Goal: Task Accomplishment & Management: Manage account settings

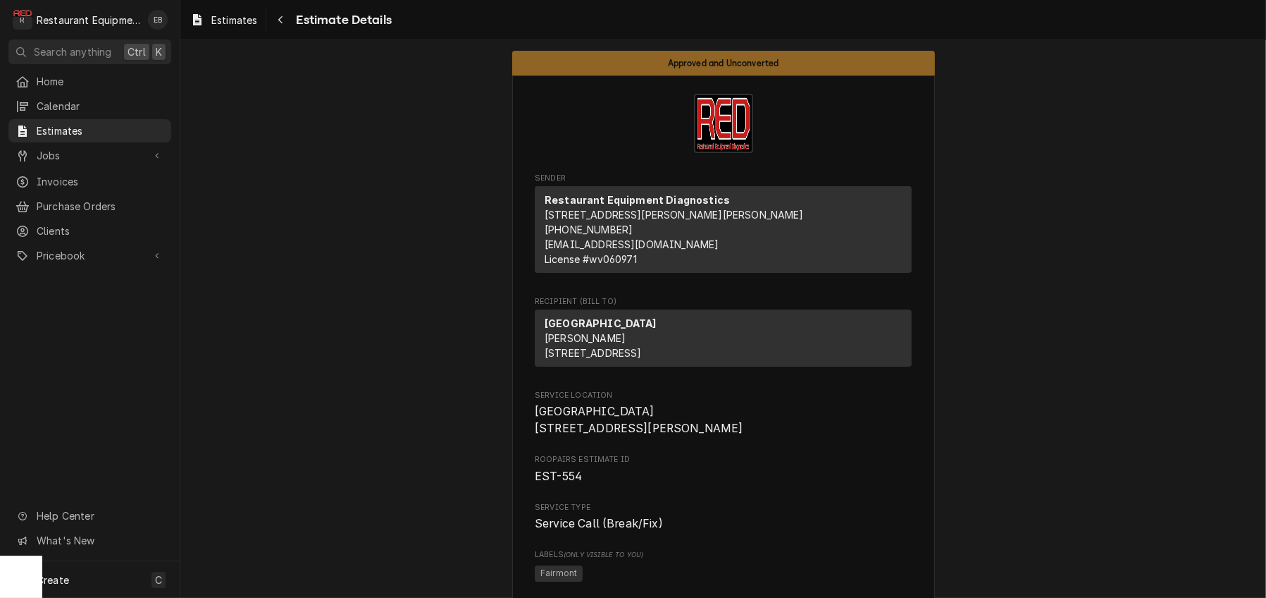
scroll to position [1785, 0]
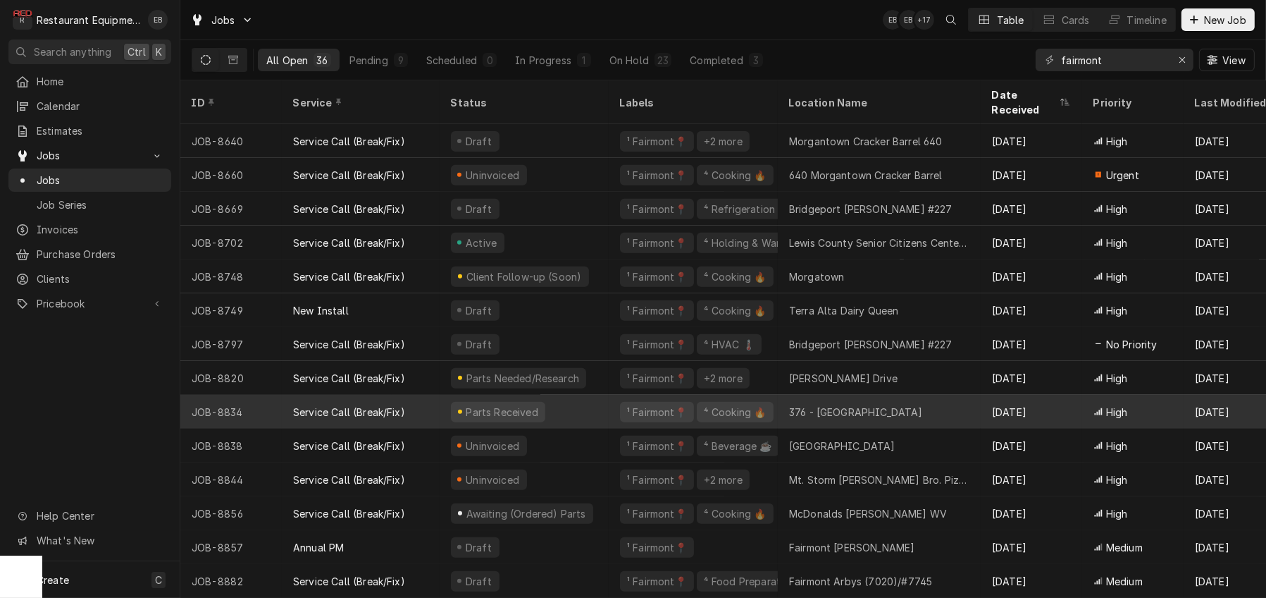
scroll to position [754, 0]
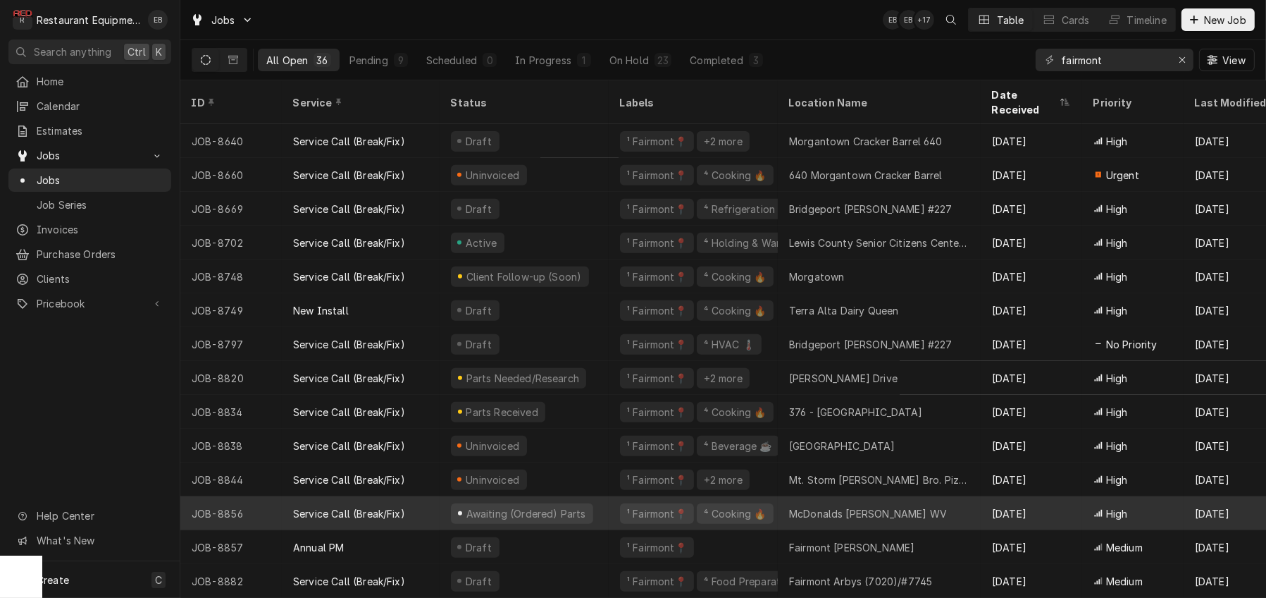
click at [609, 505] on div "Awaiting (Ordered) Parts" at bounding box center [524, 513] width 169 height 34
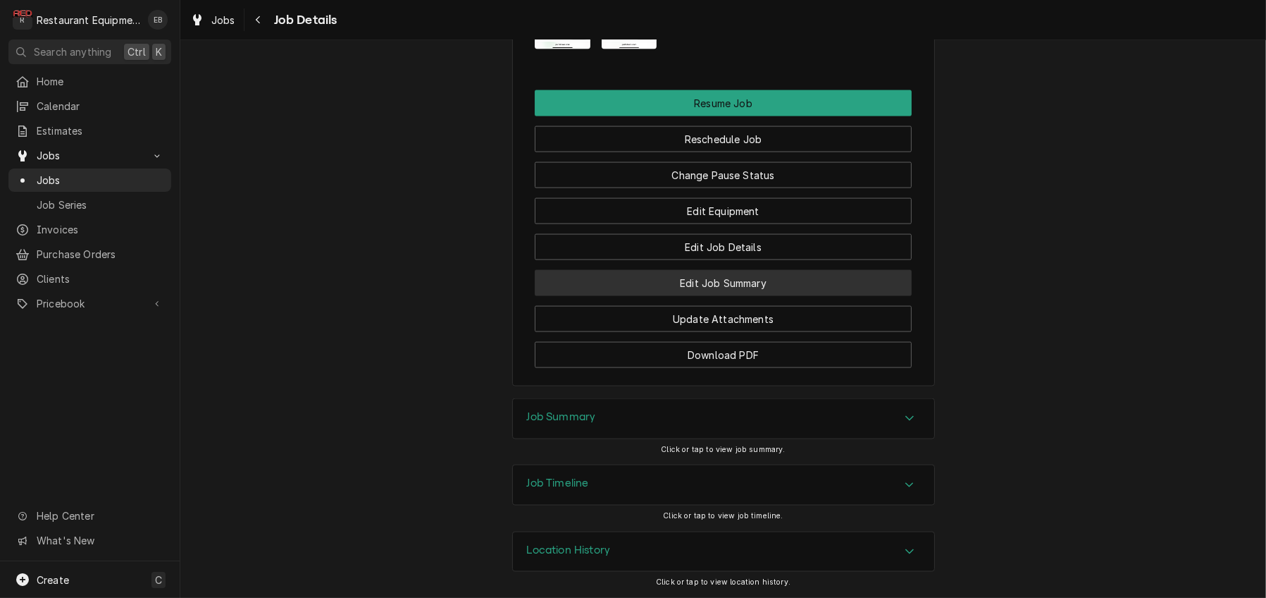
scroll to position [2819, 0]
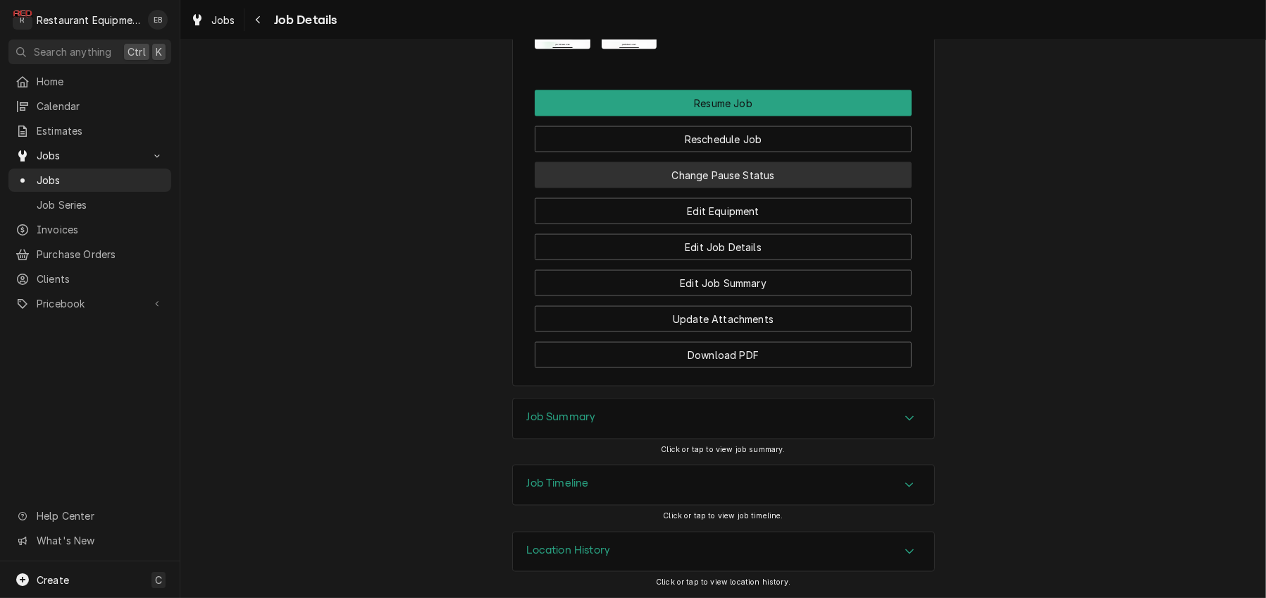
click at [715, 188] on button "Change Pause Status" at bounding box center [723, 175] width 377 height 26
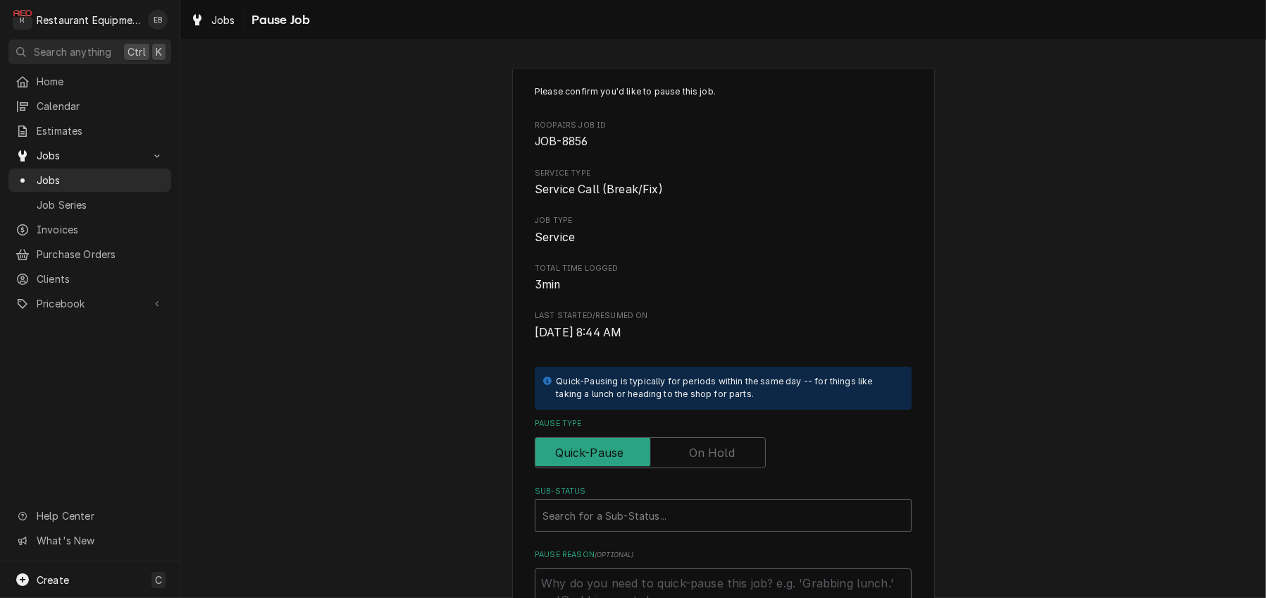
click at [702, 468] on label "Pause Type" at bounding box center [650, 452] width 231 height 31
click at [702, 468] on input "Pause Type" at bounding box center [650, 452] width 218 height 31
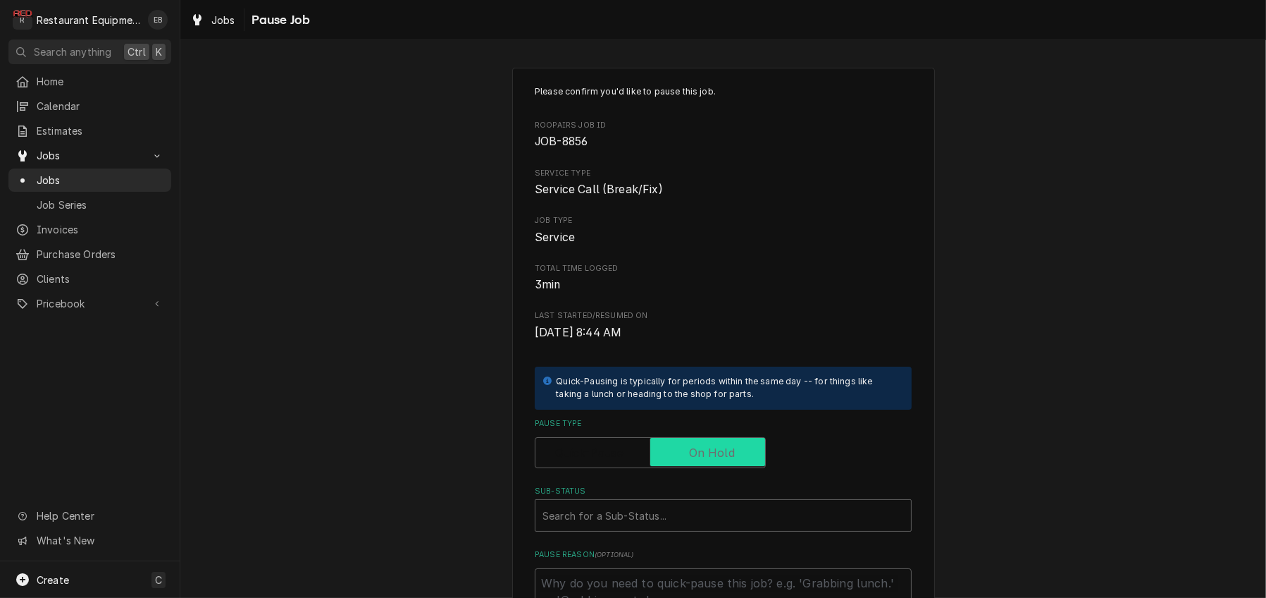
checkbox input "true"
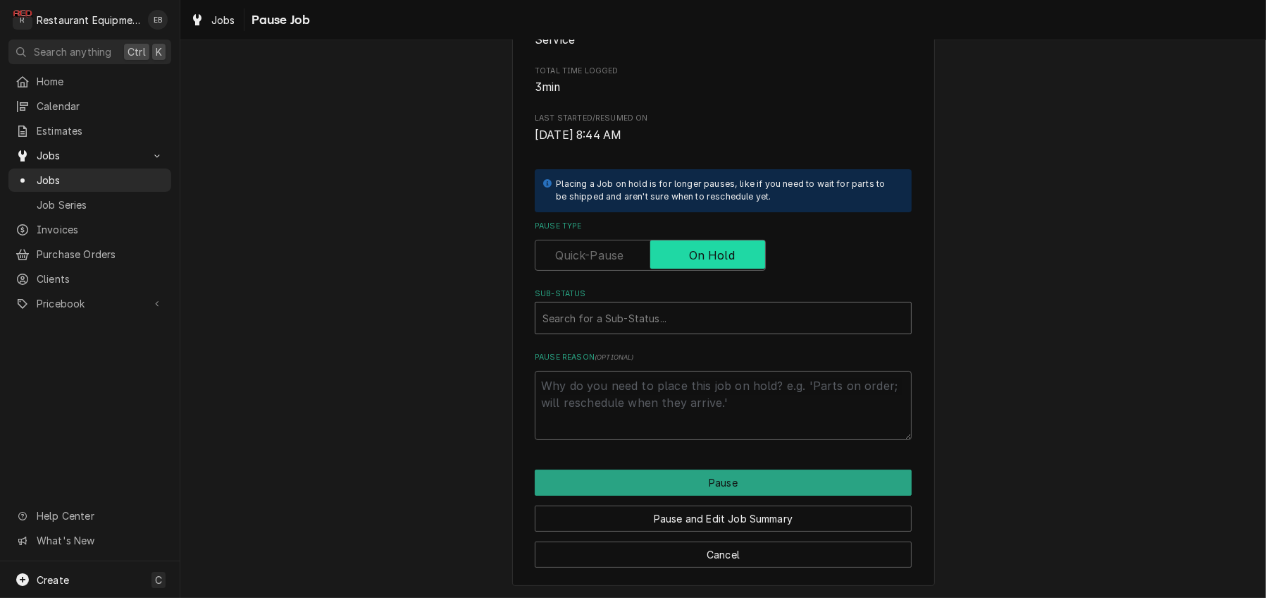
scroll to position [235, 0]
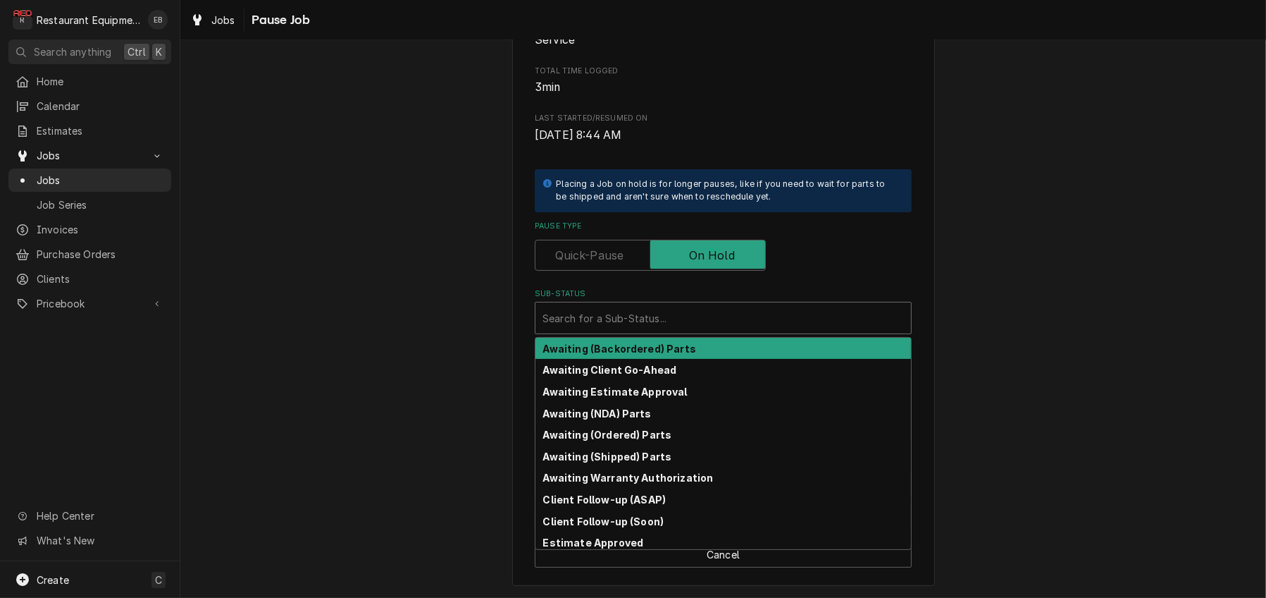
type textarea "x"
click at [636, 331] on div "Sub-Status" at bounding box center [724, 317] width 362 height 25
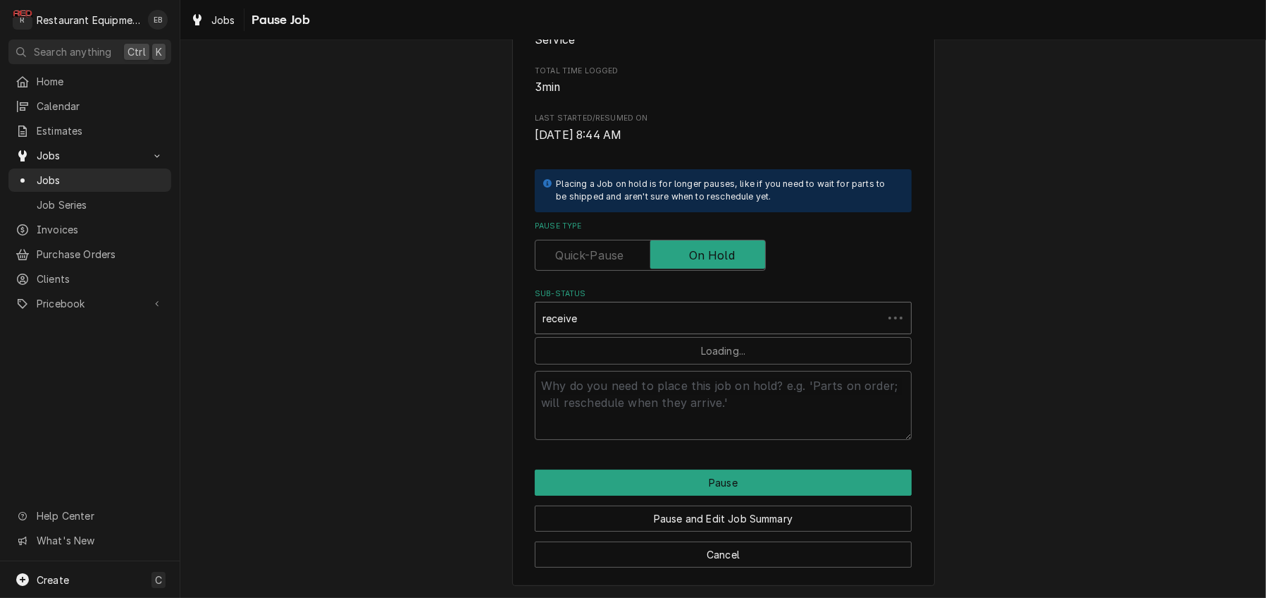
type input "received"
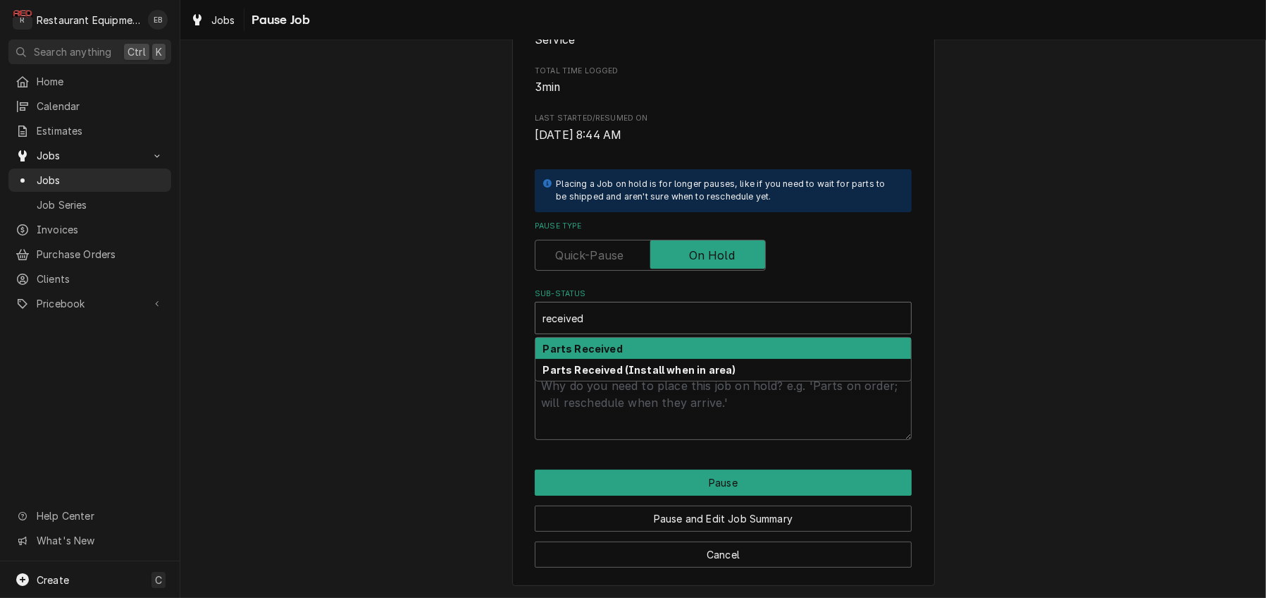
click at [636, 359] on div "Parts Received" at bounding box center [724, 349] width 376 height 22
type textarea "x"
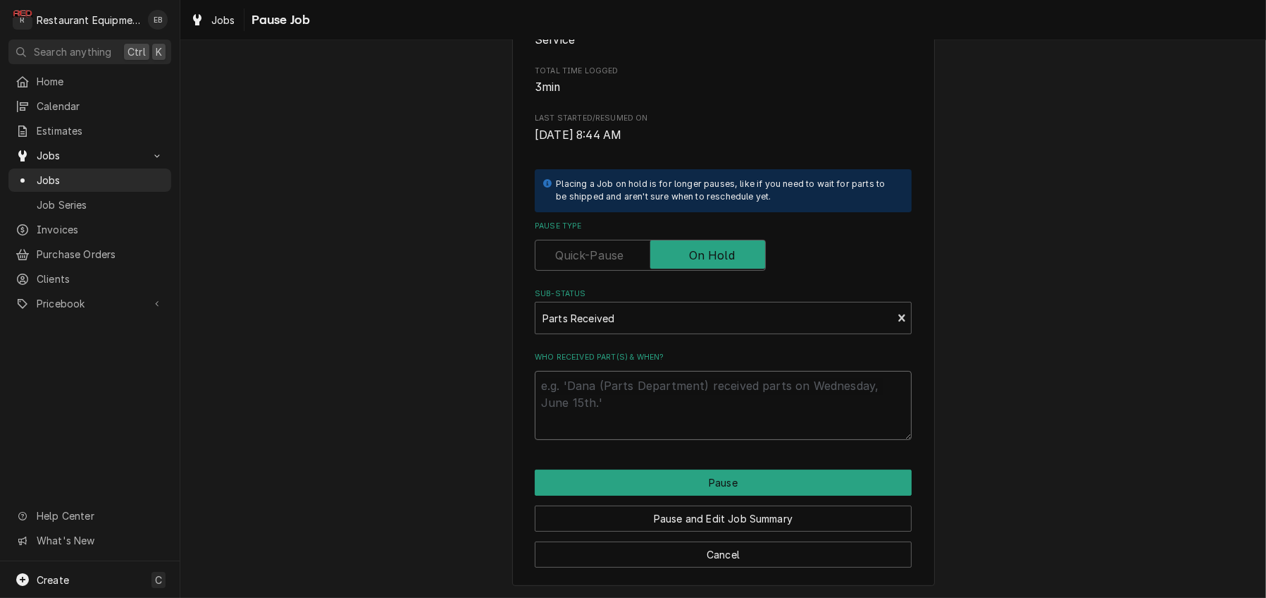
click at [625, 433] on textarea "Who received part(s) & when?" at bounding box center [723, 405] width 377 height 69
type textarea "x"
type textarea "r"
type textarea "x"
type textarea "re"
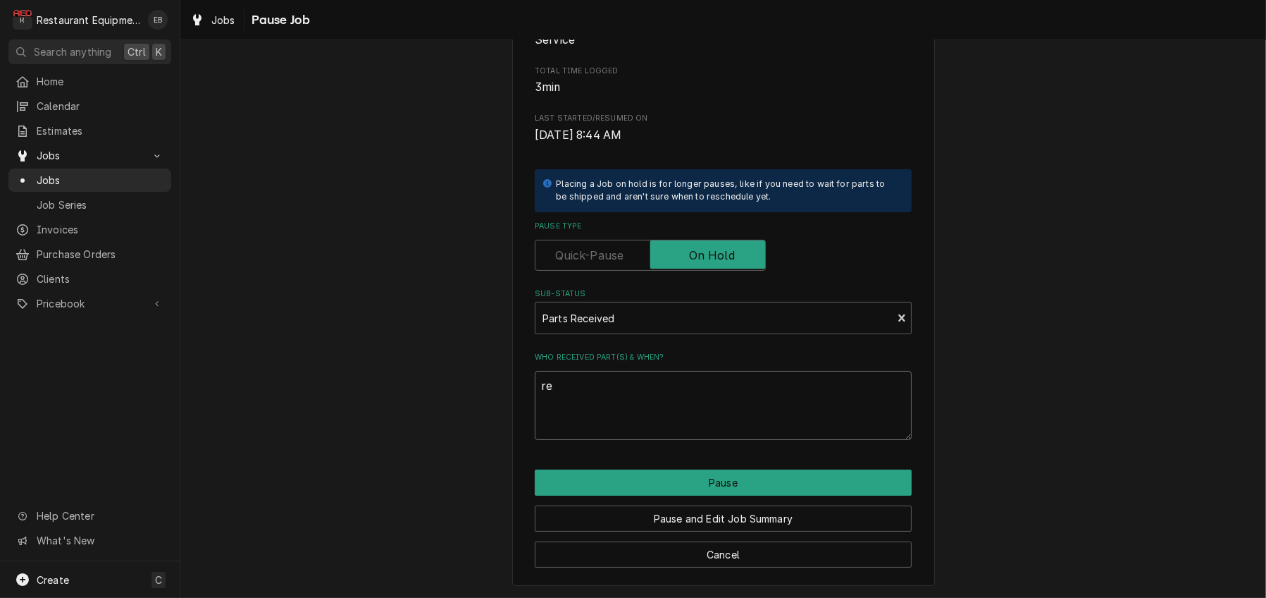
type textarea "x"
type textarea "rec"
type textarea "x"
type textarea "rece"
type textarea "x"
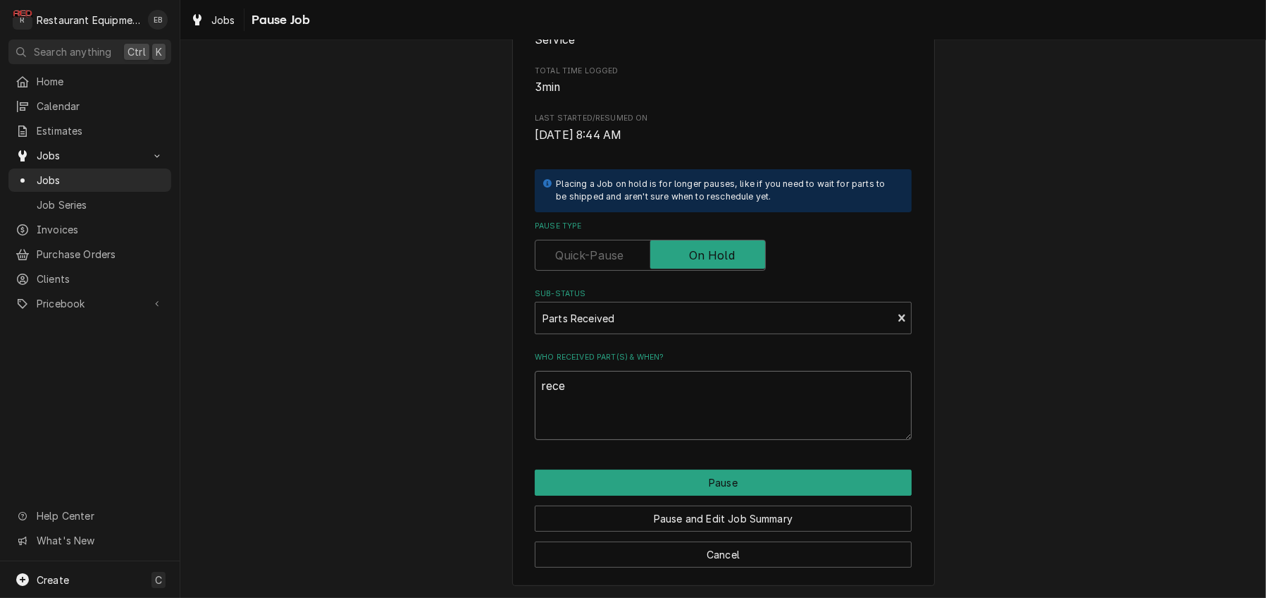
type textarea "recei"
type textarea "x"
type textarea "receiv"
type textarea "x"
type textarea "receive"
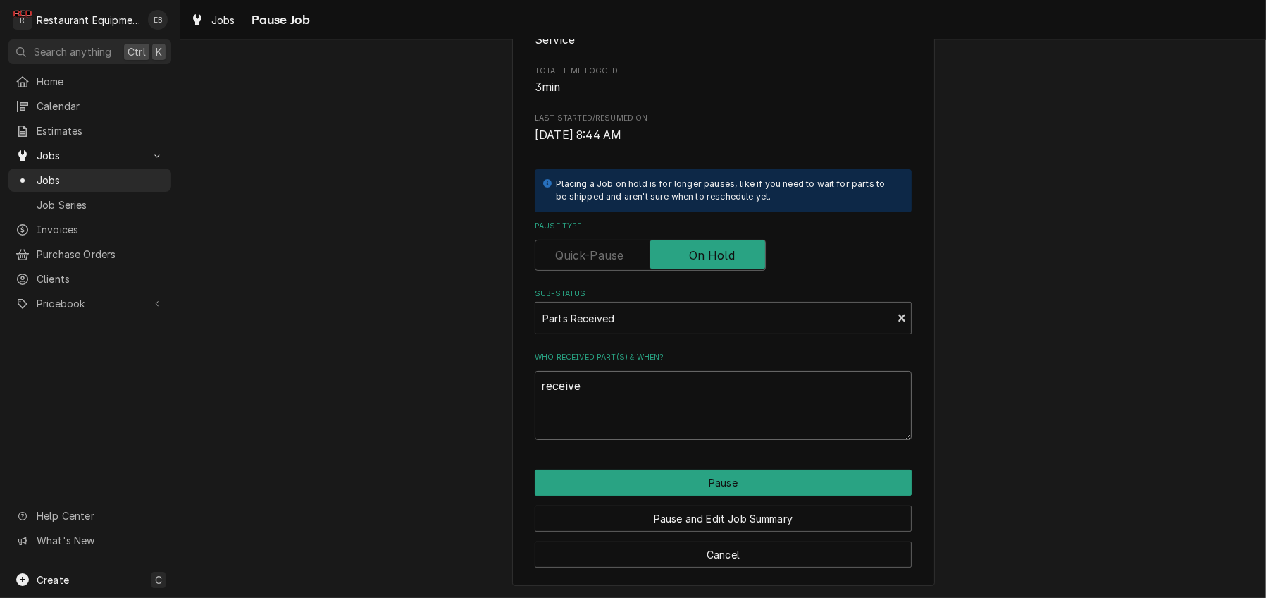
type textarea "x"
type textarea "received"
type textarea "x"
type textarea "received"
type textarea "x"
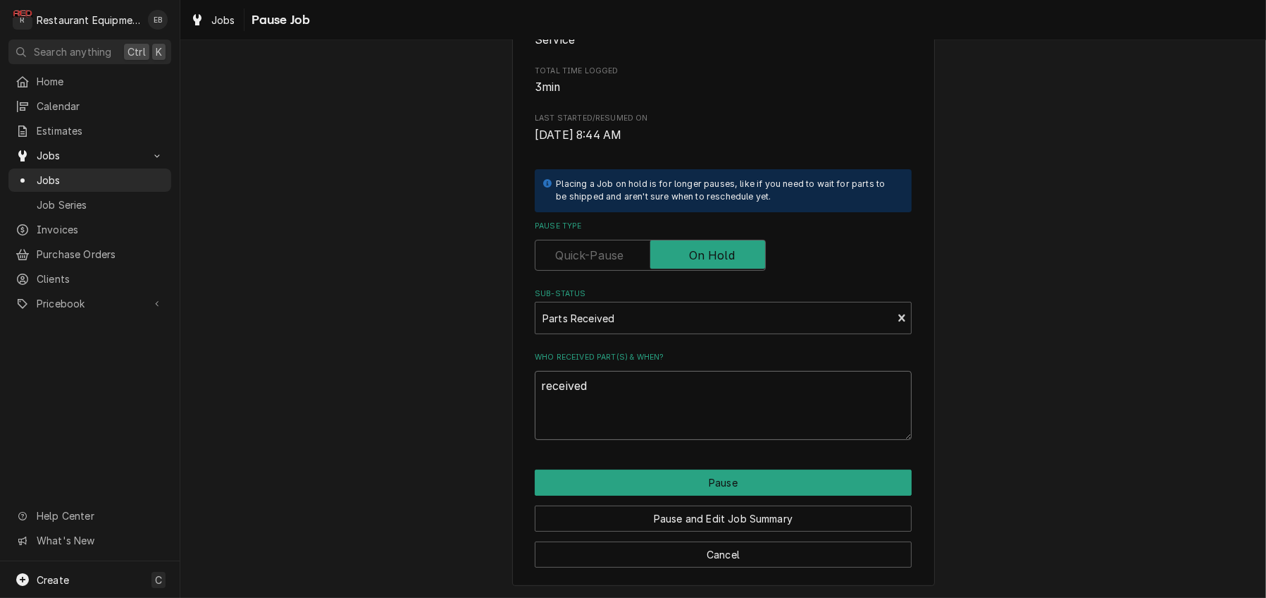
type textarea "received 9"
type textarea "x"
type textarea "received 9/"
type textarea "x"
type textarea "received 9/1"
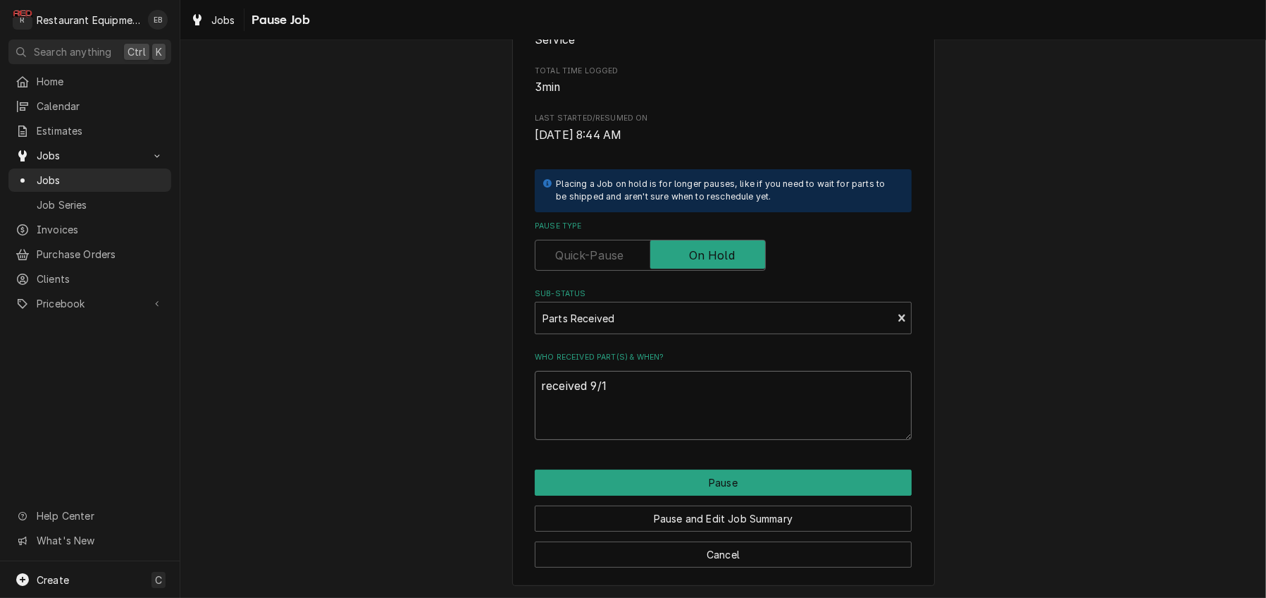
type textarea "x"
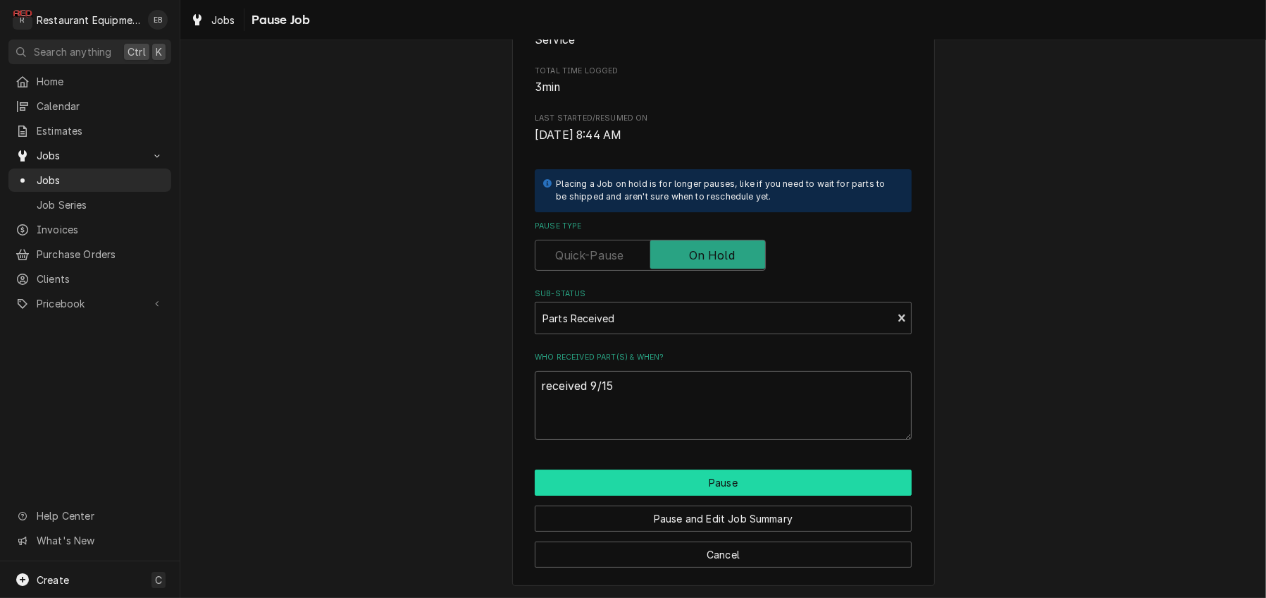
type textarea "received 9/15"
click at [734, 495] on button "Pause" at bounding box center [723, 482] width 377 height 26
type textarea "x"
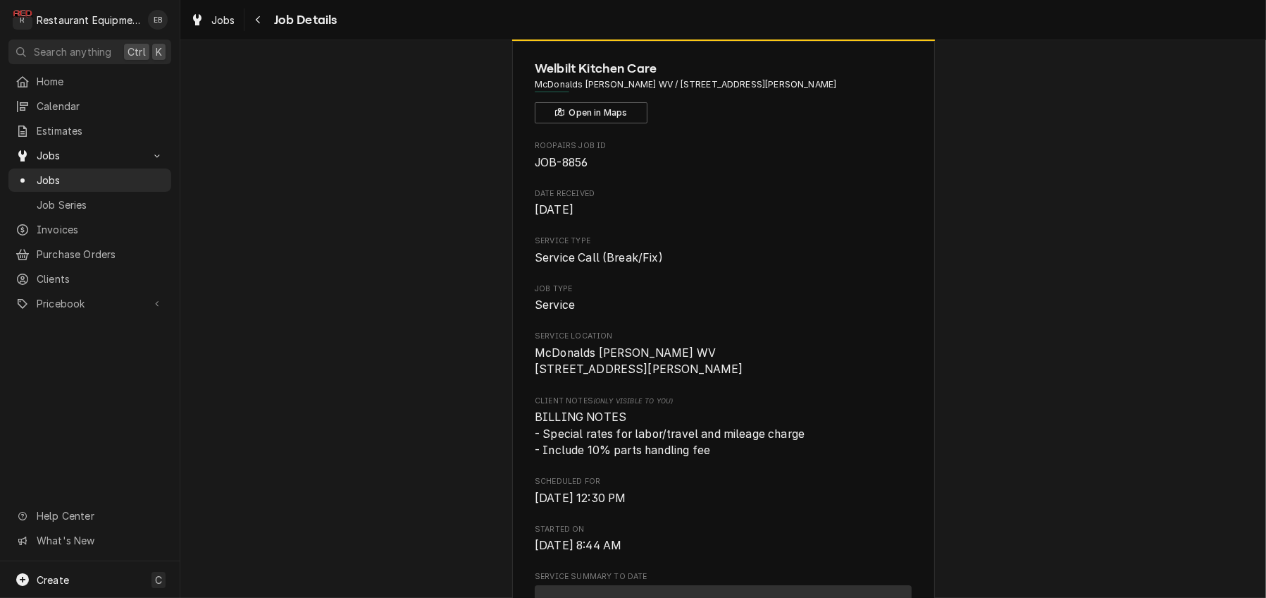
scroll to position [47, 0]
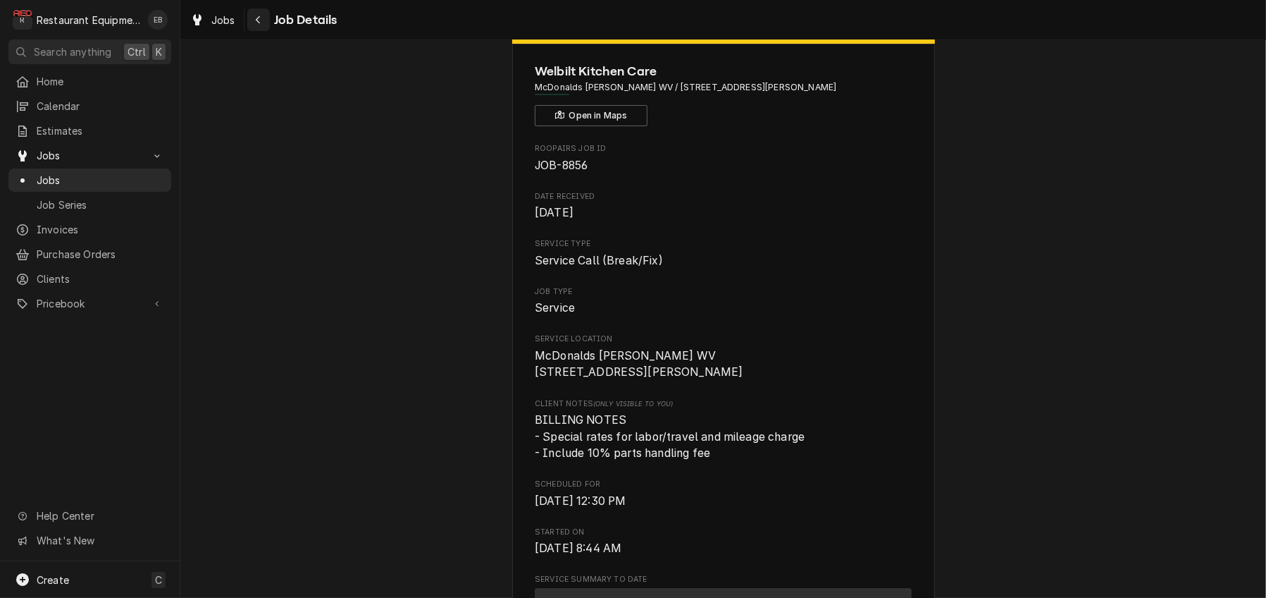
click at [265, 22] on button "Navigate back" at bounding box center [258, 19] width 23 height 23
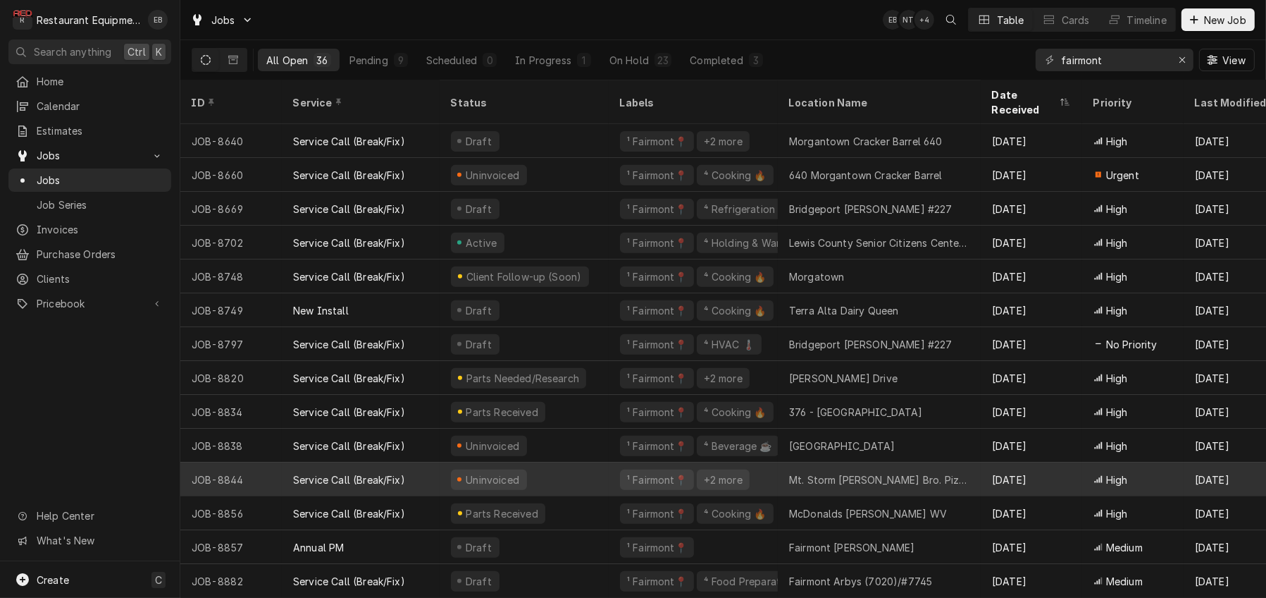
scroll to position [754, 0]
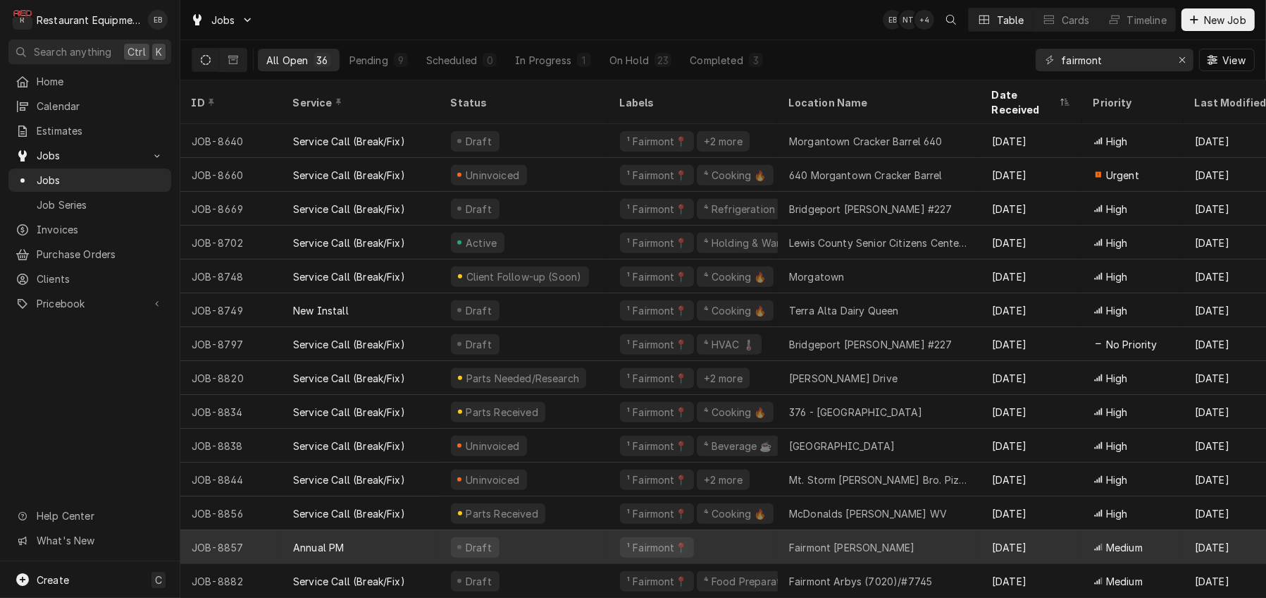
click at [605, 535] on div "Draft" at bounding box center [524, 547] width 169 height 34
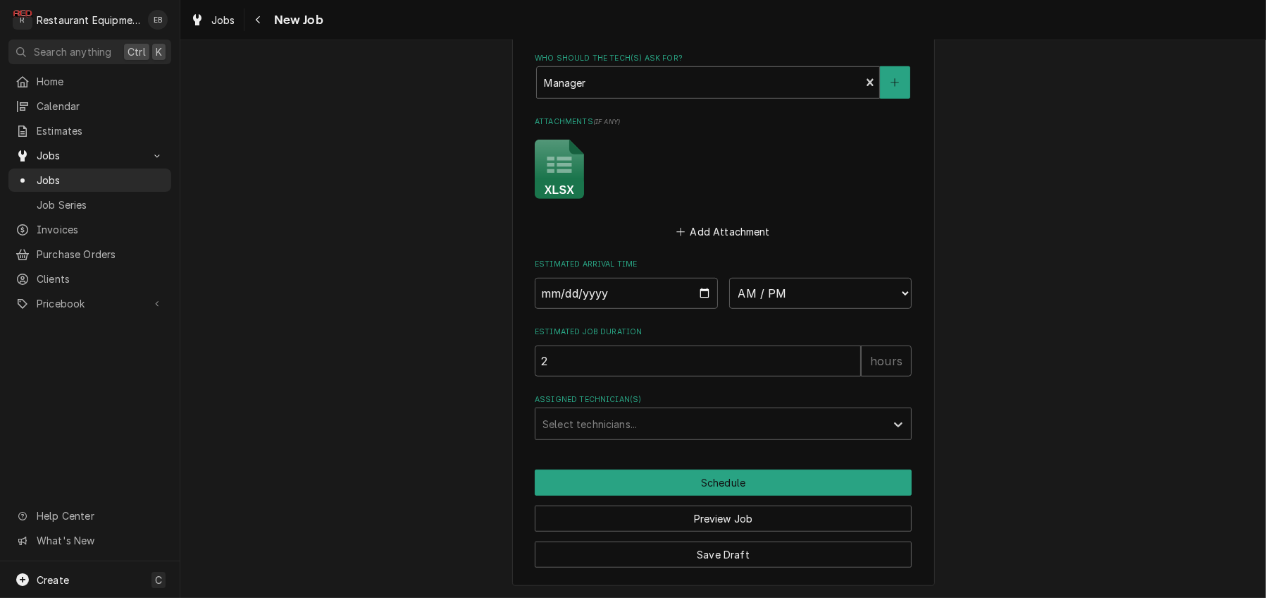
scroll to position [1321, 0]
click at [704, 278] on input "Date" at bounding box center [626, 293] width 183 height 31
type textarea "x"
type input "2025-09-15"
type textarea "x"
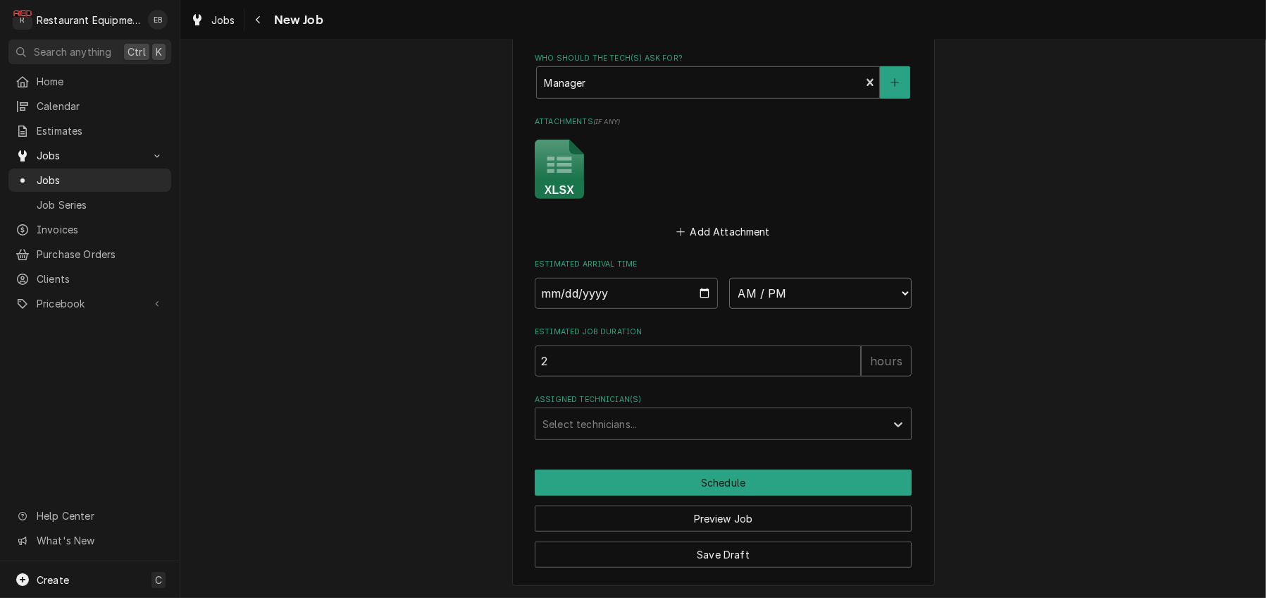
click at [792, 278] on select "AM / PM 6:00 AM 6:15 AM 6:30 AM 6:45 AM 7:00 AM 7:15 AM 7:30 AM 7:45 AM 8:00 AM…" at bounding box center [820, 293] width 183 height 31
select select "13:00:00"
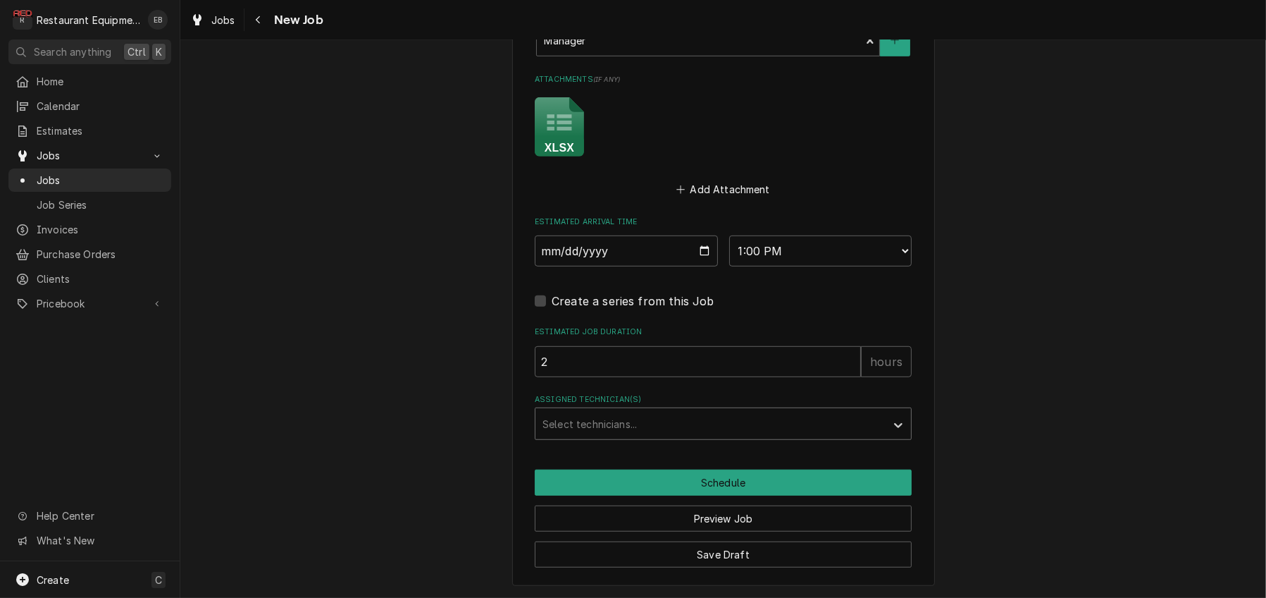
click at [666, 436] on div "Assigned Technician(s)" at bounding box center [711, 423] width 336 height 25
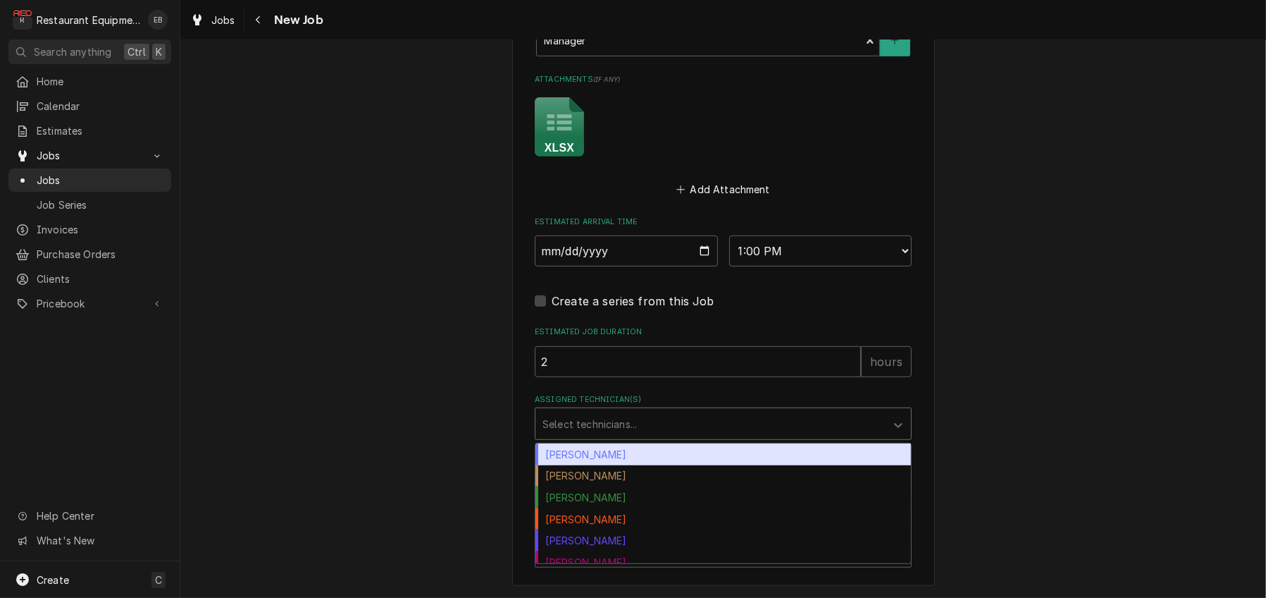
click at [616, 465] on div "Bryan Sanders" at bounding box center [724, 454] width 376 height 22
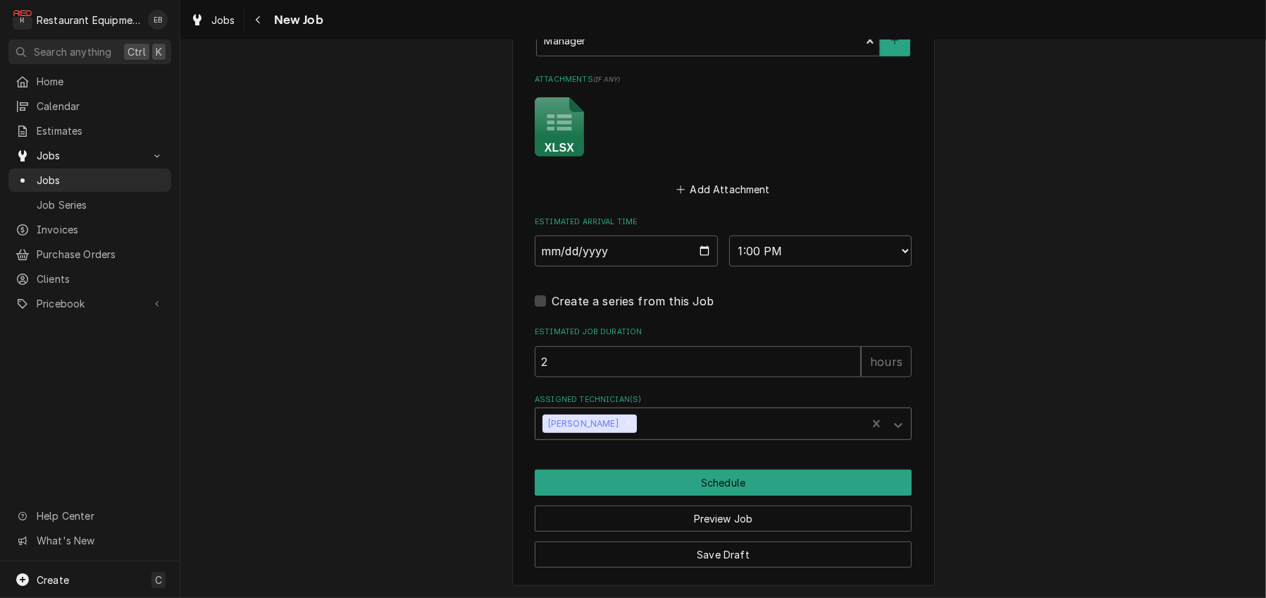
type textarea "x"
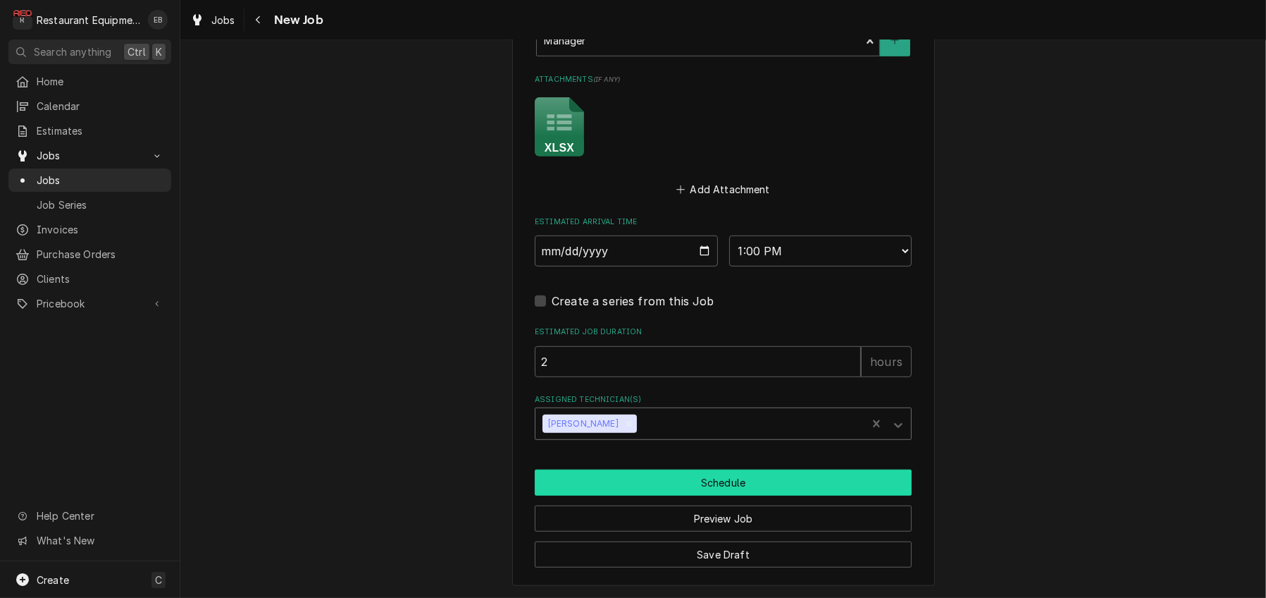
scroll to position [1366, 0]
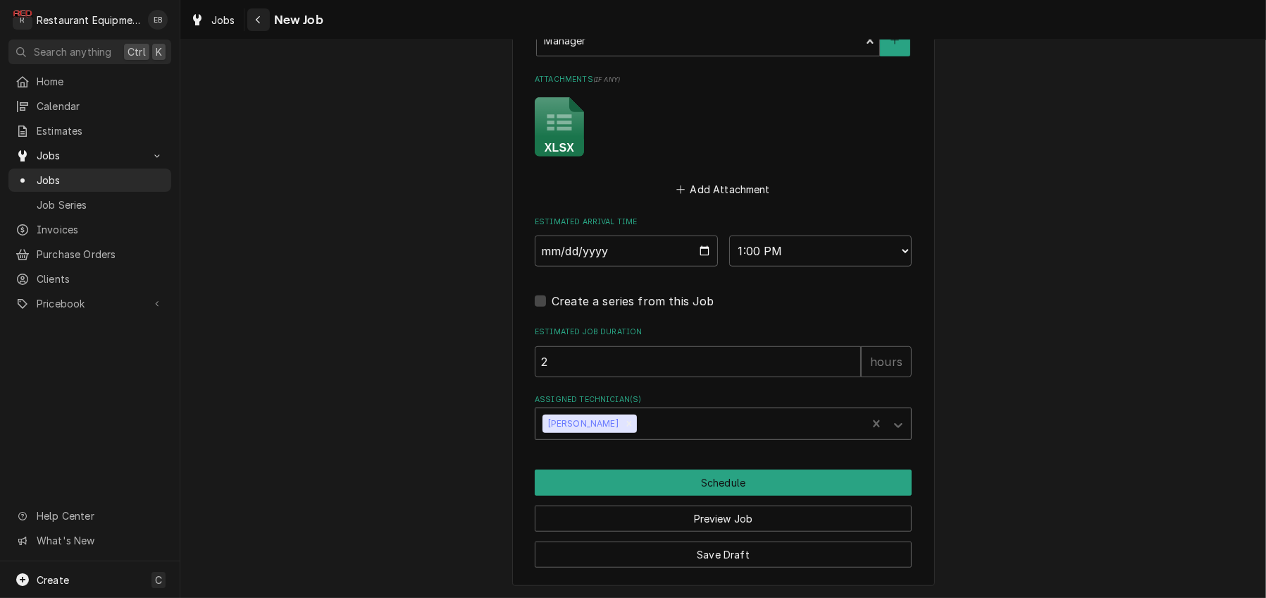
click at [266, 19] on div "Navigate back" at bounding box center [259, 20] width 14 height 14
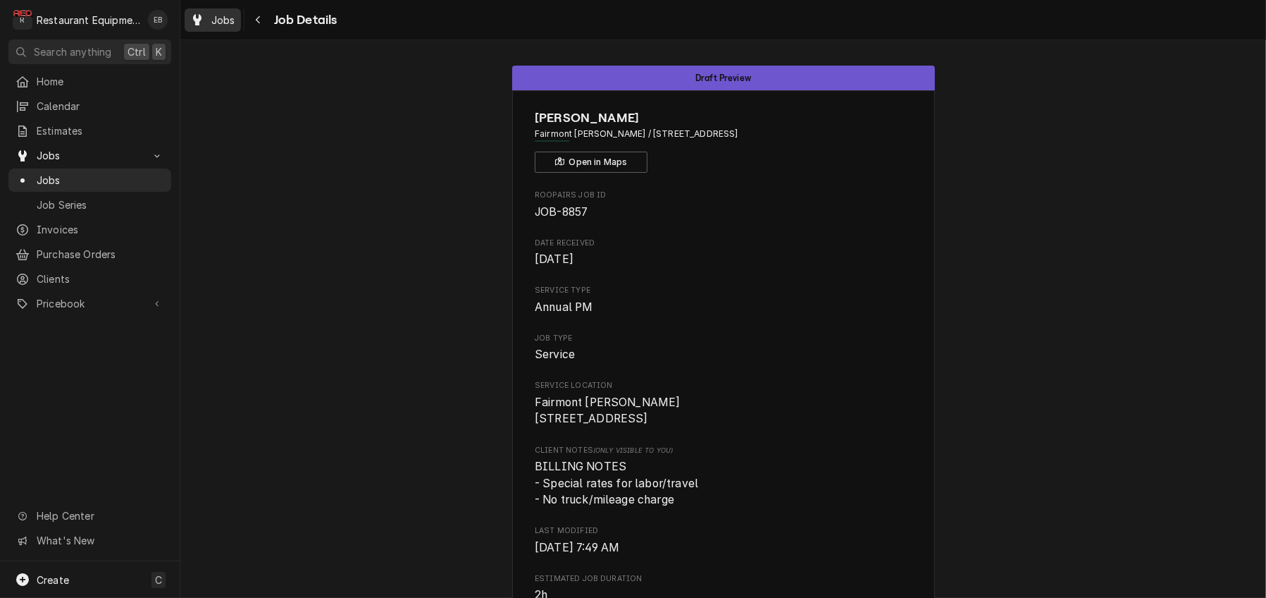
click at [238, 28] on div "Jobs" at bounding box center [212, 20] width 51 height 18
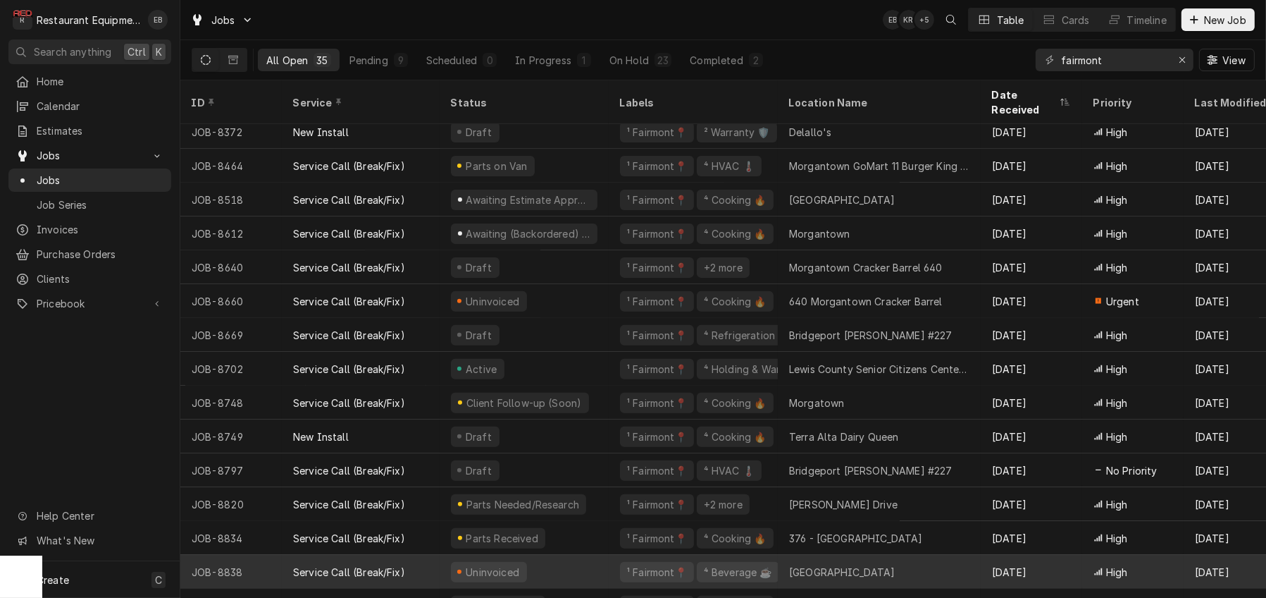
scroll to position [720, 0]
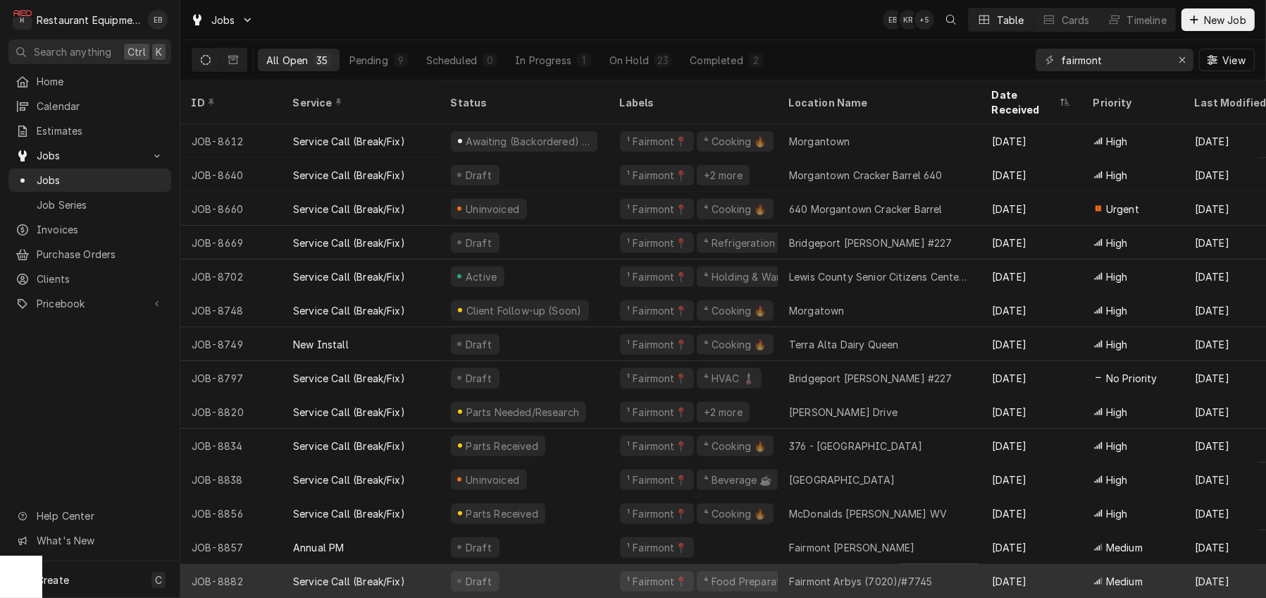
click at [855, 574] on div "Fairmont Arbys (7020)/#7745" at bounding box center [860, 581] width 143 height 15
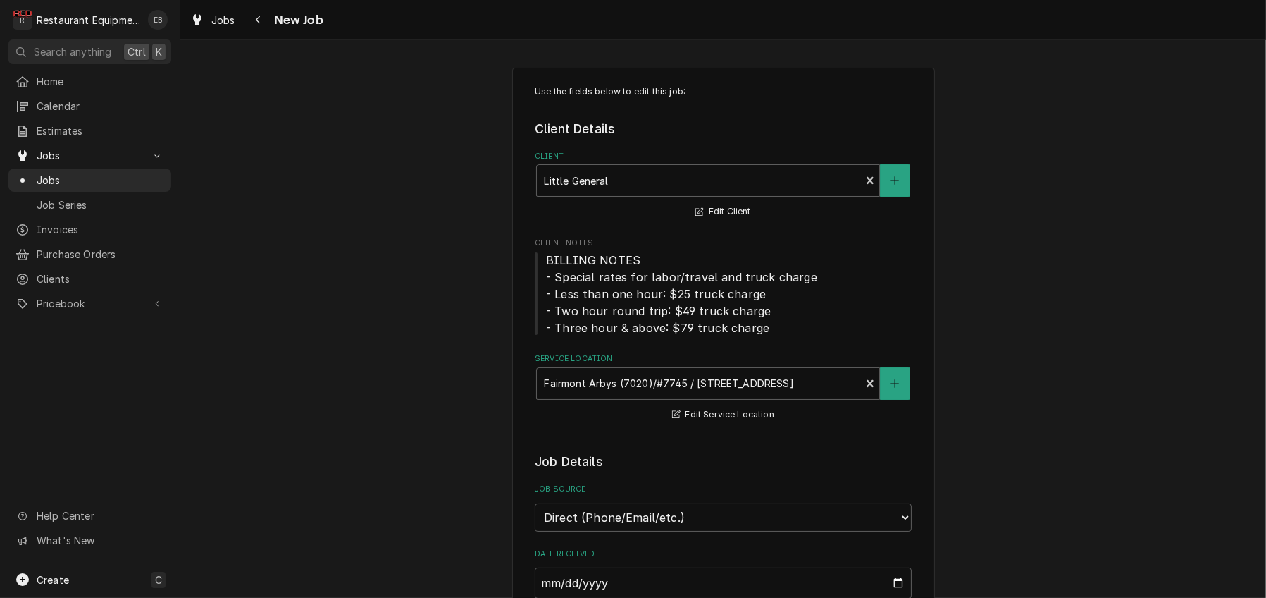
type textarea "x"
click at [235, 16] on span "Jobs" at bounding box center [223, 20] width 24 height 15
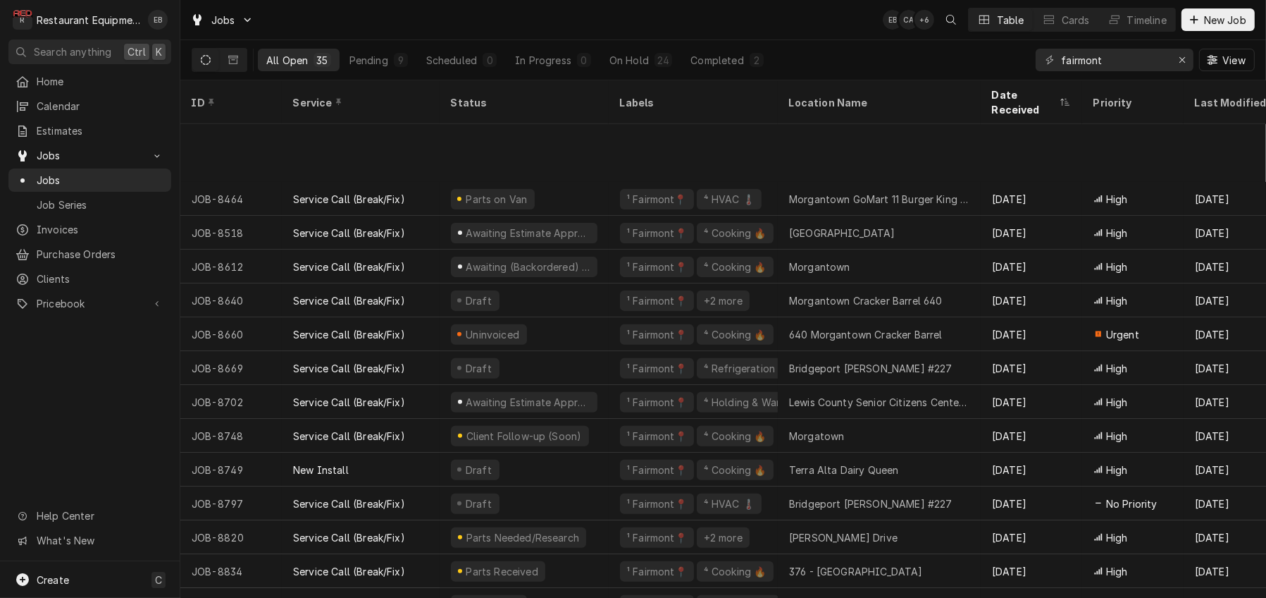
scroll to position [720, 0]
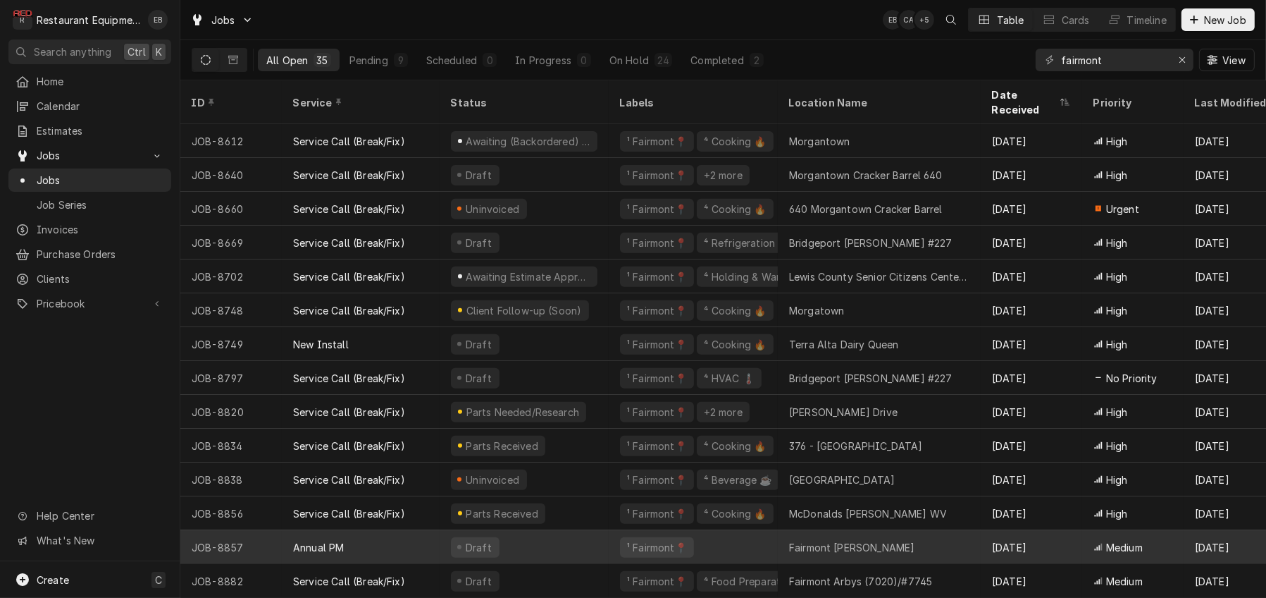
click at [746, 535] on div "¹ Fairmont📍" at bounding box center [693, 547] width 169 height 34
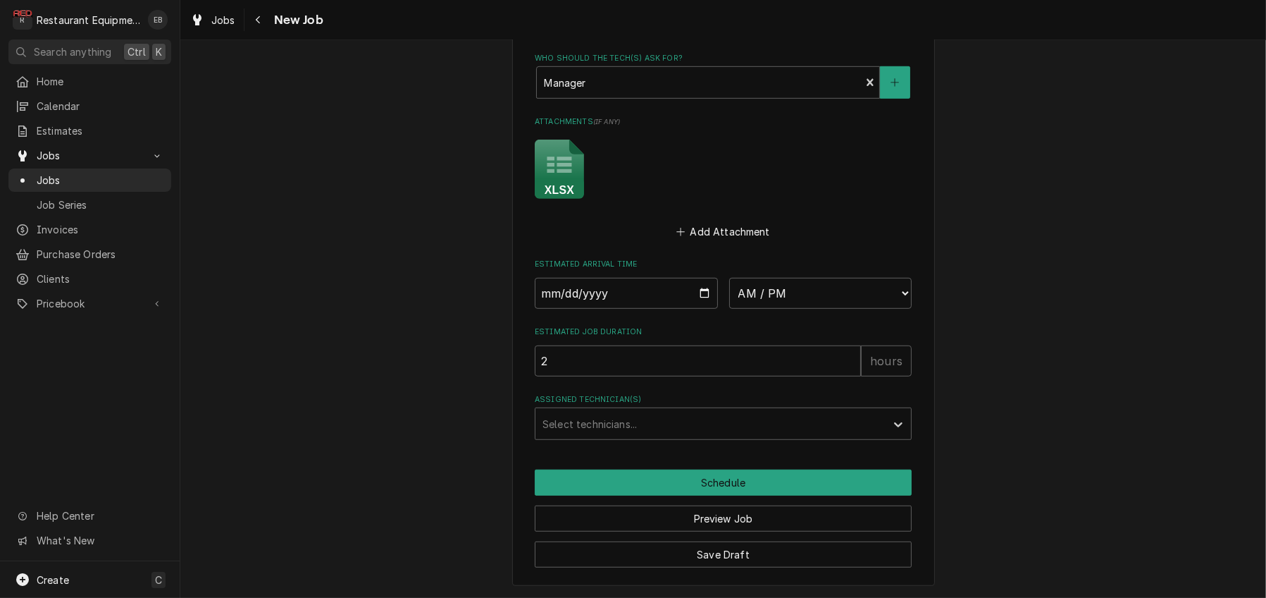
scroll to position [1221, 0]
click at [701, 309] on input "Date" at bounding box center [626, 293] width 183 height 31
type textarea "x"
type input "2025-09-15"
type textarea "x"
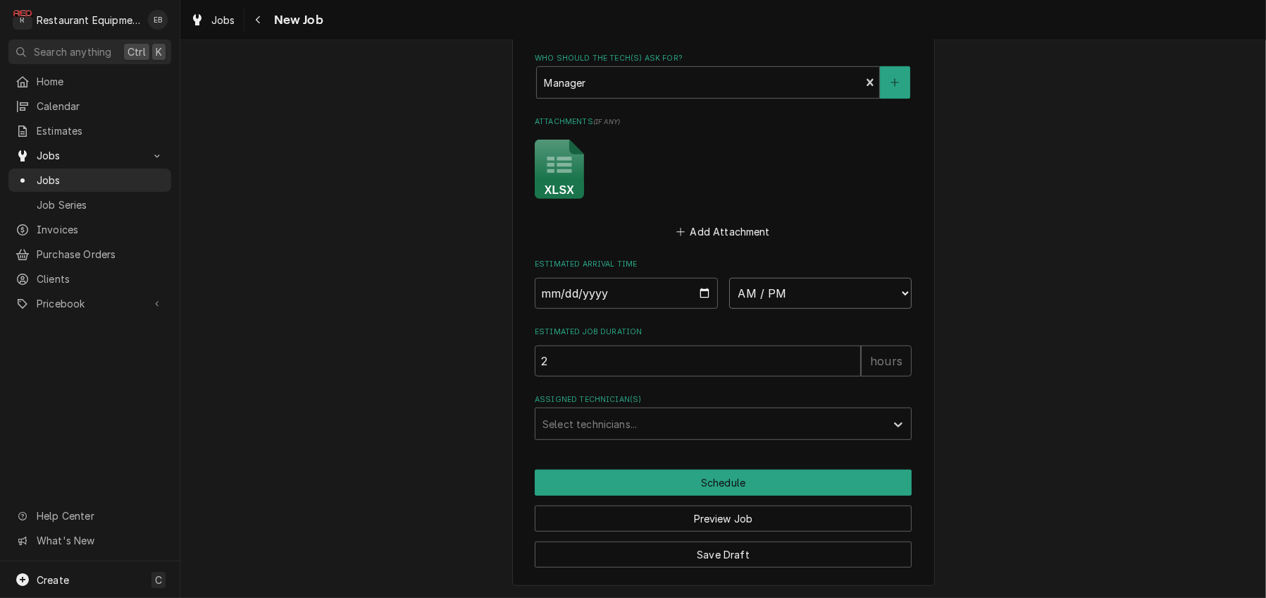
click at [847, 309] on select "AM / PM 6:00 AM 6:15 AM 6:30 AM 6:45 AM 7:00 AM 7:15 AM 7:30 AM 7:45 AM 8:00 AM…" at bounding box center [820, 293] width 183 height 31
select select "13:30:00"
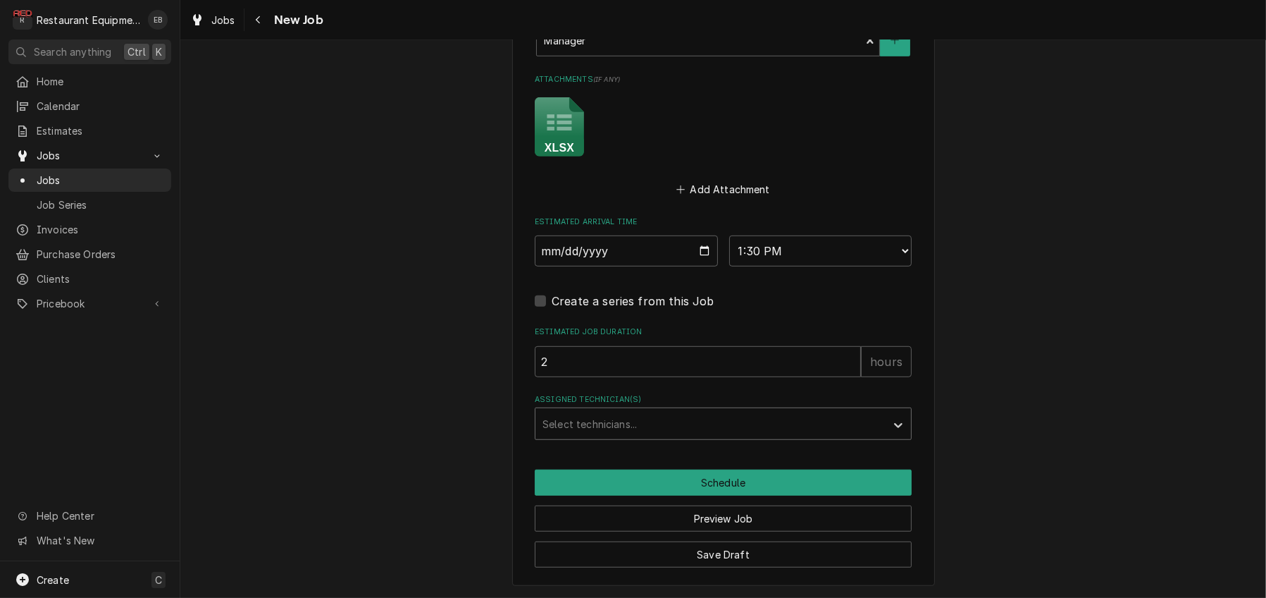
click at [645, 436] on div "Assigned Technician(s)" at bounding box center [711, 423] width 336 height 25
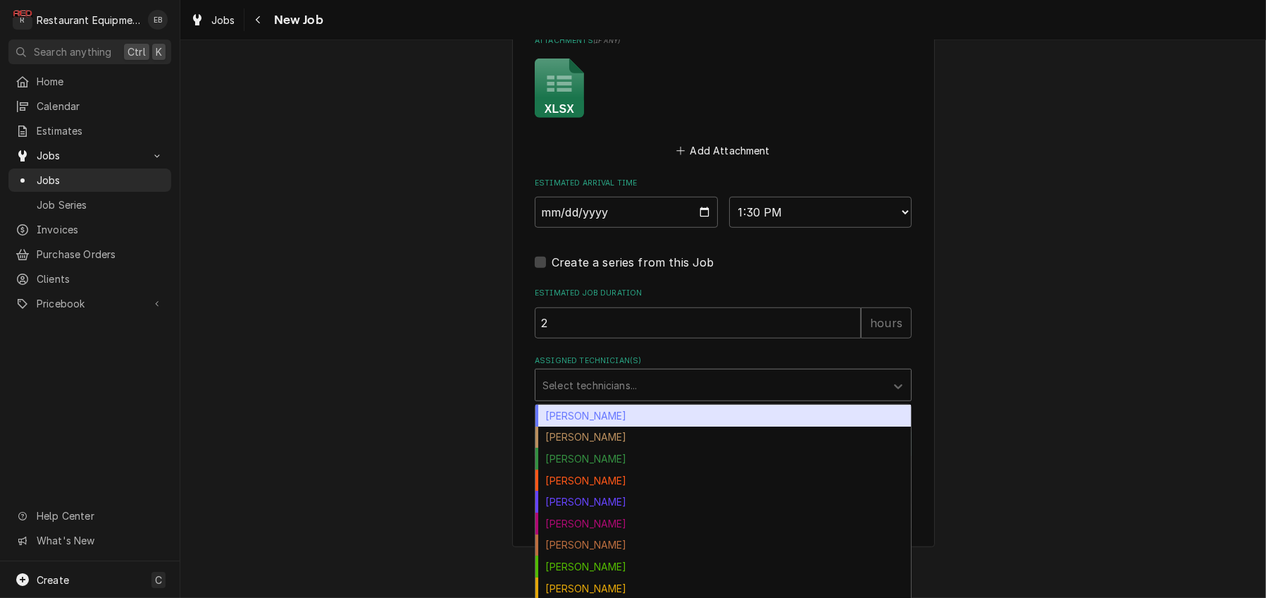
click at [613, 426] on div "Bryan Sanders" at bounding box center [724, 415] width 376 height 22
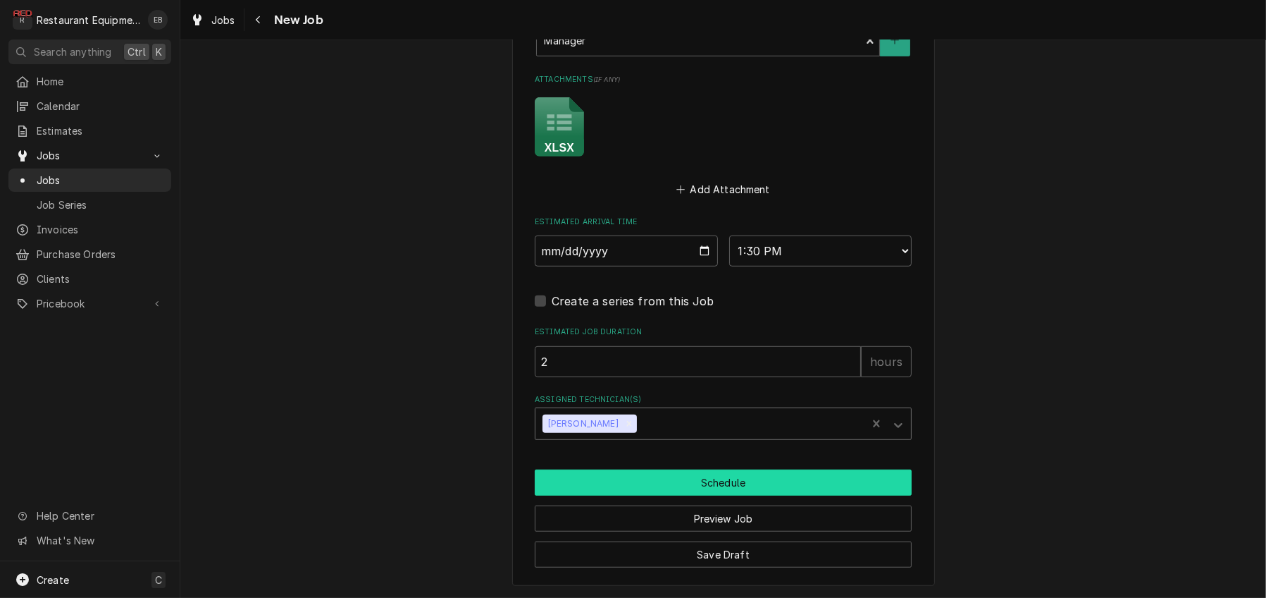
click at [707, 474] on button "Schedule" at bounding box center [723, 482] width 377 height 26
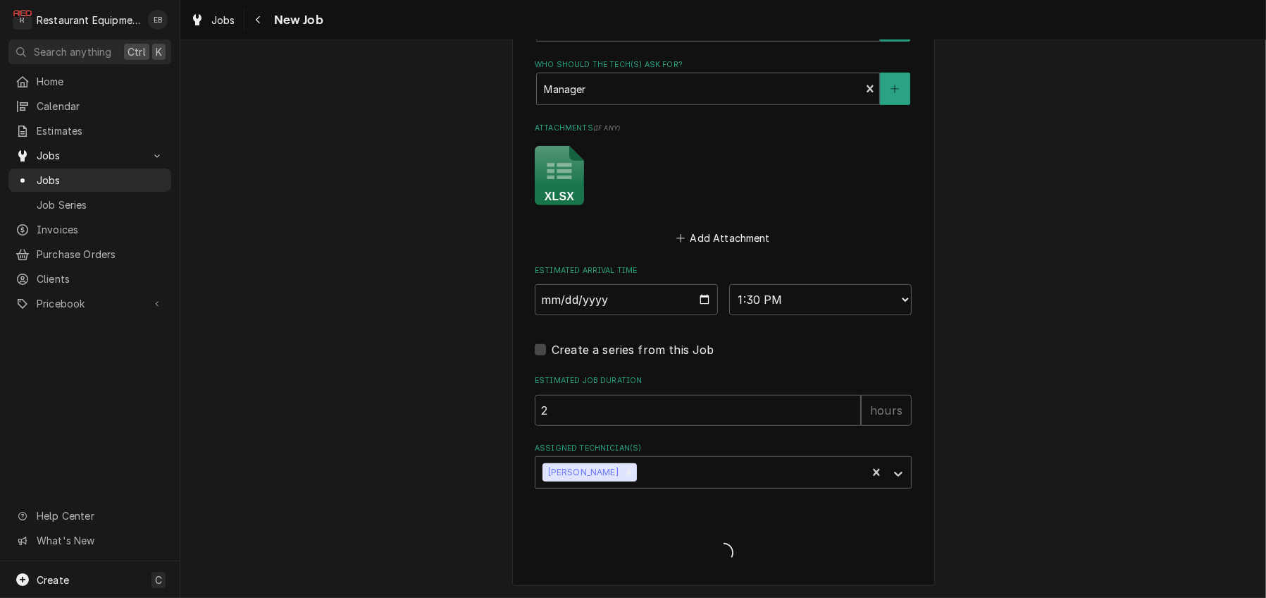
scroll to position [1312, 0]
type textarea "x"
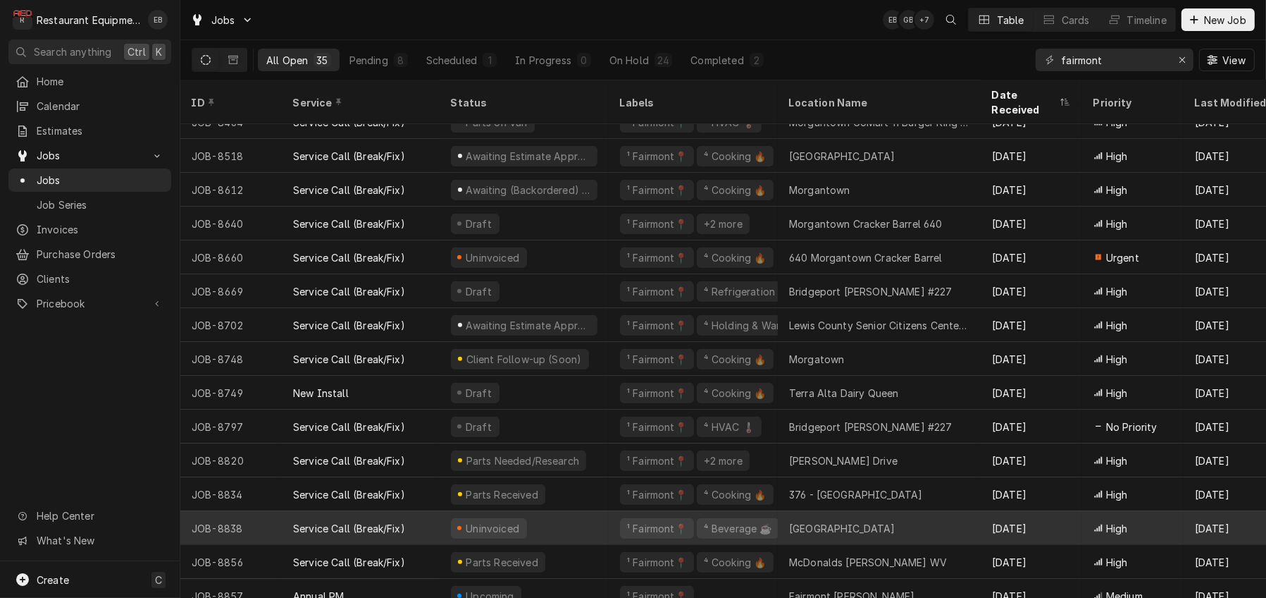
scroll to position [626, 0]
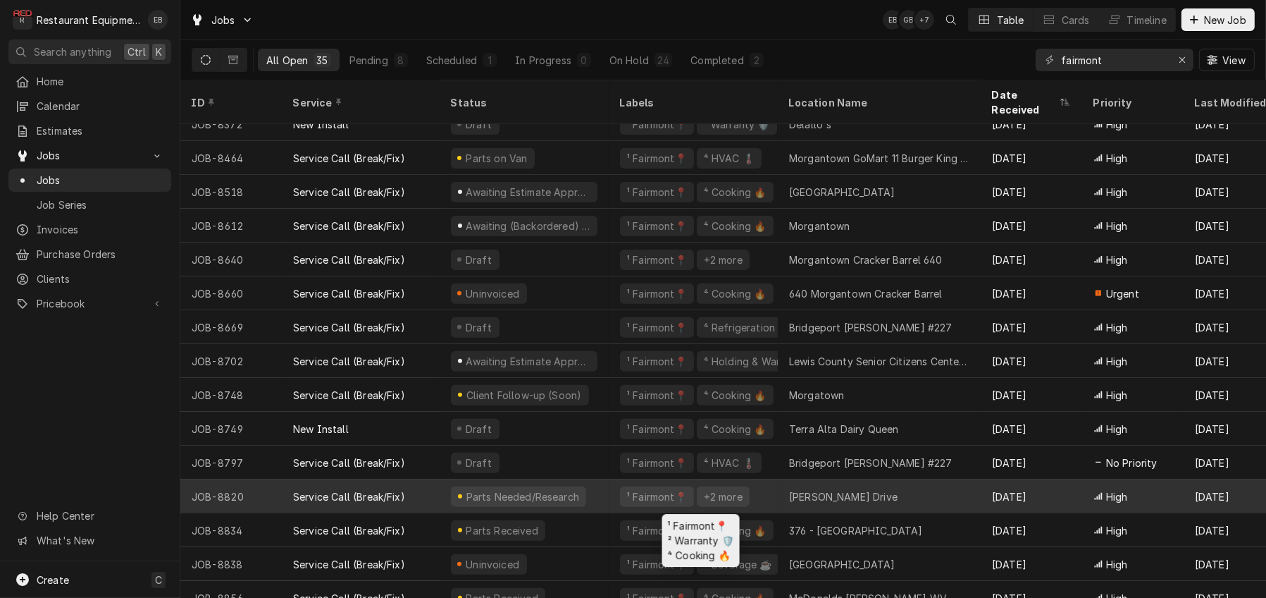
click at [622, 492] on div "¹ Fairmont📍 +2 more" at bounding box center [693, 496] width 169 height 34
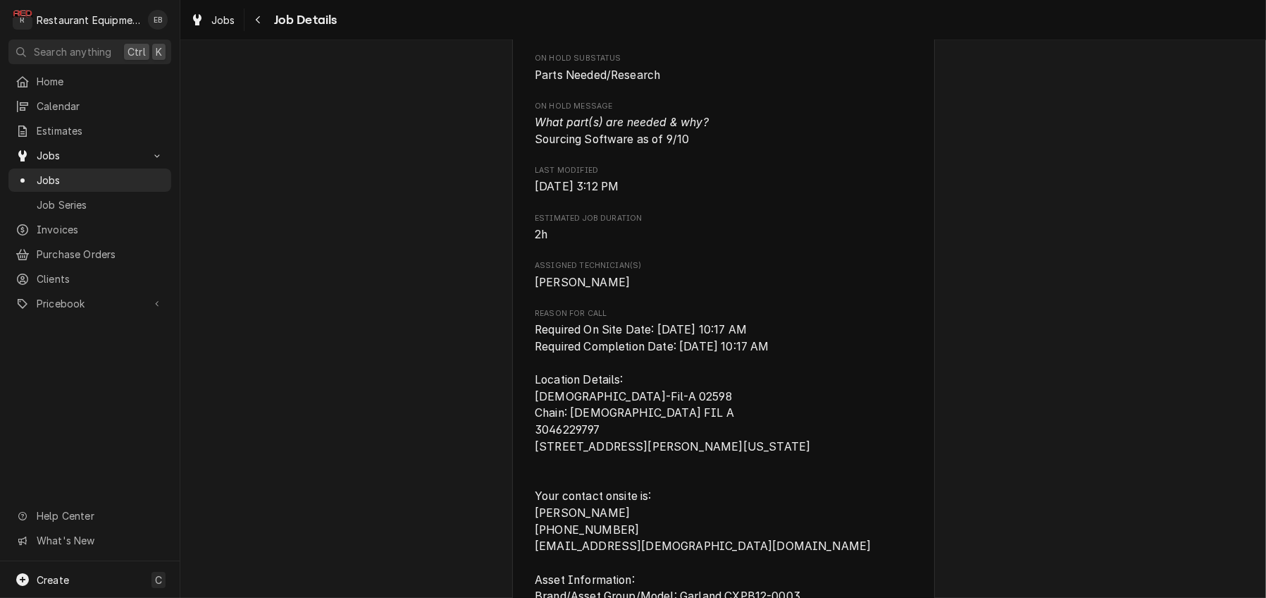
scroll to position [751, 0]
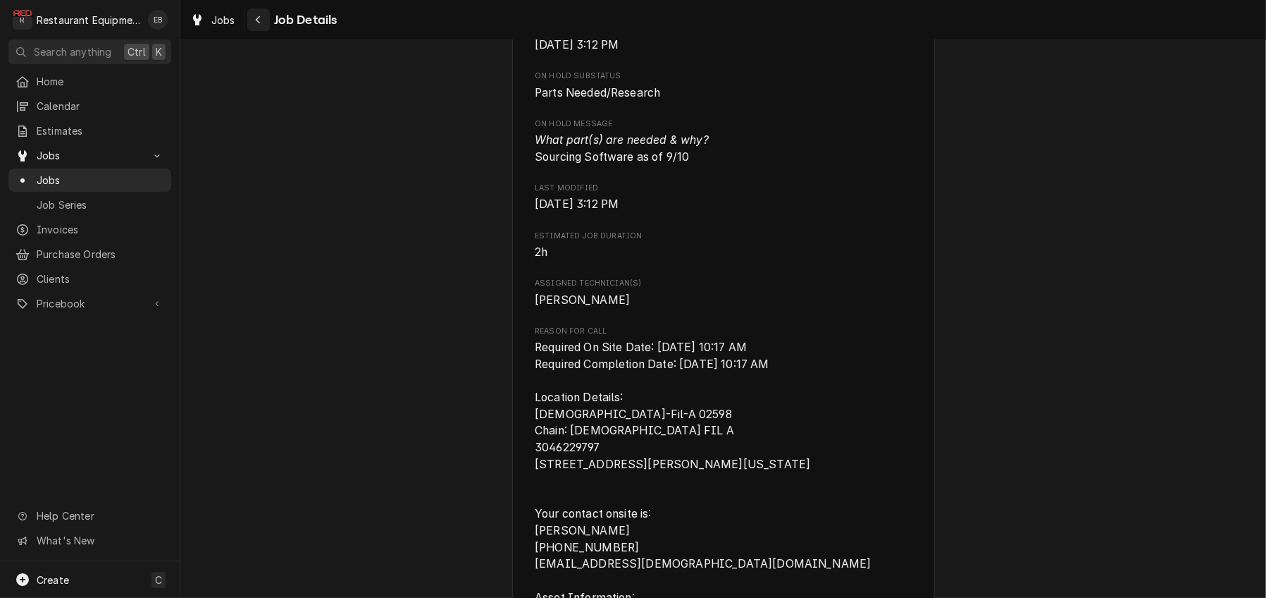
click at [266, 22] on div "Navigate back" at bounding box center [259, 20] width 14 height 14
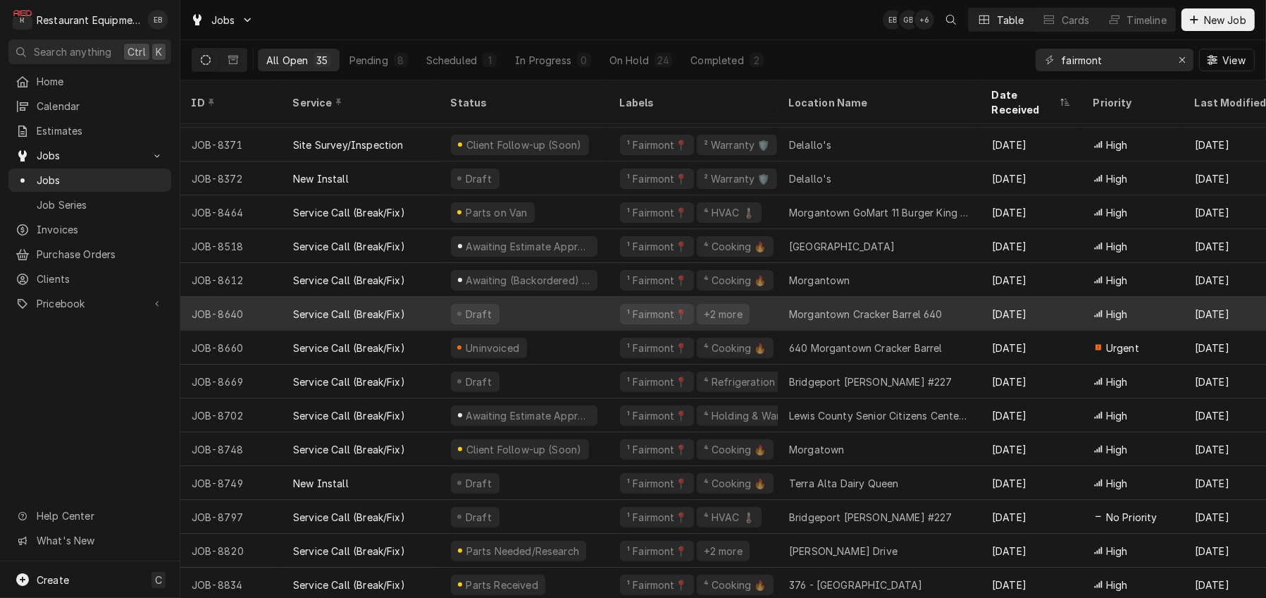
scroll to position [618, 0]
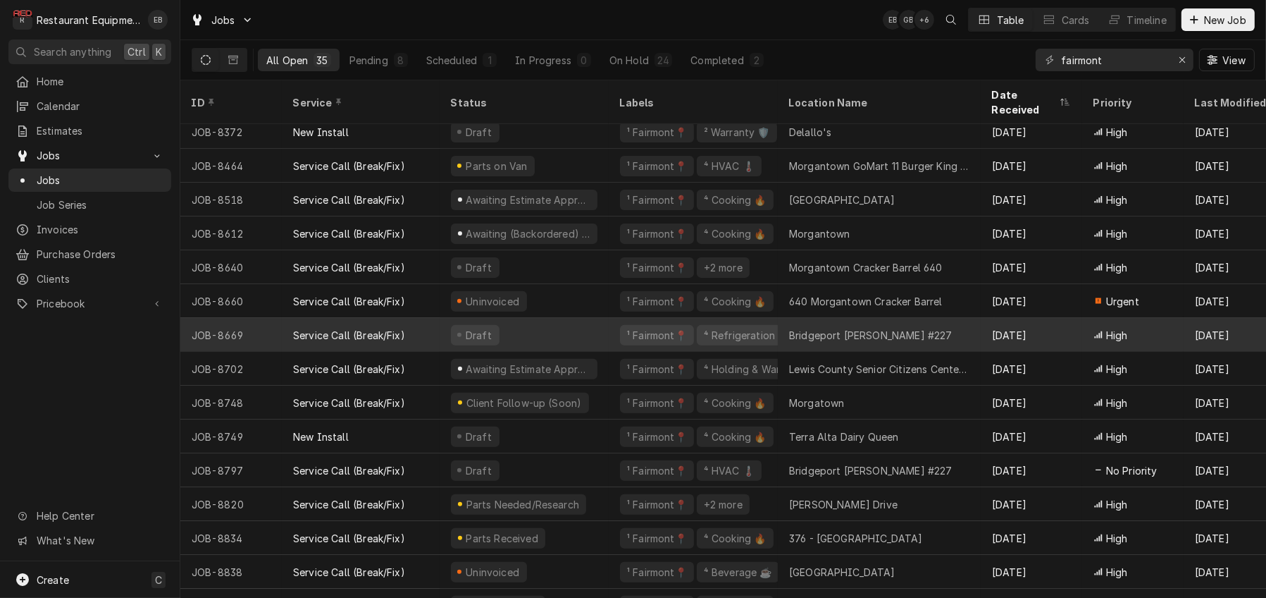
click at [599, 338] on div "Draft" at bounding box center [524, 335] width 169 height 34
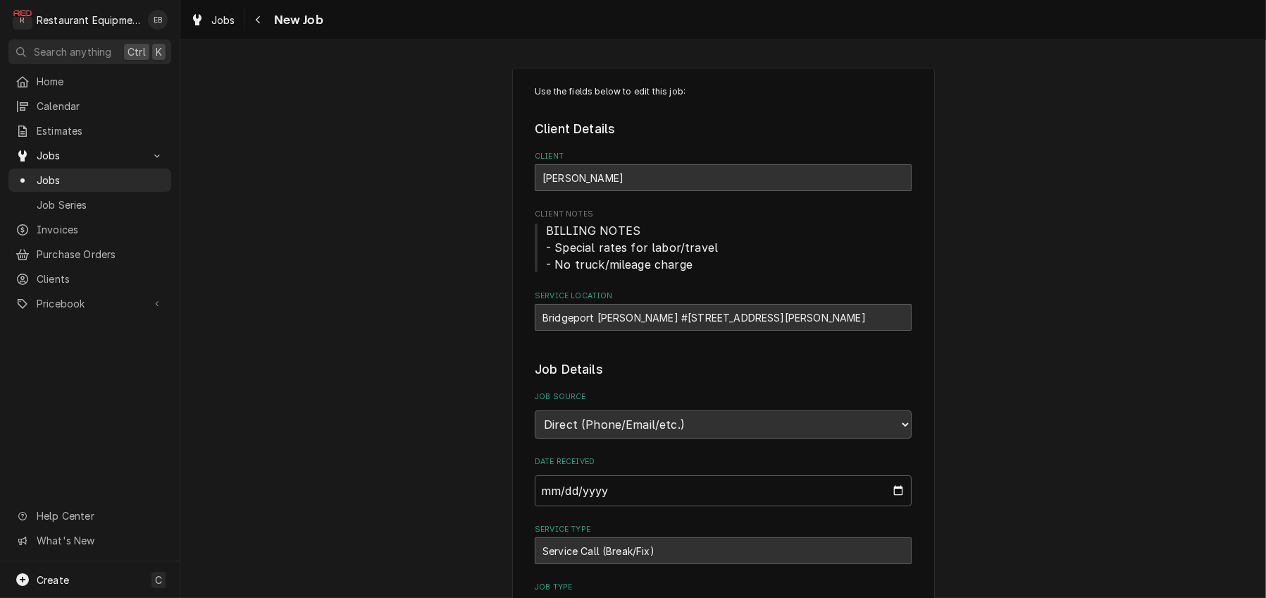
type textarea "x"
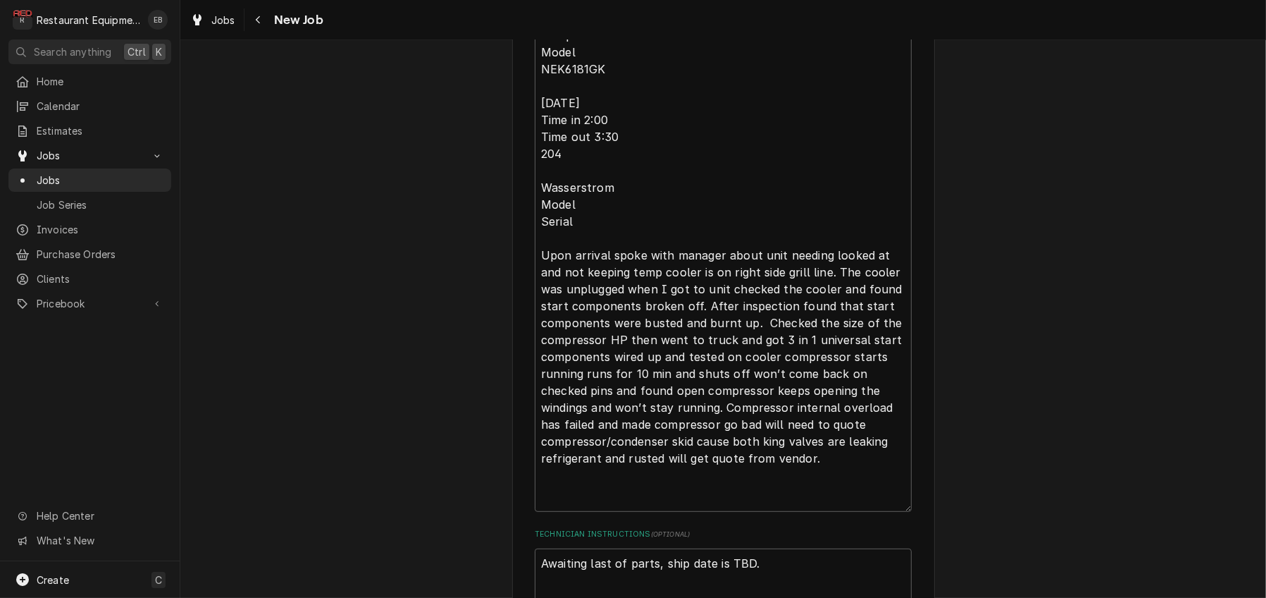
scroll to position [798, 0]
drag, startPoint x: 531, startPoint y: 283, endPoint x: 609, endPoint y: 295, distance: 78.4
click at [609, 295] on textarea "Roo- 8494 Wasserstrom RIC not temping. Tech Notes: 10 deep 10 1/2 tall 19 wide …" at bounding box center [723, 191] width 377 height 643
click at [618, 268] on textarea "Roo- 8494 Wasserstrom RIC not temping. Tech Notes: 10 deep 10 1/2 tall 19 wide …" at bounding box center [723, 191] width 377 height 643
drag, startPoint x: 533, startPoint y: 284, endPoint x: 604, endPoint y: 286, distance: 70.5
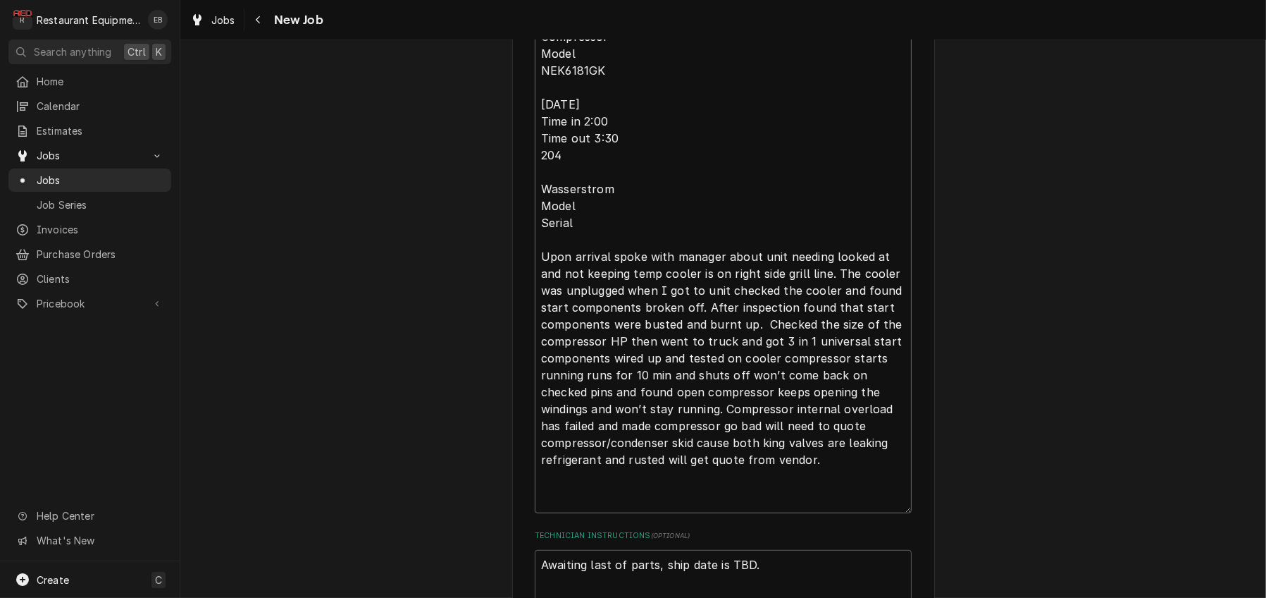
click at [604, 286] on textarea "Roo- 8494 Wasserstrom RIC not temping. Tech Notes: 10 deep 10 1/2 tall 19 wide …" at bounding box center [723, 191] width 377 height 643
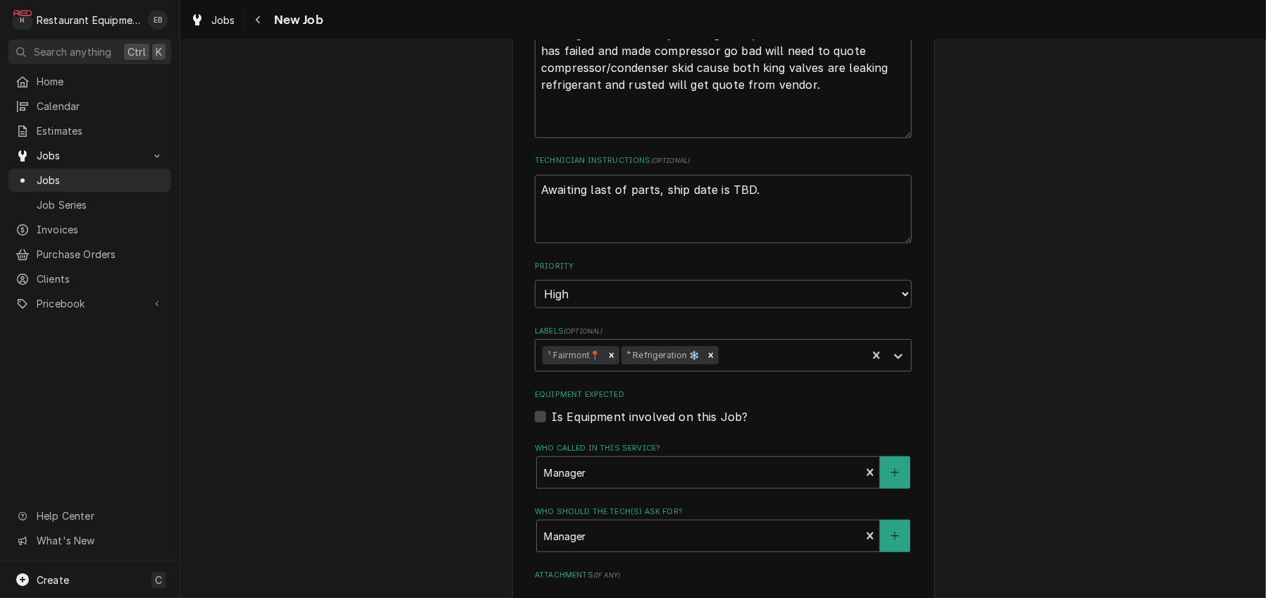
scroll to position [1174, 0]
click at [766, 243] on textarea "Awaiting last of parts, ship date is TBD." at bounding box center [723, 208] width 377 height 69
type textarea "Awaiting last of parts, ship date is TBD"
type textarea "x"
type textarea "Awaiting last of parts, ship date is TBD"
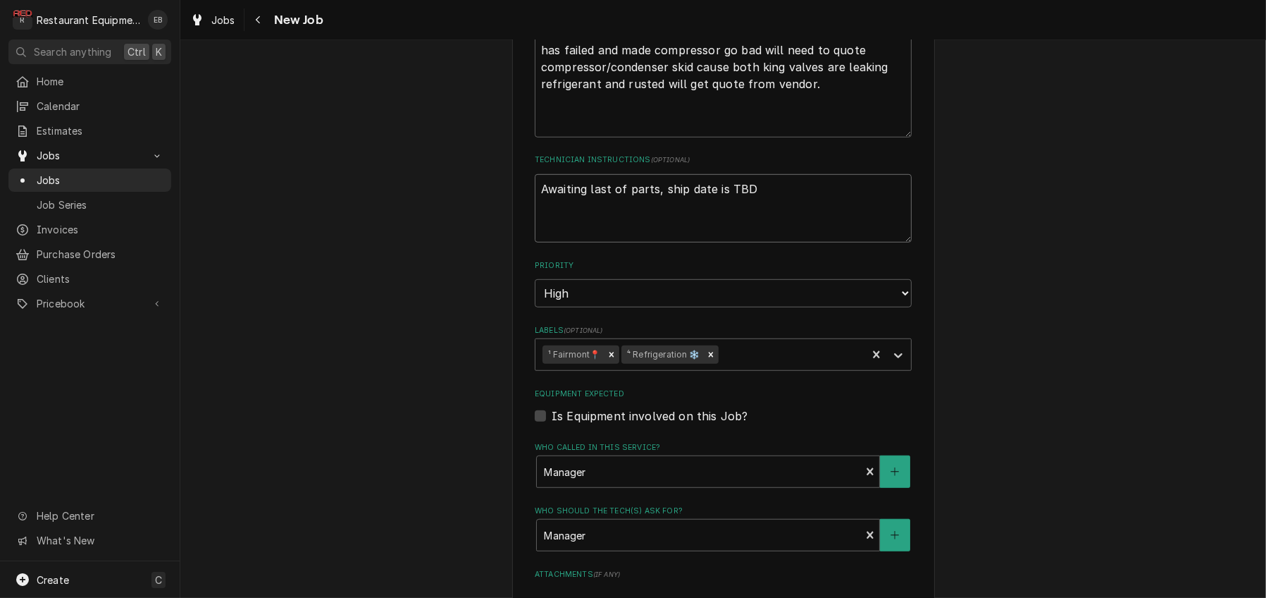
type textarea "x"
type textarea "Awaiting last of parts, ship date is TBD a"
type textarea "x"
type textarea "Awaiting last of parts, ship date is TBD as"
type textarea "x"
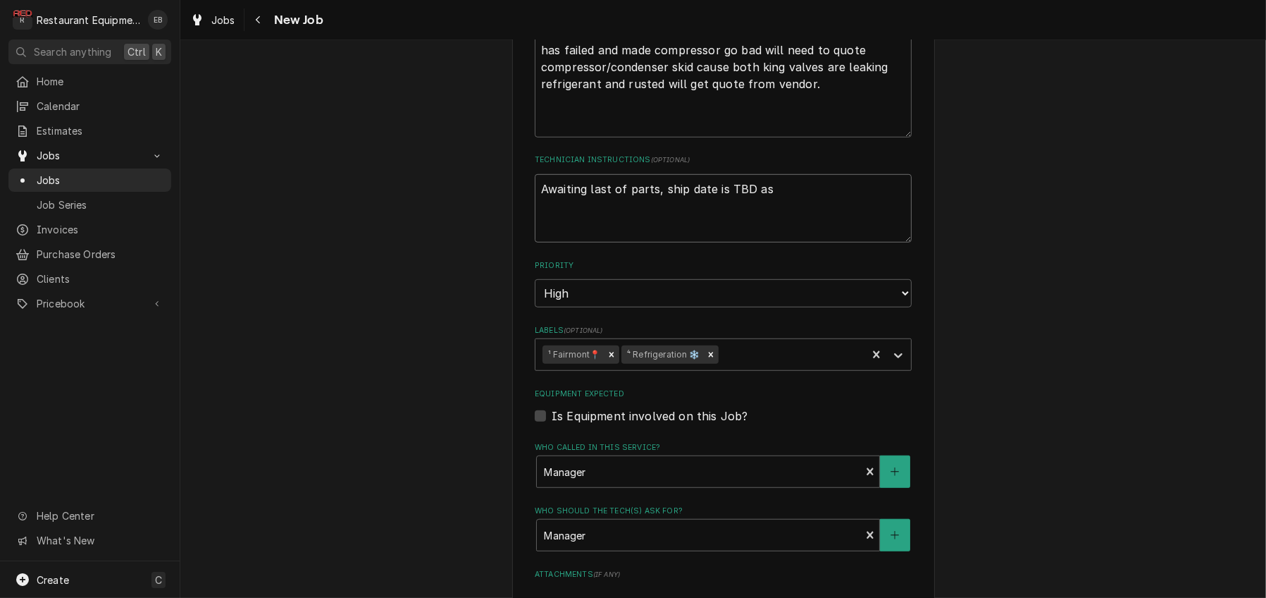
type textarea "Awaiting last of parts, ship date is TBD as"
type textarea "x"
type textarea "Awaiting last of parts, ship date is TBD as 9"
type textarea "x"
type textarea "Awaiting last of parts, ship date is TBD as 9/"
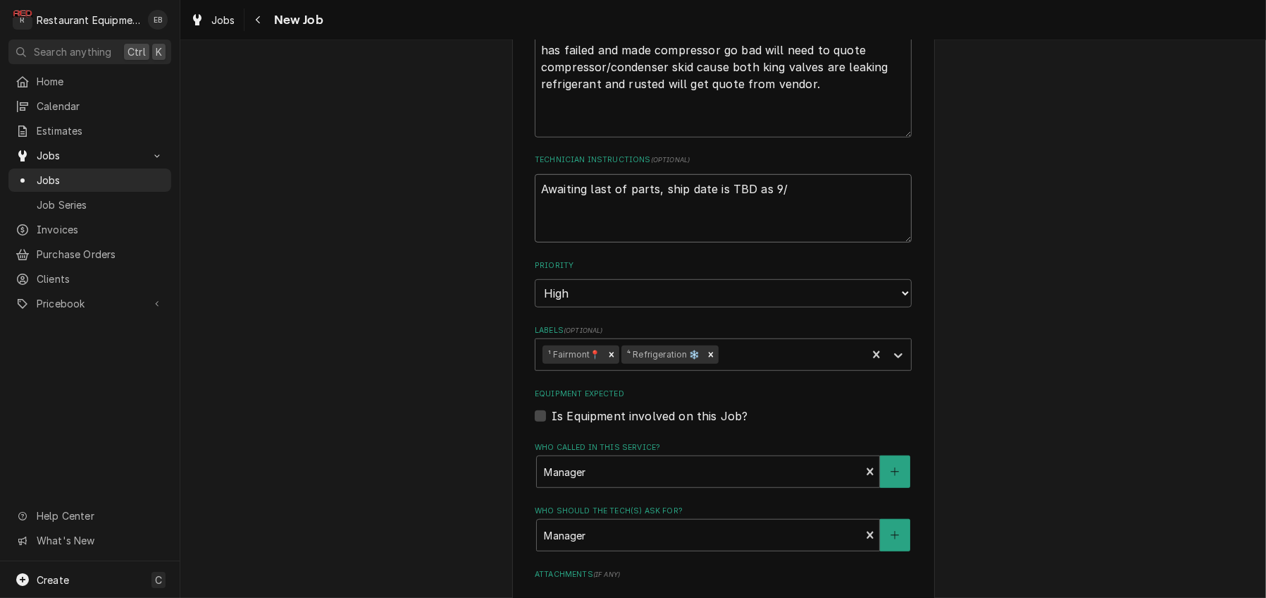
type textarea "x"
type textarea "Awaiting last of parts, ship date is TBD as 9/1"
type textarea "x"
type textarea "Awaiting last of parts, ship date is TBD as 9/10"
type textarea "x"
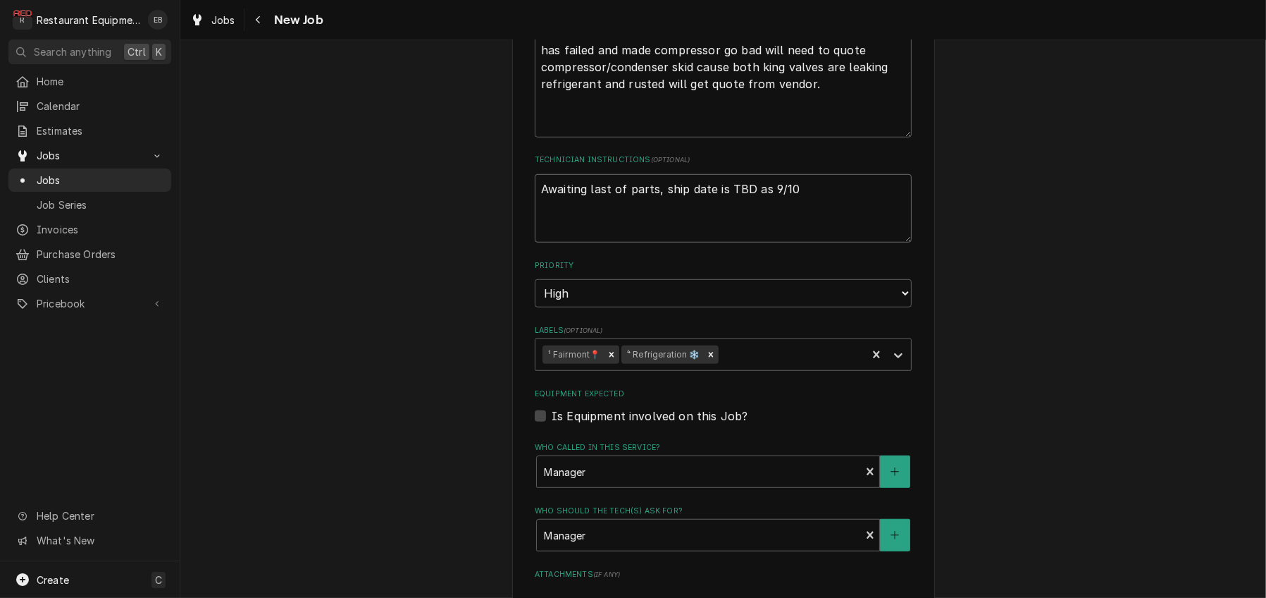
type textarea "Awaiting last of parts, ship date is TBD as 9/10."
type textarea "x"
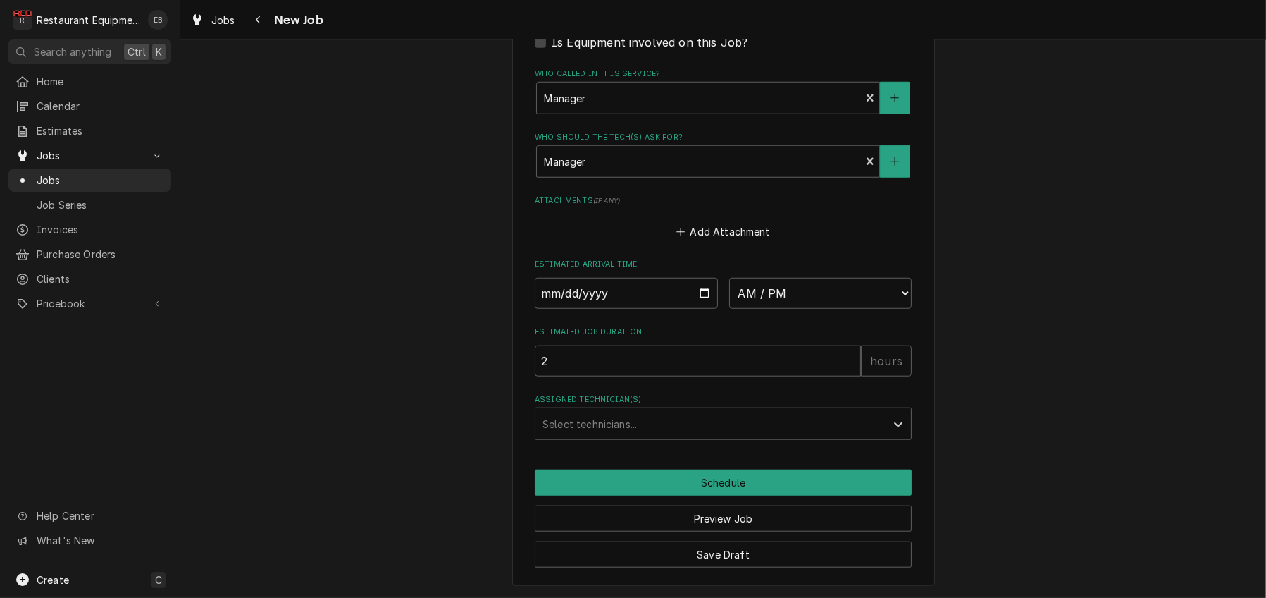
scroll to position [1712, 0]
type textarea "Awaiting last of parts, ship date is TBD as 9/10."
click at [742, 555] on button "Save Draft" at bounding box center [723, 554] width 377 height 26
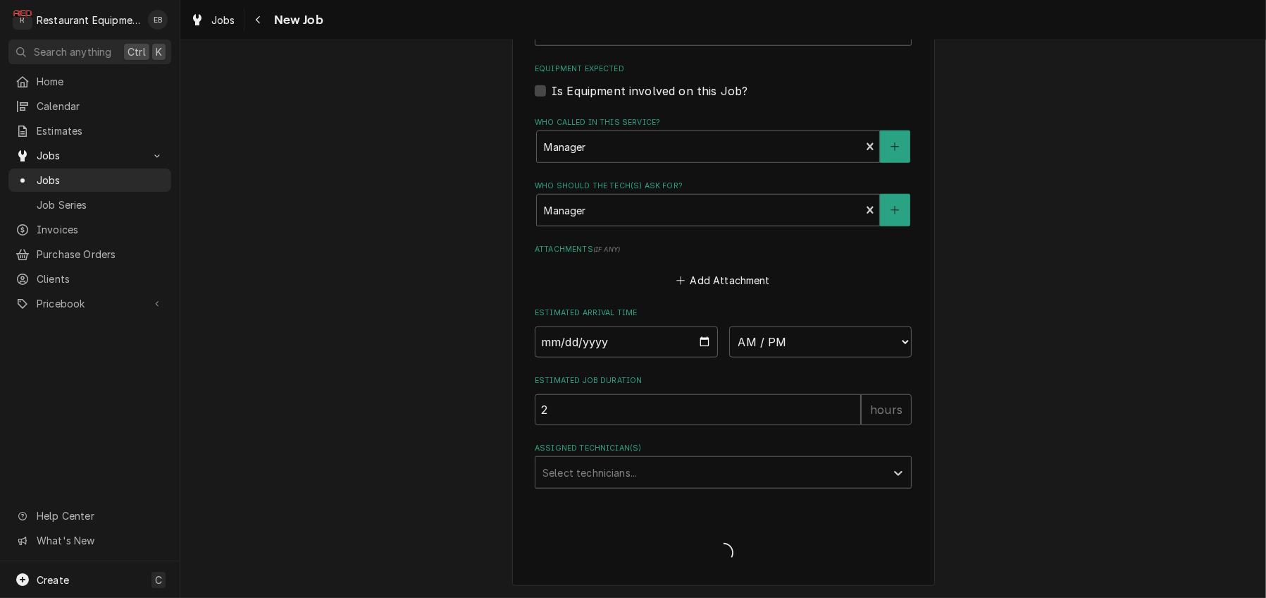
scroll to position [1660, 0]
type textarea "x"
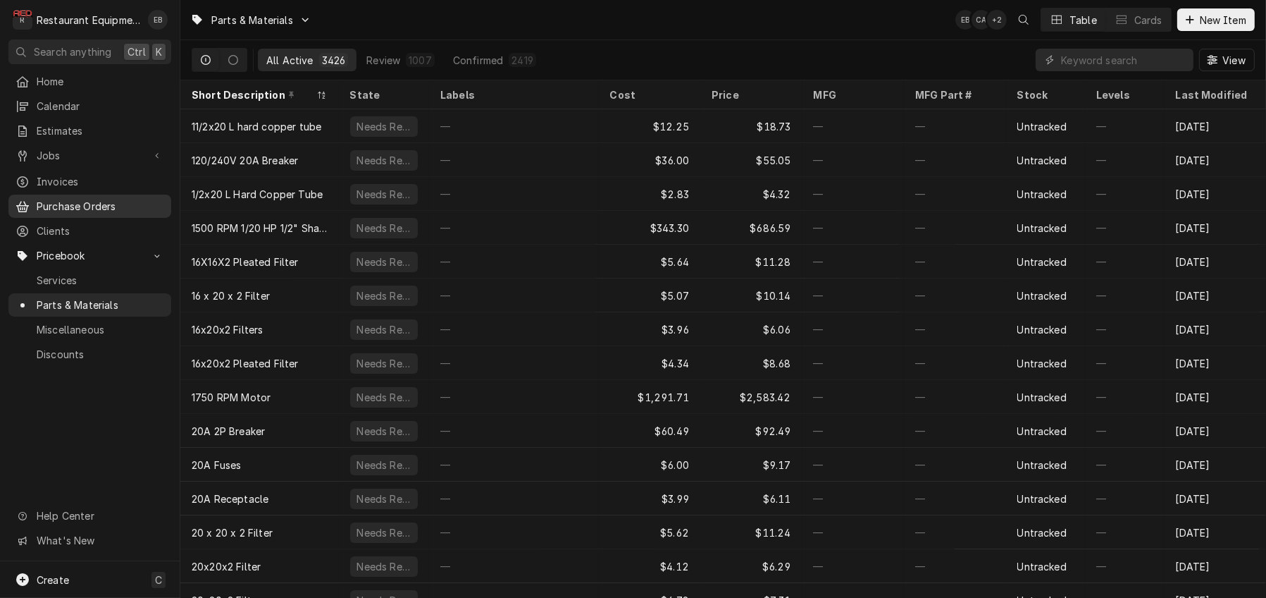
click at [118, 213] on span "Purchase Orders" at bounding box center [101, 206] width 128 height 15
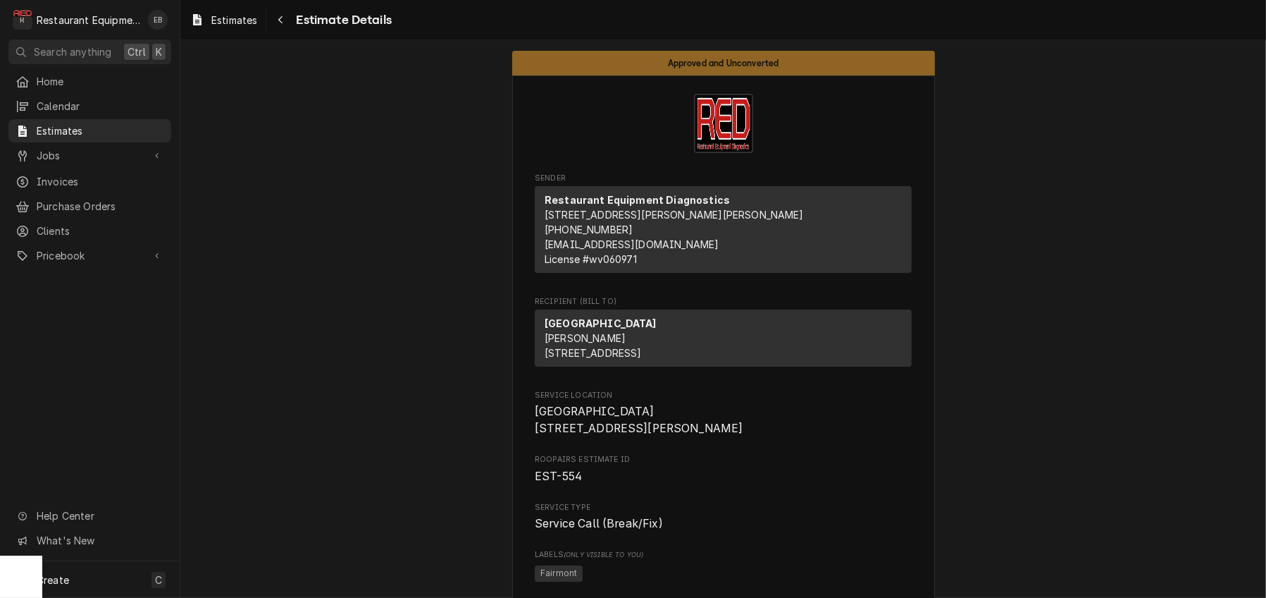
scroll to position [1785, 0]
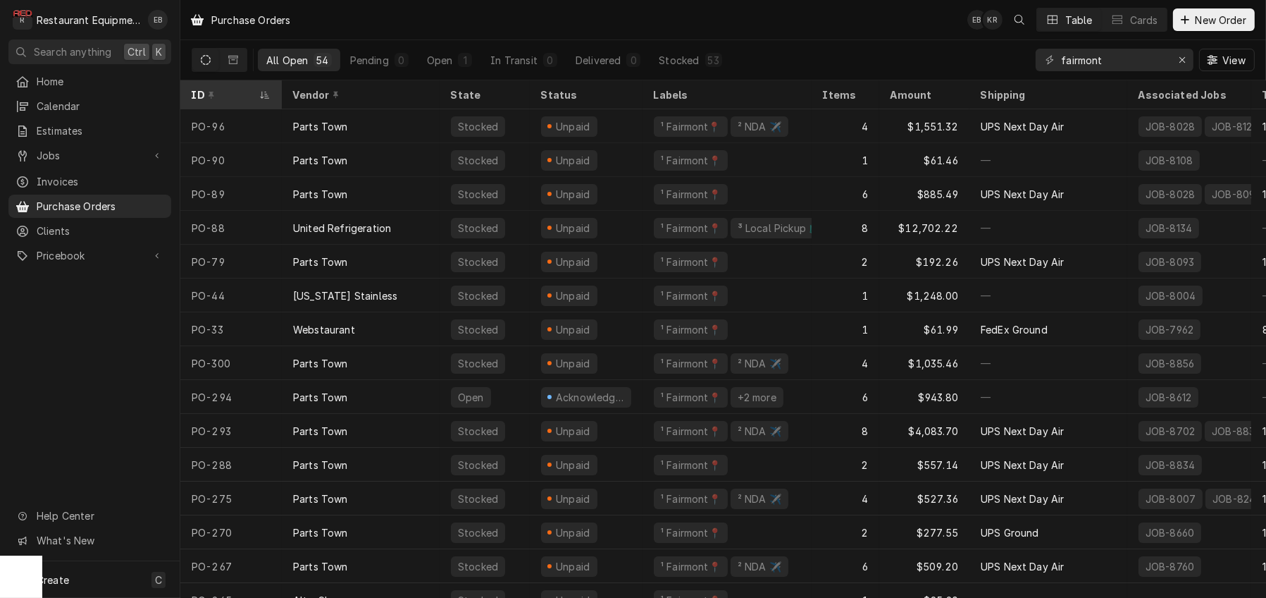
click at [252, 97] on div "ID" at bounding box center [224, 94] width 65 height 15
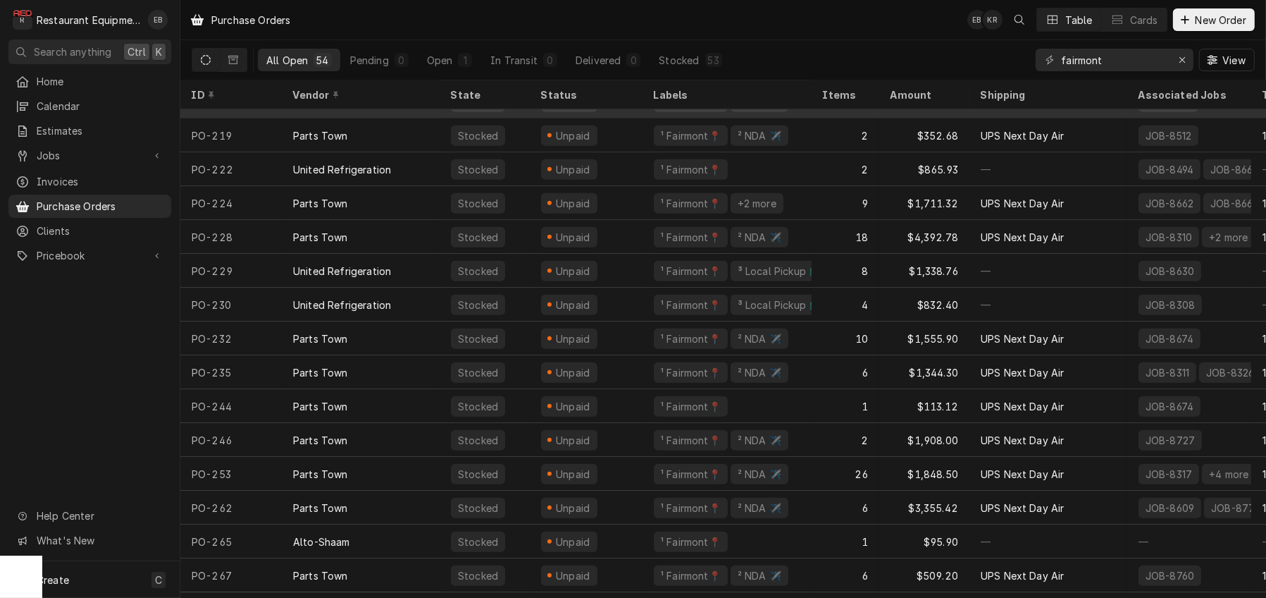
scroll to position [865, 0]
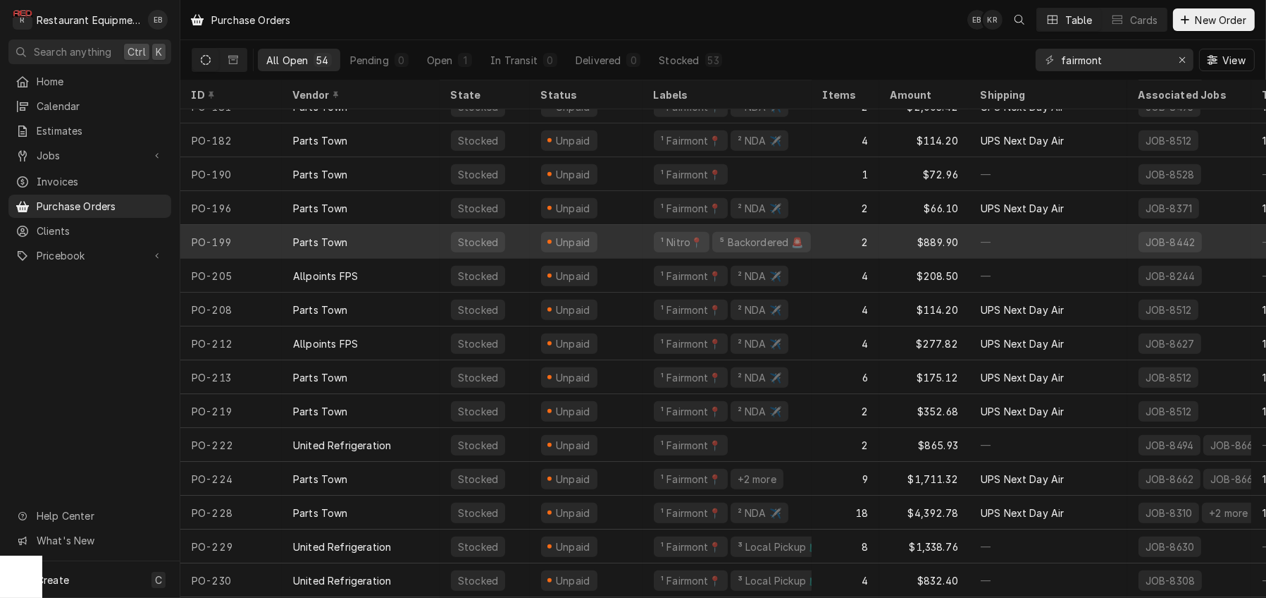
click at [643, 247] on div "Unpaid" at bounding box center [586, 242] width 113 height 34
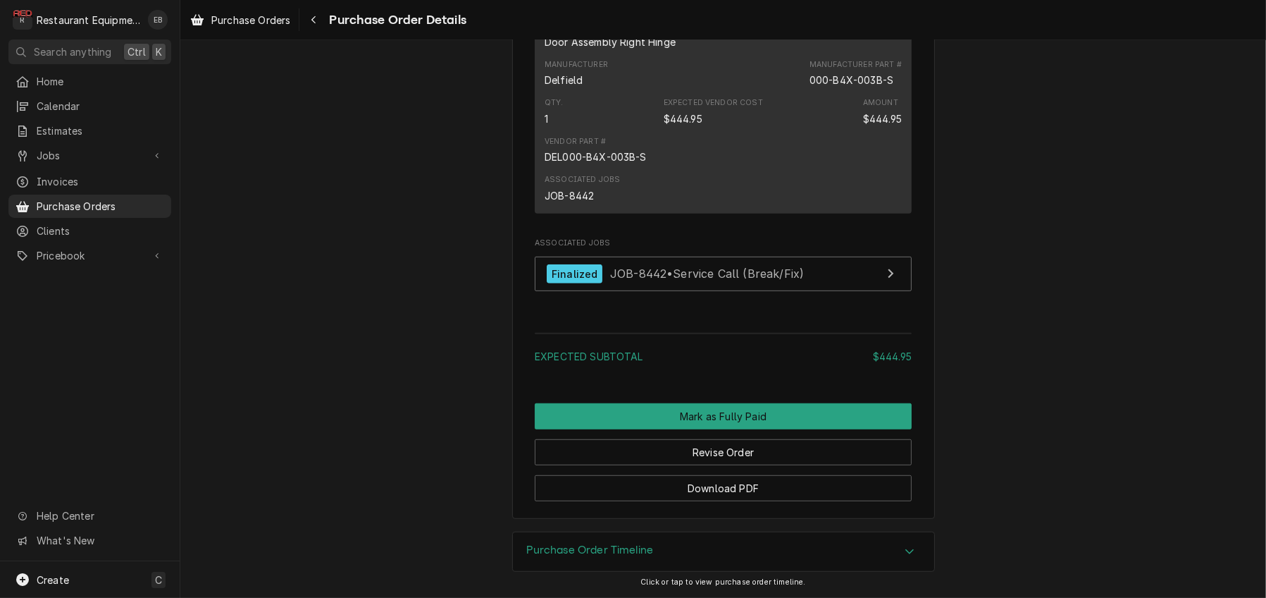
scroll to position [1080, 0]
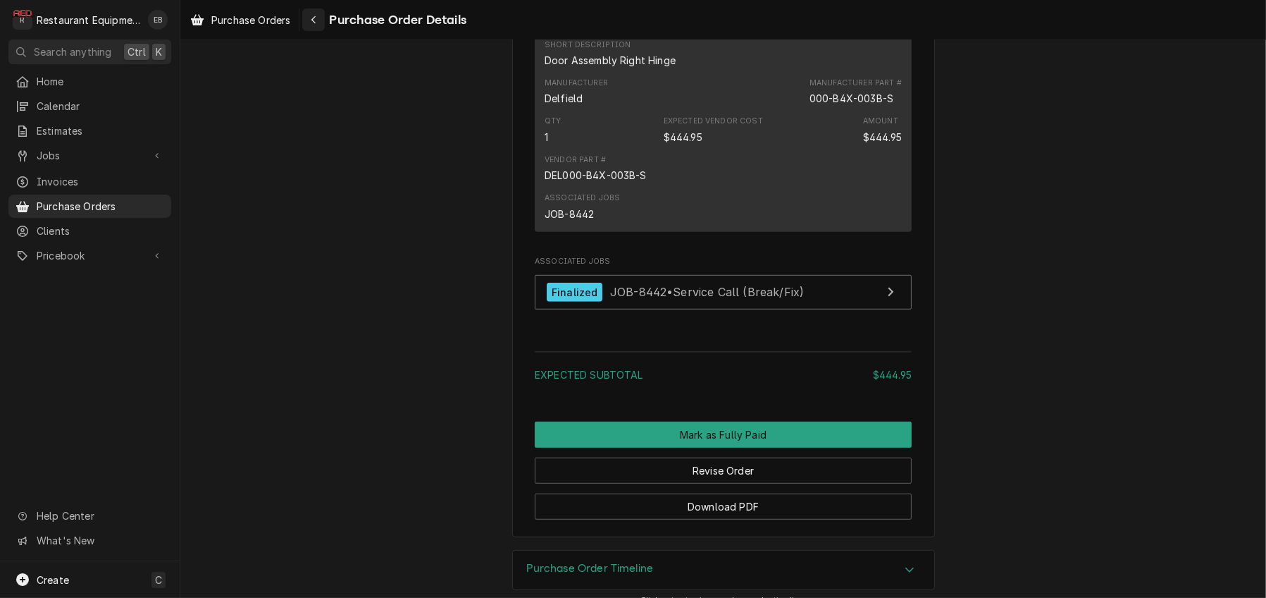
click at [316, 23] on icon "Navigate back" at bounding box center [313, 20] width 4 height 8
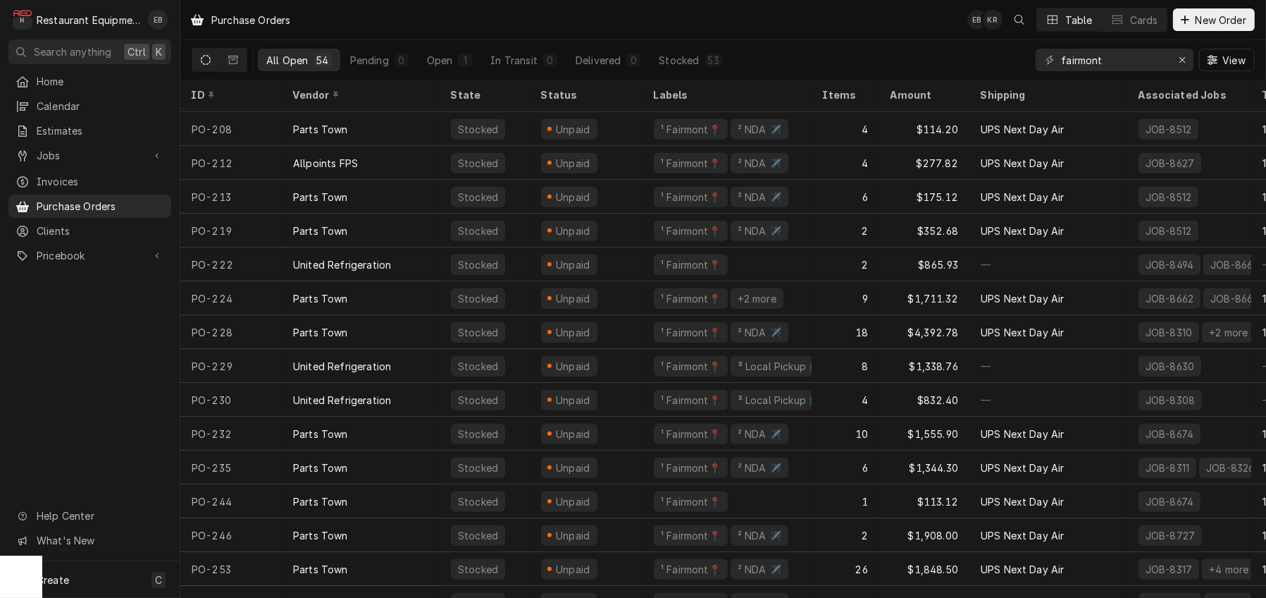
scroll to position [1114, 0]
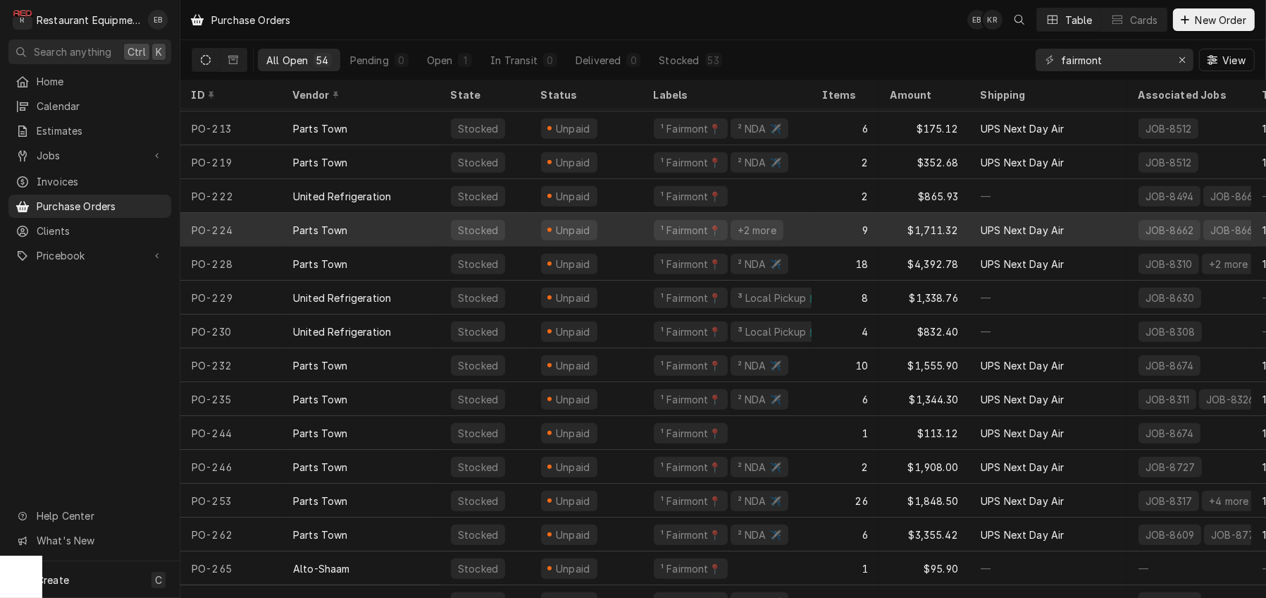
click at [653, 233] on div "¹ Fairmont📍 +2 more" at bounding box center [727, 230] width 169 height 34
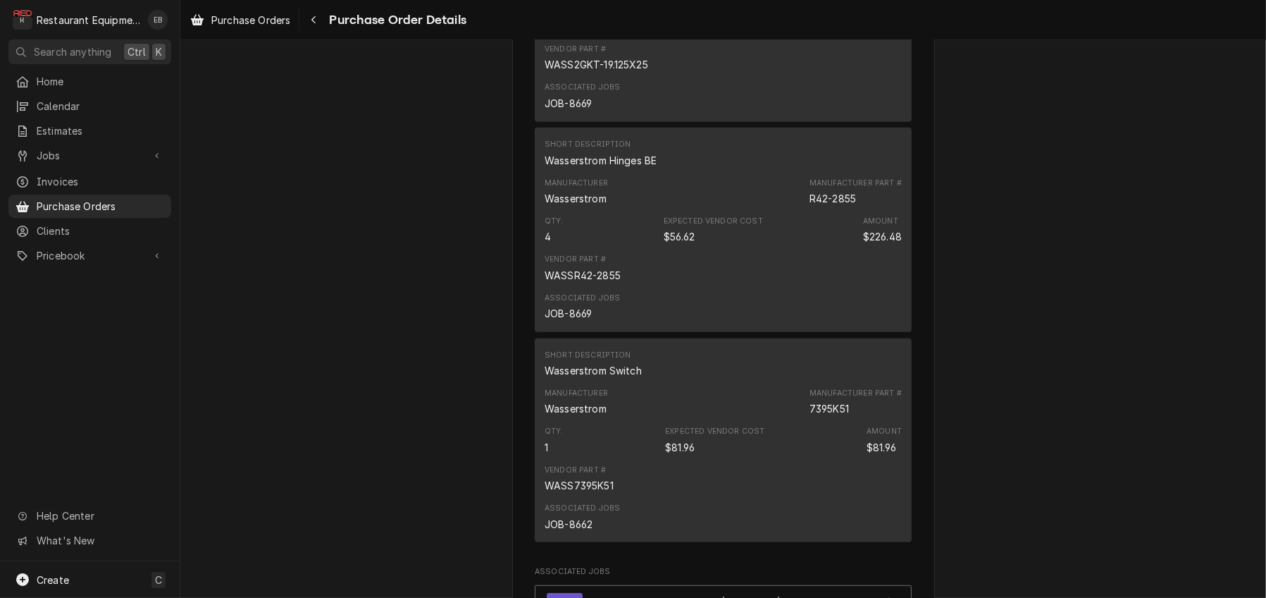
scroll to position [1033, 0]
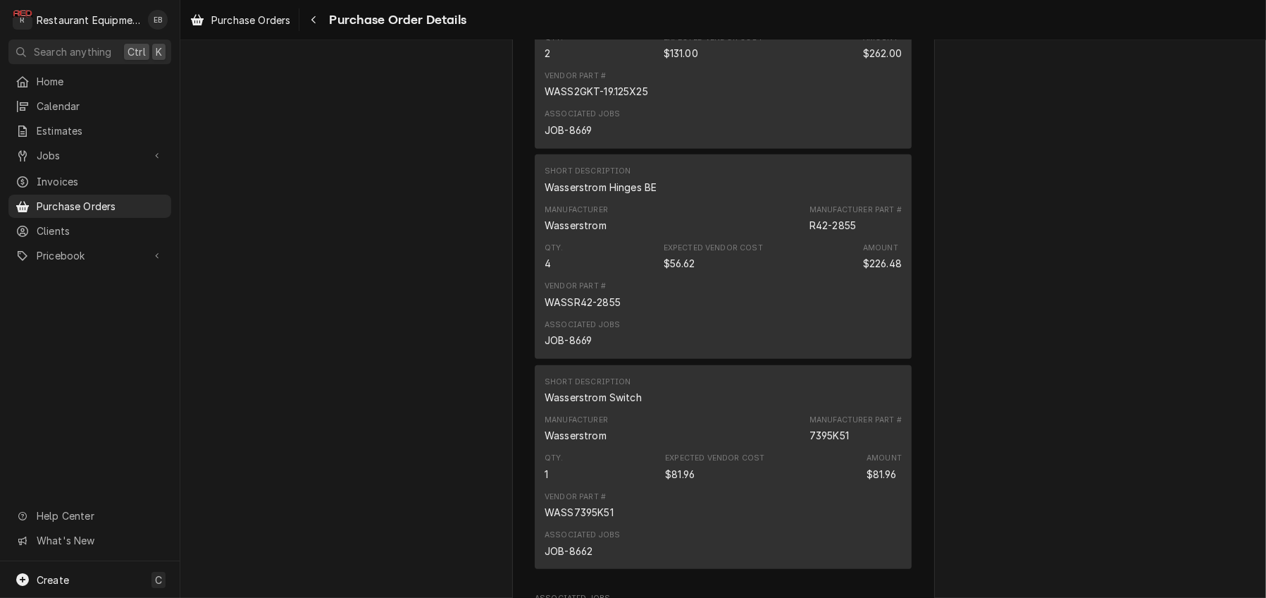
drag, startPoint x: 787, startPoint y: 199, endPoint x: 870, endPoint y: 203, distance: 83.2
click at [870, 22] on div "Manufacturer Part # 2GKT-19.125X25" at bounding box center [856, 8] width 92 height 28
copy div "2GKT-19.125X25"
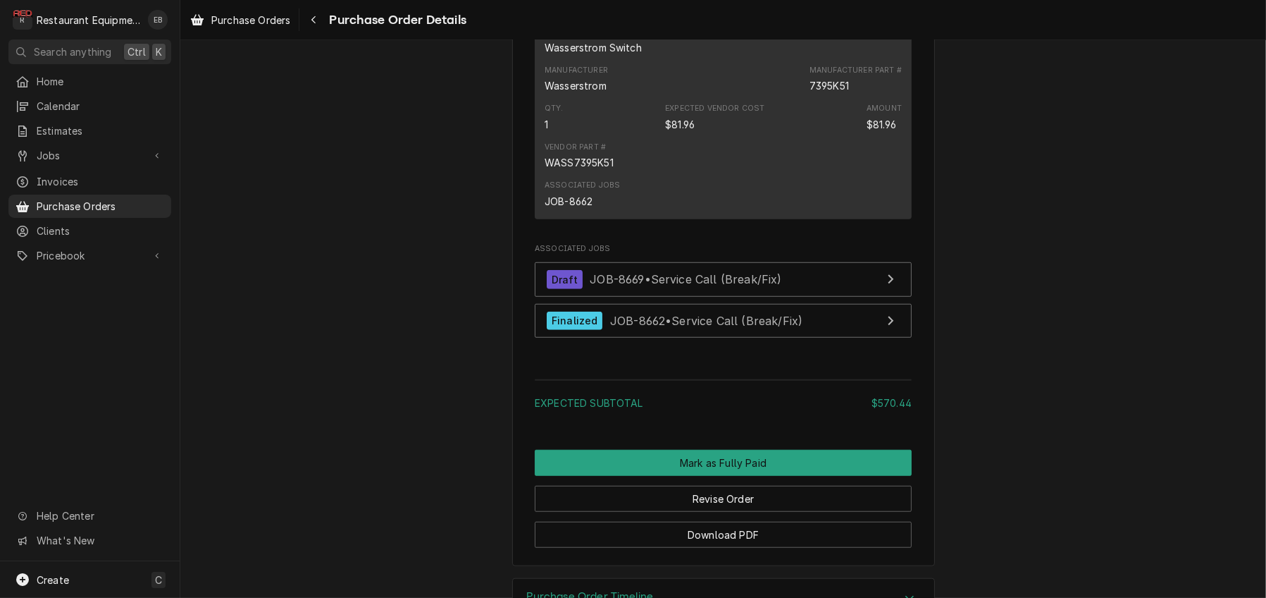
scroll to position [1362, 0]
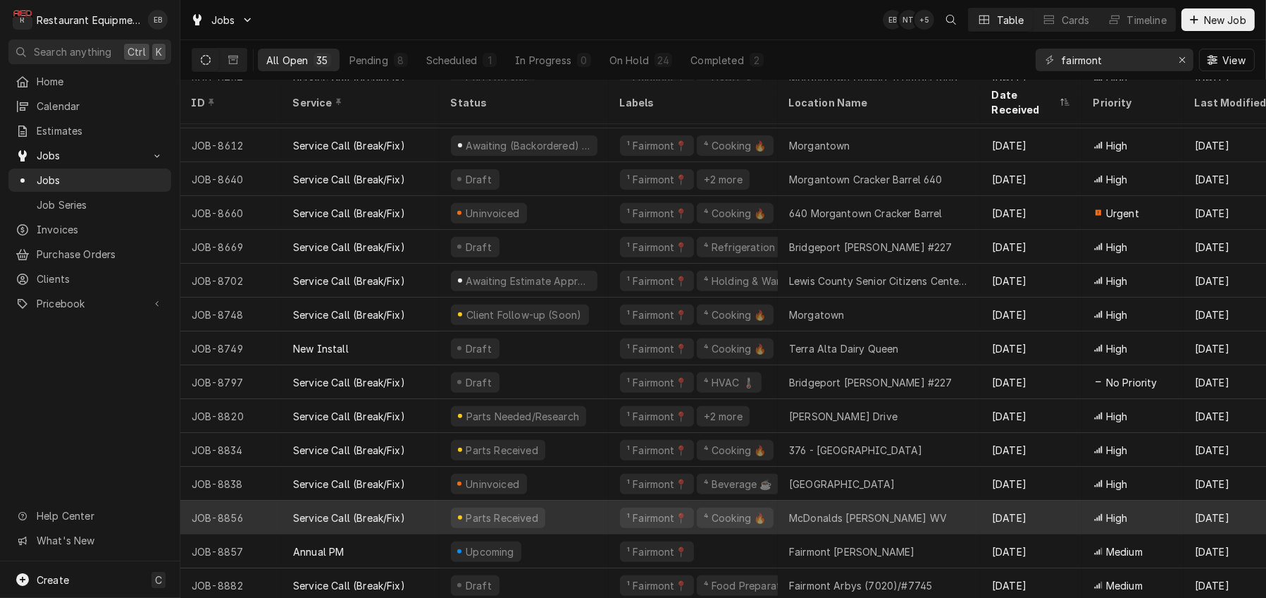
scroll to position [720, 0]
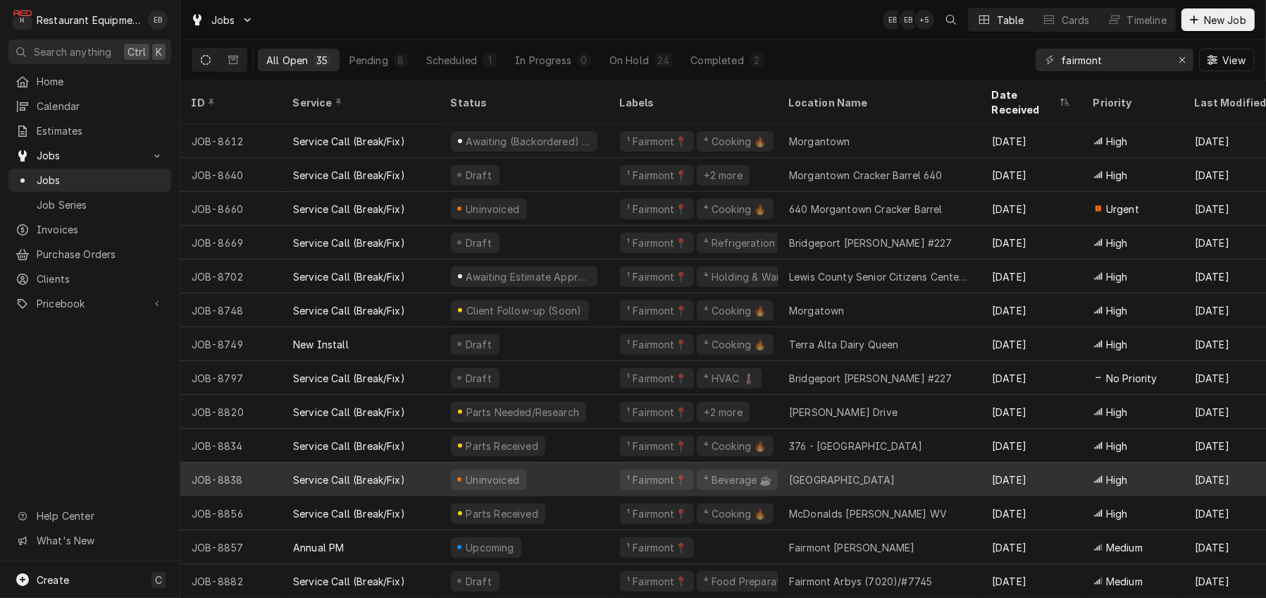
click at [609, 465] on div "Uninvoiced" at bounding box center [524, 479] width 169 height 34
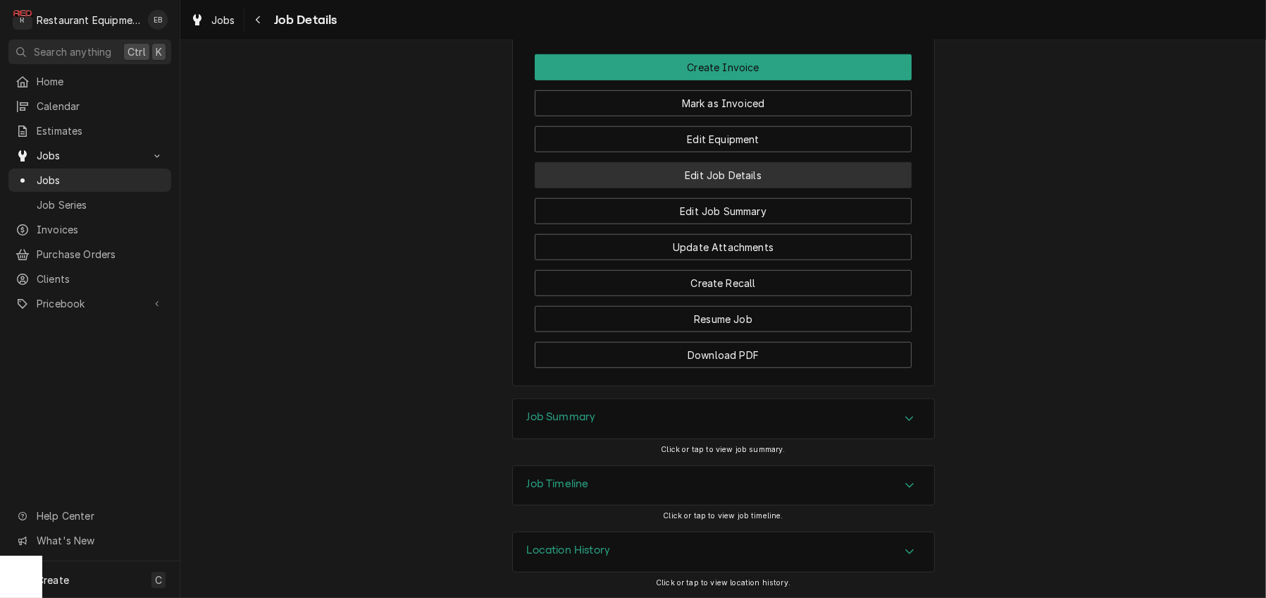
scroll to position [1456, 0]
click at [737, 188] on button "Edit Job Details" at bounding box center [723, 175] width 377 height 26
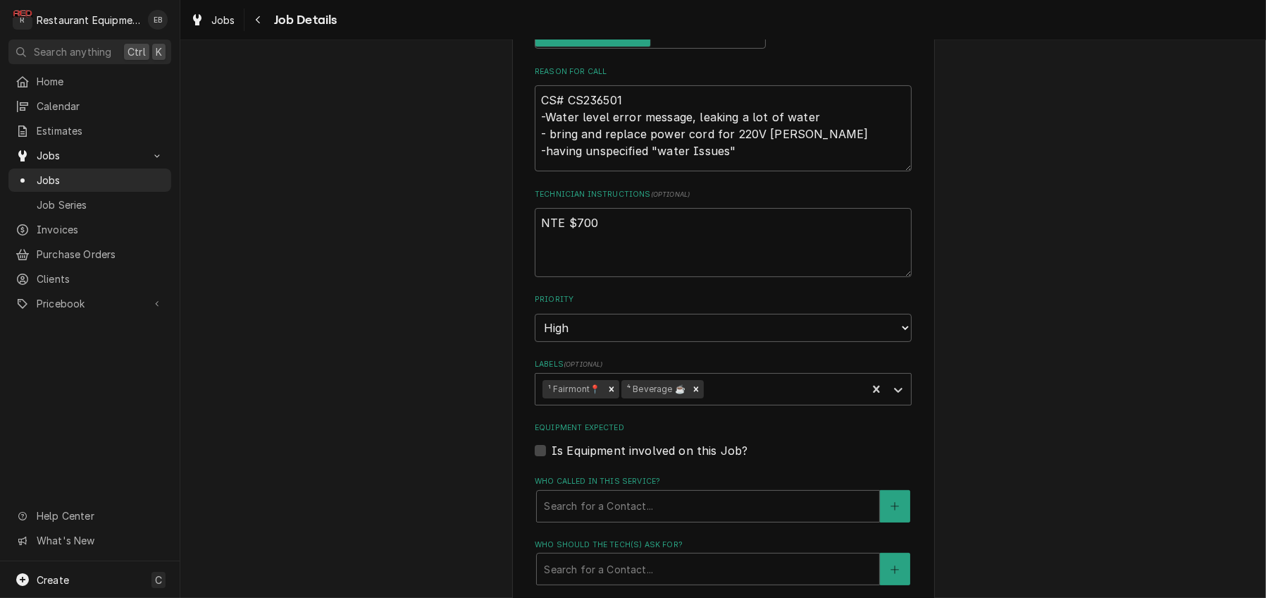
type textarea "x"
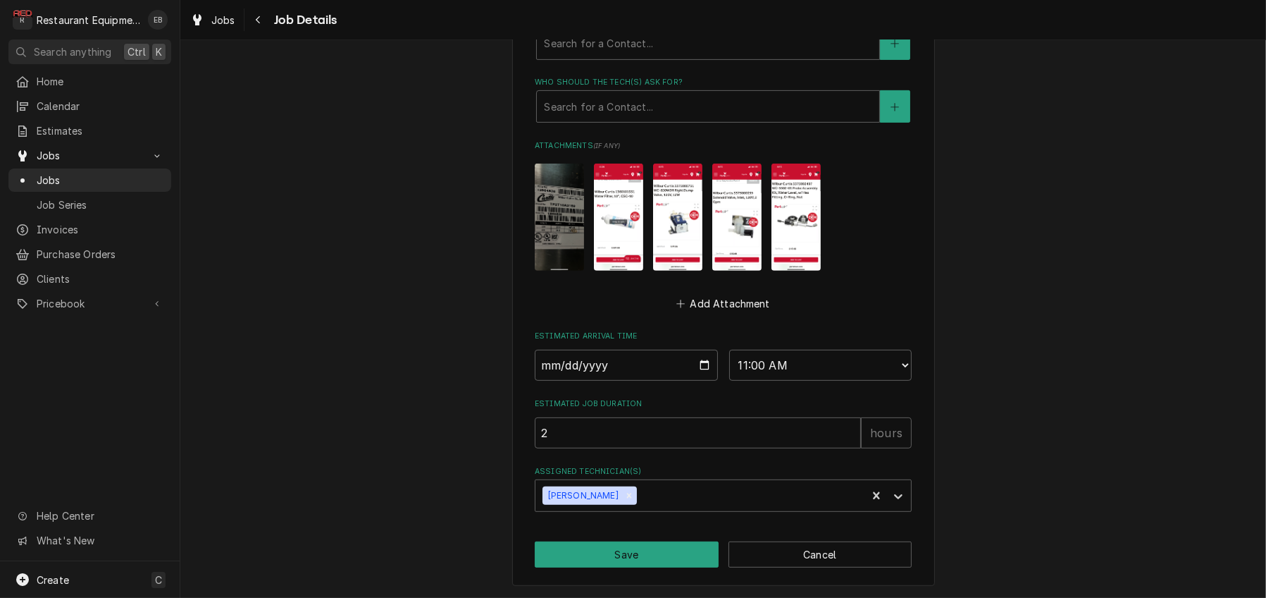
scroll to position [872, 0]
click at [703, 350] on input "2025-09-09" at bounding box center [626, 365] width 183 height 31
click at [710, 398] on label "Estimated Job Duration" at bounding box center [723, 403] width 377 height 11
click at [710, 417] on input "2" at bounding box center [698, 432] width 326 height 31
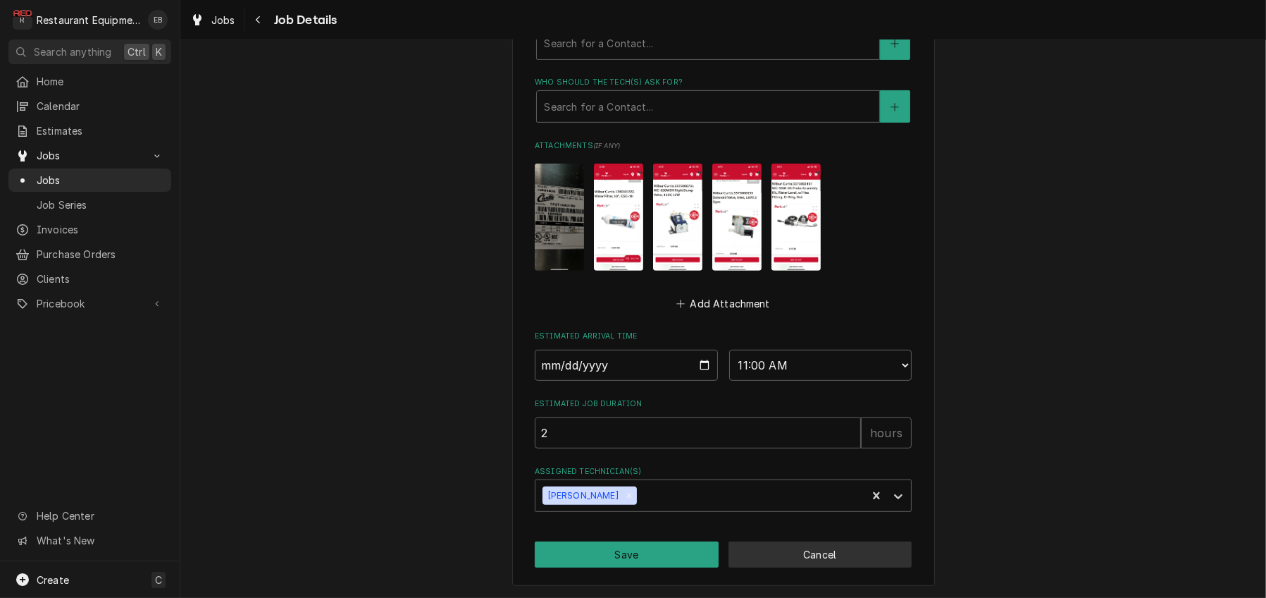
click at [821, 555] on button "Cancel" at bounding box center [821, 554] width 184 height 26
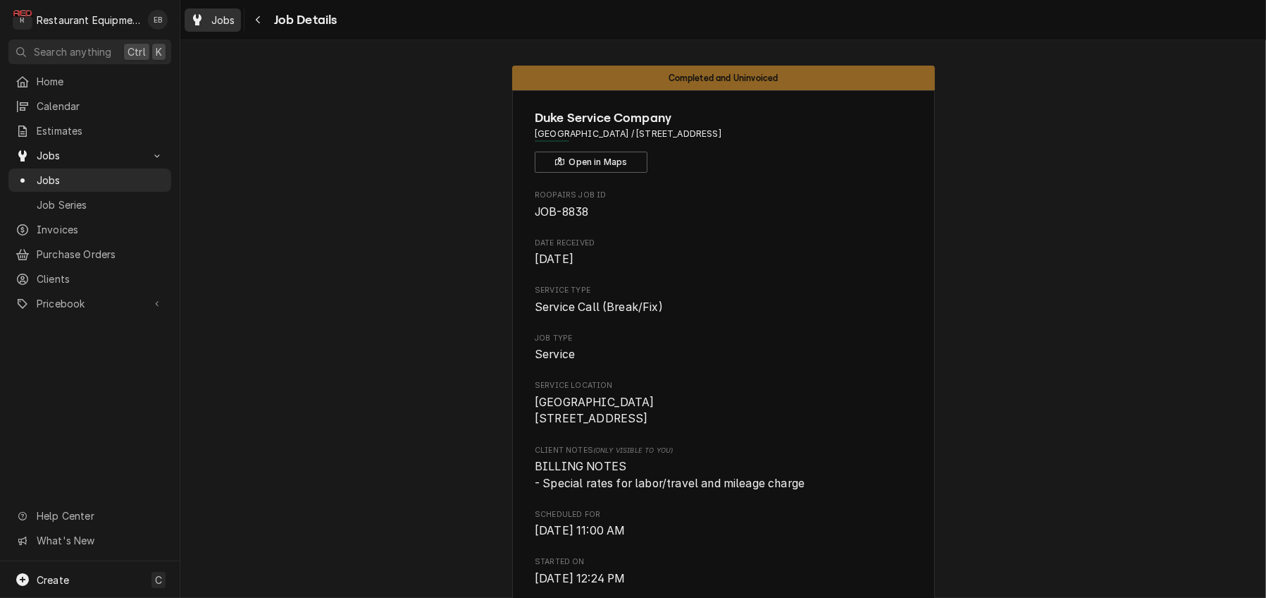
click at [226, 18] on span "Jobs" at bounding box center [223, 20] width 24 height 15
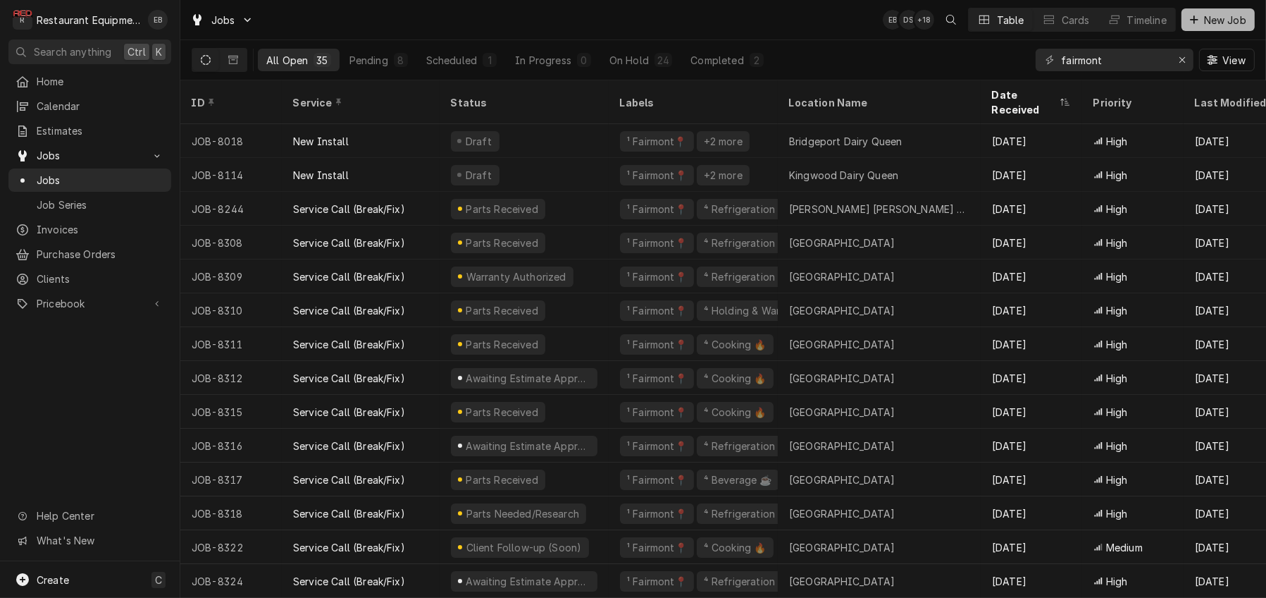
click at [1194, 23] on icon "Dynamic Content Wrapper" at bounding box center [1194, 20] width 8 height 10
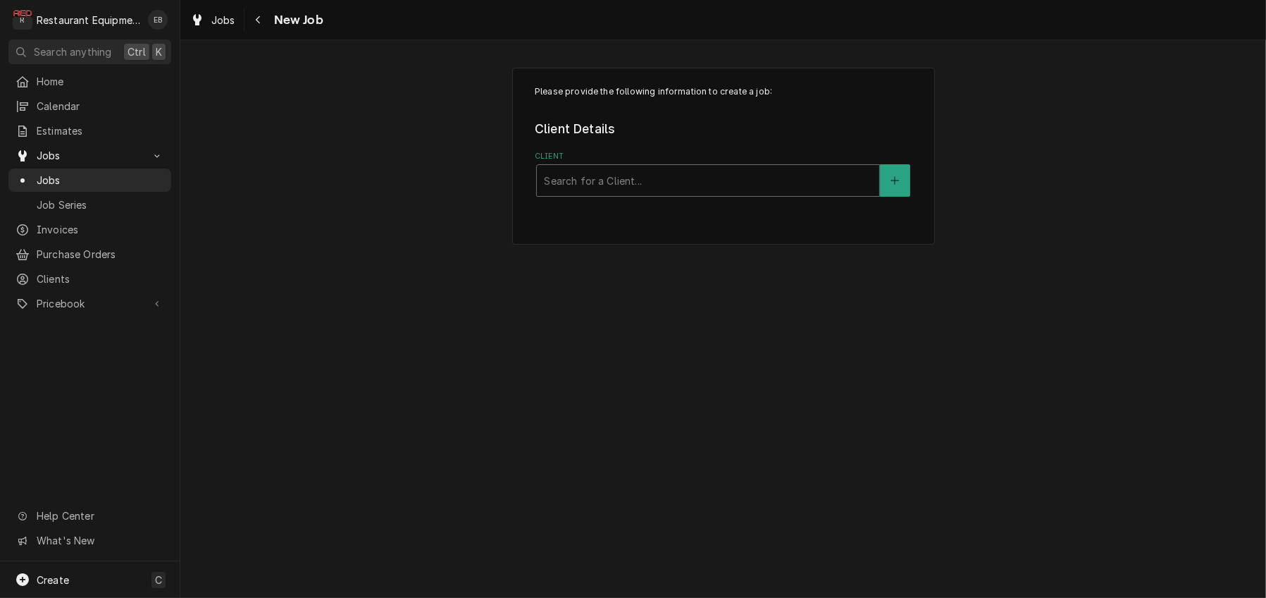
click at [729, 193] on div "Client" at bounding box center [708, 180] width 328 height 25
type input "welb"
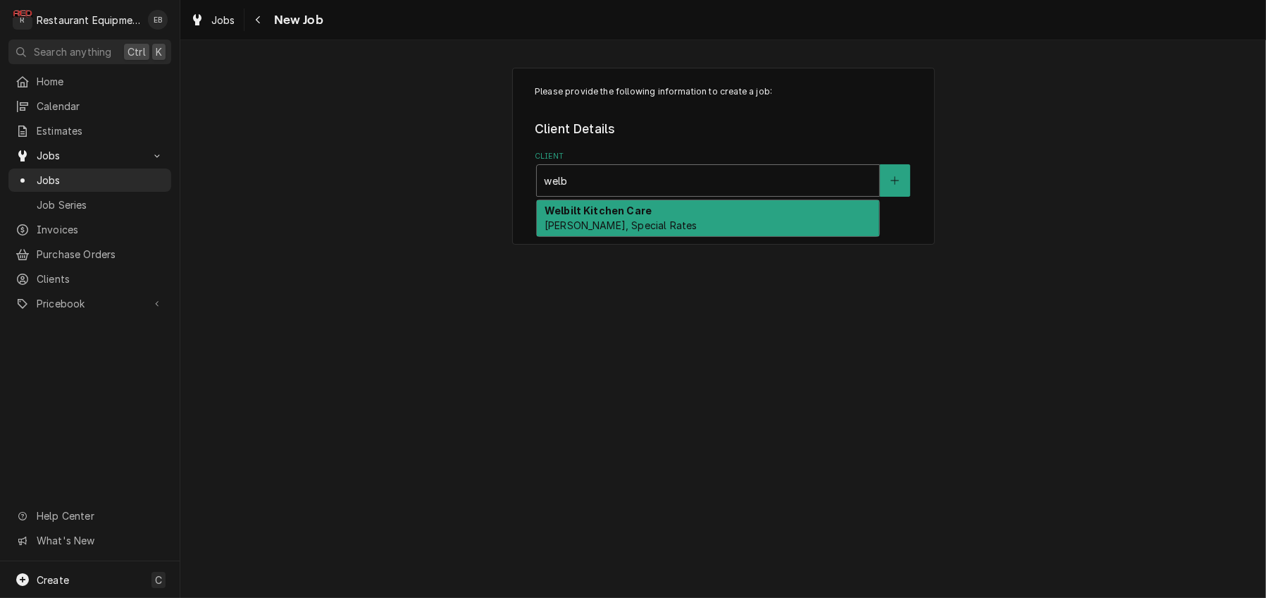
click at [684, 233] on div "Welbilt Kitchen Care Bill Payer, Special Rates" at bounding box center [708, 218] width 342 height 37
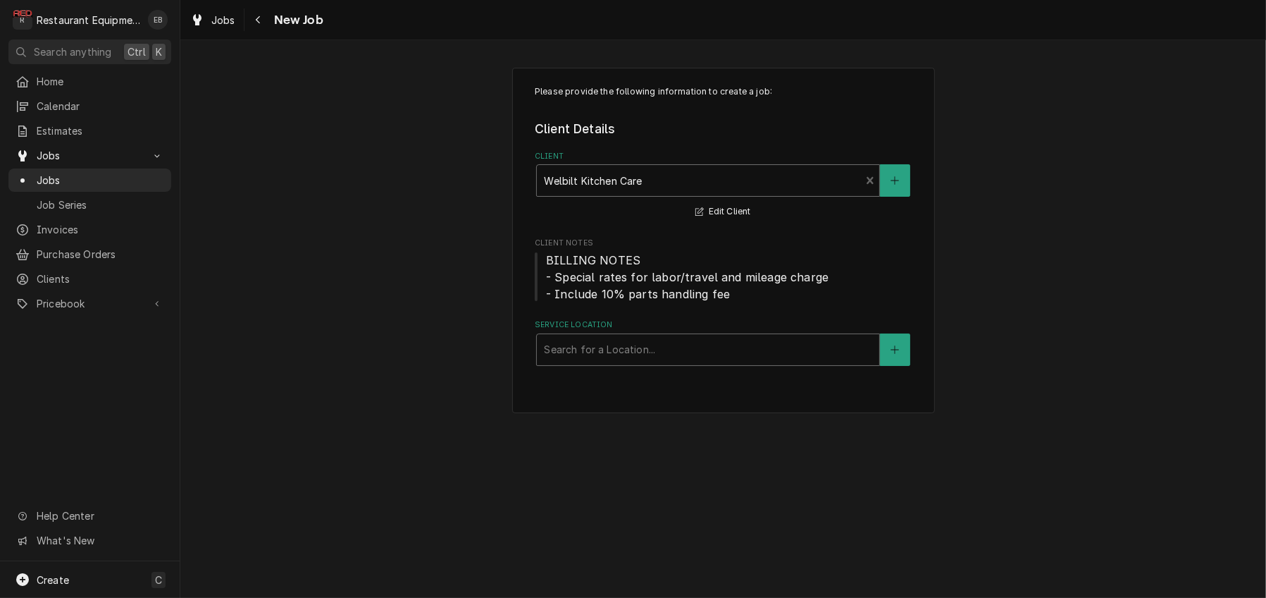
click at [647, 362] on div "Service Location" at bounding box center [708, 349] width 328 height 25
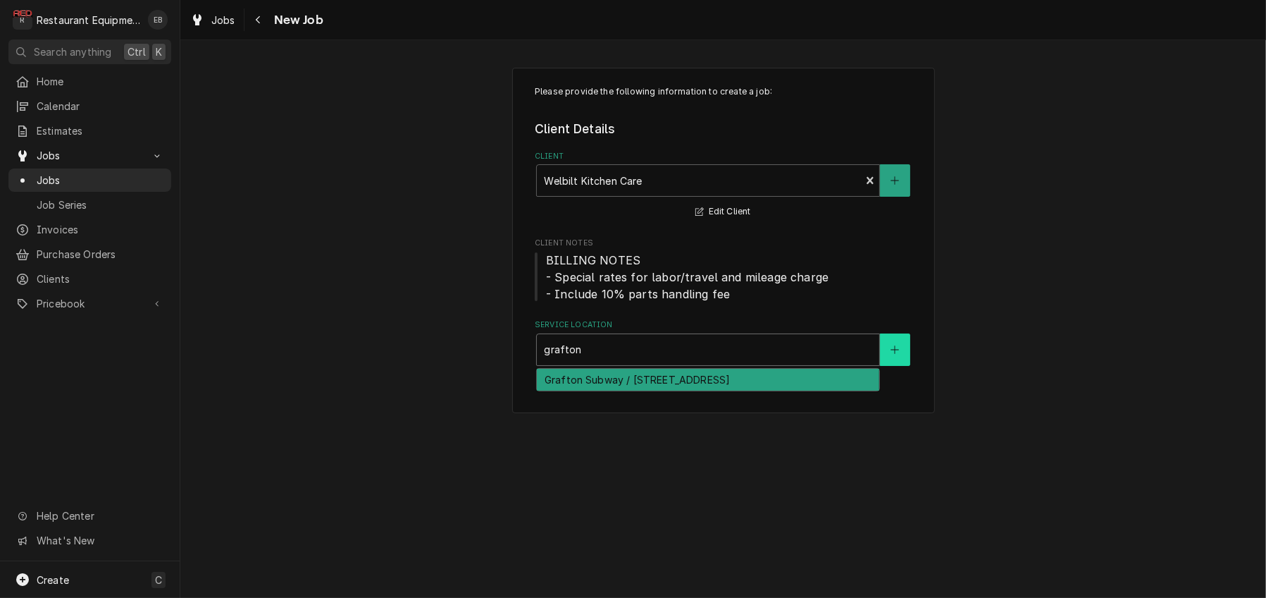
type input "grafton"
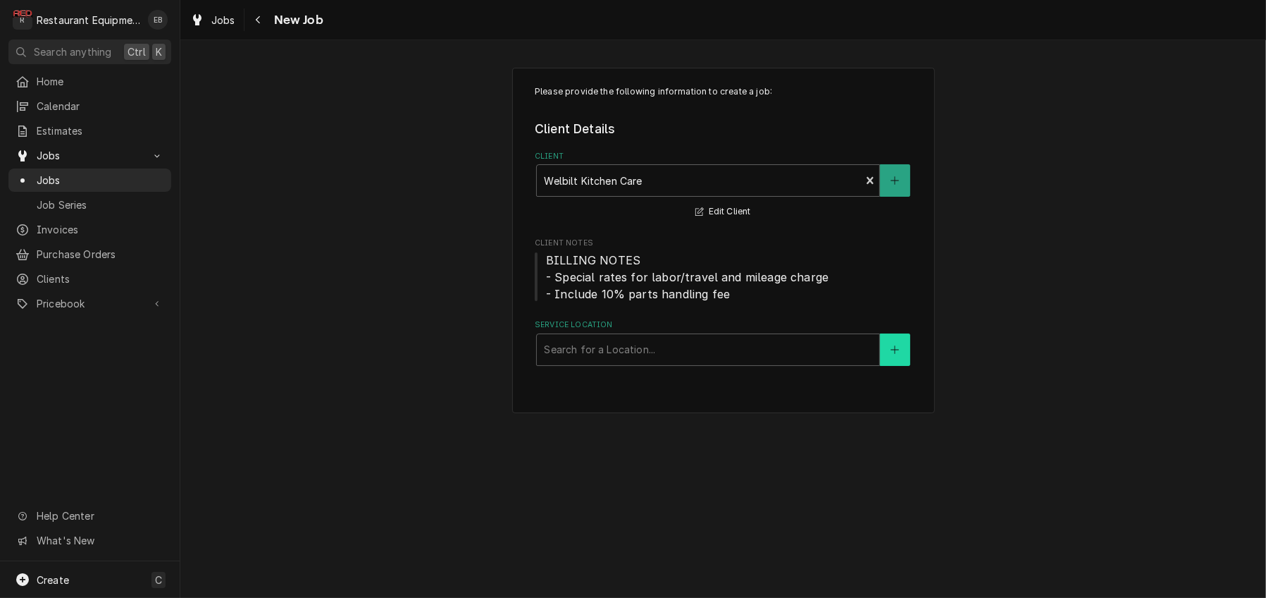
click at [907, 366] on button "Service Location" at bounding box center [895, 349] width 30 height 32
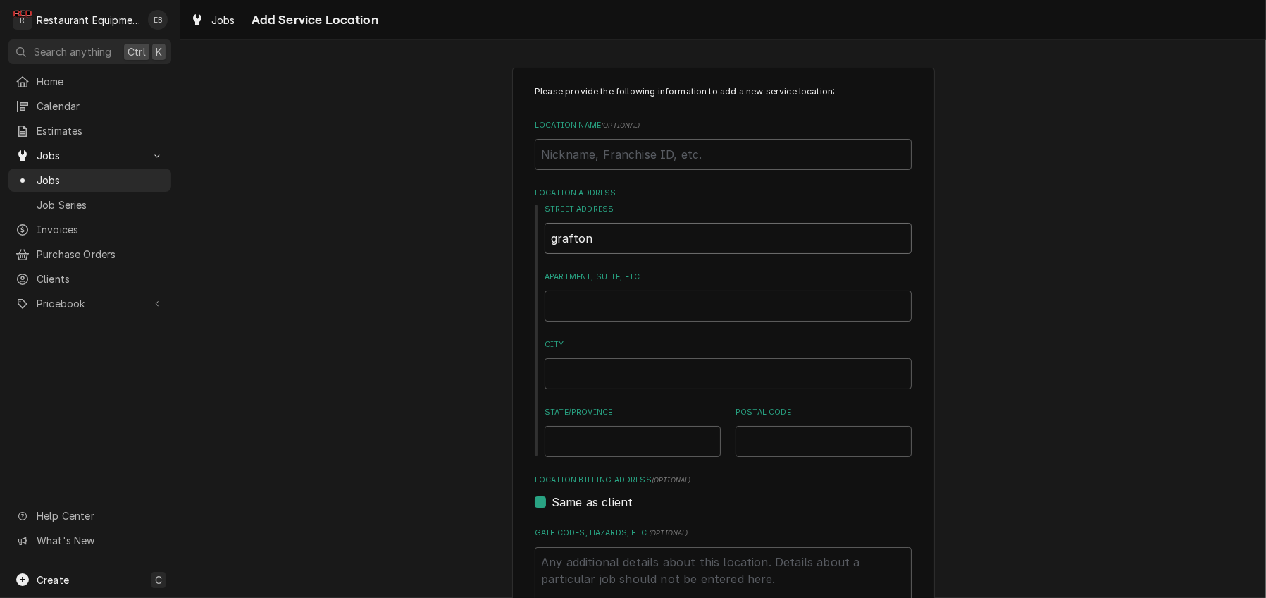
drag, startPoint x: 593, startPoint y: 273, endPoint x: 536, endPoint y: 276, distance: 57.9
click at [545, 254] on input "grafton" at bounding box center [728, 238] width 367 height 31
type textarea "x"
paste input "107 Victory Avenue"
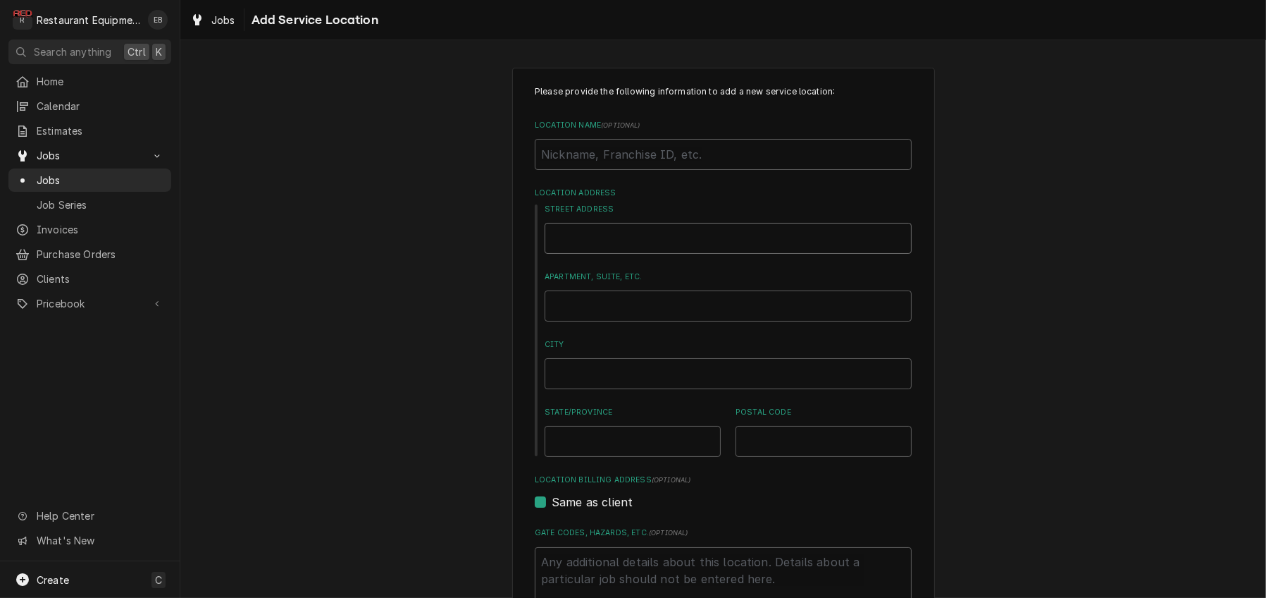
type textarea "x"
type input "107 Victory Avenue"
type textarea "x"
type input "107 Victory Avenue"
click at [637, 165] on input "Location Name ( optional )" at bounding box center [723, 154] width 377 height 31
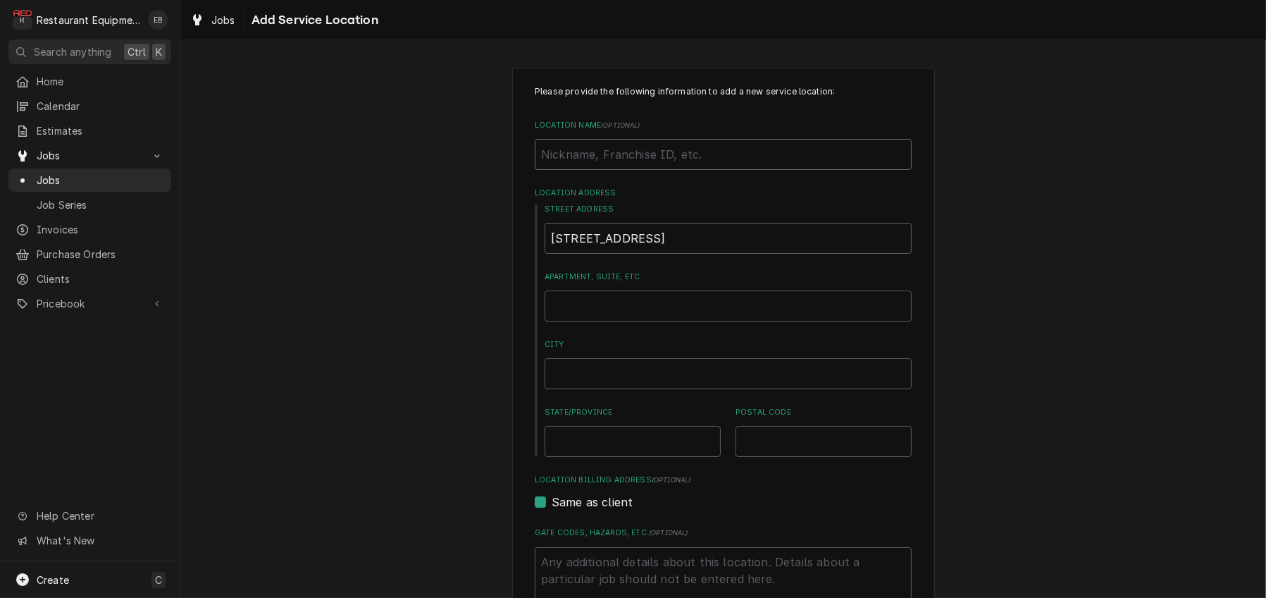
type textarea "x"
type input "G"
type textarea "x"
type input "Gr"
type textarea "x"
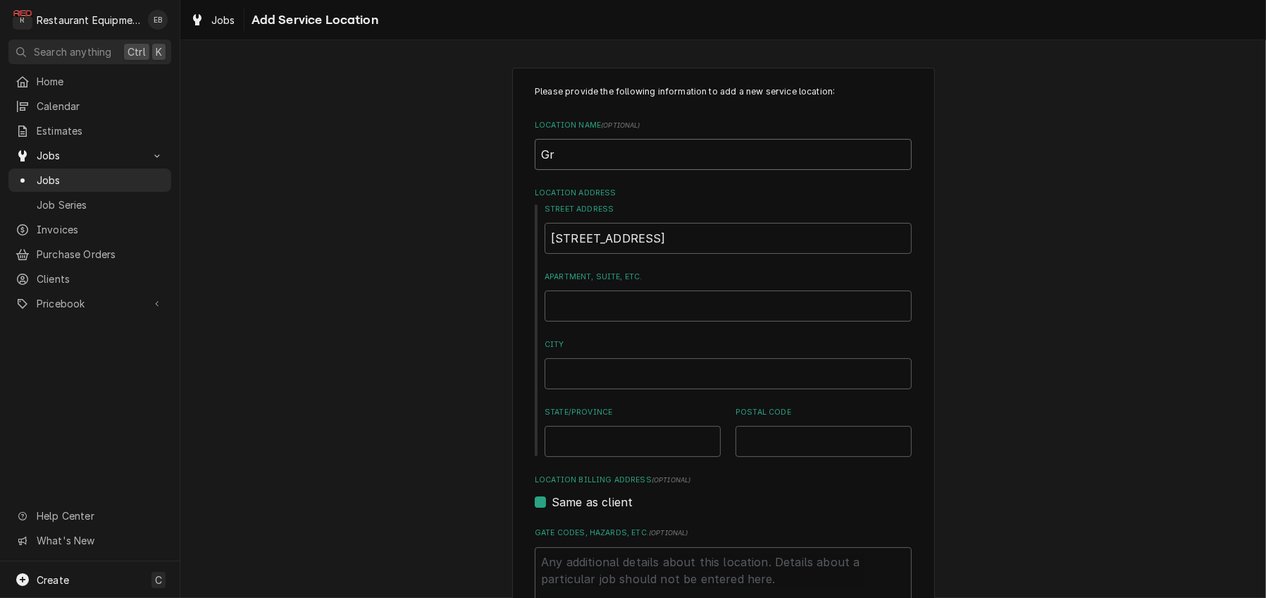
type input "Gra"
type textarea "x"
type input "Graf"
type textarea "x"
type input "Graft"
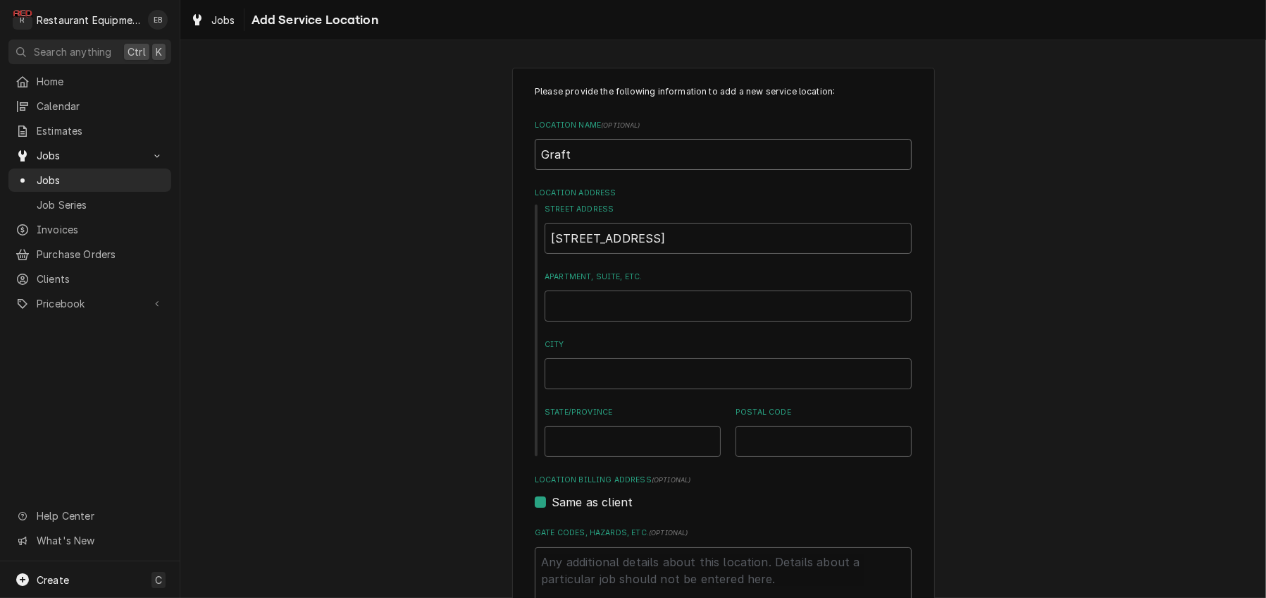
type textarea "x"
type input "Grafto"
type textarea "x"
type input "Grafton"
type textarea "x"
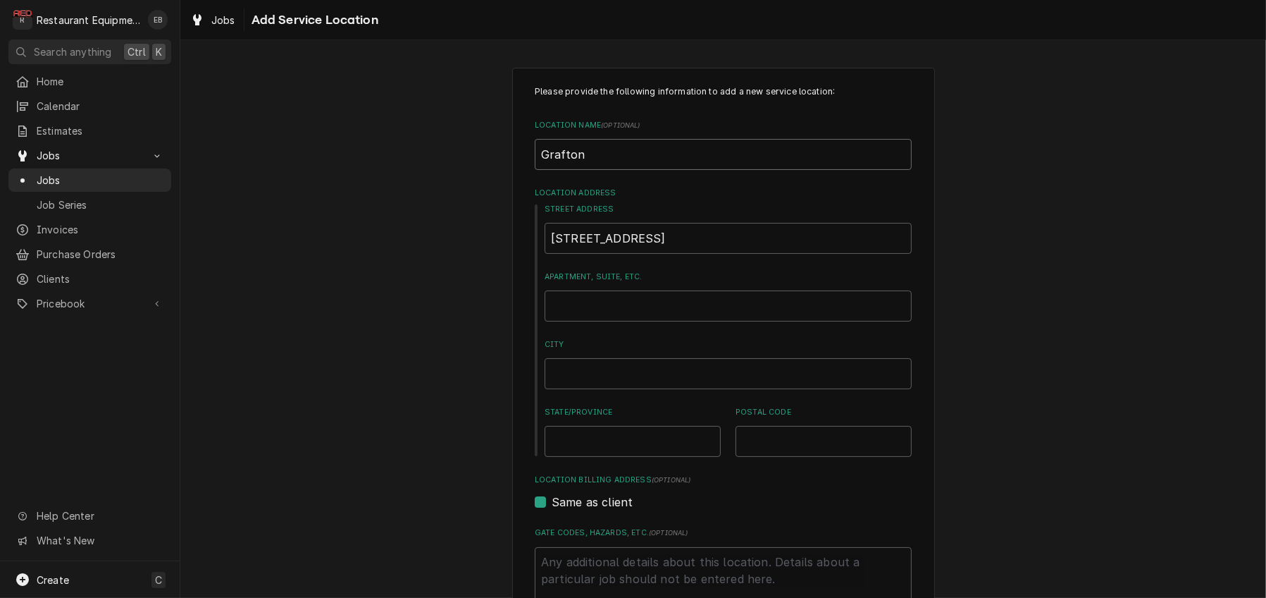
type input "Grafton"
type textarea "x"
type input "Grafton M"
type textarea "x"
type input "Grafton Mc"
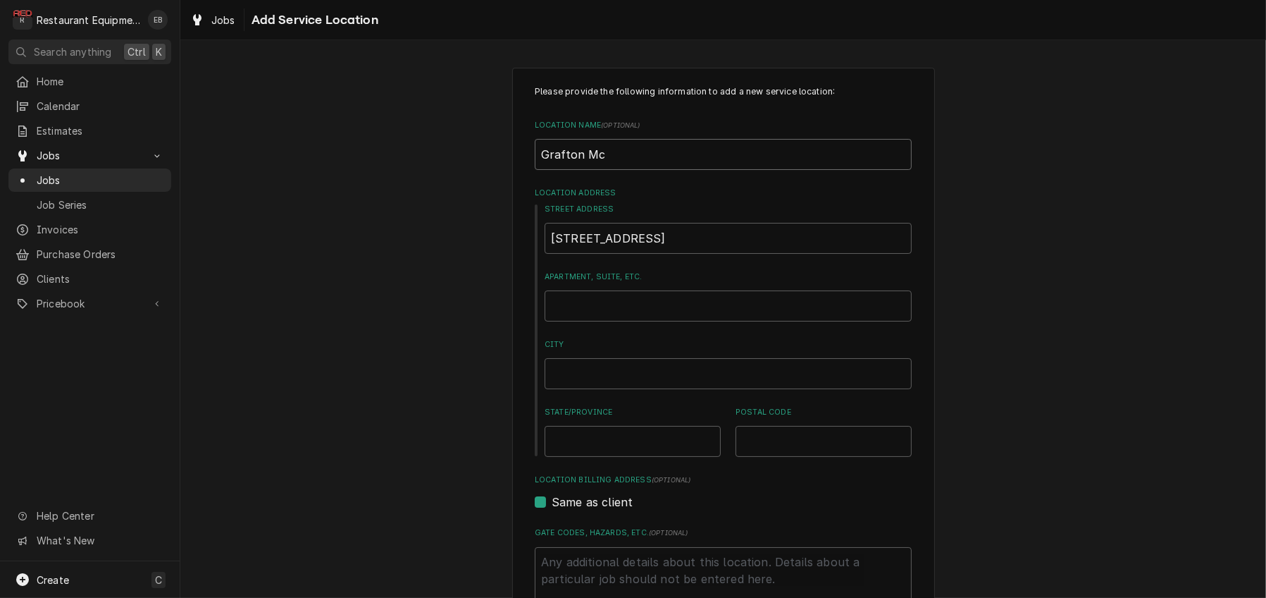
type textarea "x"
type input "Grafton Mcd"
type textarea "x"
type input "Grafton Mcdo"
type textarea "x"
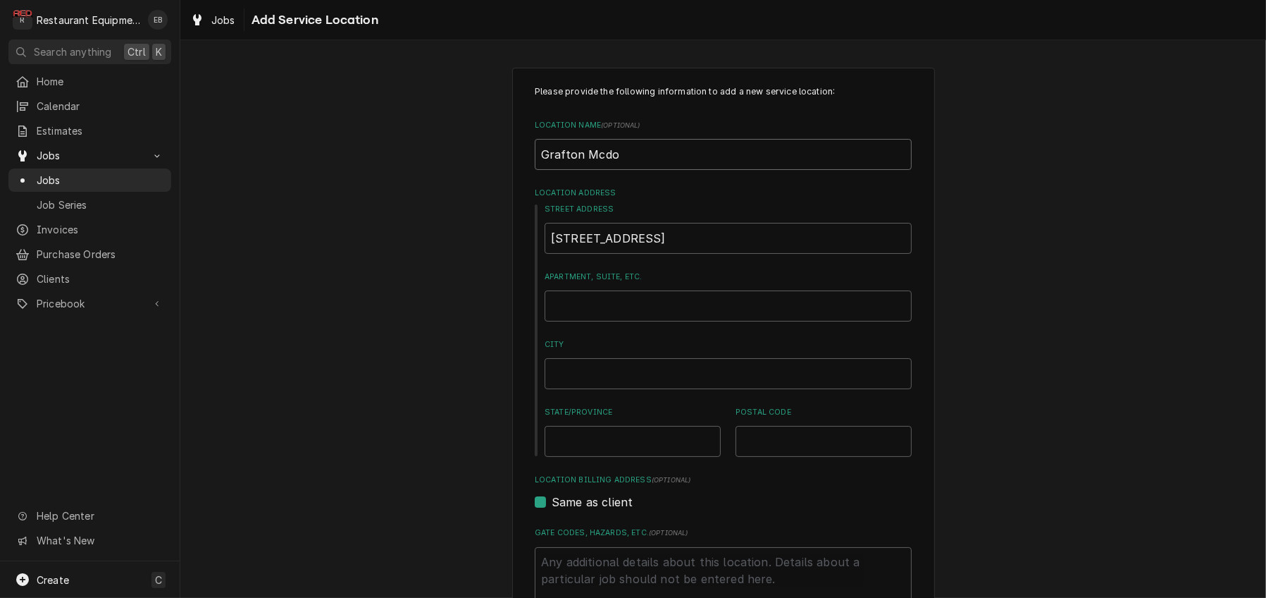
type input "Grafton Mcdon"
type textarea "x"
type input "Grafton Mcdona"
type textarea "x"
type input "Grafton Mcdonal"
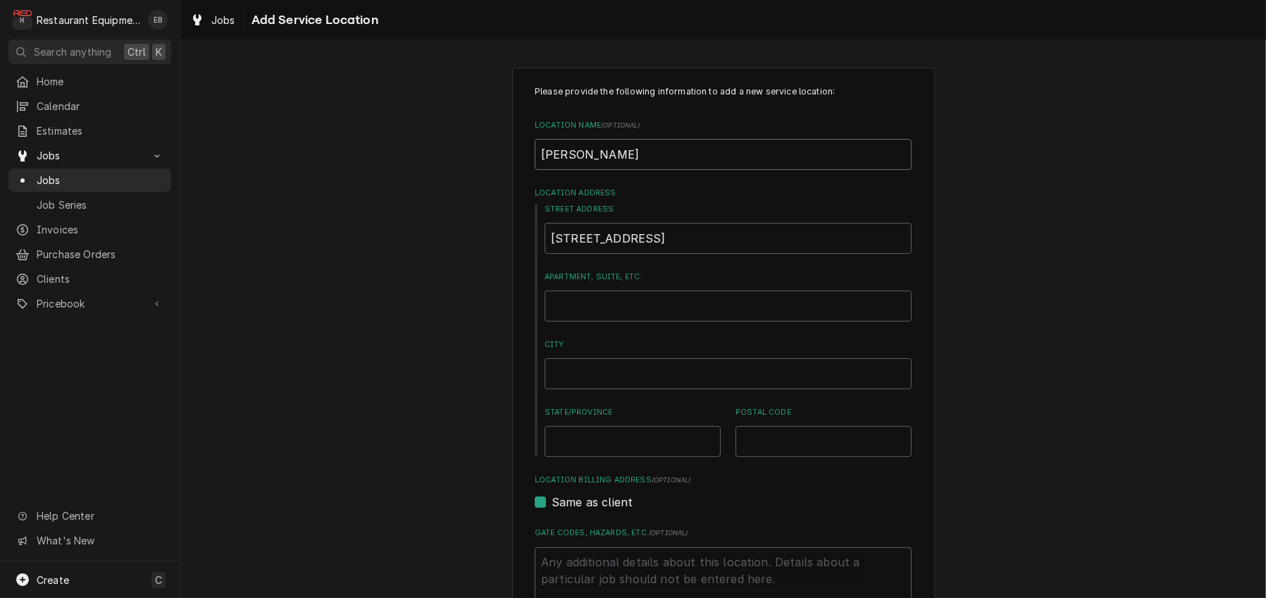
type textarea "x"
type input "Grafton Mcdonald"
type textarea "x"
type input "Grafton Mcdonalds"
click at [600, 170] on input "Grafton Mcdonalds" at bounding box center [723, 154] width 377 height 31
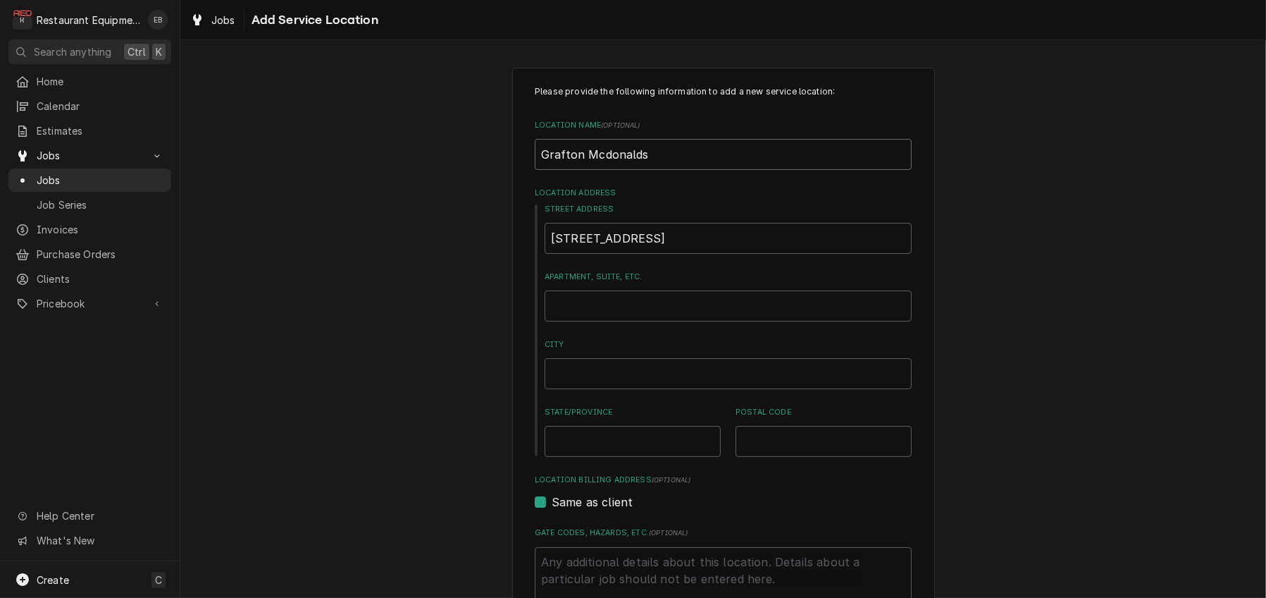
type textarea "x"
type input "Grafton Mconalds"
type textarea "x"
type input "Grafton McDonalds"
type textarea "x"
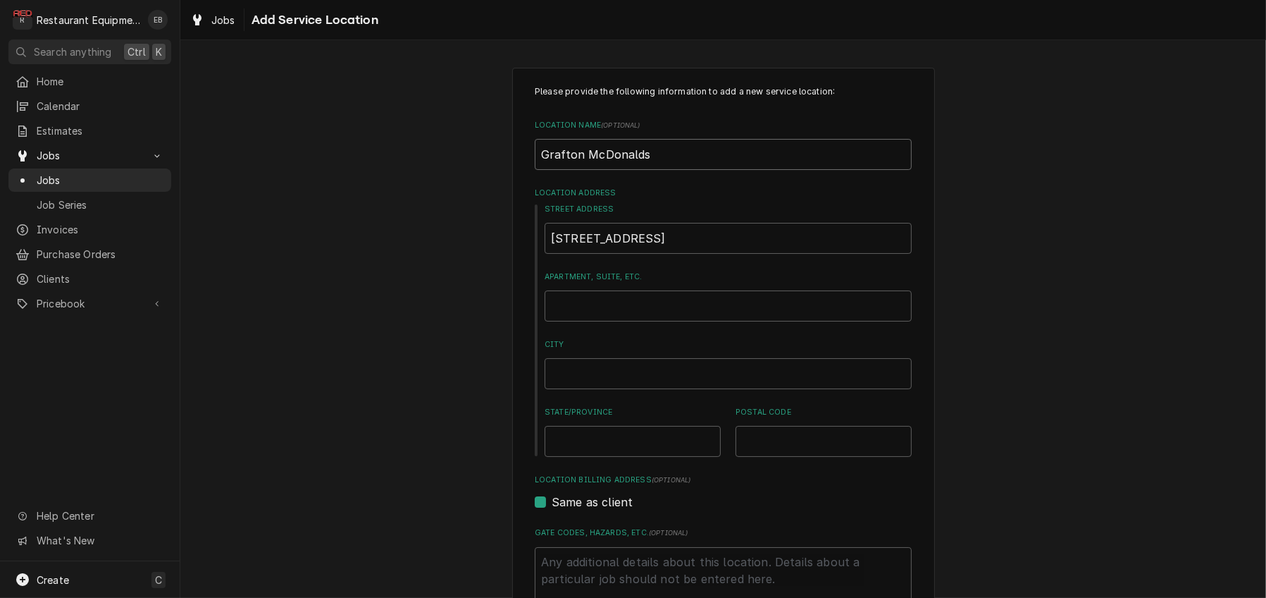
type input "Grafton McDonalds"
click at [661, 254] on input "107 Victory Avenue" at bounding box center [728, 238] width 367 height 31
type textarea "x"
type input "107 Victory Avenu"
type textarea "x"
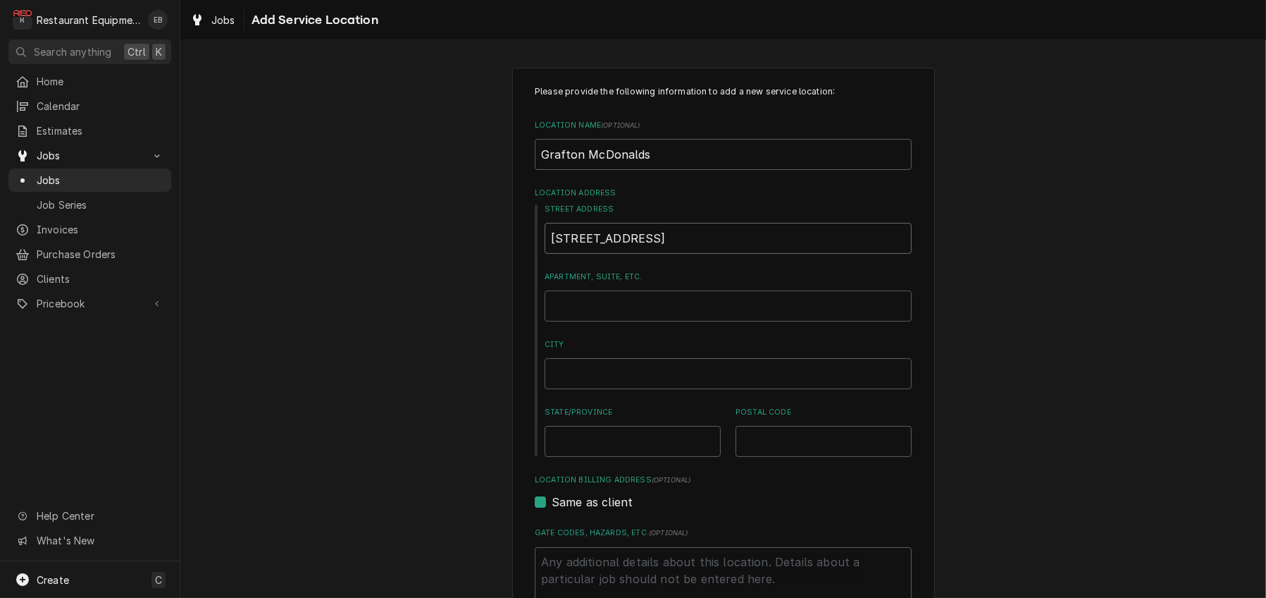
type input "107 Victory Avenue"
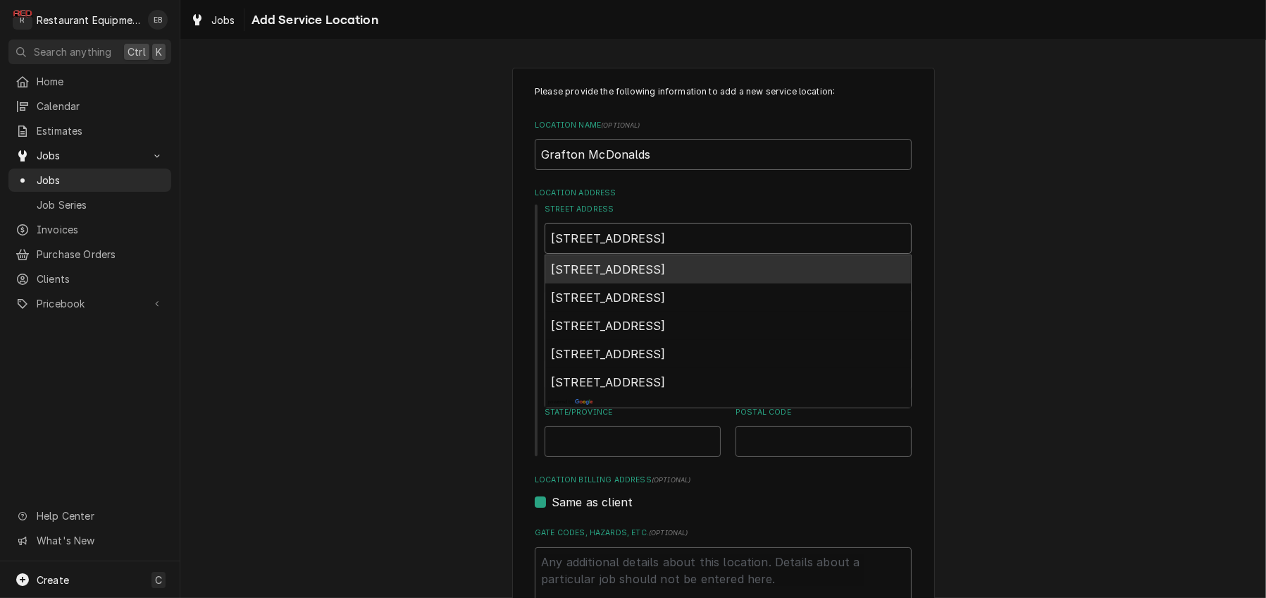
click at [693, 283] on div "107 Victory Avenue, Grafton, WV, USA" at bounding box center [728, 269] width 366 height 28
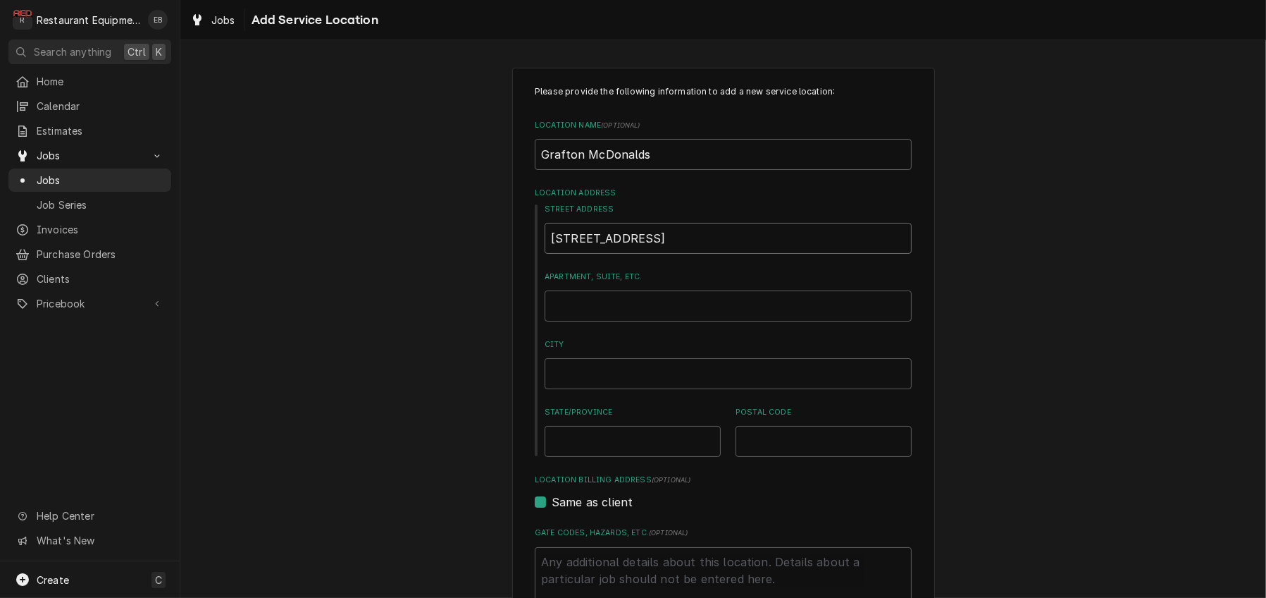
type textarea "x"
type input "107 Victory Ave"
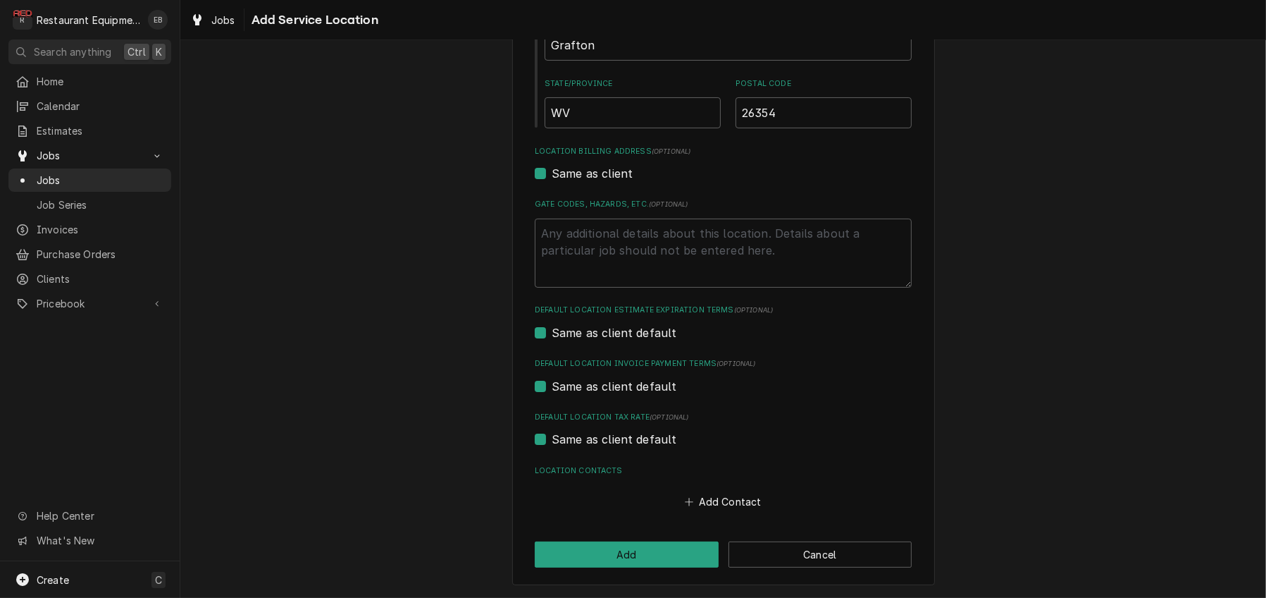
scroll to position [432, 0]
click at [622, 548] on button "Add" at bounding box center [627, 554] width 184 height 26
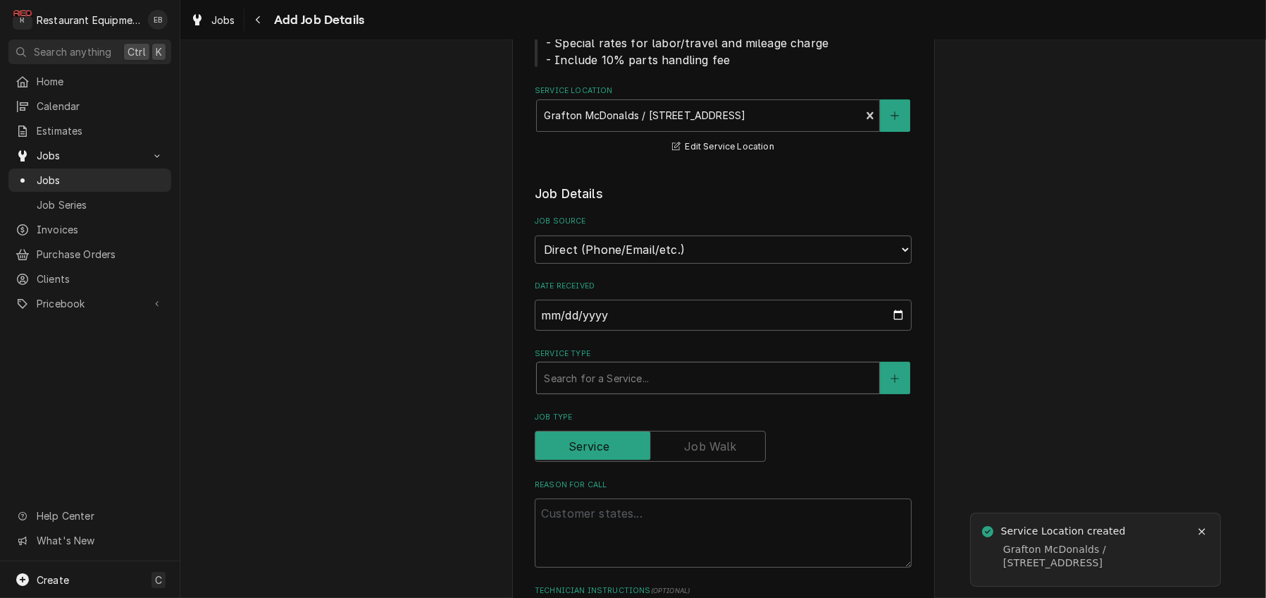
scroll to position [282, 0]
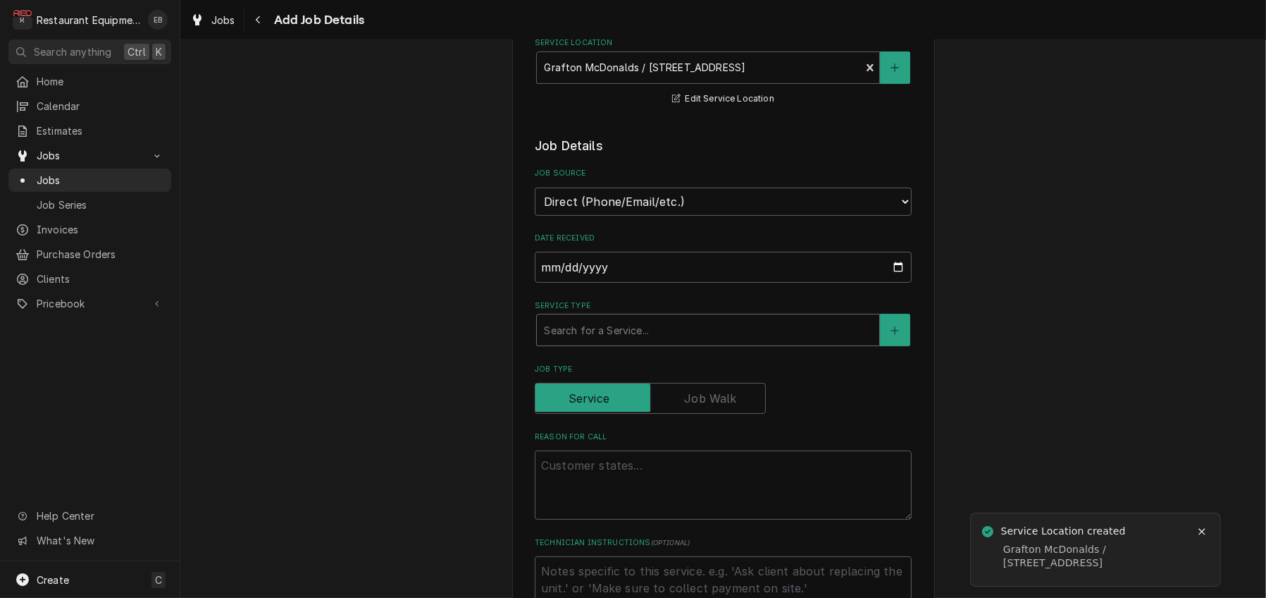
click at [629, 342] on div "Service Type" at bounding box center [708, 329] width 328 height 25
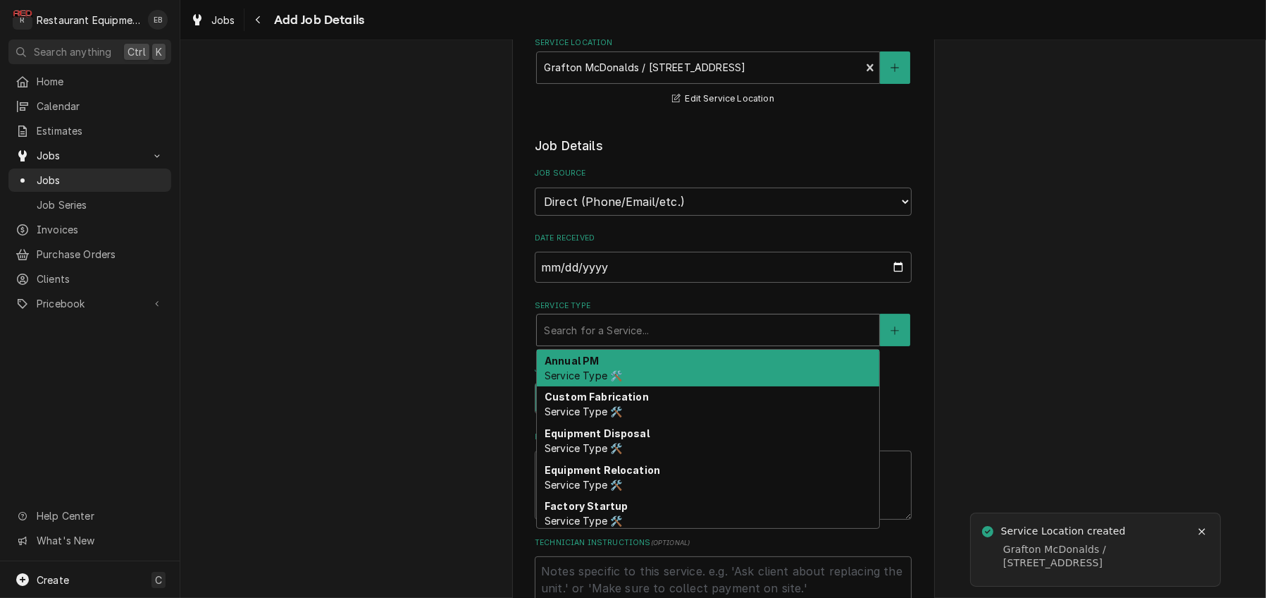
type textarea "x"
type input "s"
type textarea "x"
type input "st"
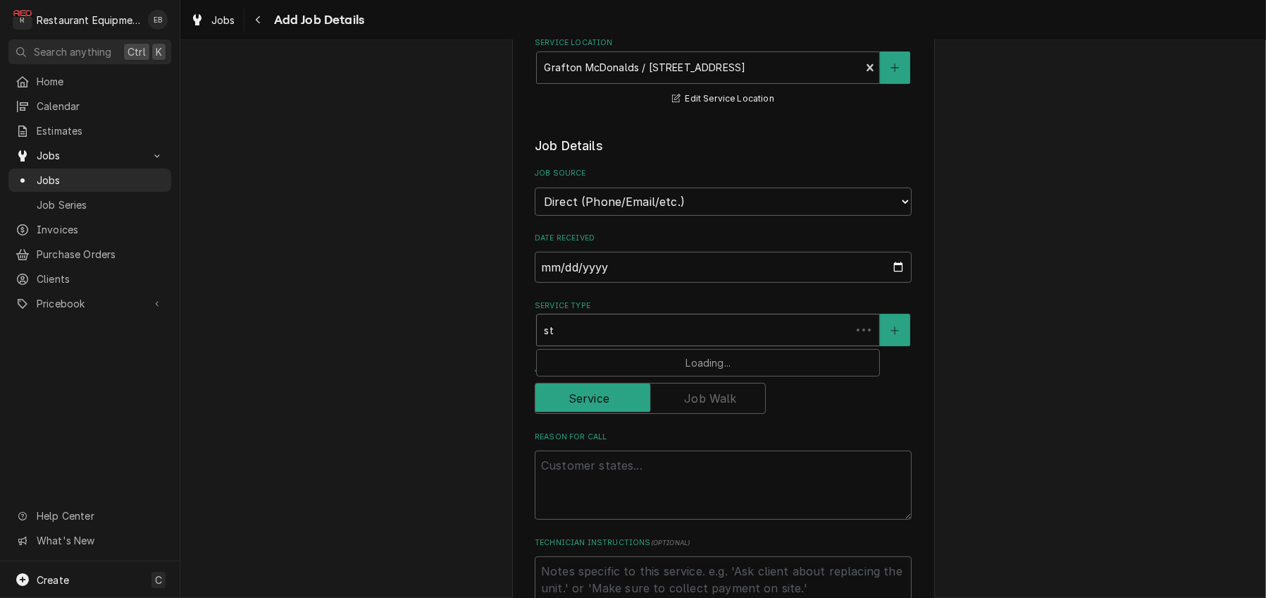
type textarea "x"
type input "sta"
type textarea "x"
type input "star"
type textarea "x"
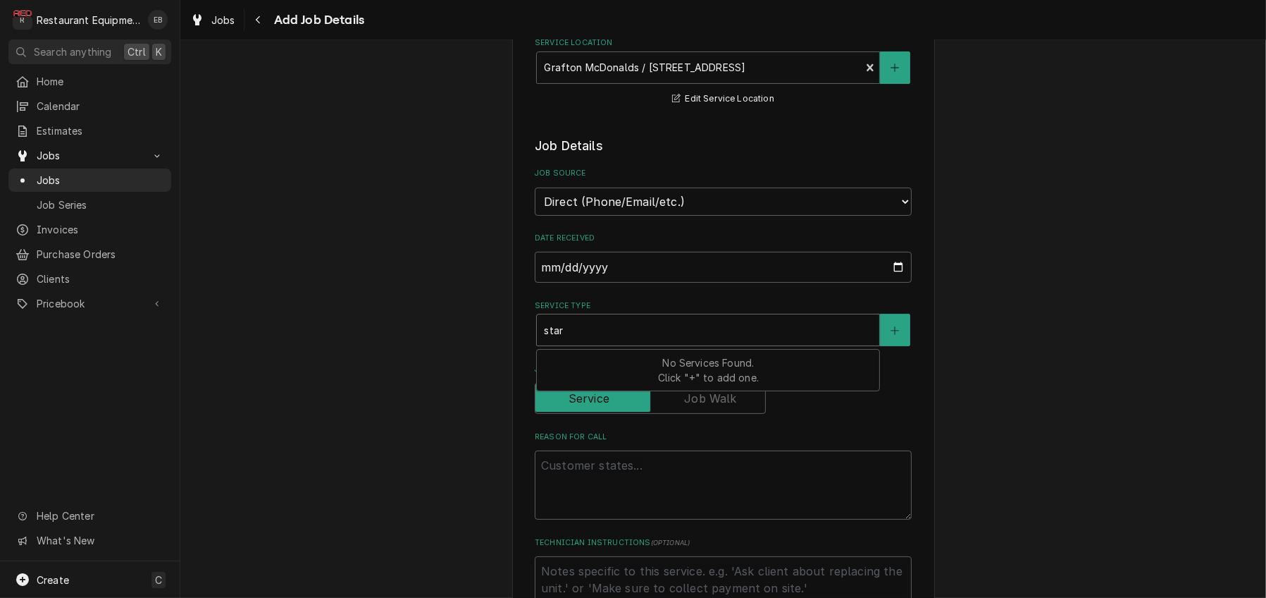
type input "start"
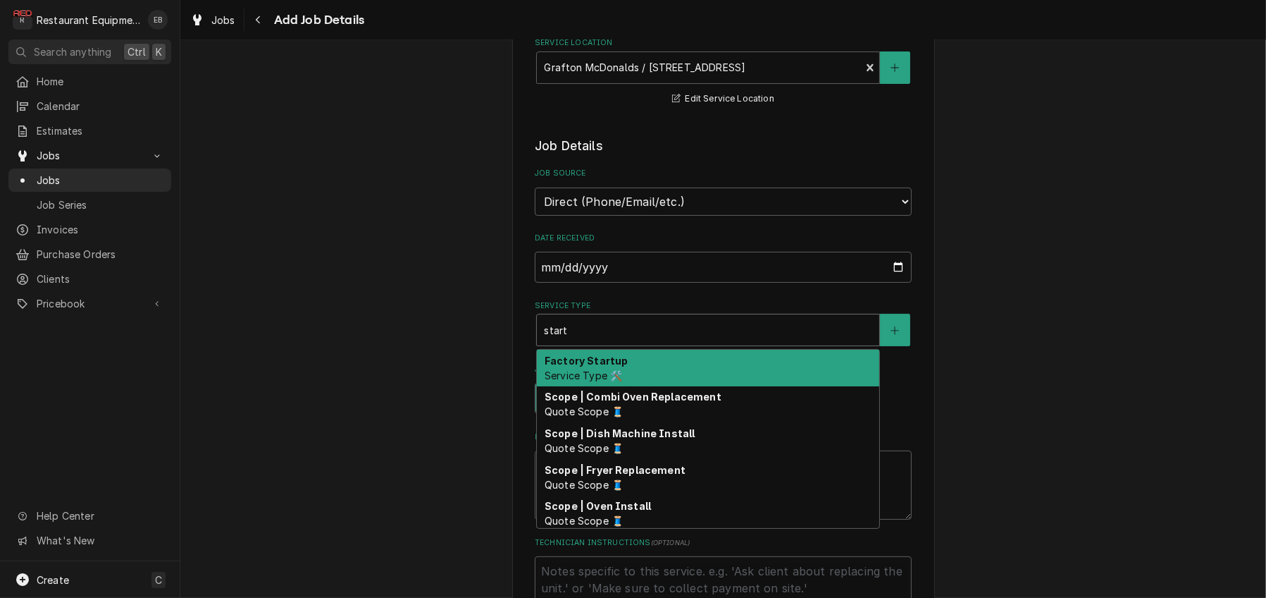
click at [694, 386] on div "Factory Startup Service Type 🛠️" at bounding box center [708, 368] width 342 height 37
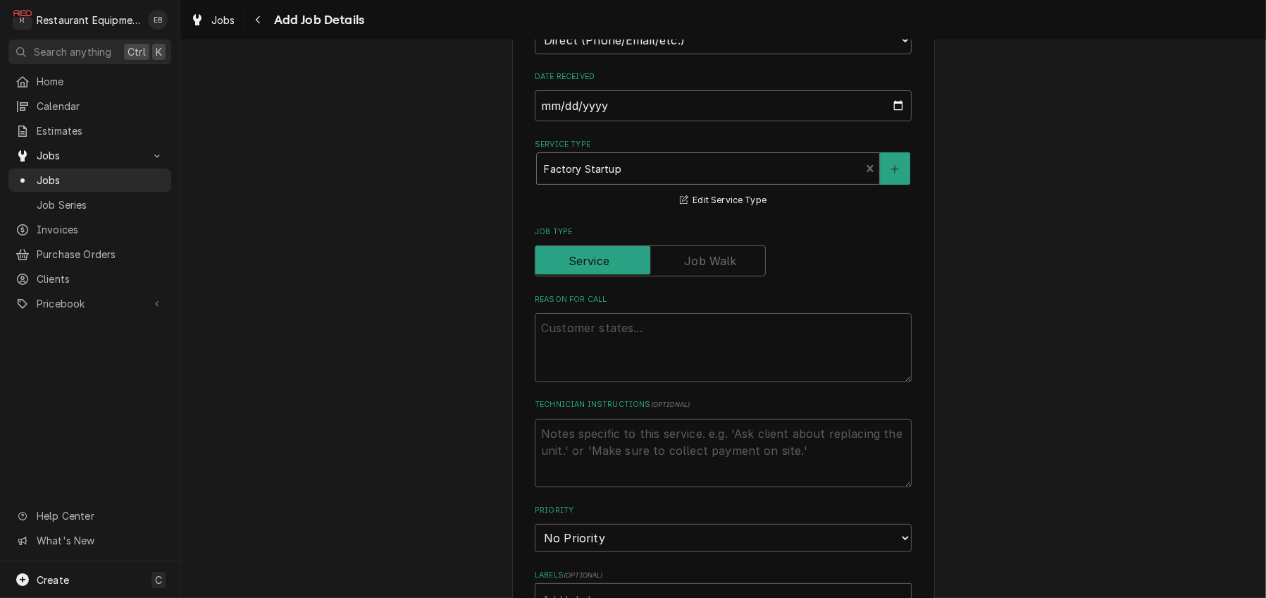
scroll to position [517, 0]
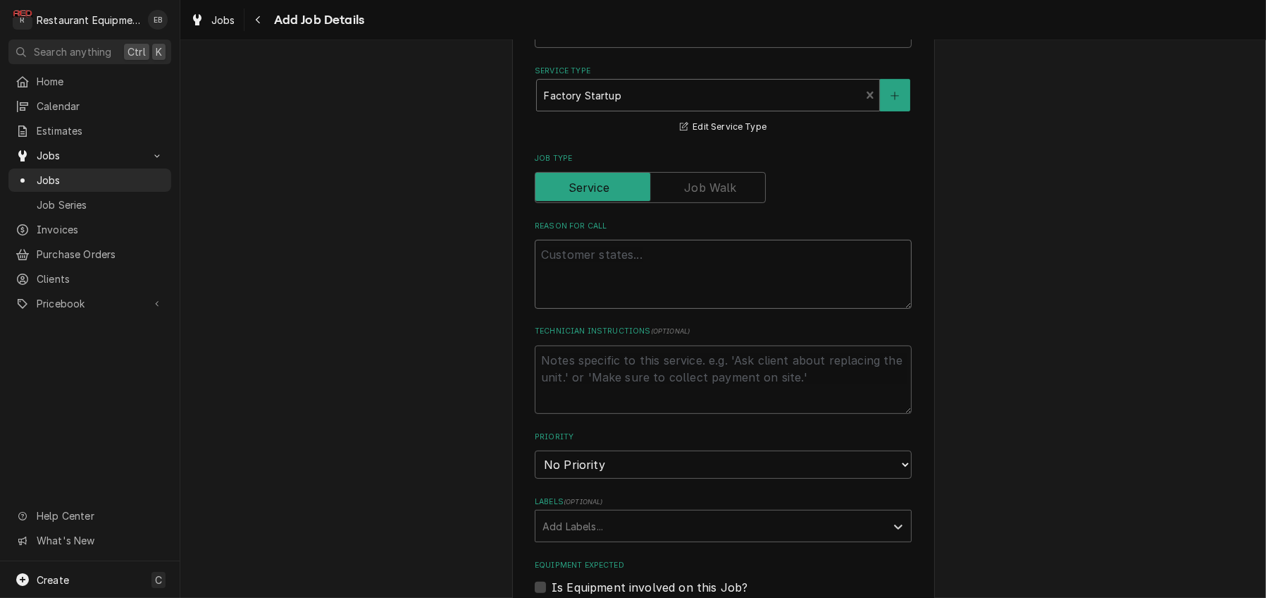
click at [608, 309] on textarea "Reason For Call" at bounding box center [723, 274] width 377 height 69
paste textarea "Type: Startup Rise Work Authorization: CA313890 Required Completion Date: 9/29/…"
type textarea "x"
type textarea "Type: Startup Rise Work Authorization: CA313890 Required Completion Date: 9/29/…"
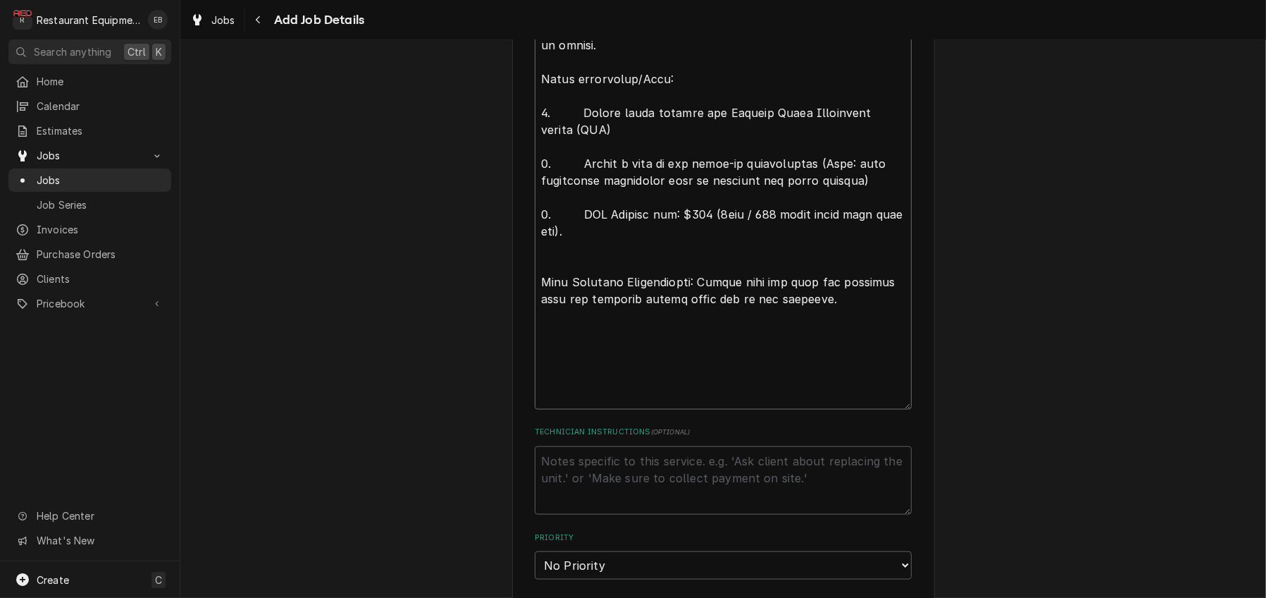
scroll to position [2277, 0]
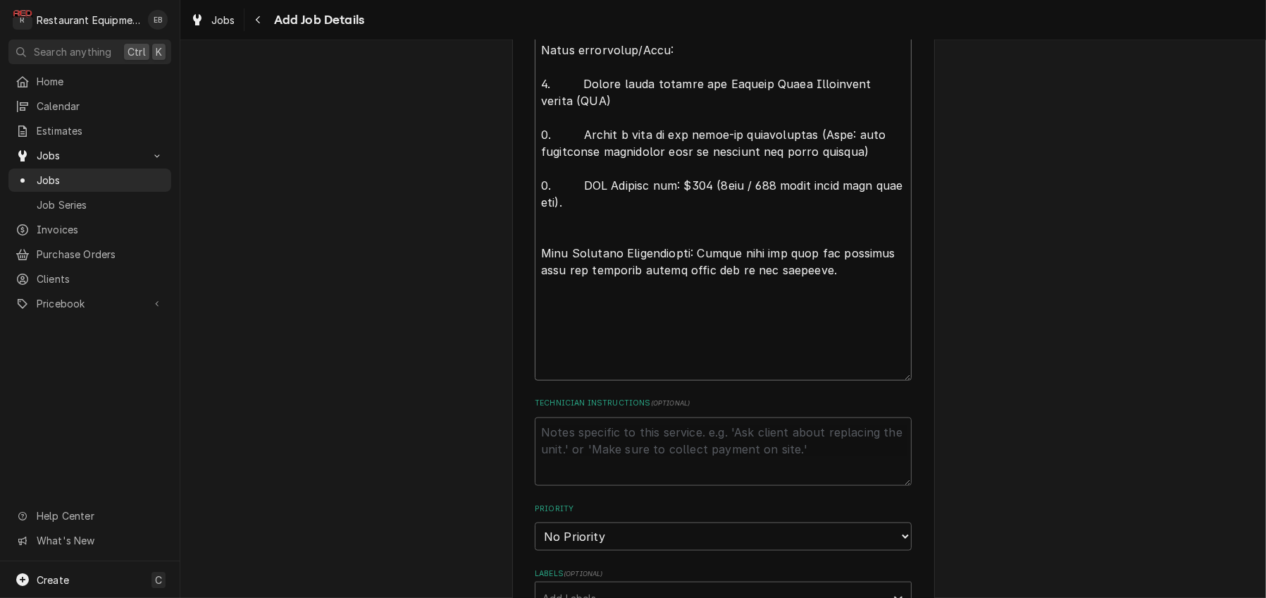
type textarea "x"
type textarea "Type: Startup Rise Work Authorization: CA313890 Required Completion Date: 9/29/…"
type textarea "x"
type textarea "Type: Startup Rise Work Authorization: CA313890 Required Completion Date: 9/29/…"
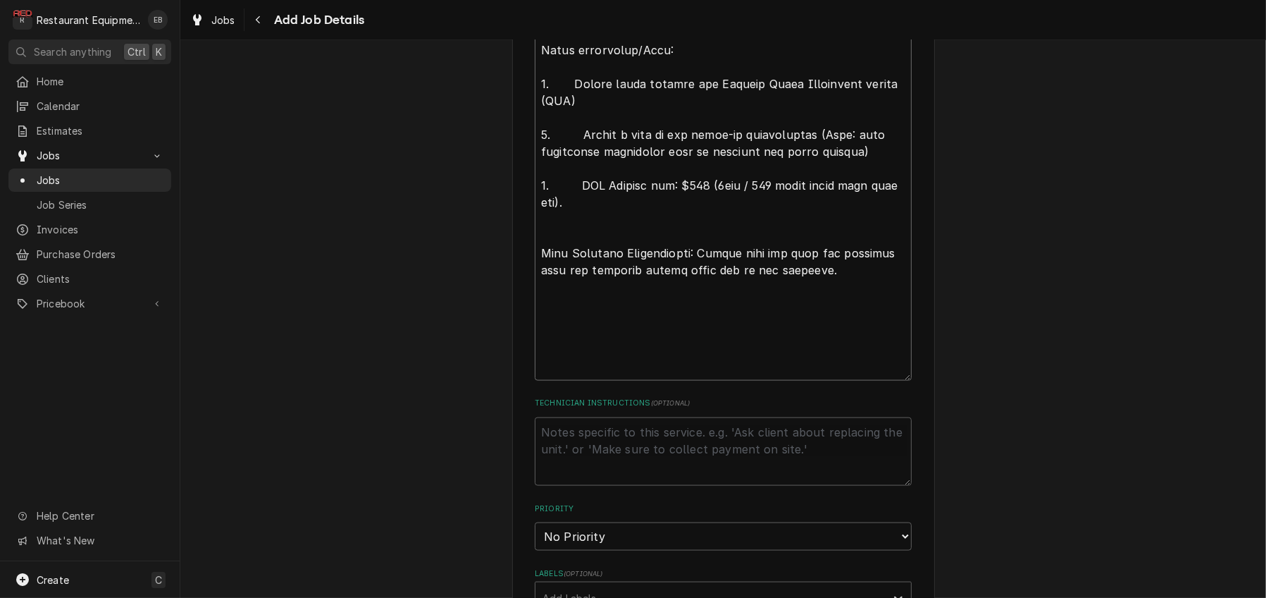
type textarea "x"
type textarea "Type: Startup Rise Work Authorization: CA313890 Required Completion Date: 9/29/…"
type textarea "x"
type textarea "Type: Startup Rise Work Authorization: CA313890 Required Completion Date: 9/29/…"
type textarea "x"
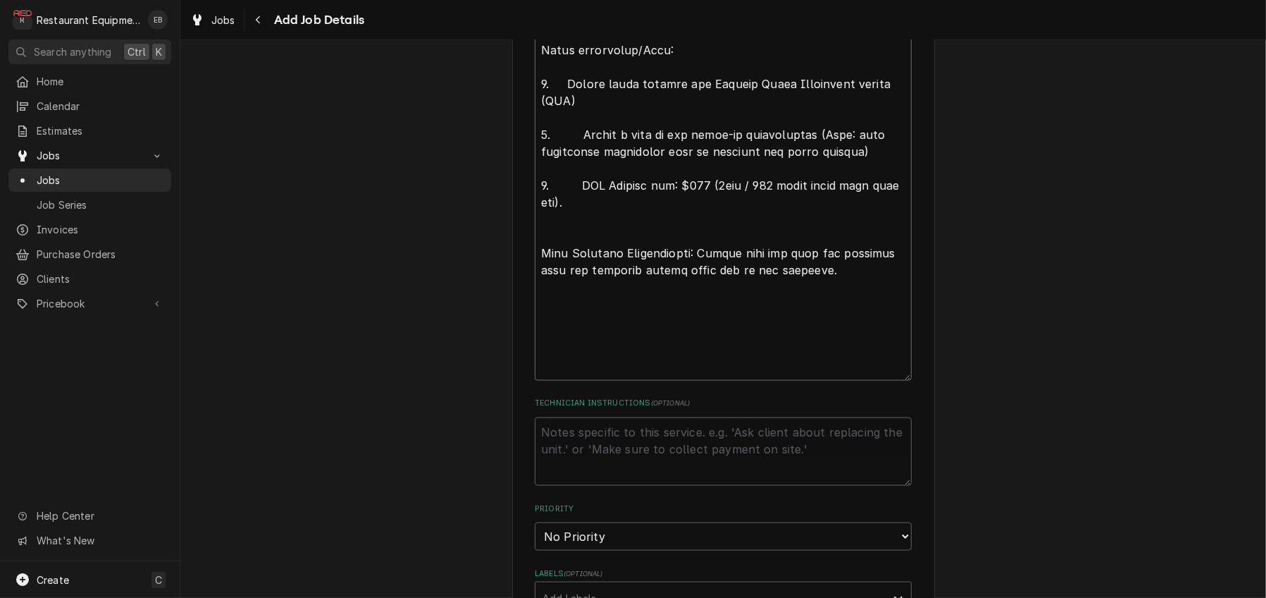
type textarea "Type: Startup Rise Work Authorization: CA313890 Required Completion Date: 9/29/…"
type textarea "x"
type textarea "Type: Startup Rise Work Authorization: CA313890 Required Completion Date: 9/29/…"
type textarea "x"
type textarea "Type: Startup Rise Work Authorization: CA313890 Required Completion Date: 9/29/…"
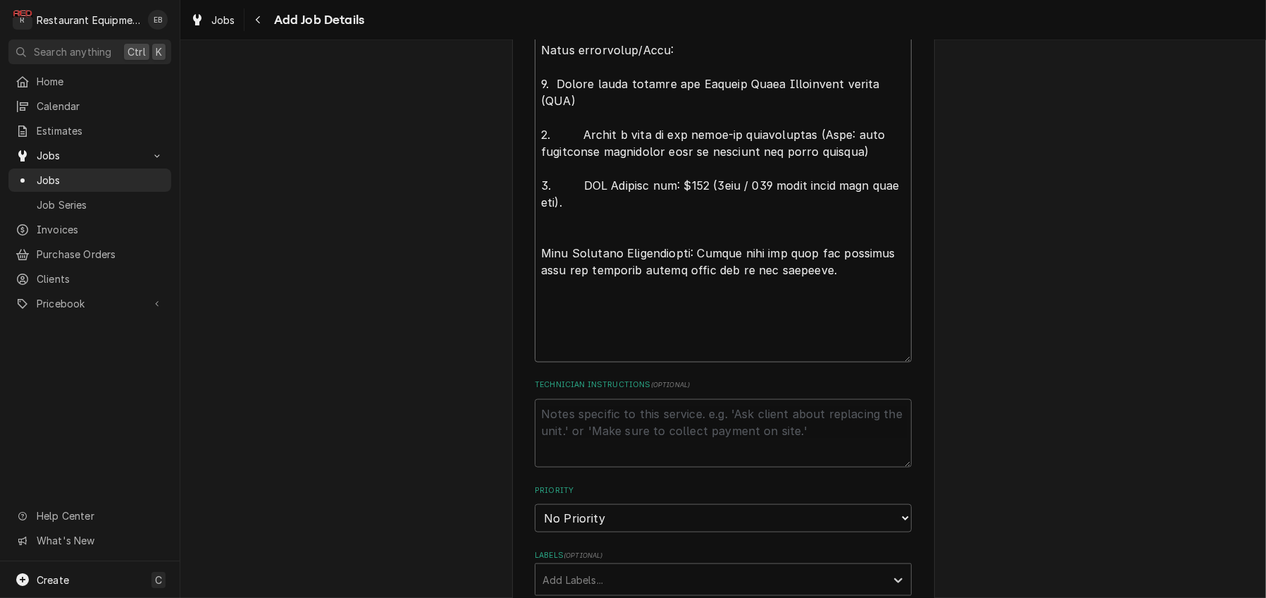
type textarea "x"
type textarea "Type: Startup Rise Work Authorization: CA313890 Required Completion Date: 9/29/…"
type textarea "x"
type textarea "Type: Startup Rise Work Authorization: CA313890 Required Completion Date: 9/29/…"
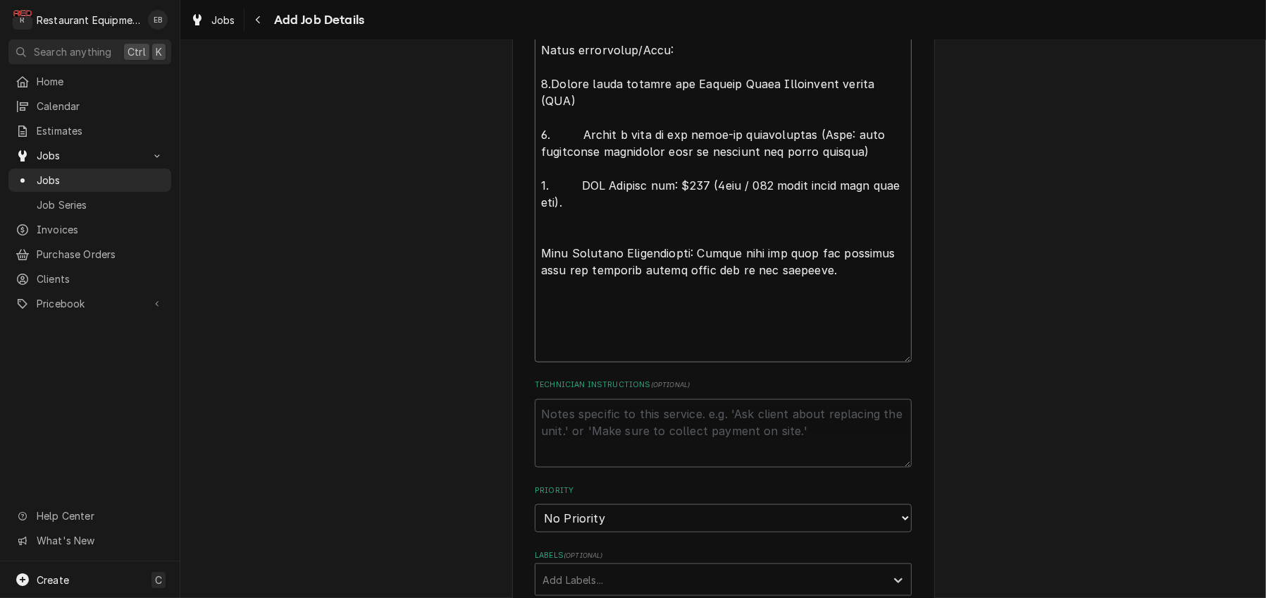
type textarea "x"
type textarea "Type: Startup Rise Work Authorization: CA313890 Required Completion Date: 9/29/…"
type textarea "x"
type textarea "Type: Startup Rise Work Authorization: CA313890 Required Completion Date: 9/29/…"
type textarea "x"
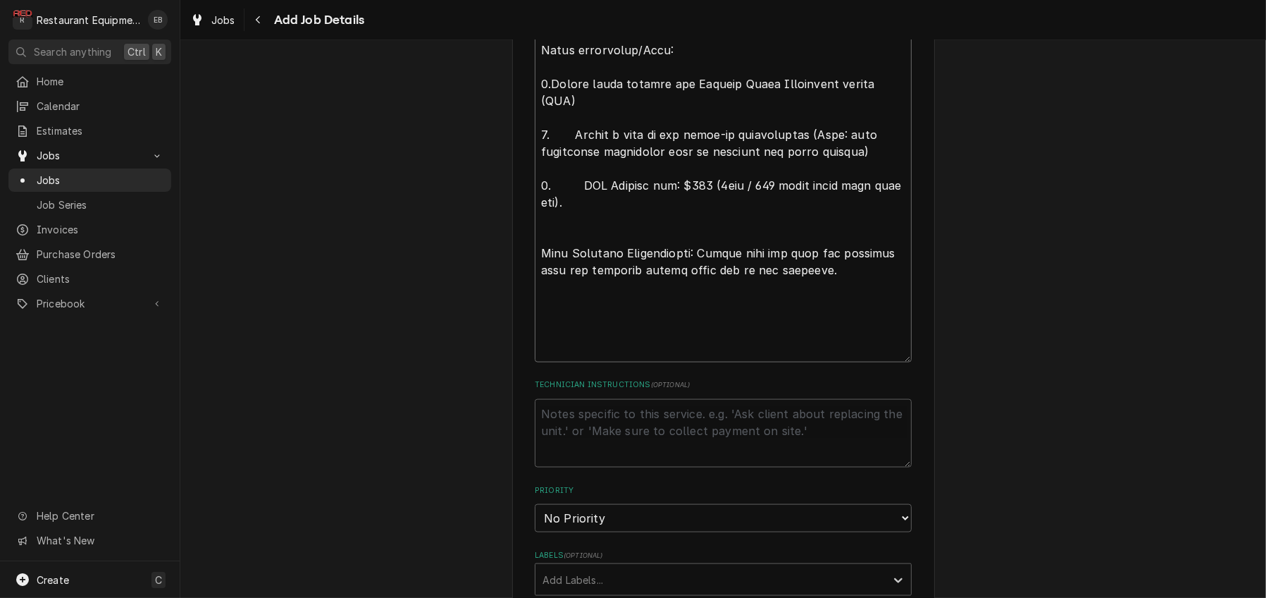
type textarea "Type: Startup Rise Work Authorization: CA313890 Required Completion Date: 9/29/…"
type textarea "x"
type textarea "Type: Startup Rise Work Authorization: CA313890 Required Completion Date: 9/29/…"
type textarea "x"
type textarea "Type: Startup Rise Work Authorization: CA313890 Required Completion Date: 9/29/…"
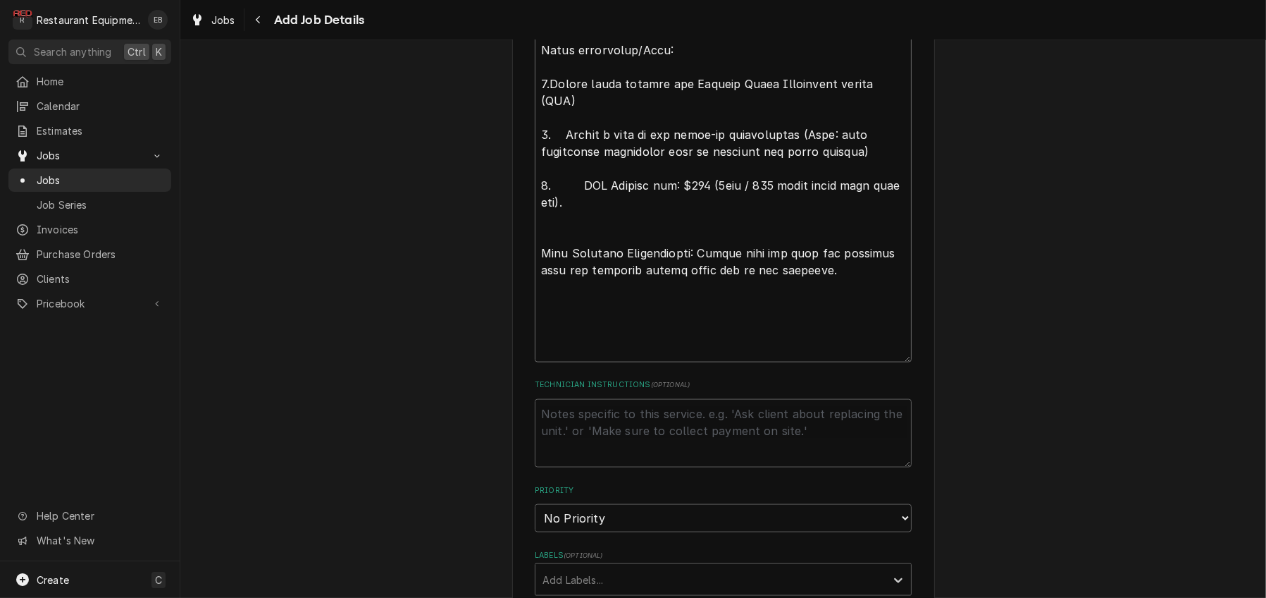
type textarea "x"
type textarea "Type: Startup Rise Work Authorization: CA313890 Required Completion Date: 9/29/…"
type textarea "x"
type textarea "Type: Startup Rise Work Authorization: CA313890 Required Completion Date: 9/29/…"
type textarea "x"
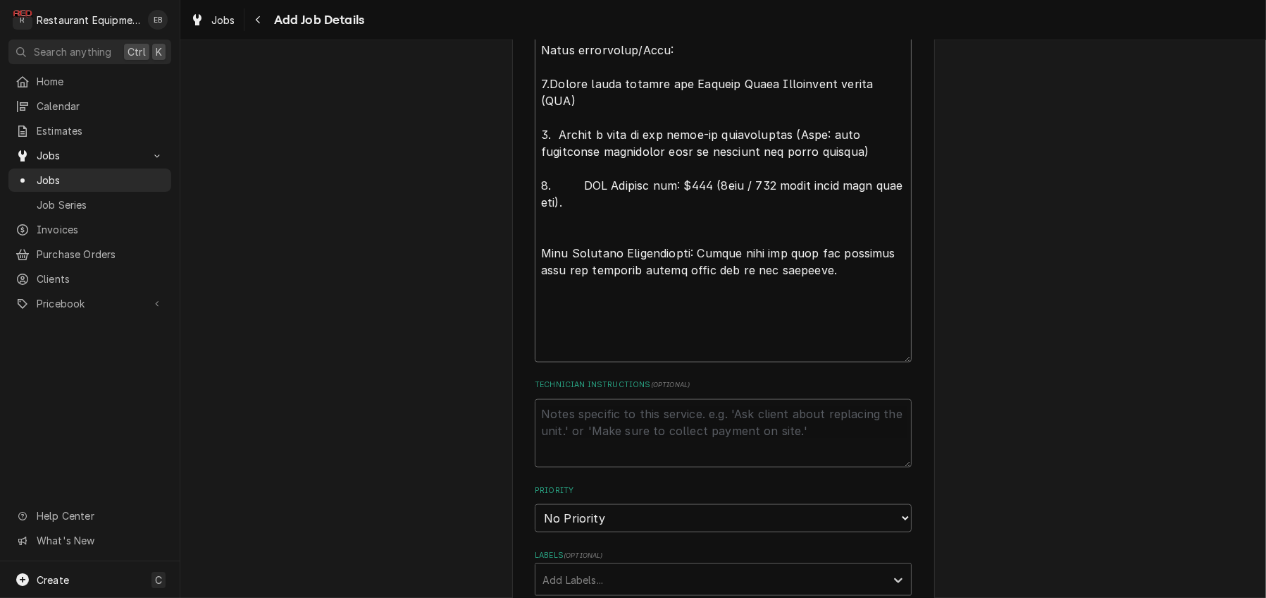
type textarea "Type: Startup Rise Work Authorization: CA313890 Required Completion Date: 9/29/…"
type textarea "x"
type textarea "Type: Startup Rise Work Authorization: CA313890 Required Completion Date: 9/29/…"
type textarea "x"
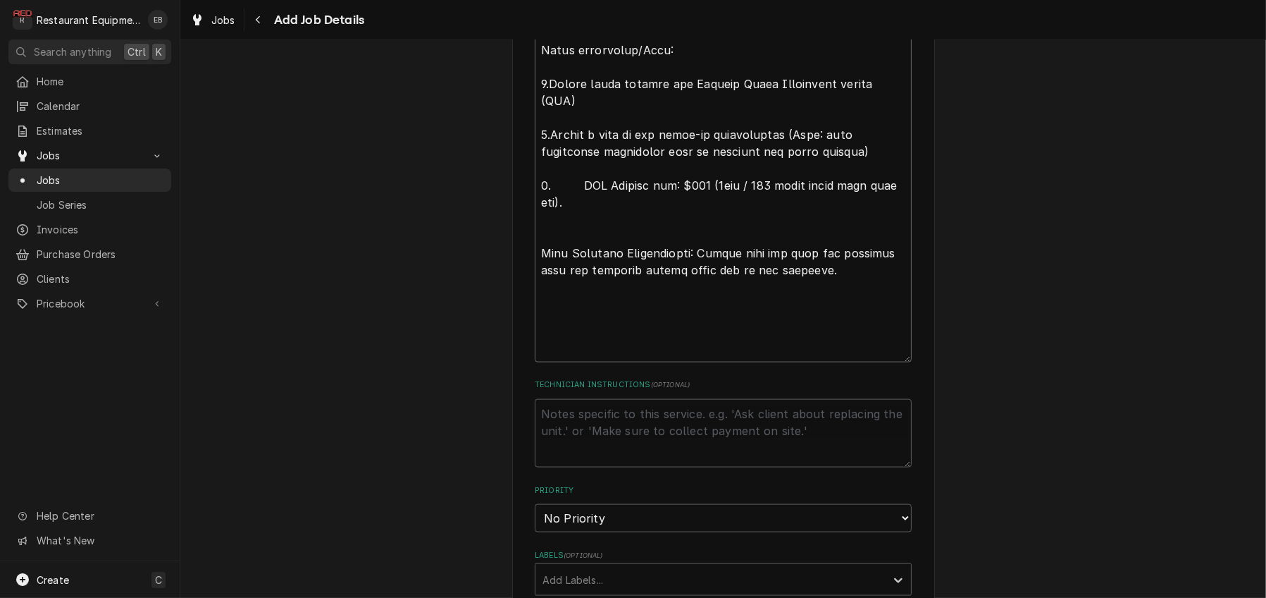
type textarea "Type: Startup Rise Work Authorization: CA313890 Required Completion Date: 9/29/…"
type textarea "x"
type textarea "Type: Startup Rise Work Authorization: CA313890 Required Completion Date: 9/29/…"
type textarea "x"
type textarea "Type: Startup Rise Work Authorization: CA313890 Required Completion Date: 9/29/…"
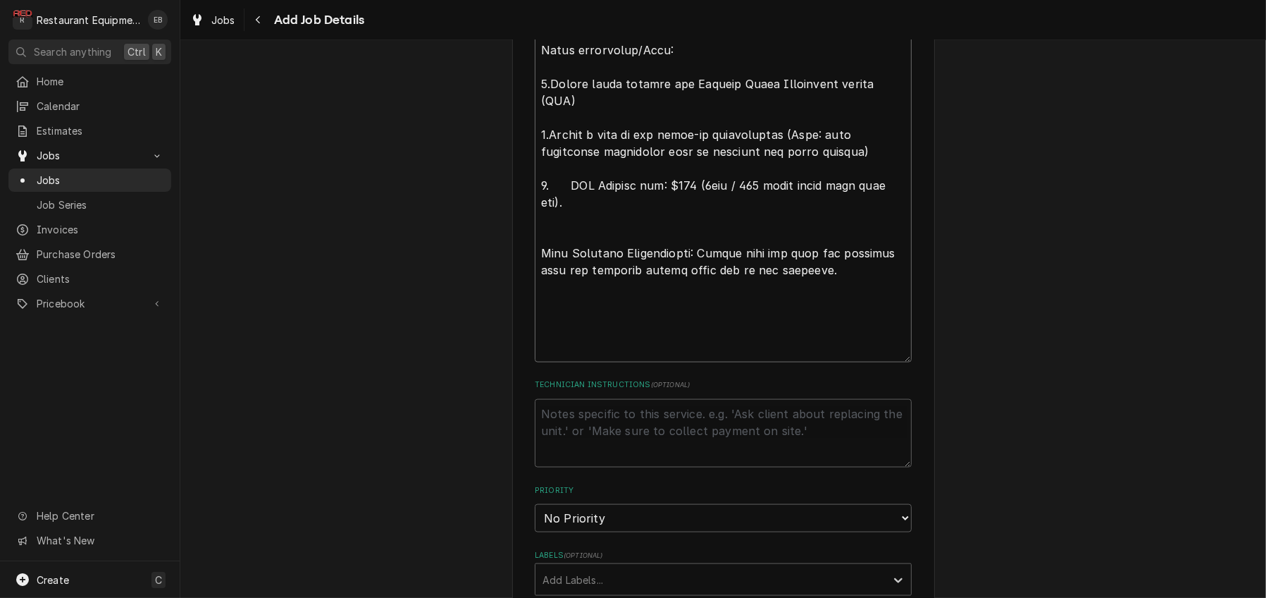
type textarea "x"
type textarea "Type: Startup Rise Work Authorization: CA313890 Required Completion Date: 9/29/…"
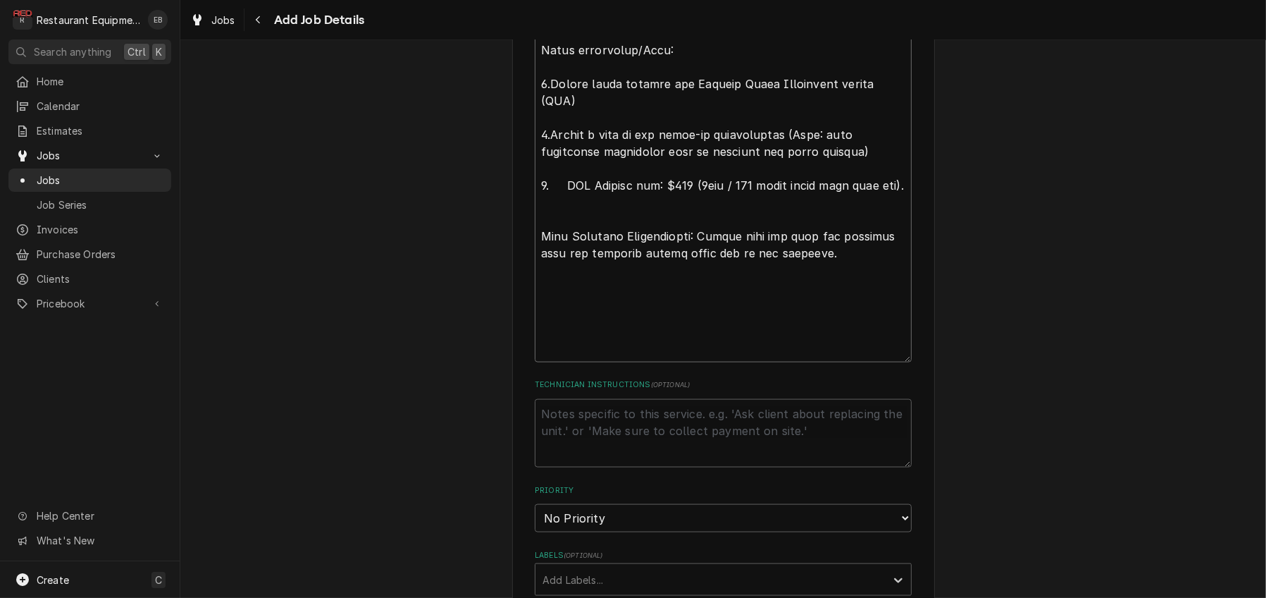
type textarea "x"
type textarea "Type: Startup Rise Work Authorization: CA313890 Required Completion Date: 9/29/…"
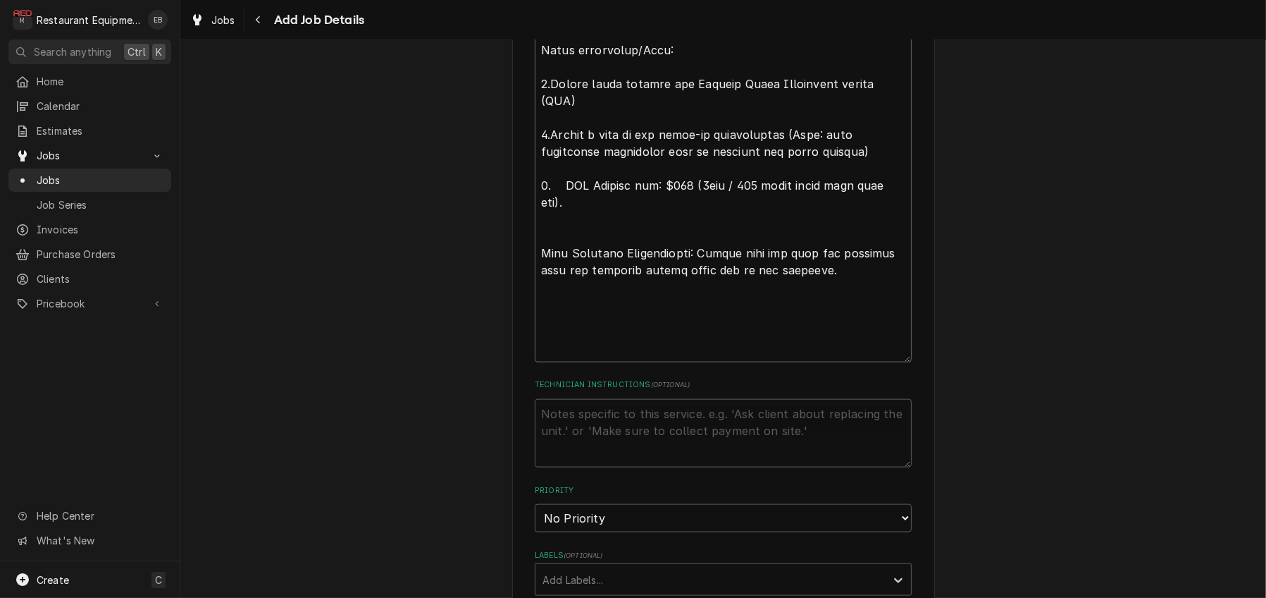
type textarea "x"
type textarea "Type: Startup Rise Work Authorization: CA313890 Required Completion Date: 9/29/…"
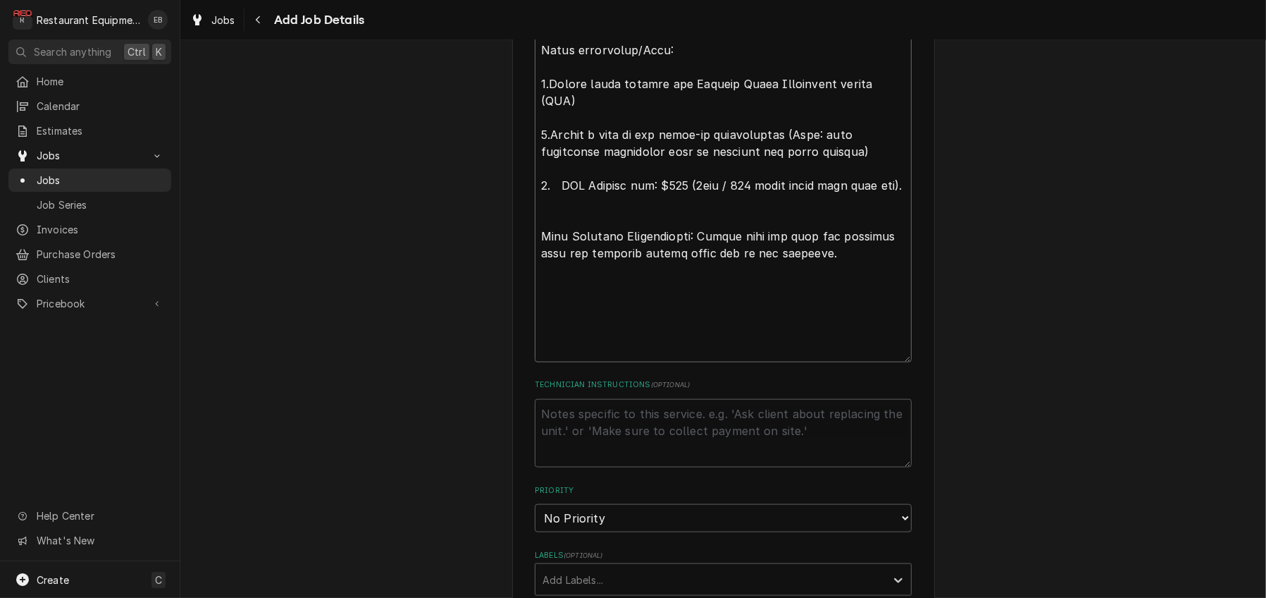
type textarea "x"
type textarea "Type: Startup Rise Work Authorization: CA313890 Required Completion Date: 9/29/…"
type textarea "x"
type textarea "Type: Startup Rise Work Authorization: CA313890 Required Completion Date: 9/29/…"
type textarea "x"
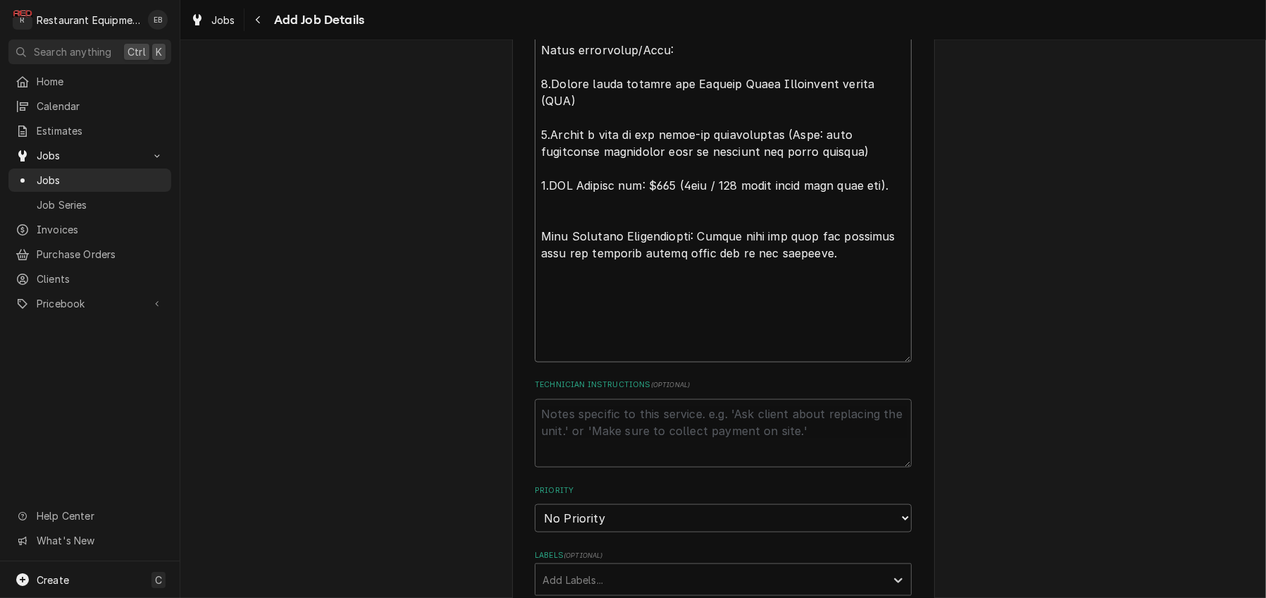
type textarea "Type: Startup Rise Work Authorization: CA313890 Required Completion Date: 9/29/…"
type textarea "x"
type textarea "Type: Startup Rise Work Authorization: CA313890 Required Completion Date: 9/29/…"
type textarea "x"
type textarea "Type: Startup Rise Work Authorization: CA313890 Required Completion Date: 9/29/…"
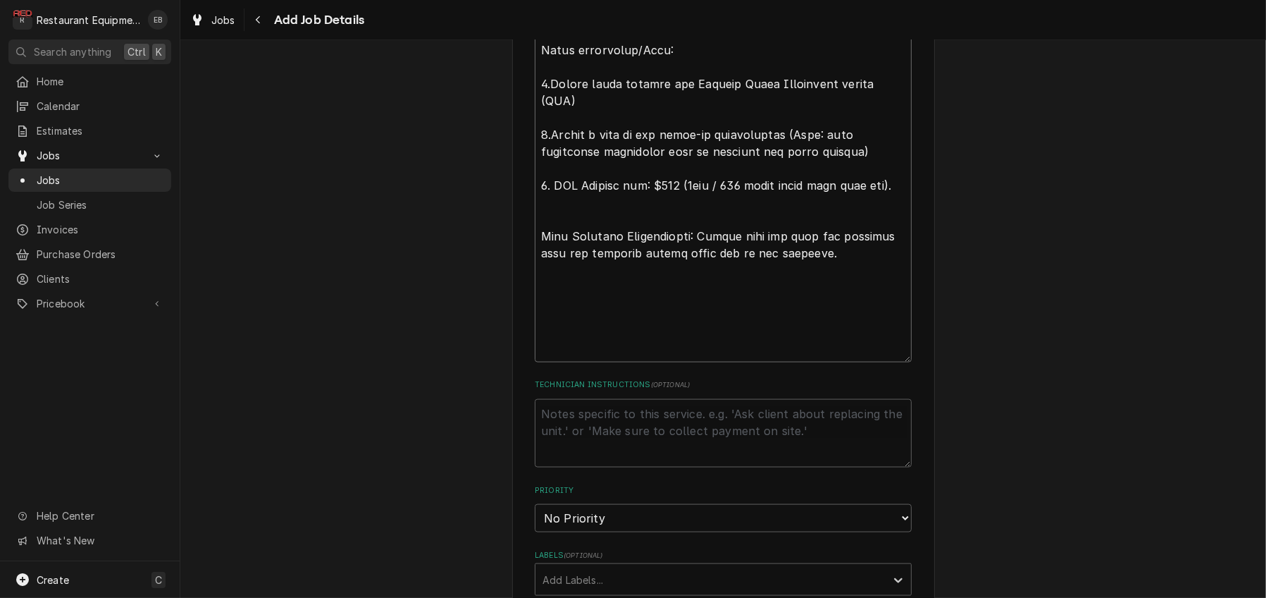
type textarea "x"
type textarea "Type: Startup Rise Work Authorization: CA313890 Required Completion Date: 9/29/…"
type textarea "x"
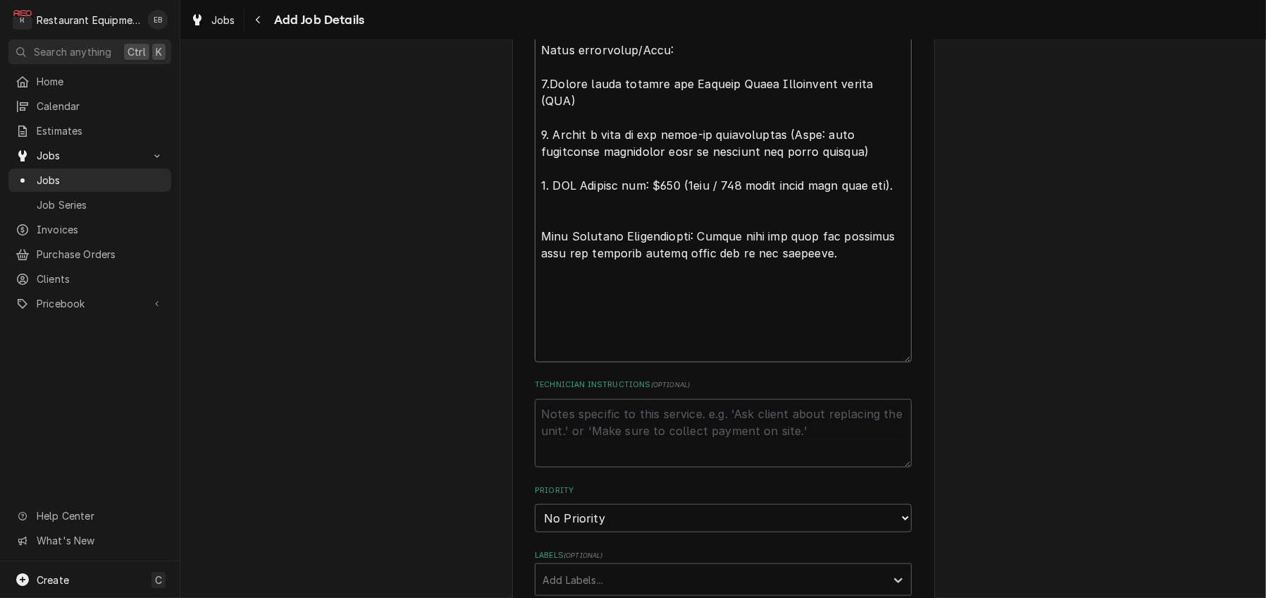
type textarea "Type: Startup Rise Work Authorization: CA313890 Required Completion Date: 9/29/…"
type textarea "x"
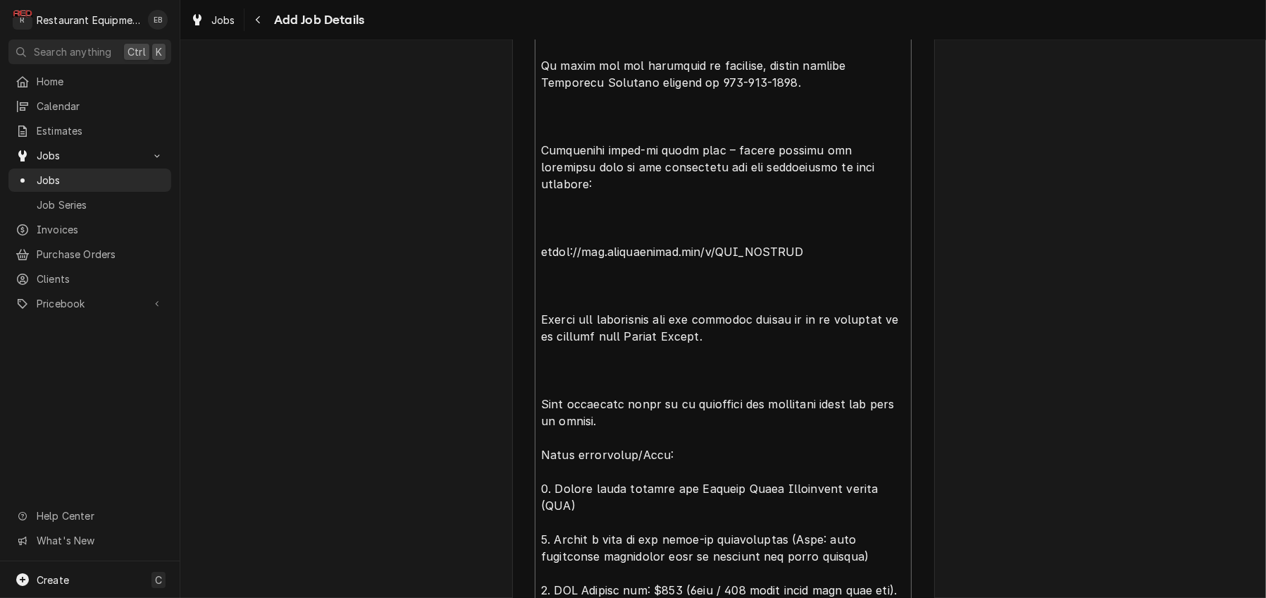
scroll to position [1948, 0]
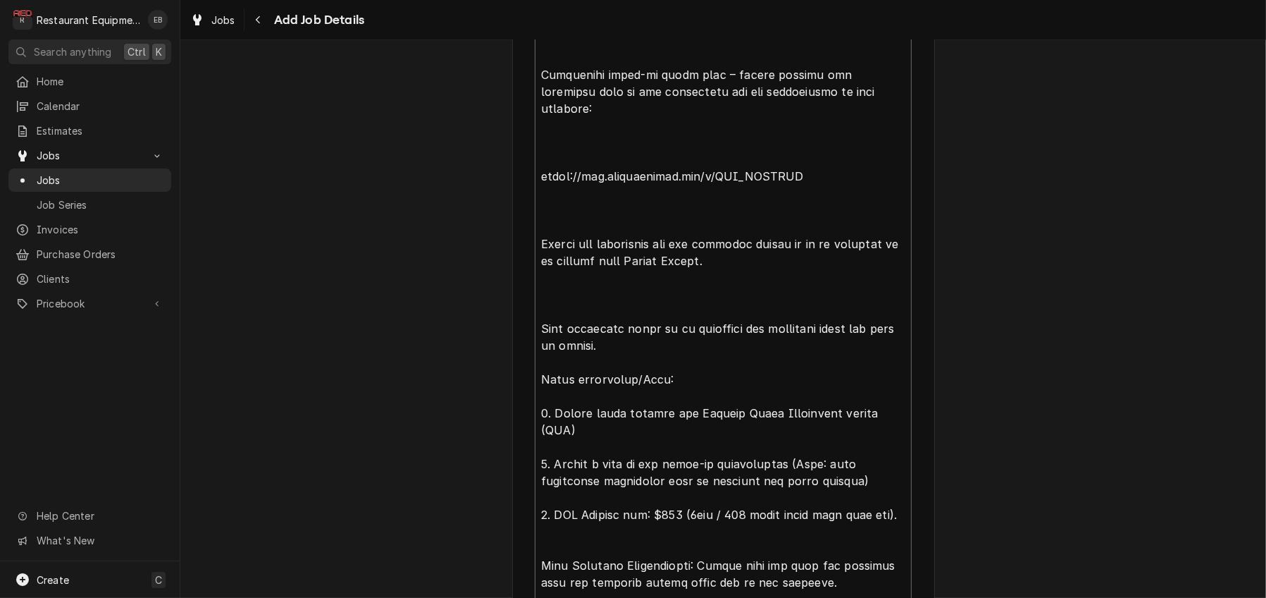
drag, startPoint x: 532, startPoint y: 329, endPoint x: 811, endPoint y: 323, distance: 279.1
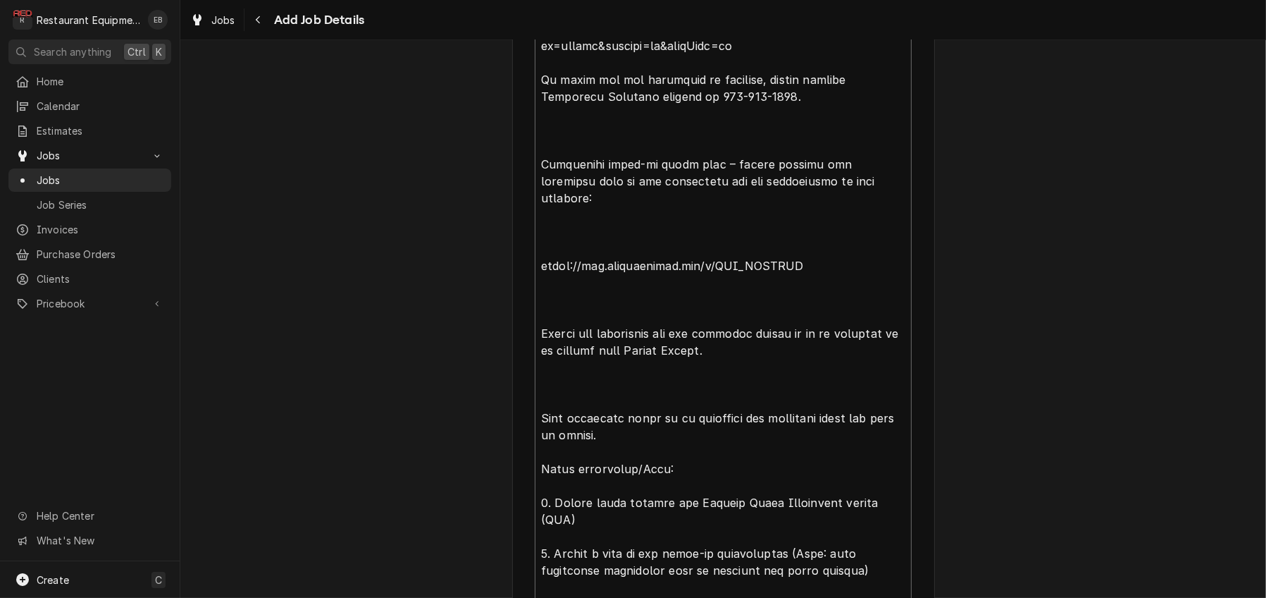
scroll to position [1854, 0]
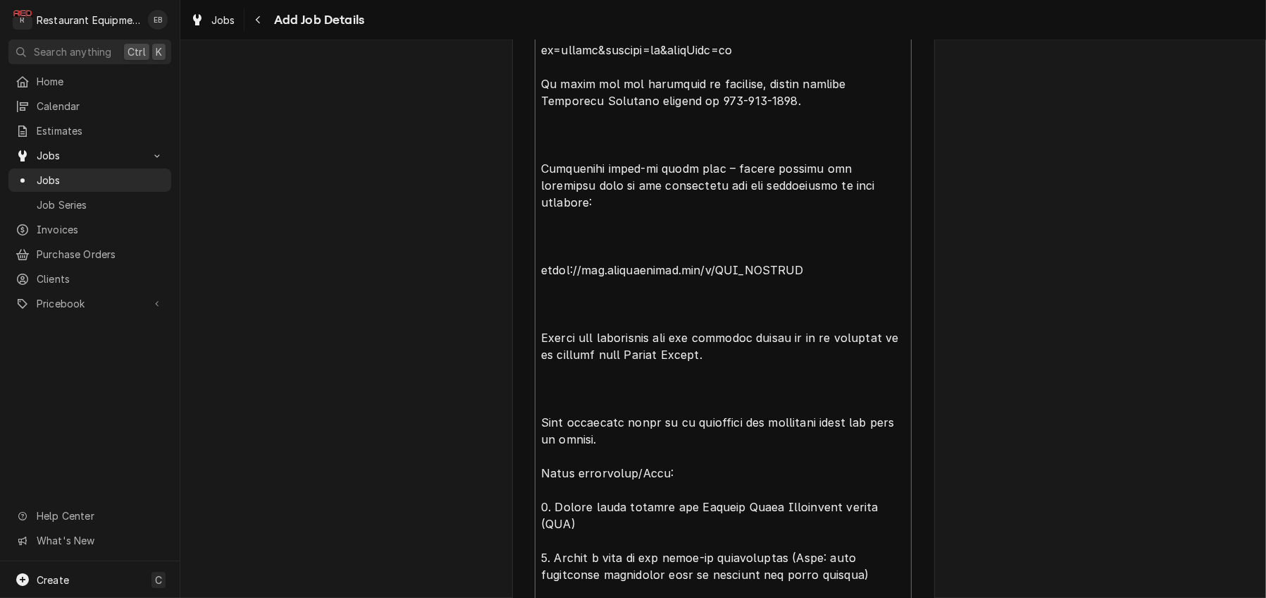
drag, startPoint x: 532, startPoint y: 190, endPoint x: 751, endPoint y: 214, distance: 219.8
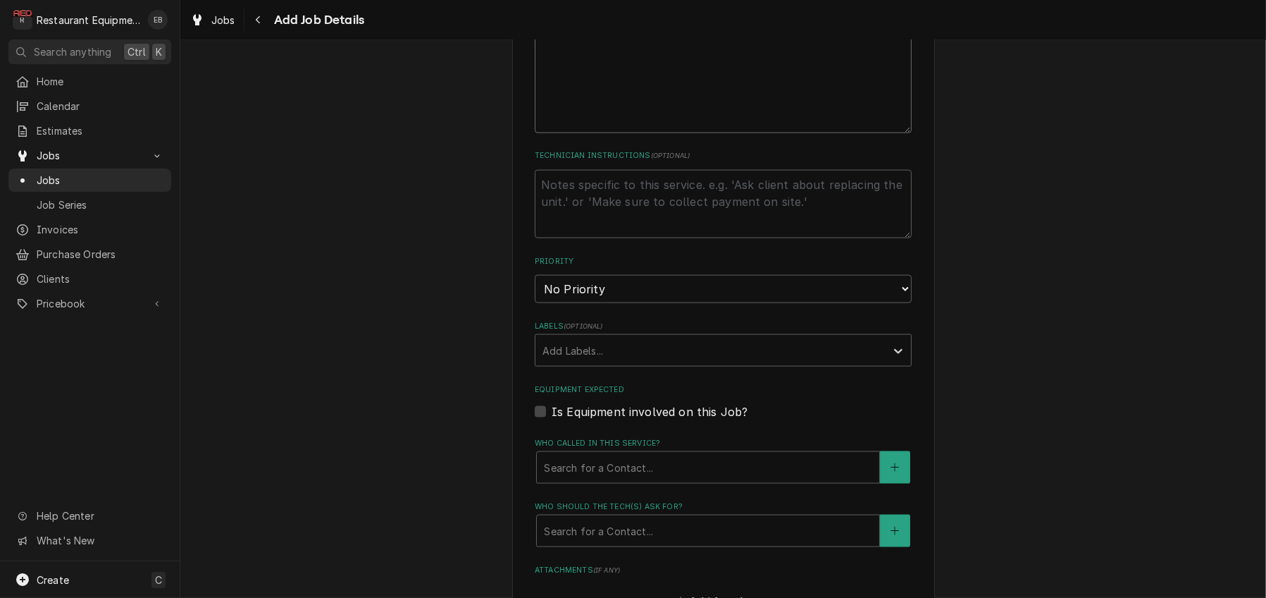
scroll to position [2559, 0]
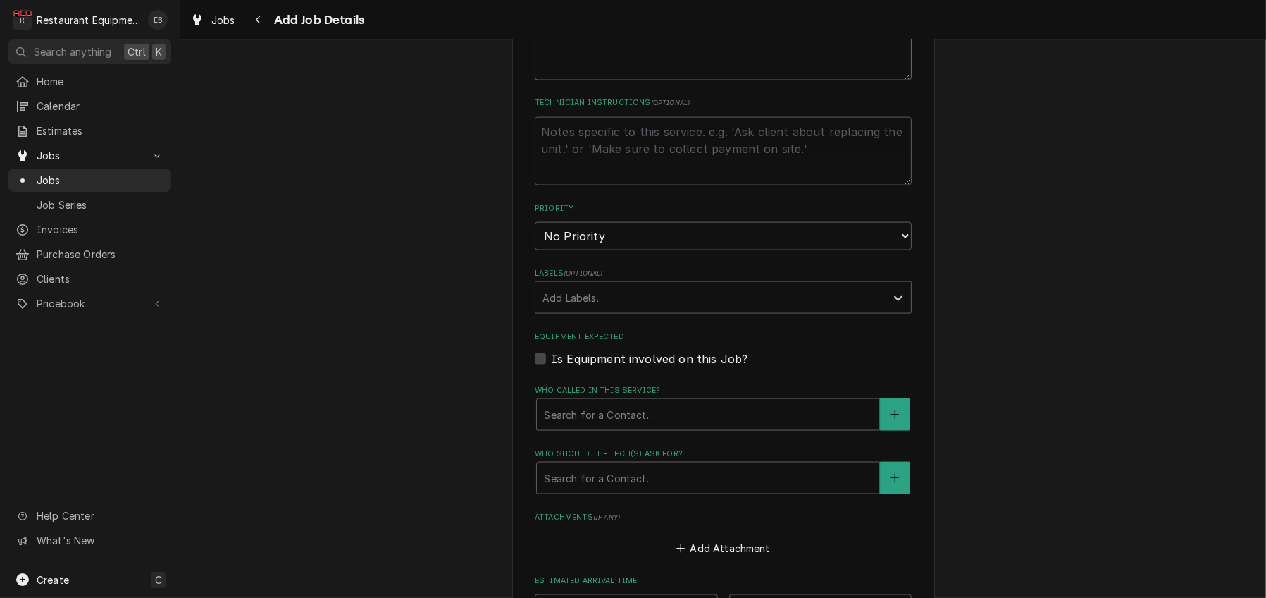
type textarea "Type: Startup Rise Work Authorization: CA313890 Required Completion Date: 9/29/…"
click at [628, 186] on textarea "Technician Instructions ( optional )" at bounding box center [723, 151] width 377 height 69
paste textarea "https://www.multiplexbeverage.com/asset/?id=ykwhkg&regions=us&prefLang=en"
type textarea "x"
type textarea "https://www.multiplexbeverage.com/asset/?id=ykwhkg&regions=us&prefLang=en"
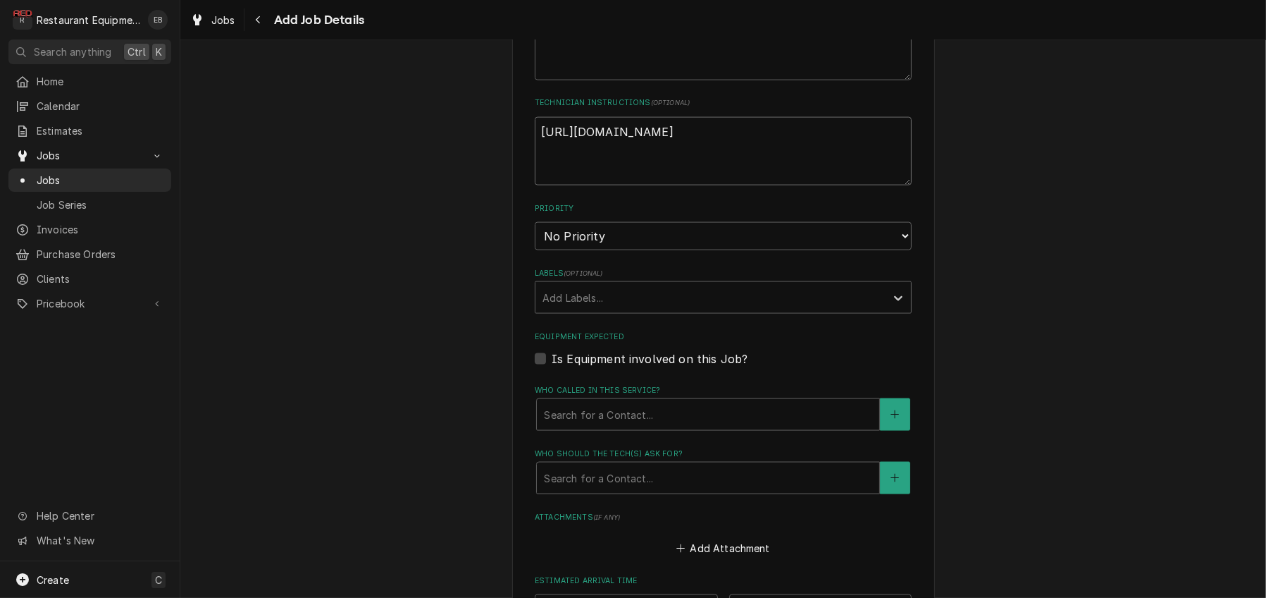
click at [535, 186] on textarea "https://www.multiplexbeverage.com/asset/?id=ykwhkg&regions=us&prefLang=en" at bounding box center [723, 151] width 377 height 69
type textarea "x"
type textarea "https://www.multiplexbeverage.com/asset/?id=ykwhkg&regions=us&prefLang=en"
type textarea "x"
type textarea "B https://www.multiplexbeverage.com/asset/?id=ykwhkg&regions=us&prefLang=en"
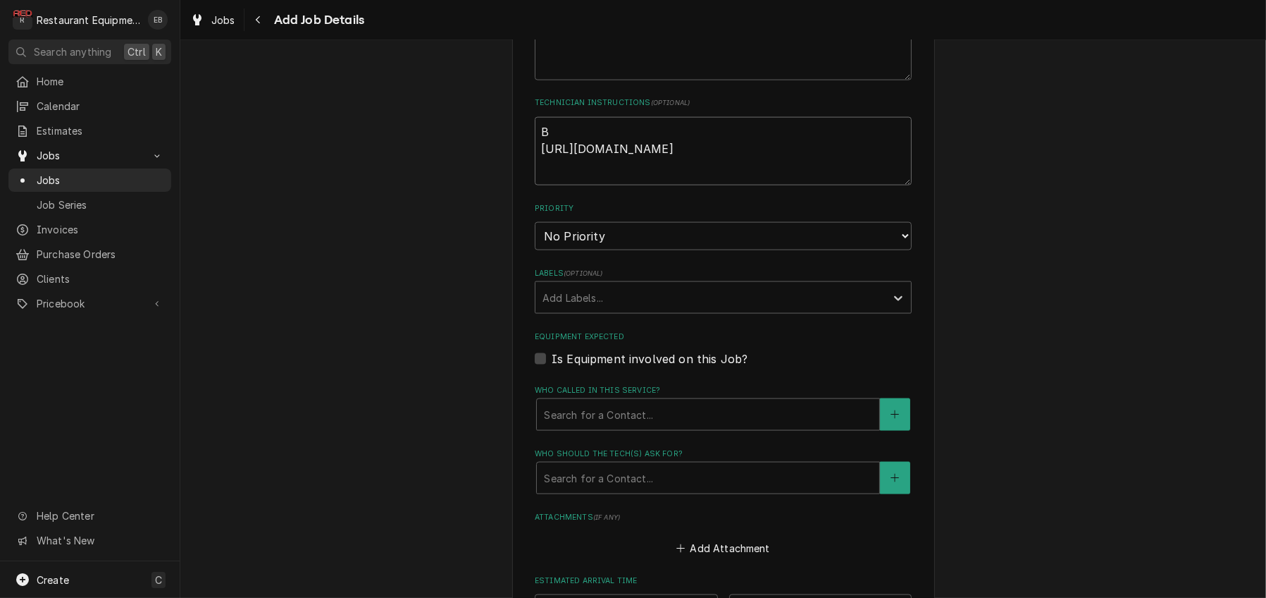
type textarea "x"
type textarea "BI https://www.multiplexbeverage.com/asset/?id=ykwhkg&regions=us&prefLang=en"
type textarea "x"
type textarea "BIC https://www.multiplexbeverage.com/asset/?id=ykwhkg&regions=us&prefLang=en"
type textarea "x"
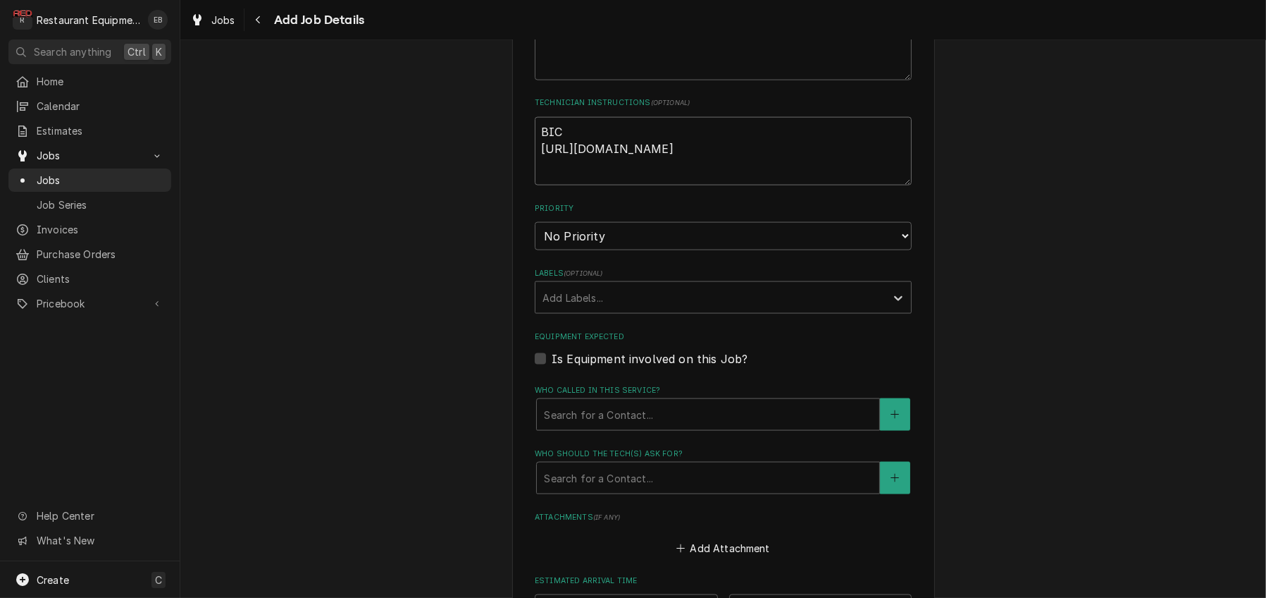
type textarea "BIC: https://www.multiplexbeverage.com/asset/?id=ykwhkg&regions=us&prefLang=en"
type textarea "x"
type textarea "BIC https://www.multiplexbeverage.com/asset/?id=ykwhkg&regions=us&prefLang=en"
type textarea "x"
type textarea "BIC https://www.multiplexbeverage.com/asset/?id=ykwhkg&regions=us&prefLang=en"
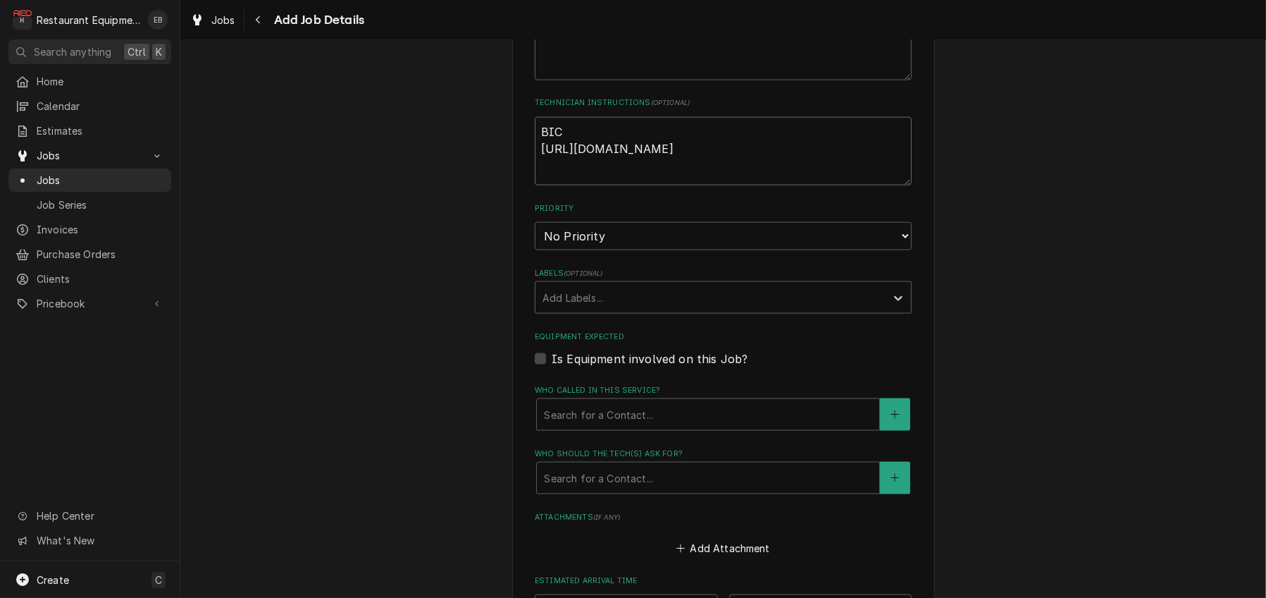
type textarea "x"
type textarea "BIC T https://www.multiplexbeverage.com/asset/?id=ykwhkg&regions=us&prefLang=en"
type textarea "x"
type textarea "BIC Tr https://www.multiplexbeverage.com/asset/?id=ykwhkg&regions=us&prefLang=en"
type textarea "x"
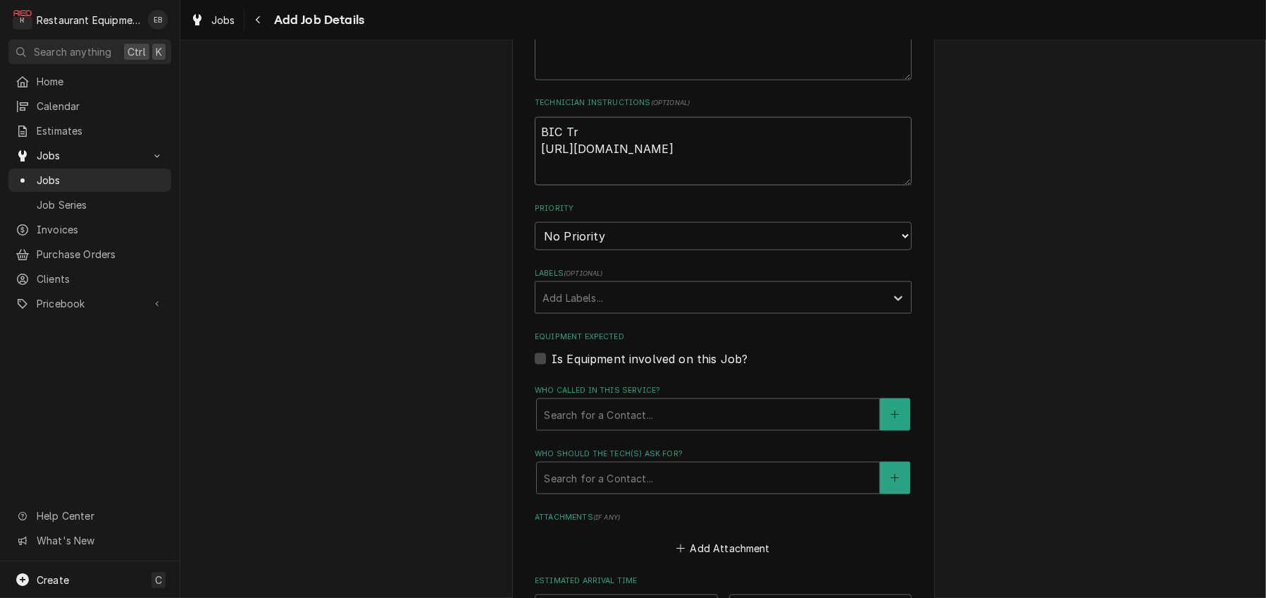
type textarea "BIC Tra https://www.multiplexbeverage.com/asset/?id=ykwhkg&regions=us&prefLang=…"
type textarea "x"
type textarea "BIC Trai https://www.multiplexbeverage.com/asset/?id=ykwhkg&regions=us&prefLang…"
type textarea "x"
type textarea "BIC Train https://www.multiplexbeverage.com/asset/?id=ykwhkg&regions=us&prefLan…"
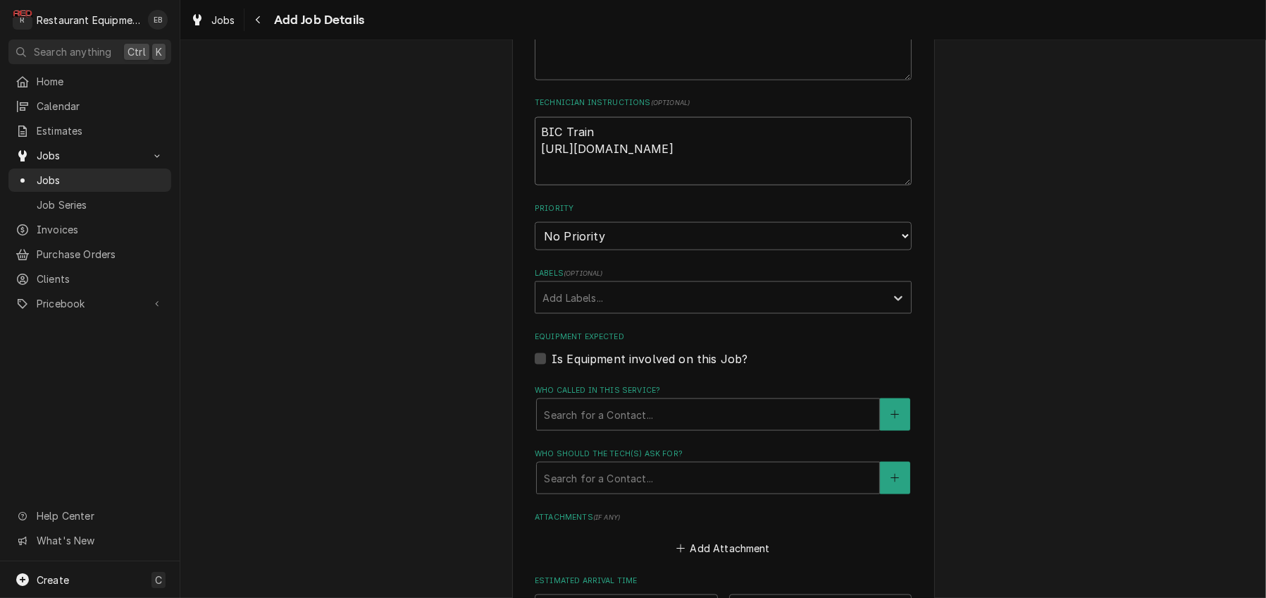
type textarea "x"
type textarea "BIC Traini https://www.multiplexbeverage.com/asset/?id=ykwhkg&regions=us&prefLa…"
type textarea "x"
type textarea "BIC Trainin https://www.multiplexbeverage.com/asset/?id=ykwhkg&regions=us&prefL…"
type textarea "x"
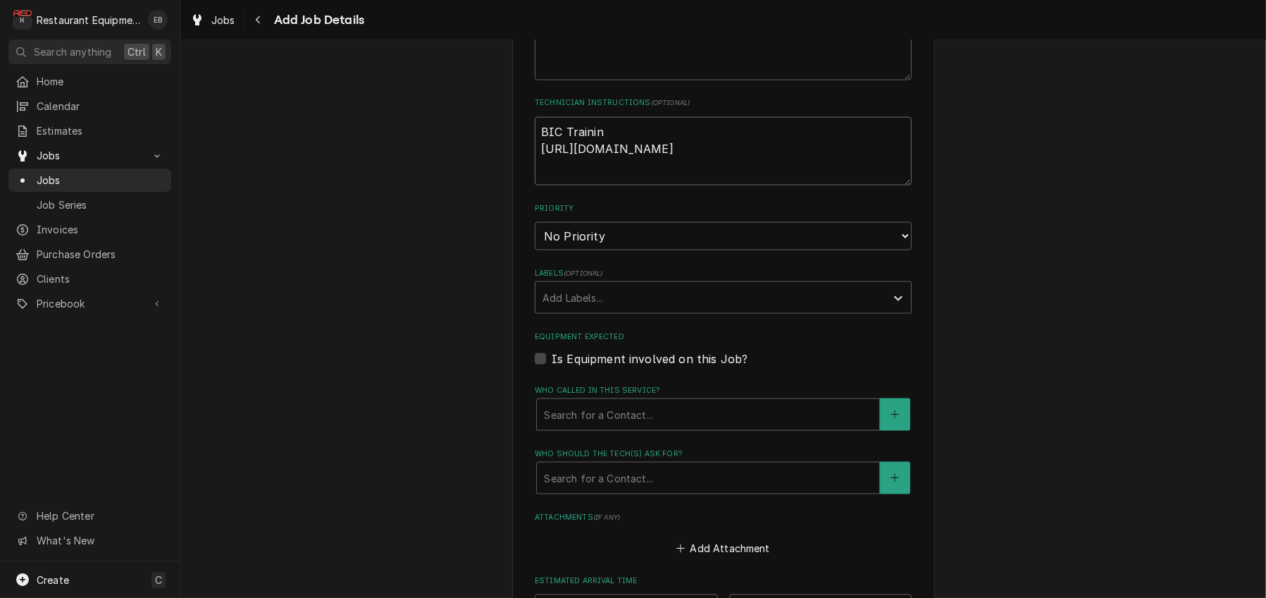
type textarea "BIC Training https://www.multiplexbeverage.com/asset/?id=ykwhkg&regions=us&pref…"
type textarea "x"
type textarea "BIC Training: https://www.multiplexbeverage.com/asset/?id=ykwhkg&regions=us&pre…"
click at [783, 186] on textarea "BIC Training: https://www.multiplexbeverage.com/asset/?id=ykwhkg&regions=us&pre…" at bounding box center [723, 151] width 377 height 69
type textarea "x"
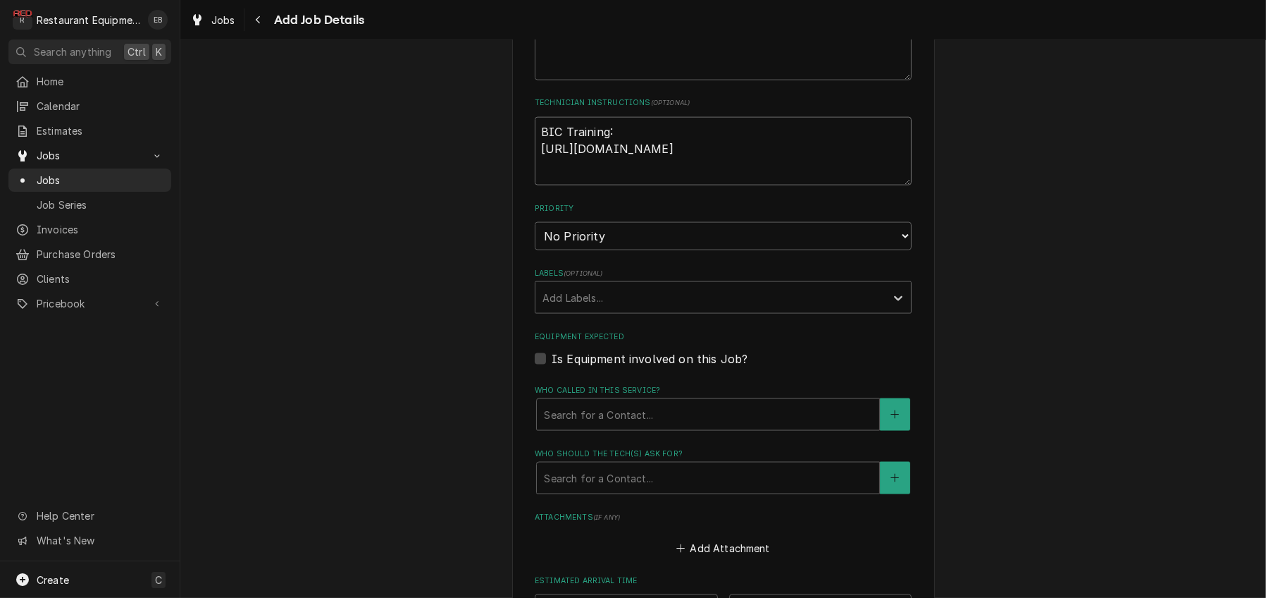
type textarea "BIC Training: https://www.multiplexbeverage.com/asset/?id=ykwhkg&regions=us&pre…"
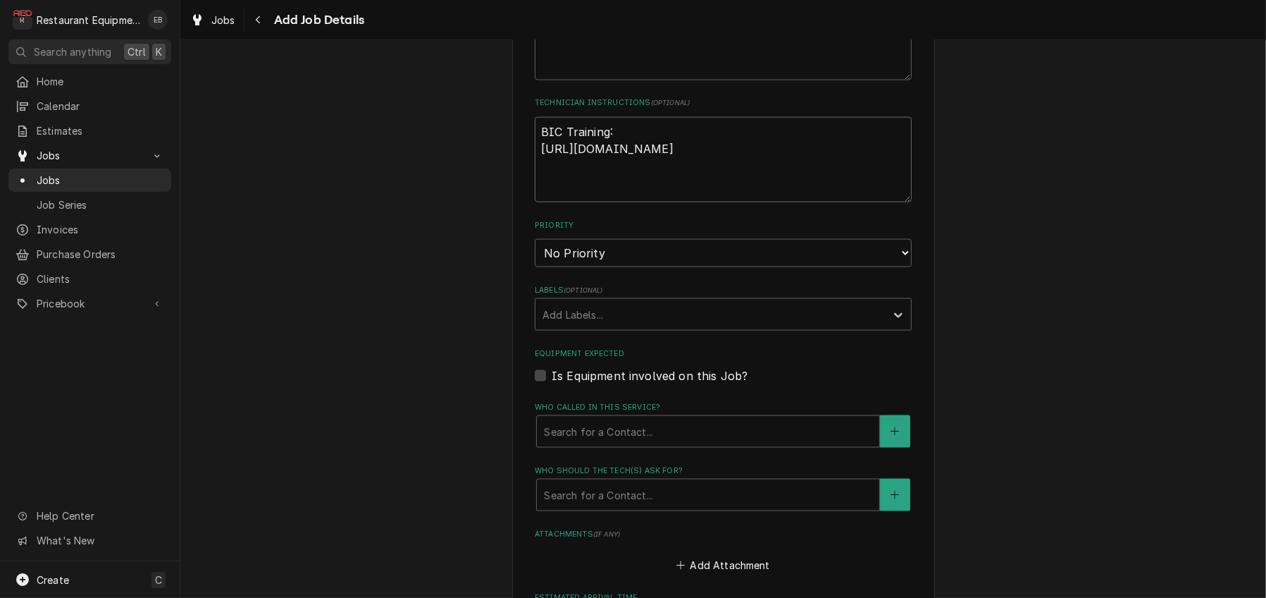
type textarea "x"
type textarea "BIC Training: https://www.multiplexbeverage.com/asset/?id=ykwhkg&regions=us&pre…"
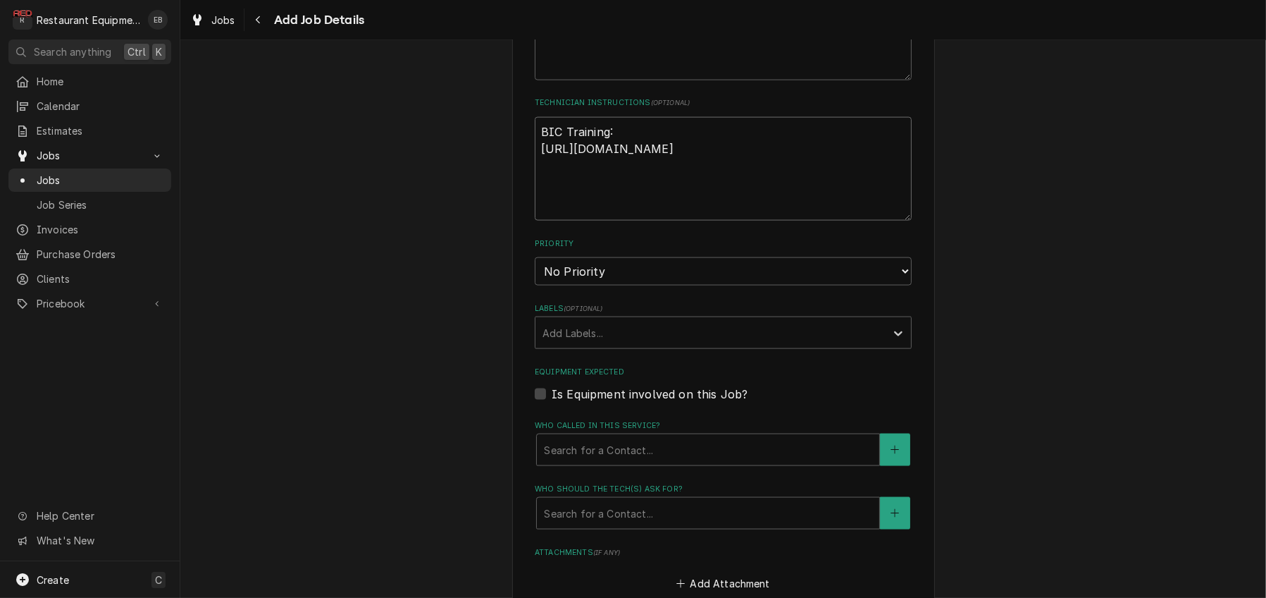
type textarea "x"
type textarea "BIC Training: https://www.multiplexbeverage.com/asset/?id=ykwhkg&regions=us&pre…"
type textarea "x"
type textarea "BIC Training: https://www.multiplexbeverage.com/asset/?id=ykwhkg&regions=us&pre…"
type textarea "x"
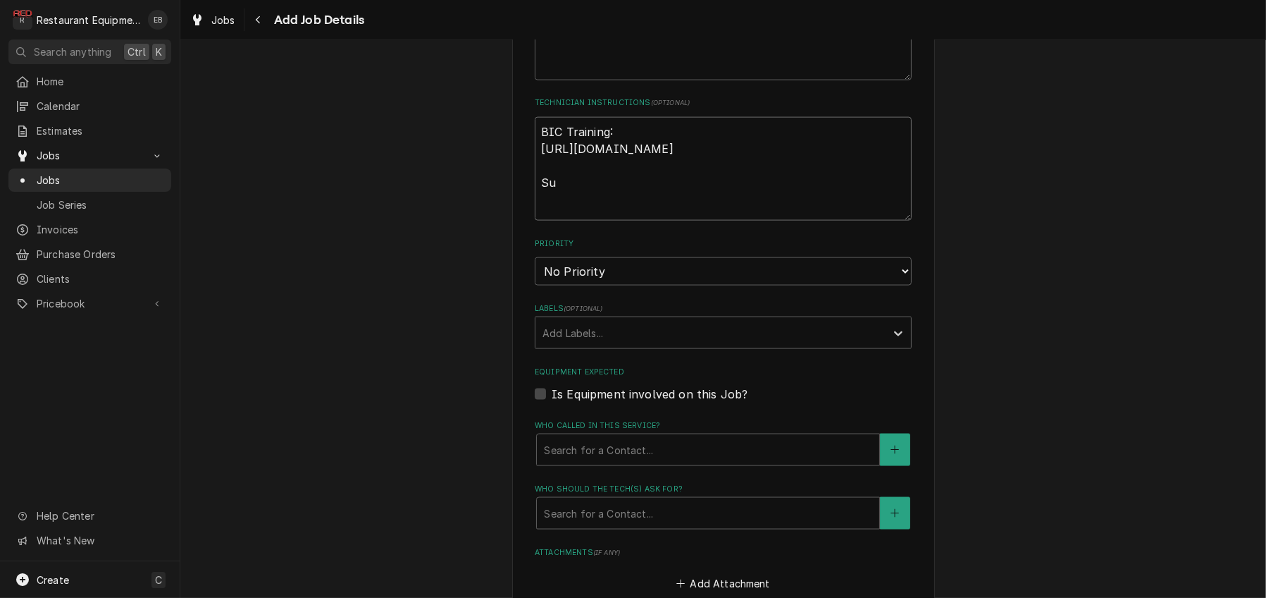
type textarea "BIC Training: https://www.multiplexbeverage.com/asset/?id=ykwhkg&regions=us&pre…"
type textarea "x"
type textarea "BIC Training: https://www.multiplexbeverage.com/asset/?id=ykwhkg&regions=us&pre…"
type textarea "x"
type textarea "BIC Training: https://www.multiplexbeverage.com/asset/?id=ykwhkg&regions=us&pre…"
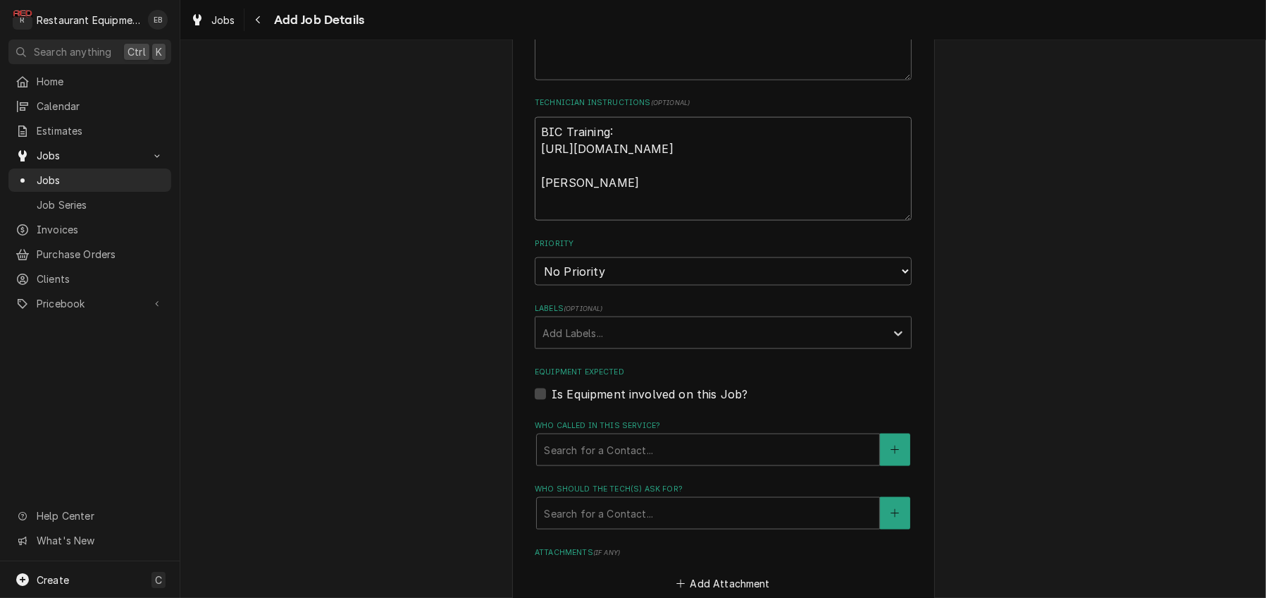
type textarea "x"
type textarea "BIC Training: https://www.multiplexbeverage.com/asset/?id=ykwhkg&regions=us&pre…"
type textarea "x"
type textarea "BIC Training: https://www.multiplexbeverage.com/asset/?id=ykwhkg&regions=us&pre…"
type textarea "x"
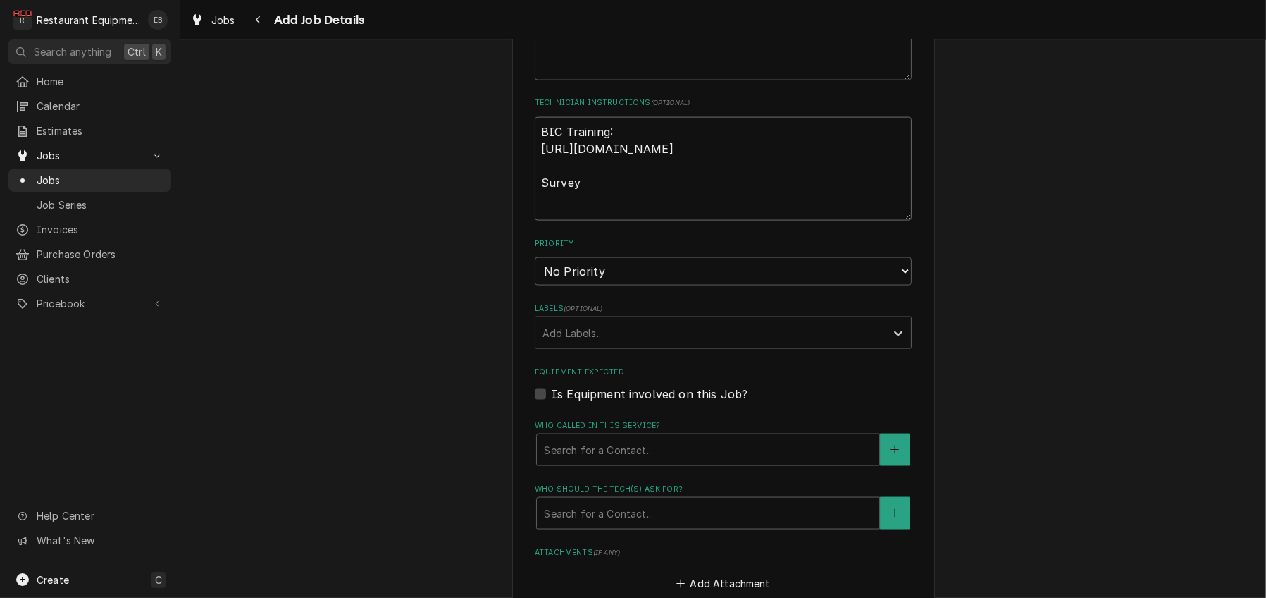
type textarea "BIC Training: https://www.multiplexbeverage.com/asset/?id=ykwhkg&regions=us&pre…"
type textarea "x"
type textarea "BIC Training: https://www.multiplexbeverage.com/asset/?id=ykwhkg&regions=us&pre…"
type textarea "x"
type textarea "BIC Training: https://www.multiplexbeverage.com/asset/?id=ykwhkg&regions=us&pre…"
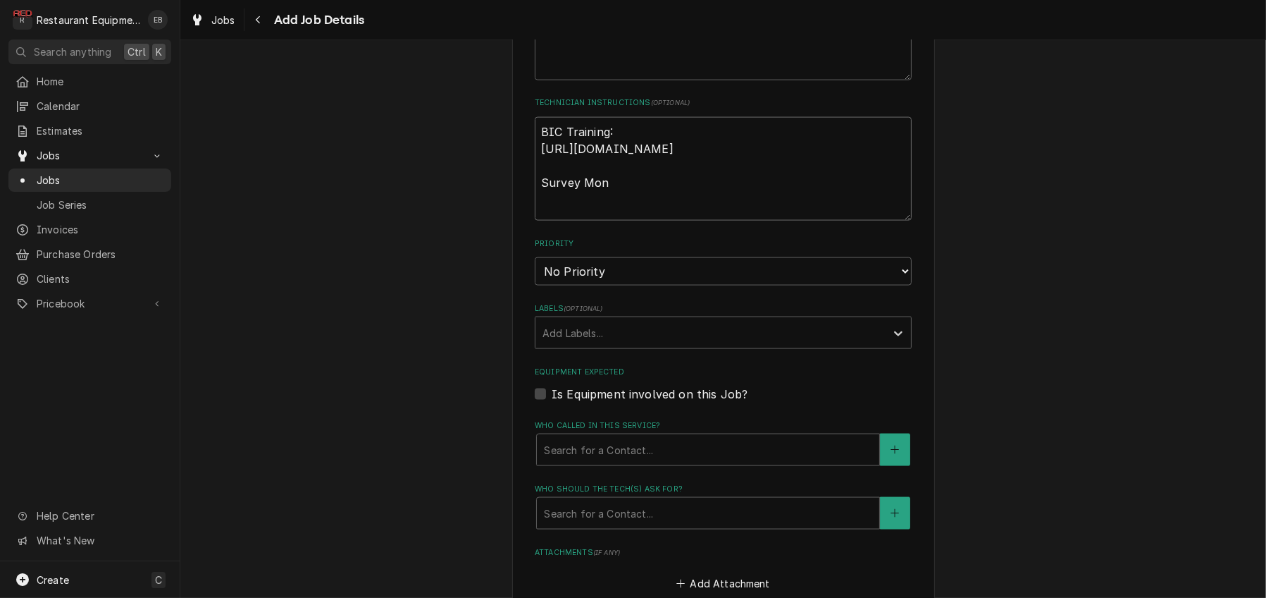
type textarea "x"
type textarea "BIC Training: https://www.multiplexbeverage.com/asset/?id=ykwhkg&regions=us&pre…"
type textarea "x"
type textarea "BIC Training: https://www.multiplexbeverage.com/asset/?id=ykwhkg&regions=us&pre…"
type textarea "x"
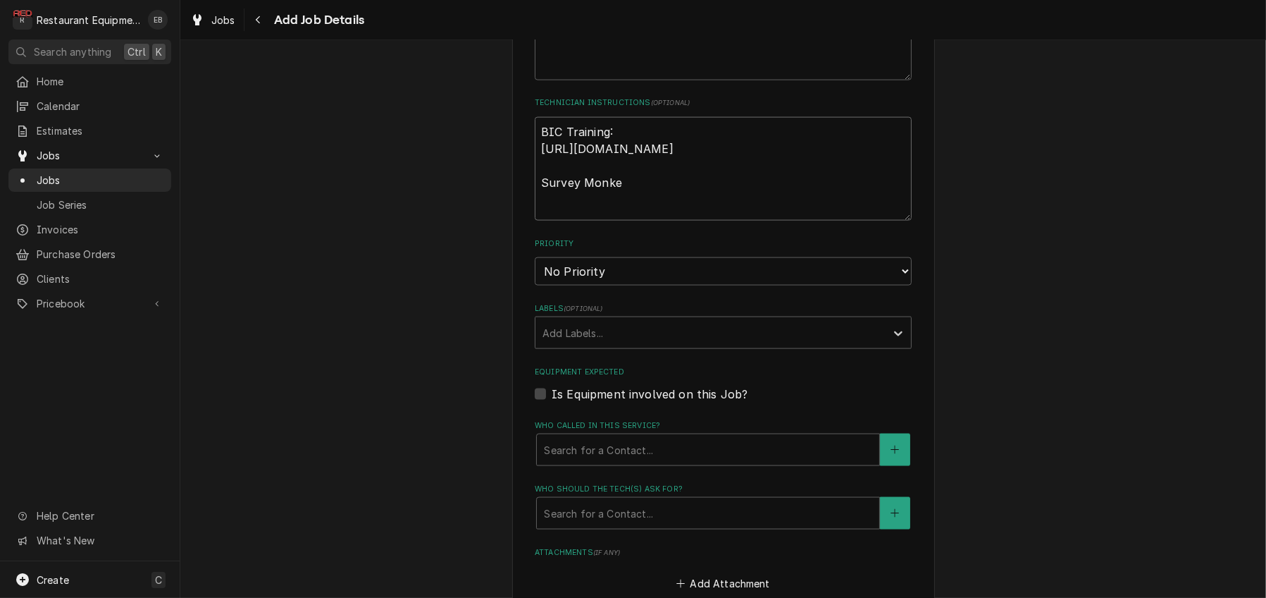
type textarea "BIC Training: https://www.multiplexbeverage.com/asset/?id=ykwhkg&regions=us&pre…"
type textarea "x"
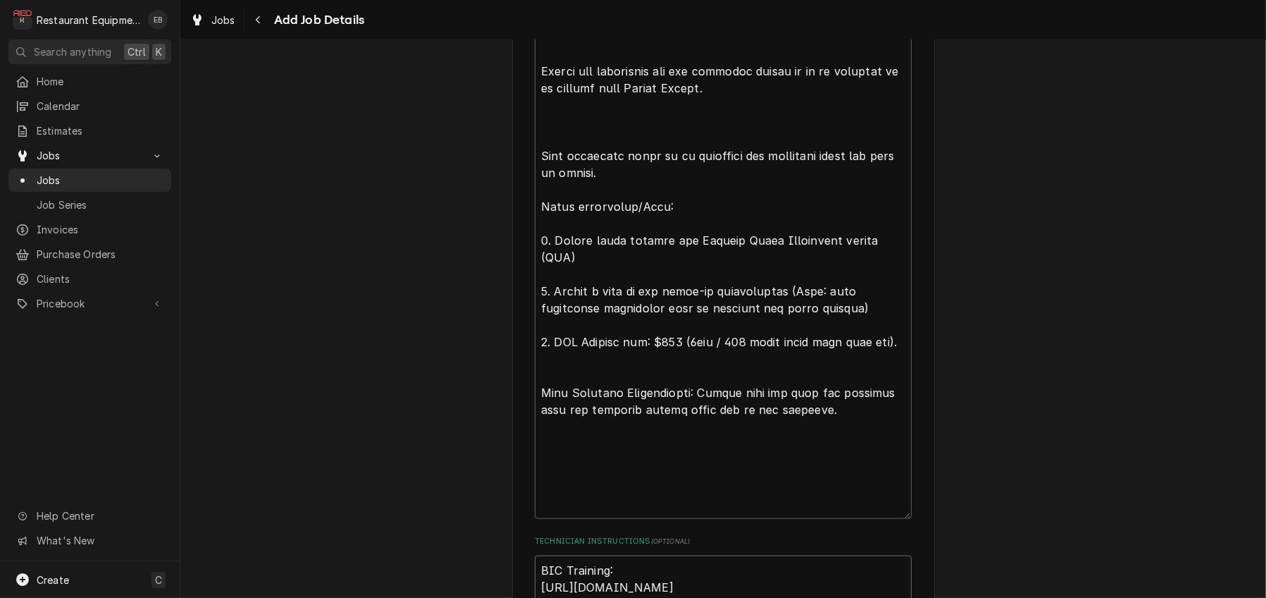
scroll to position [2089, 0]
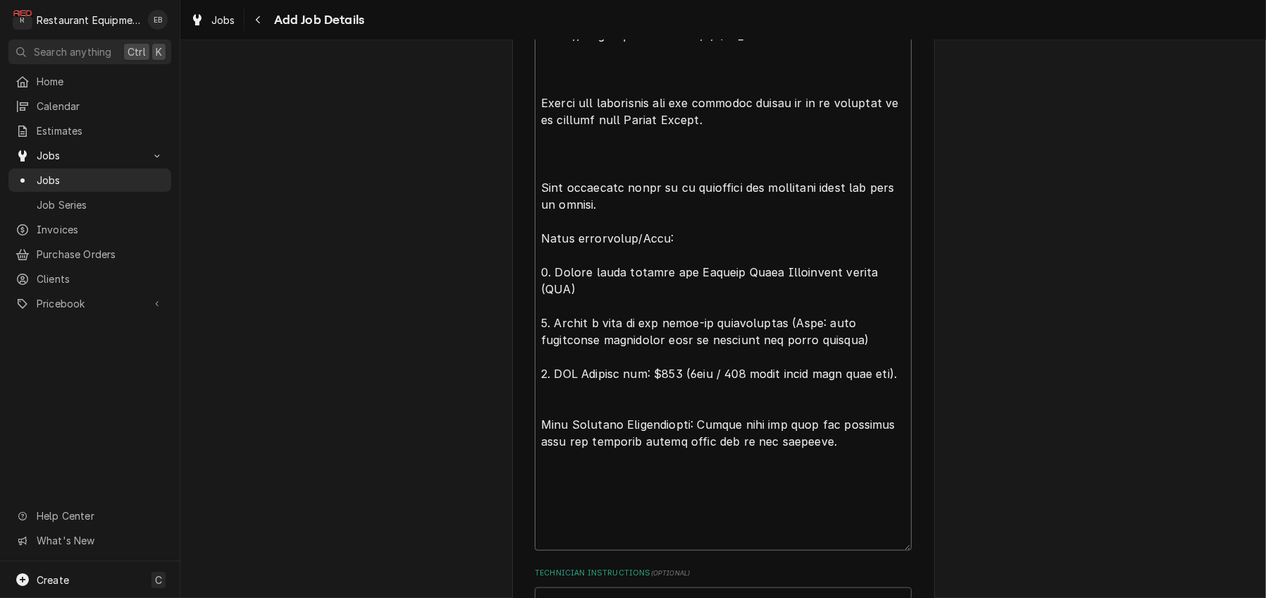
drag, startPoint x: 530, startPoint y: 187, endPoint x: 810, endPoint y: 193, distance: 279.8
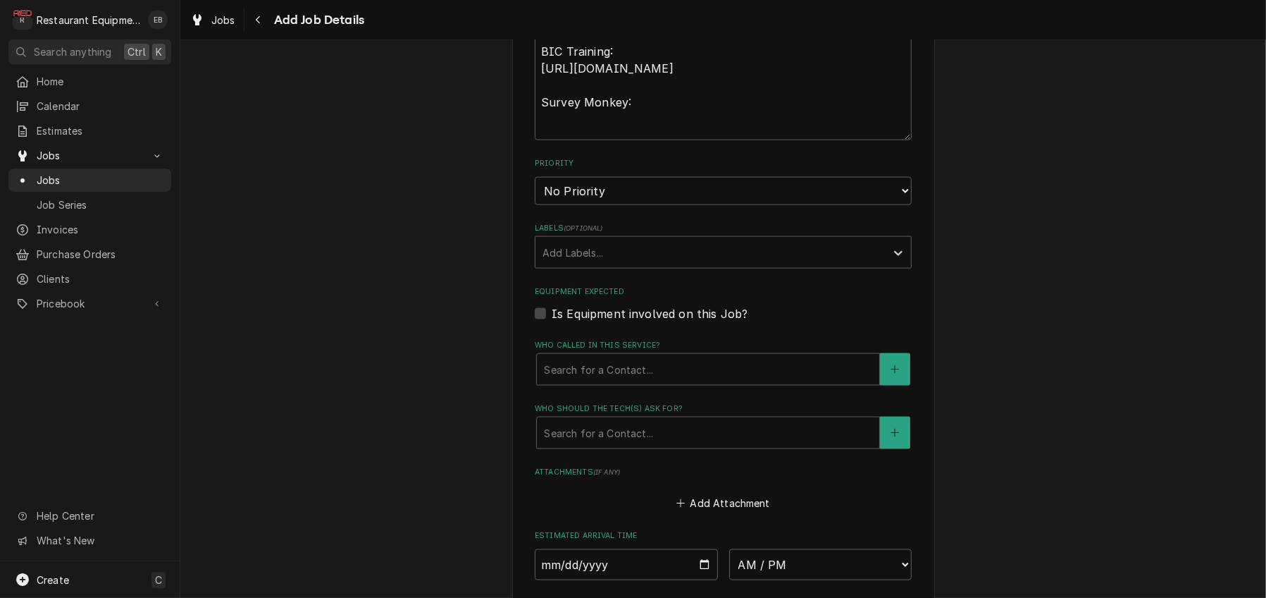
scroll to position [2653, 0]
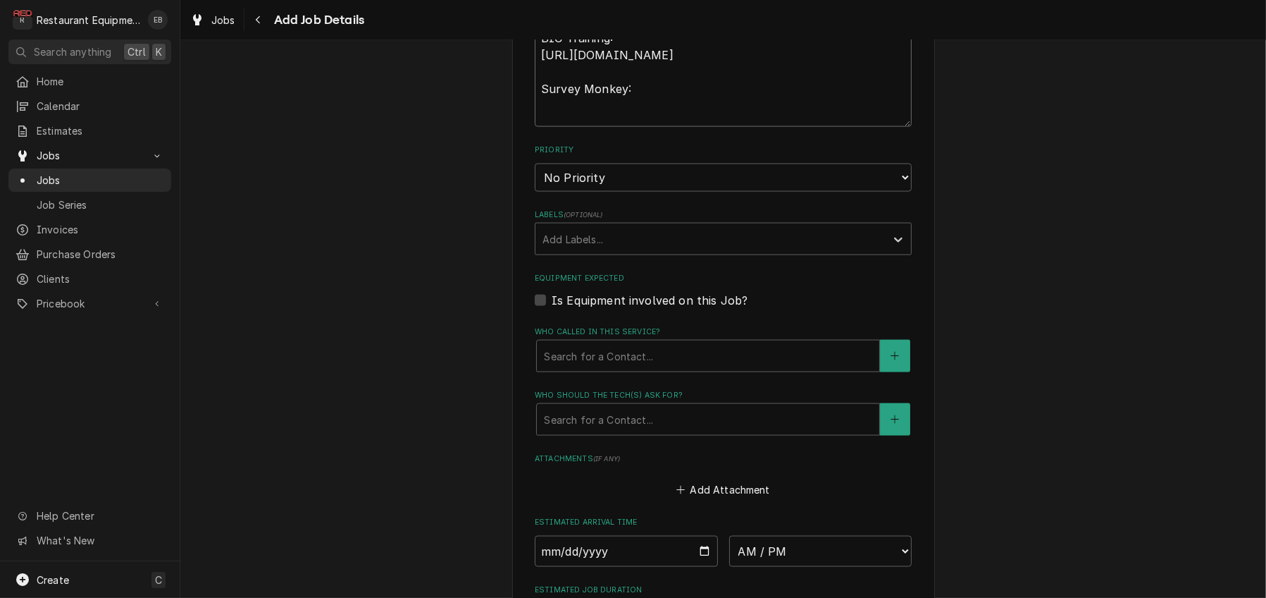
click at [657, 128] on textarea "BIC Training: https://www.multiplexbeverage.com/asset/?id=ykwhkg&regions=us&pre…" at bounding box center [723, 75] width 377 height 104
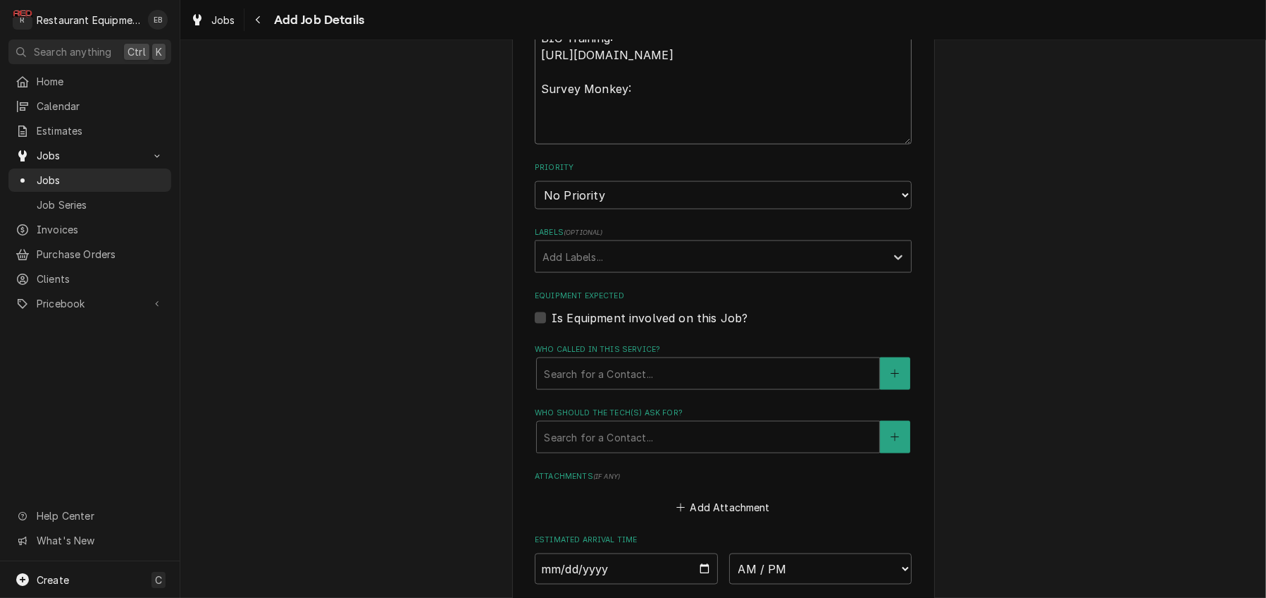
paste textarea "https://www.surveymonkey.com/r/BIC_INSTALL"
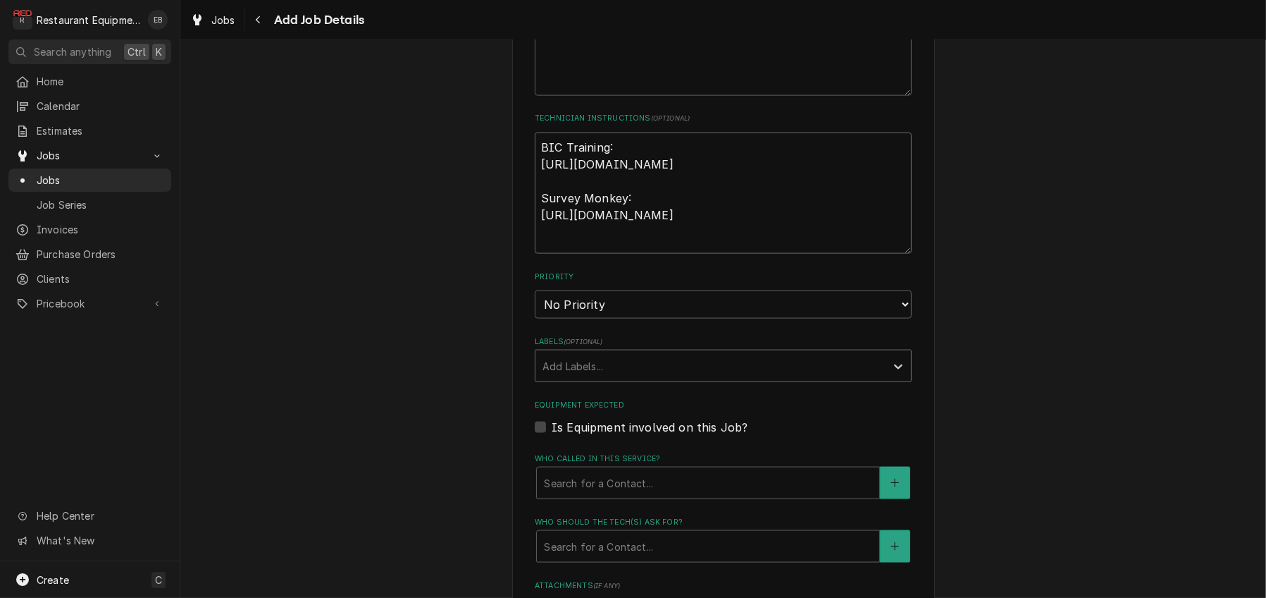
scroll to position [2559, 0]
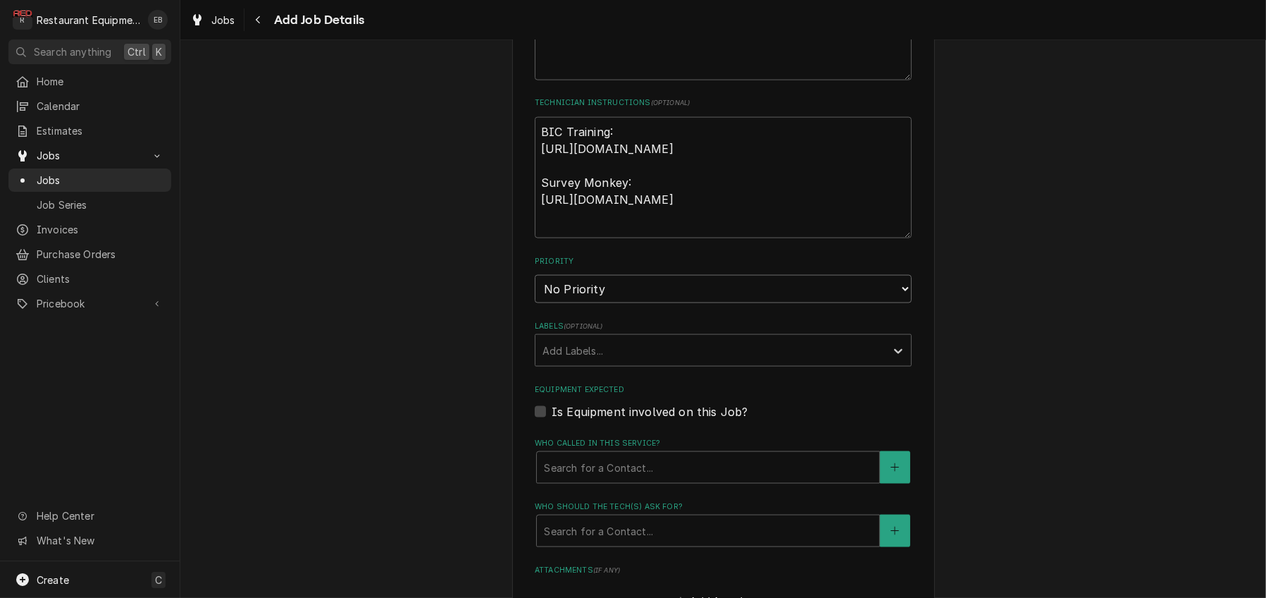
click at [797, 303] on select "No Priority Urgent High Medium Low" at bounding box center [723, 289] width 377 height 28
click at [535, 303] on select "No Priority Urgent High Medium Low" at bounding box center [723, 289] width 377 height 28
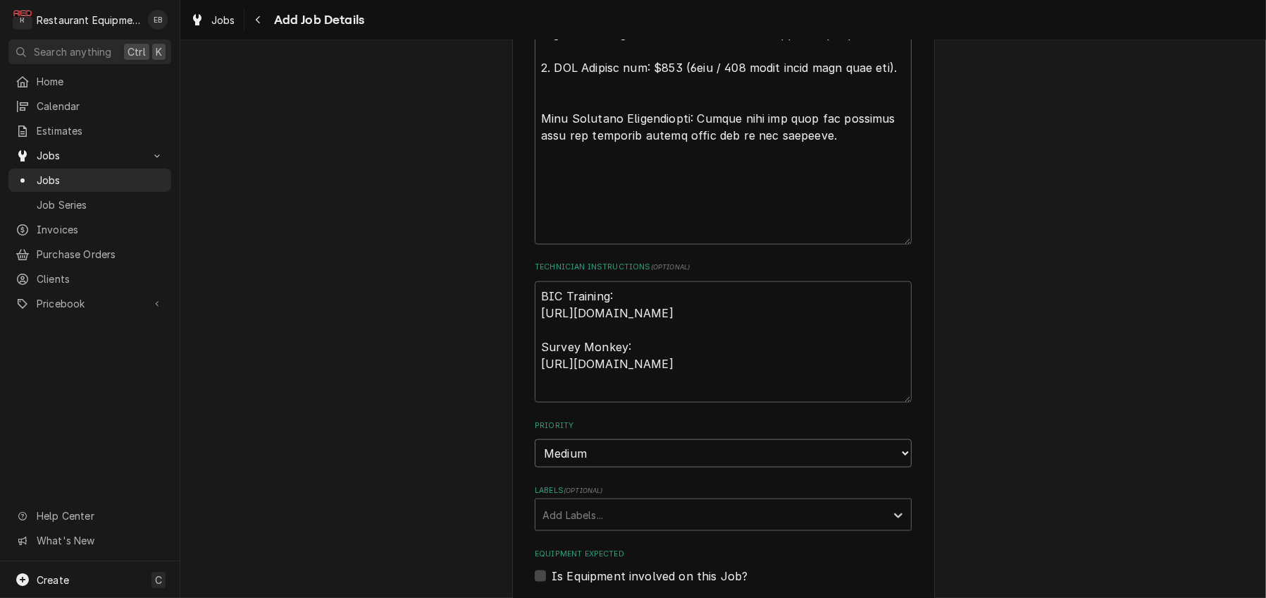
scroll to position [2465, 0]
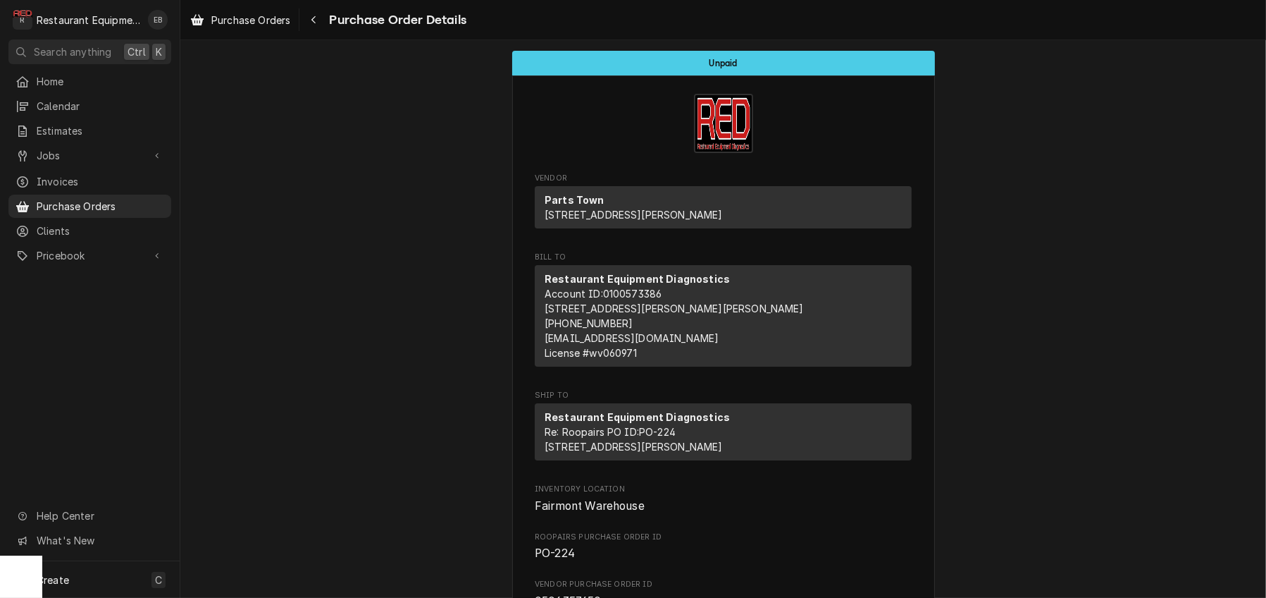
scroll to position [1362, 0]
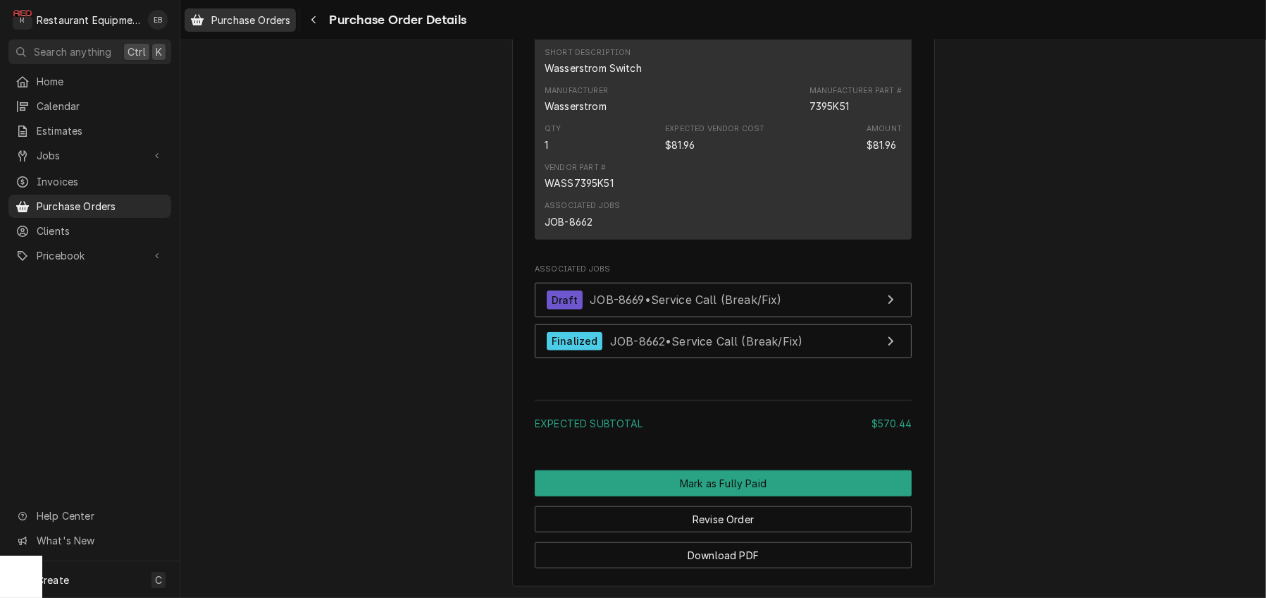
click at [295, 30] on link "Purchase Orders" at bounding box center [240, 19] width 111 height 23
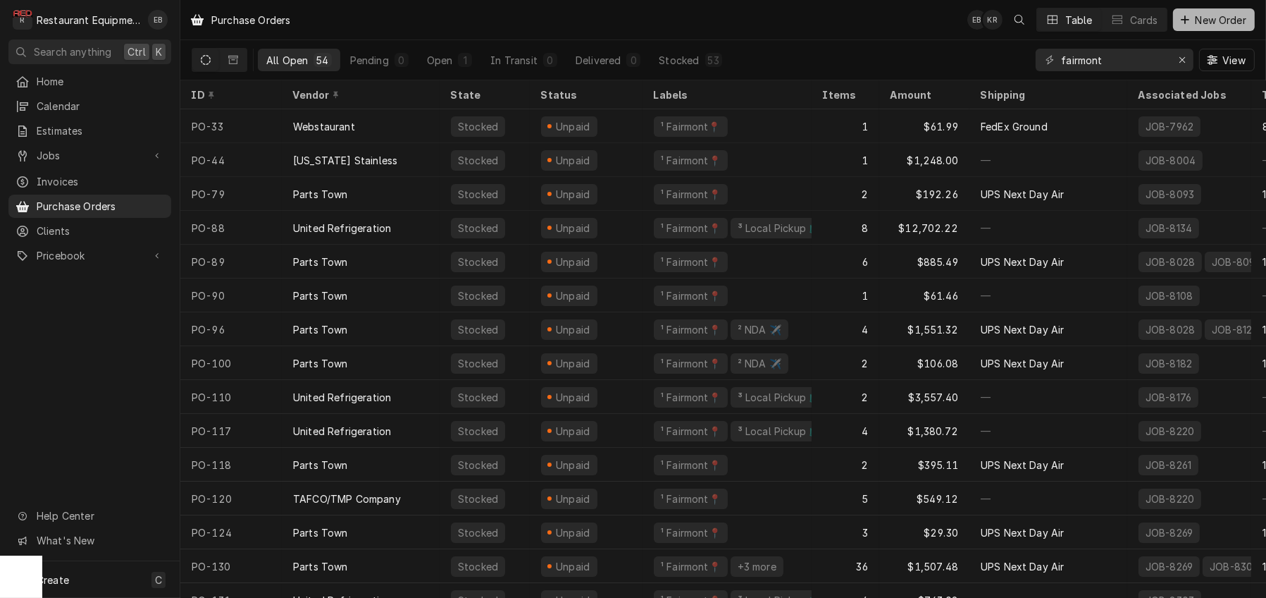
click at [1198, 16] on span "New Order" at bounding box center [1221, 20] width 56 height 15
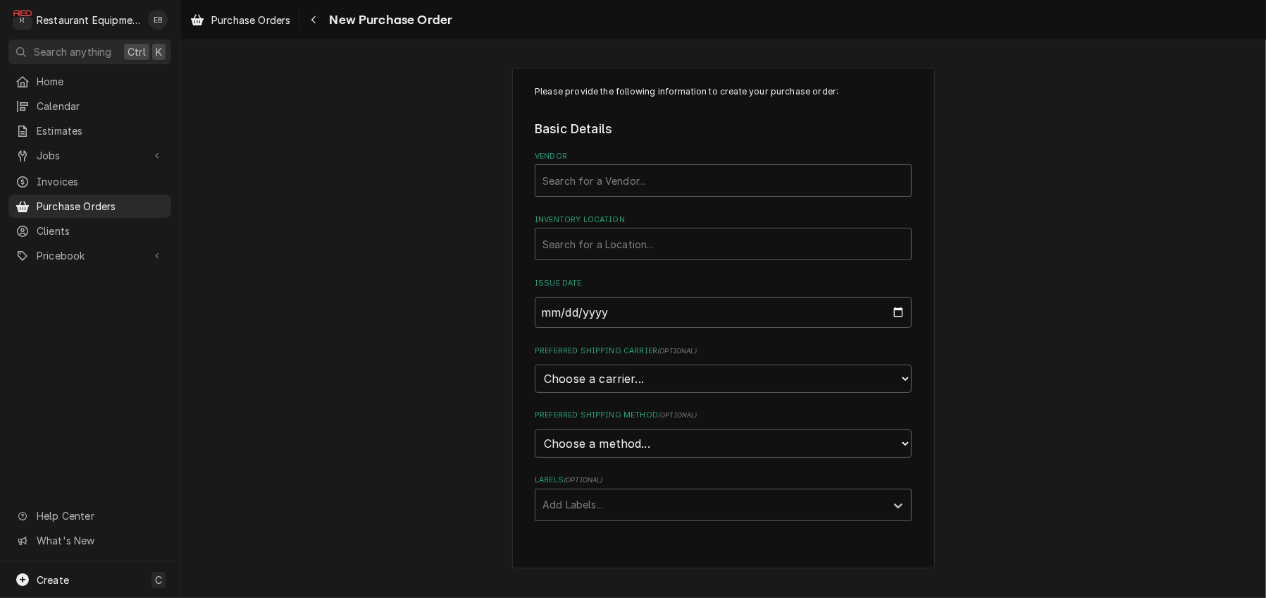
scroll to position [43, 0]
click at [635, 168] on div "Vendor" at bounding box center [724, 180] width 362 height 25
type input "t"
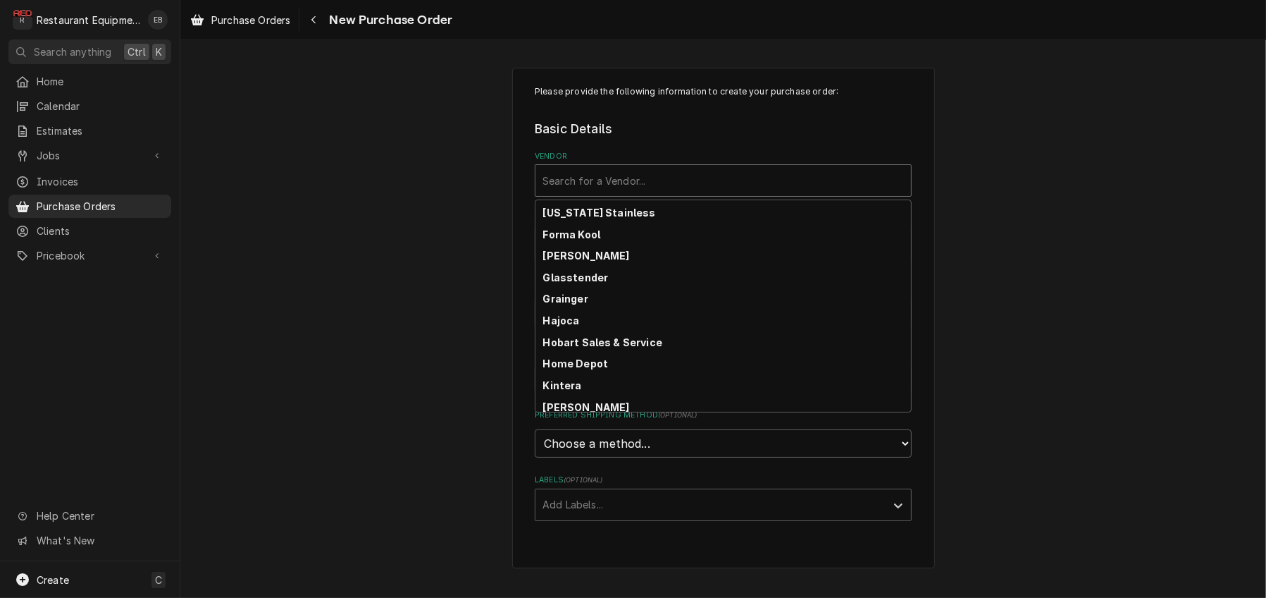
scroll to position [243, 0]
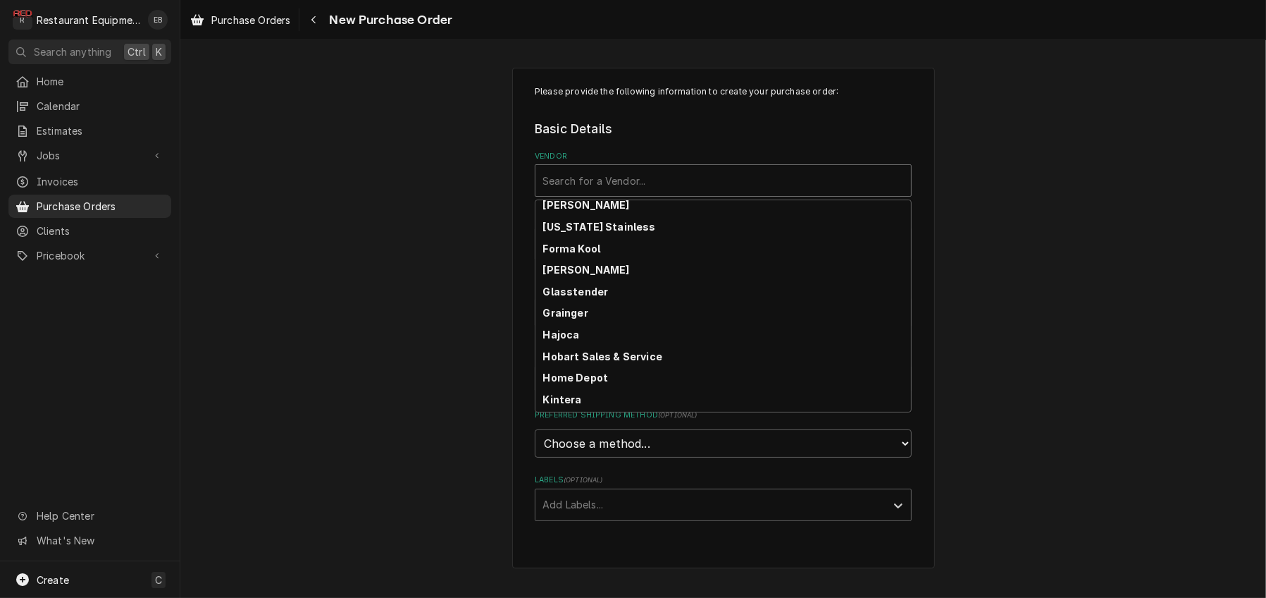
click at [935, 228] on div "Please provide the following information to create your purchase order: Basic D…" at bounding box center [723, 318] width 423 height 501
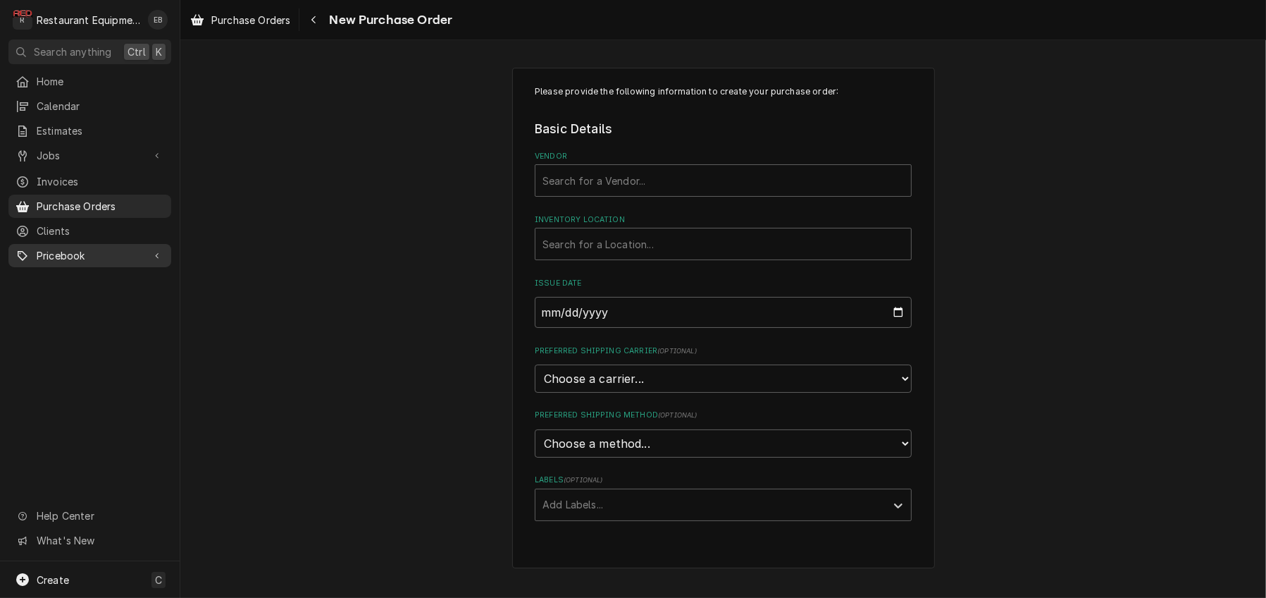
click at [61, 259] on span "Pricebook" at bounding box center [90, 255] width 106 height 15
click at [121, 258] on span "Pricebook" at bounding box center [90, 255] width 106 height 15
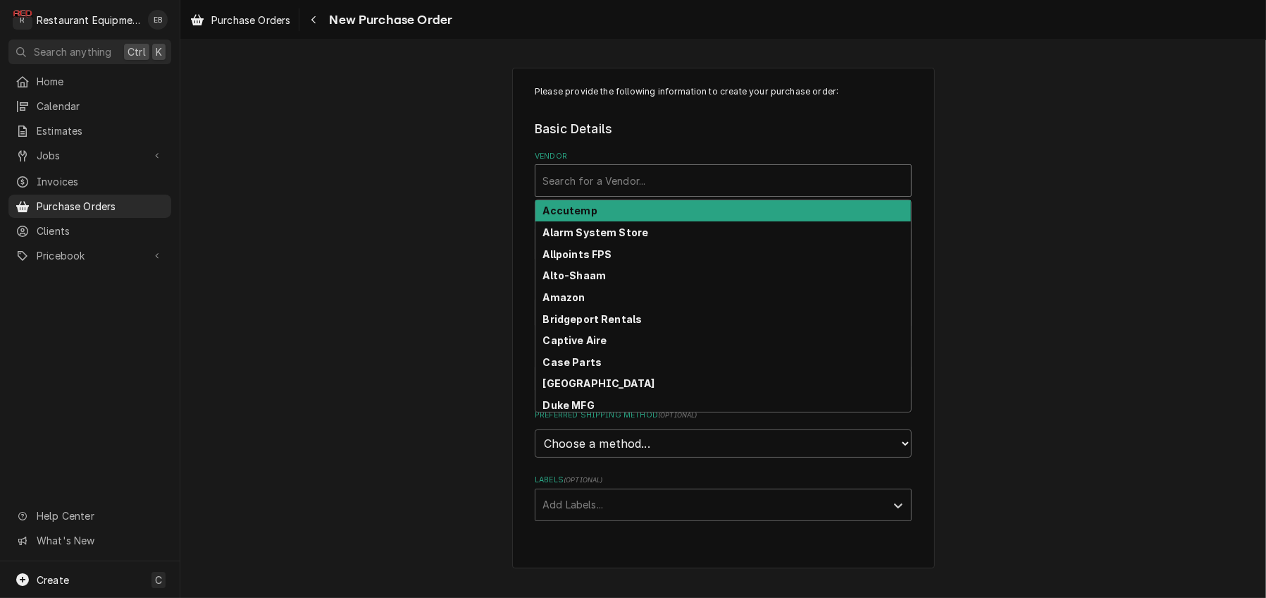
click at [641, 168] on div "Vendor" at bounding box center [724, 180] width 362 height 25
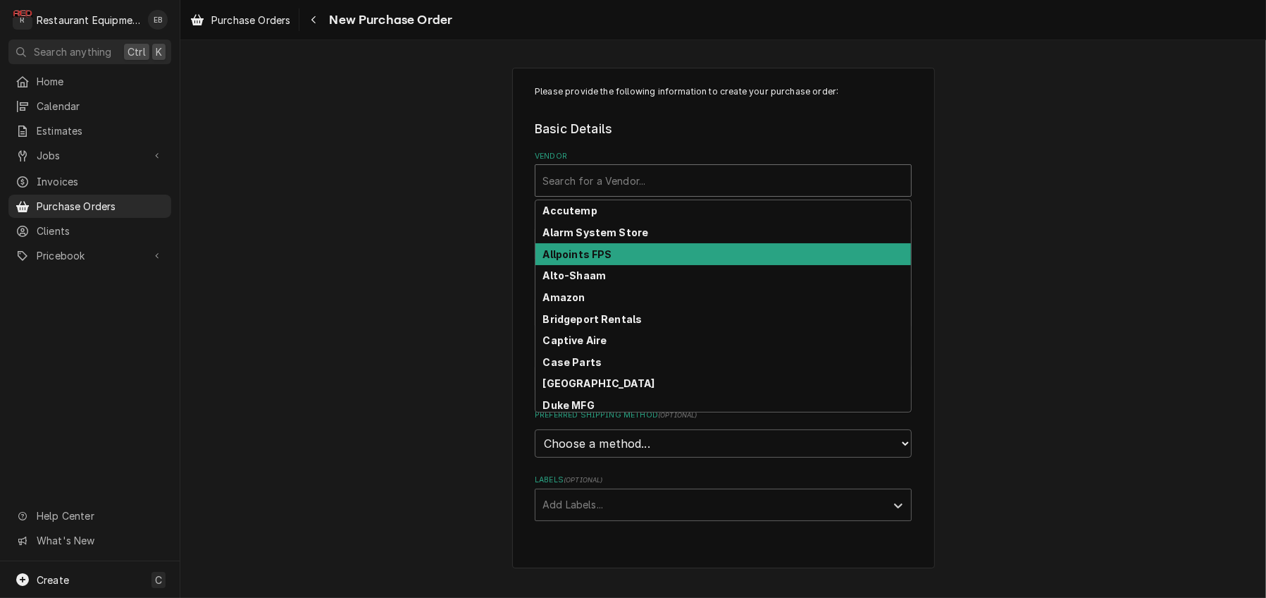
click at [896, 243] on div "Allpoints FPS" at bounding box center [724, 254] width 376 height 22
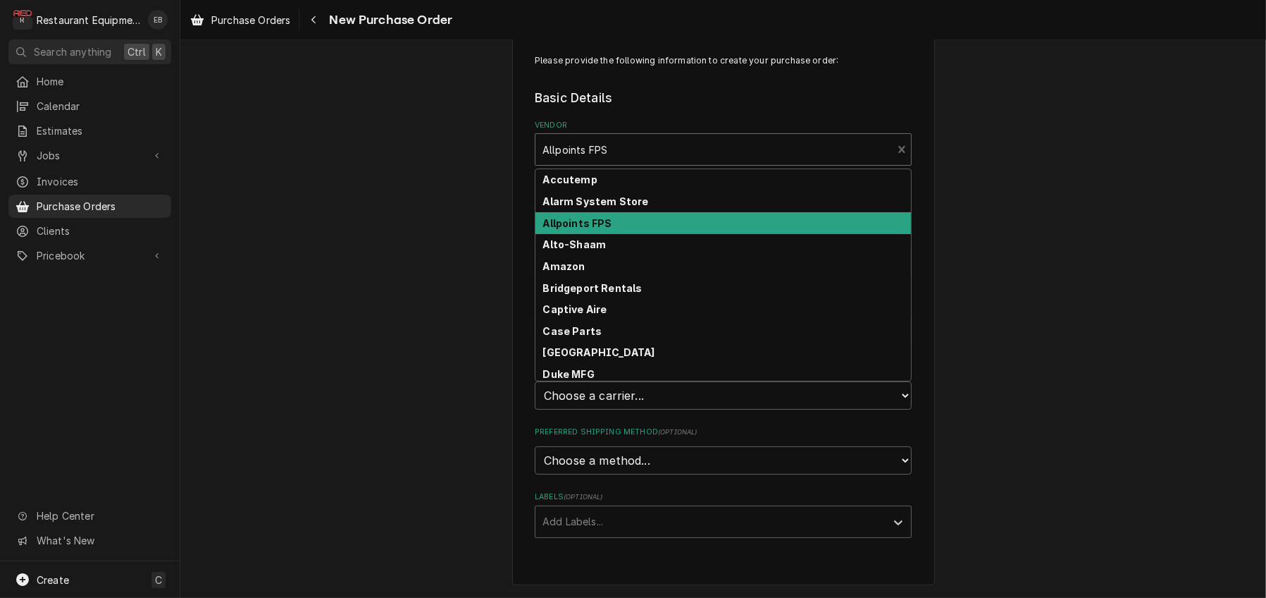
click at [781, 156] on div "Vendor" at bounding box center [714, 149] width 342 height 25
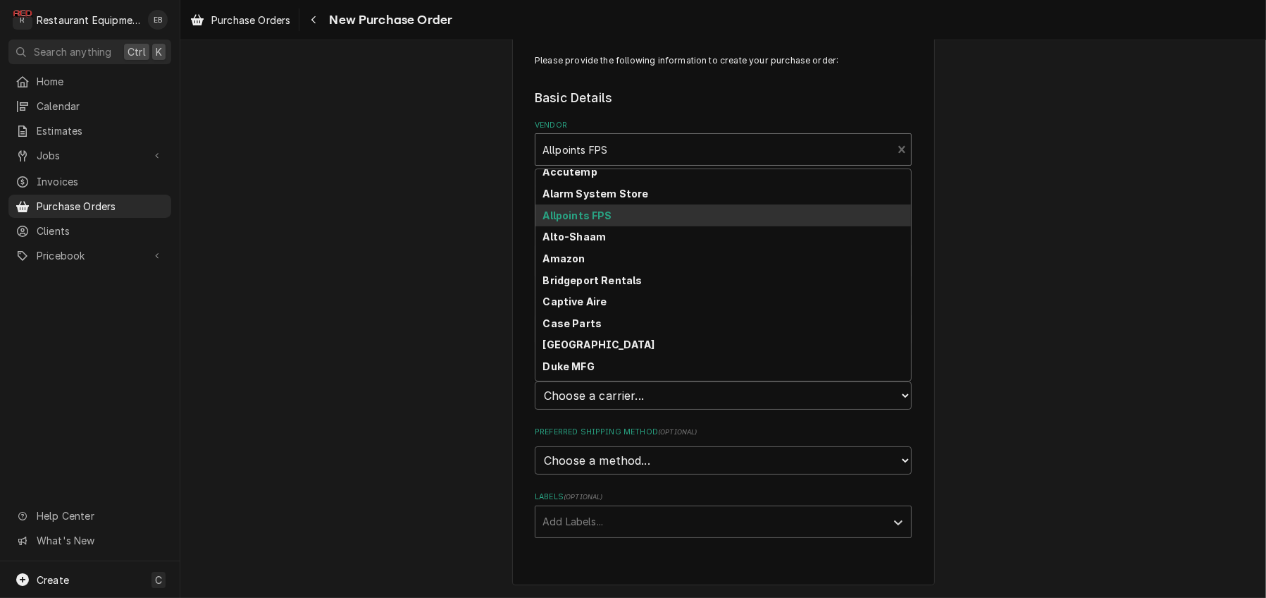
scroll to position [0, 0]
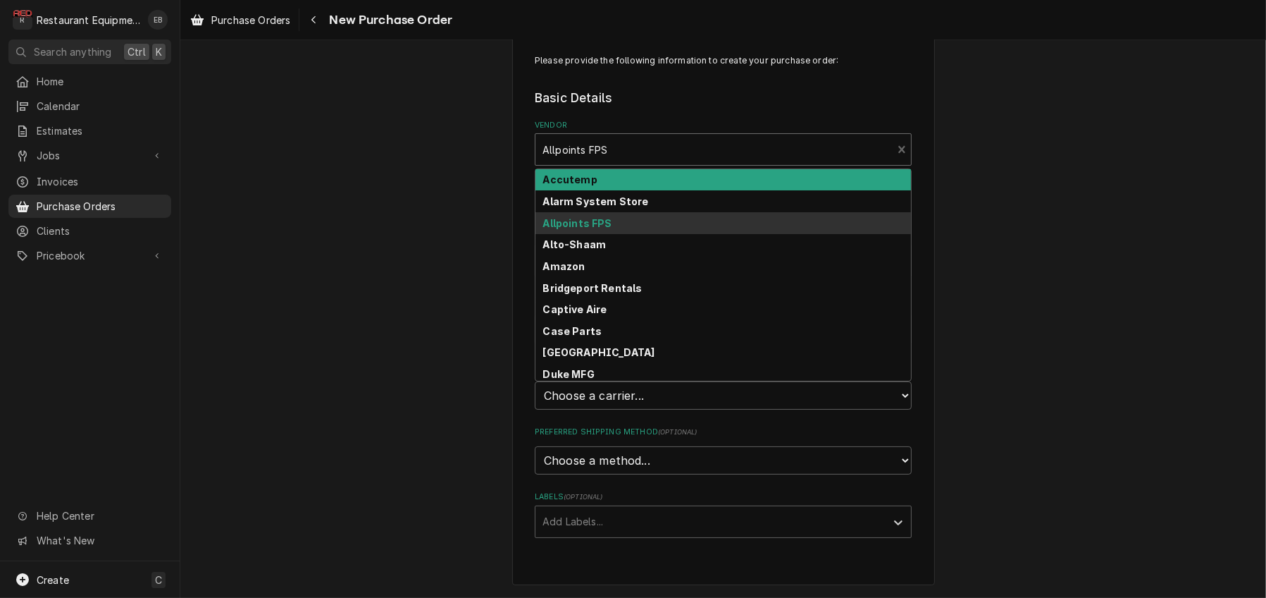
click at [800, 110] on fieldset "Basic Details Vendor option [object Object], selected. 34 results available. Us…" at bounding box center [723, 313] width 377 height 449
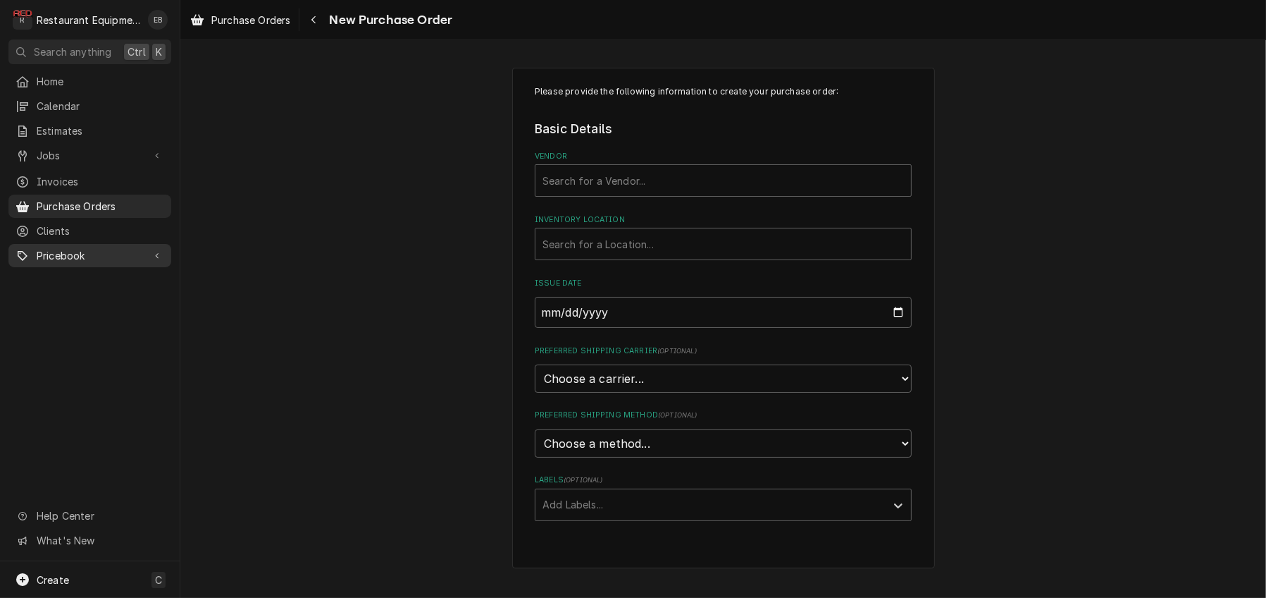
click at [135, 263] on span "Pricebook" at bounding box center [90, 255] width 106 height 15
click at [105, 312] on span "Parts & Materials" at bounding box center [101, 304] width 128 height 15
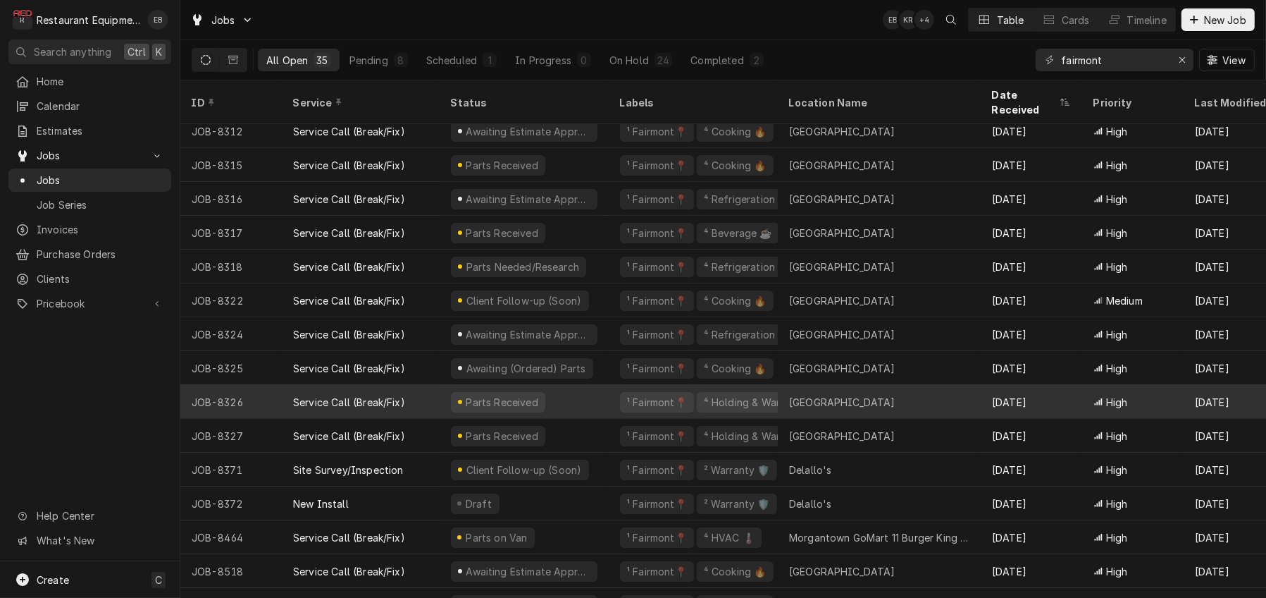
scroll to position [301, 0]
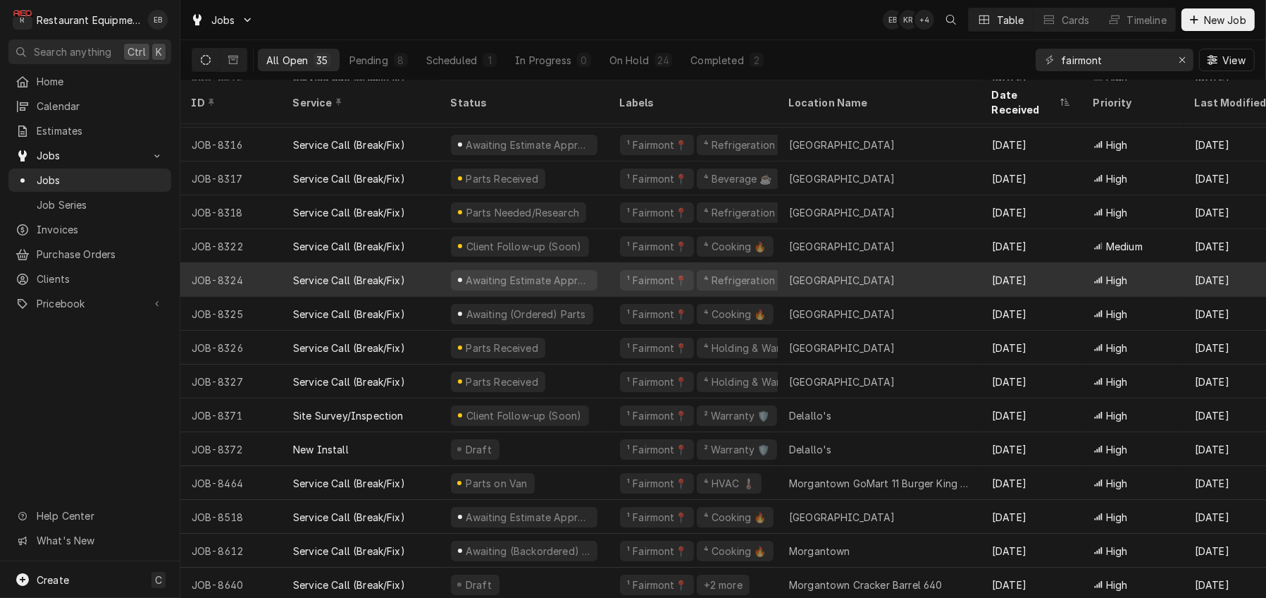
click at [405, 276] on div "Service Call (Break/Fix)" at bounding box center [349, 280] width 112 height 15
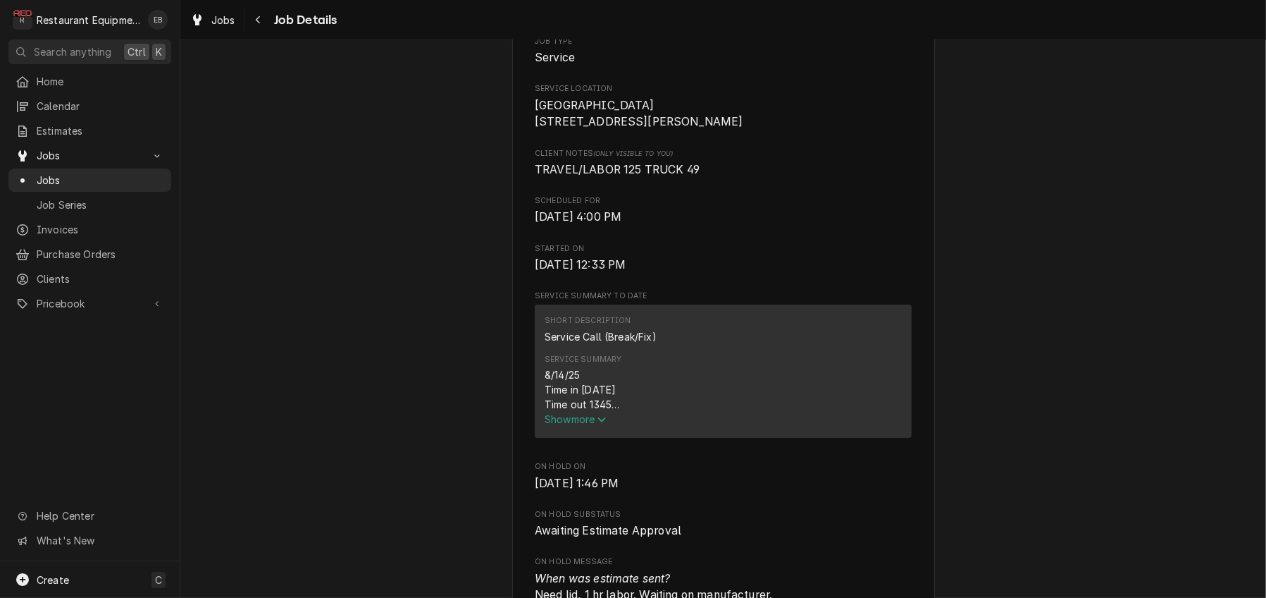
scroll to position [282, 0]
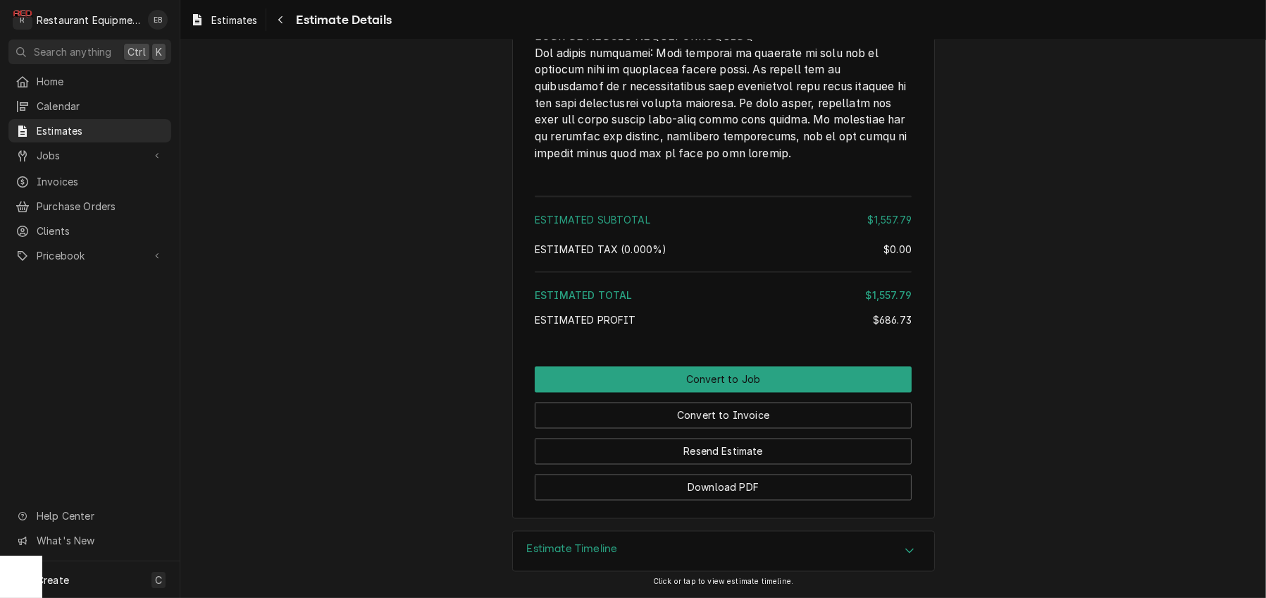
scroll to position [3435, 0]
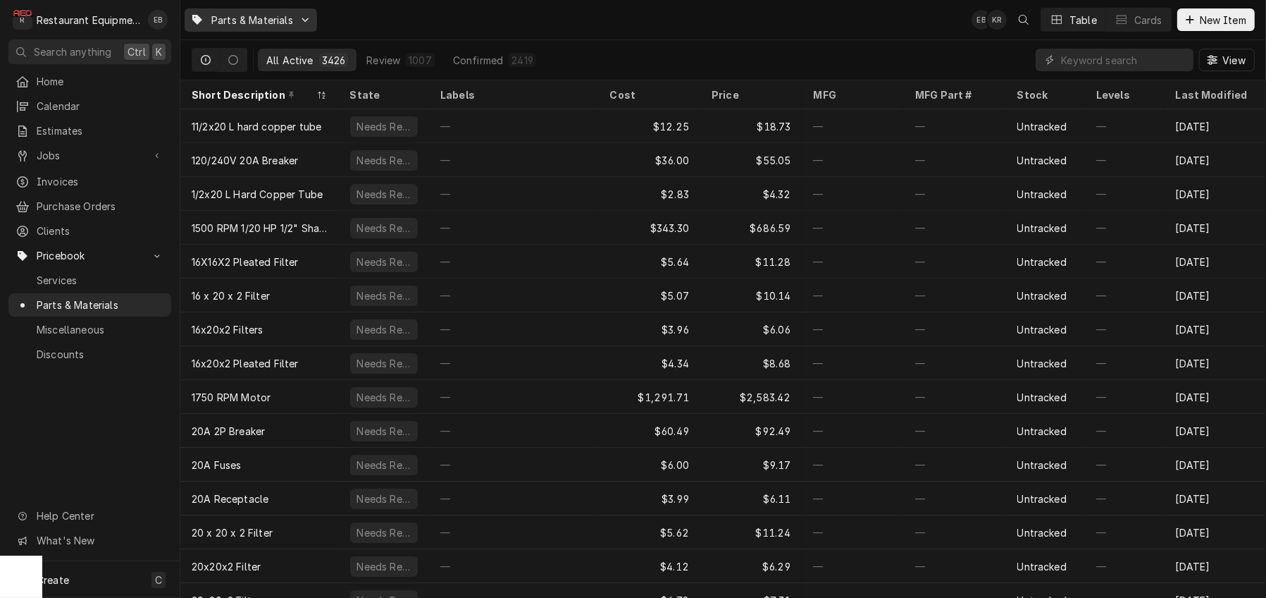
click at [285, 21] on span "Parts & Materials" at bounding box center [252, 20] width 82 height 15
click at [304, 20] on html "R Restaurant Equipment Diagnostics EB Search anything Ctrl K Home Calendar Esti…" at bounding box center [633, 299] width 1266 height 598
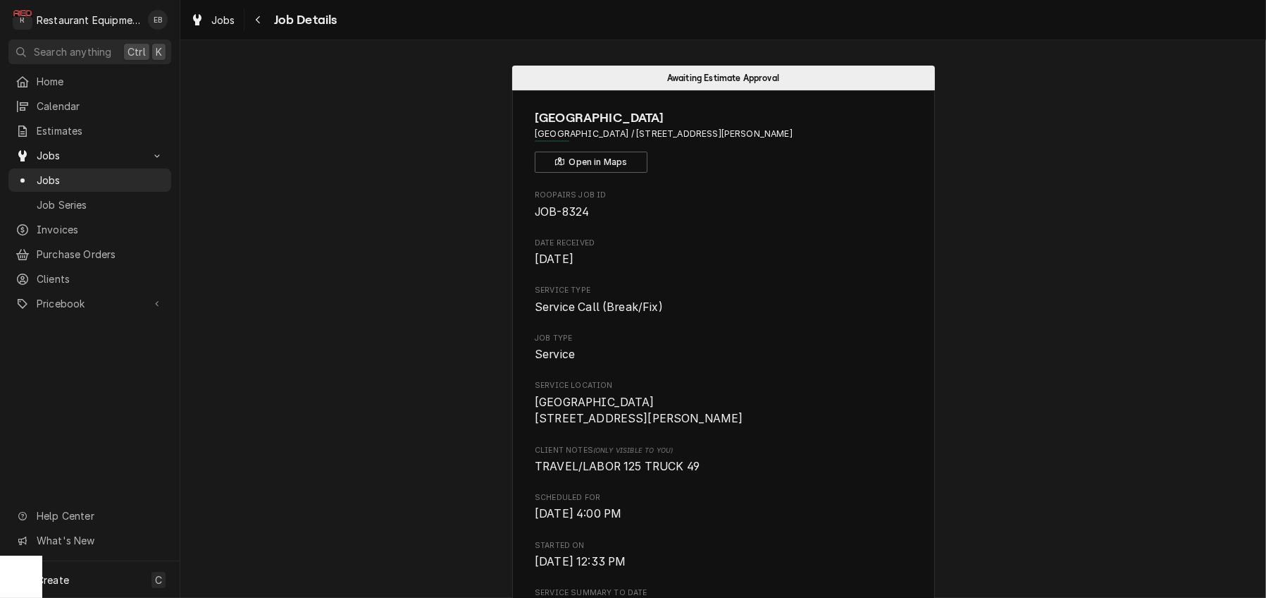
scroll to position [282, 0]
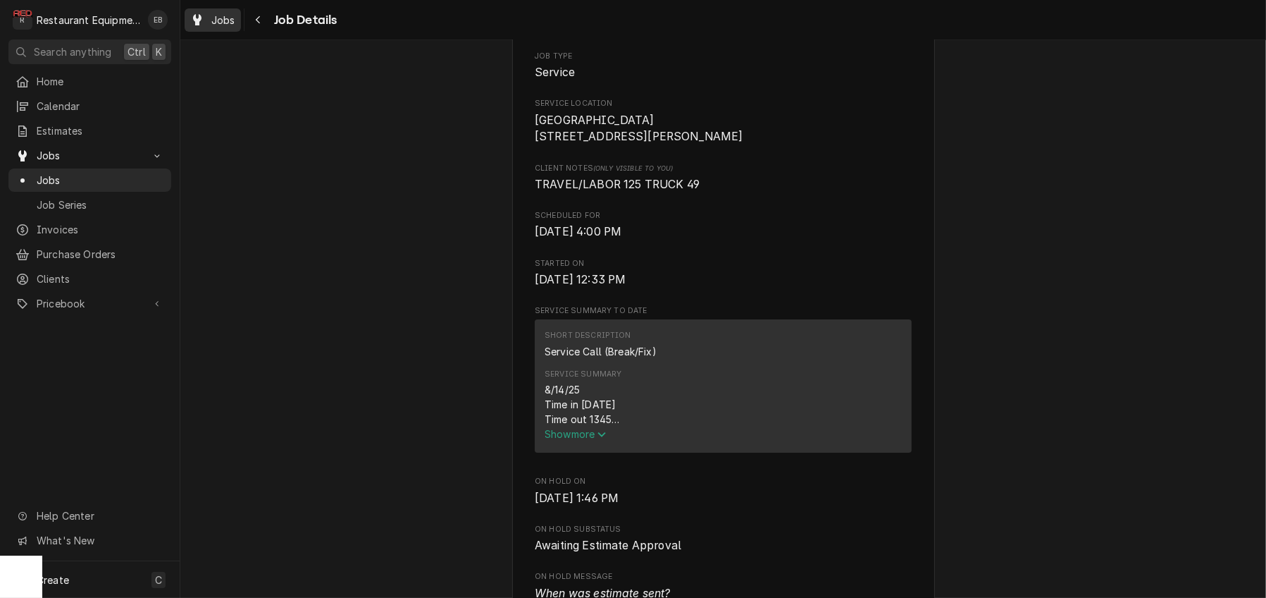
click at [235, 22] on span "Jobs" at bounding box center [223, 20] width 24 height 15
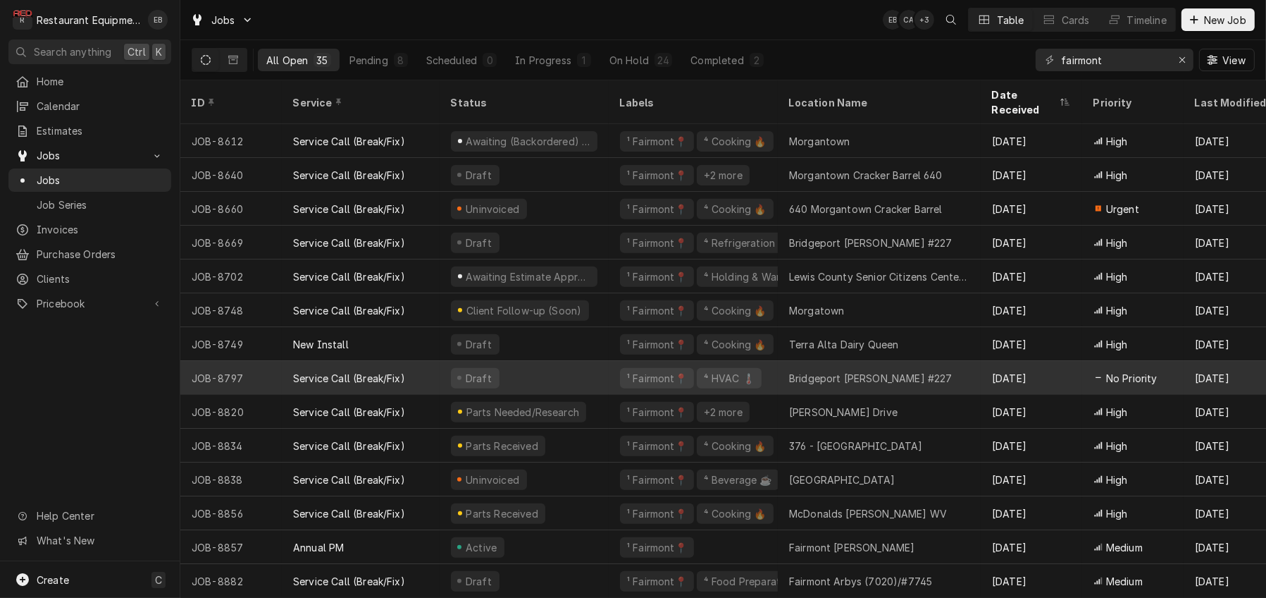
scroll to position [720, 0]
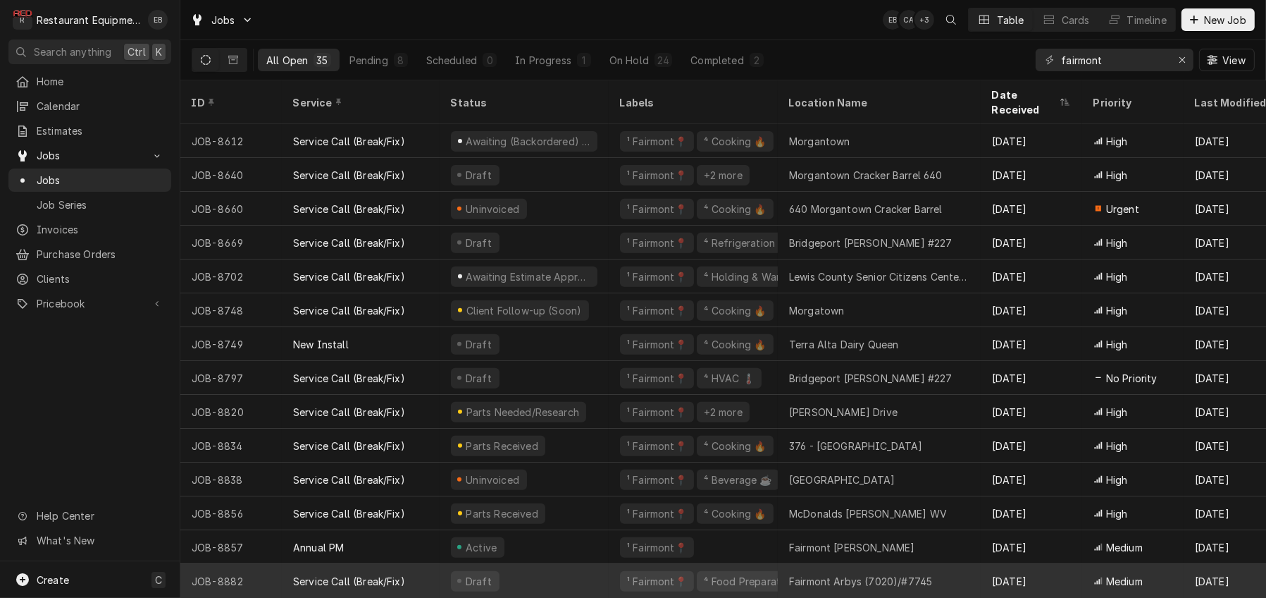
click at [600, 571] on div "Draft" at bounding box center [524, 581] width 169 height 34
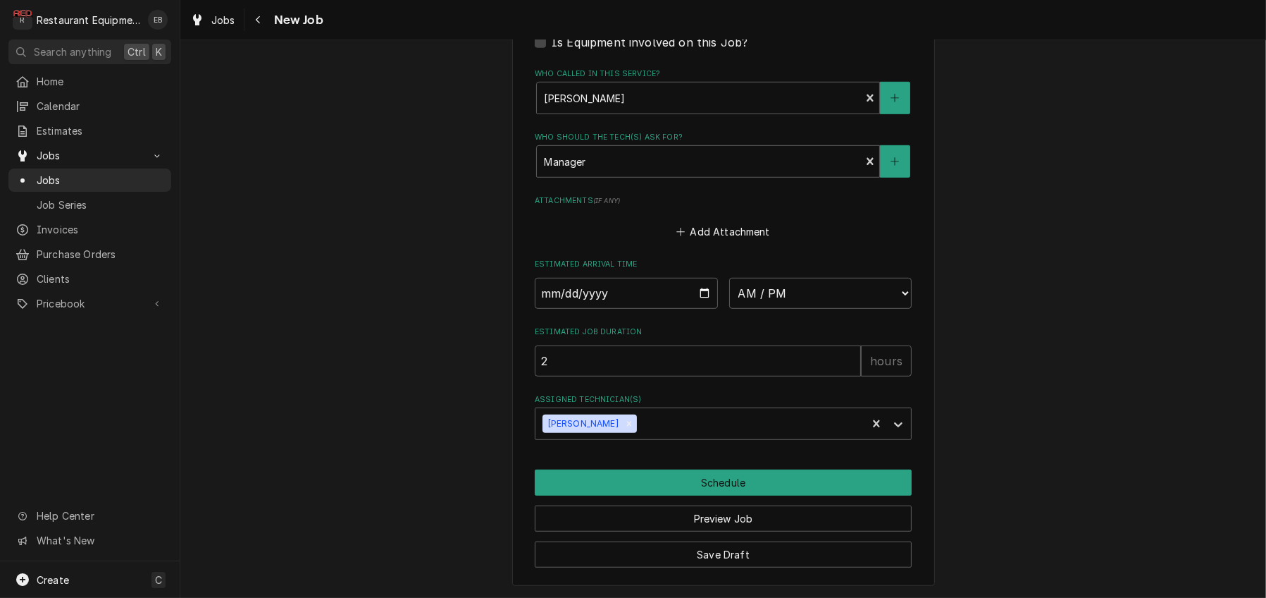
scroll to position [1273, 0]
click at [703, 278] on input "Date" at bounding box center [626, 293] width 183 height 31
type textarea "x"
type input "2025-09-15"
type textarea "x"
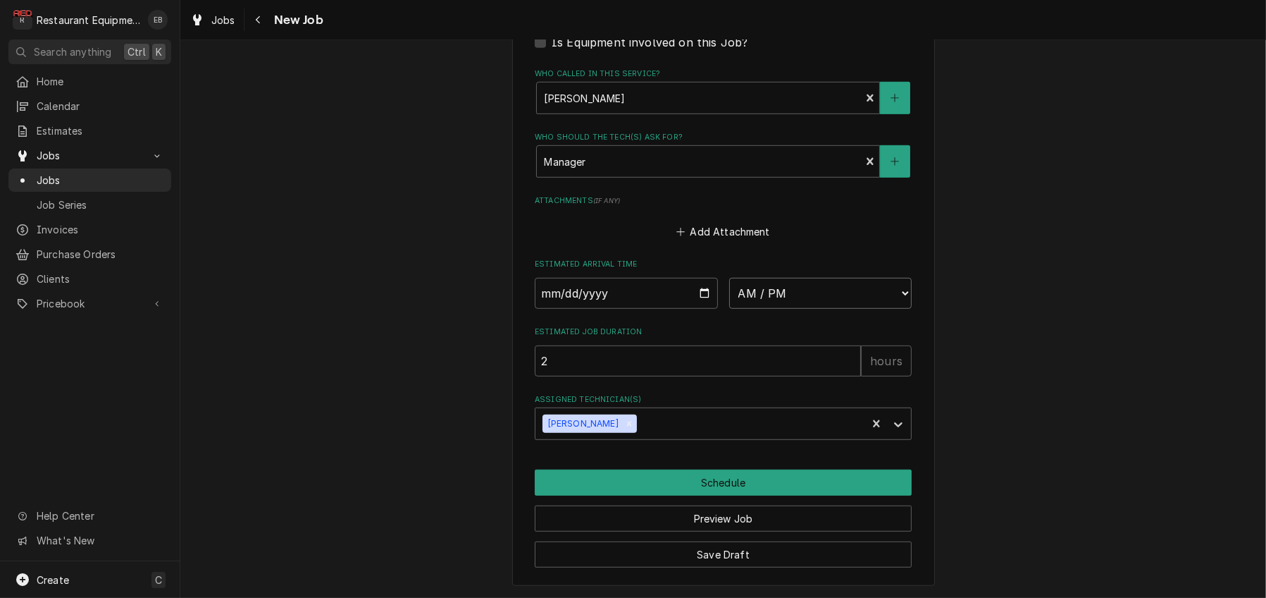
click at [814, 278] on select "AM / PM 6:00 AM 6:15 AM 6:30 AM 6:45 AM 7:00 AM 7:15 AM 7:30 AM 7:45 AM 8:00 AM…" at bounding box center [820, 293] width 183 height 31
select select "13:45:00"
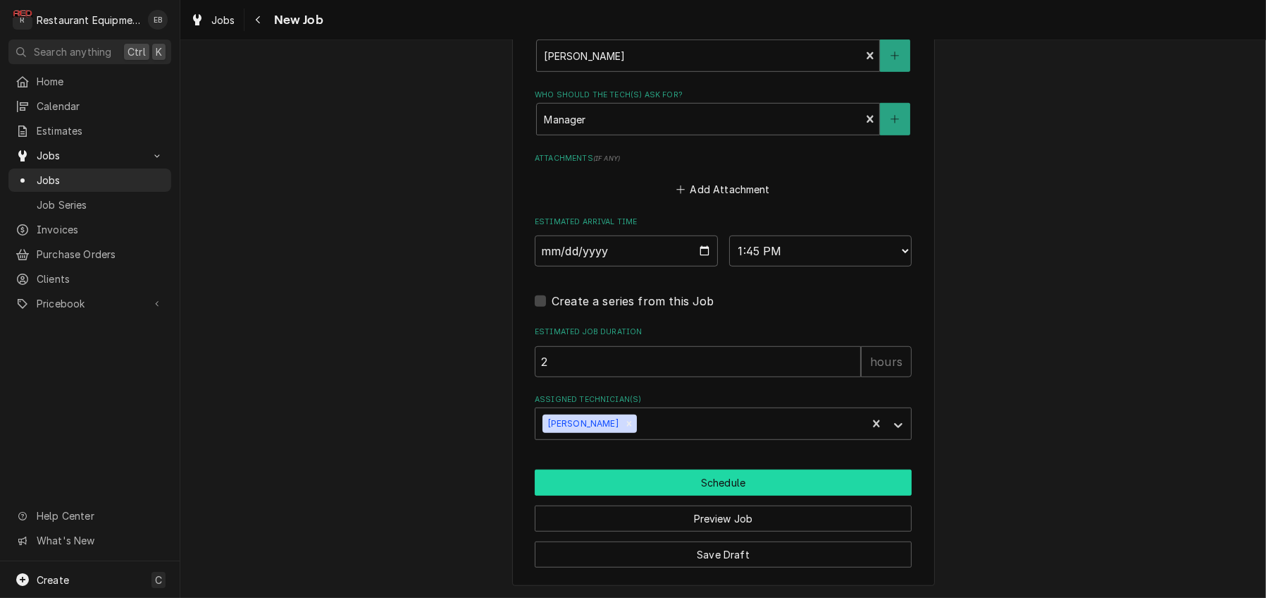
click at [631, 495] on button "Schedule" at bounding box center [723, 482] width 377 height 26
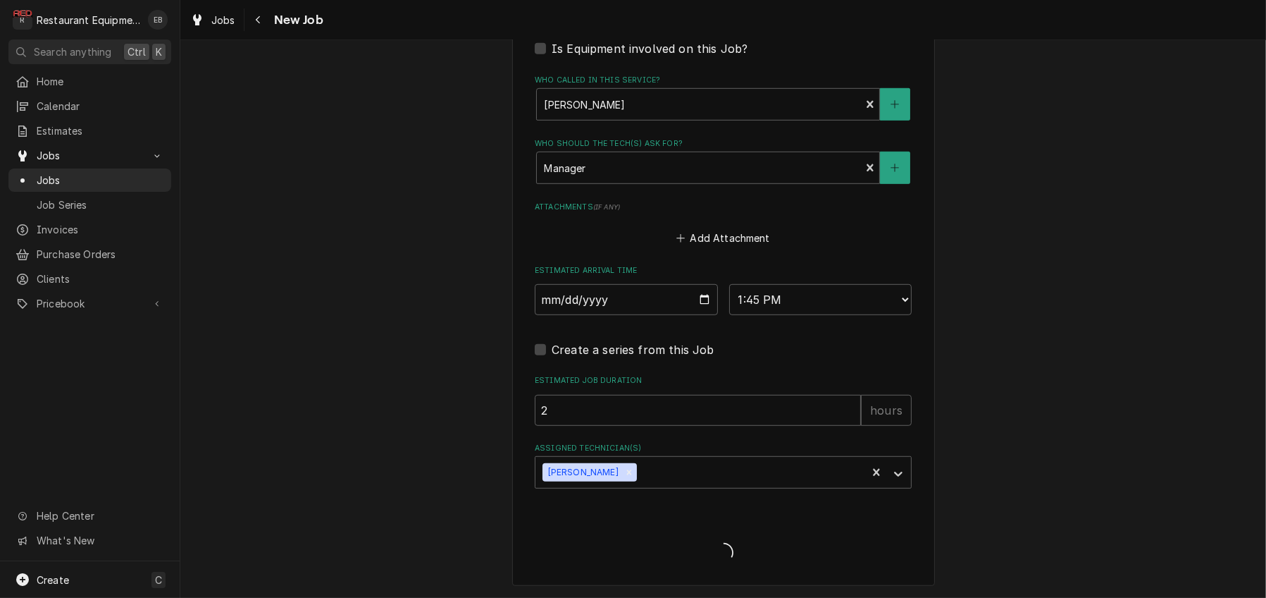
type textarea "x"
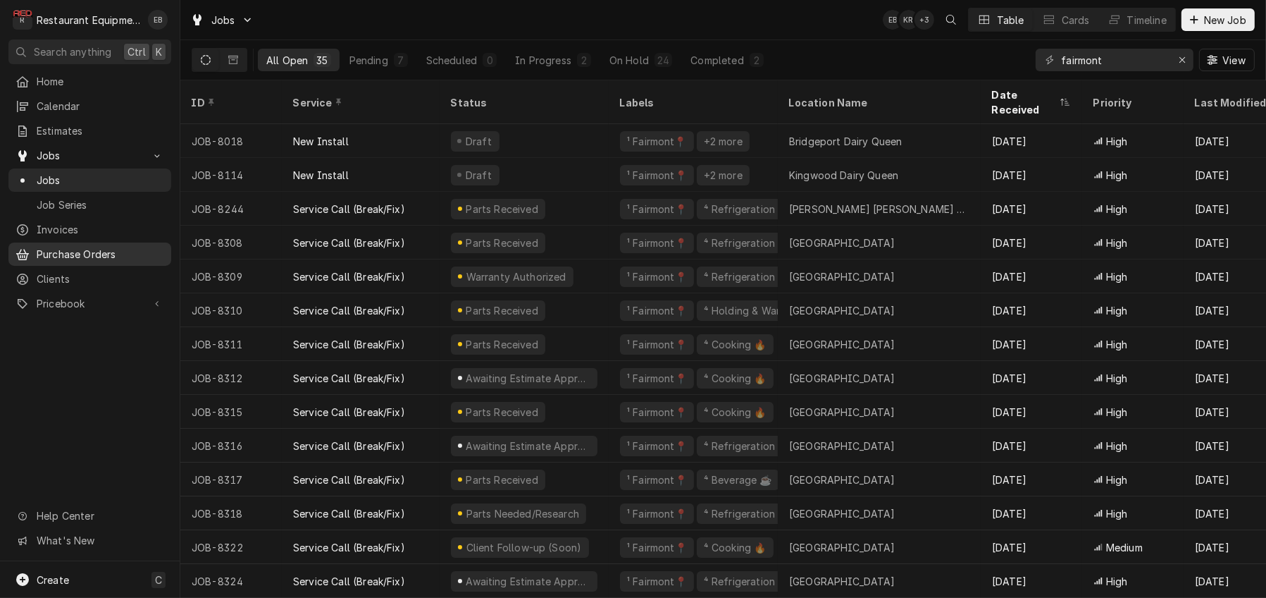
click at [113, 254] on span "Purchase Orders" at bounding box center [101, 254] width 128 height 15
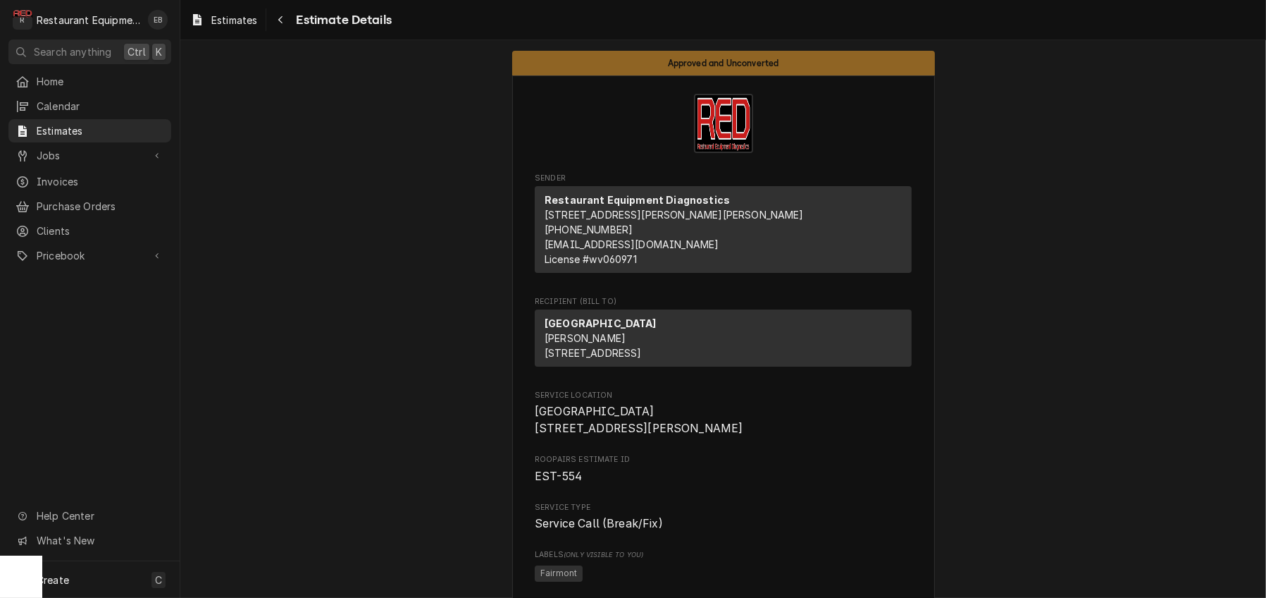
scroll to position [3435, 0]
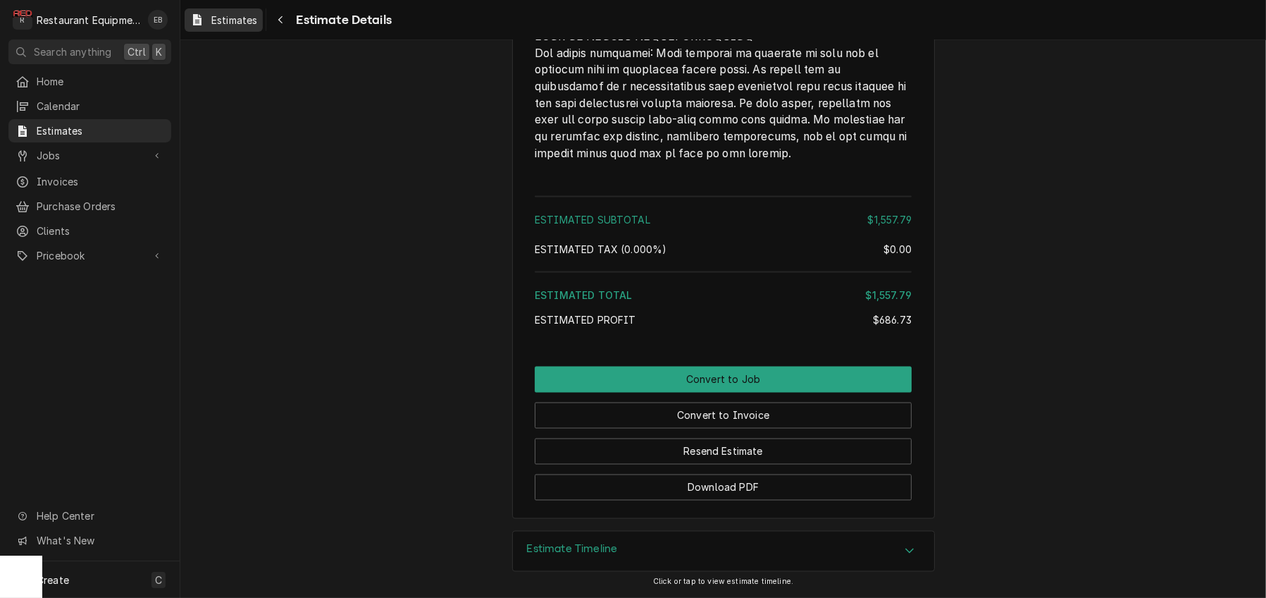
click at [247, 27] on span "Estimates" at bounding box center [234, 20] width 46 height 15
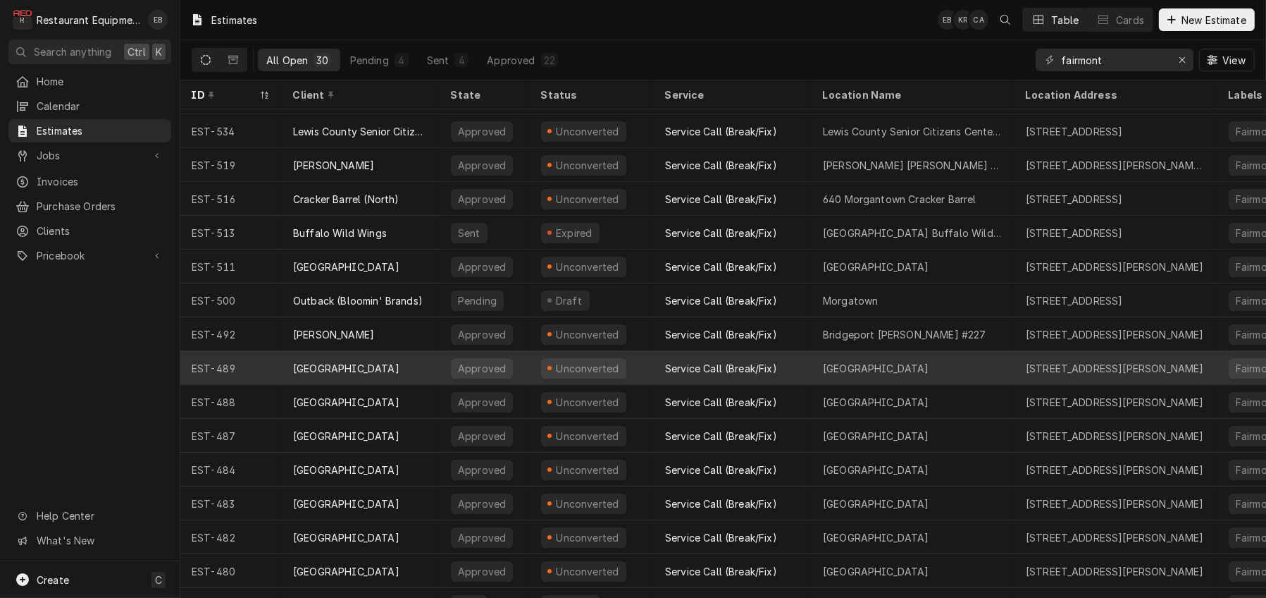
scroll to position [316, 0]
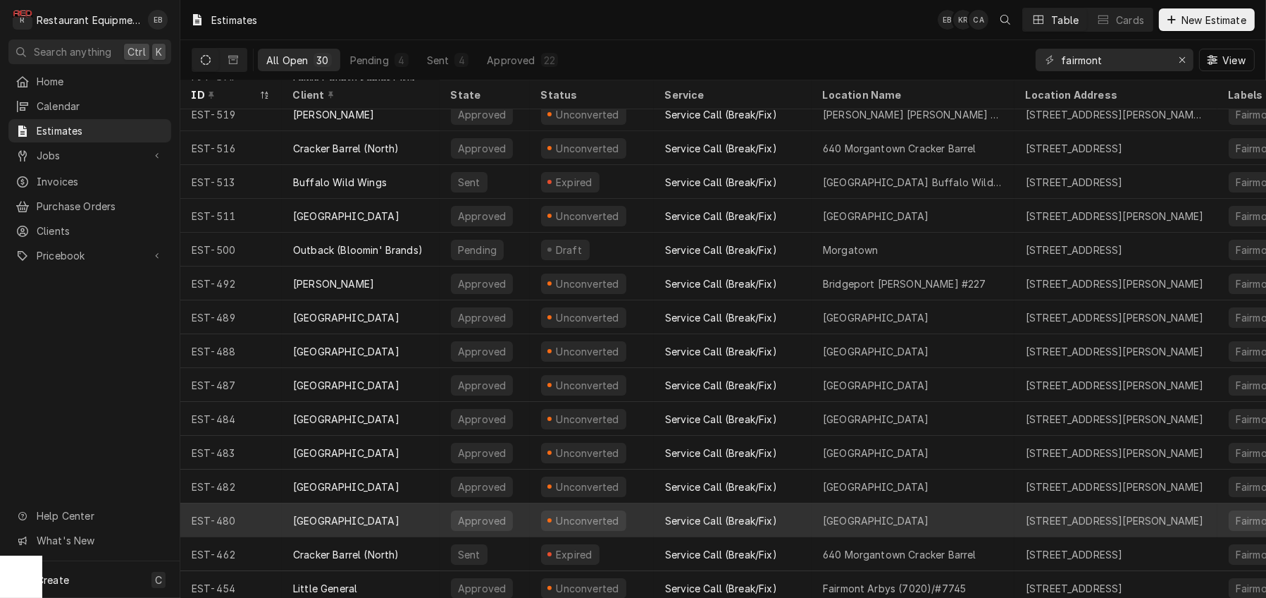
click at [424, 526] on div "[GEOGRAPHIC_DATA]" at bounding box center [361, 520] width 158 height 34
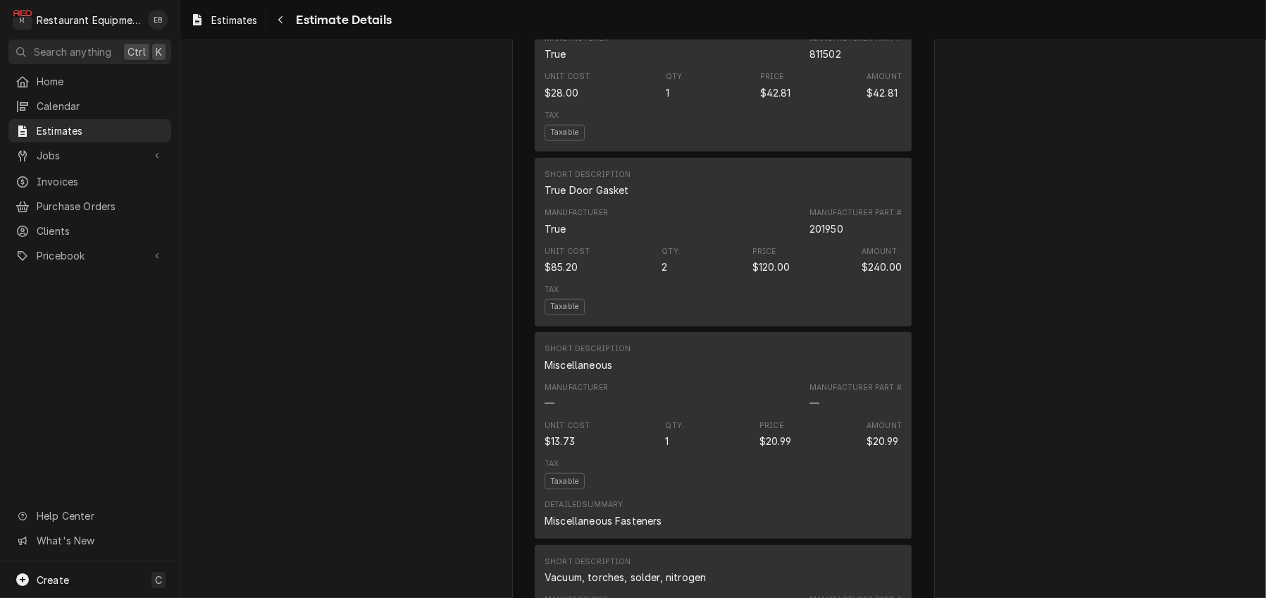
scroll to position [1832, 0]
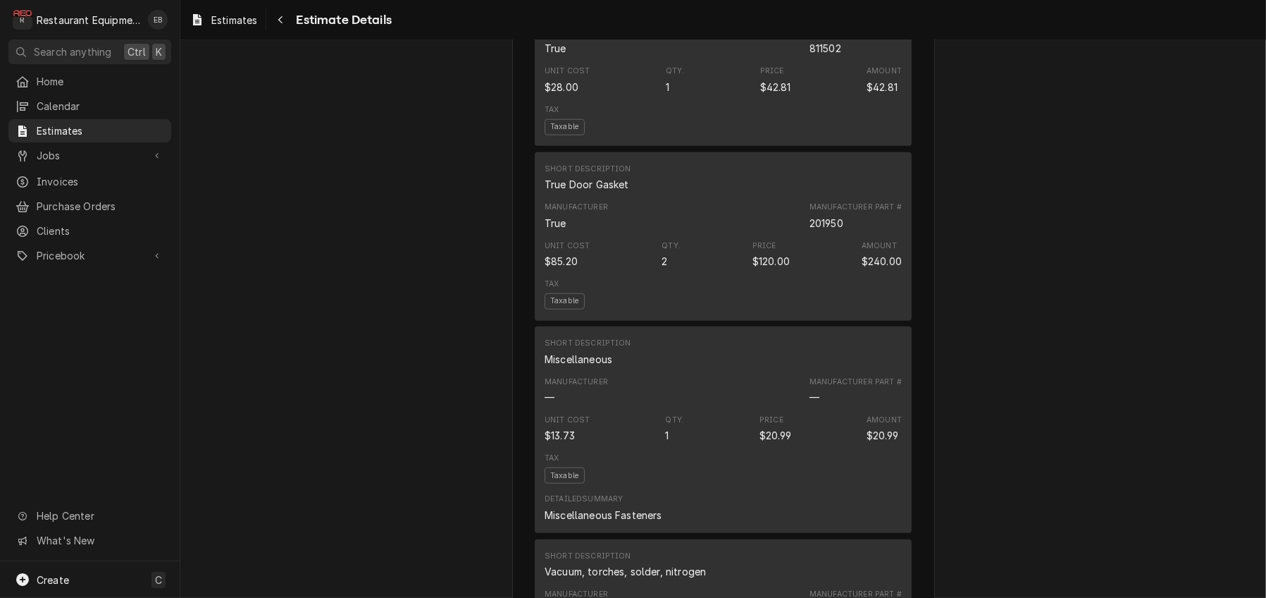
drag, startPoint x: 786, startPoint y: 143, endPoint x: 840, endPoint y: 147, distance: 54.4
copy div "842409"
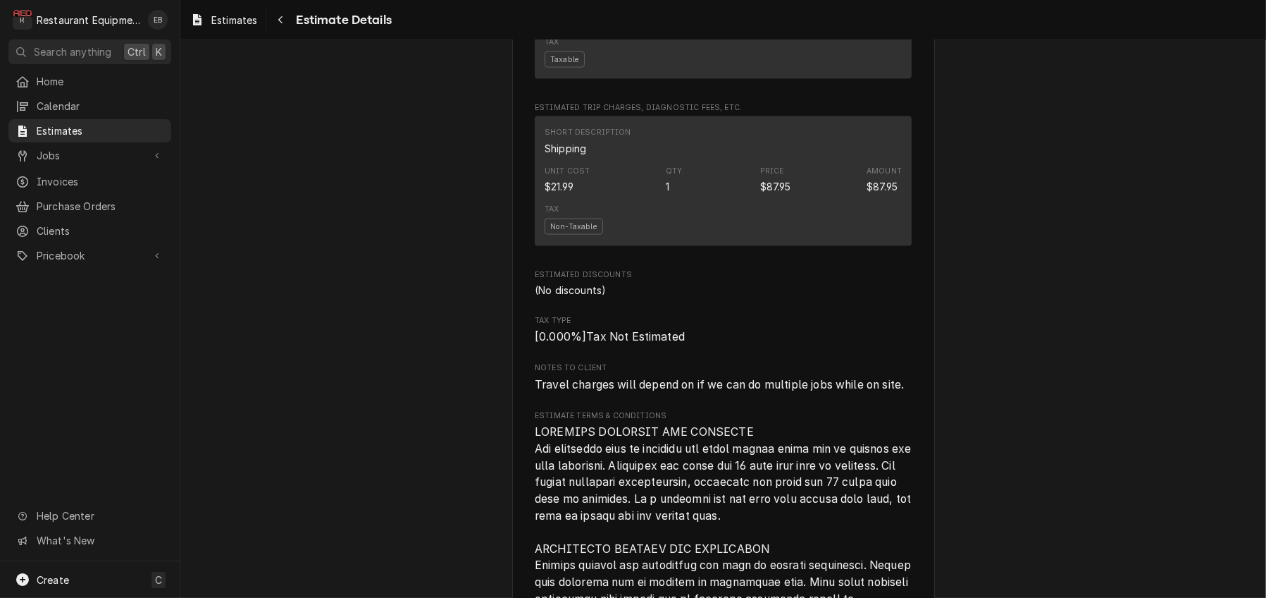
scroll to position [2631, 0]
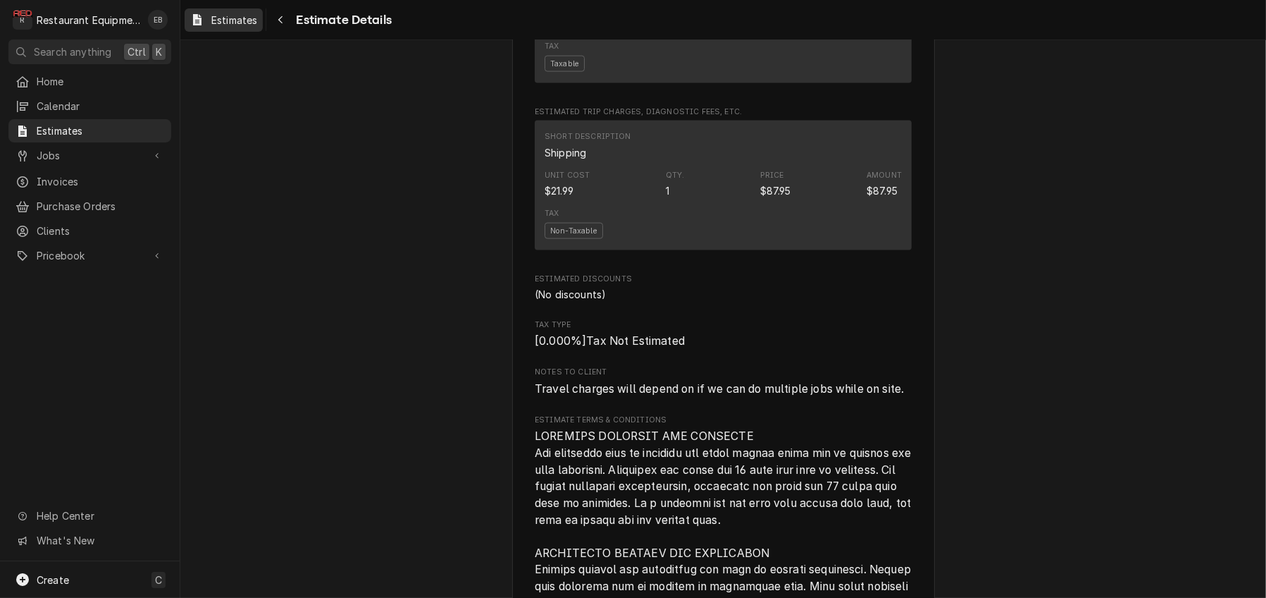
click at [237, 25] on span "Estimates" at bounding box center [234, 20] width 46 height 15
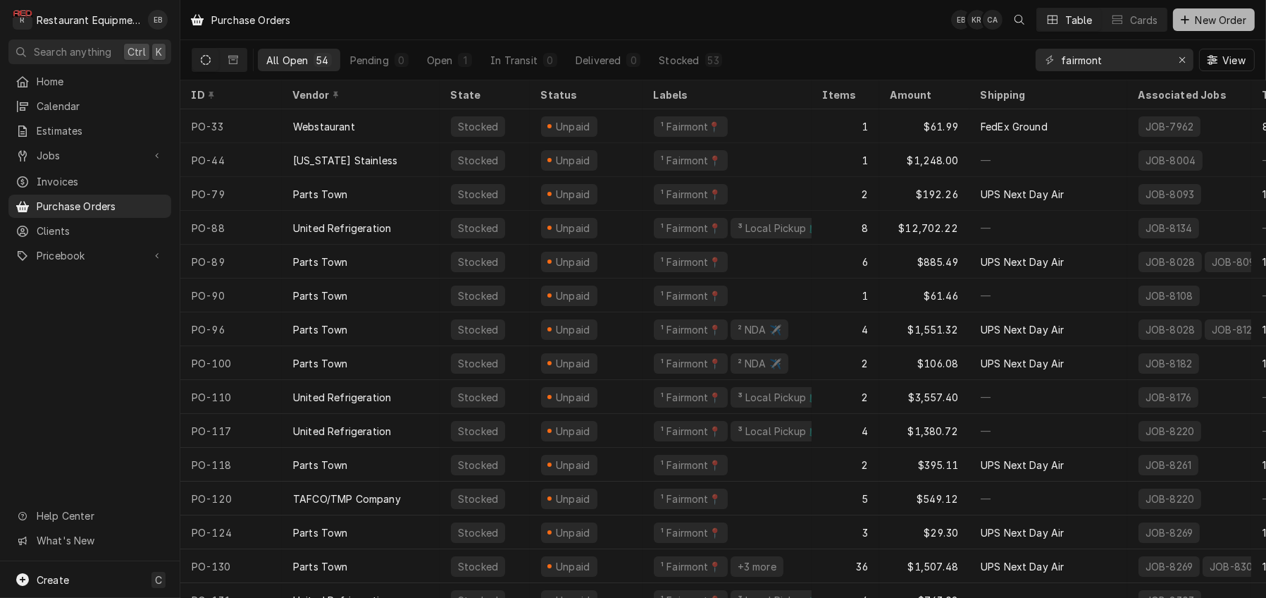
click at [1205, 23] on span "New Order" at bounding box center [1221, 20] width 56 height 15
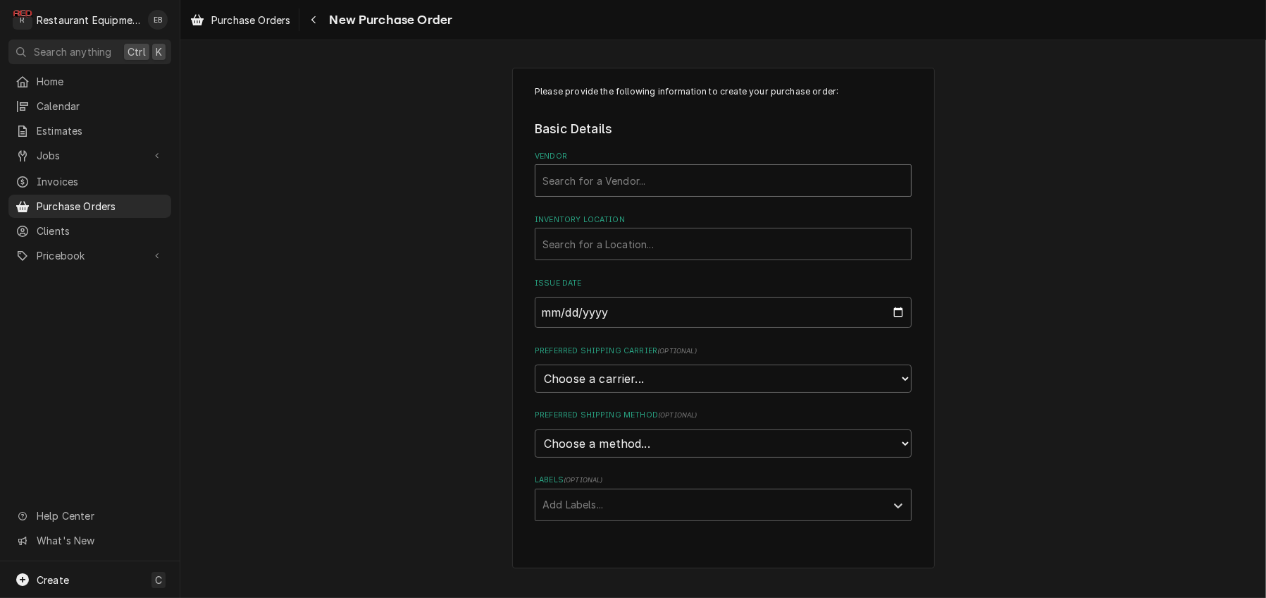
click at [617, 193] on div "Vendor" at bounding box center [724, 180] width 362 height 25
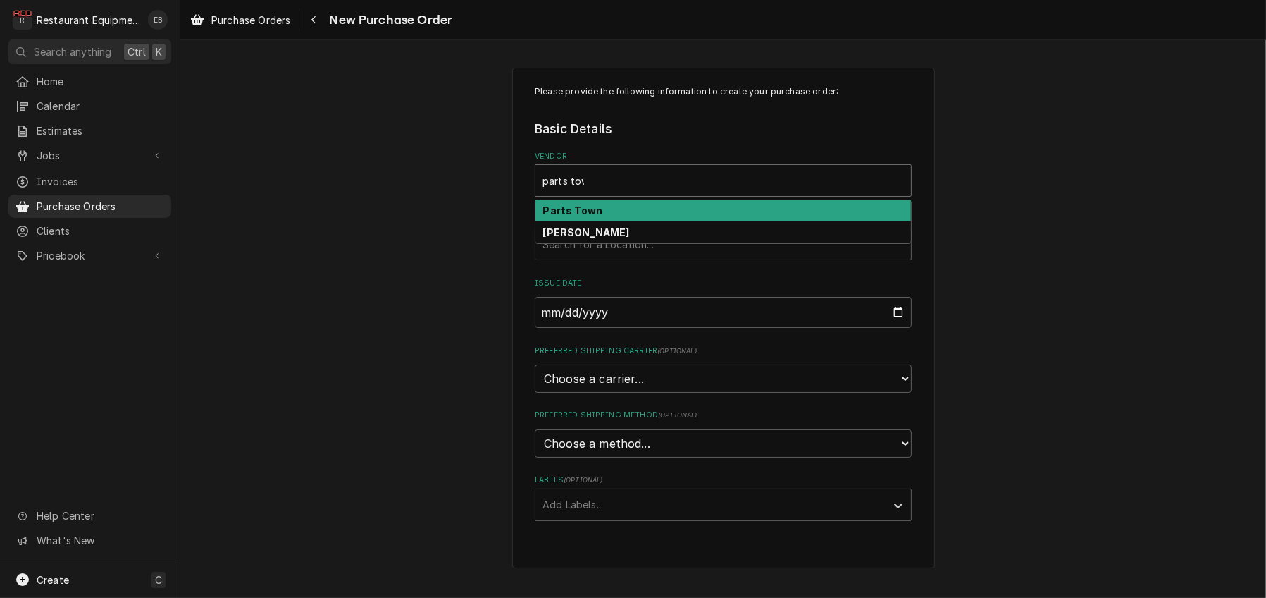
type input "parts town"
click at [626, 222] on div "Parts Town" at bounding box center [724, 211] width 376 height 22
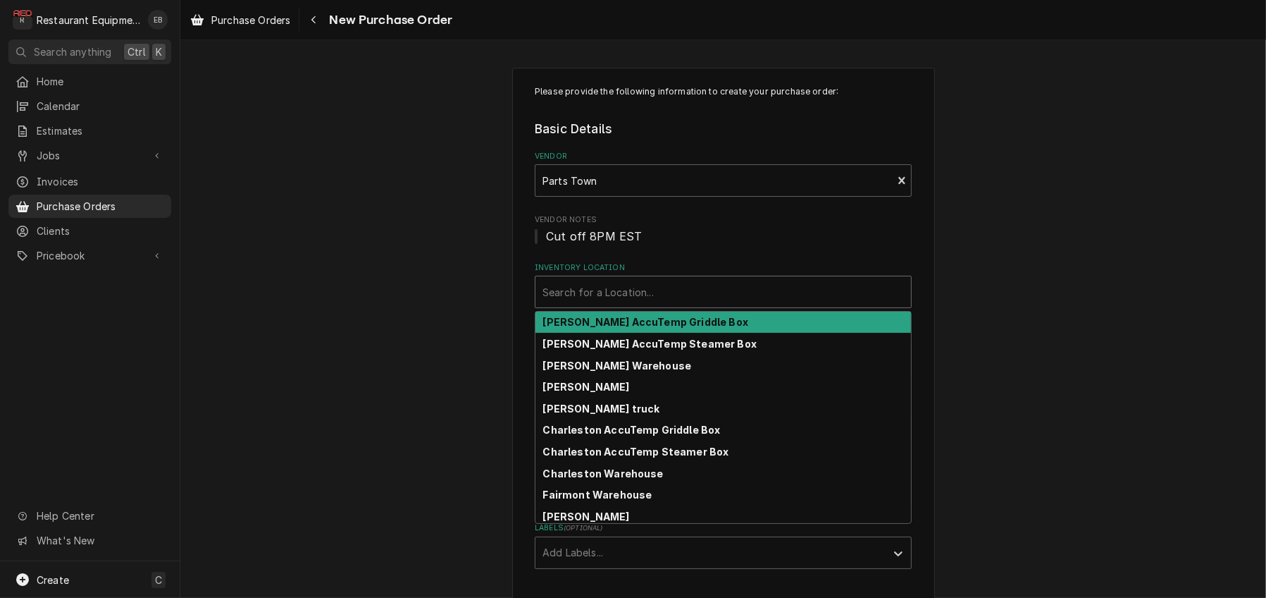
click at [620, 304] on div "Inventory Location" at bounding box center [724, 291] width 362 height 25
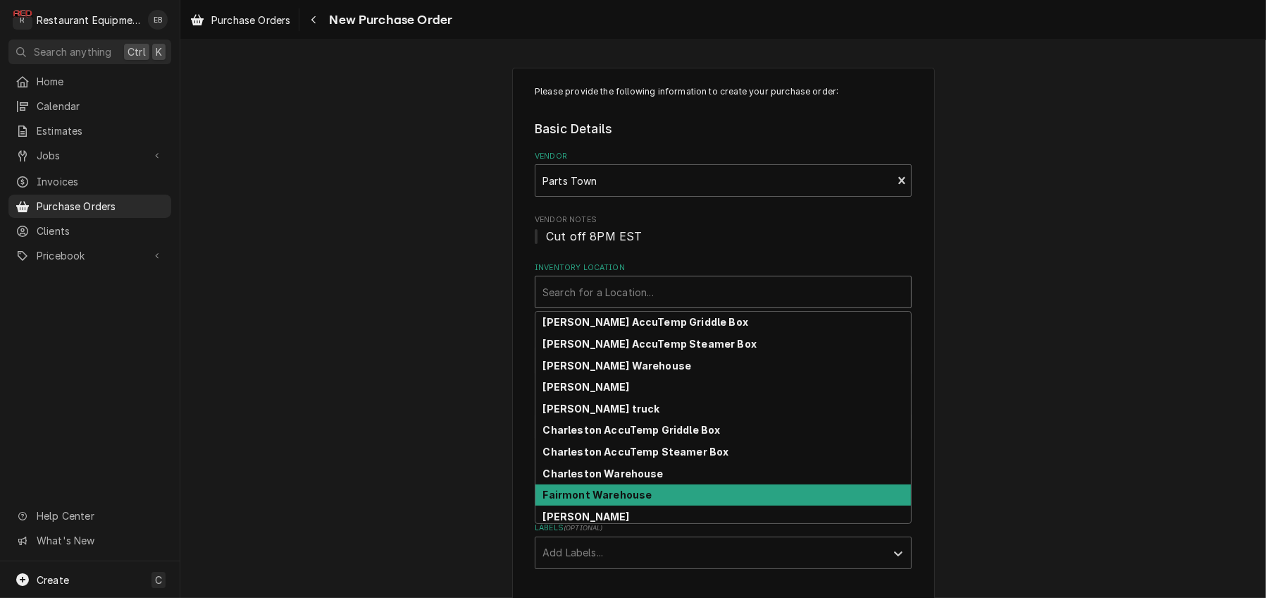
click at [586, 500] on strong "Fairmont Warehouse" at bounding box center [597, 494] width 109 height 12
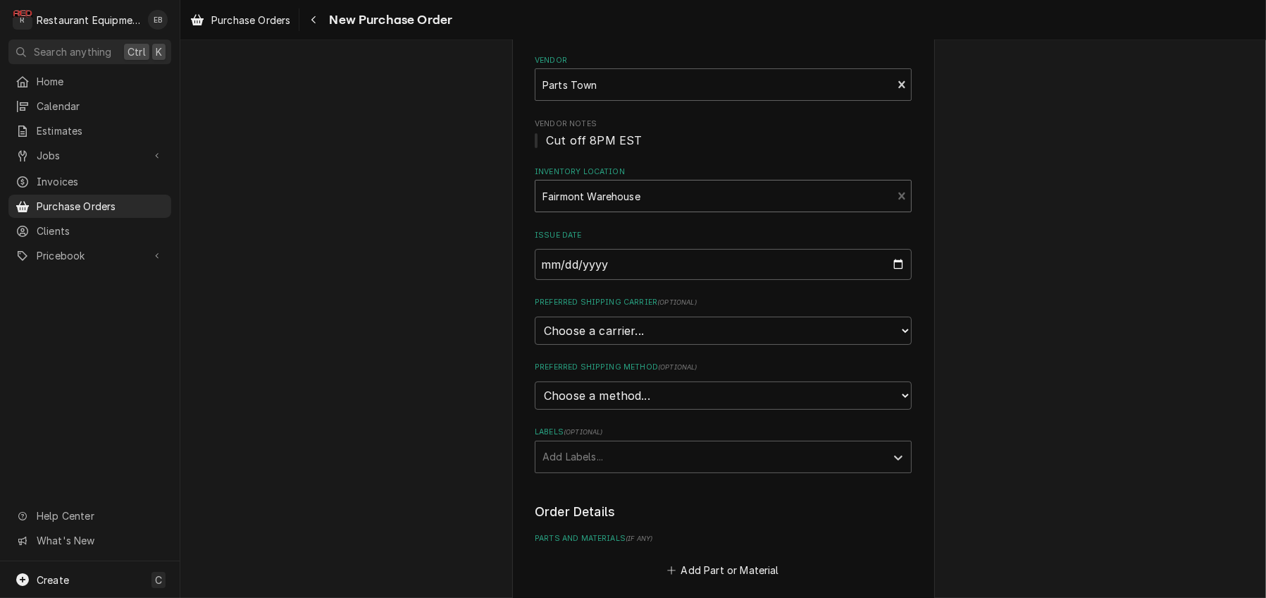
scroll to position [187, 0]
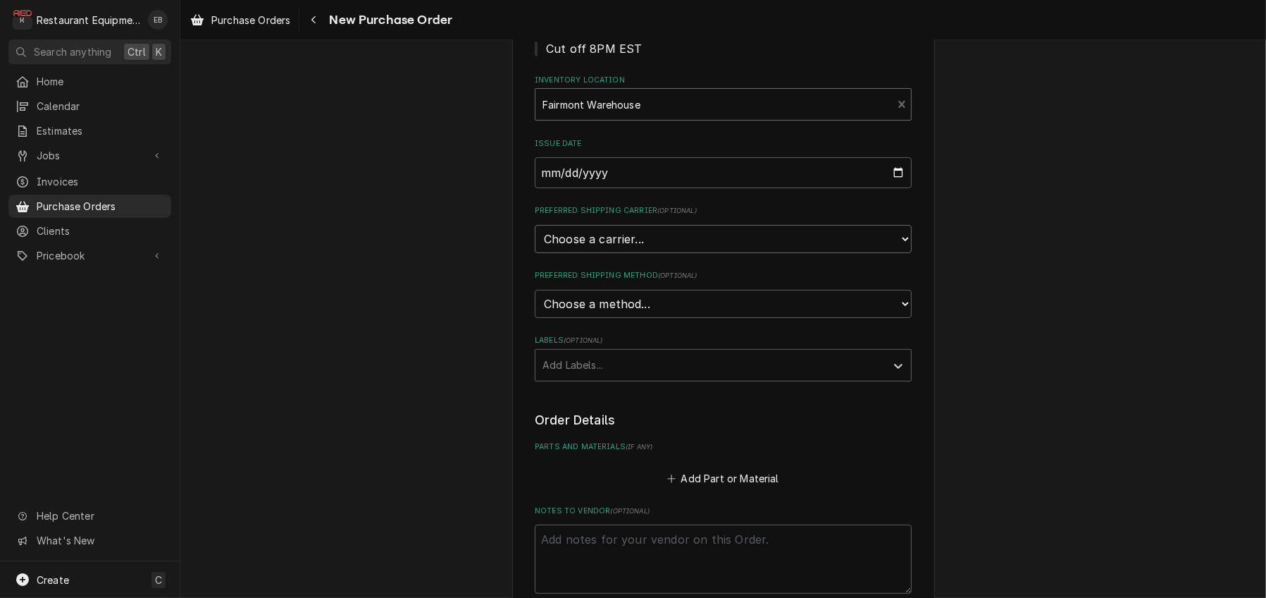
click at [661, 253] on select "Choose a carrier... U.S. Postal Service [DOMAIN_NAME] FedEx UPS DHL Express DHL…" at bounding box center [723, 239] width 377 height 28
select select "4"
click at [535, 253] on select "Choose a carrier... U.S. Postal Service [DOMAIN_NAME] FedEx UPS DHL Express DHL…" at bounding box center [723, 239] width 377 height 28
type textarea "x"
click at [674, 318] on select "Choose a method... Ground Next Day Early AM Next Day Air 2 Day Air Other" at bounding box center [723, 304] width 377 height 28
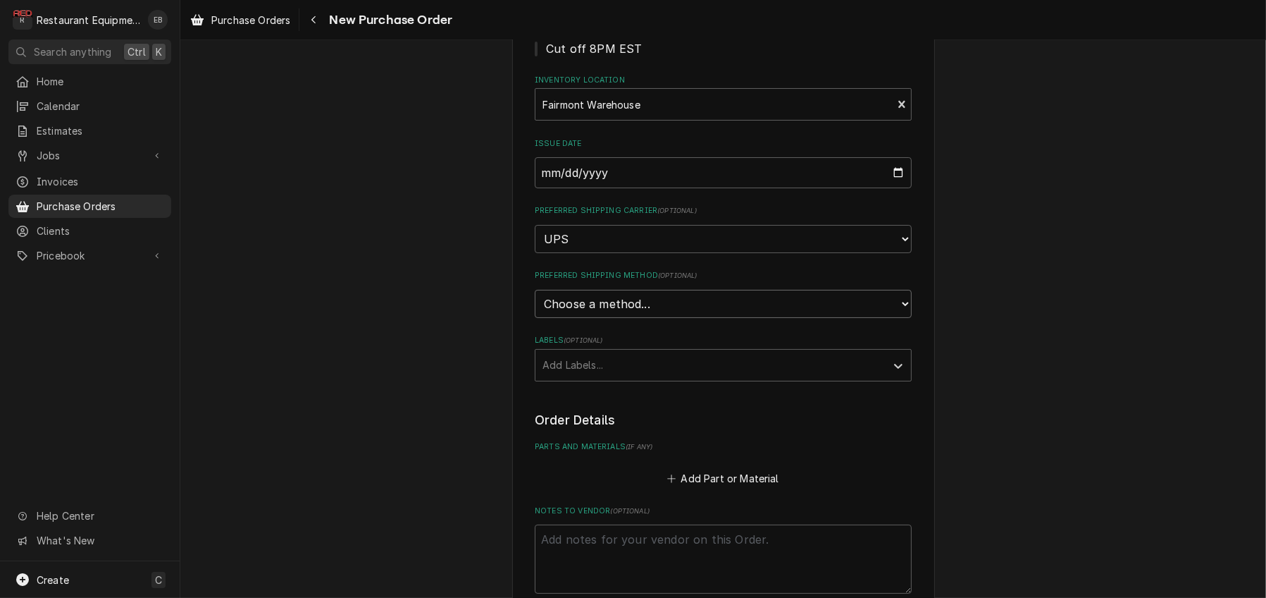
select select "1"
click at [535, 318] on select "Choose a method... Ground Next Day Early AM Next Day Air 2 Day Air Other" at bounding box center [723, 304] width 377 height 28
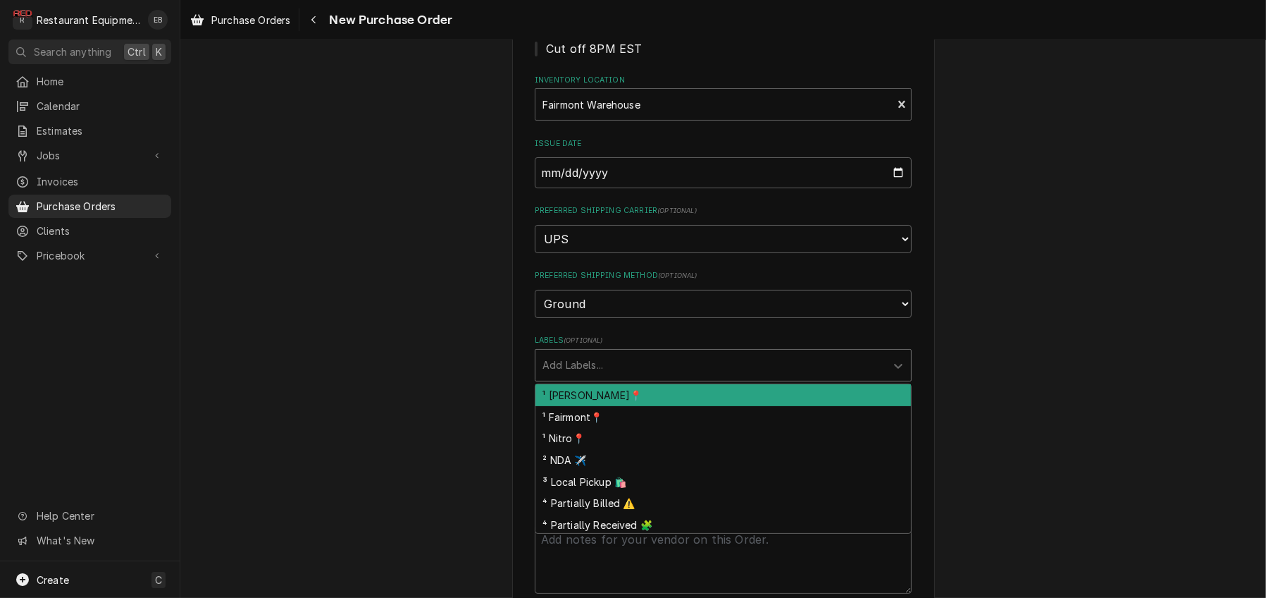
click at [625, 378] on div "Labels" at bounding box center [711, 364] width 336 height 25
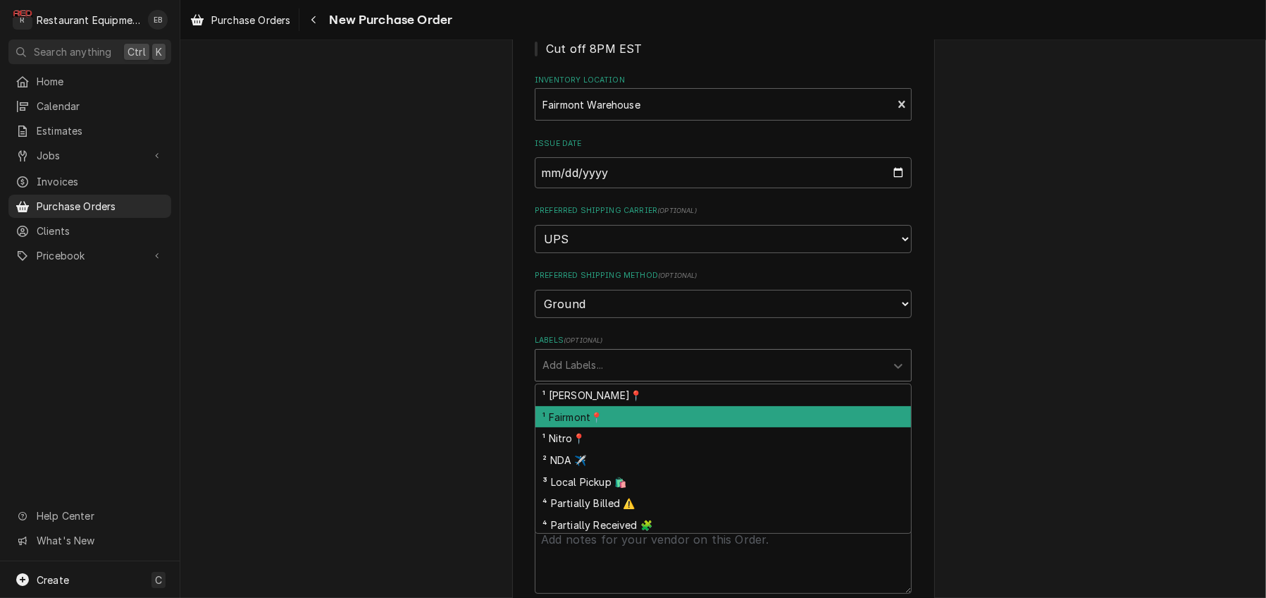
click at [620, 428] on div "¹ Fairmont📍" at bounding box center [724, 417] width 376 height 22
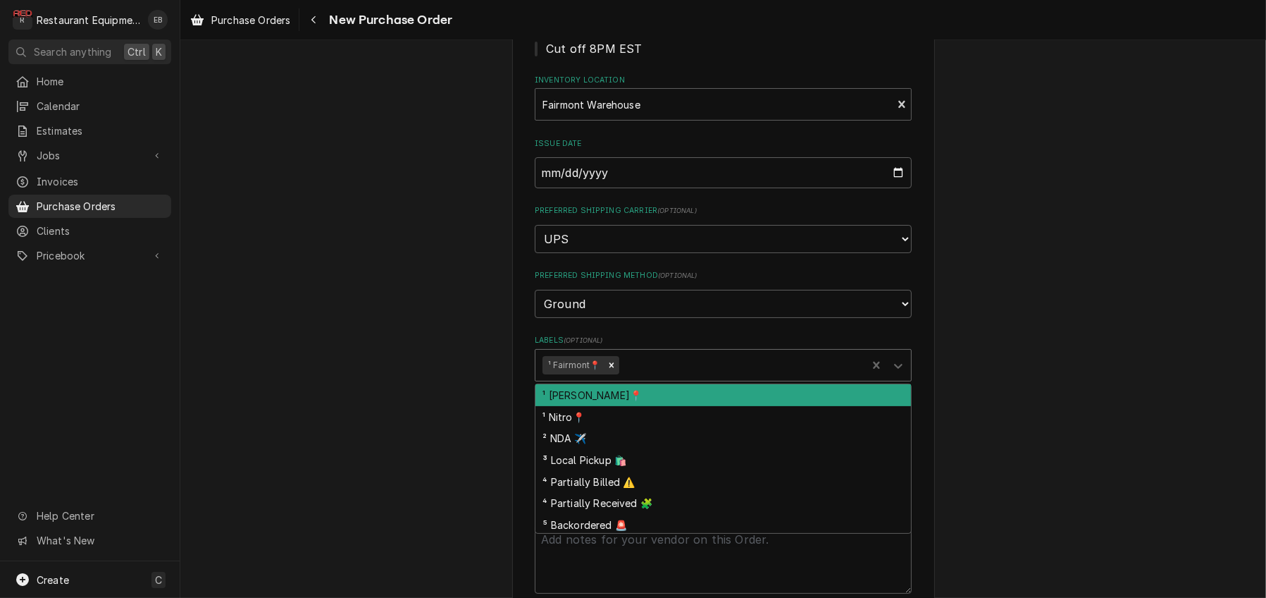
click at [665, 378] on div "Labels" at bounding box center [741, 364] width 238 height 25
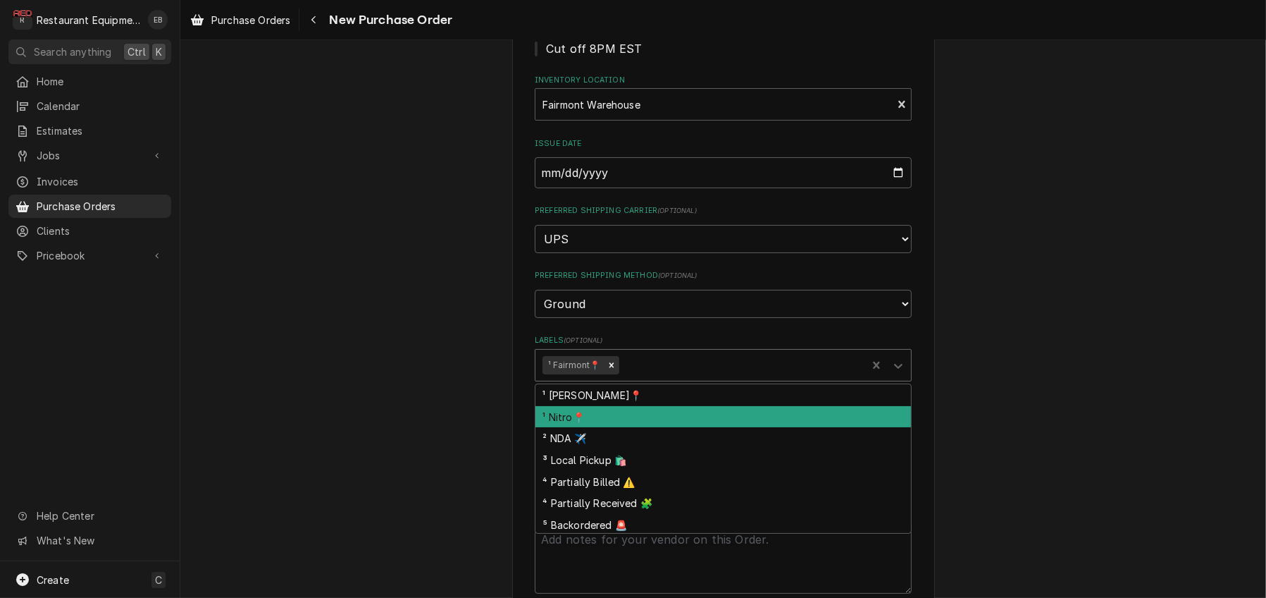
scroll to position [36, 0]
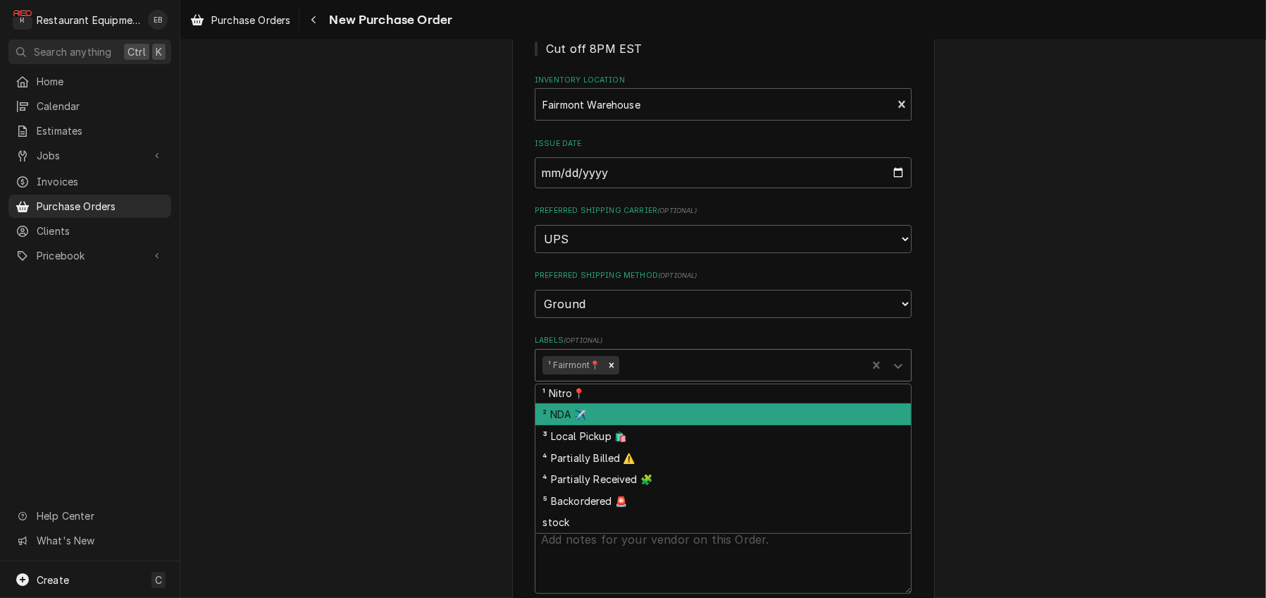
click at [621, 425] on div "² NDA ✈️" at bounding box center [724, 414] width 376 height 22
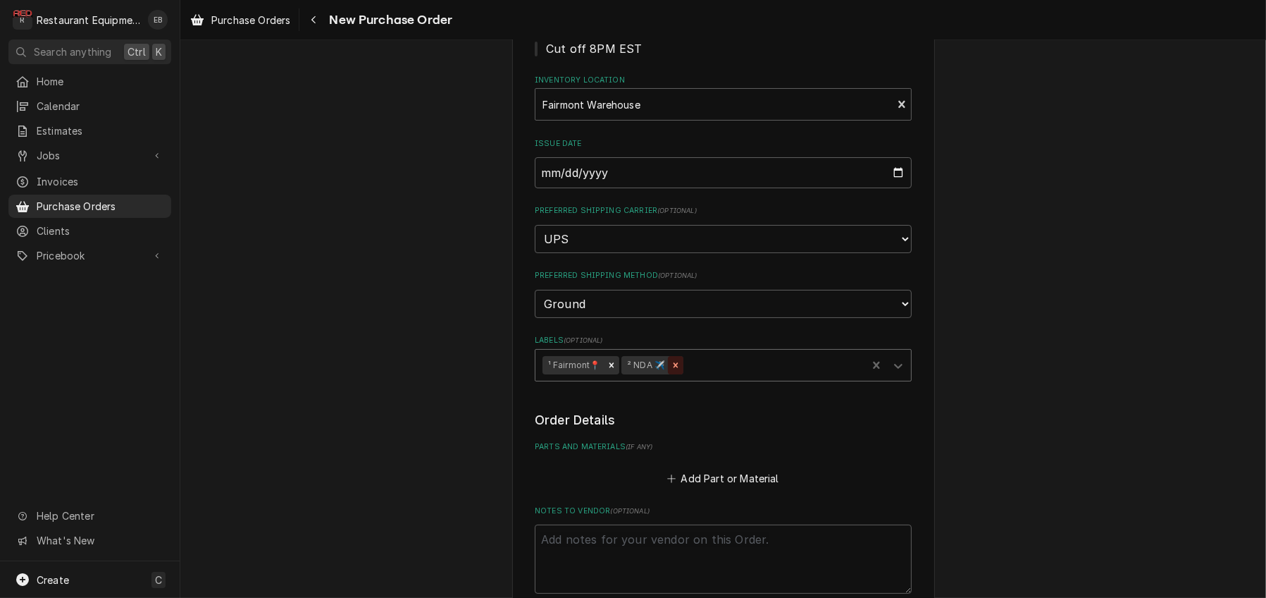
click at [681, 370] on icon "Remove ² NDA ✈️" at bounding box center [676, 365] width 10 height 10
type textarea "x"
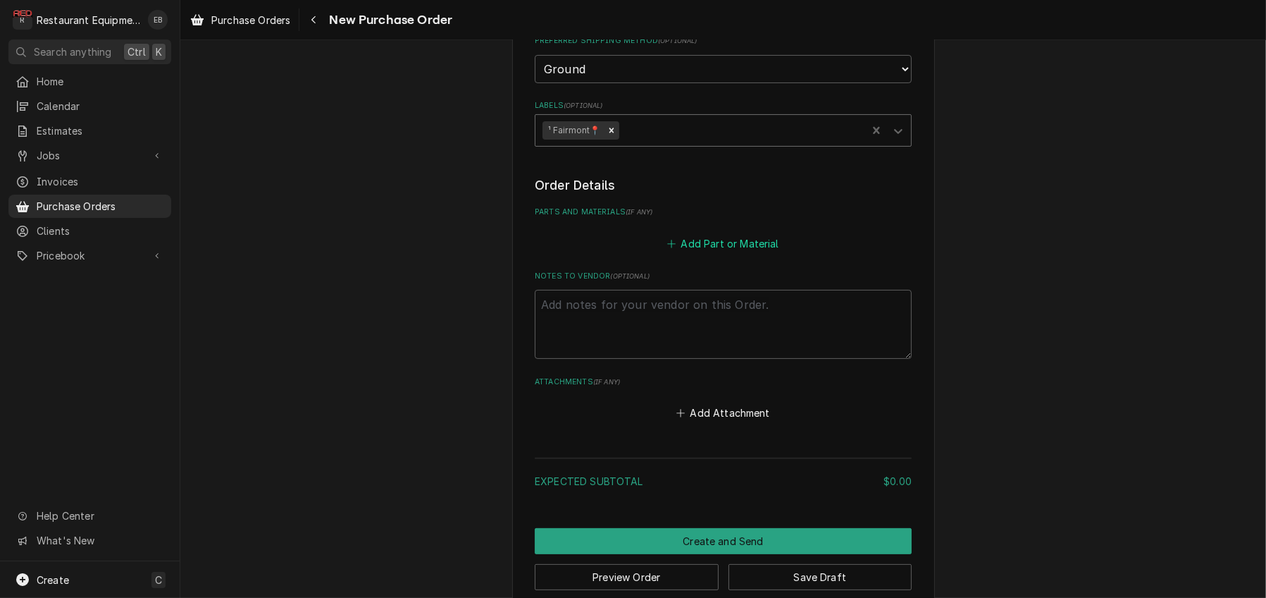
scroll to position [423, 0]
click at [736, 252] on button "Add Part or Material" at bounding box center [723, 243] width 116 height 20
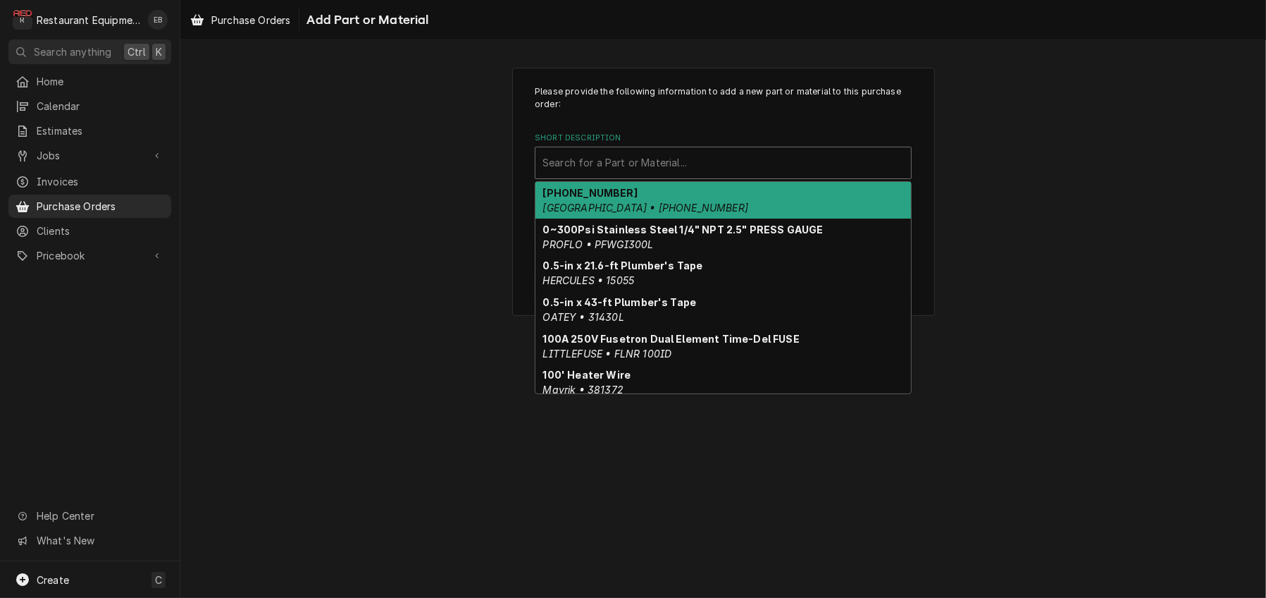
click at [672, 175] on div "Short Description" at bounding box center [724, 162] width 362 height 25
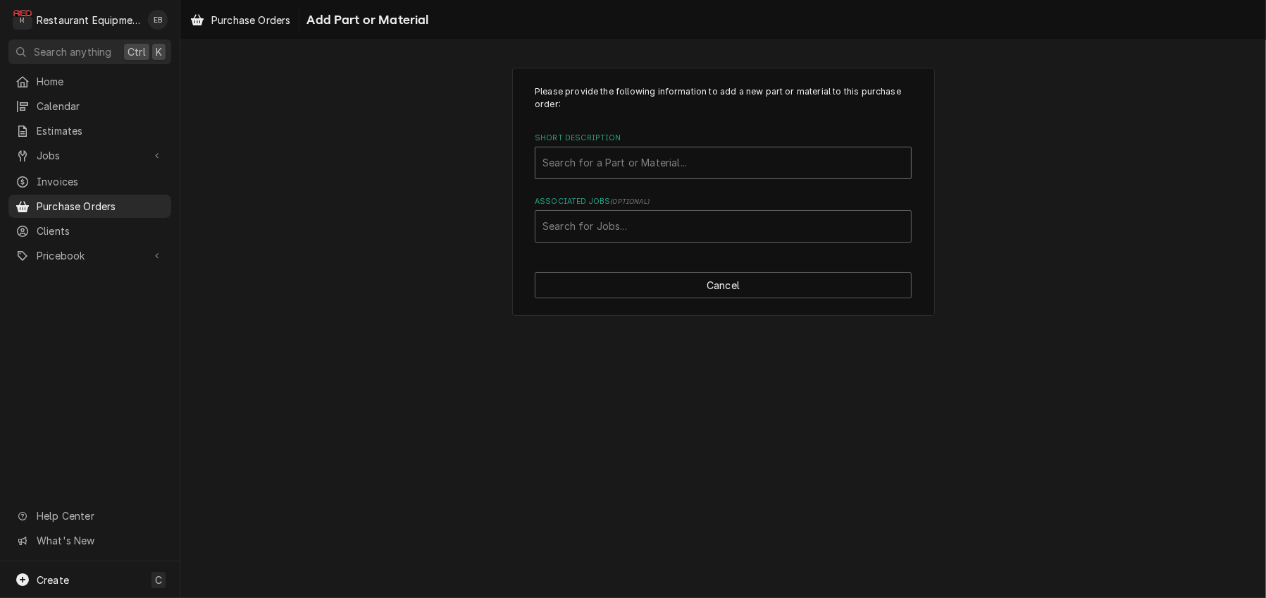
click at [661, 175] on div "Short Description" at bounding box center [724, 162] width 362 height 25
type input "842409"
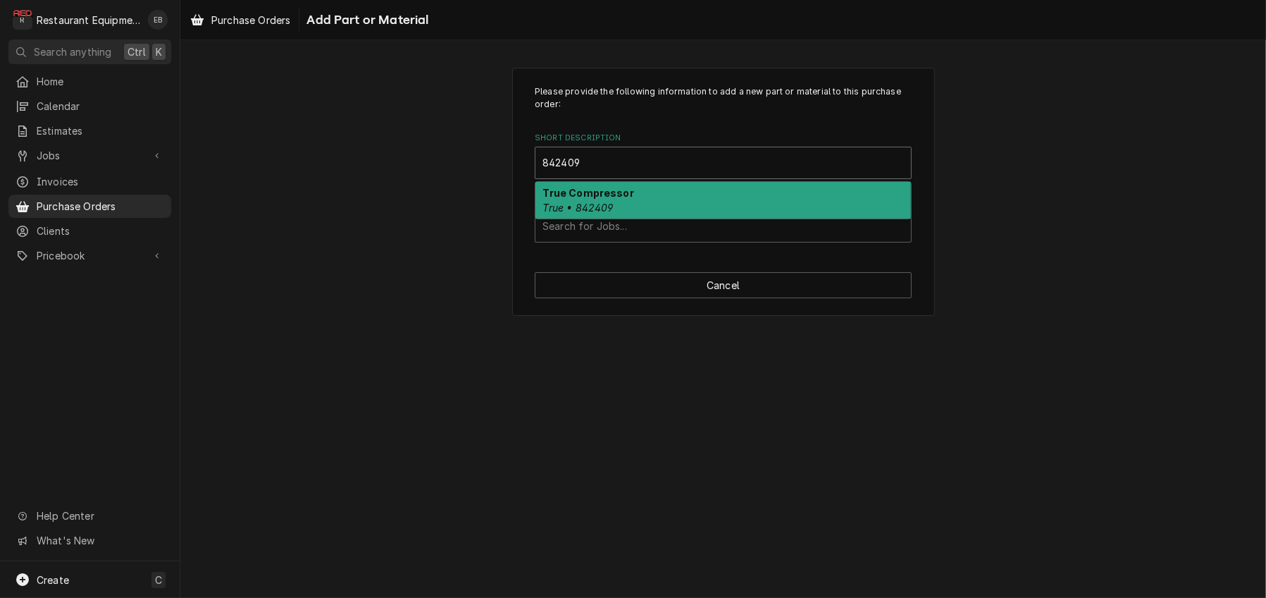
click at [645, 218] on div "True Compressor True • 842409" at bounding box center [724, 200] width 376 height 37
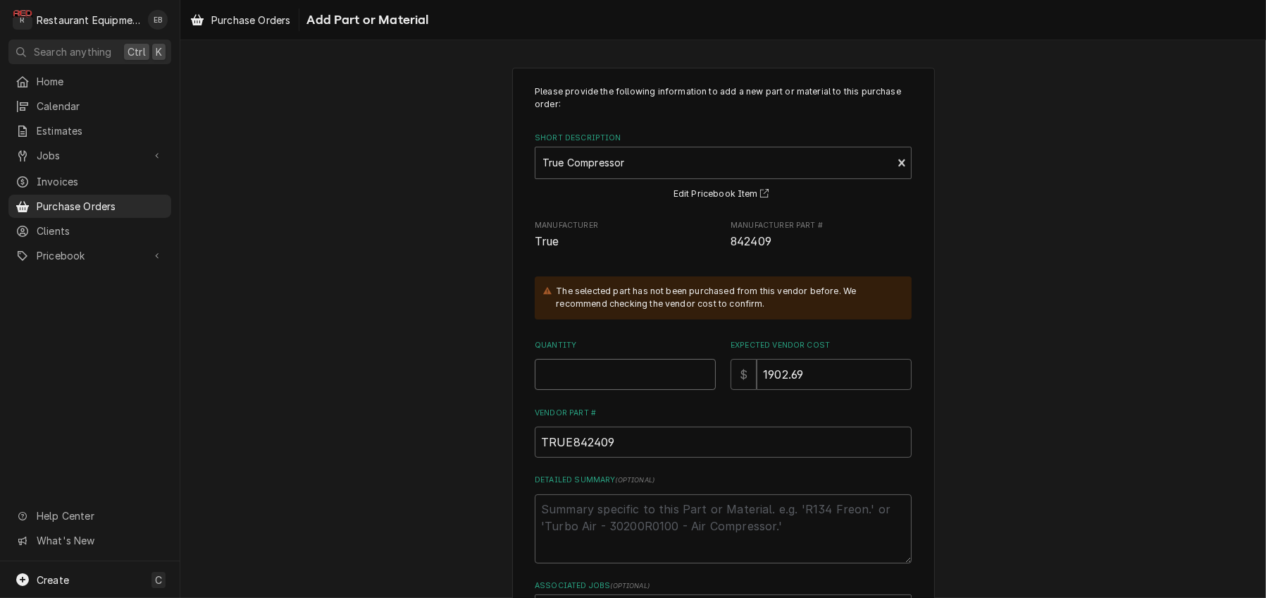
click at [641, 390] on input "Quantity" at bounding box center [625, 374] width 181 height 31
type textarea "x"
type input "1"
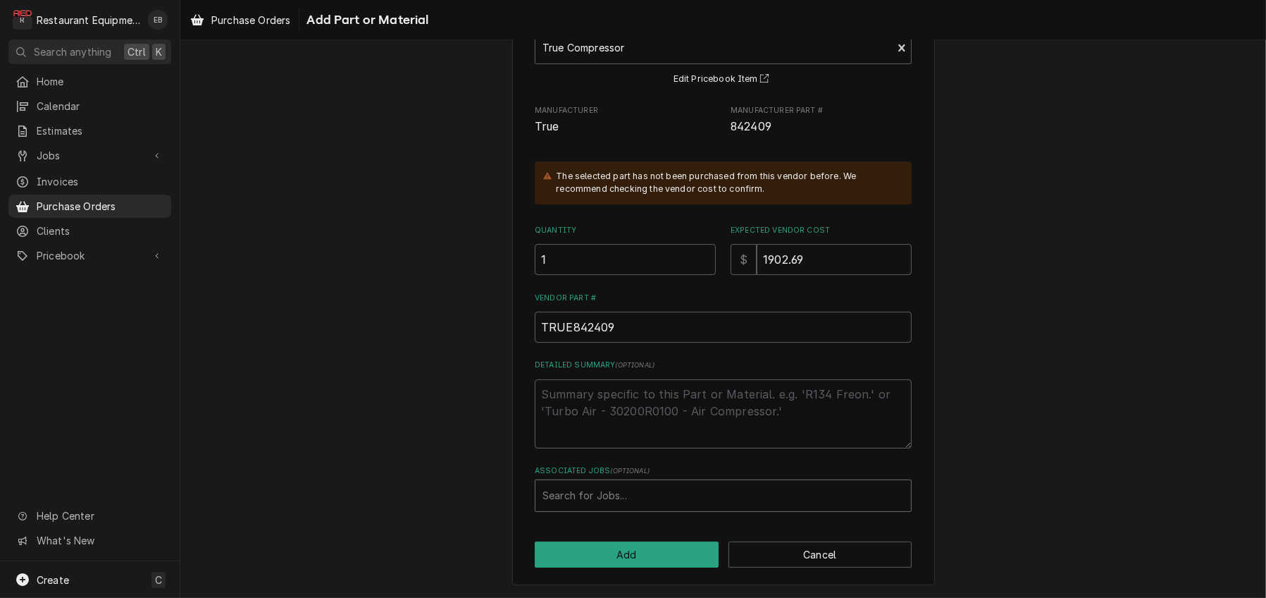
scroll to position [189, 0]
click at [611, 490] on div "Associated Jobs" at bounding box center [724, 495] width 362 height 25
type input "8324"
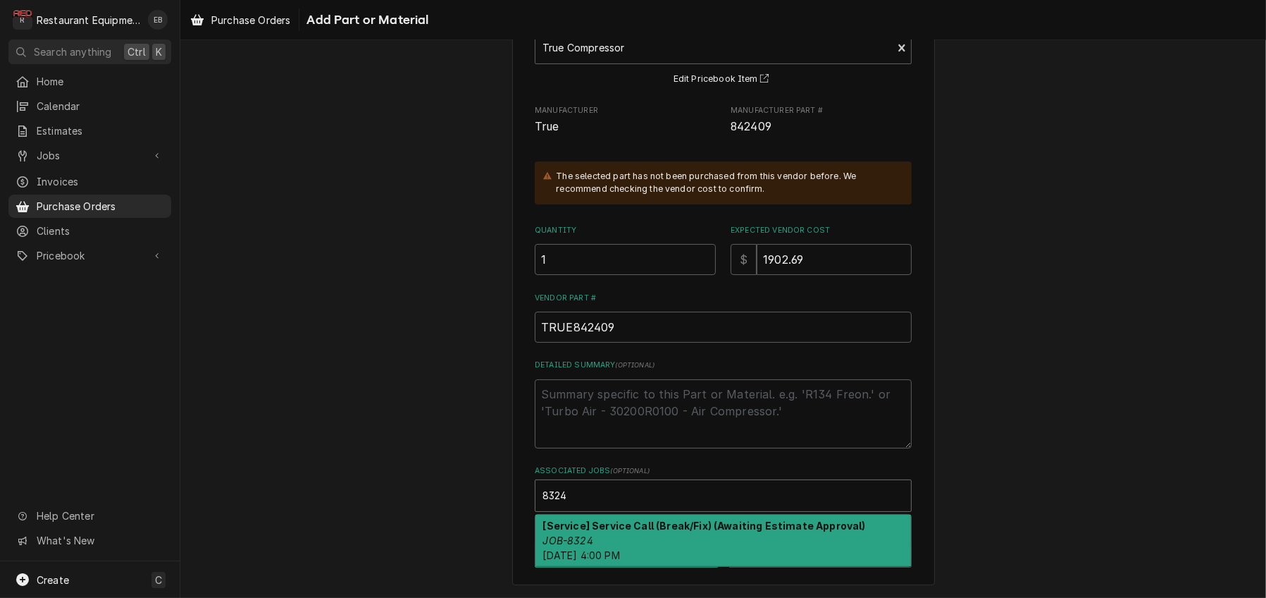
click at [733, 523] on strong "[Service] Service Call (Break/Fix) (Awaiting Estimate Approval)" at bounding box center [704, 525] width 323 height 12
type textarea "x"
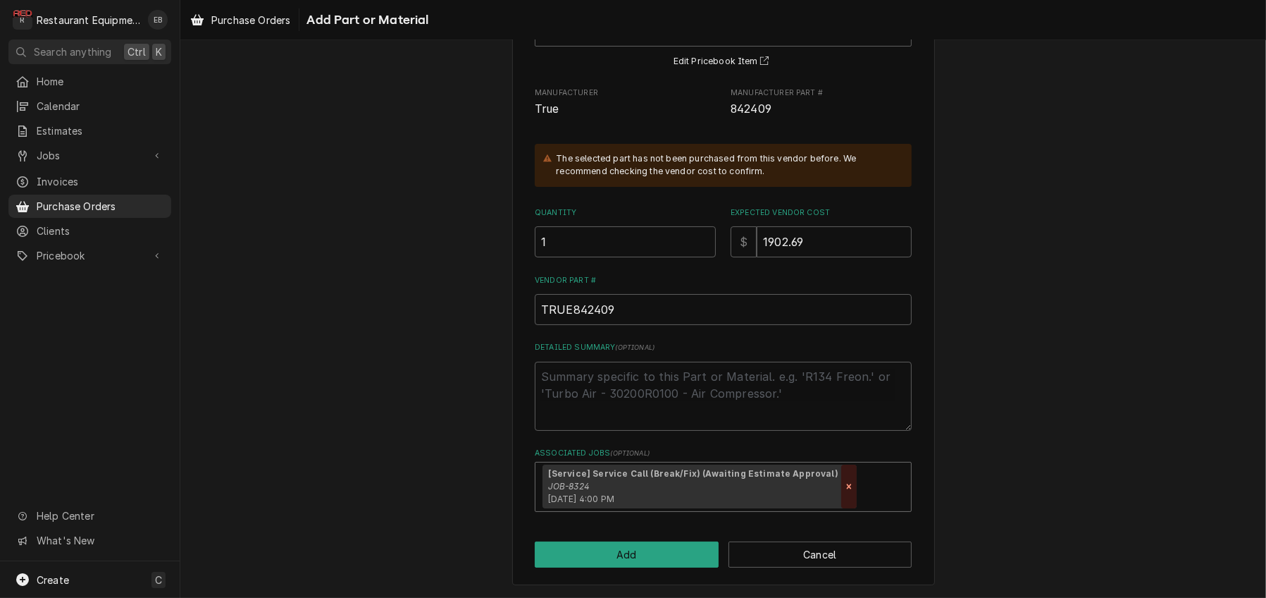
click at [854, 491] on icon "Remove [object Object]" at bounding box center [849, 486] width 10 height 10
type textarea "x"
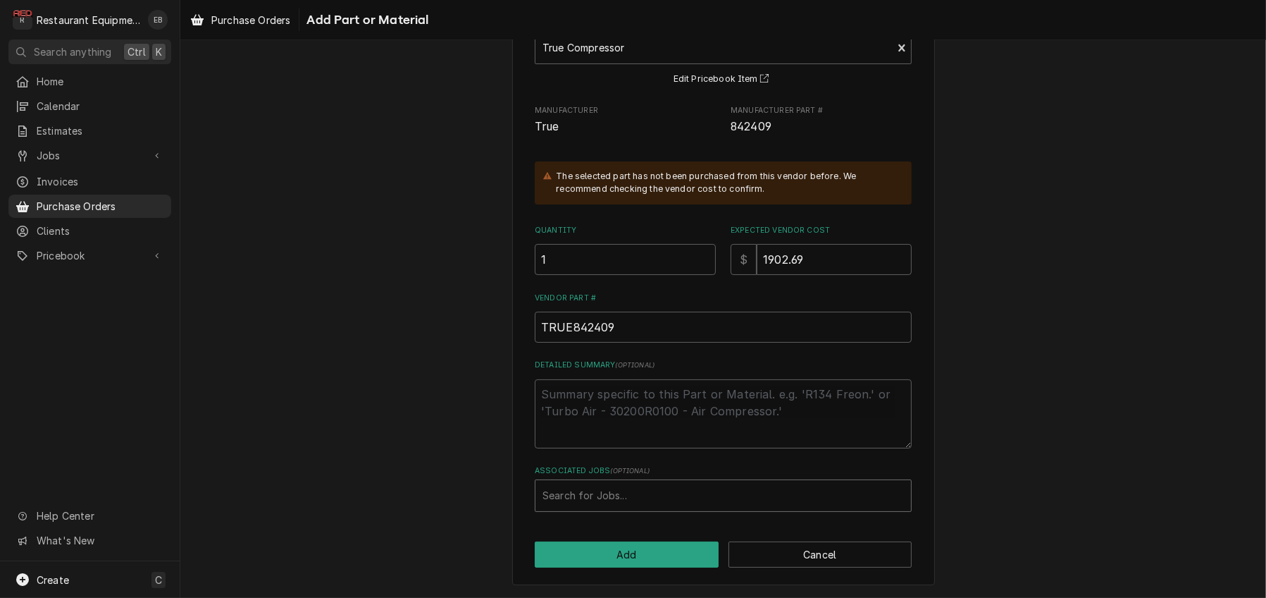
click at [741, 494] on div "Associated Jobs" at bounding box center [724, 495] width 362 height 25
type input "8316"
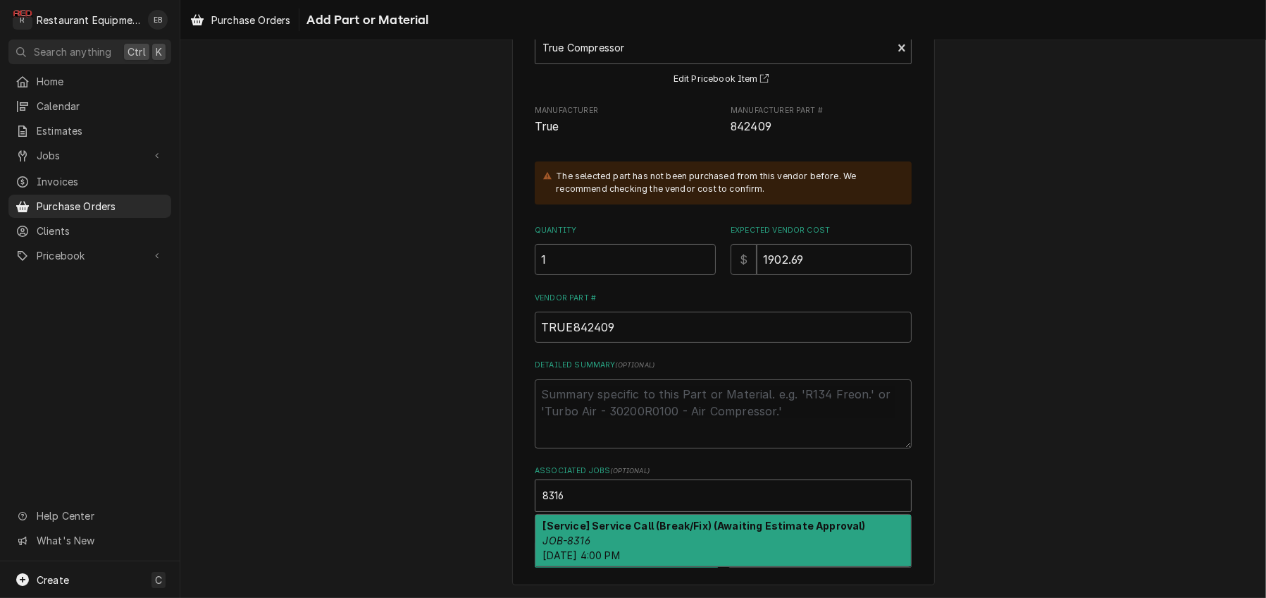
click at [627, 529] on div "[Service] Service Call (Break/Fix) (Awaiting Estimate Approval) JOB-8316 Wed, A…" at bounding box center [724, 539] width 376 height 51
type textarea "x"
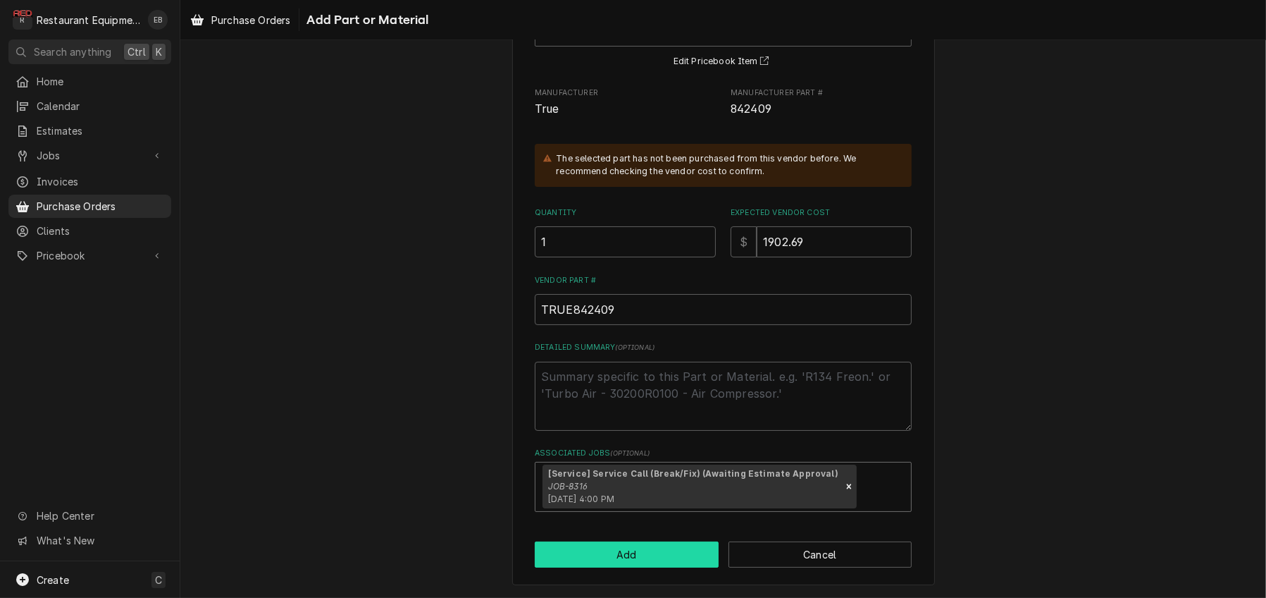
scroll to position [215, 0]
click at [640, 547] on button "Add" at bounding box center [627, 554] width 184 height 26
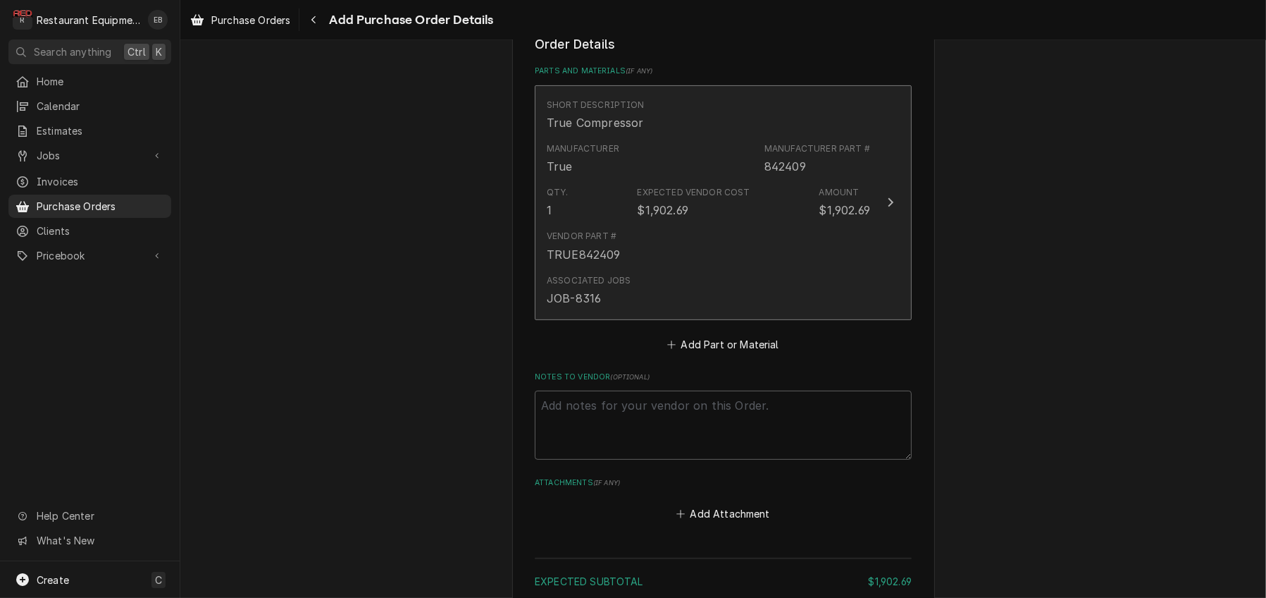
scroll to position [564, 0]
click at [841, 267] on div "Vendor Part # TRUE842409" at bounding box center [708, 245] width 323 height 44
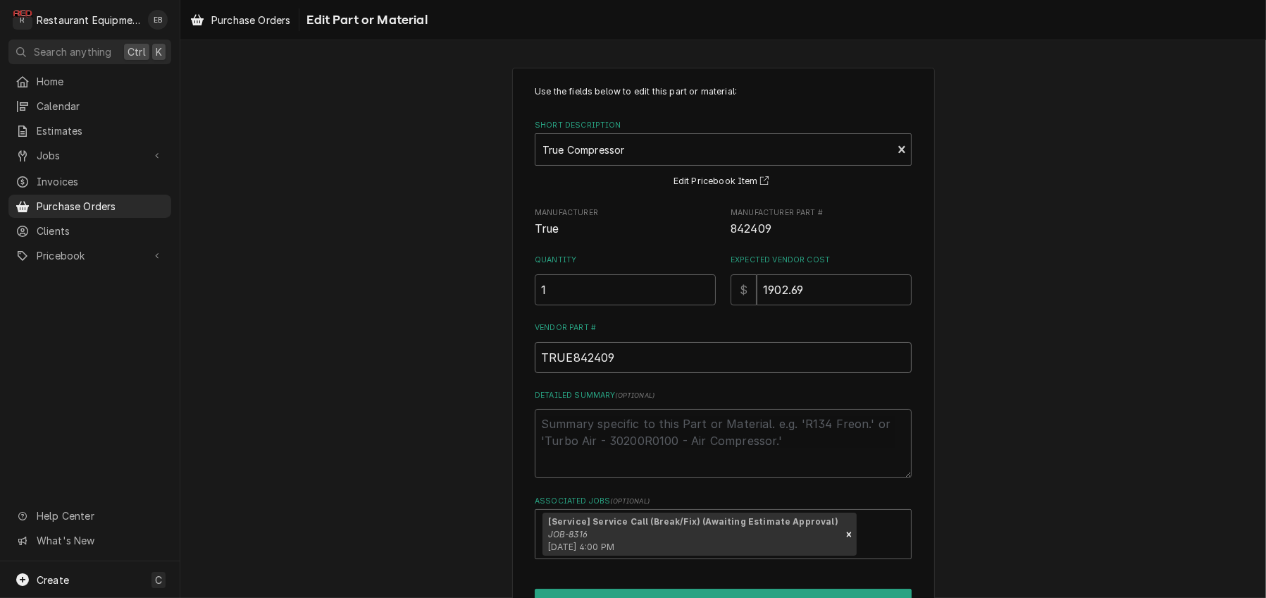
drag, startPoint x: 615, startPoint y: 405, endPoint x: 540, endPoint y: 403, distance: 75.4
click at [535, 373] on input "TRUE842409" at bounding box center [723, 357] width 377 height 31
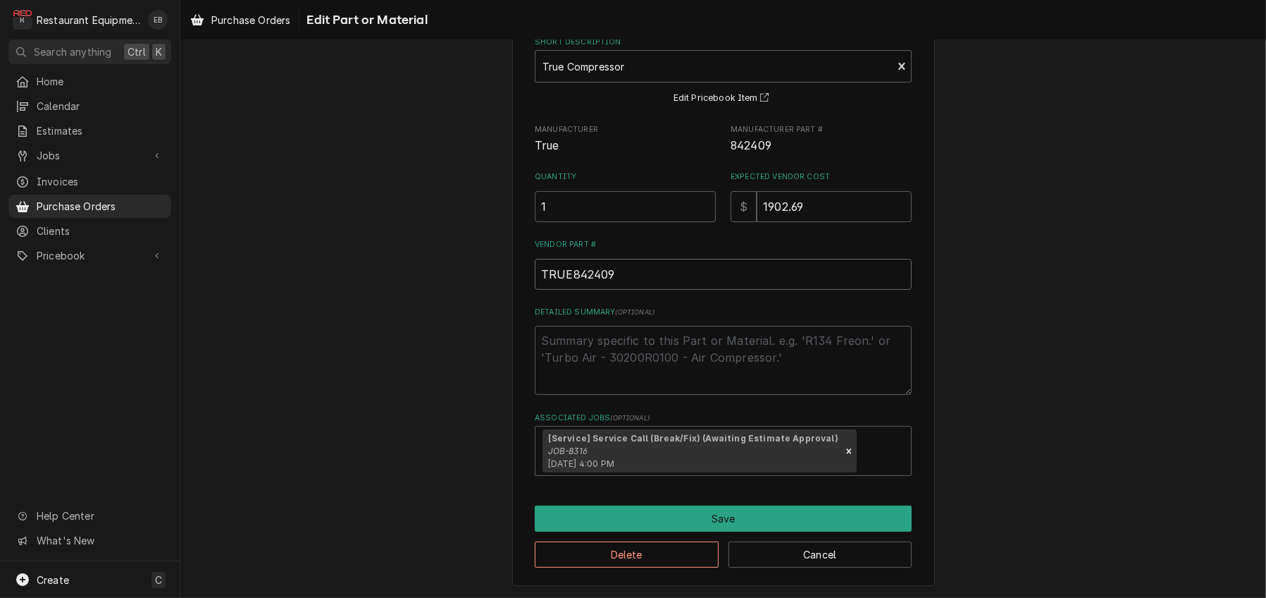
scroll to position [157, 0]
click at [741, 513] on button "Save" at bounding box center [723, 518] width 377 height 26
type textarea "x"
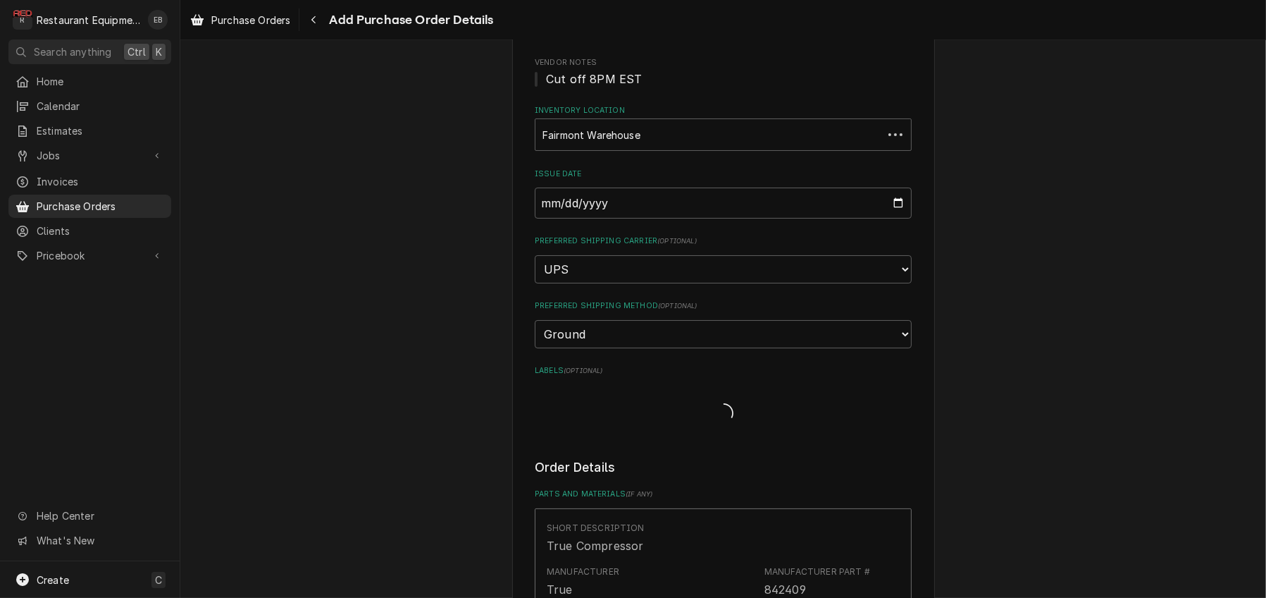
scroll to position [564, 0]
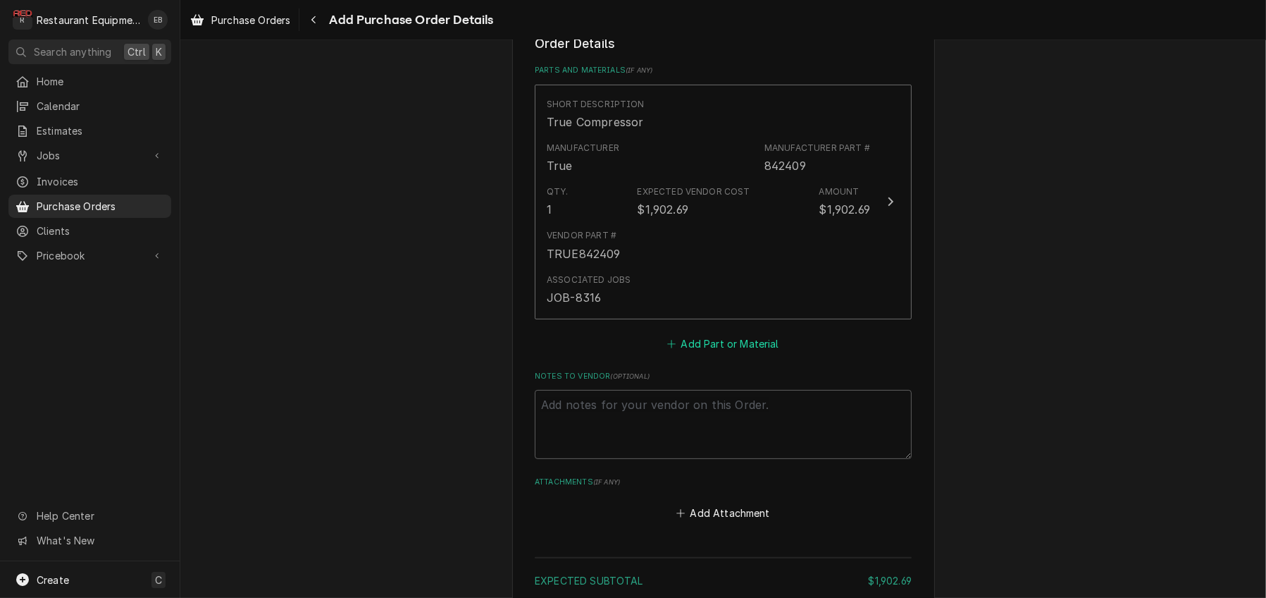
click at [729, 353] on button "Add Part or Material" at bounding box center [723, 343] width 116 height 20
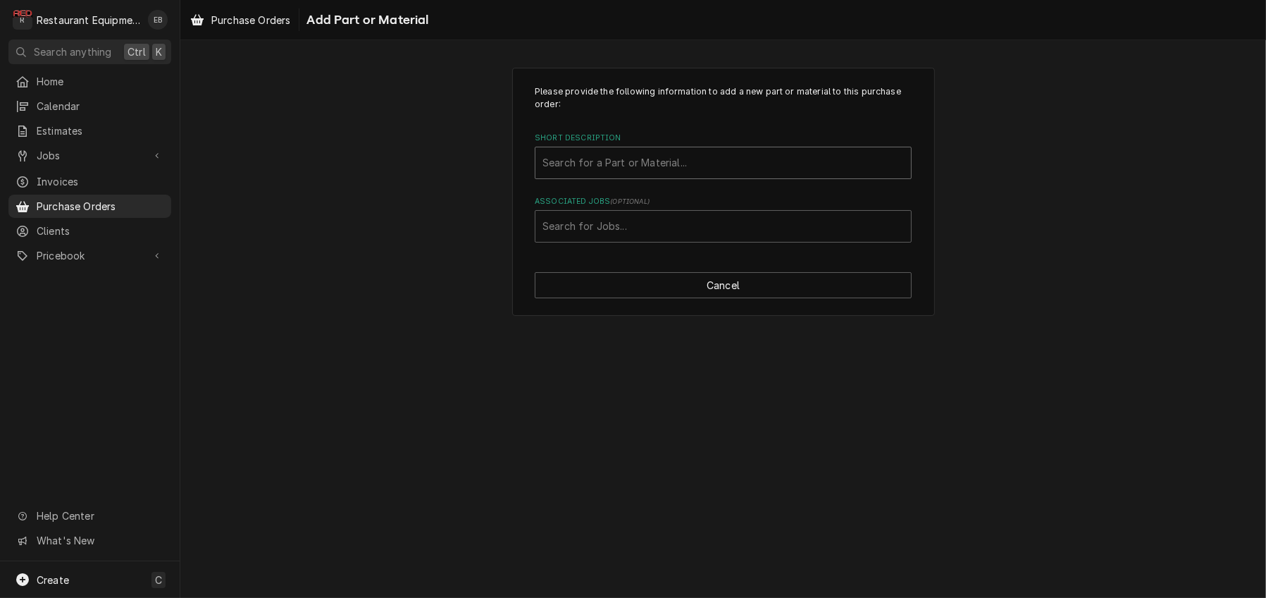
click at [656, 175] on div "Short Description" at bounding box center [724, 162] width 362 height 25
type input "811502"
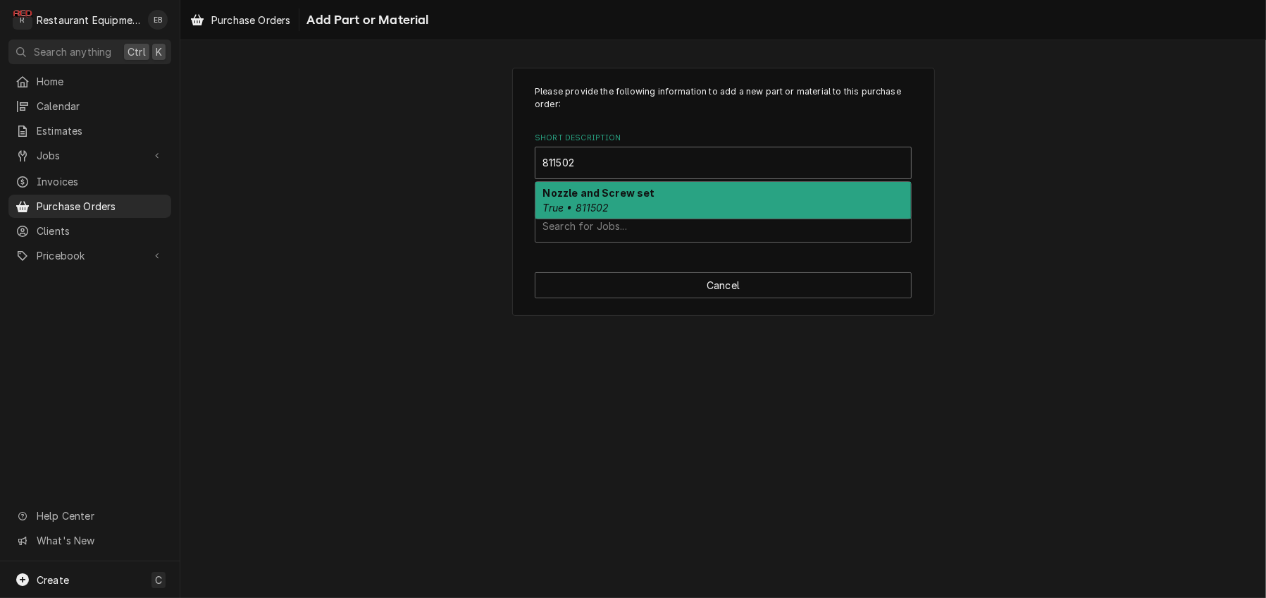
click at [653, 215] on div "Nozzle and Screw set True • 811502" at bounding box center [724, 200] width 376 height 37
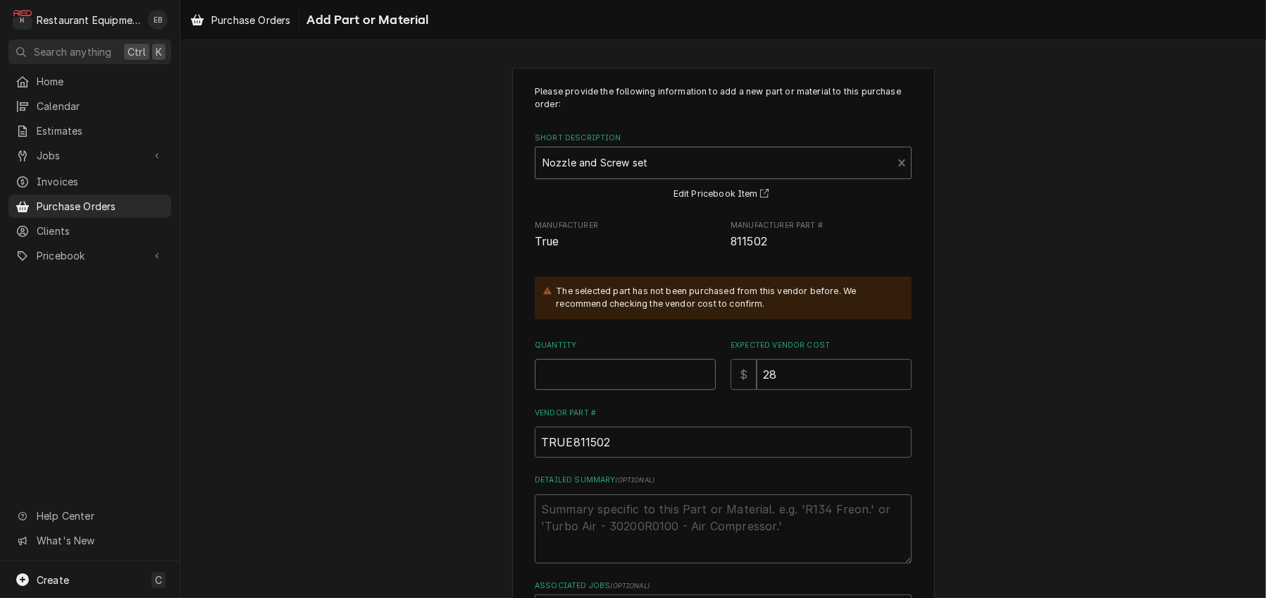
click at [613, 390] on input "Quantity" at bounding box center [625, 374] width 181 height 31
type textarea "x"
type input "1"
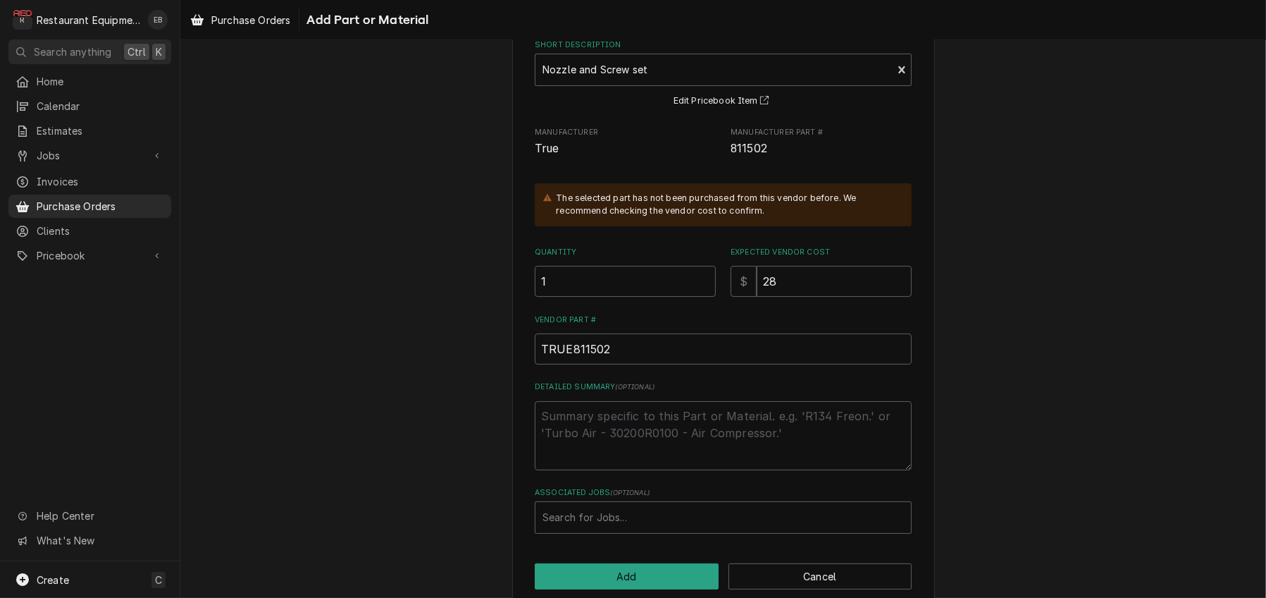
scroll to position [94, 0]
drag, startPoint x: 781, startPoint y: 170, endPoint x: 720, endPoint y: 185, distance: 62.4
click at [720, 156] on div "Manufacturer True Manufacturer Part # 811502" at bounding box center [723, 141] width 377 height 30
click at [784, 156] on span "811502" at bounding box center [821, 148] width 181 height 17
drag, startPoint x: 767, startPoint y: 179, endPoint x: 731, endPoint y: 185, distance: 36.4
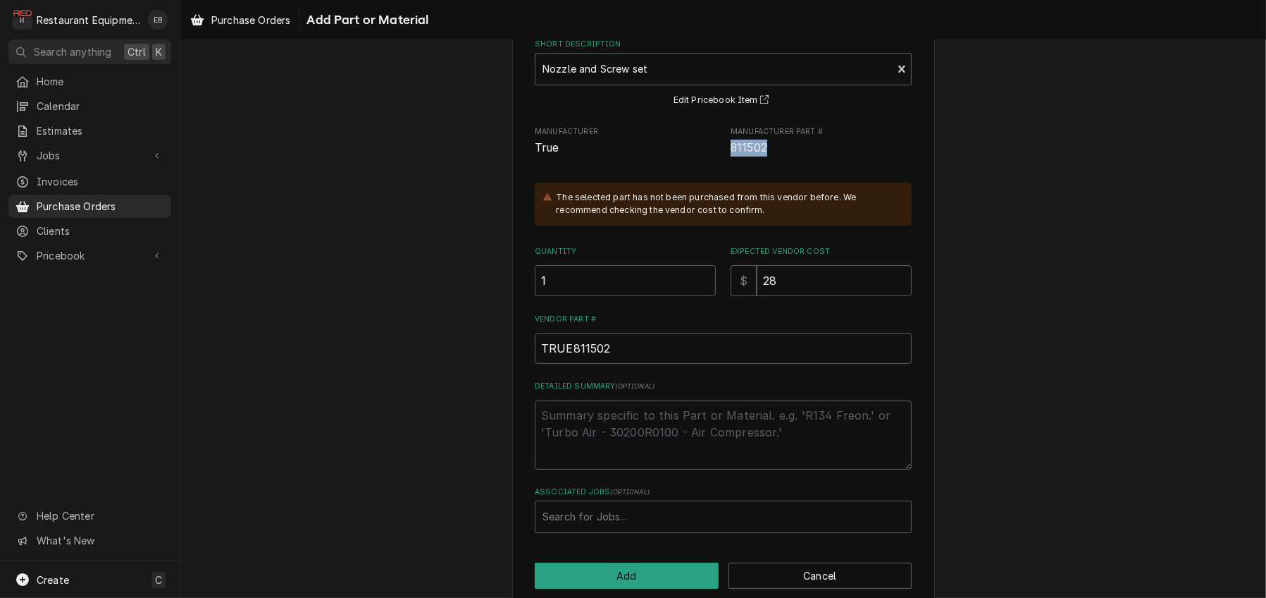
click at [731, 156] on span "811502" at bounding box center [821, 148] width 181 height 17
copy span "811502"
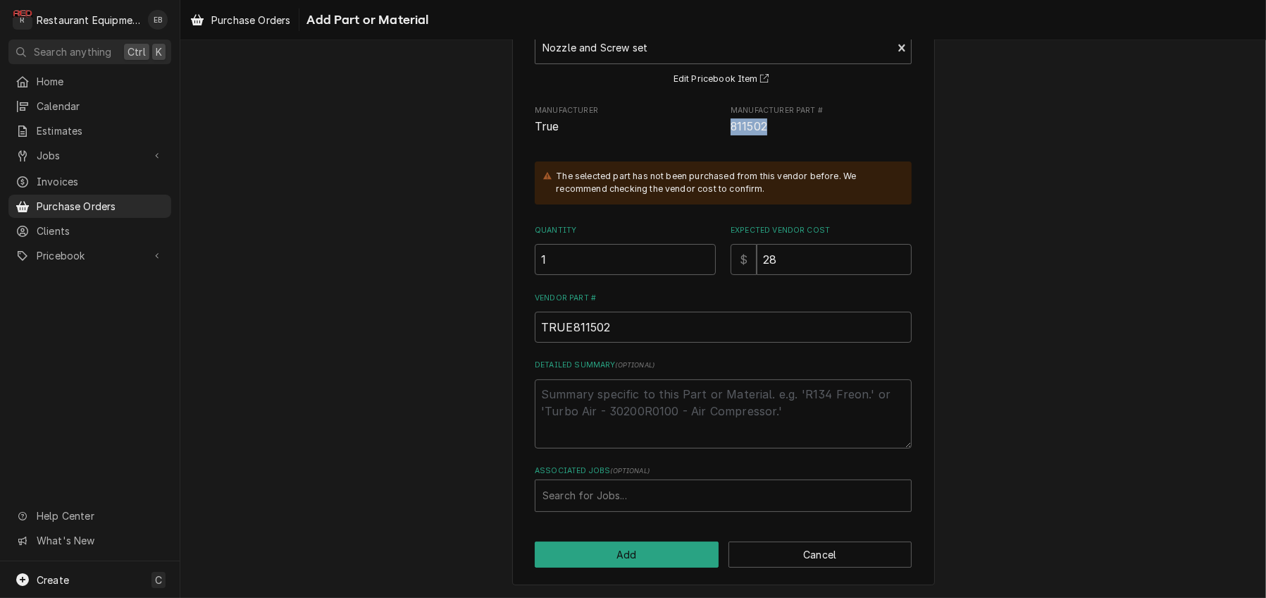
scroll to position [189, 0]
click at [645, 490] on div "Associated Jobs" at bounding box center [724, 495] width 362 height 25
type input "8316"
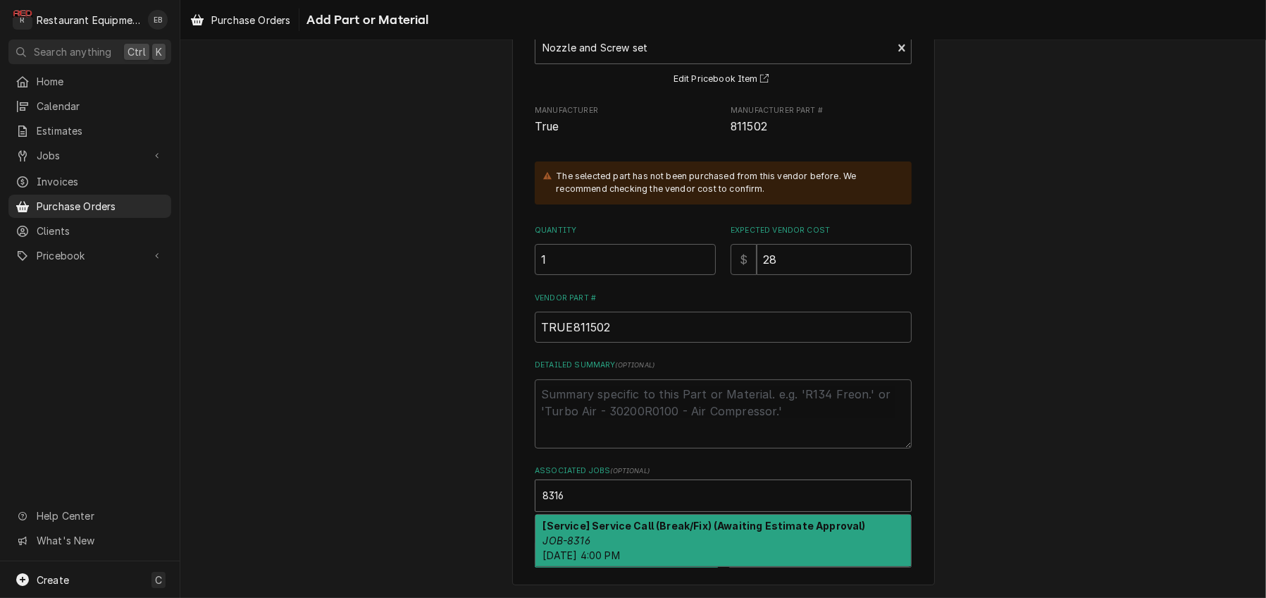
click at [658, 538] on div "[Service] Service Call (Break/Fix) (Awaiting Estimate Approval) JOB-8316 Wed, A…" at bounding box center [724, 539] width 376 height 51
type textarea "x"
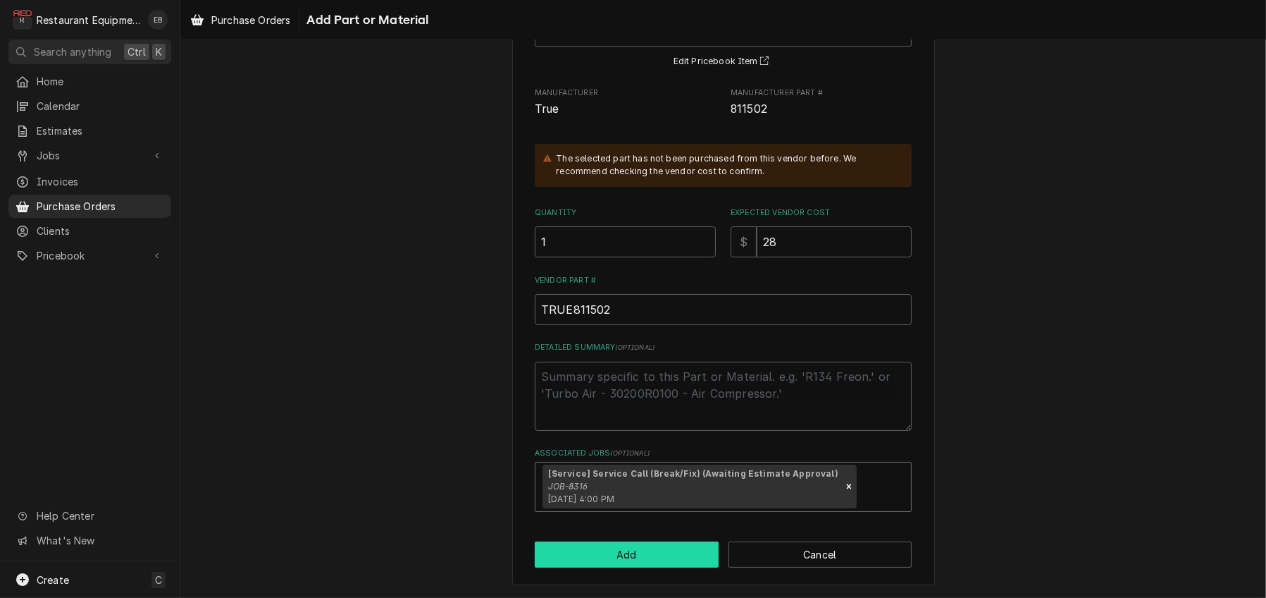
click at [638, 567] on button "Add" at bounding box center [627, 554] width 184 height 26
type textarea "x"
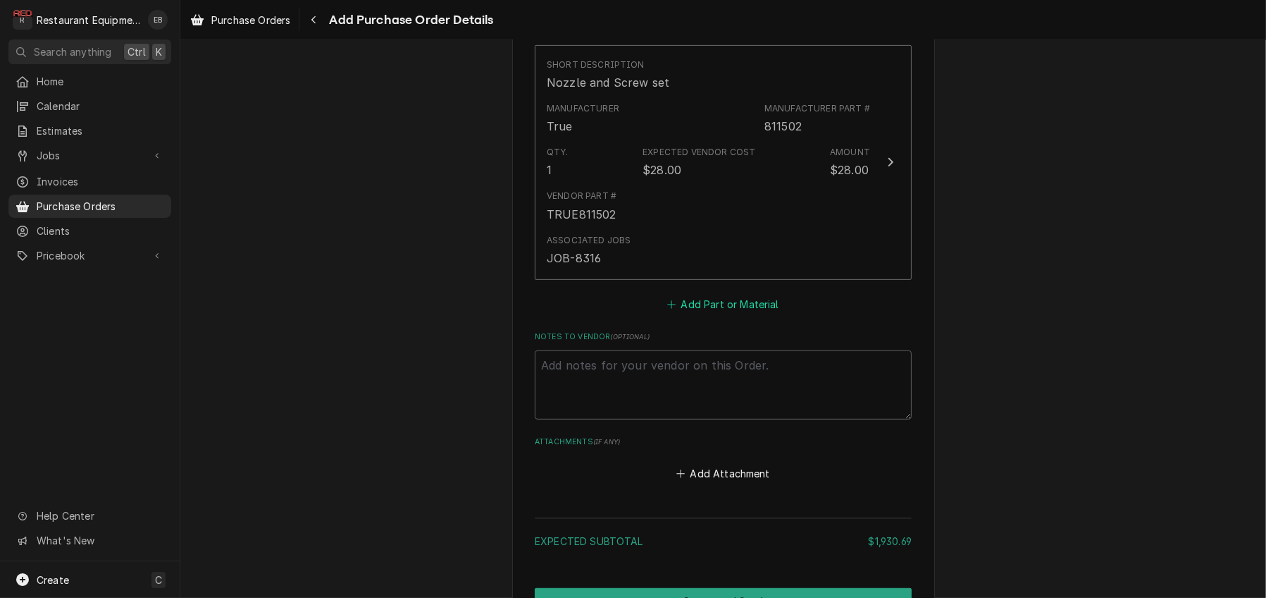
scroll to position [846, 0]
click at [751, 313] on button "Add Part or Material" at bounding box center [723, 303] width 116 height 20
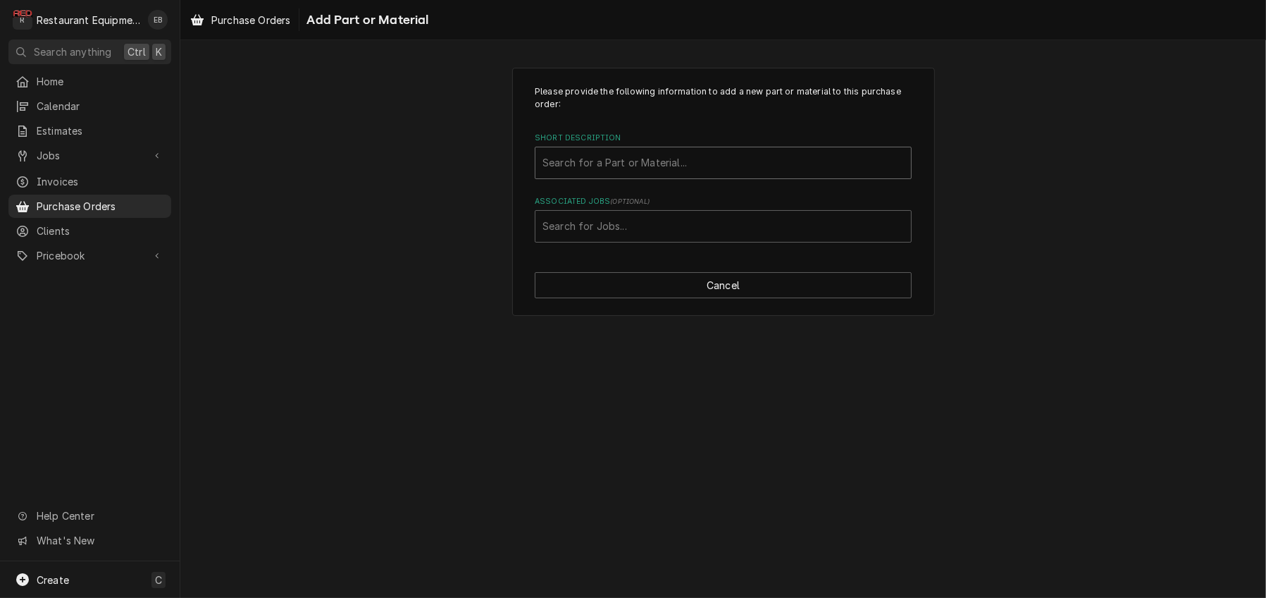
click at [625, 175] on div "Short Description" at bounding box center [724, 162] width 362 height 25
type input "201590"
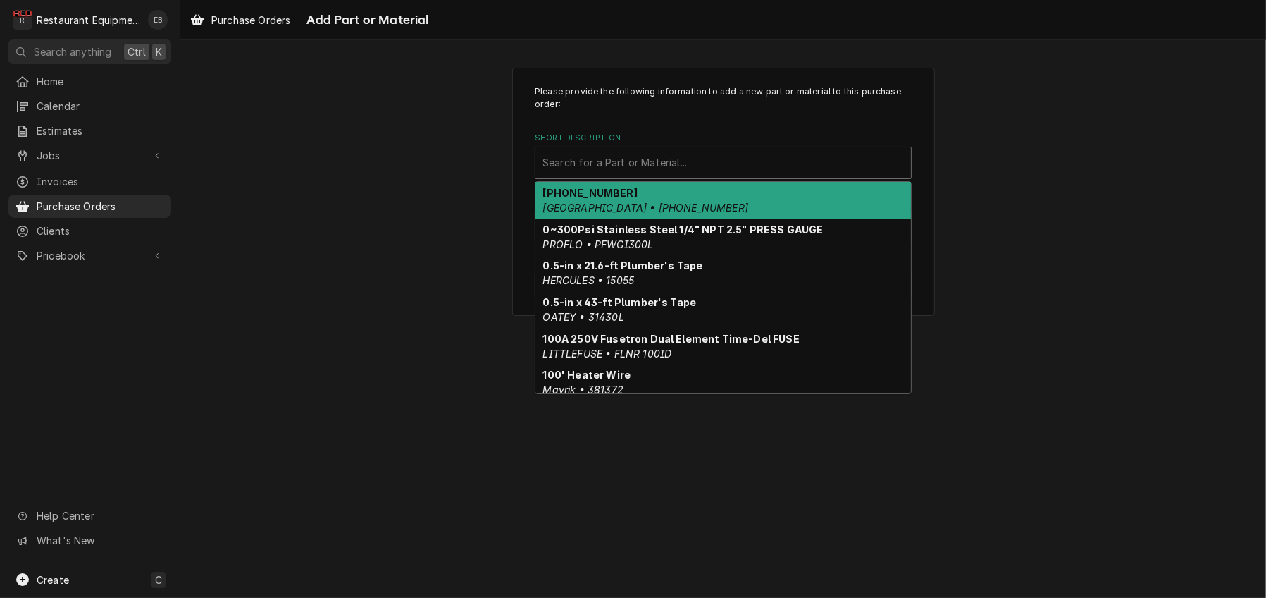
click at [645, 173] on div "Short Description" at bounding box center [724, 162] width 362 height 25
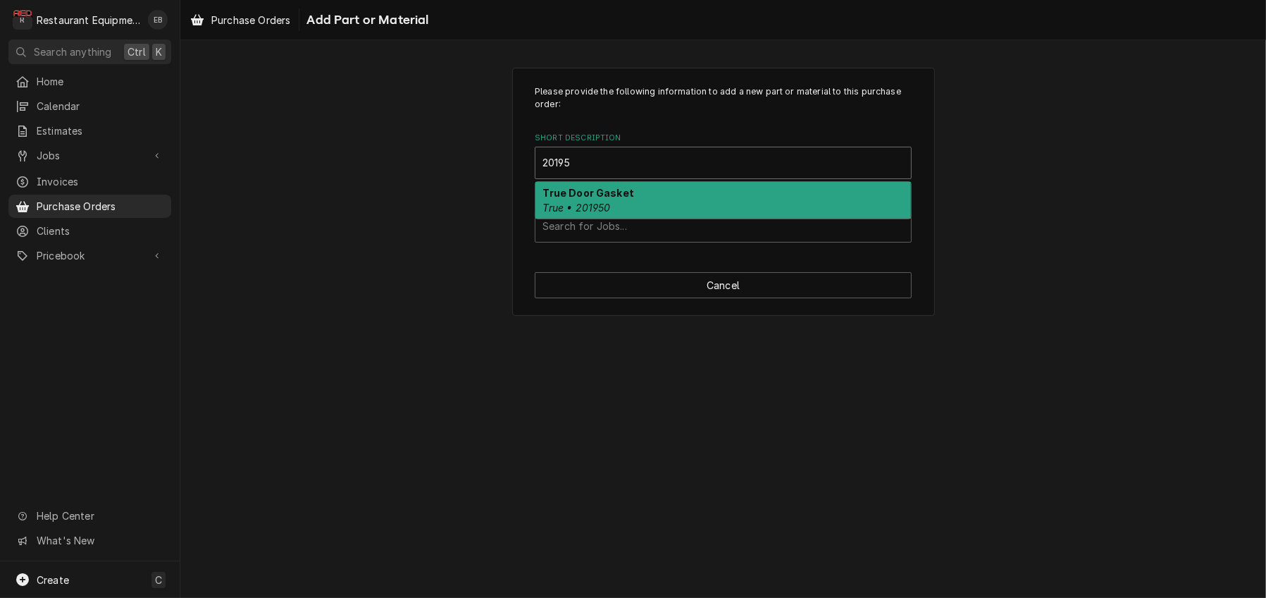
type input "201950"
click at [638, 218] on div "True Door Gasket True • 201950" at bounding box center [724, 200] width 376 height 37
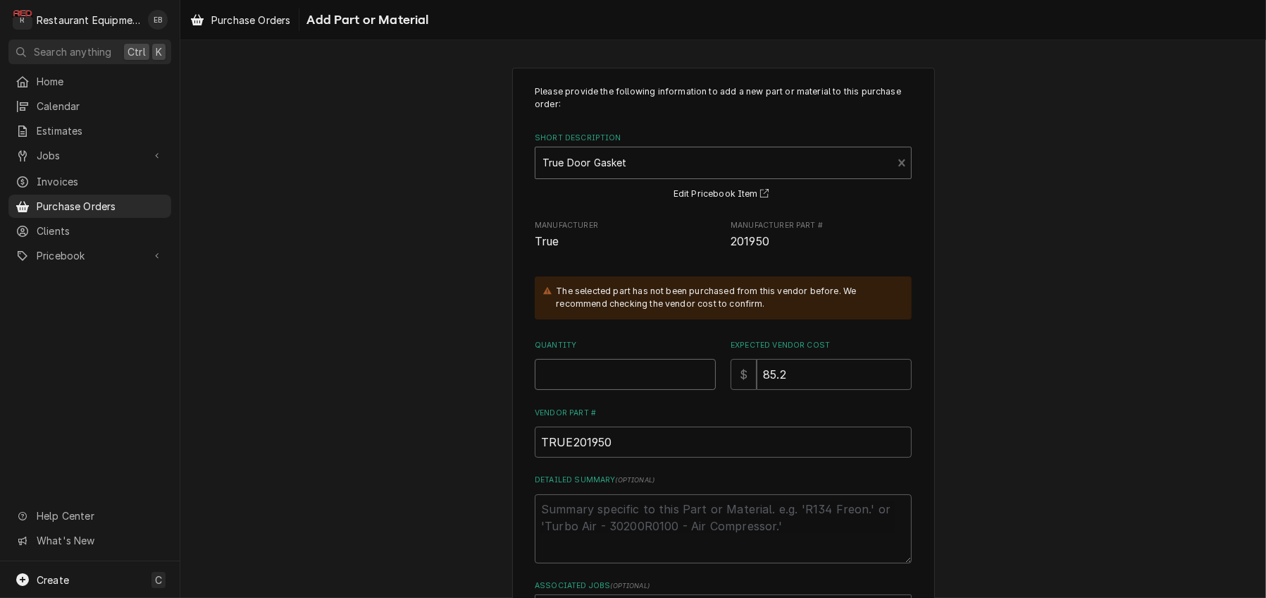
click at [602, 390] on input "Quantity" at bounding box center [625, 374] width 181 height 31
type textarea "x"
type input "2"
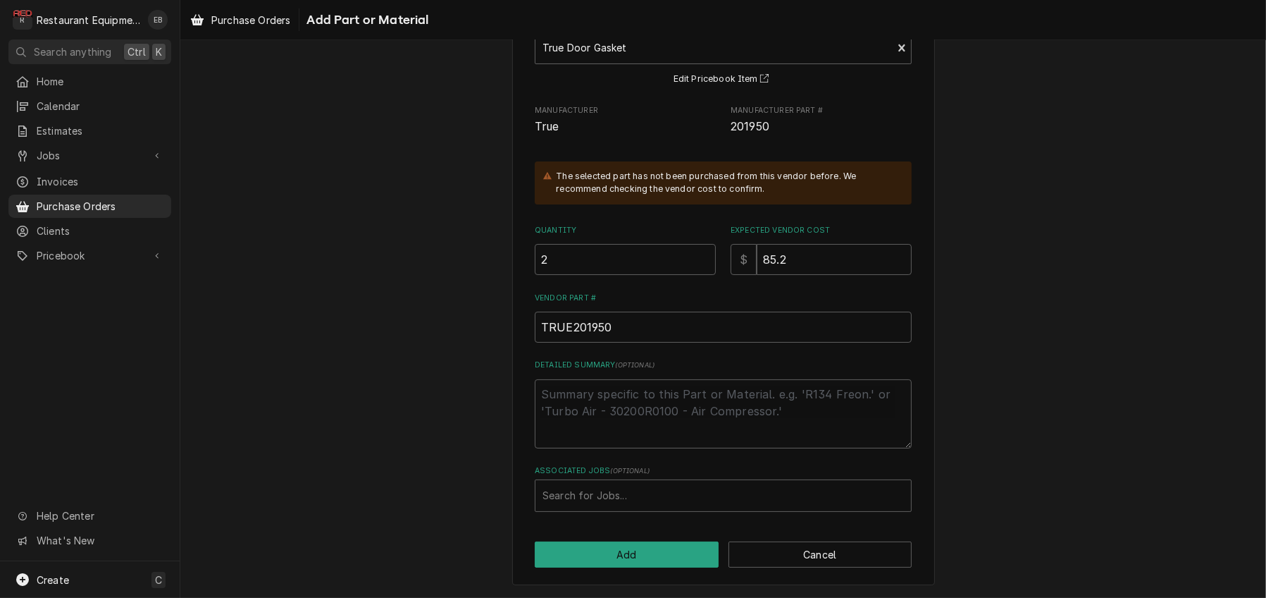
scroll to position [189, 0]
click at [627, 488] on div "Associated Jobs" at bounding box center [724, 495] width 362 height 25
type input "8316"
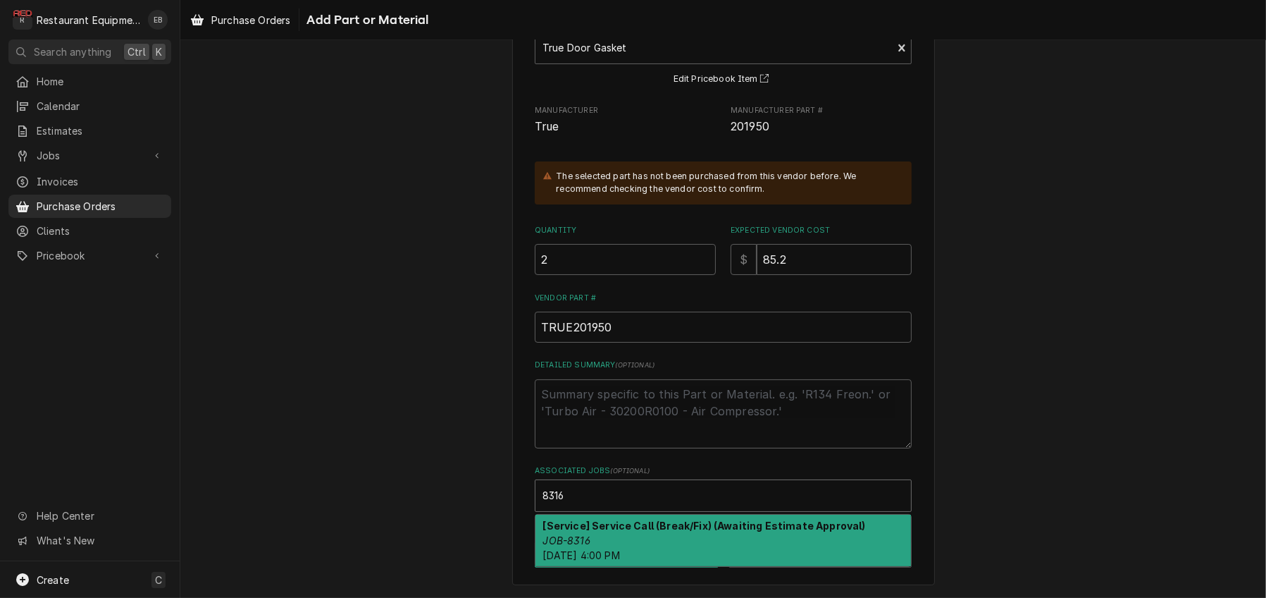
click at [607, 525] on strong "[Service] Service Call (Break/Fix) (Awaiting Estimate Approval)" at bounding box center [704, 525] width 323 height 12
type textarea "x"
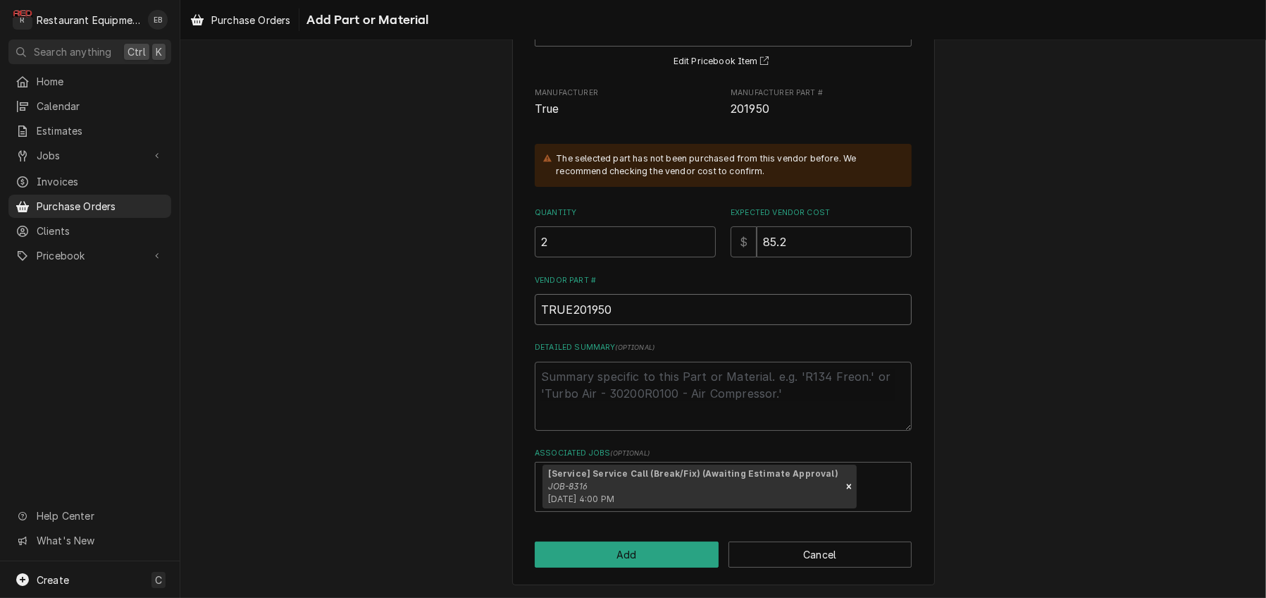
drag, startPoint x: 605, startPoint y: 311, endPoint x: 538, endPoint y: 314, distance: 66.3
click at [538, 314] on input "TRUE201950" at bounding box center [723, 309] width 377 height 31
drag, startPoint x: 533, startPoint y: 308, endPoint x: 607, endPoint y: 304, distance: 73.4
click at [607, 304] on input "TRUE201950" at bounding box center [723, 309] width 377 height 31
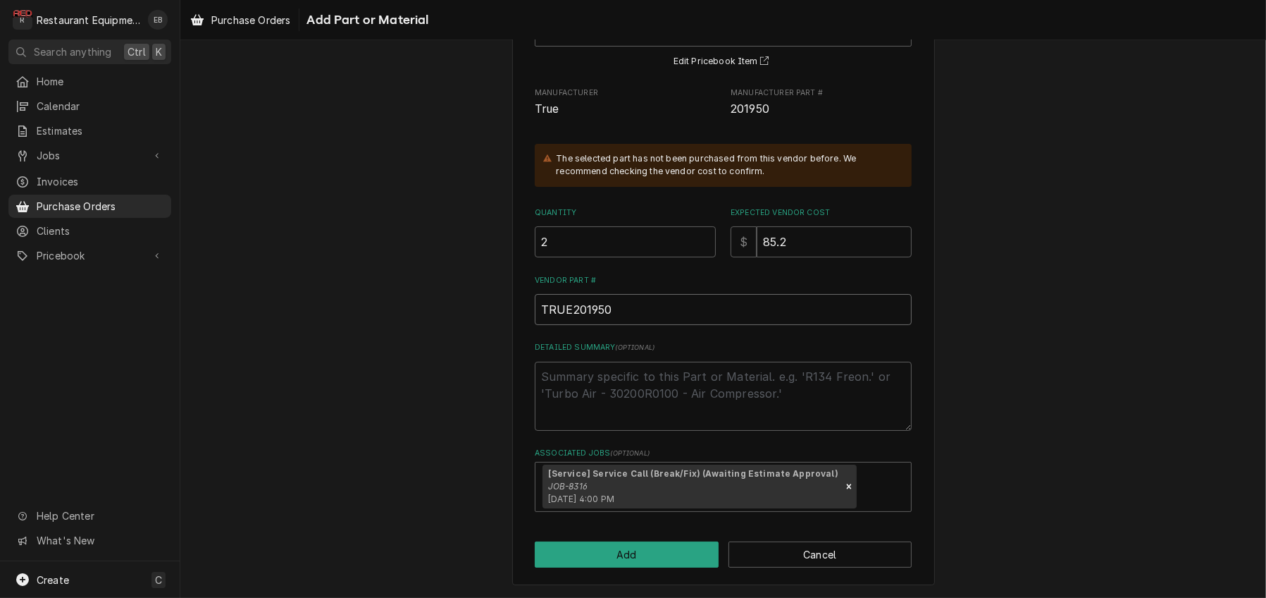
scroll to position [215, 0]
click at [679, 550] on button "Add" at bounding box center [627, 554] width 184 height 26
type textarea "x"
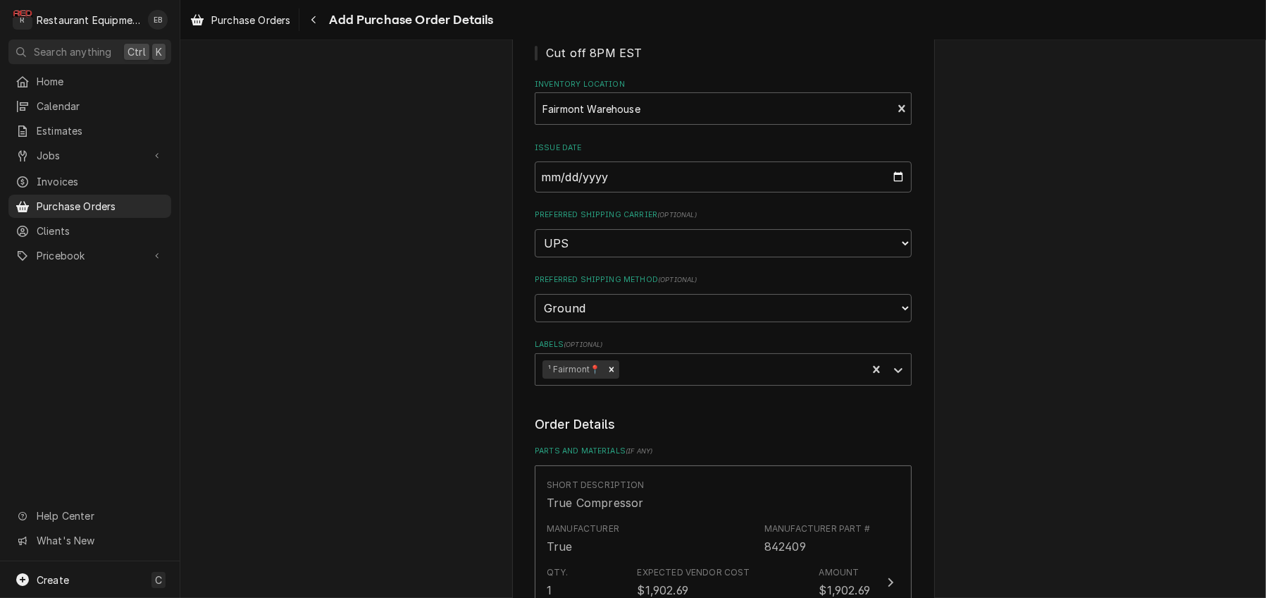
scroll to position [75, 0]
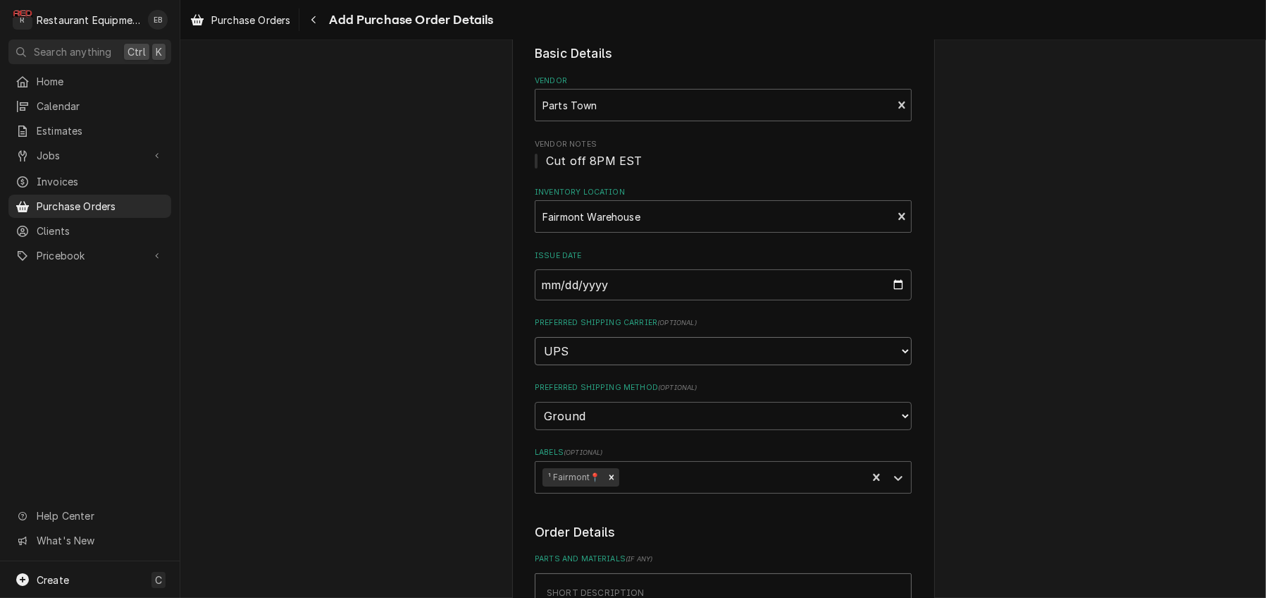
click at [643, 365] on select "Choose a carrier... U.S. Postal Service Stamps.com FedEx UPS DHL Express DHL EC…" at bounding box center [723, 351] width 377 height 28
click at [618, 430] on select "Choose a method... Ground Next Day Early AM Next Day Air 2 Day Air Other" at bounding box center [723, 416] width 377 height 28
click at [535, 430] on select "Choose a method... Ground Next Day Early AM Next Day Air 2 Day Air Other" at bounding box center [723, 416] width 377 height 28
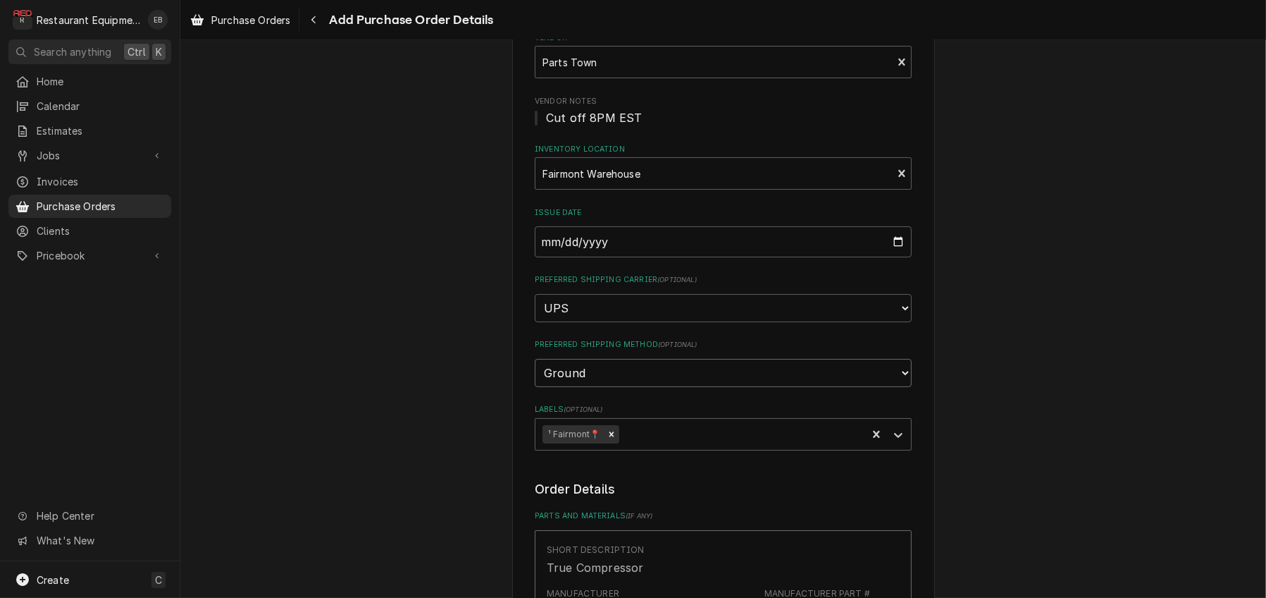
scroll to position [123, 0]
click at [671, 383] on select "Choose a method... Ground Next Day Early AM Next Day Air 2 Day Air Other" at bounding box center [723, 368] width 377 height 28
select select "Preferred Shipping Method"
click at [535, 383] on select "Choose a method... Ground Next Day Early AM Next Day Air 2 Day Air Other" at bounding box center [723, 368] width 377 height 28
type textarea "x"
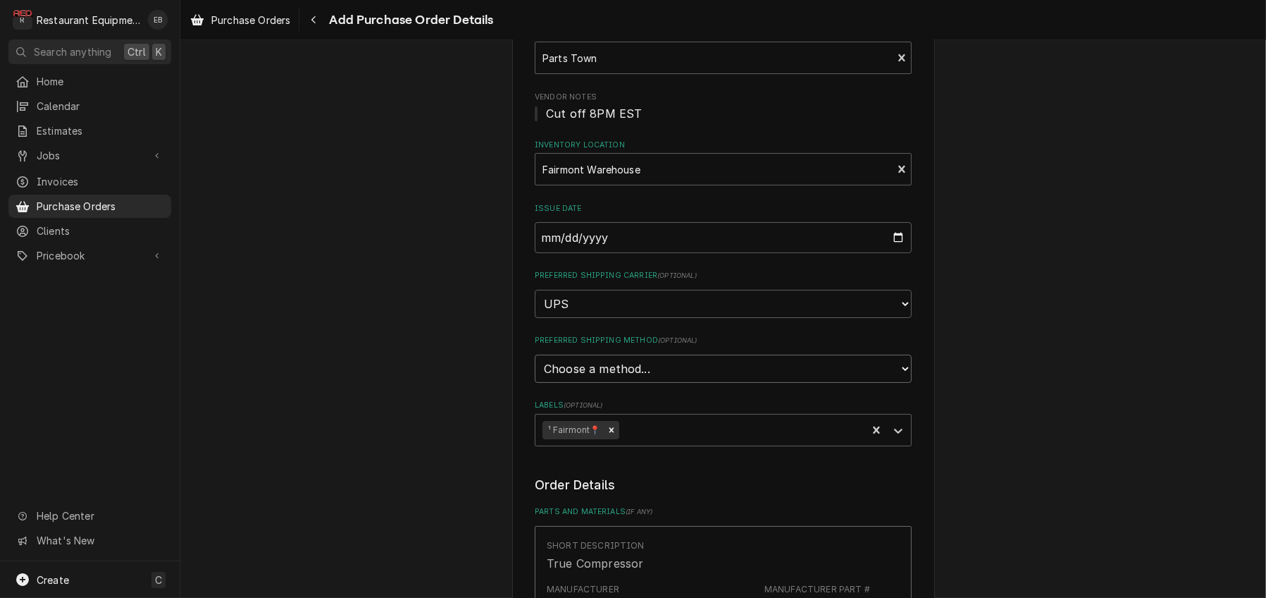
click at [644, 383] on select "Choose a method... Ground Next Day Early AM Next Day Air 2 Day Air Other" at bounding box center [723, 368] width 377 height 28
select select "0"
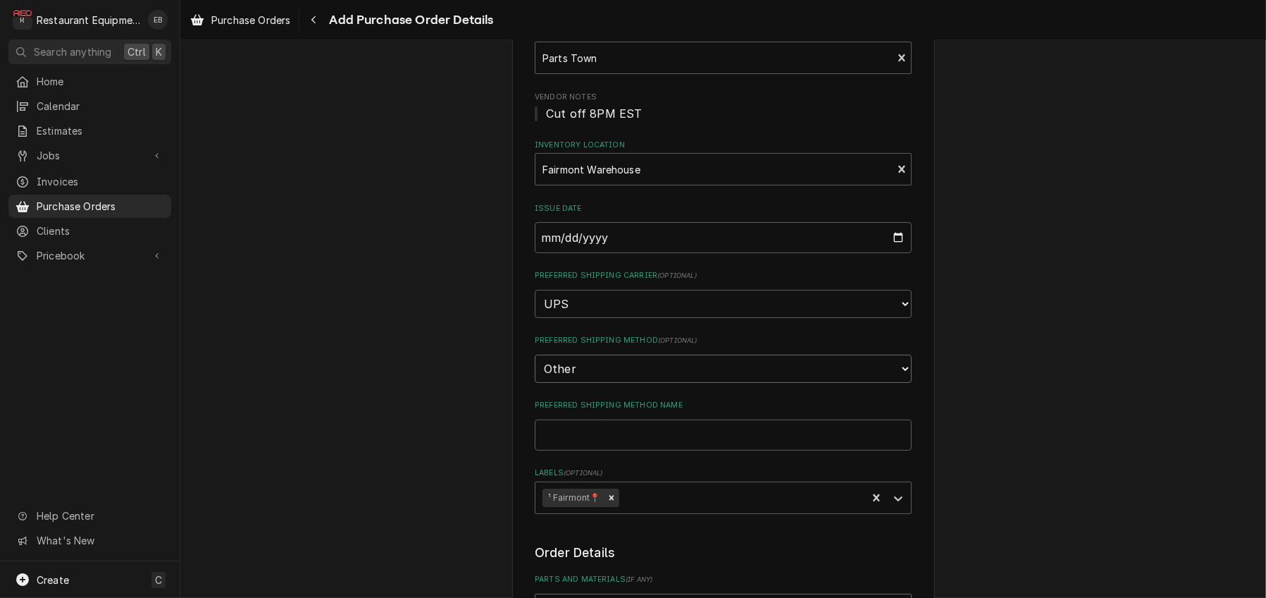
scroll to position [198, 0]
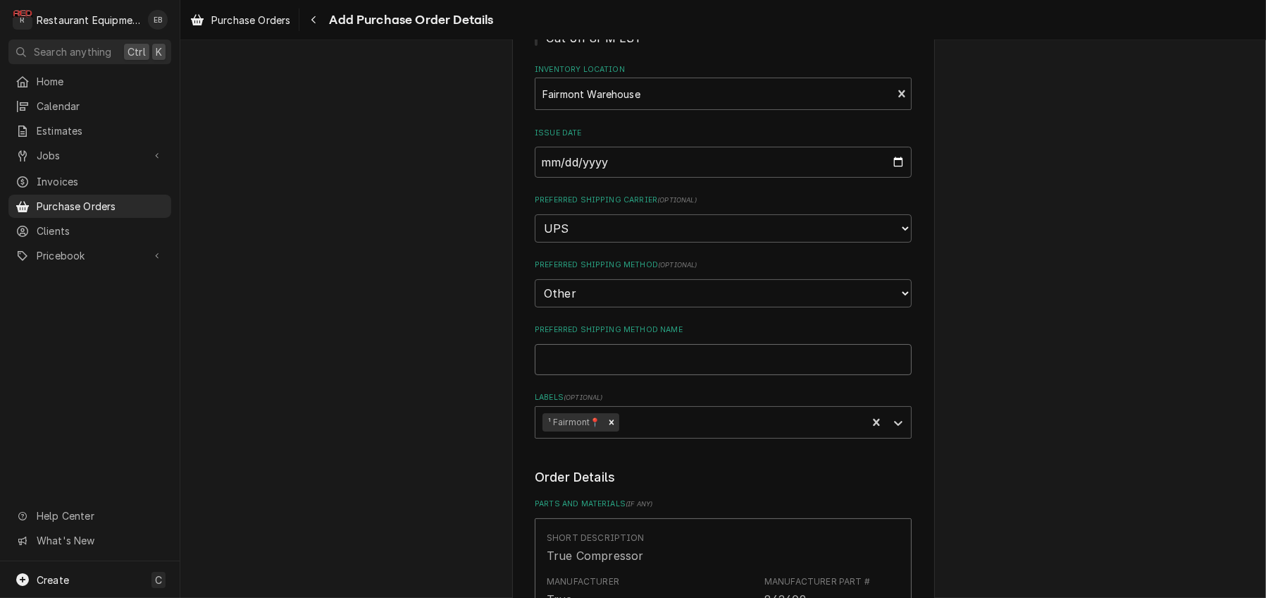
click at [628, 375] on input "Preferred Shipping Method Name" at bounding box center [723, 359] width 377 height 31
type textarea "x"
type input "D"
type textarea "x"
type input "Dr"
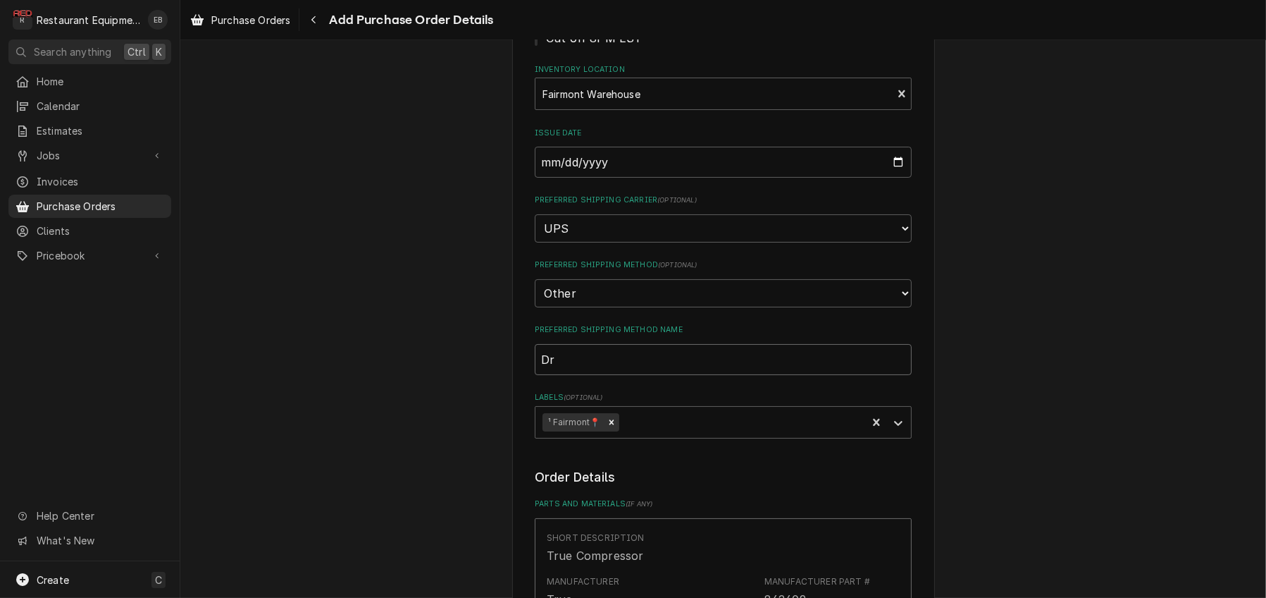
type textarea "x"
type input "Dro"
type textarea "x"
type input "Drop"
type textarea "x"
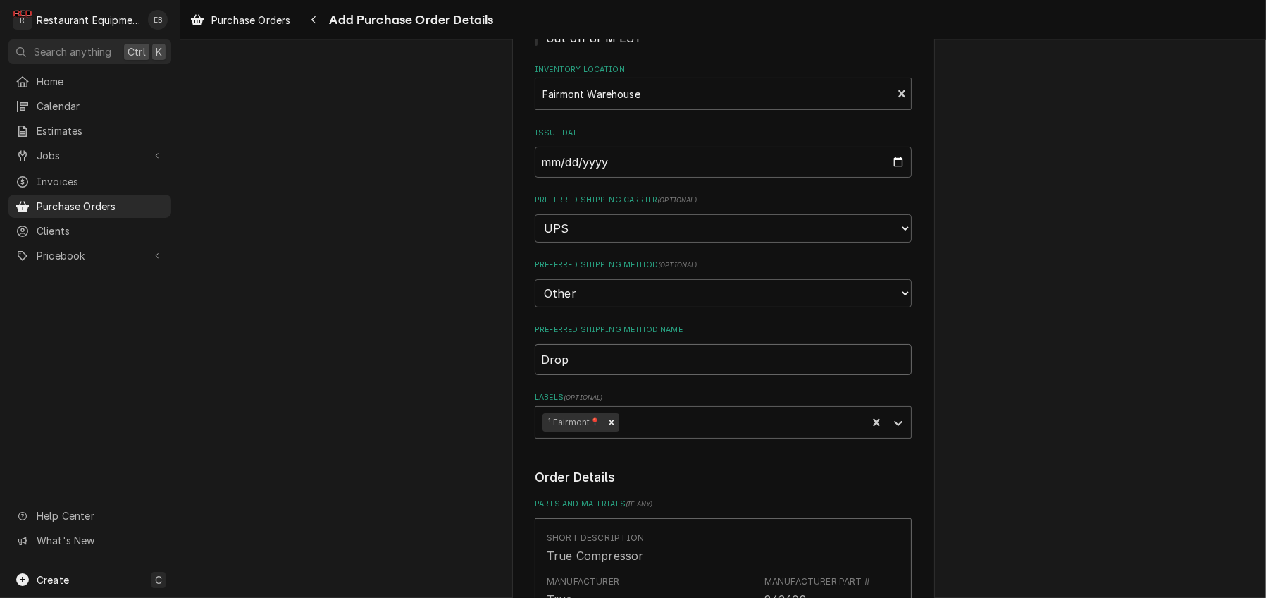
type input "Drops"
type textarea "x"
type input "Dropsh"
type textarea "x"
type input "Dropshi"
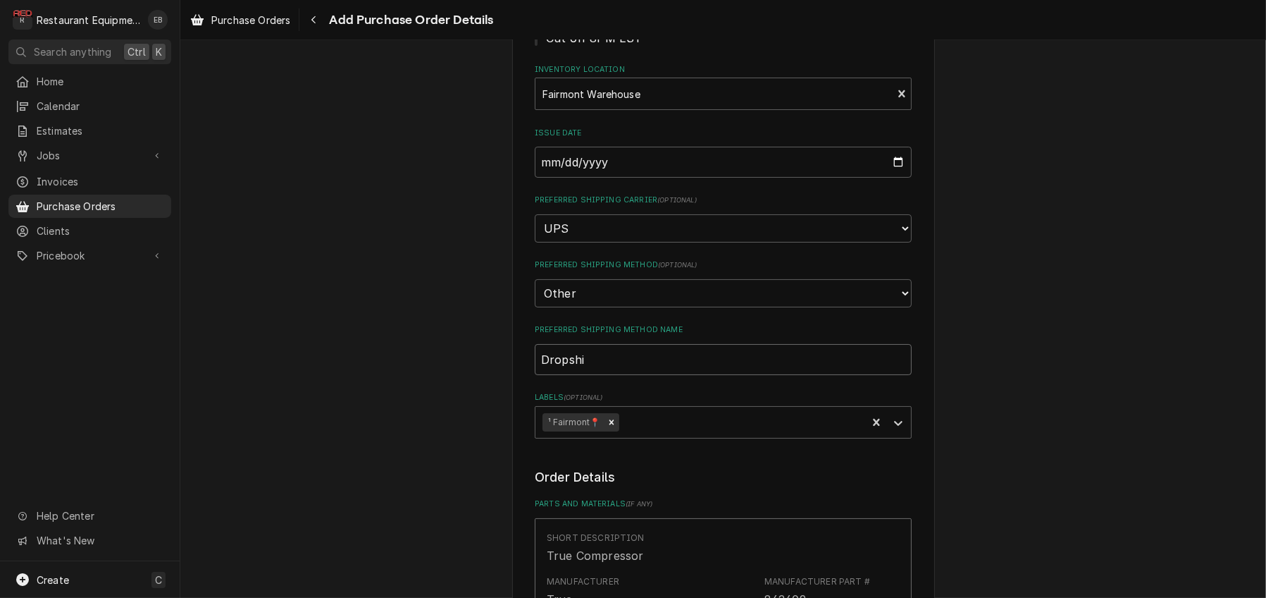
type textarea "x"
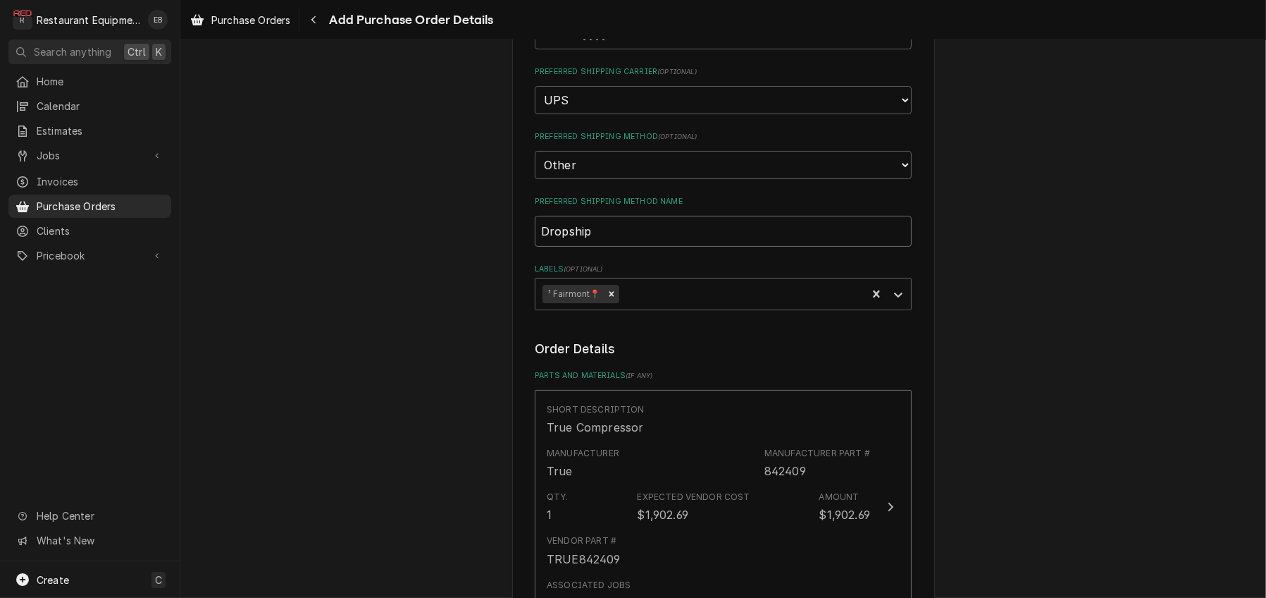
scroll to position [339, 0]
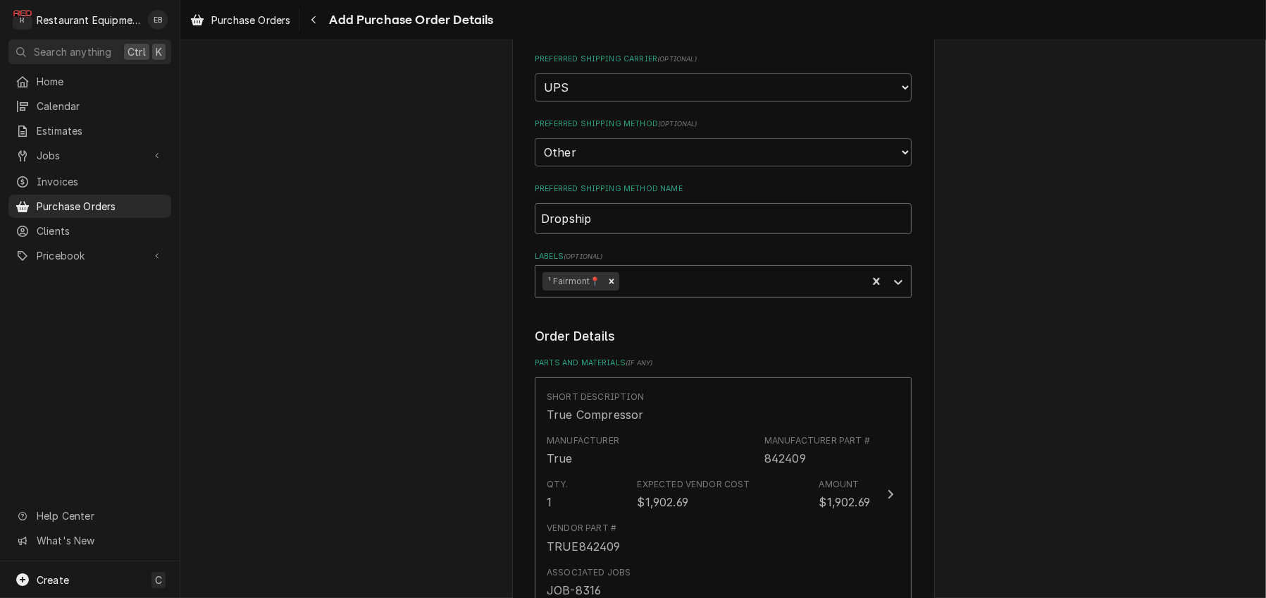
type input "Dropship"
click at [661, 294] on div "Labels" at bounding box center [741, 280] width 238 height 25
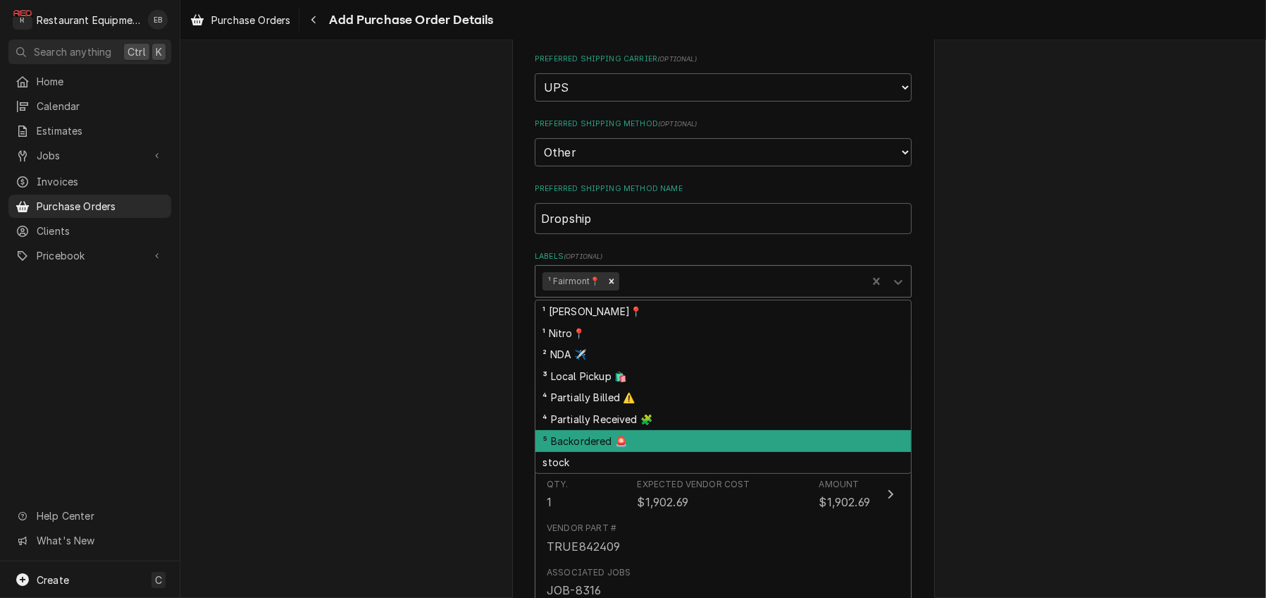
click at [612, 452] on div "⁵ Backordered 🚨" at bounding box center [724, 441] width 376 height 22
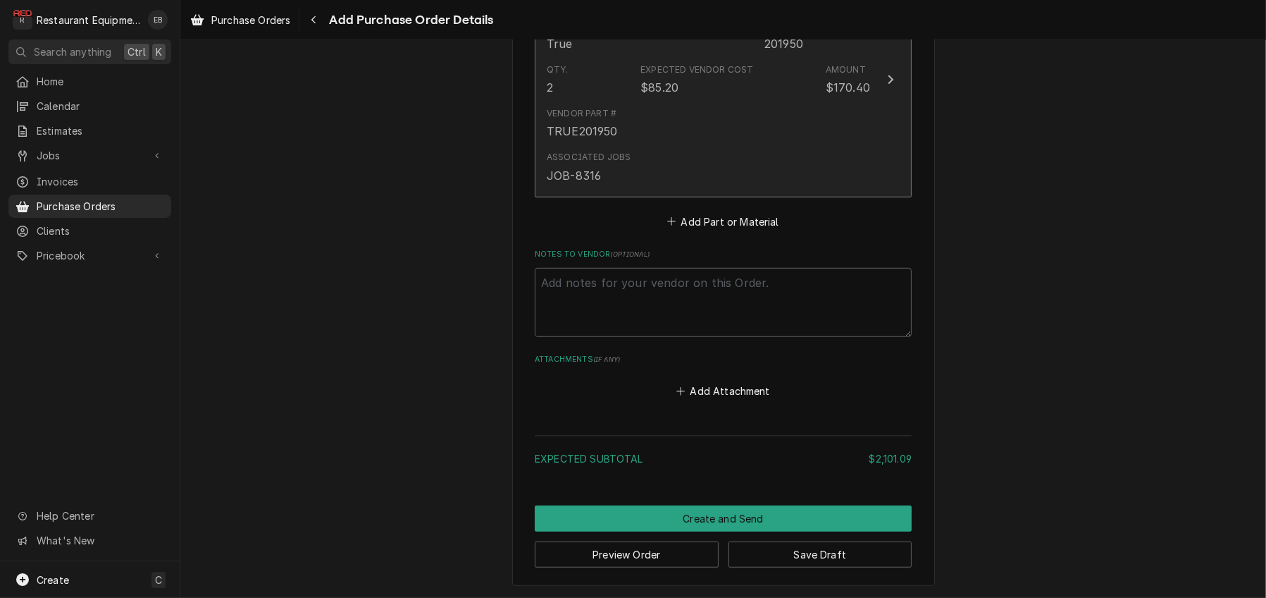
scroll to position [1429, 0]
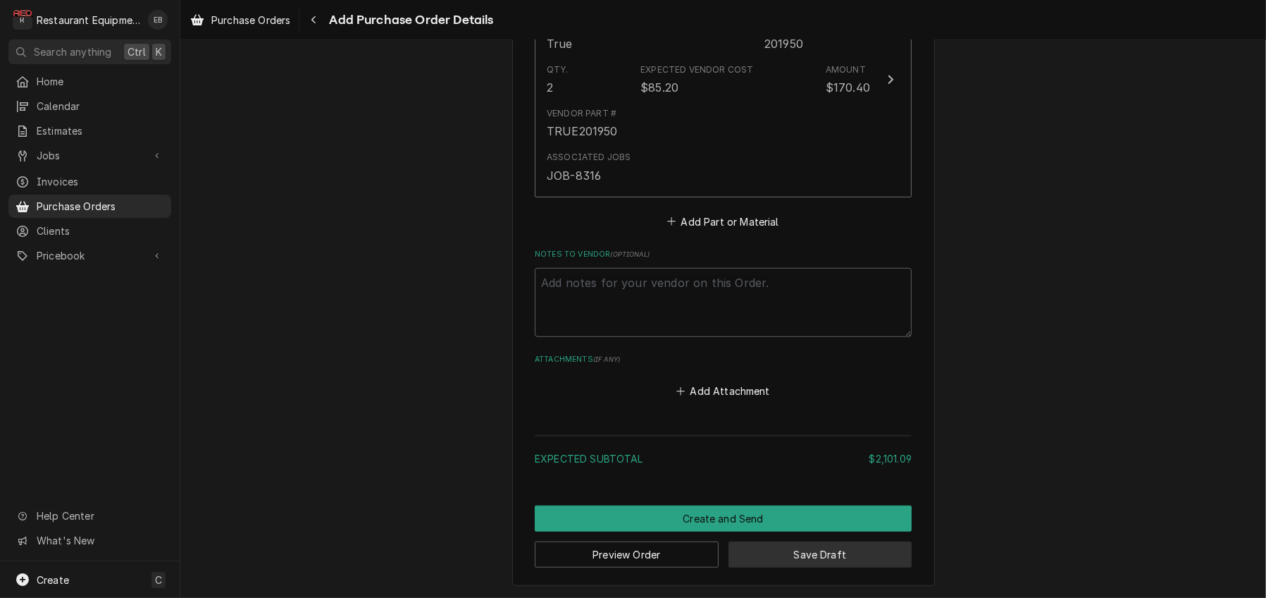
click at [793, 554] on button "Save Draft" at bounding box center [821, 554] width 184 height 26
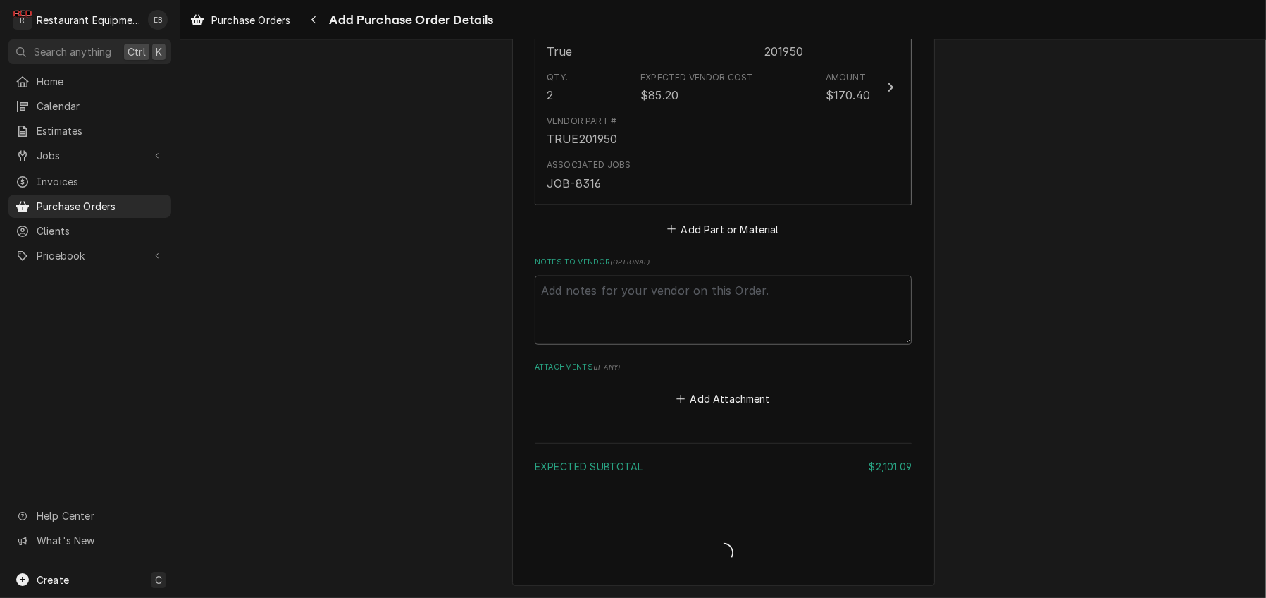
scroll to position [1420, 0]
type textarea "x"
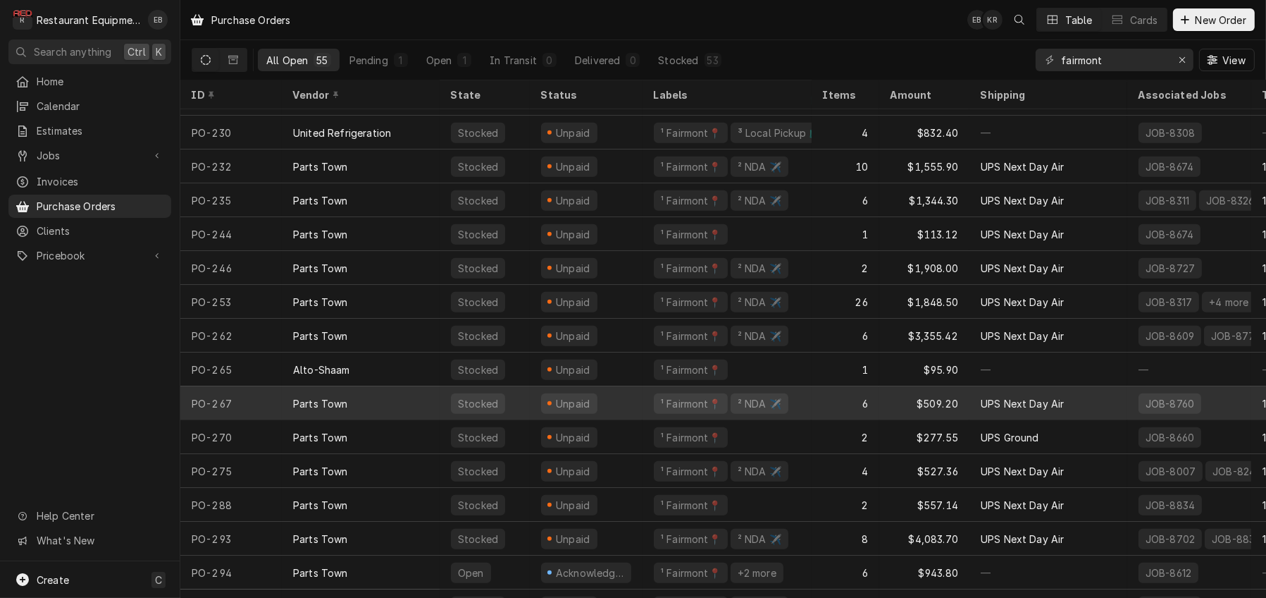
scroll to position [1384, 0]
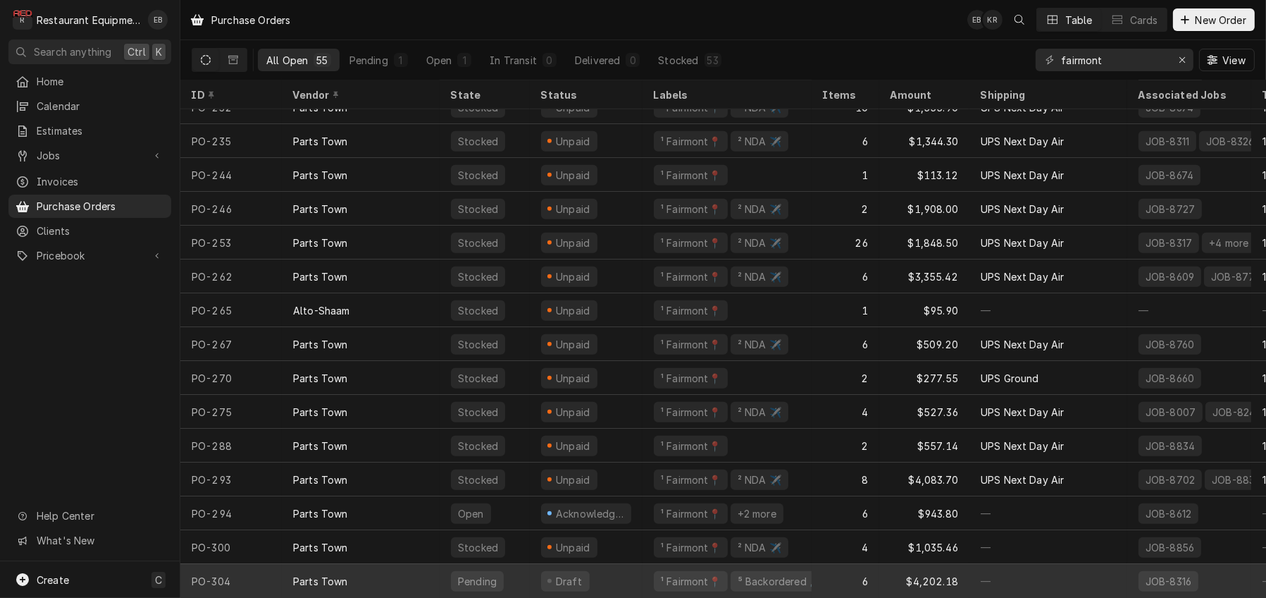
click at [843, 572] on div "6" at bounding box center [846, 581] width 68 height 34
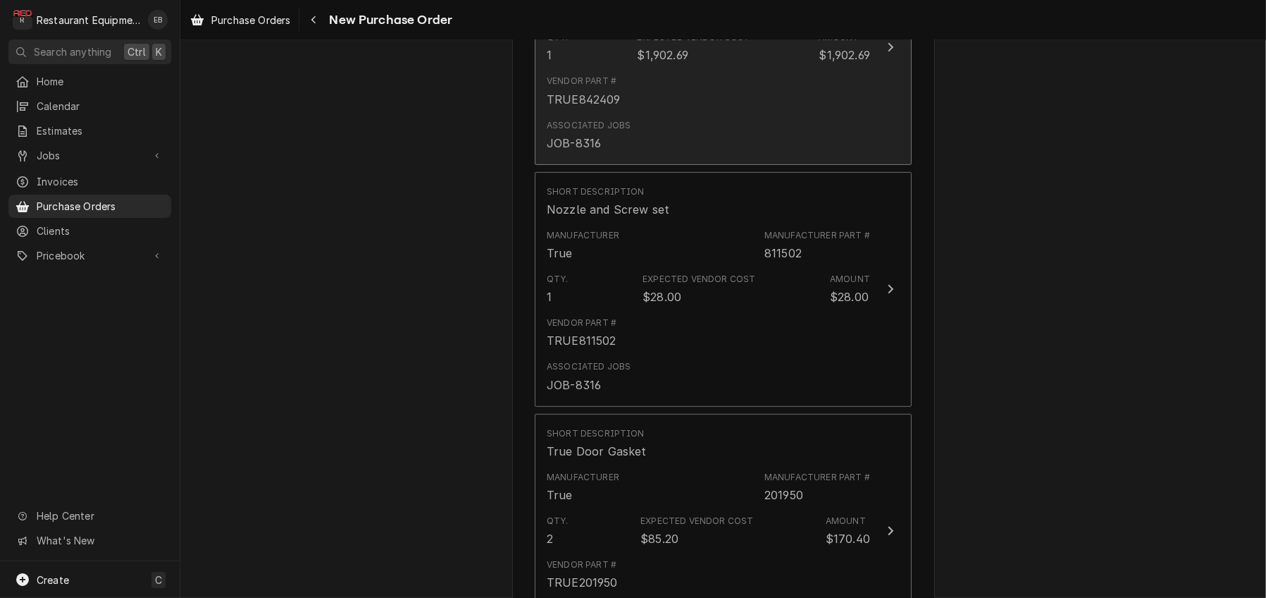
scroll to position [798, 0]
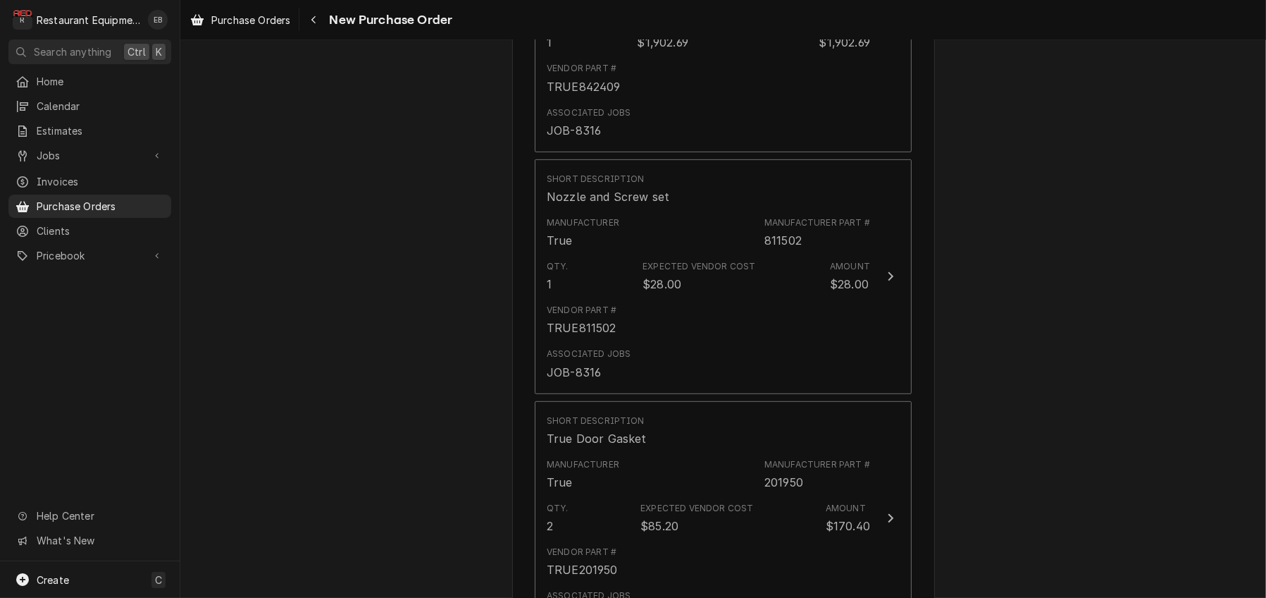
type textarea "x"
click at [273, 10] on link "Purchase Orders" at bounding box center [240, 19] width 111 height 23
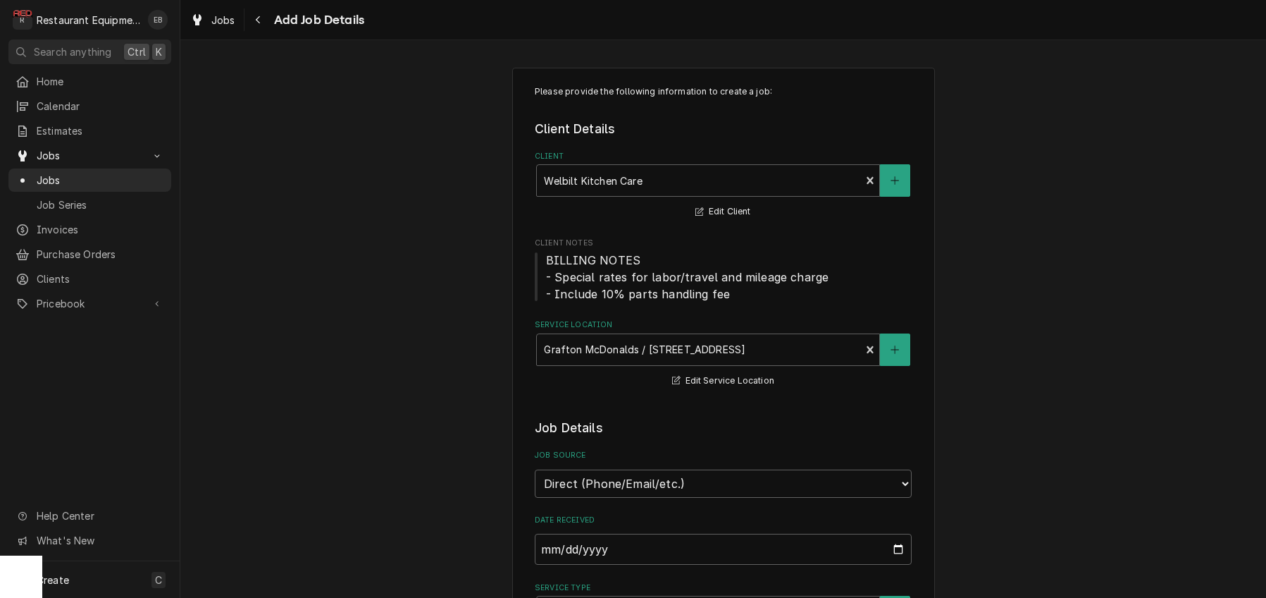
select select "3"
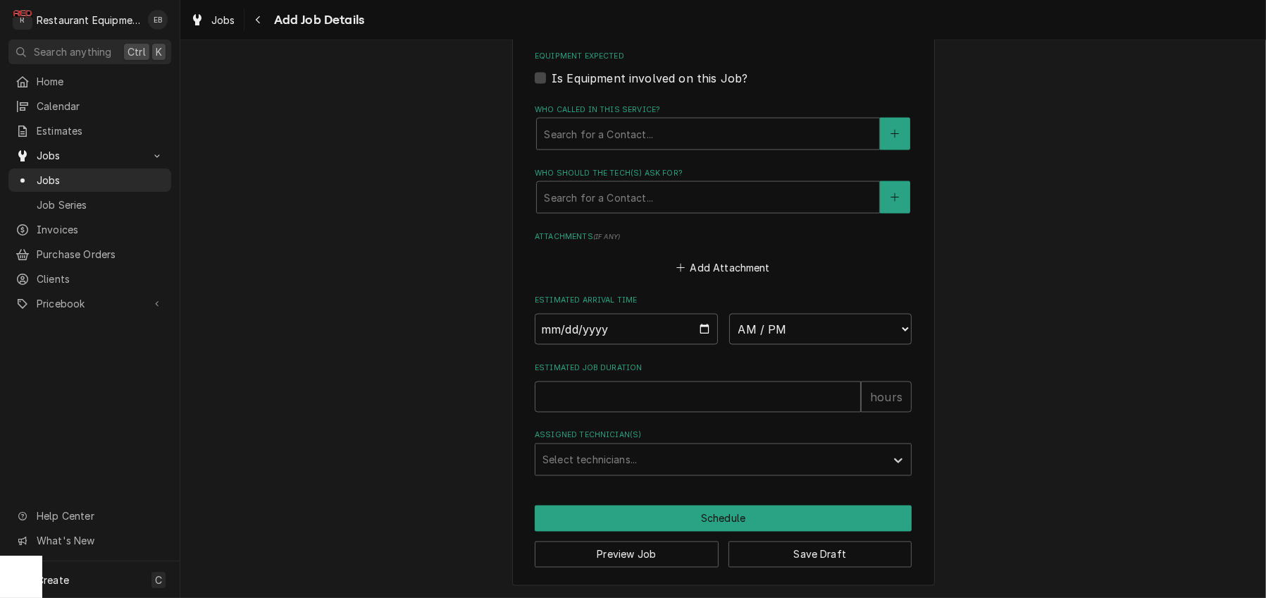
scroll to position [3065, 0]
click at [839, 556] on button "Save Draft" at bounding box center [821, 554] width 184 height 26
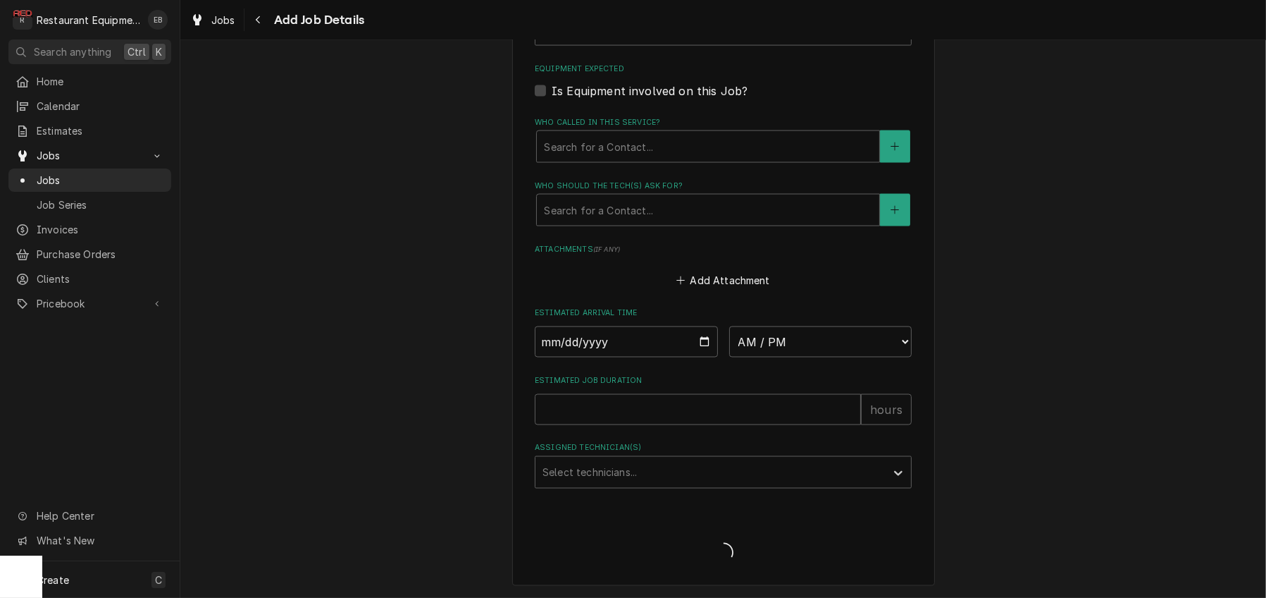
scroll to position [3050, 0]
type textarea "x"
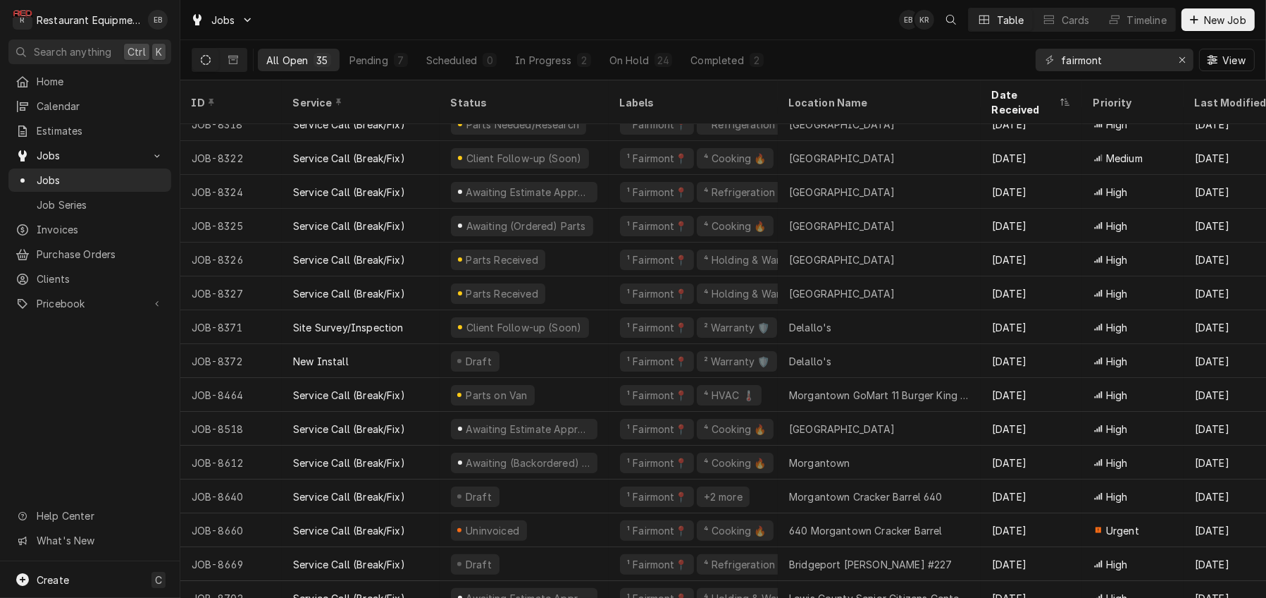
scroll to position [344, 0]
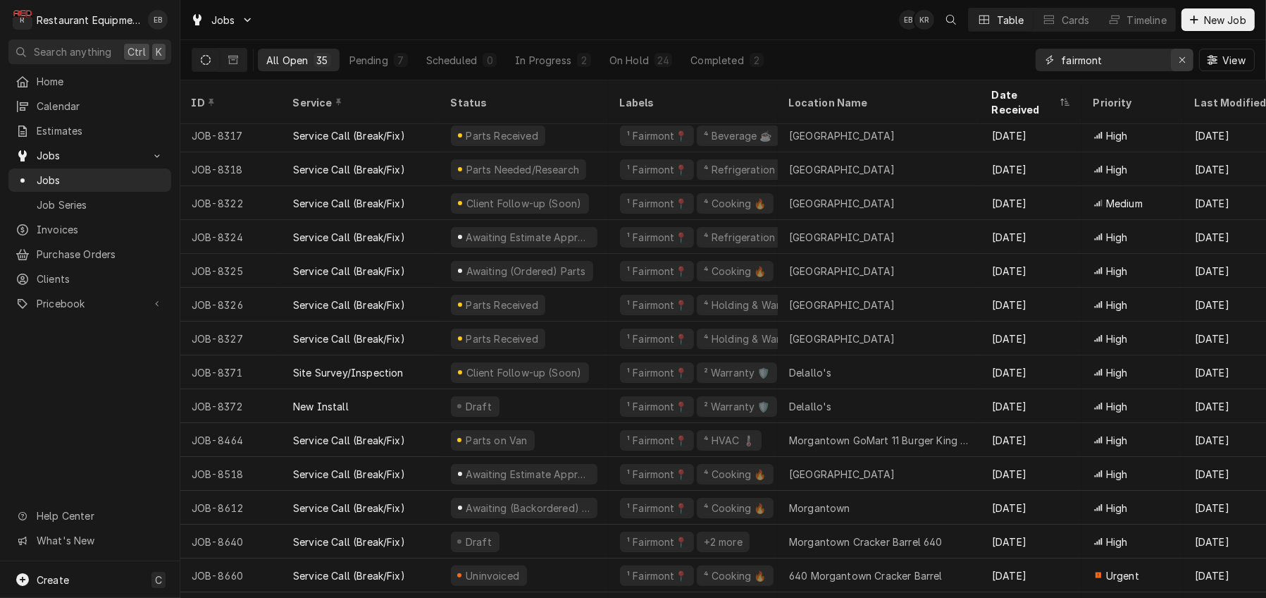
click at [1179, 61] on icon "Erase input" at bounding box center [1183, 60] width 8 height 10
click at [1140, 66] on input "Dynamic Content Wrapper" at bounding box center [1127, 60] width 132 height 23
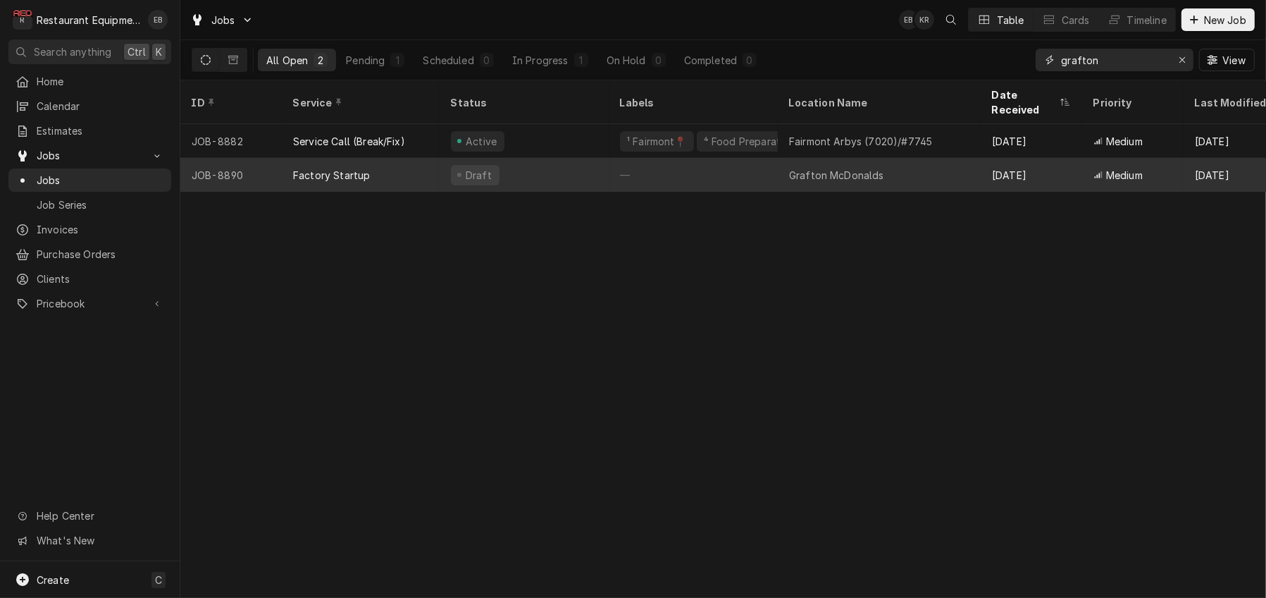
type input "grafton"
click at [776, 166] on div "—" at bounding box center [693, 175] width 169 height 34
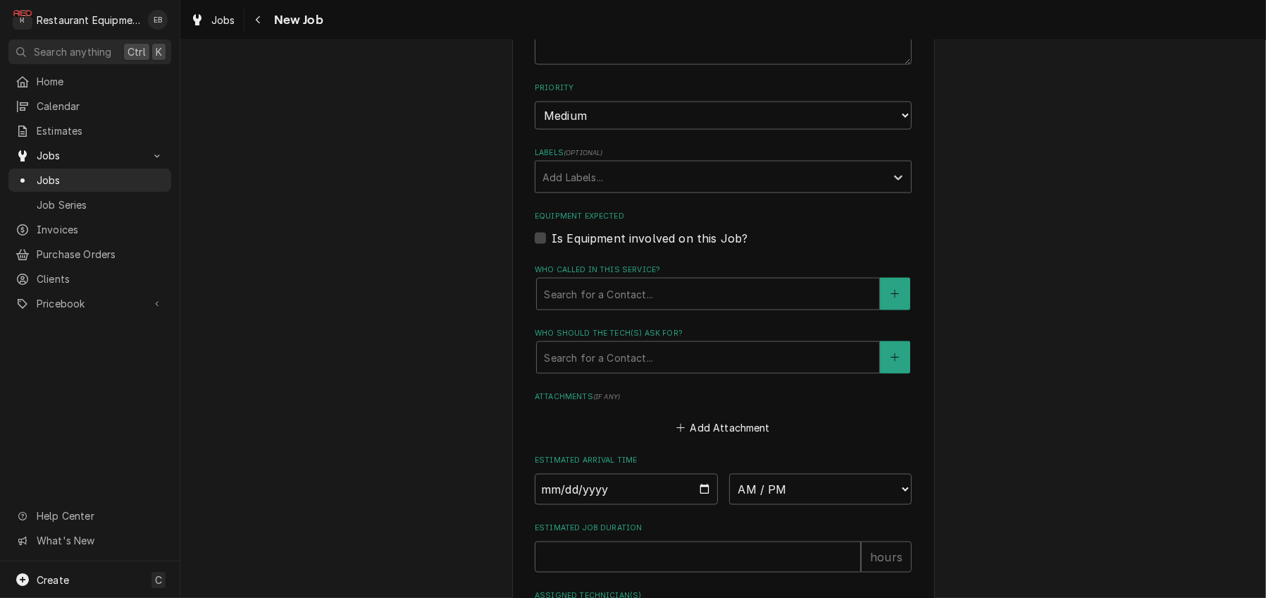
scroll to position [2724, 0]
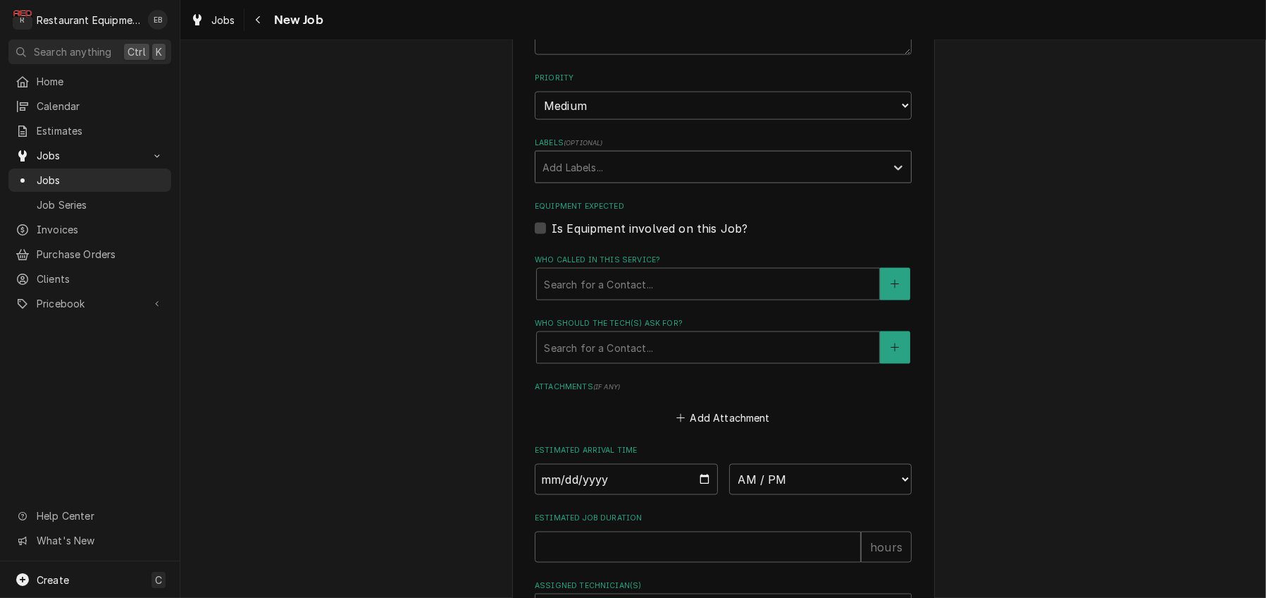
click at [812, 180] on div "Labels" at bounding box center [711, 166] width 336 height 25
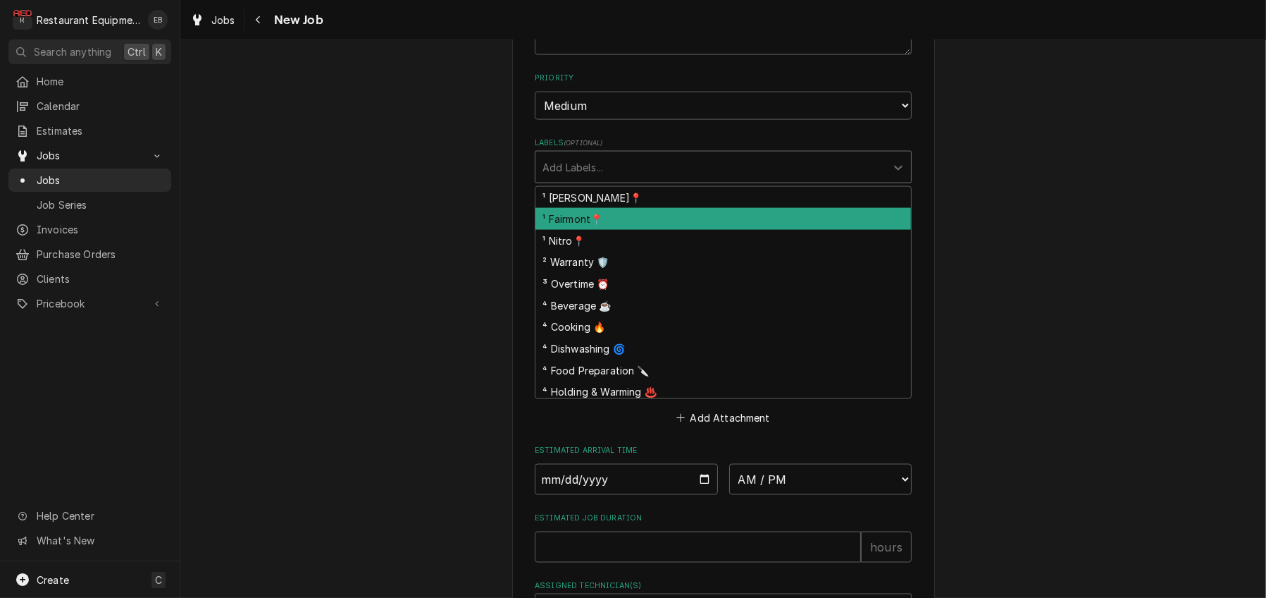
click at [602, 230] on div "¹ Fairmont📍" at bounding box center [724, 219] width 376 height 22
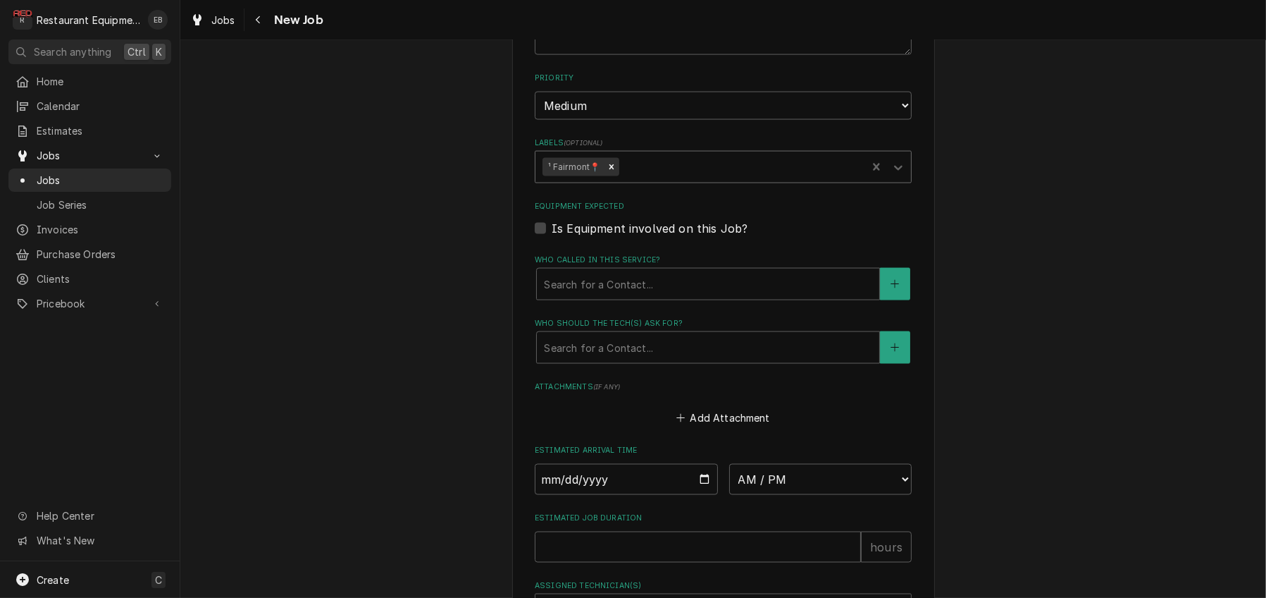
click at [720, 180] on div "Labels" at bounding box center [741, 166] width 238 height 25
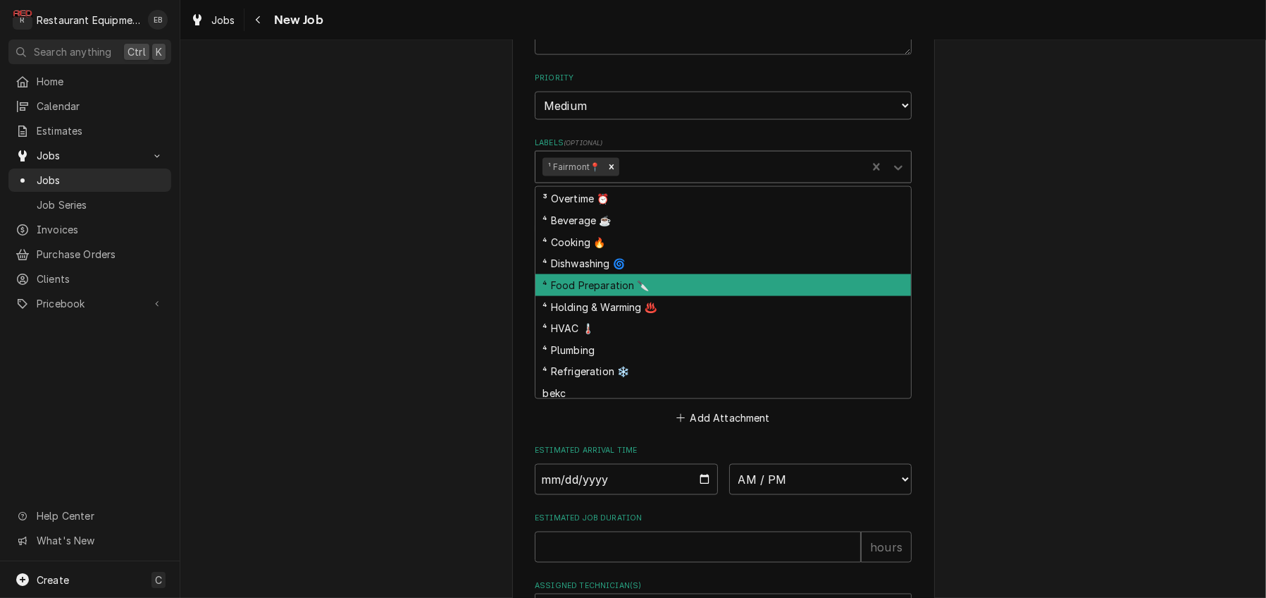
scroll to position [47, 0]
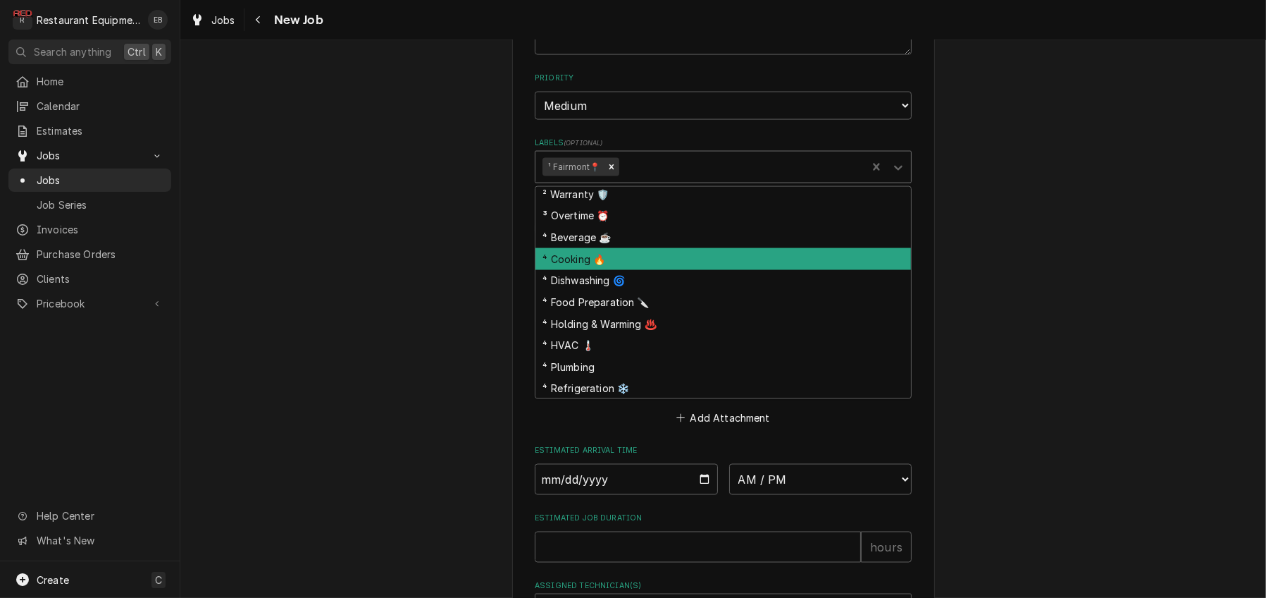
click at [599, 270] on div "⁴ Cooking 🔥" at bounding box center [724, 259] width 376 height 22
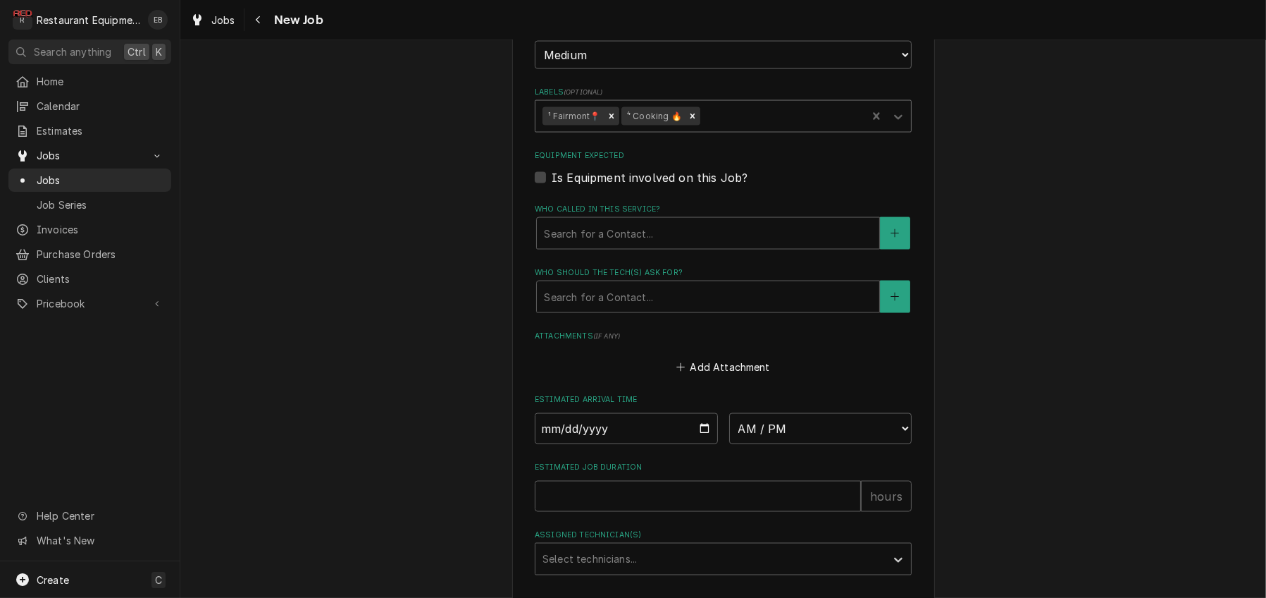
scroll to position [3086, 0]
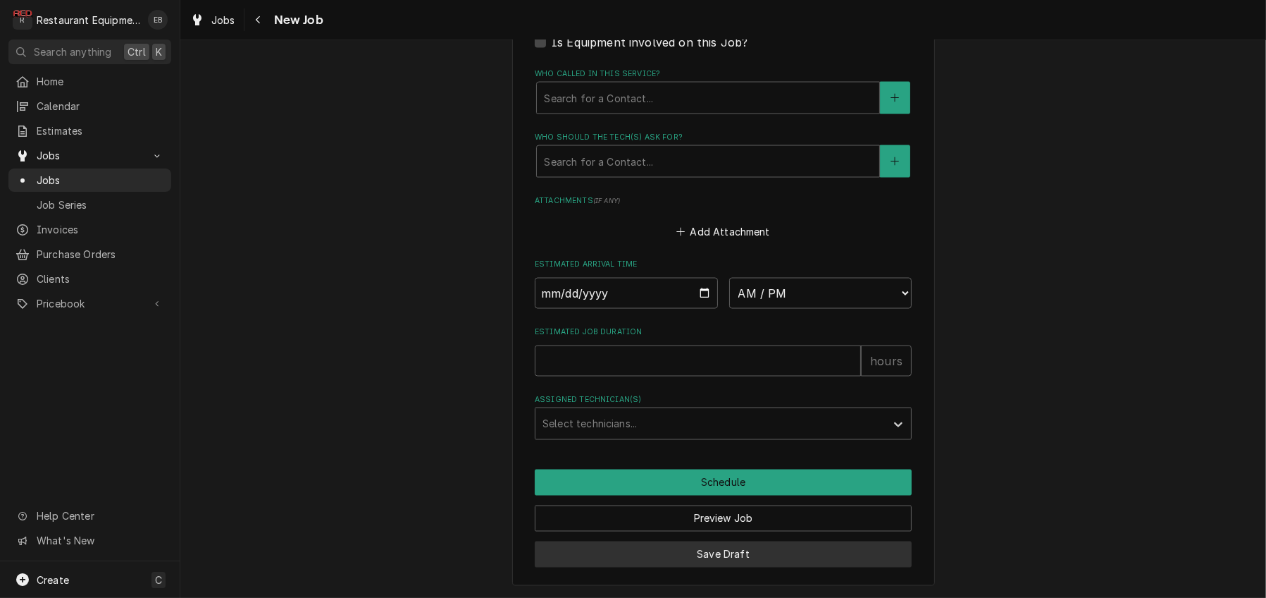
click at [803, 558] on button "Save Draft" at bounding box center [723, 554] width 377 height 26
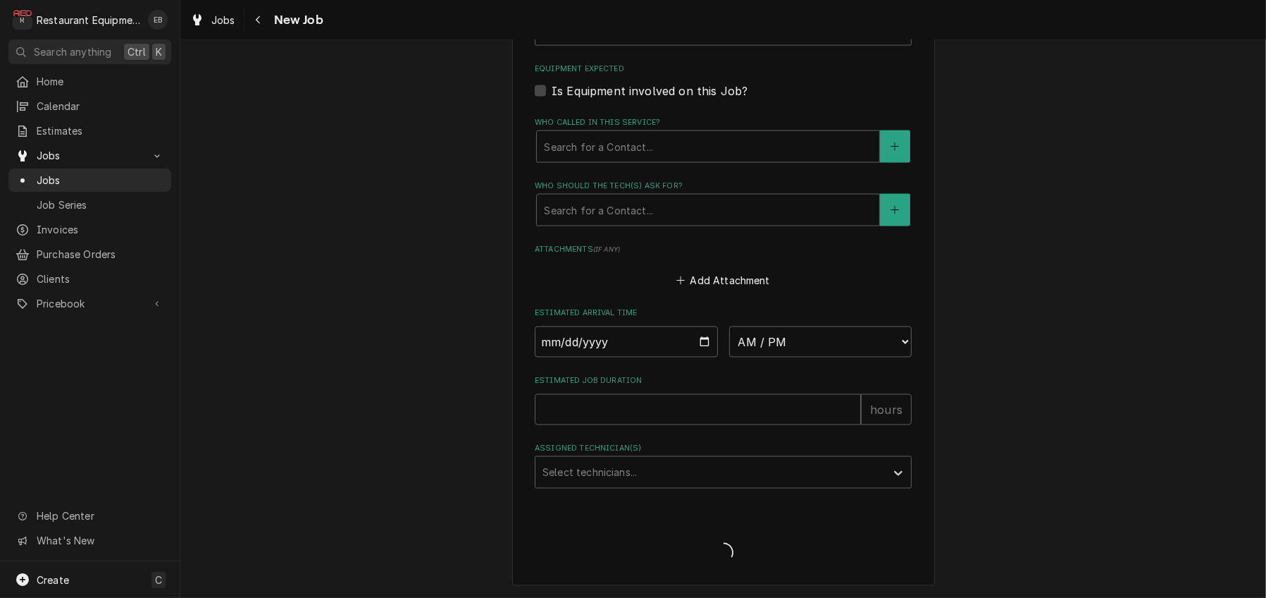
scroll to position [3032, 0]
type textarea "x"
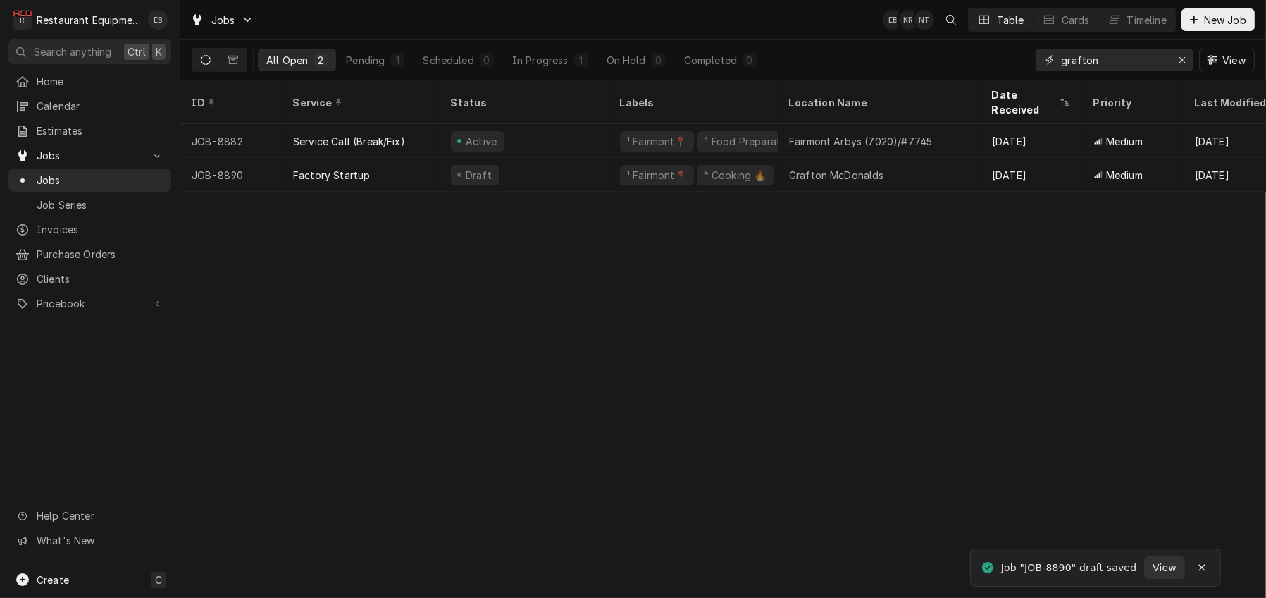
click at [1186, 62] on button "Erase input" at bounding box center [1182, 60] width 23 height 23
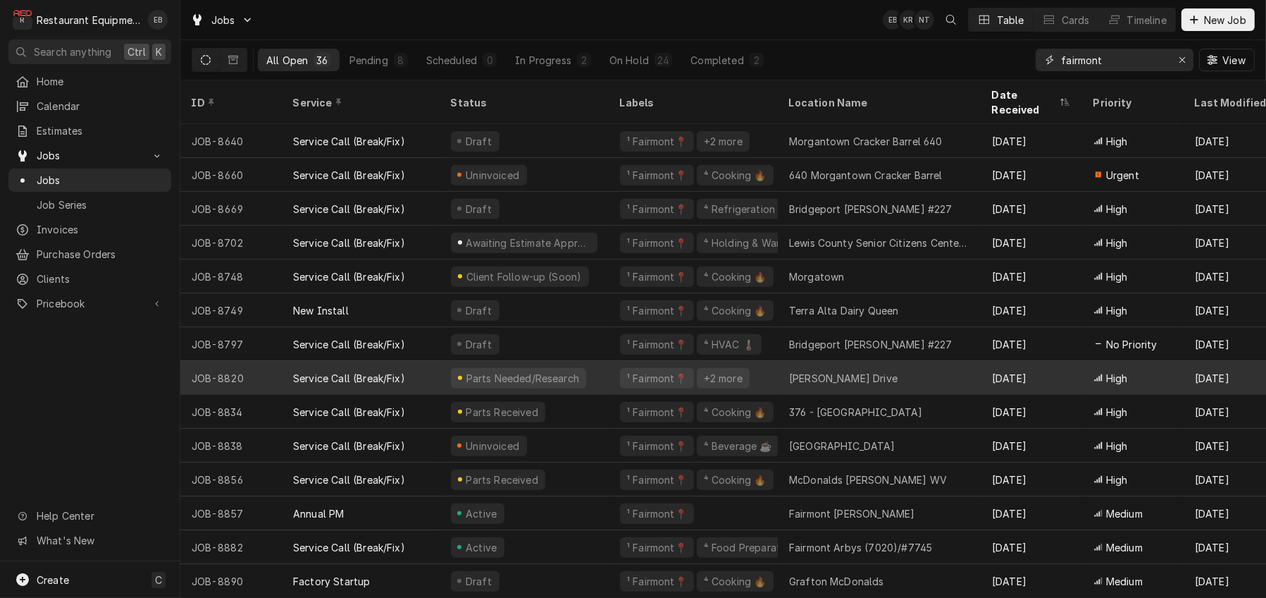
scroll to position [754, 0]
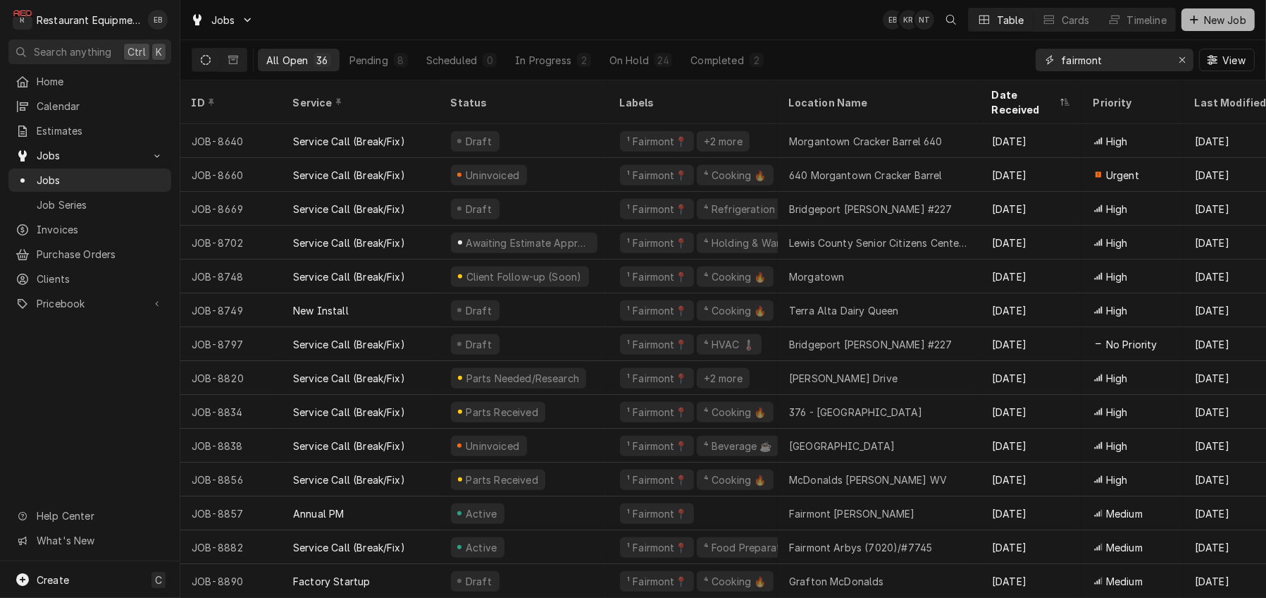
type input "fairmont"
click at [1206, 13] on span "New Job" at bounding box center [1226, 20] width 48 height 15
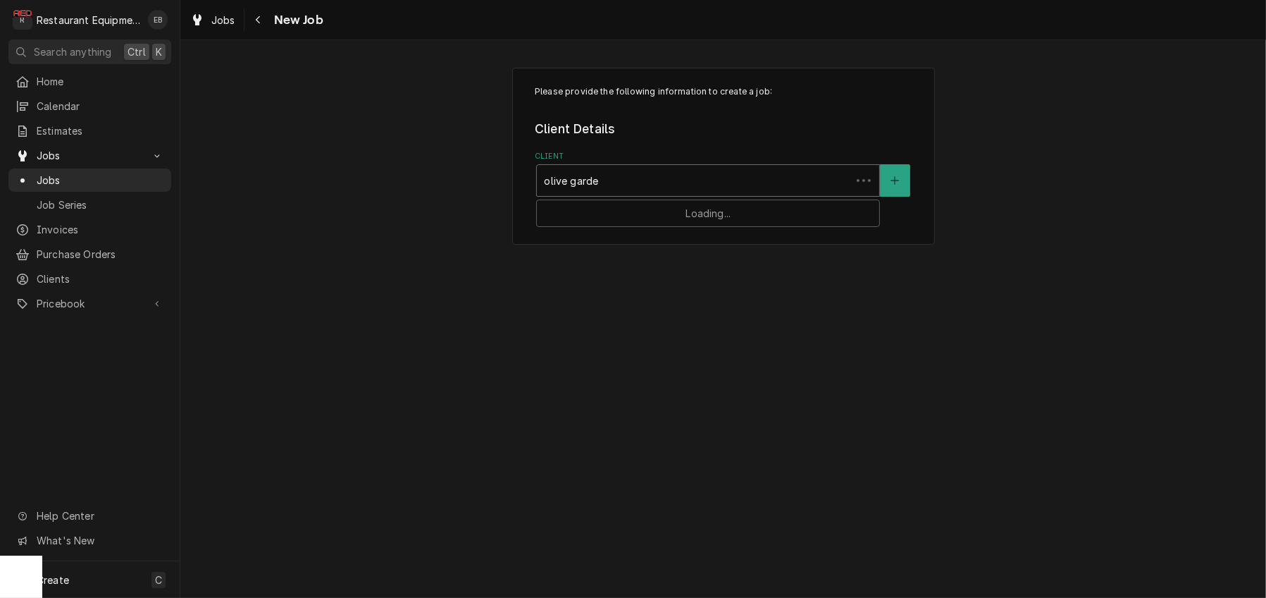
type input "olive garden"
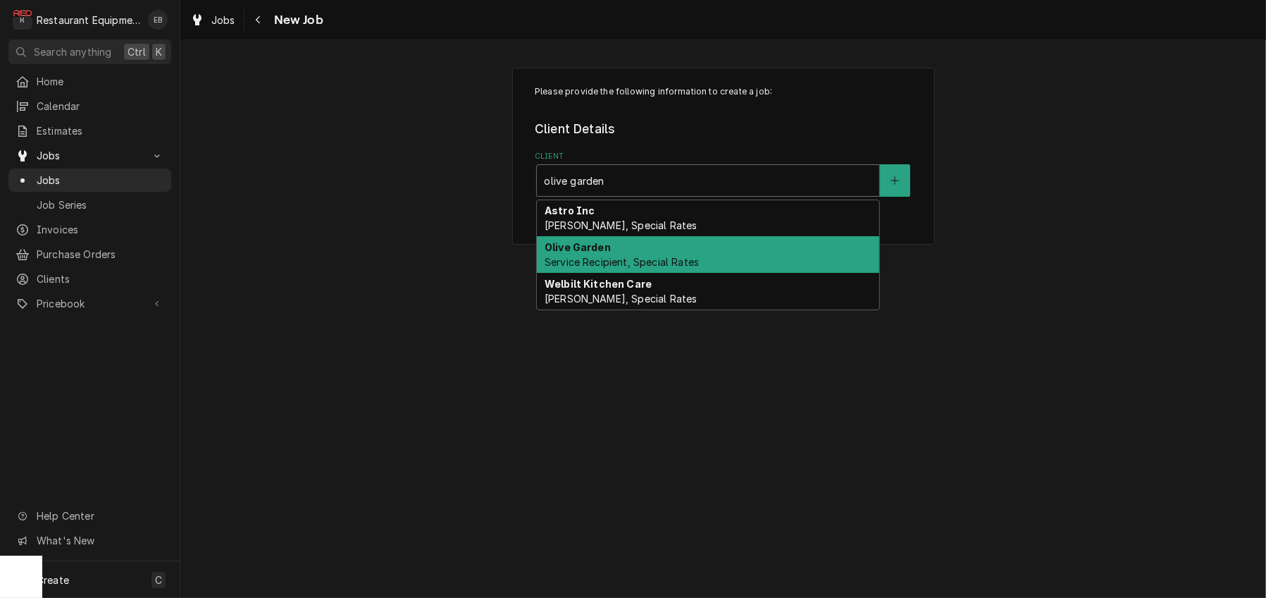
click at [603, 273] on div "Olive Garden Service Recipient, Special Rates" at bounding box center [708, 254] width 342 height 37
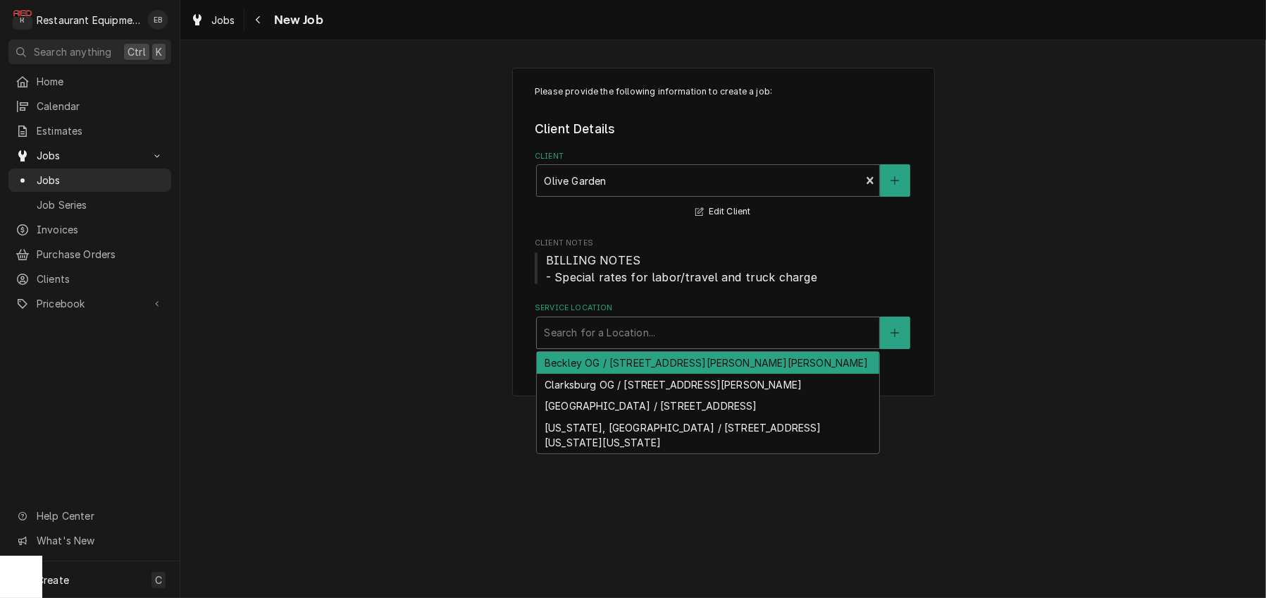
click at [617, 345] on div "Service Location" at bounding box center [708, 332] width 328 height 25
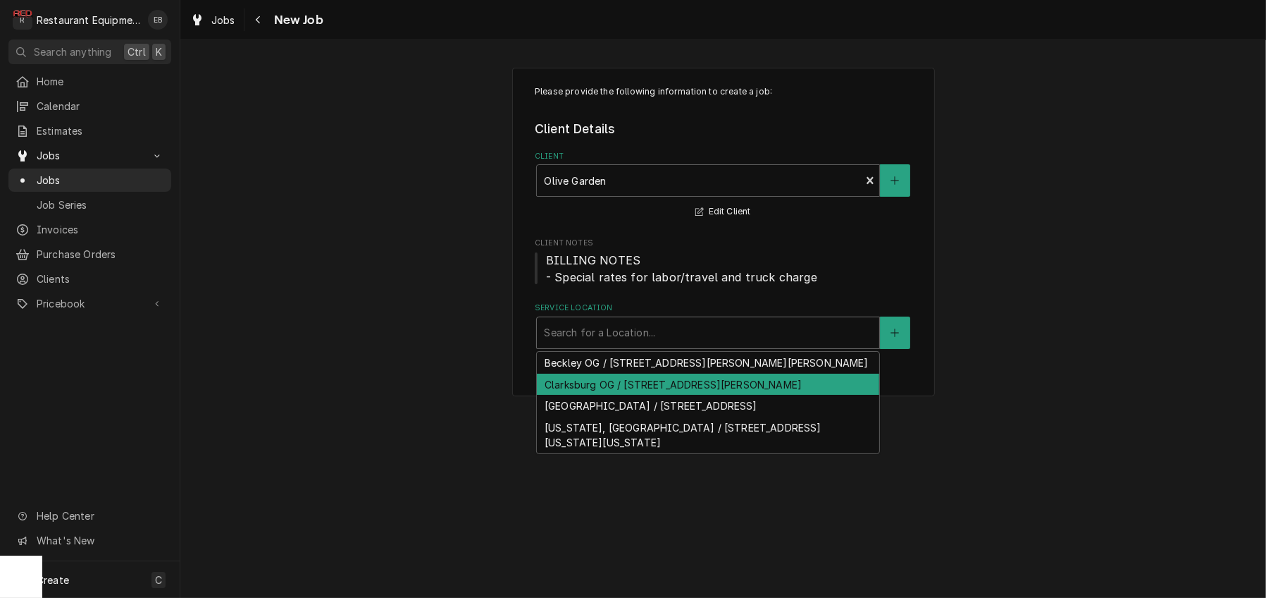
click at [634, 395] on div "Clarksburg OG / [STREET_ADDRESS][PERSON_NAME]" at bounding box center [708, 384] width 342 height 22
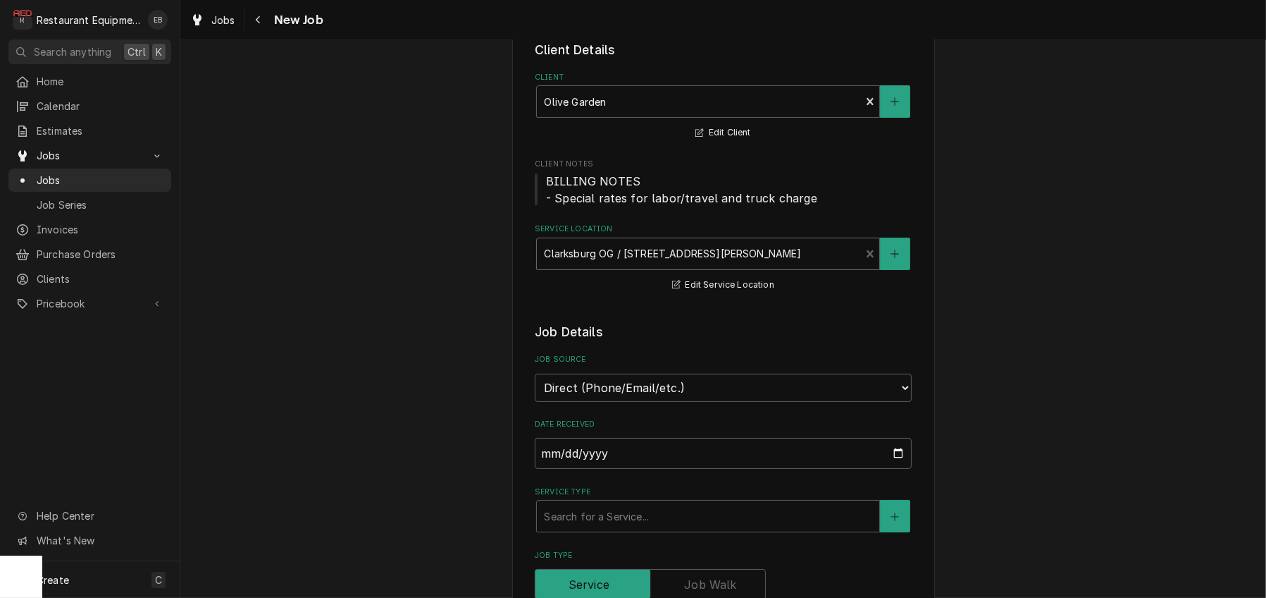
scroll to position [235, 0]
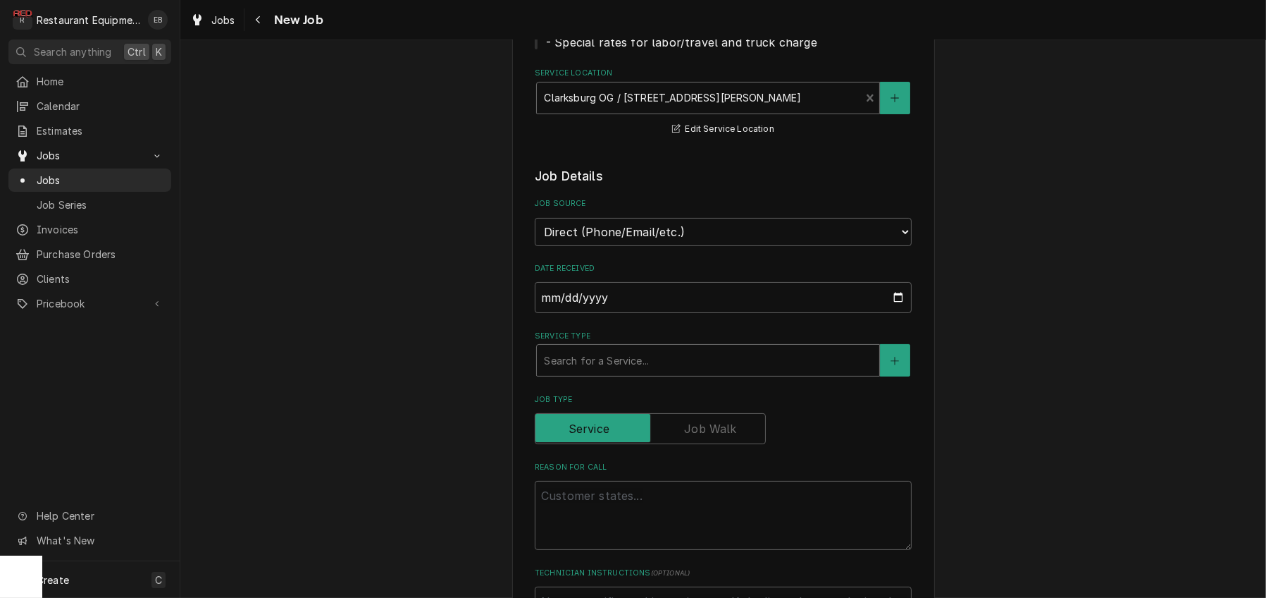
click at [635, 373] on div "Service Type" at bounding box center [708, 359] width 328 height 25
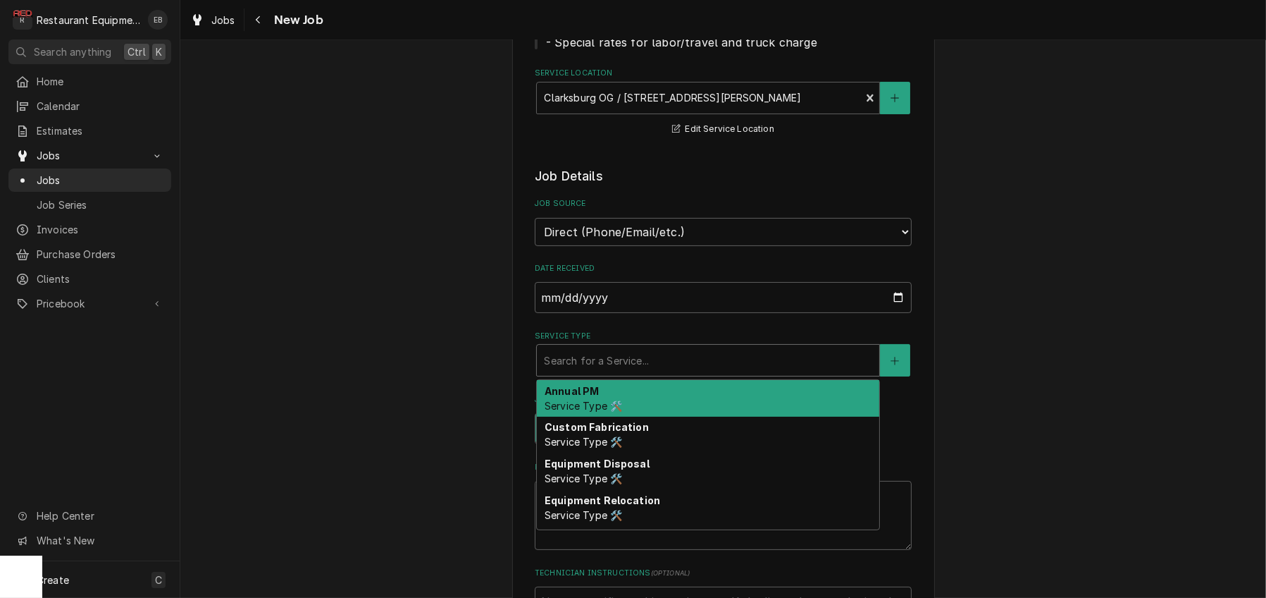
type textarea "x"
type input "b"
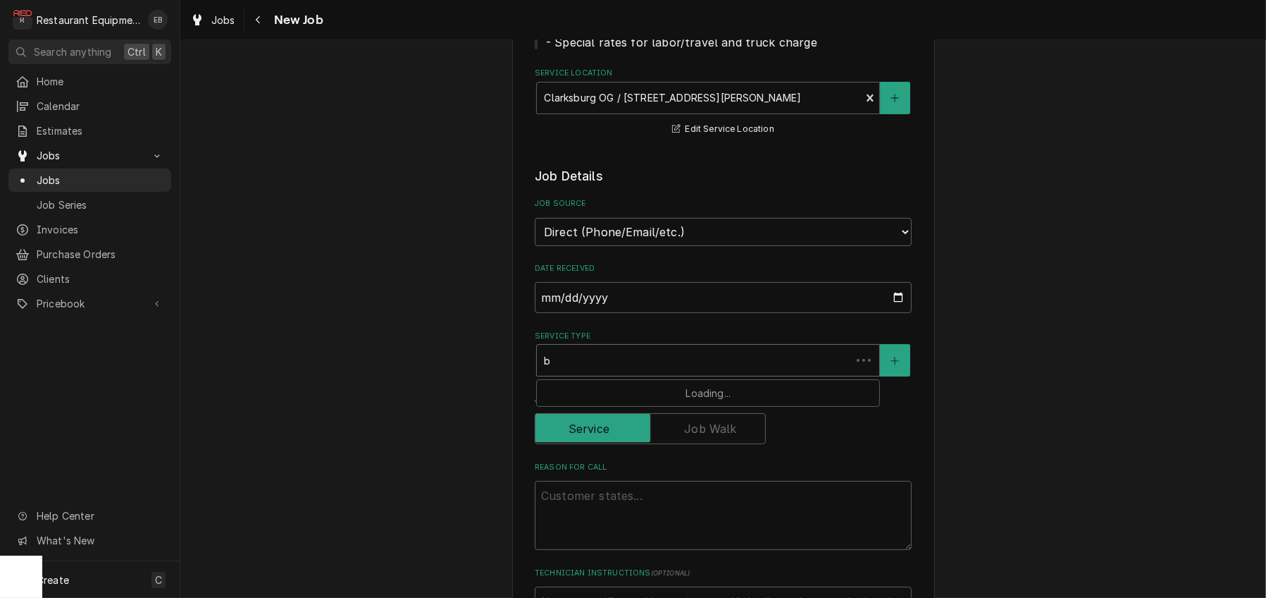
type textarea "x"
type input "br"
type textarea "x"
type input "bre"
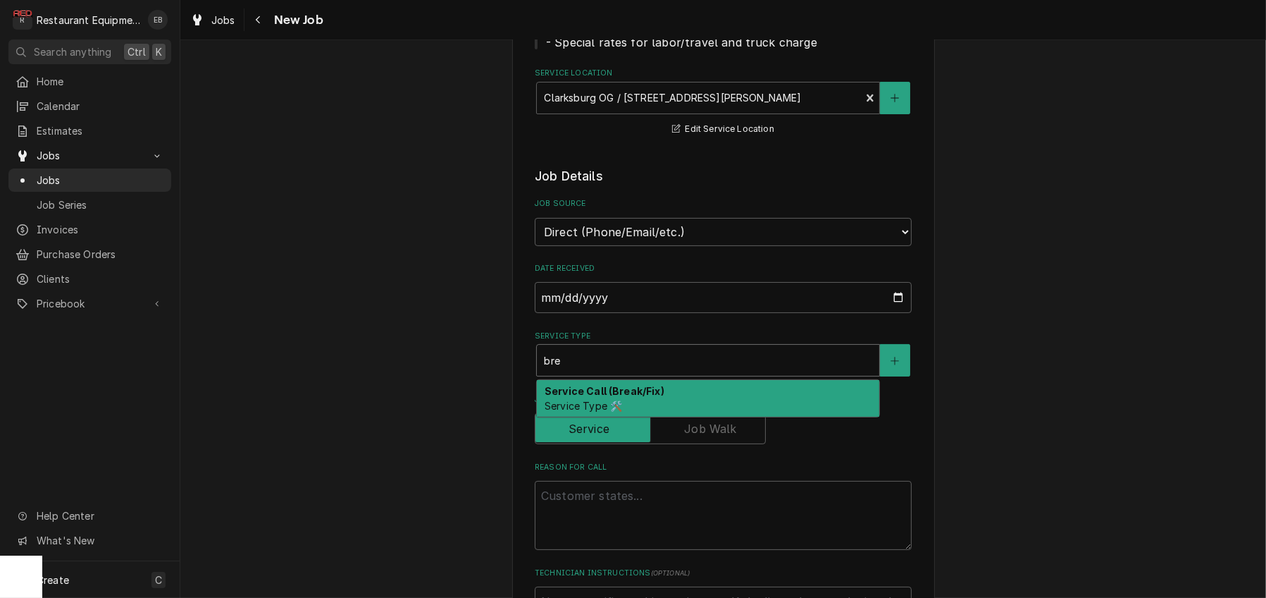
type textarea "x"
type input "br"
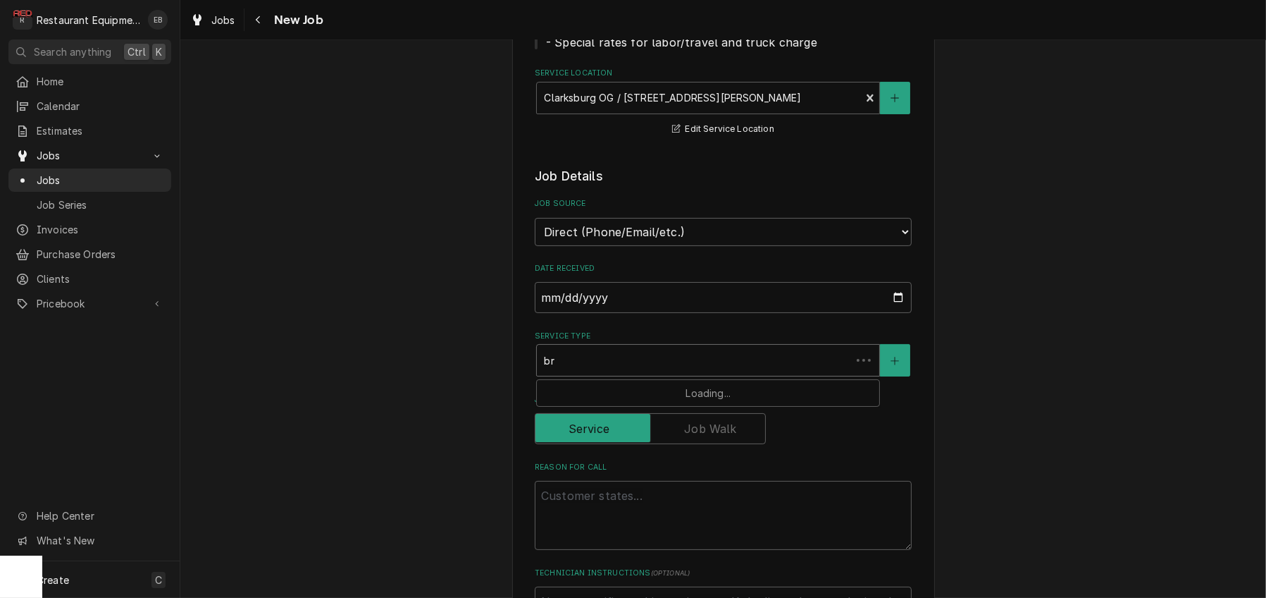
type textarea "x"
type input "b"
type textarea "x"
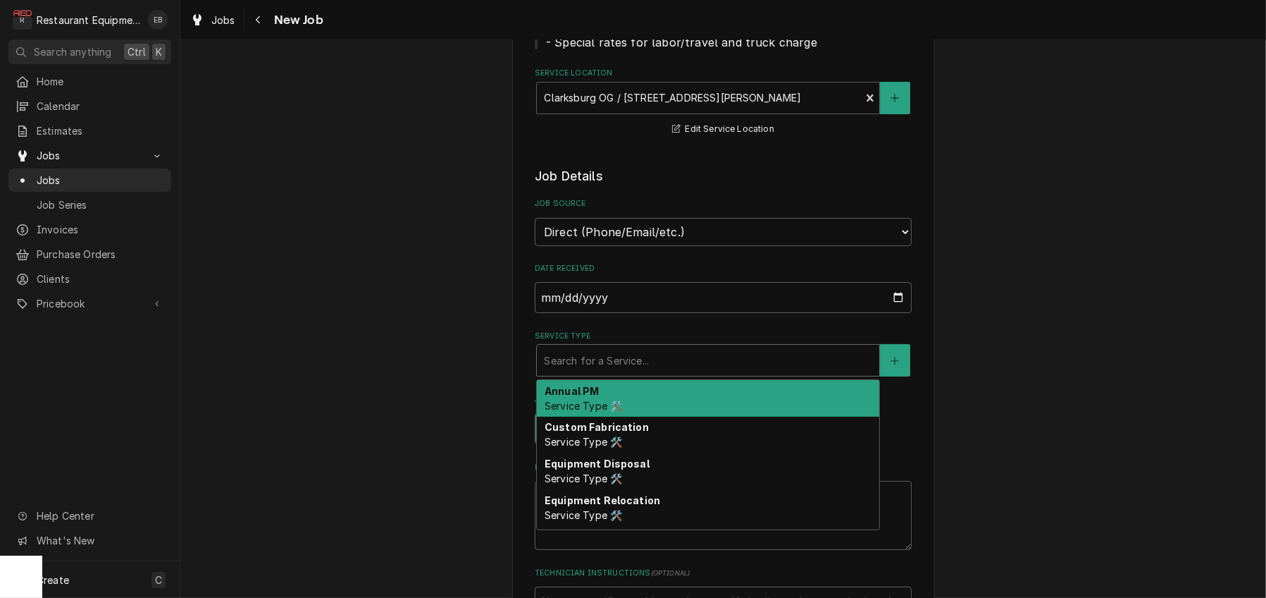
type textarea "x"
type input "p"
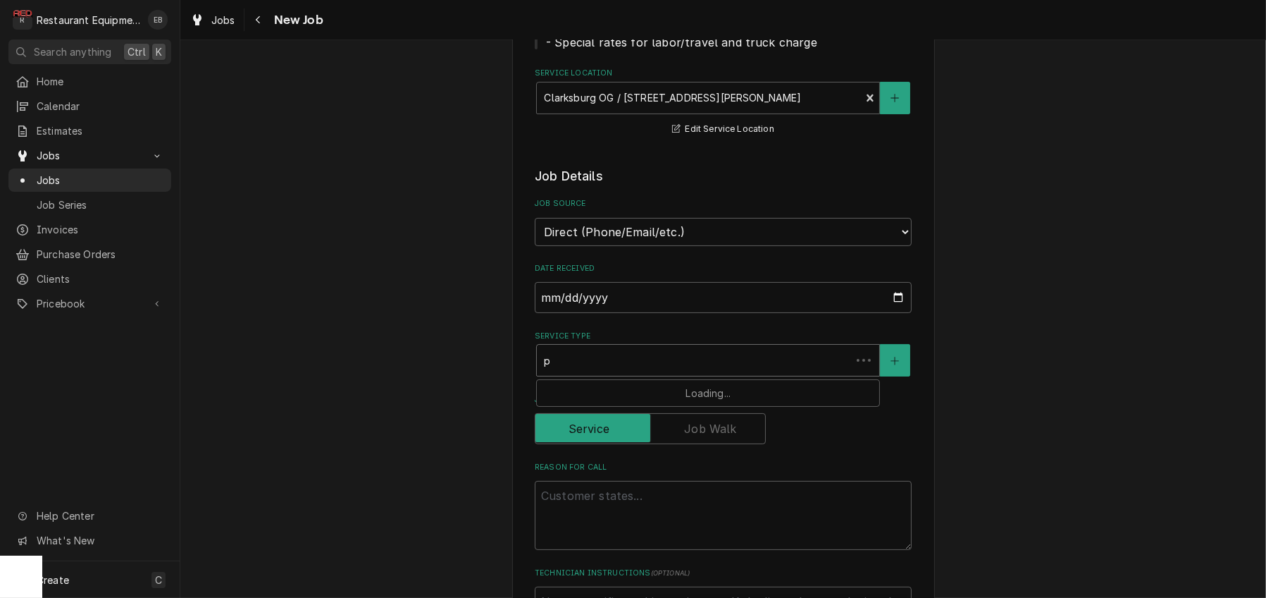
type textarea "x"
type input "pm"
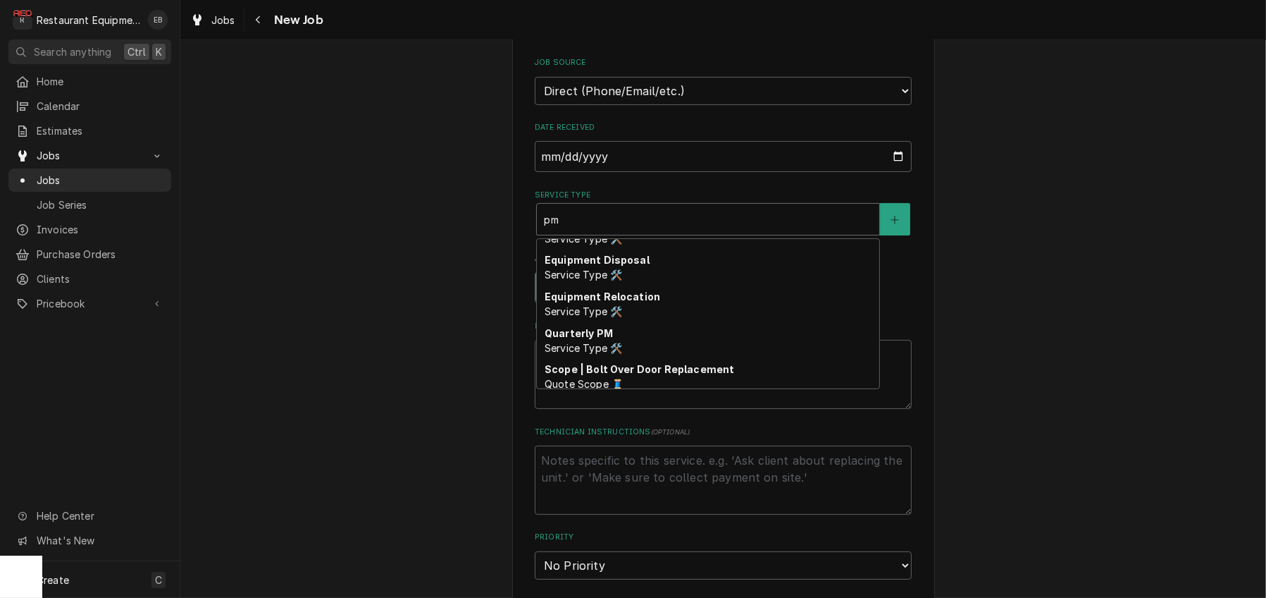
scroll to position [0, 0]
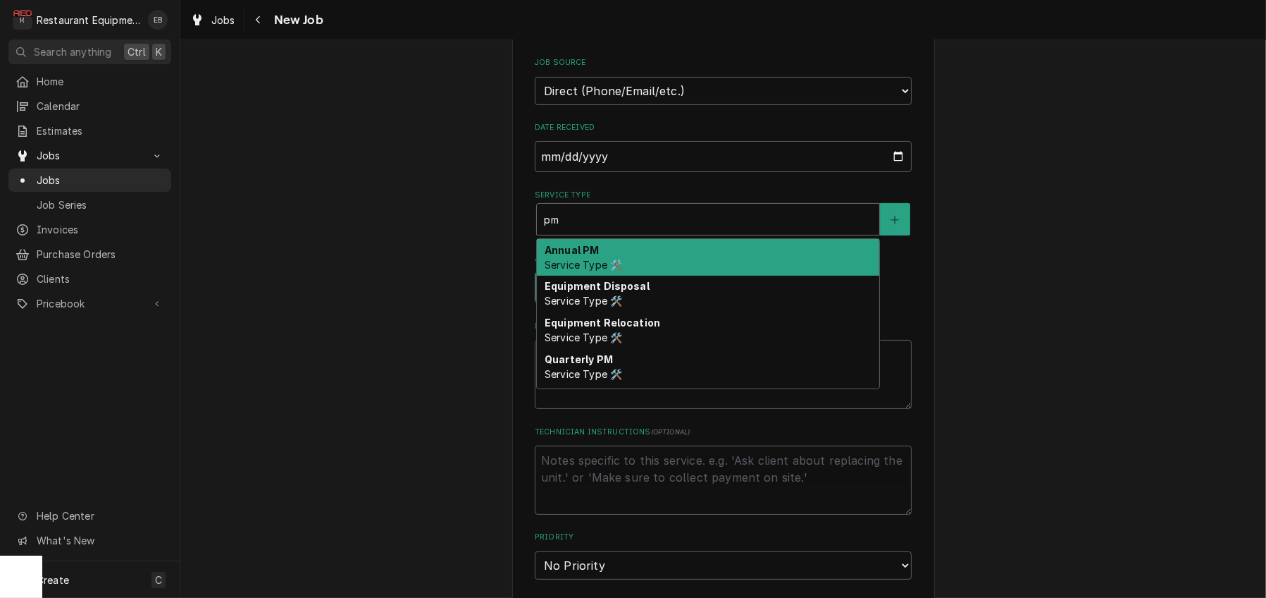
click at [613, 276] on div "Annual PM Service Type 🛠️" at bounding box center [708, 257] width 342 height 37
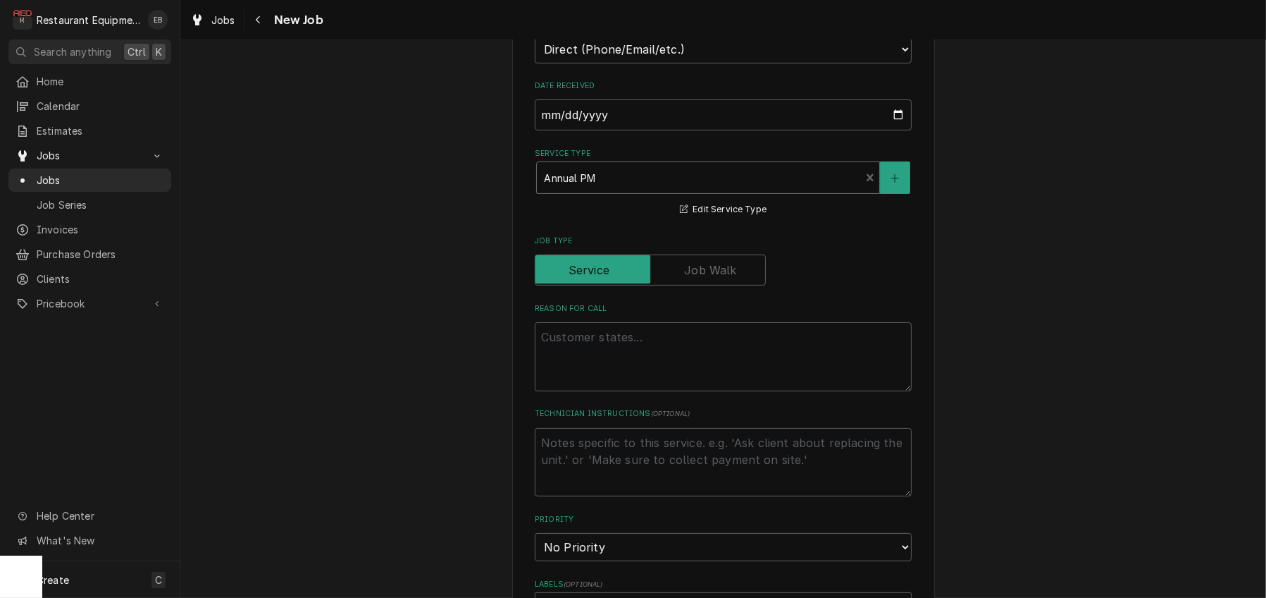
scroll to position [423, 0]
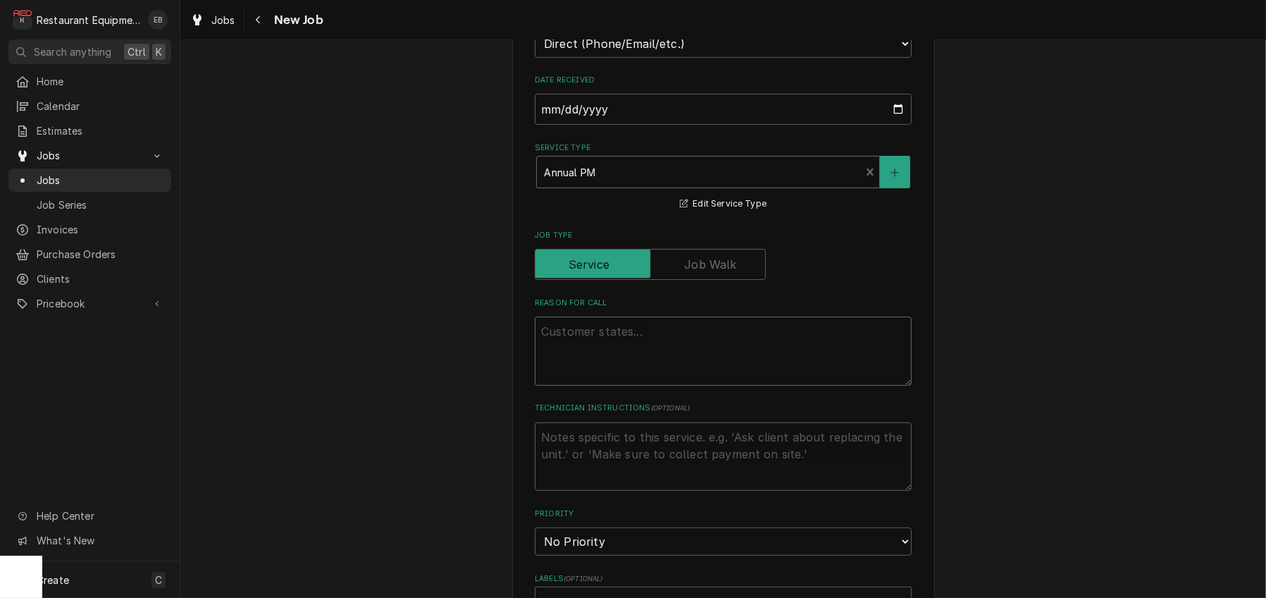
click at [634, 385] on textarea "Reason For Call" at bounding box center [723, 350] width 377 height 69
type textarea "x"
type textarea "I"
type textarea "x"
type textarea "Ic"
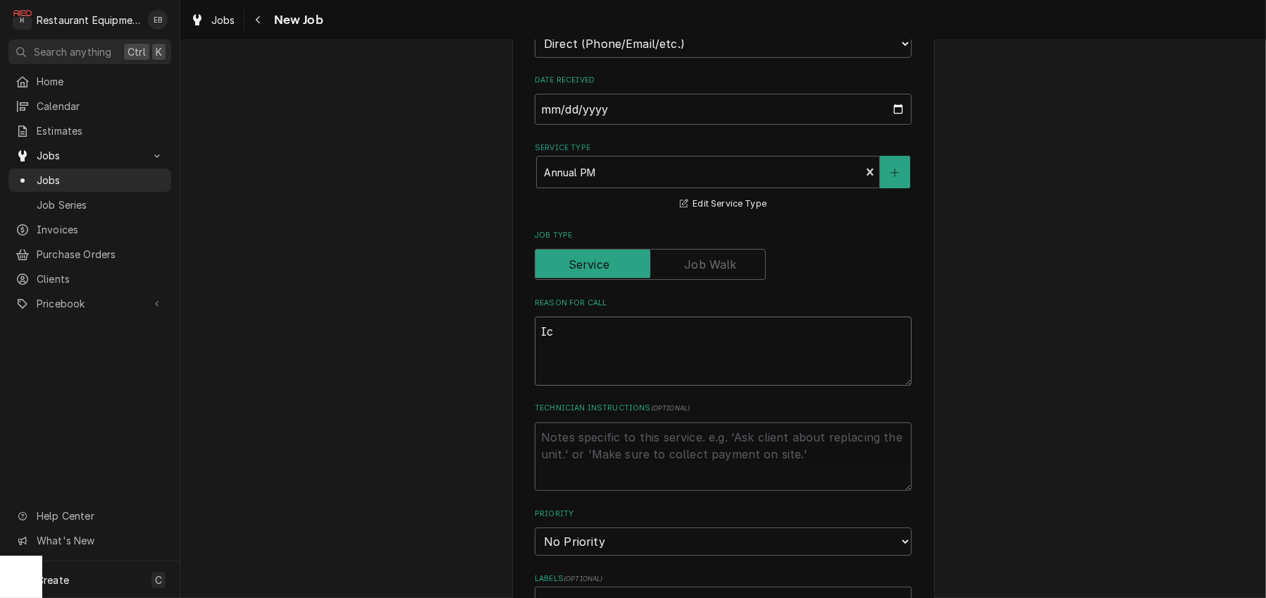
type textarea "x"
type textarea "Ice"
type textarea "x"
type textarea "Ice"
type textarea "x"
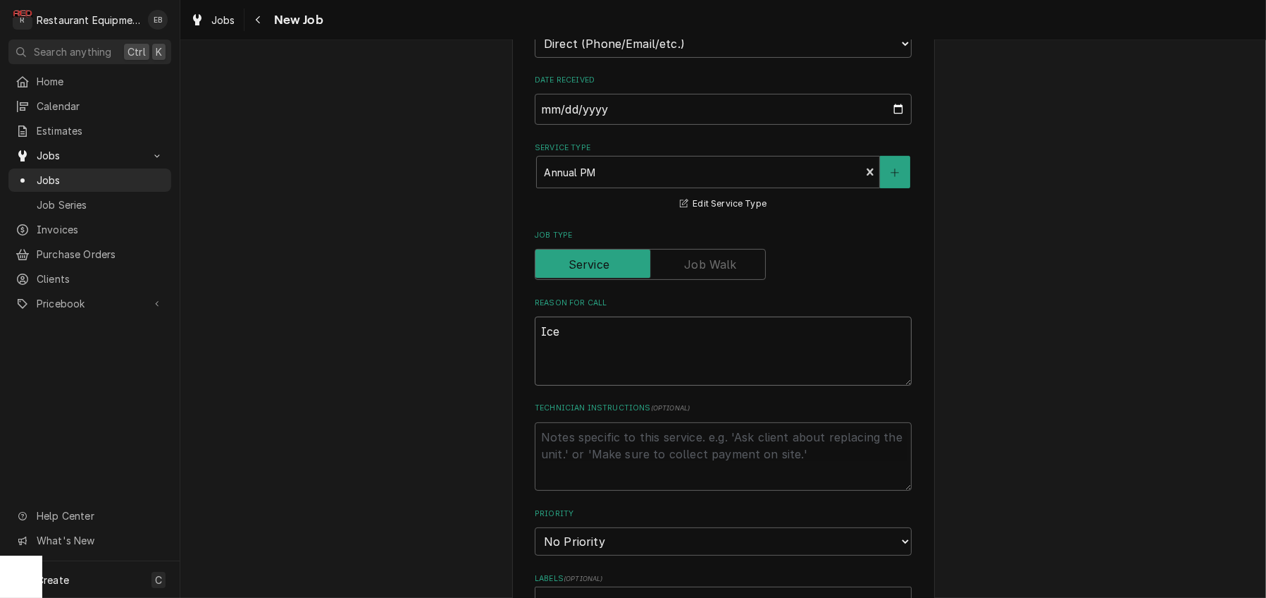
type textarea "Ice m"
type textarea "x"
type textarea "Ice ma"
type textarea "x"
type textarea "Ice mac"
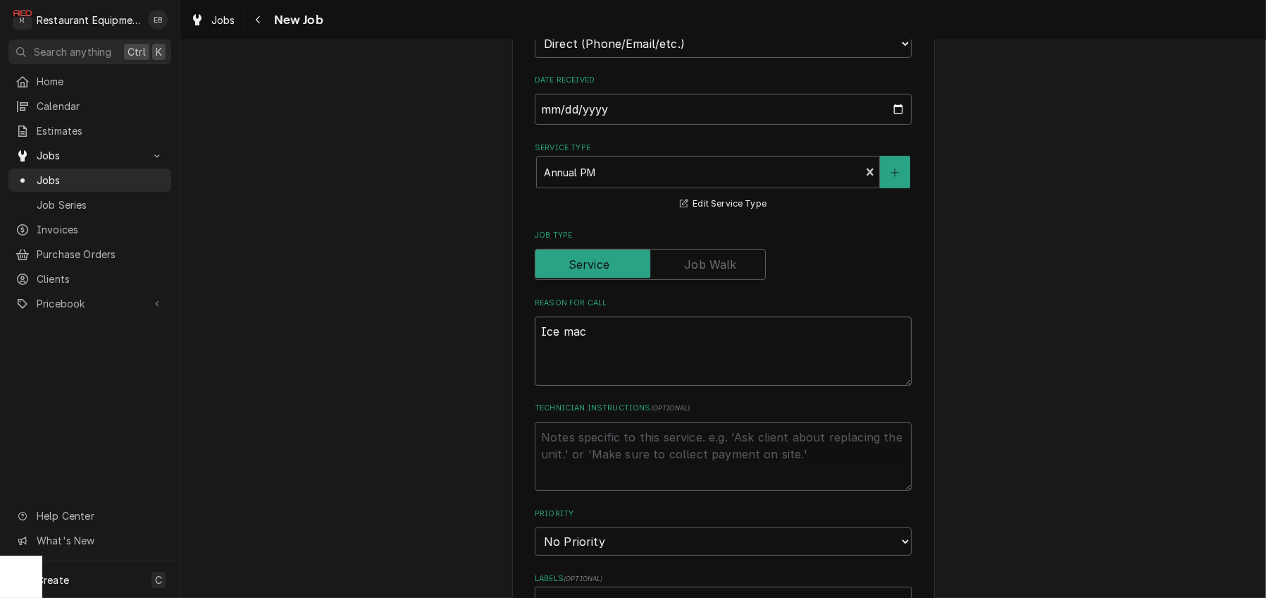
type textarea "x"
type textarea "Ice mach"
type textarea "x"
type textarea "Ice machi"
type textarea "x"
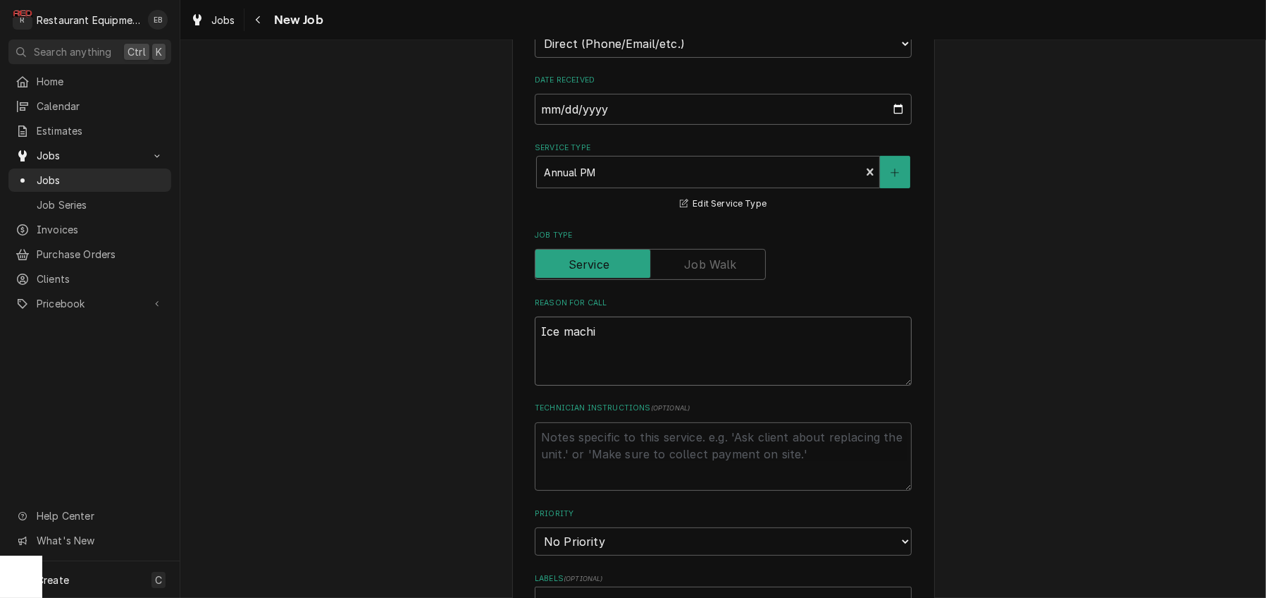
type textarea "Ice machin"
type textarea "x"
type textarea "Ice machine"
type textarea "x"
type textarea "Ice machines"
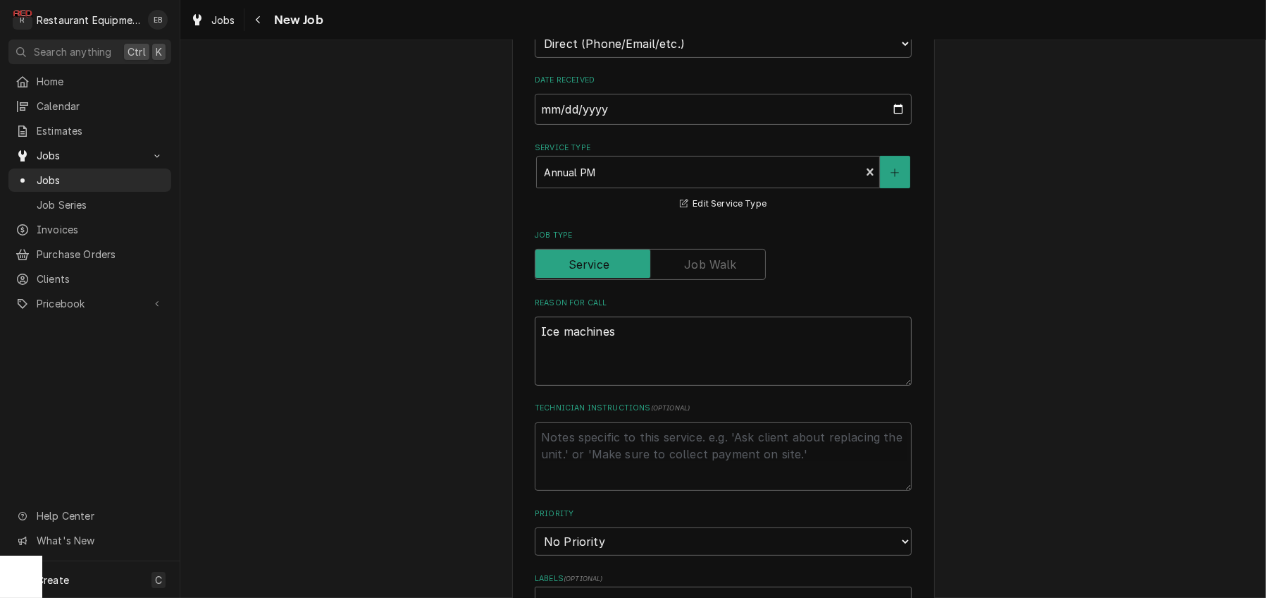
type textarea "x"
type textarea "Ice machines"
type textarea "x"
type textarea "Ice machines n"
type textarea "x"
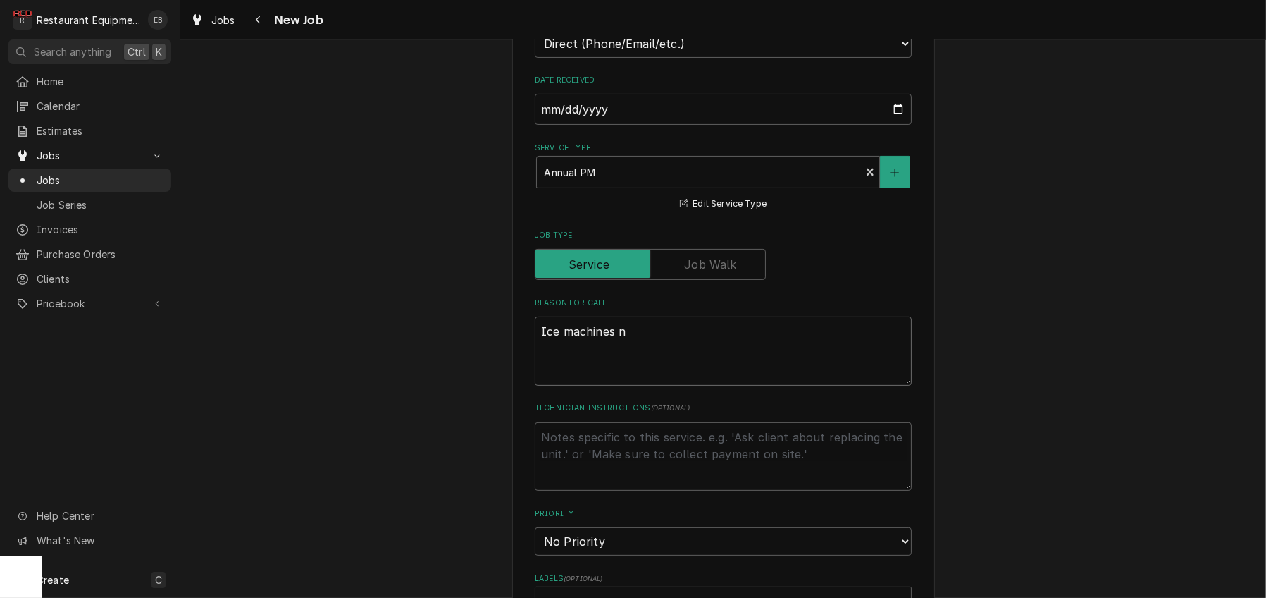
type textarea "Ice machines ne"
type textarea "x"
type textarea "Ice machines nee"
type textarea "x"
type textarea "Ice machines need"
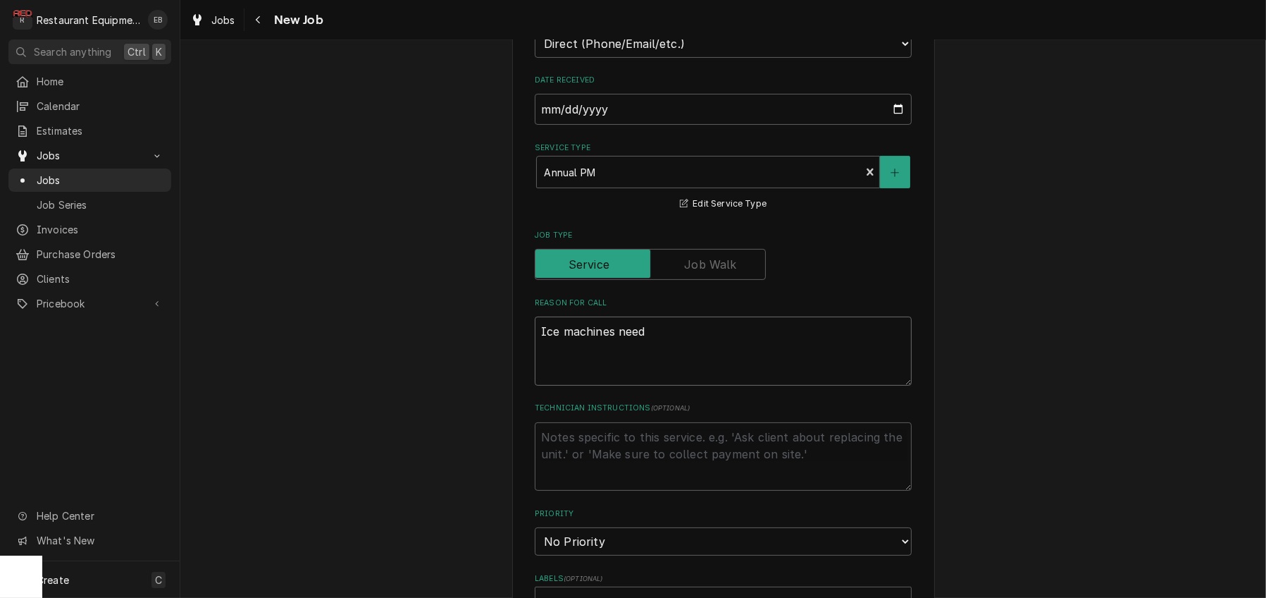
type textarea "x"
type textarea "Ice machines need"
type textarea "x"
type textarea "Ice machines need p"
type textarea "x"
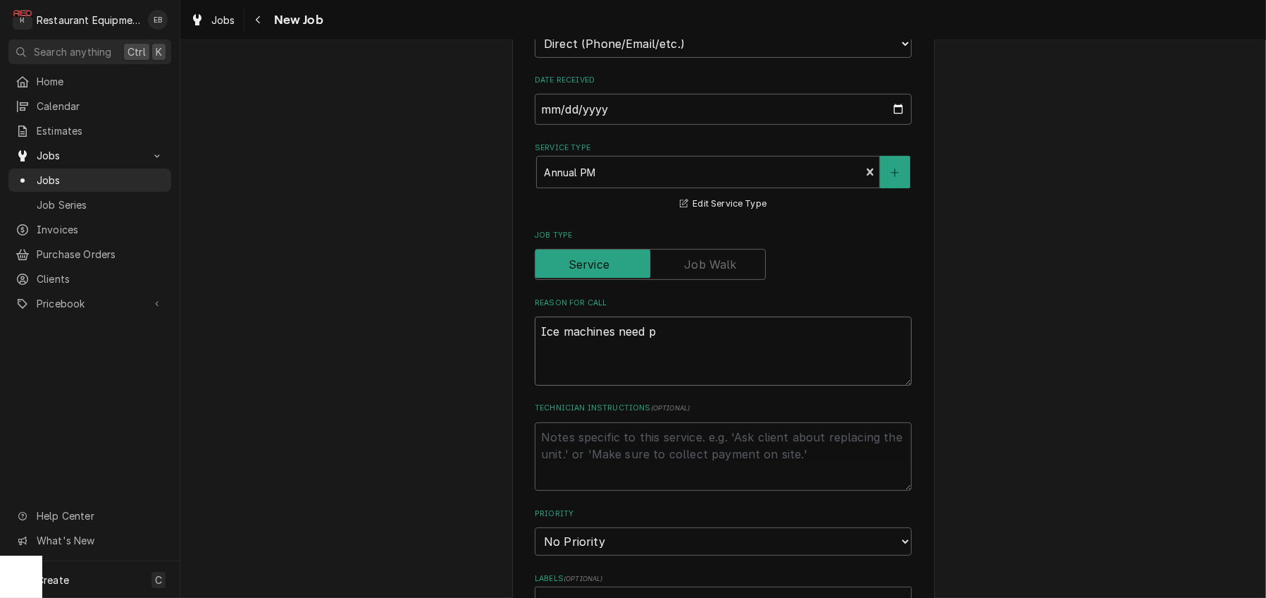
type textarea "Ice machines need pm"
type textarea "x"
type textarea "Ice machines need p"
type textarea "x"
type textarea "Ice machines need"
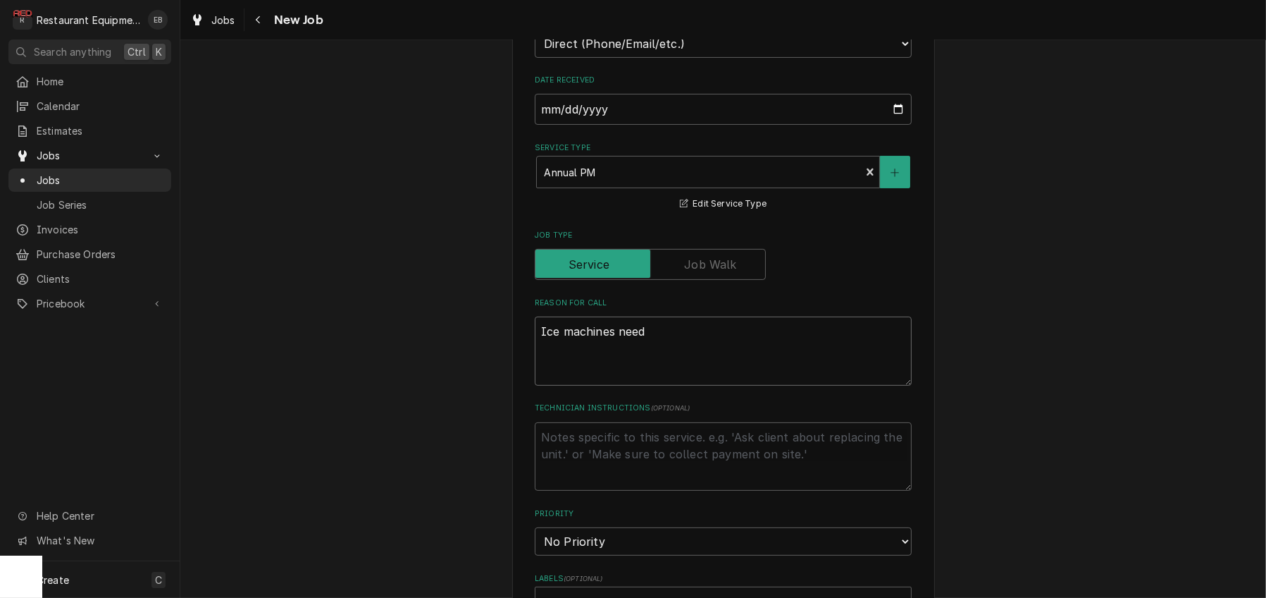
type textarea "x"
type textarea "Ice machines need P"
type textarea "x"
type textarea "Ice machines need PM"
type textarea "x"
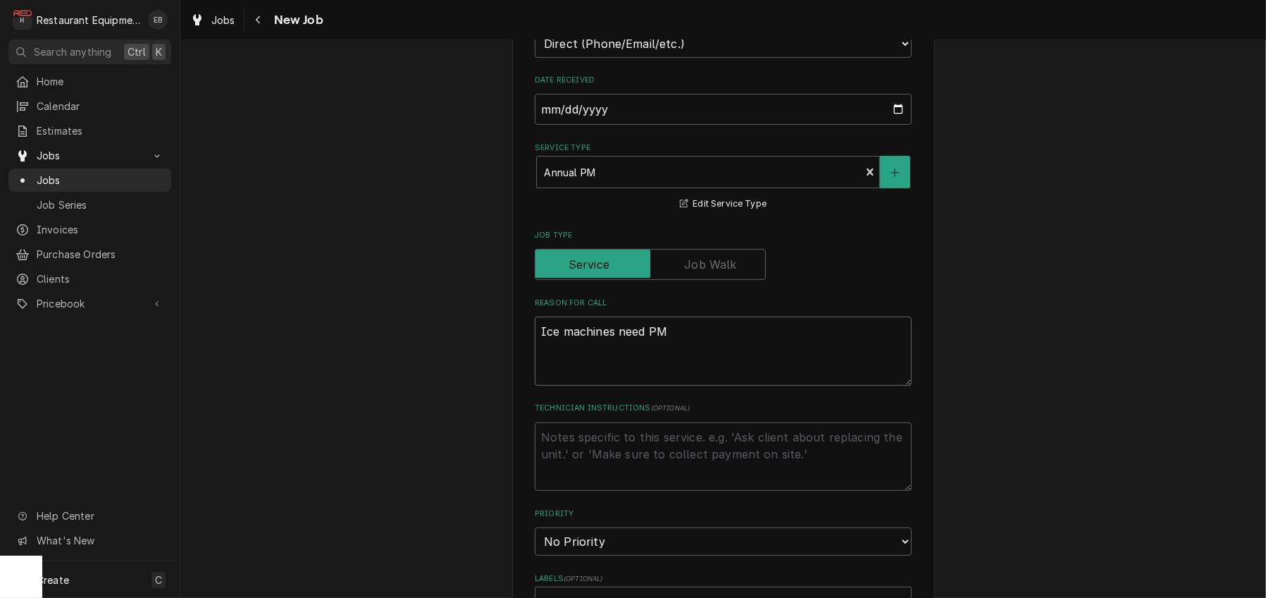
type textarea "Ice machines need PM."
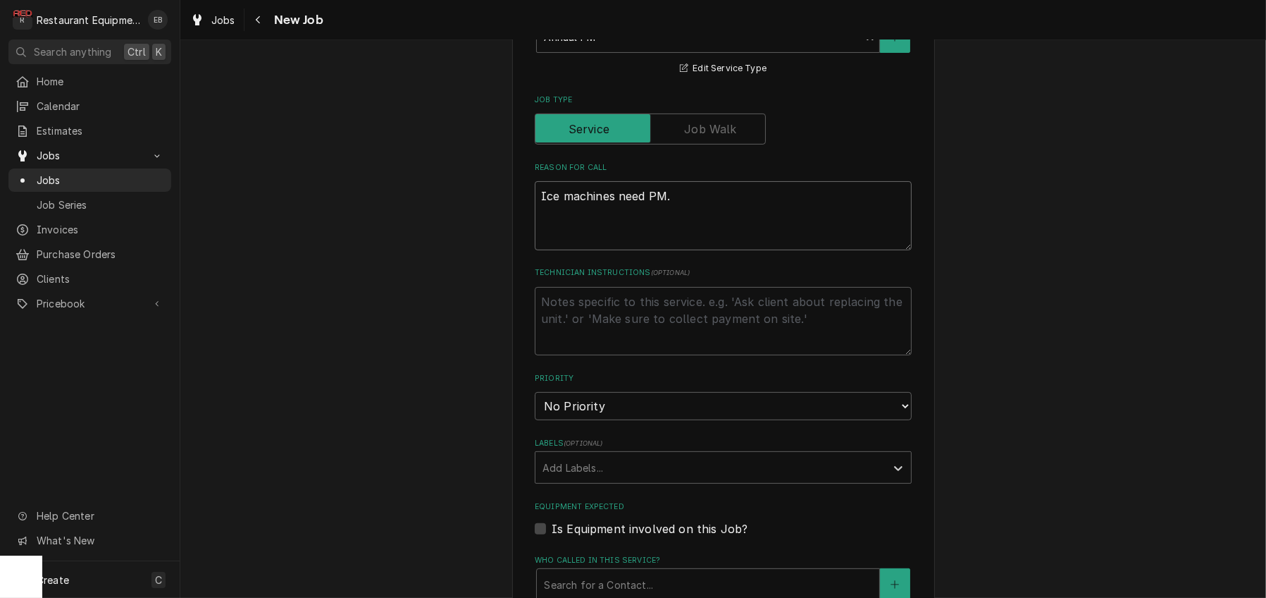
scroll to position [564, 0]
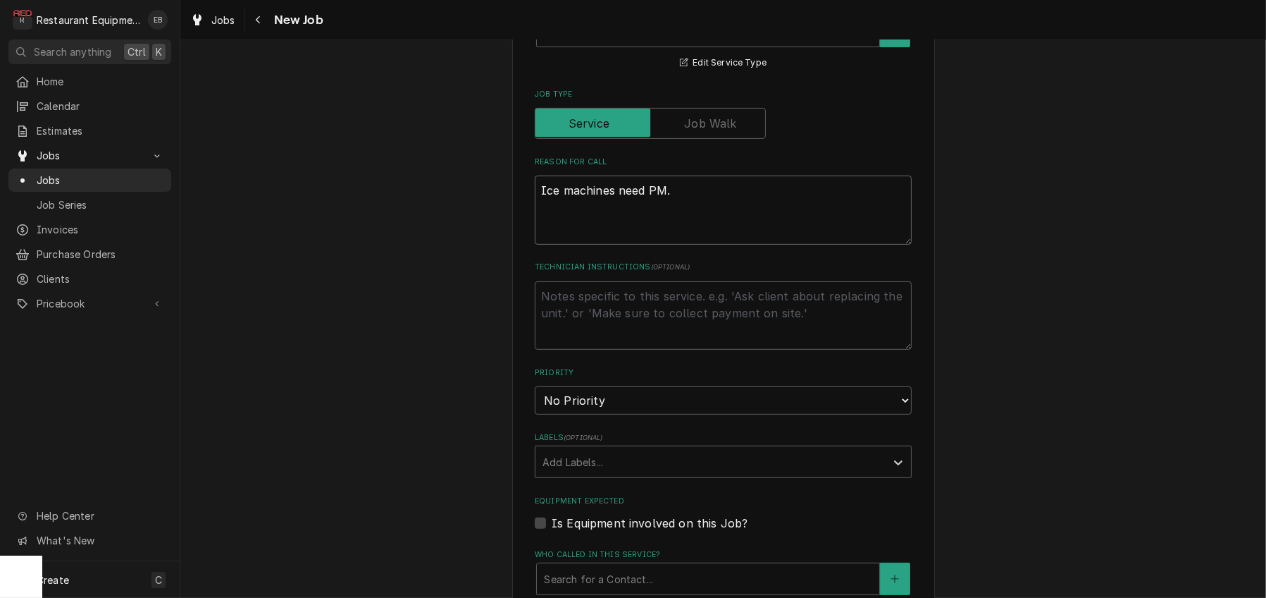
type textarea "x"
type textarea "Ice machines need PM."
type textarea "x"
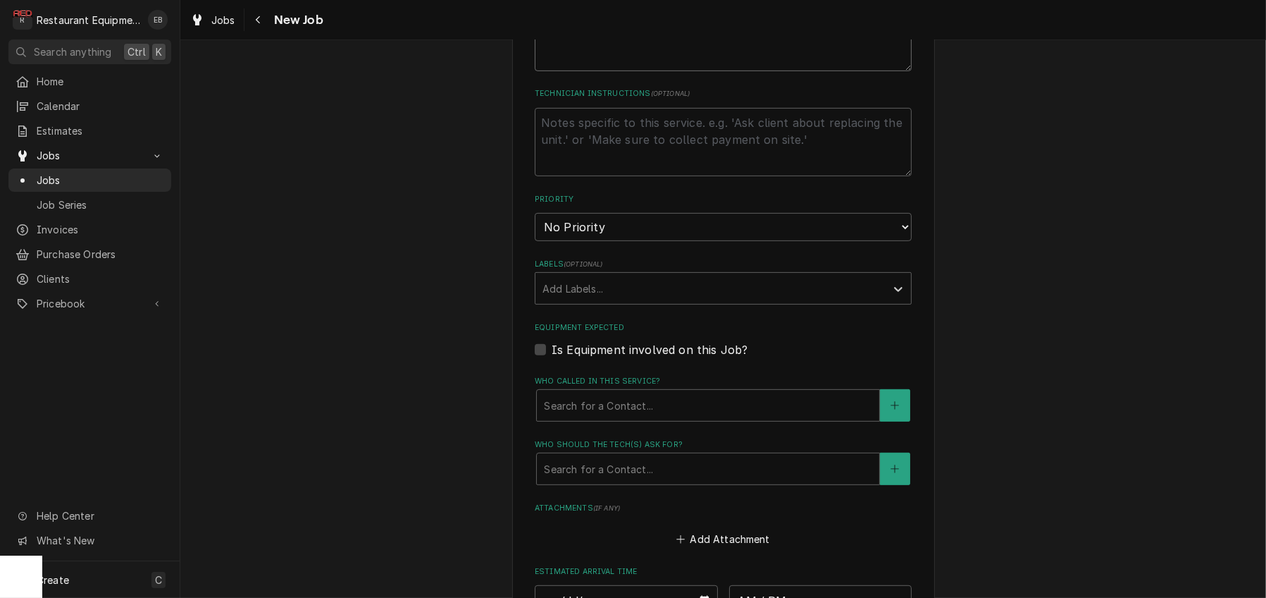
scroll to position [751, 0]
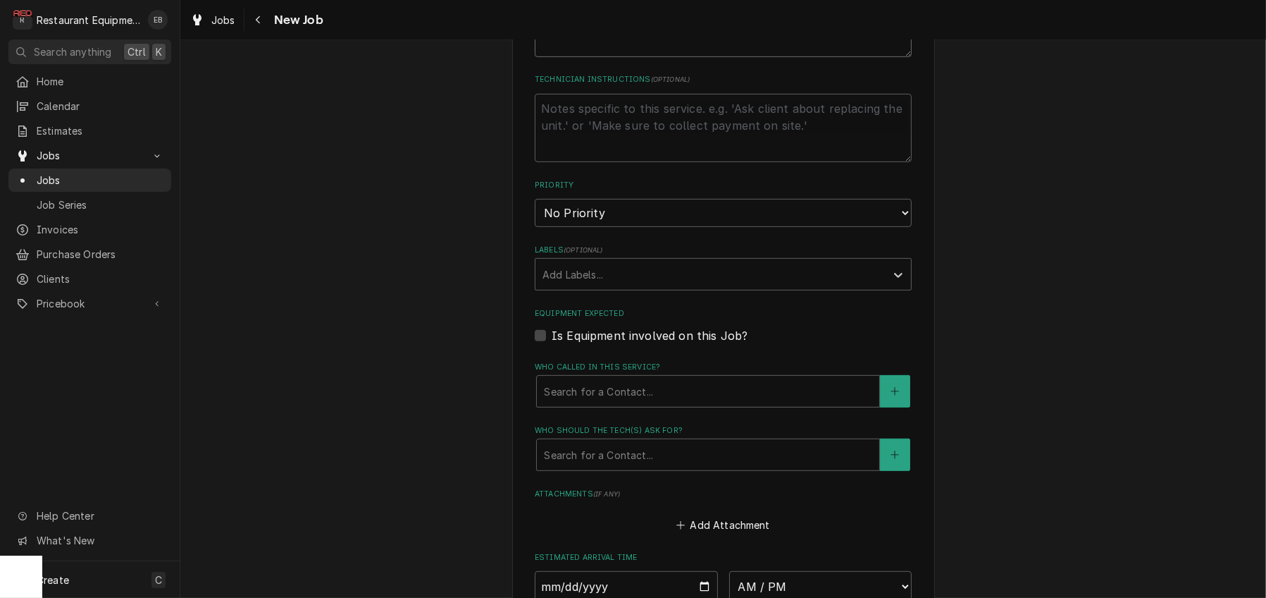
type textarea "Ice machines need PM."
click at [680, 227] on select "No Priority Urgent High Medium Low" at bounding box center [723, 213] width 377 height 28
click at [684, 227] on select "No Priority Urgent High Medium Low" at bounding box center [723, 213] width 377 height 28
select select "2"
click at [535, 227] on select "No Priority Urgent High Medium Low" at bounding box center [723, 213] width 377 height 28
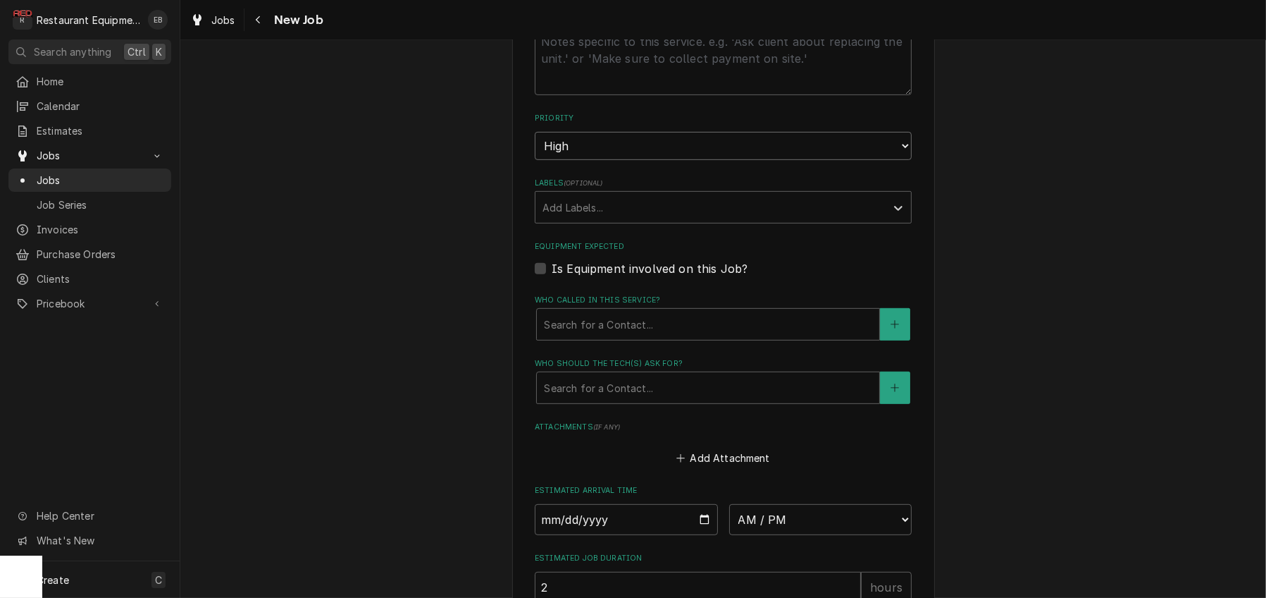
scroll to position [892, 0]
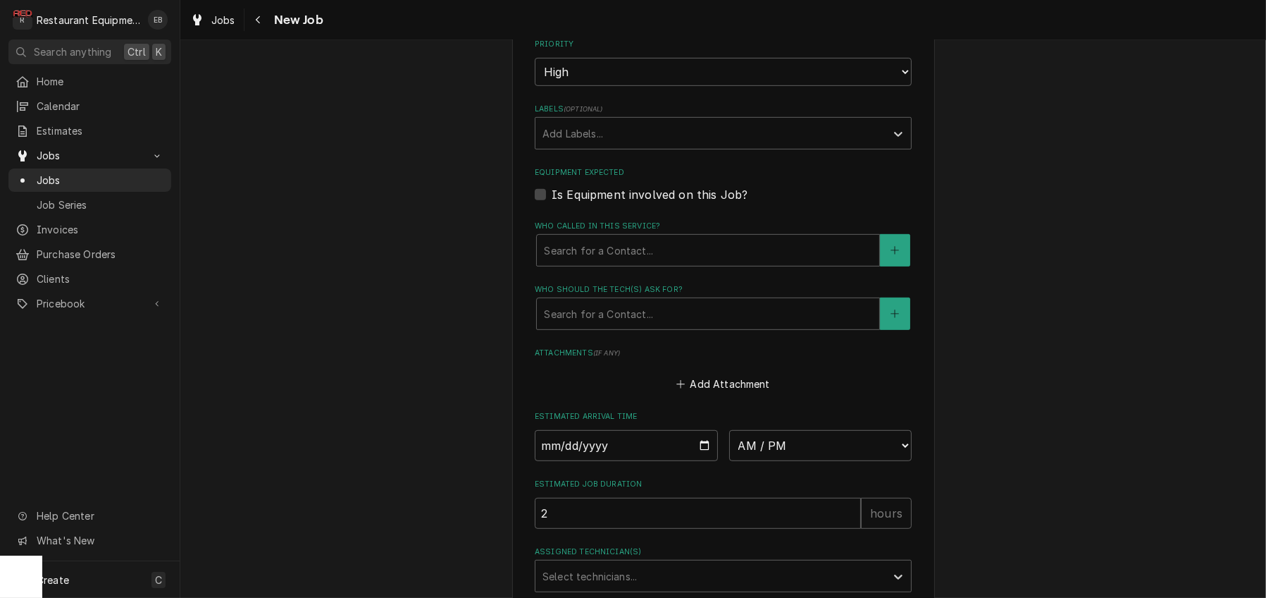
click at [636, 146] on div "Labels" at bounding box center [711, 133] width 336 height 25
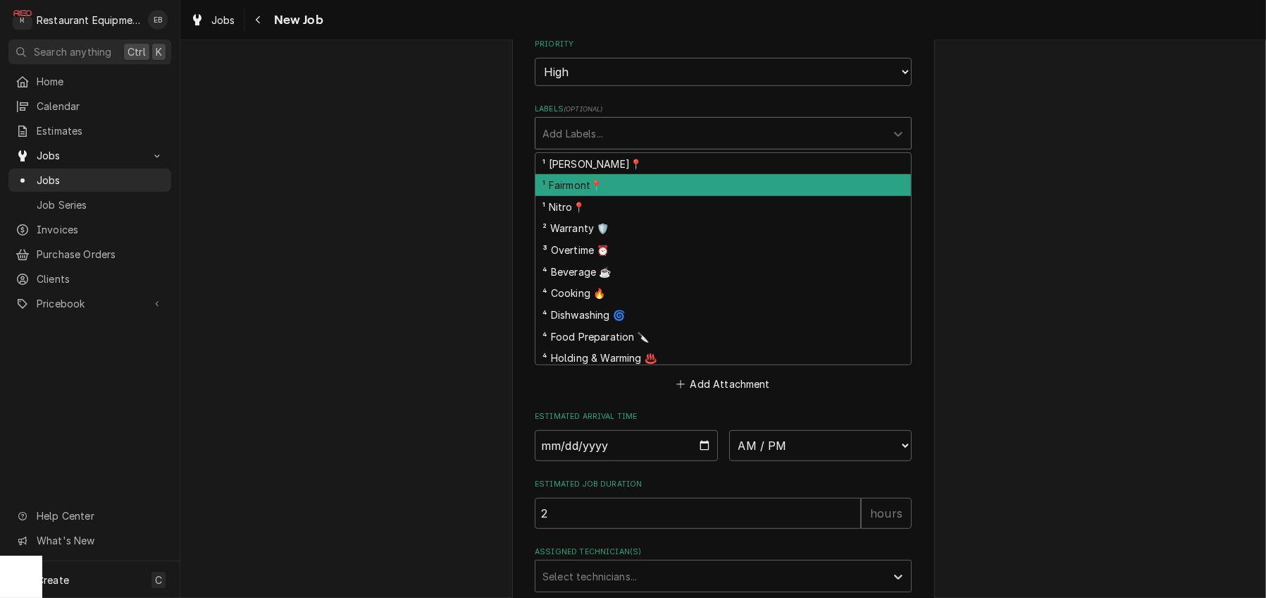
click at [613, 196] on div "¹ Fairmont📍" at bounding box center [724, 185] width 376 height 22
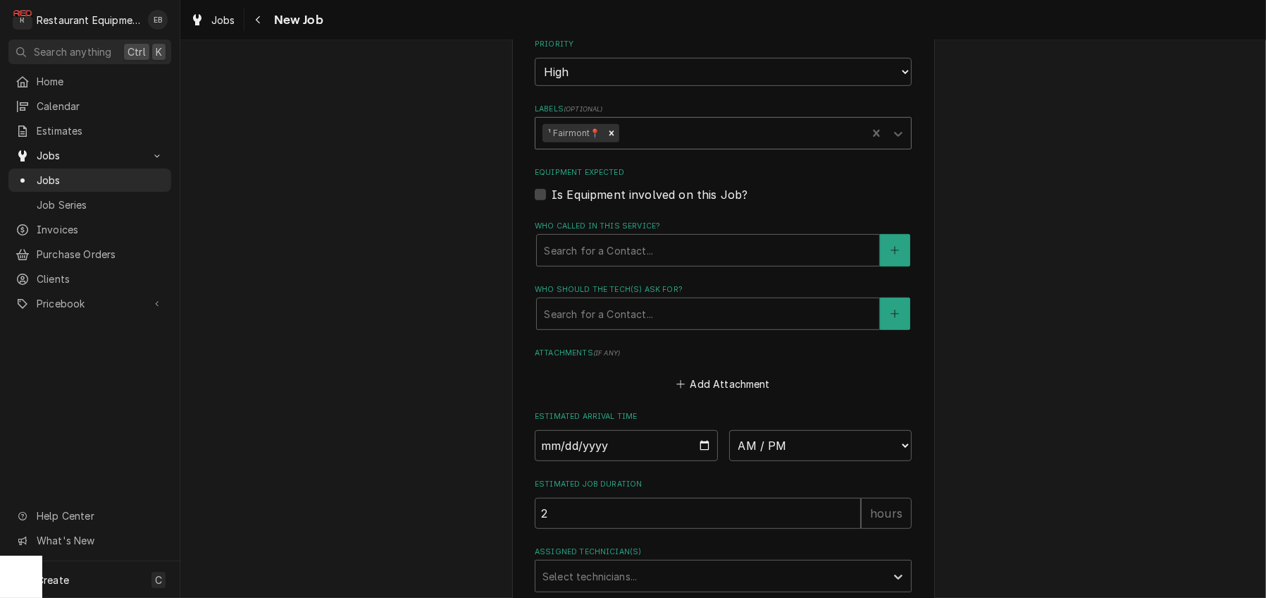
click at [681, 146] on div "Labels" at bounding box center [741, 133] width 238 height 25
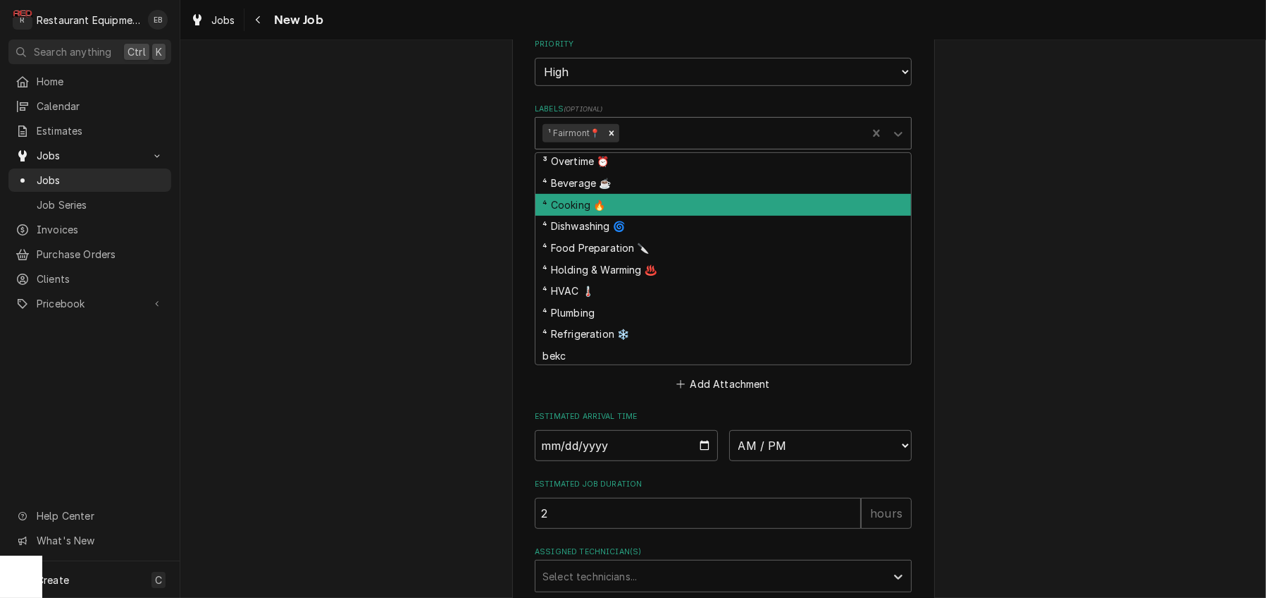
scroll to position [94, 0]
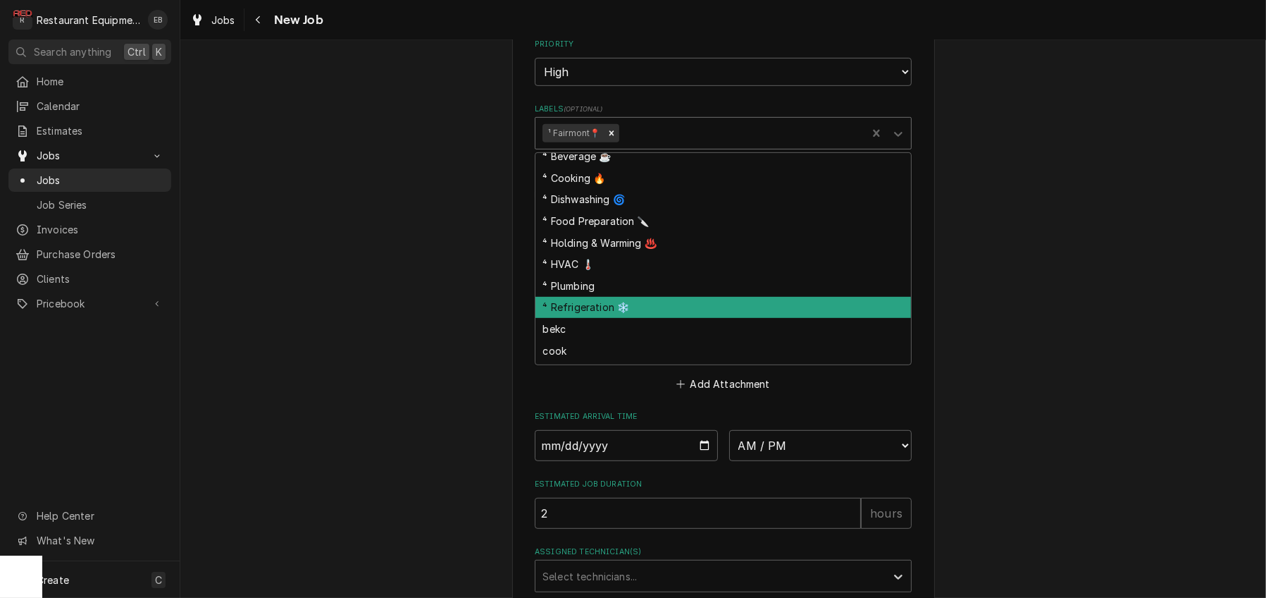
click at [588, 319] on div "⁴ Refrigeration ❄️" at bounding box center [724, 308] width 376 height 22
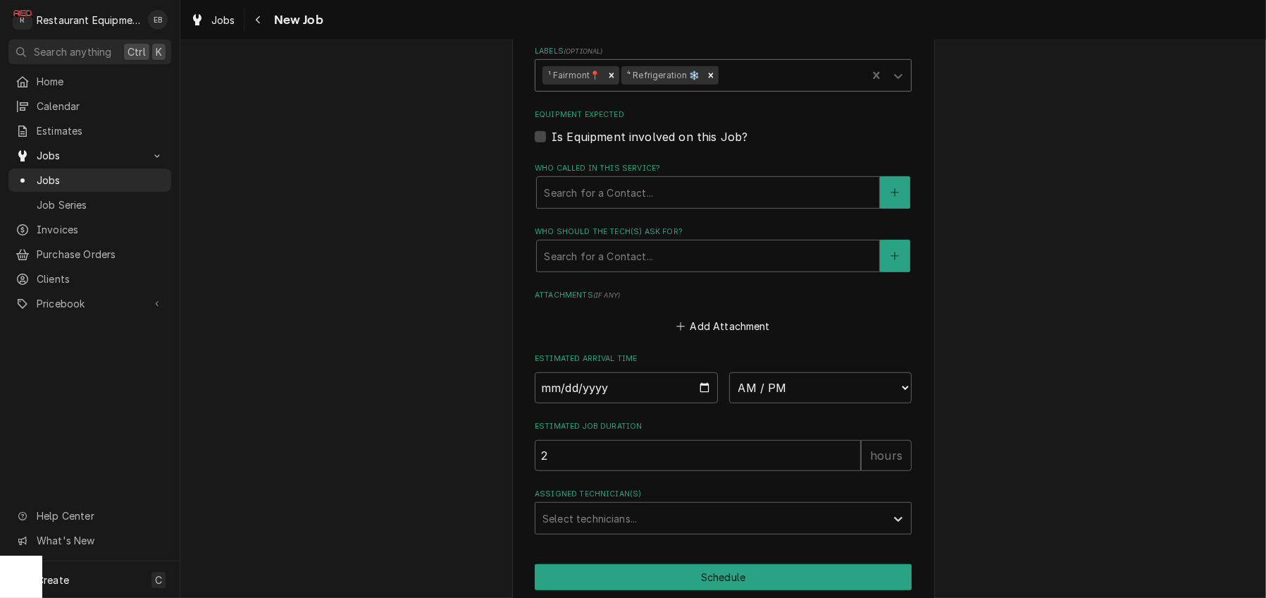
scroll to position [987, 0]
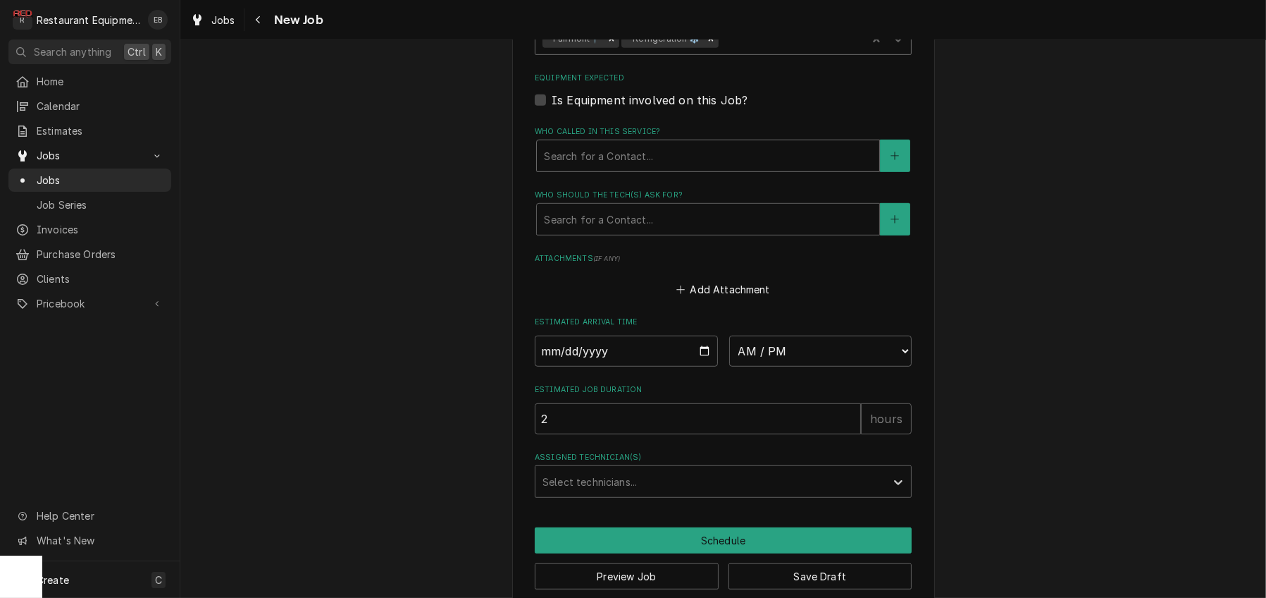
click at [660, 168] on div "Who called in this service?" at bounding box center [708, 155] width 328 height 25
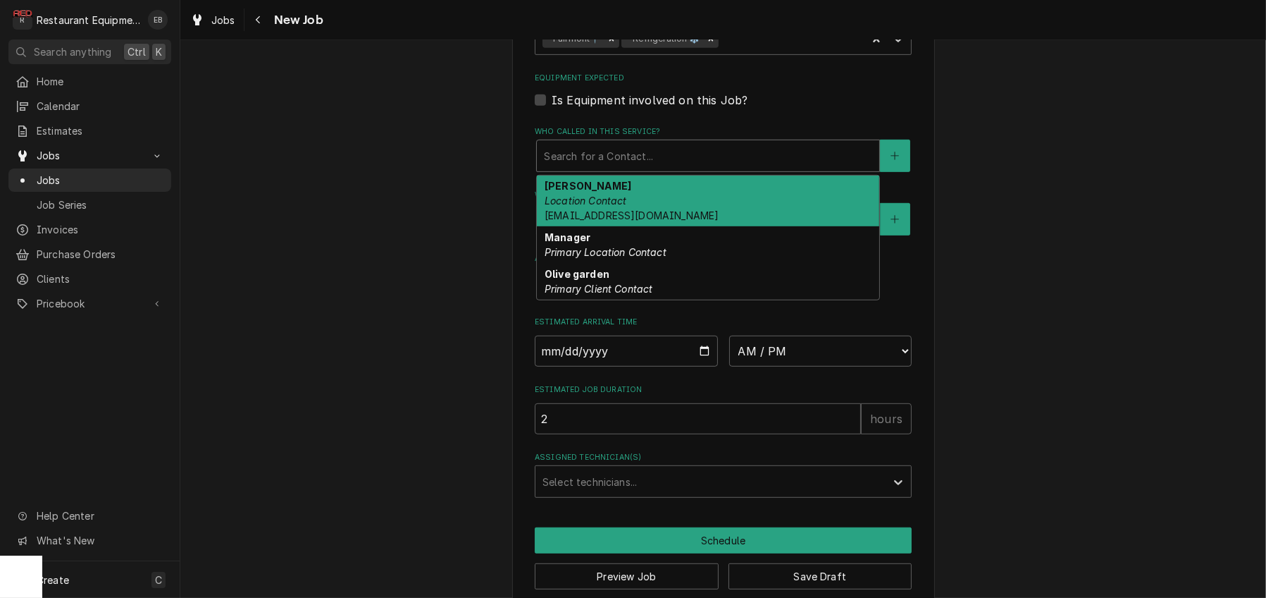
click at [662, 227] on div "Katrina Rhodes Location Contact krhodes@olivegarden.com" at bounding box center [708, 200] width 342 height 51
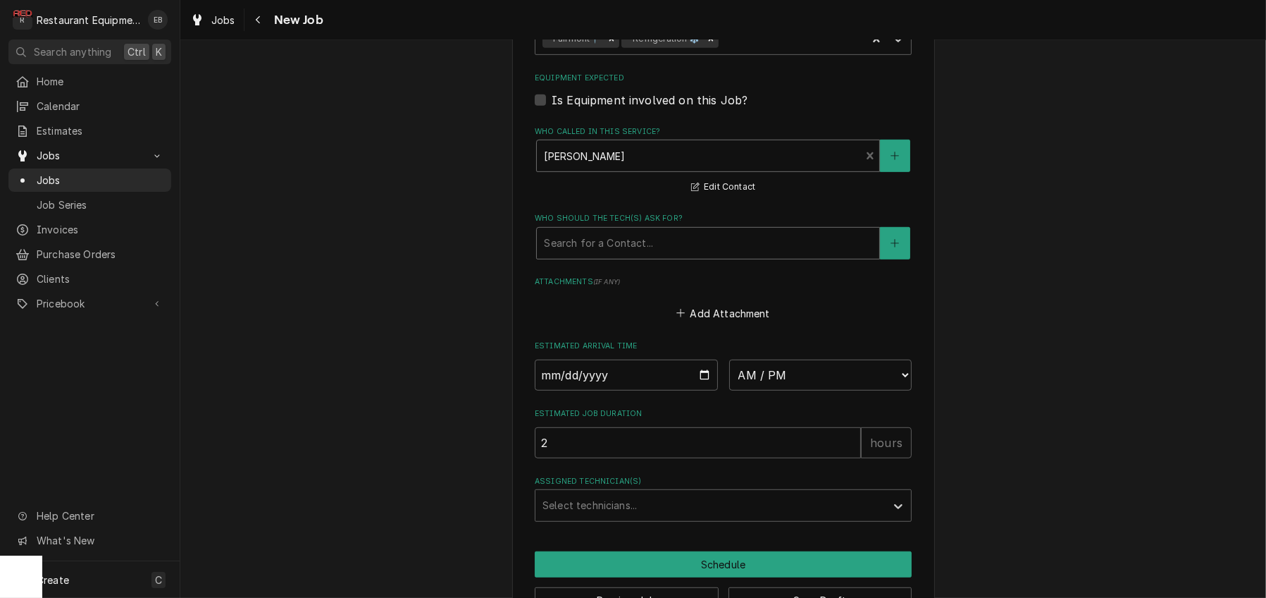
click at [633, 256] on div "Who should the tech(s) ask for?" at bounding box center [708, 242] width 328 height 25
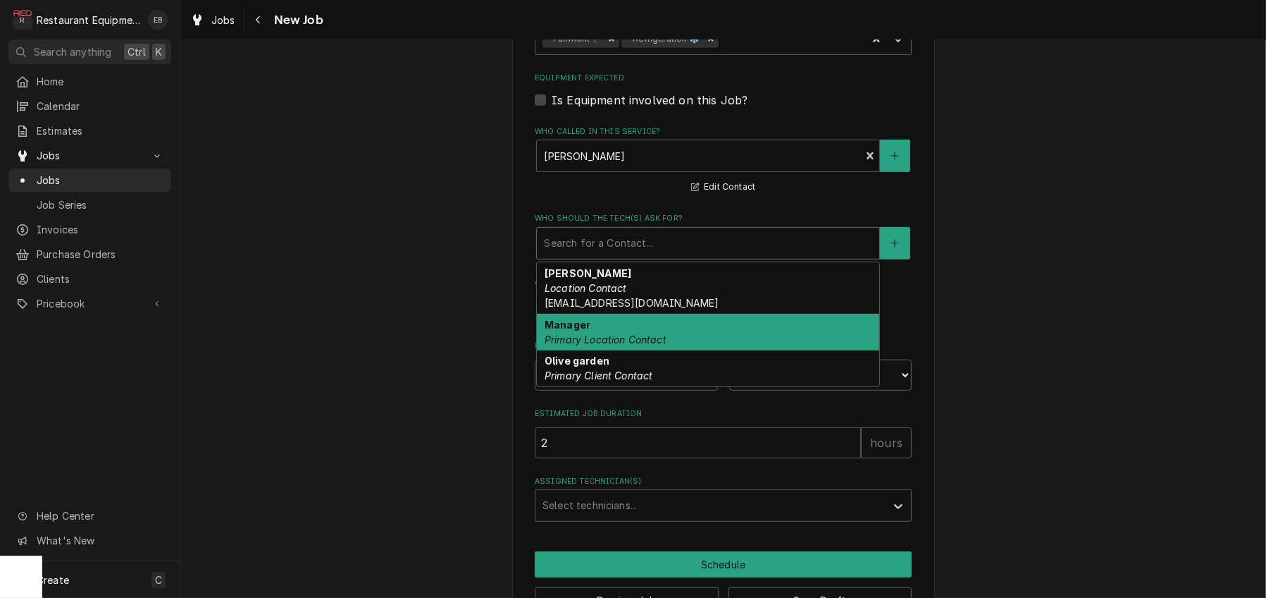
click at [594, 350] on div "Manager Primary Location Contact" at bounding box center [708, 332] width 342 height 37
type textarea "x"
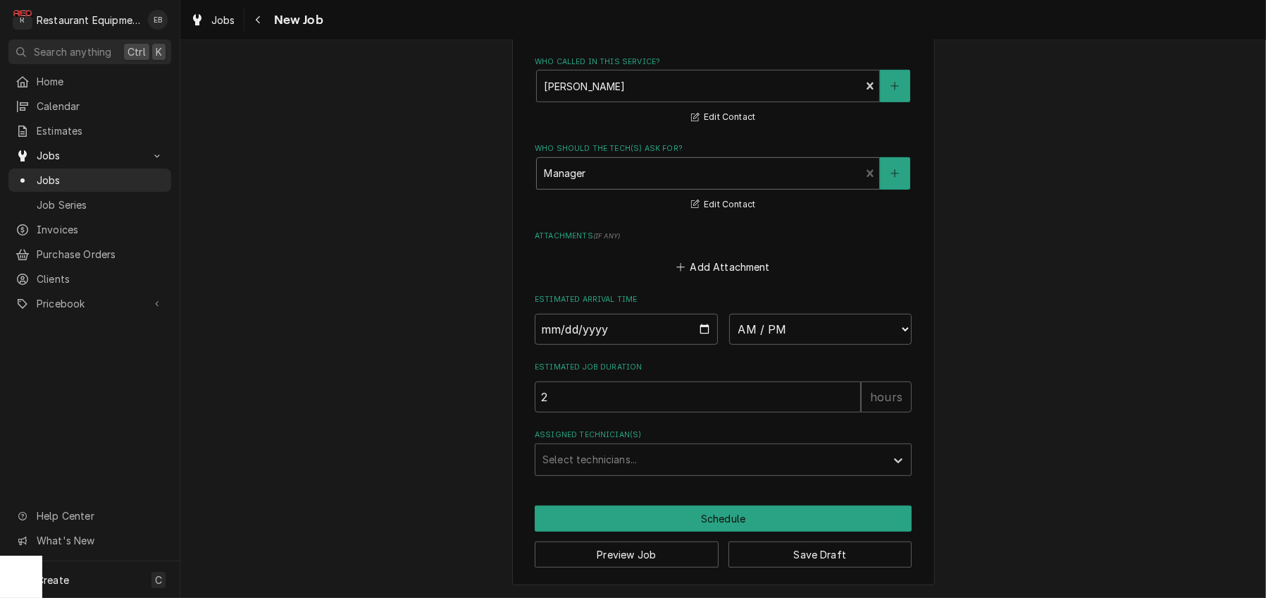
scroll to position [1174, 0]
click at [698, 345] on input "Date" at bounding box center [626, 329] width 183 height 31
type input "2025-09-16"
type textarea "x"
click at [842, 345] on select "AM / PM 6:00 AM 6:15 AM 6:30 AM 6:45 AM 7:00 AM 7:15 AM 7:30 AM 7:45 AM 8:00 AM…" at bounding box center [820, 329] width 183 height 31
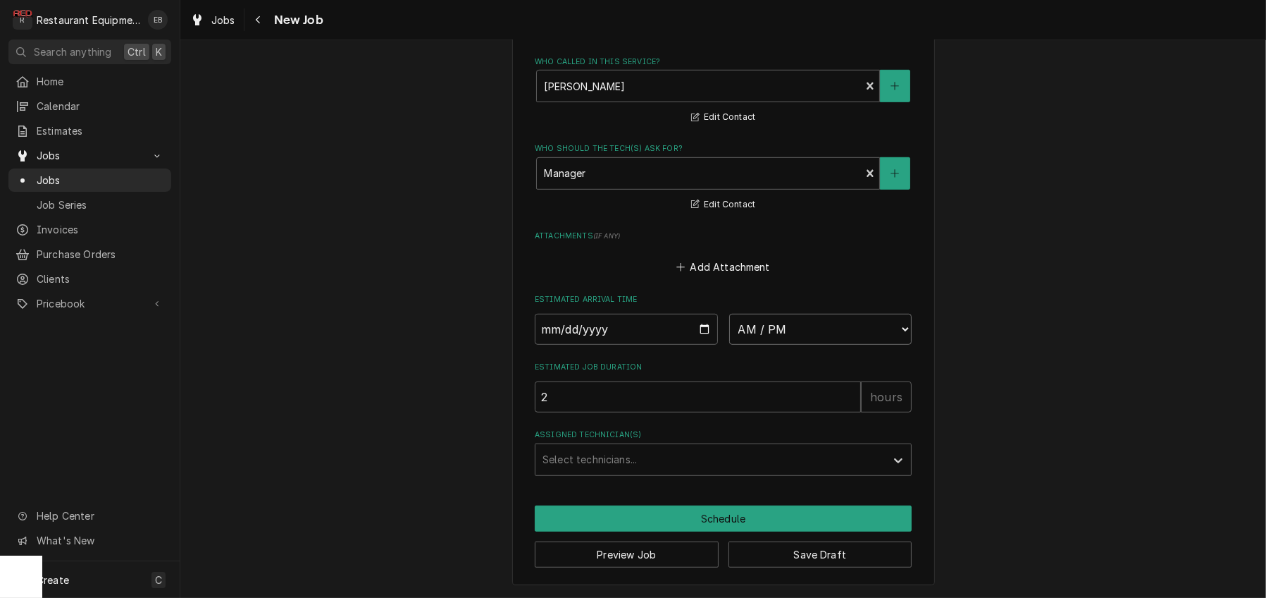
select select "10:00:00"
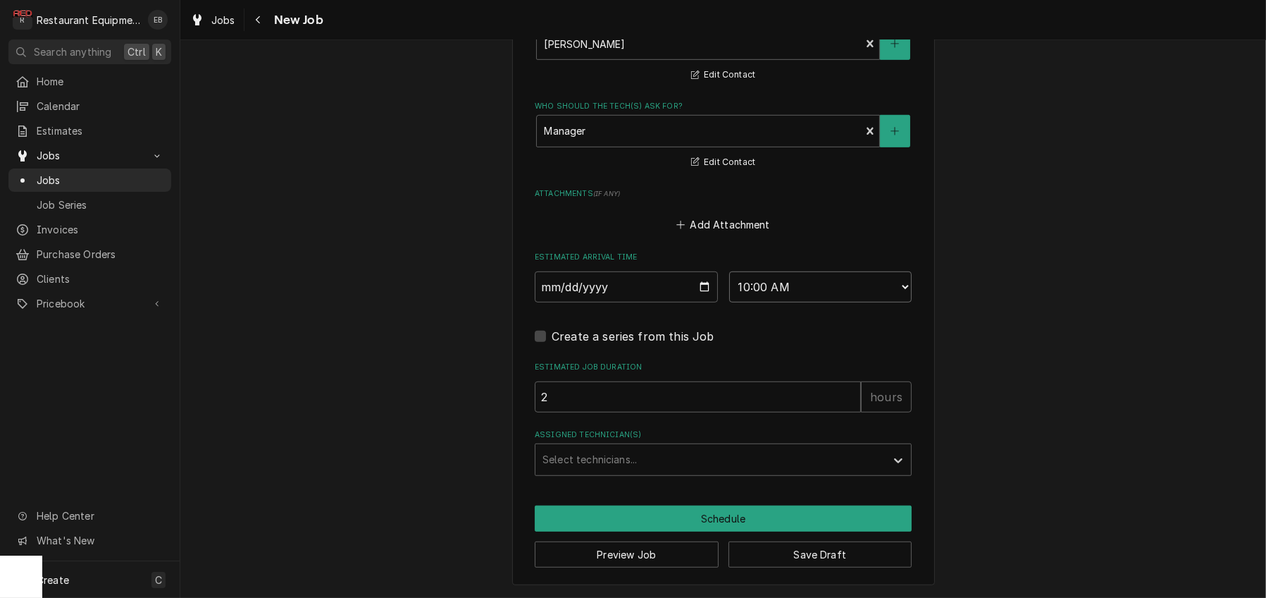
scroll to position [1280, 0]
click at [635, 447] on div "Assigned Technician(s)" at bounding box center [711, 459] width 336 height 25
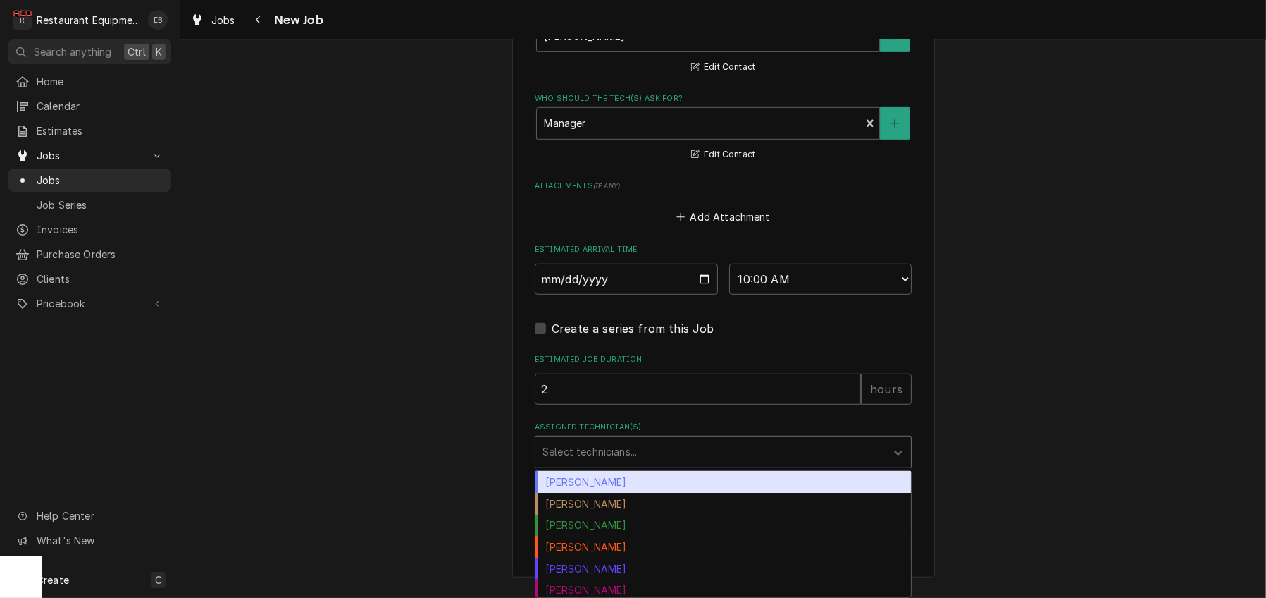
click at [625, 473] on div "Bryan Sanders" at bounding box center [724, 482] width 376 height 22
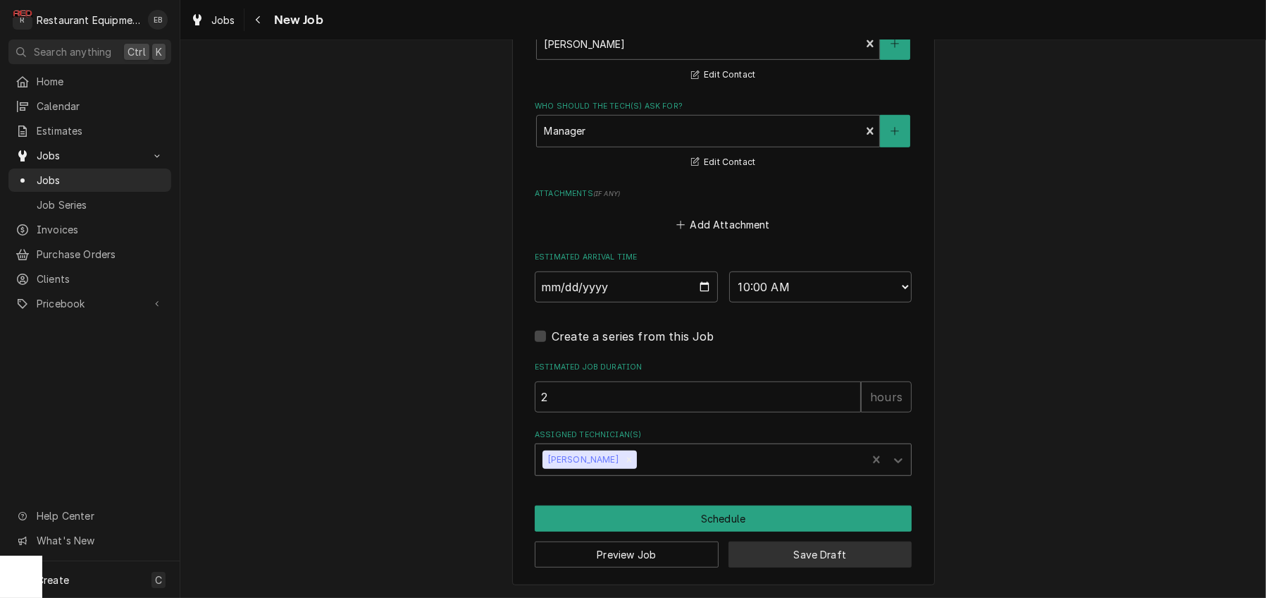
click at [782, 552] on button "Save Draft" at bounding box center [821, 554] width 184 height 26
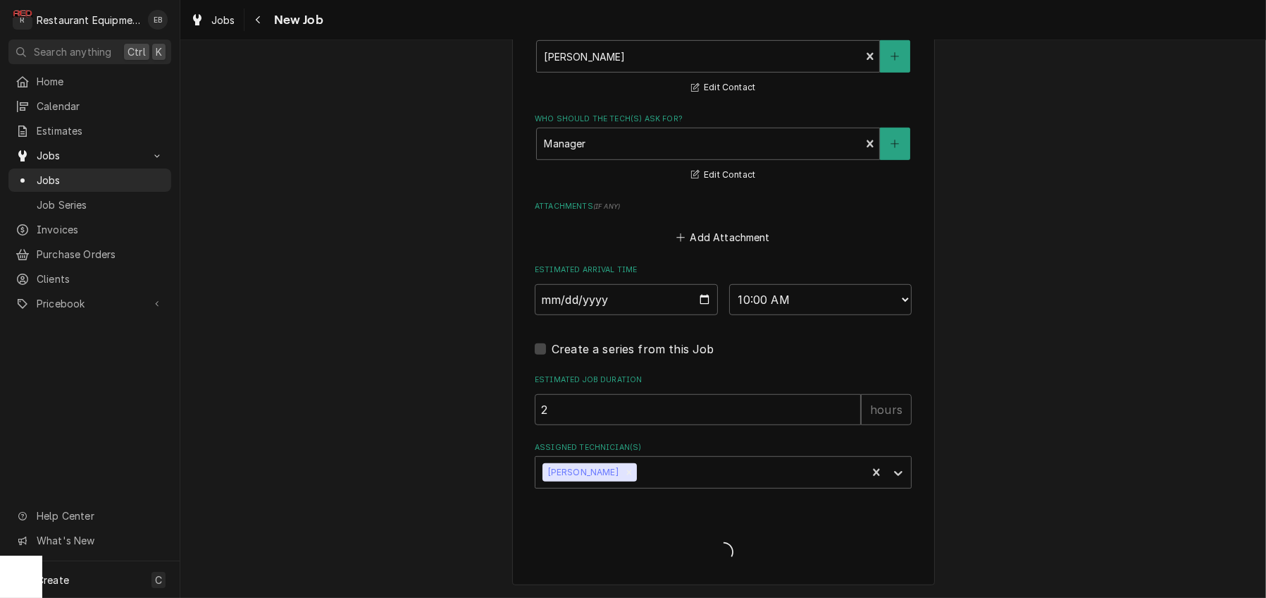
scroll to position [1265, 0]
type textarea "x"
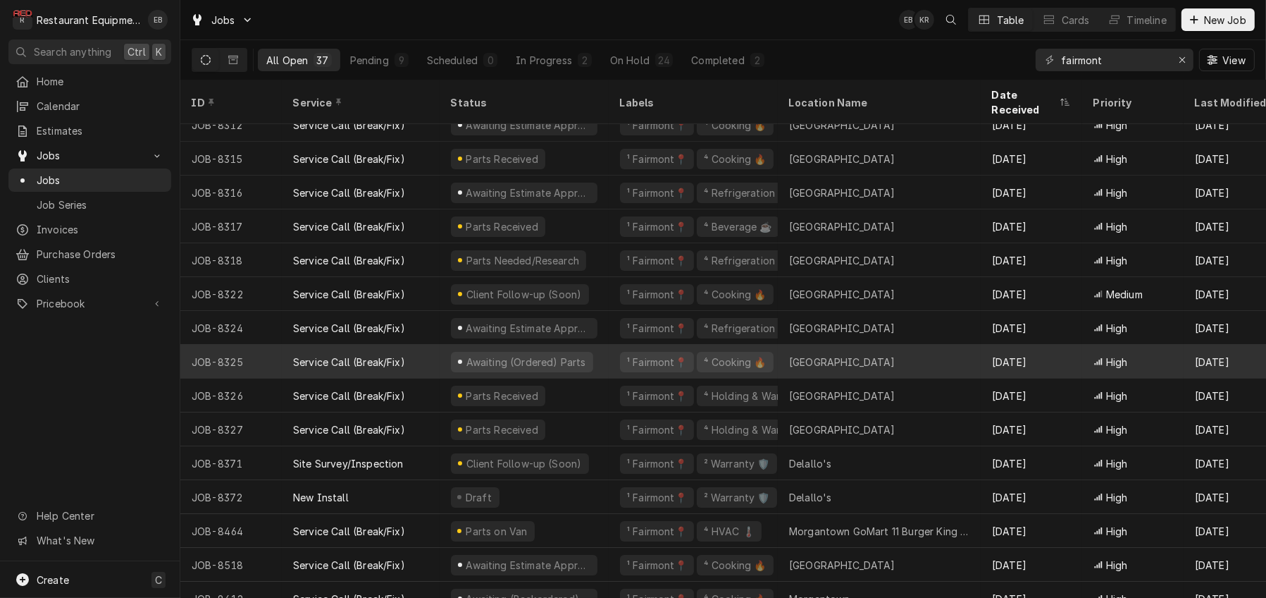
scroll to position [222, 0]
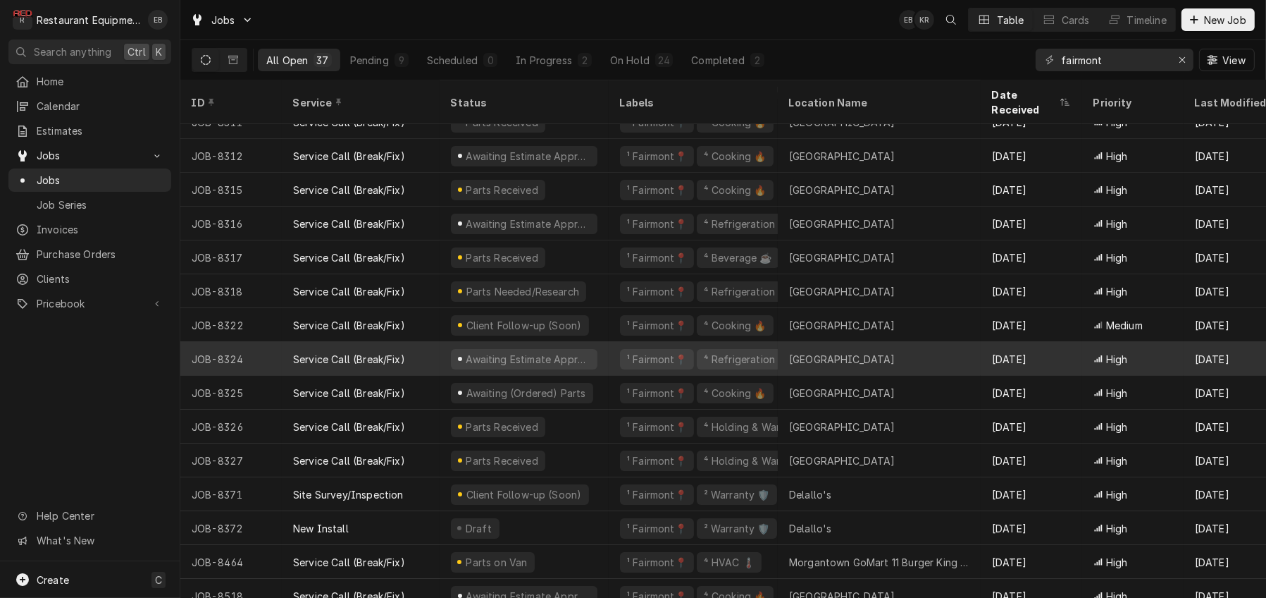
click at [622, 365] on div "¹ Fairmont📍 ⁴ Refrigeration ❄️" at bounding box center [693, 359] width 169 height 34
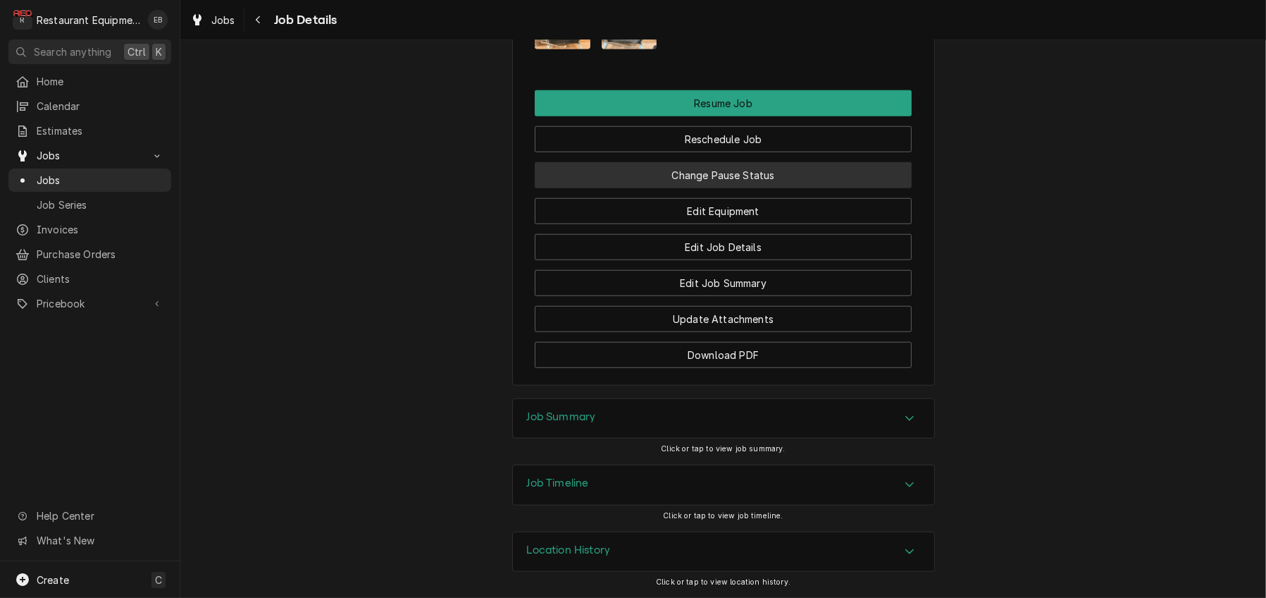
scroll to position [1738, 0]
click at [748, 188] on button "Change Pause Status" at bounding box center [723, 175] width 377 height 26
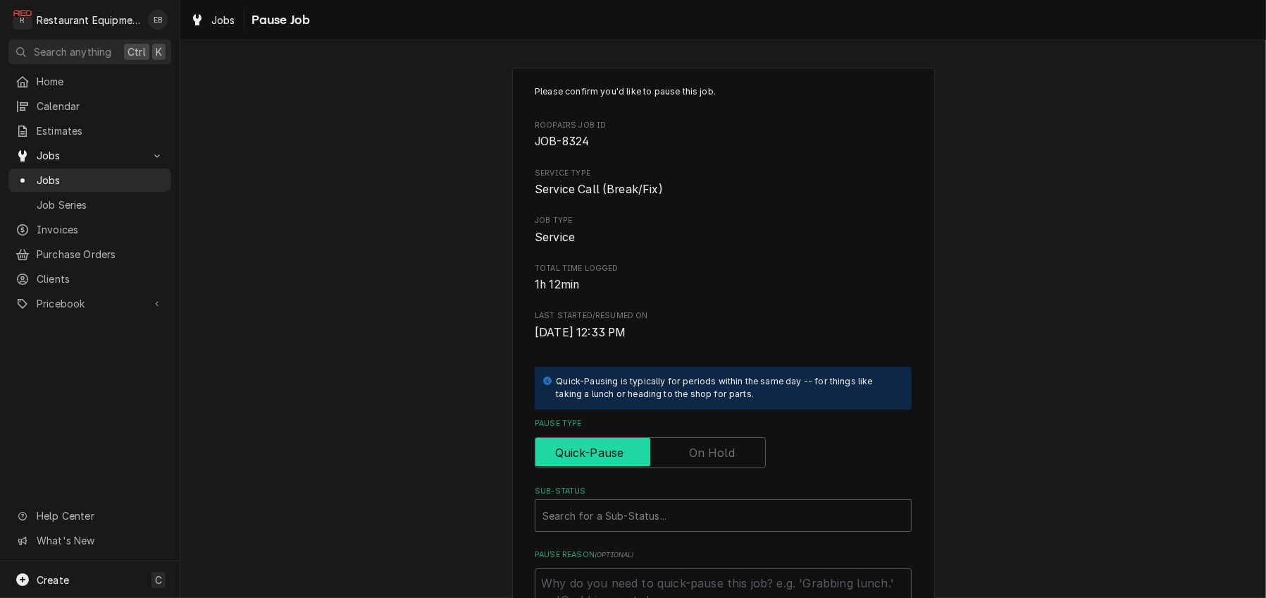
click at [678, 468] on input "Pause Type" at bounding box center [650, 452] width 218 height 31
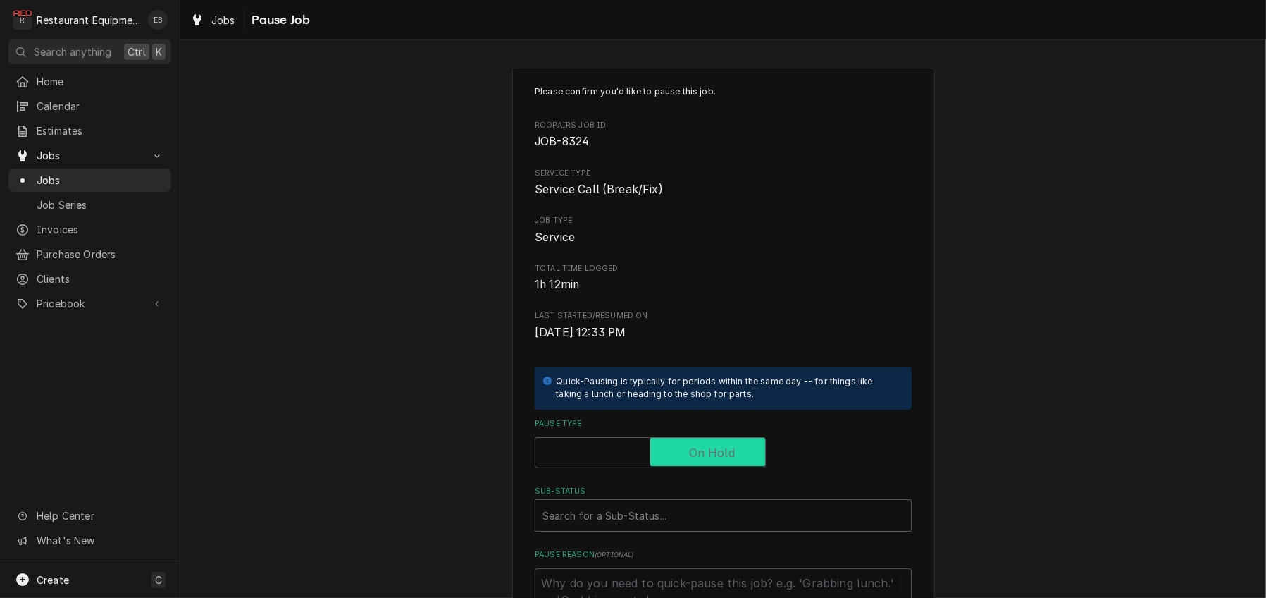
checkbox input "true"
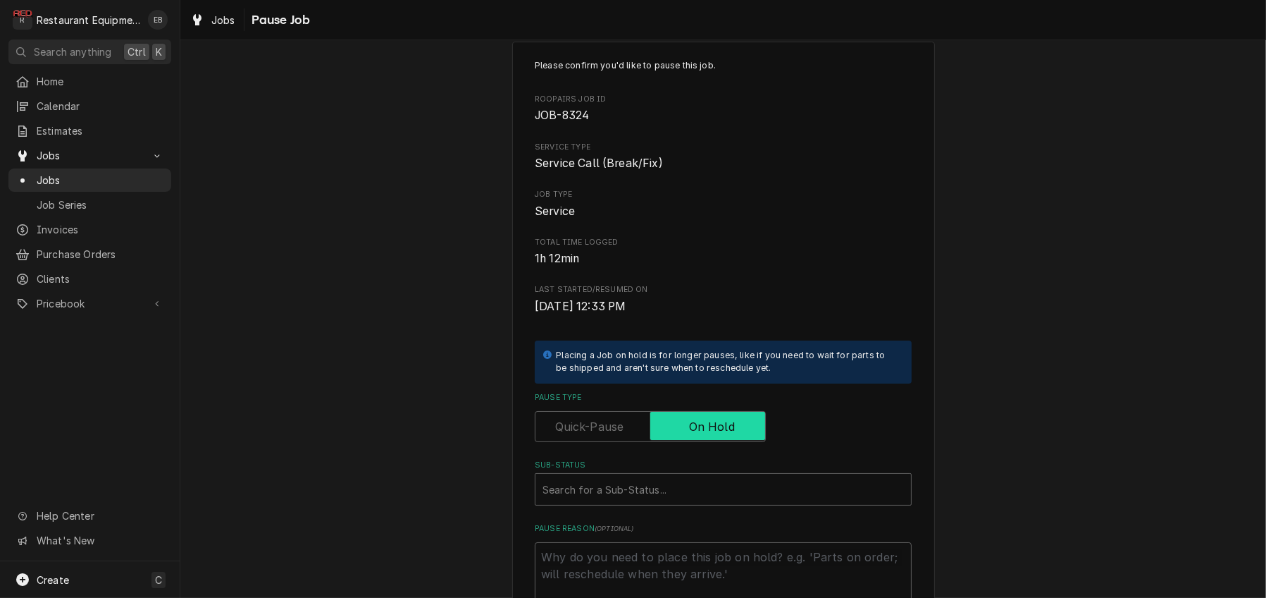
scroll to position [141, 0]
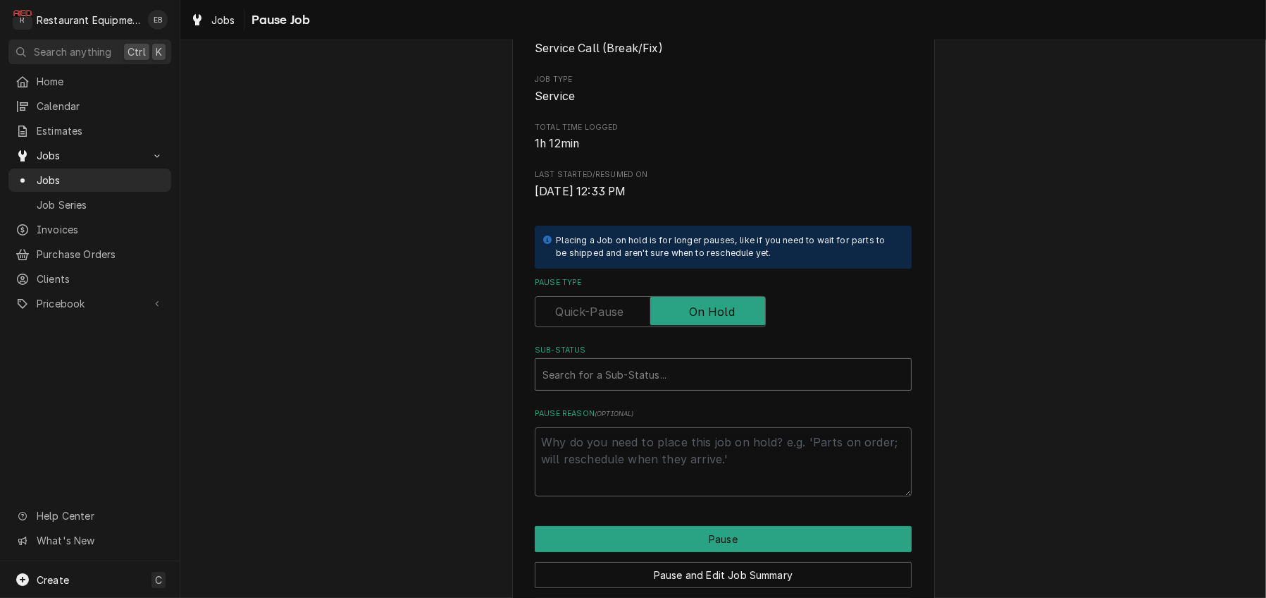
click at [636, 387] on div "Sub-Status" at bounding box center [724, 374] width 362 height 25
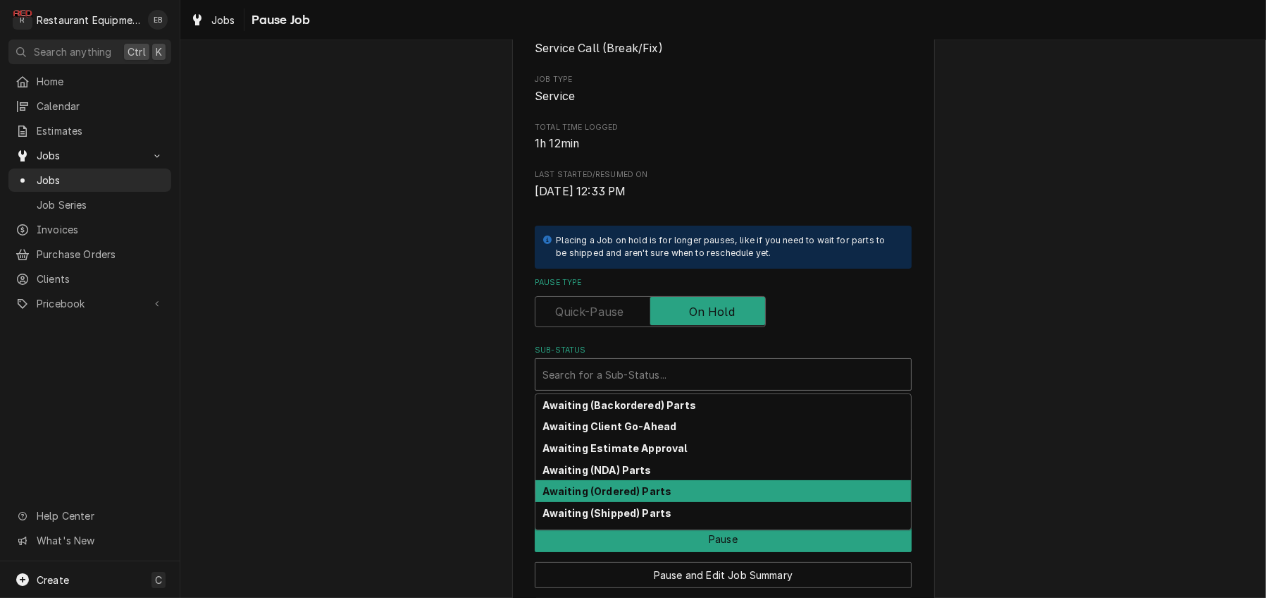
click at [653, 497] on strong "Awaiting (Ordered) Parts" at bounding box center [607, 491] width 129 height 12
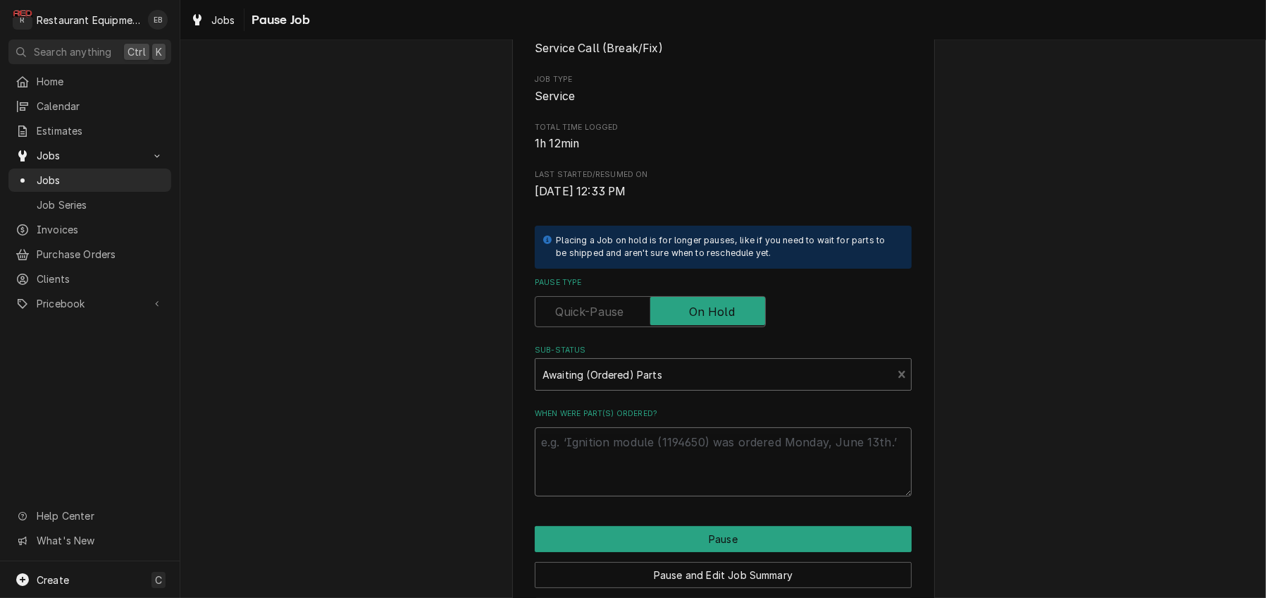
click at [622, 496] on textarea "When were part(s) ordered?" at bounding box center [723, 461] width 377 height 69
type textarea "x"
type textarea "O"
type textarea "x"
type textarea "Or"
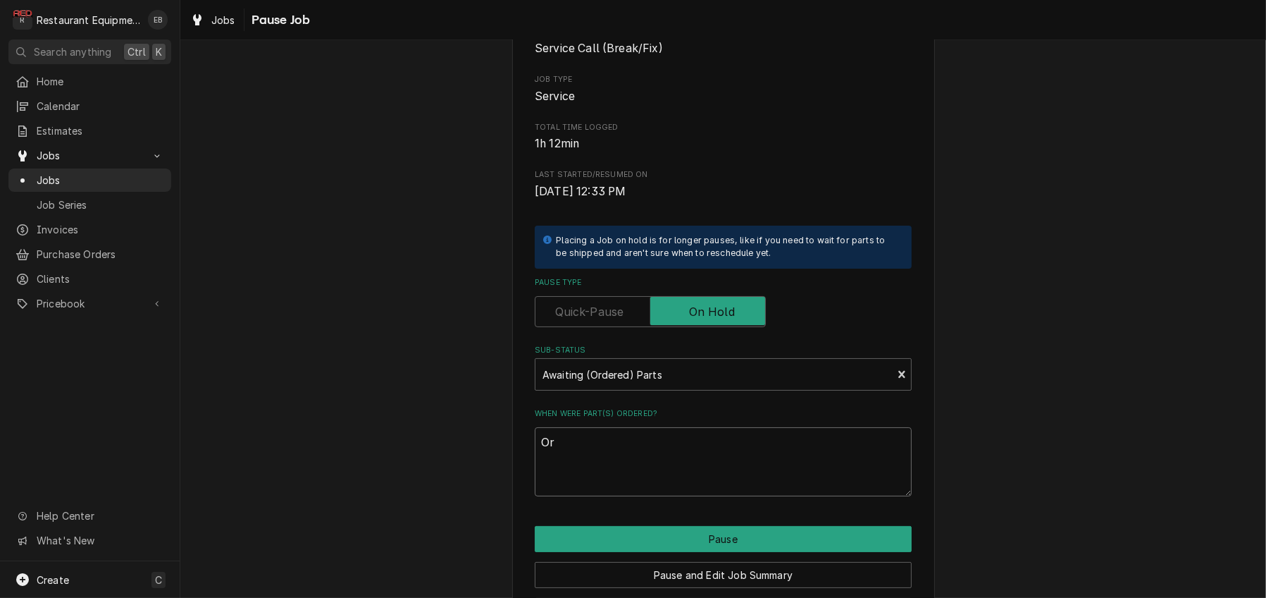
type textarea "x"
type textarea "Ord"
type textarea "x"
type textarea "Orde"
type textarea "x"
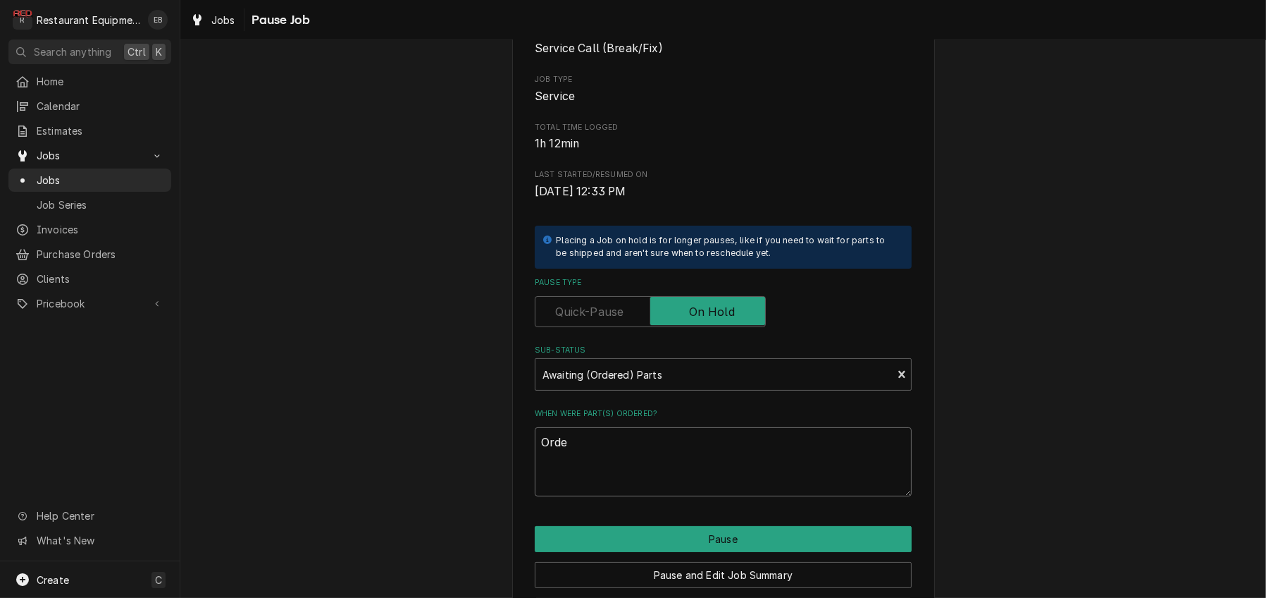
type textarea "Order"
type textarea "x"
type textarea "Order3"
type textarea "x"
type textarea "Order3e"
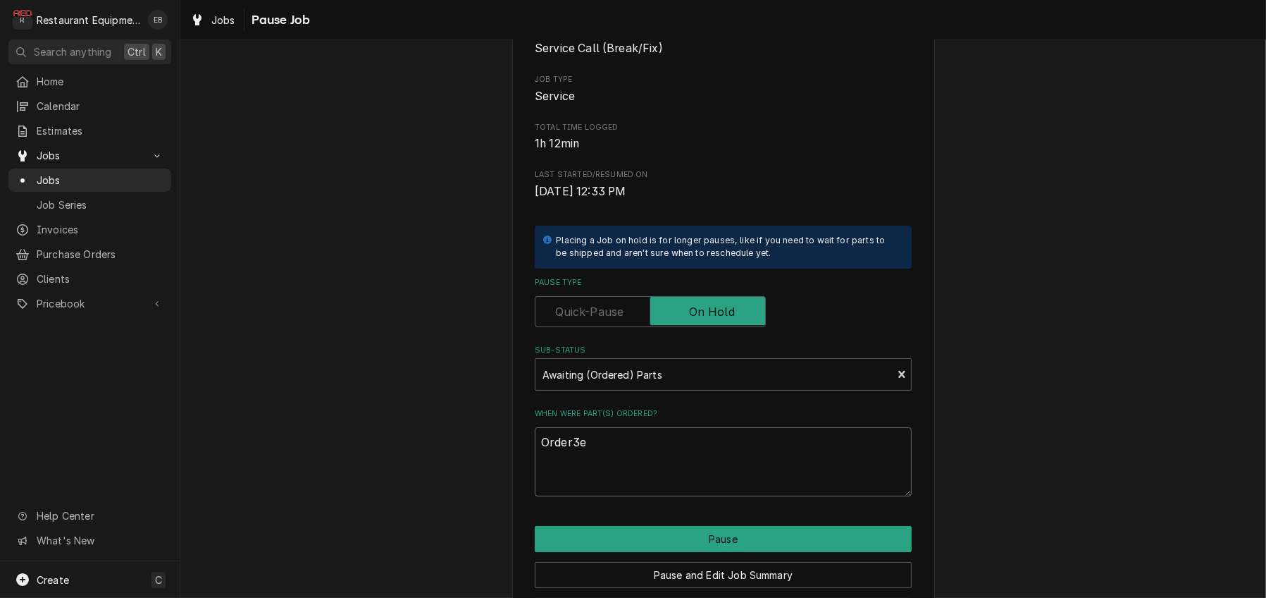
type textarea "x"
type textarea "Order3"
type textarea "x"
type textarea "Order"
type textarea "x"
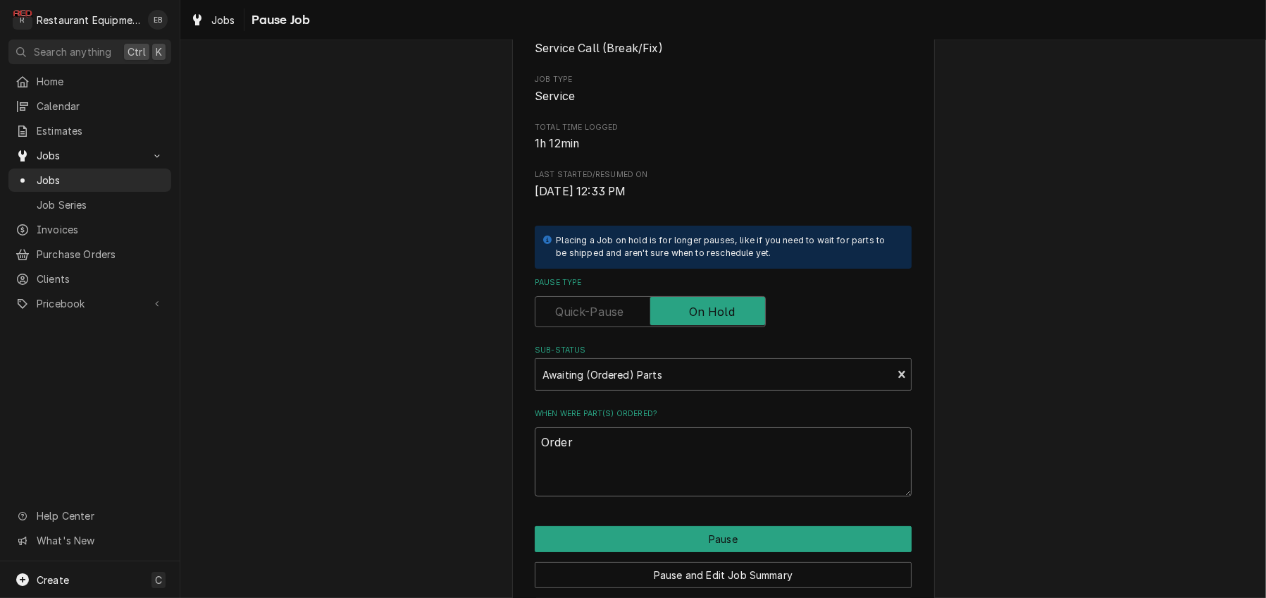
type textarea "Ordere"
type textarea "x"
type textarea "Ordered"
type textarea "x"
type textarea "Ordered"
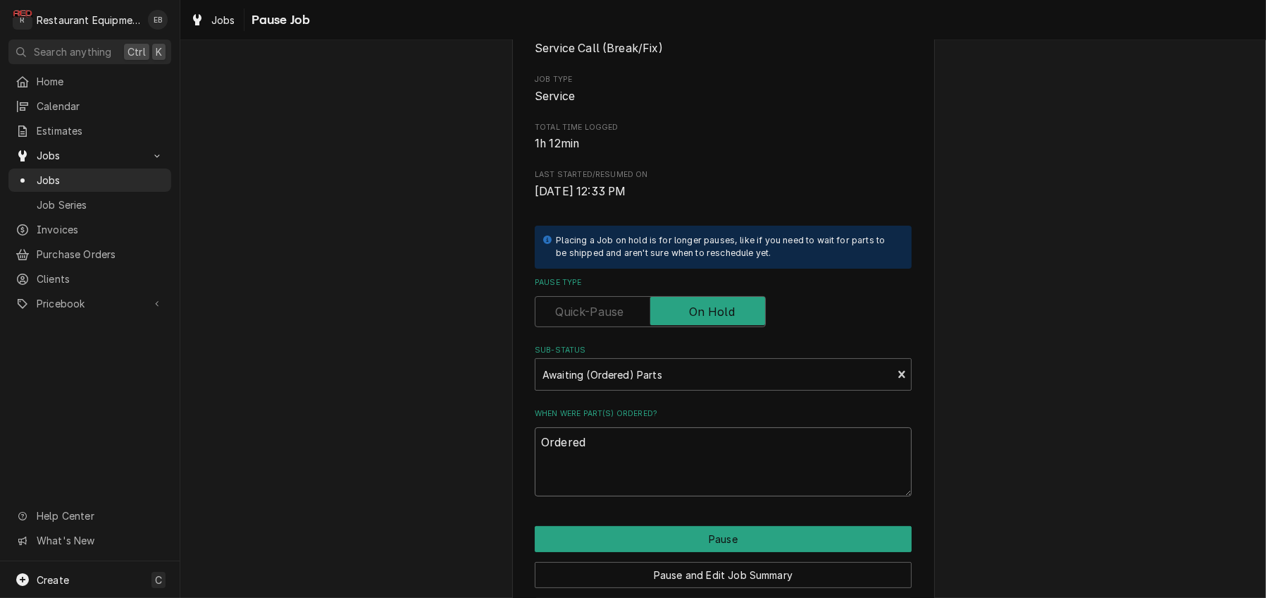
type textarea "x"
type textarea "Ordered 9"
type textarea "x"
type textarea "Ordered 9/"
type textarea "x"
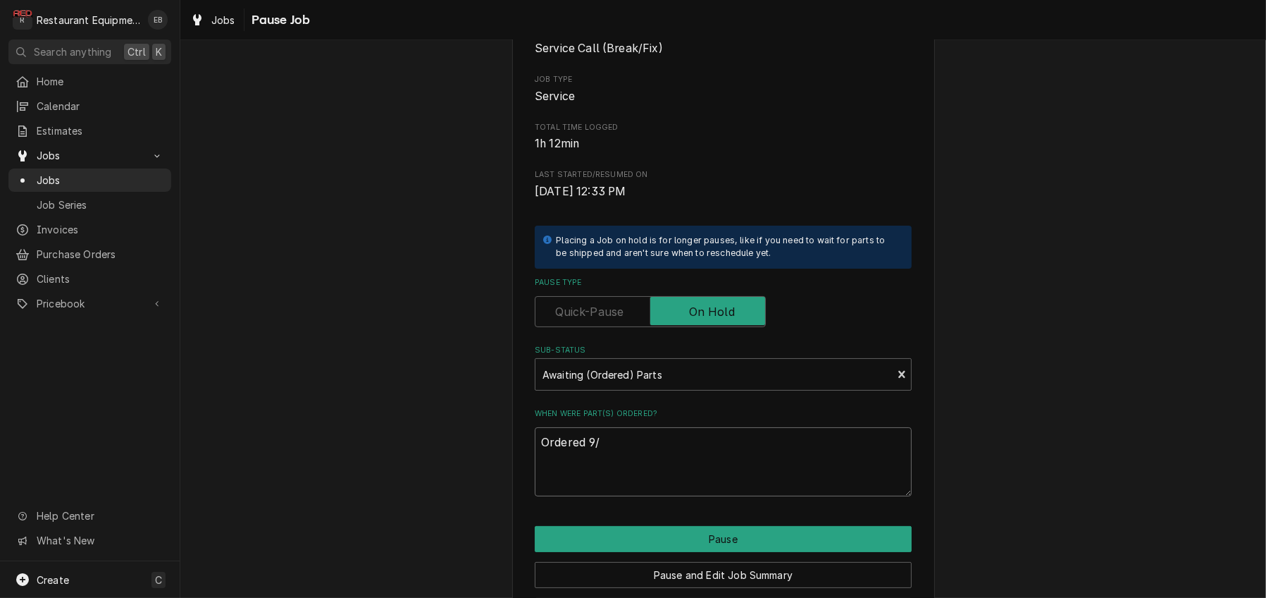
type textarea "Ordered 9/1"
type textarea "x"
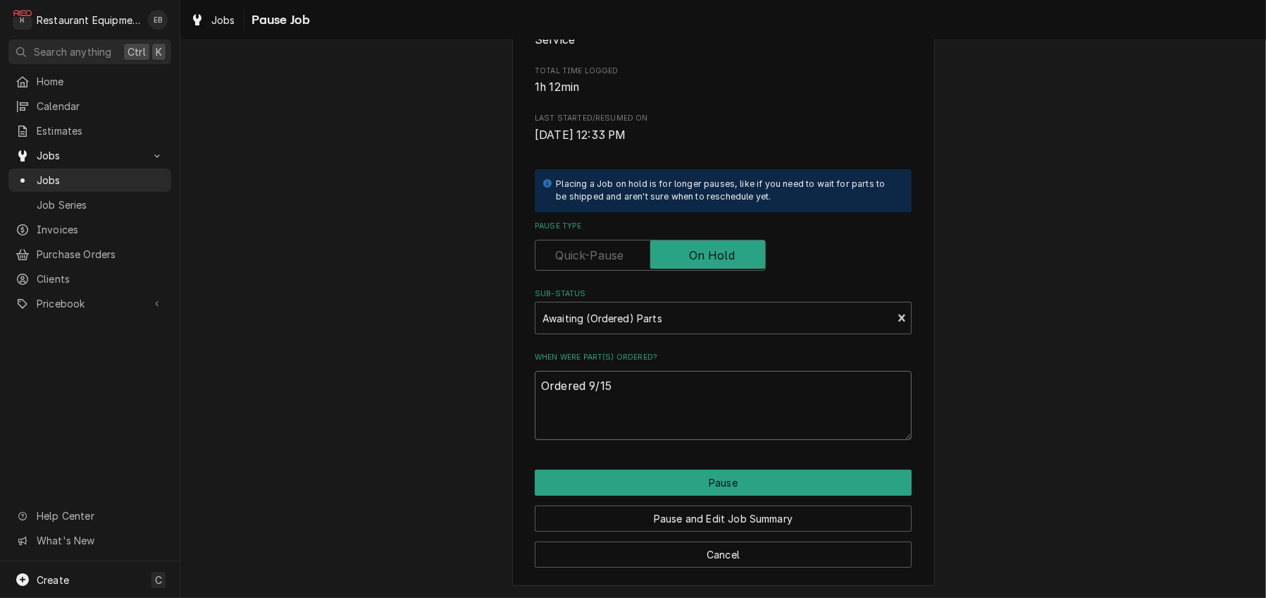
scroll to position [282, 0]
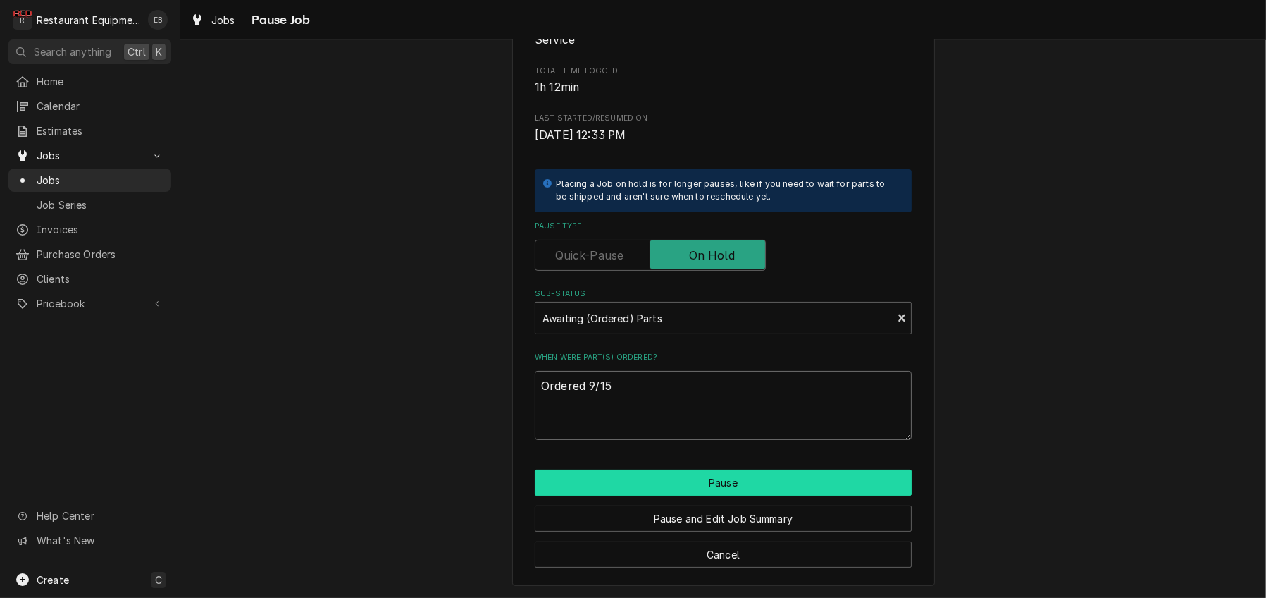
type textarea "Ordered 9/15"
click at [668, 472] on button "Pause" at bounding box center [723, 482] width 377 height 26
type textarea "x"
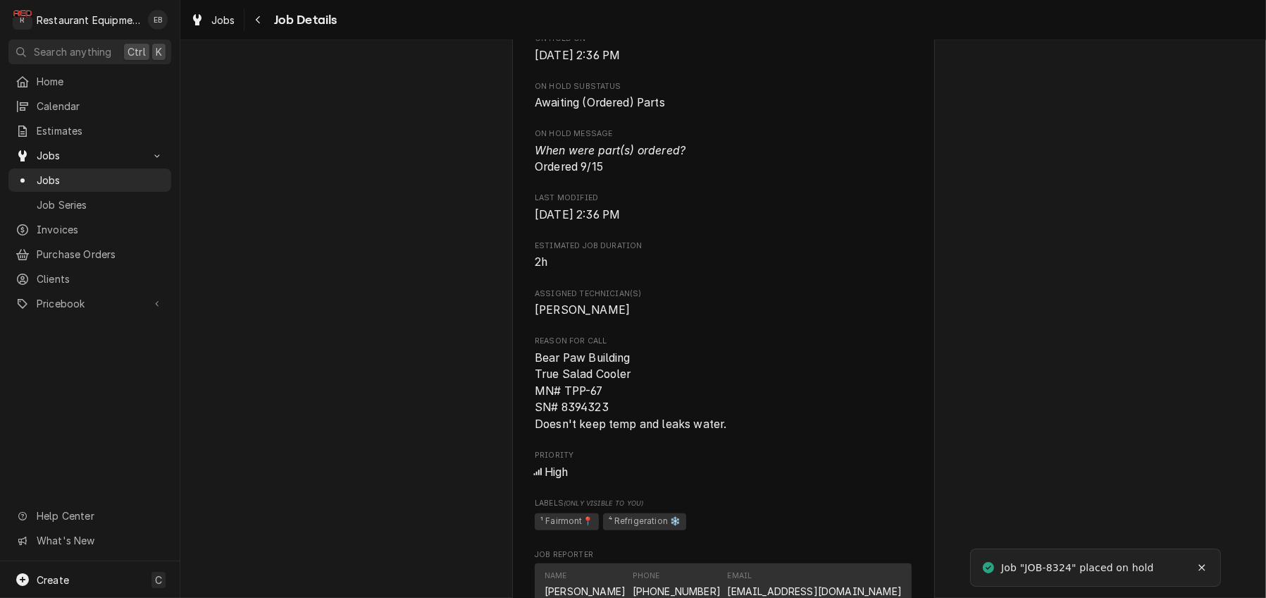
scroll to position [751, 0]
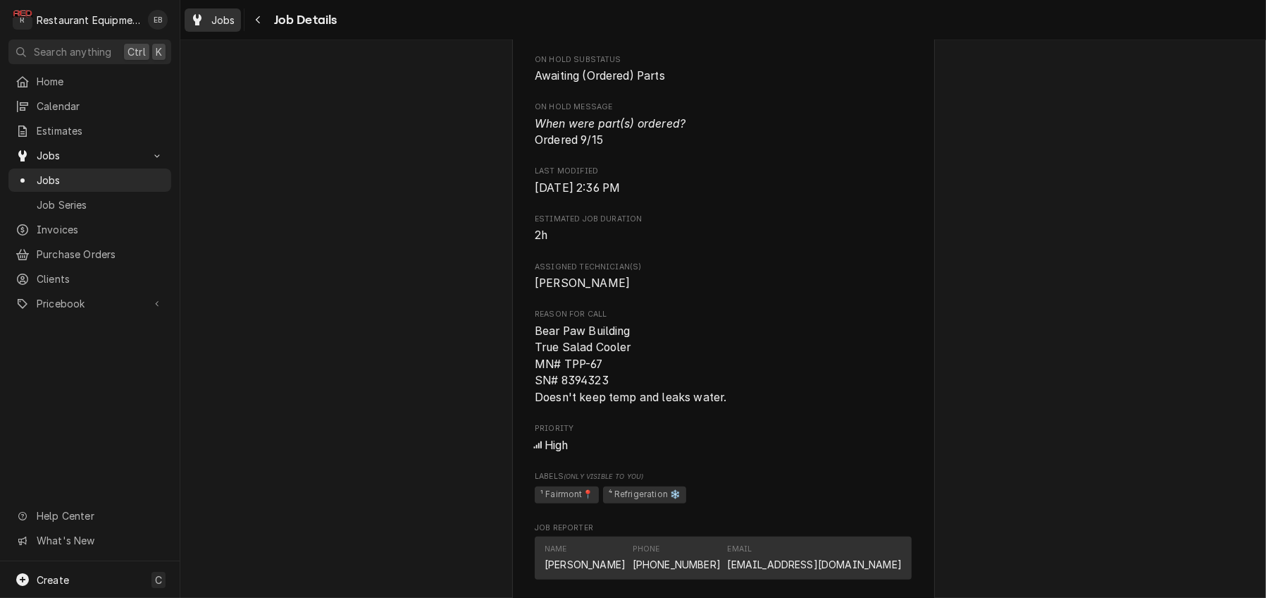
click at [228, 22] on span "Jobs" at bounding box center [223, 20] width 24 height 15
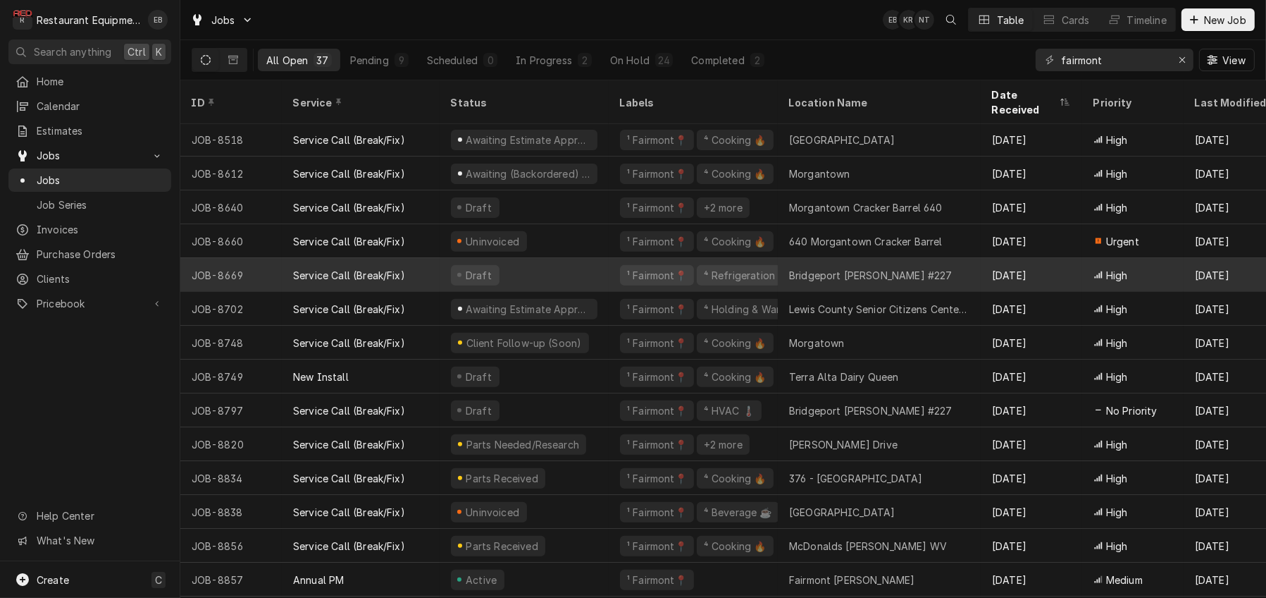
scroll to position [686, 0]
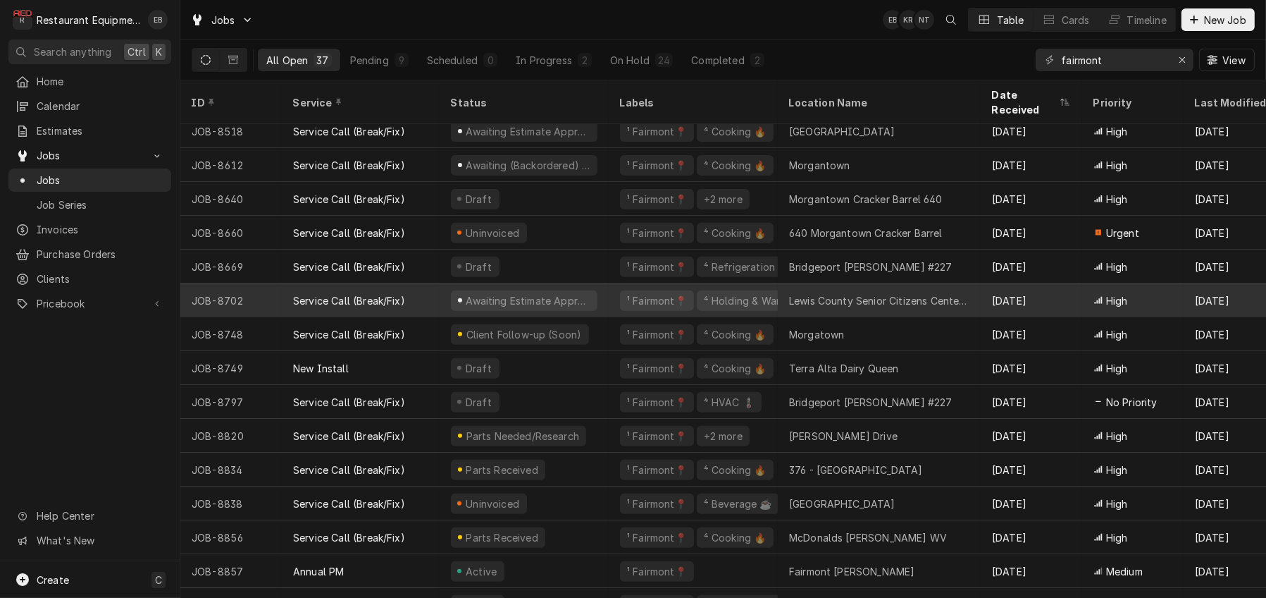
click at [830, 298] on div "Lewis County Senior Citizens Center, Inc." at bounding box center [879, 300] width 180 height 15
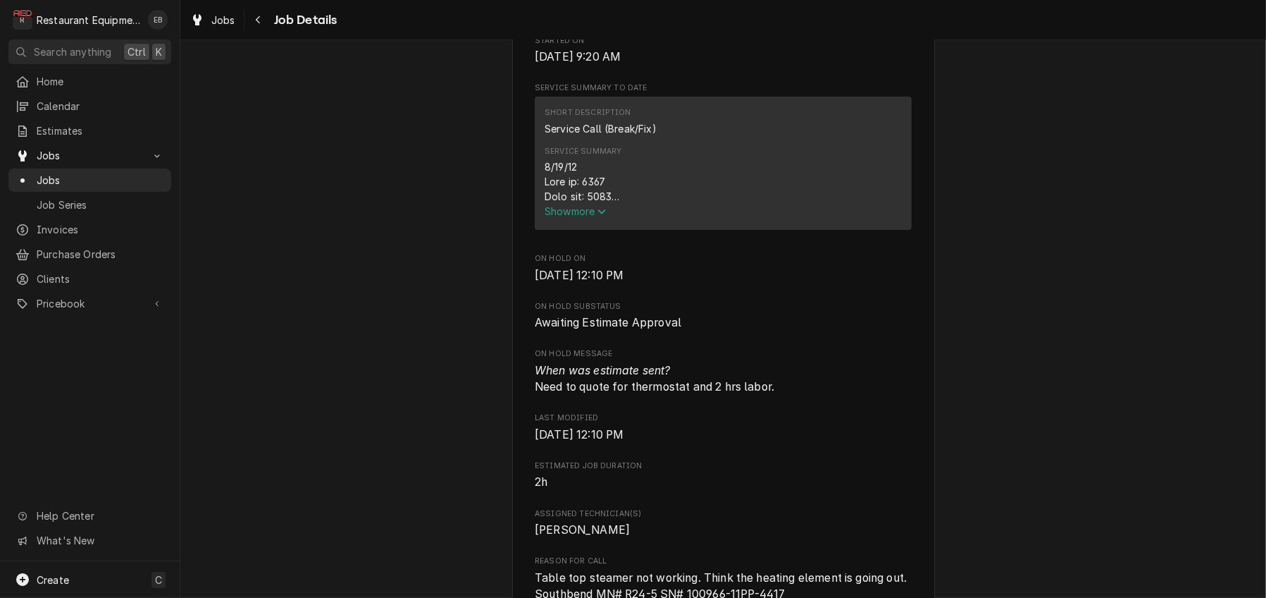
scroll to position [564, 0]
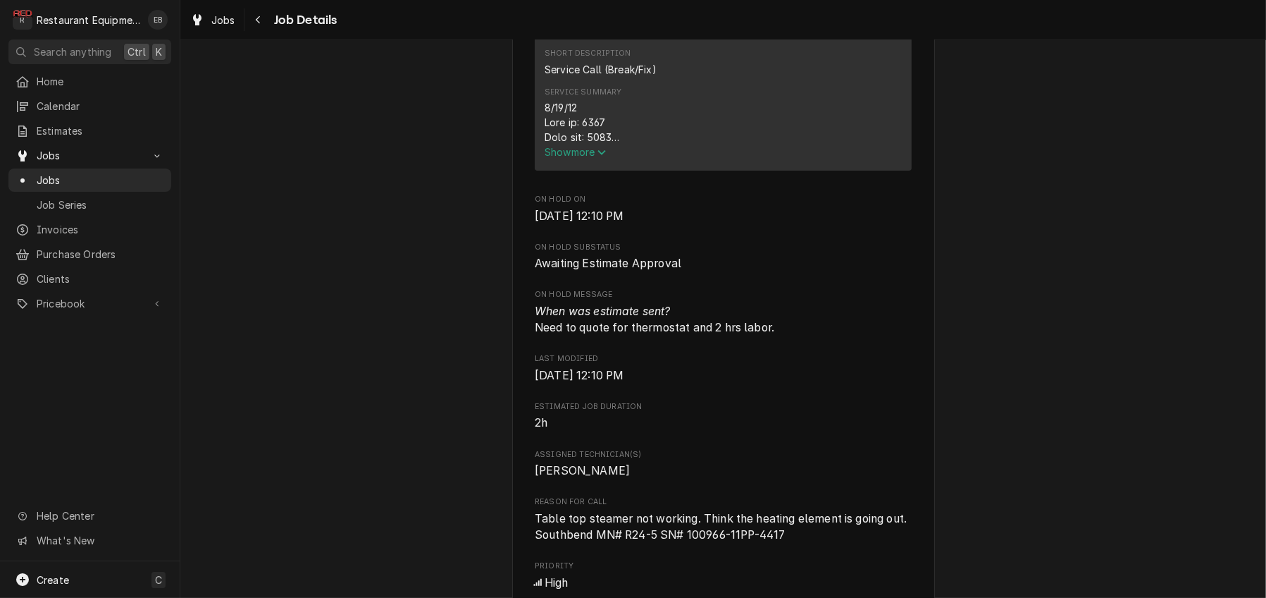
click at [588, 158] on span "Show more" at bounding box center [576, 152] width 62 height 12
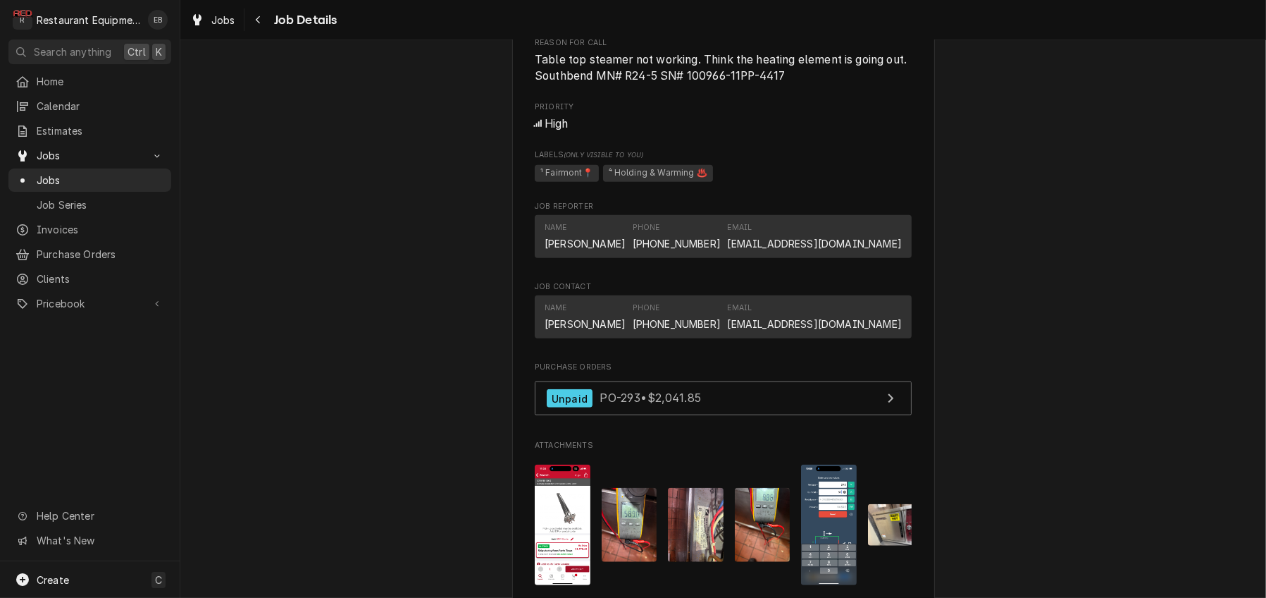
scroll to position [1644, 0]
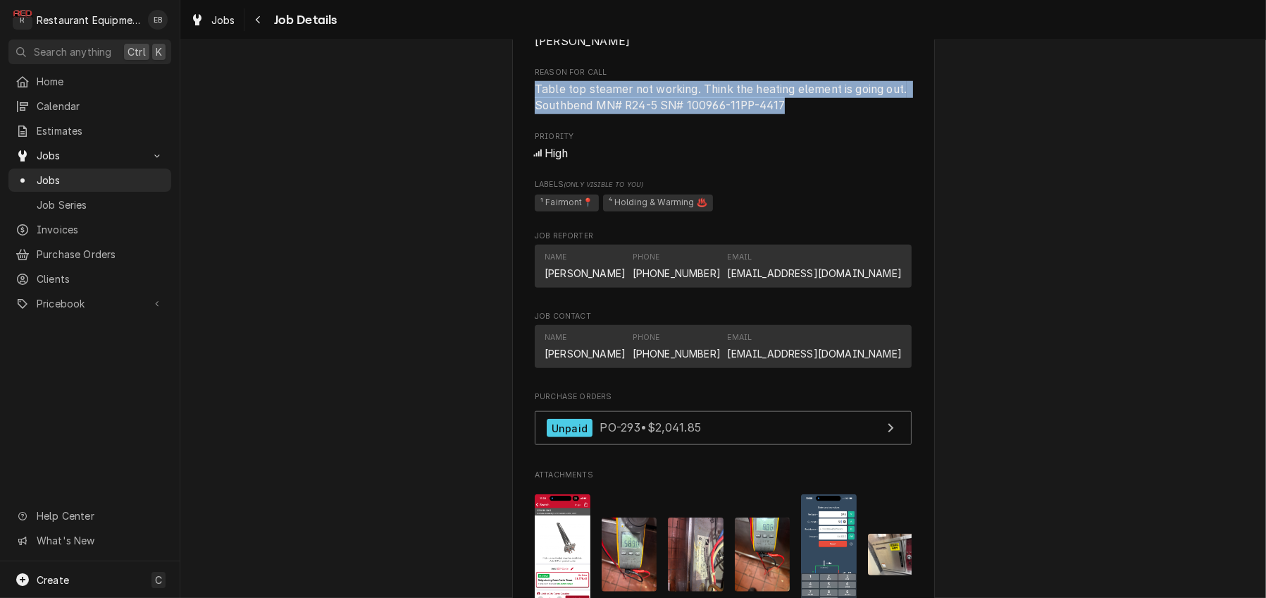
drag, startPoint x: 525, startPoint y: 302, endPoint x: 789, endPoint y: 322, distance: 265.0
click at [789, 114] on span "Table top steamer not working. Think the heating element is going out. Southben…" at bounding box center [723, 97] width 377 height 33
copy span "Table top steamer not working. Think the heating element is going out. Southben…"
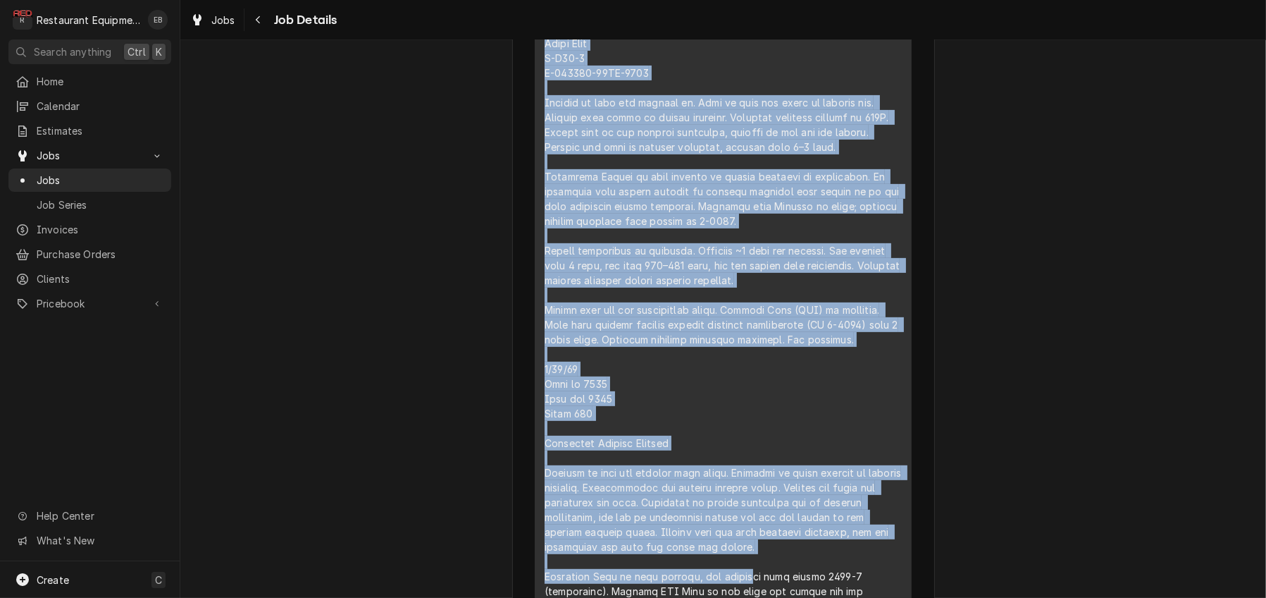
scroll to position [1111, 0]
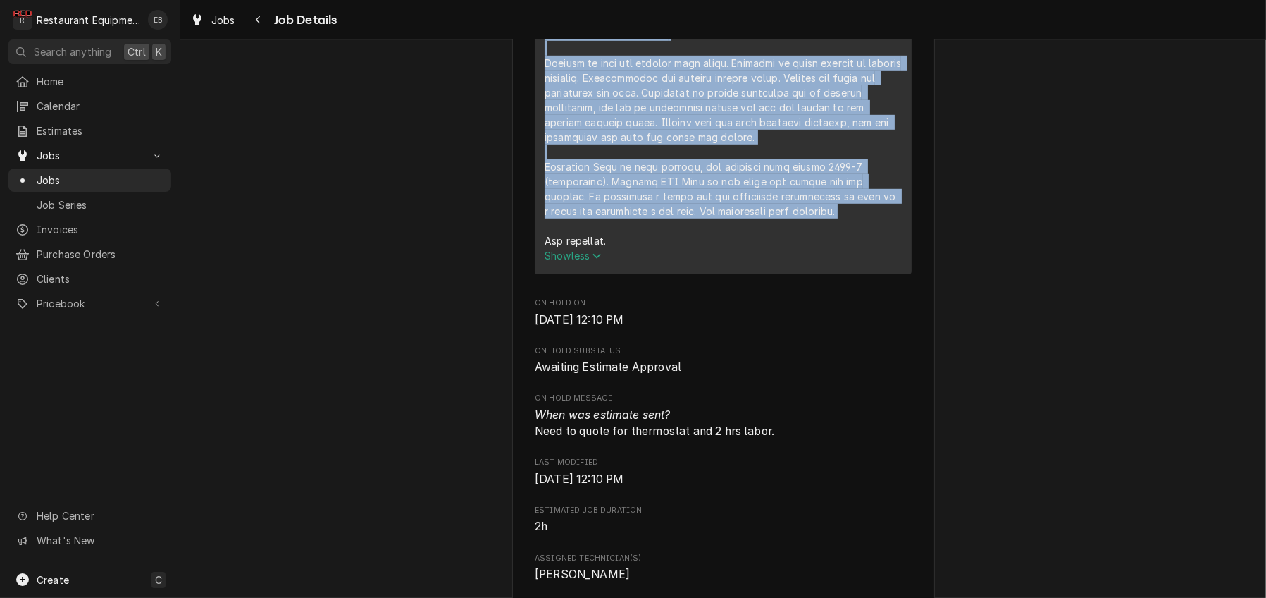
drag, startPoint x: 536, startPoint y: 311, endPoint x: 856, endPoint y: 369, distance: 325.1
copy div "8/27/25 Time in: 0900 Time out: 1130 Truck: 302 Steam Oven M-R24-5 A-100966-11P…"
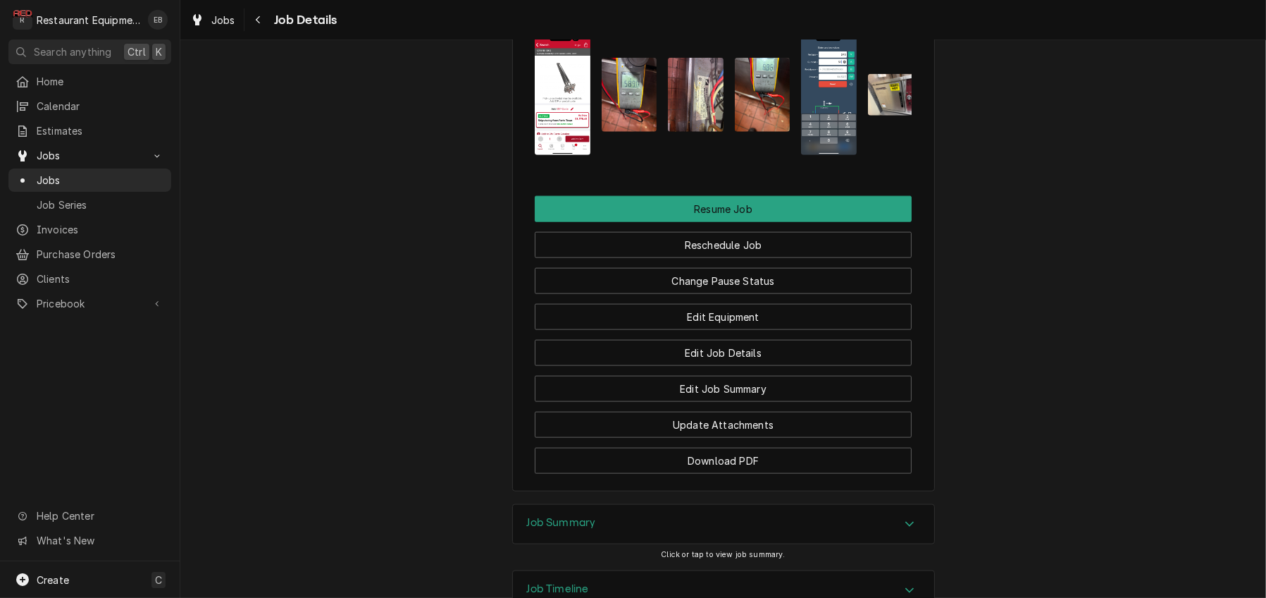
scroll to position [2098, 0]
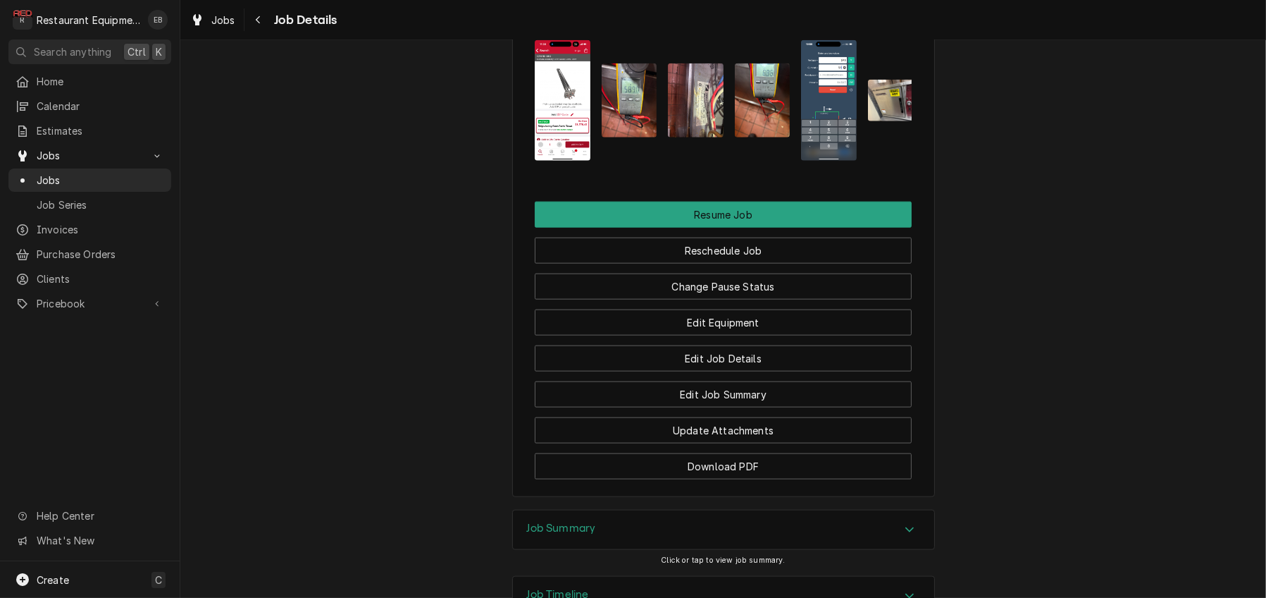
click at [631, 137] on img "Attachments" at bounding box center [630, 100] width 56 height 74
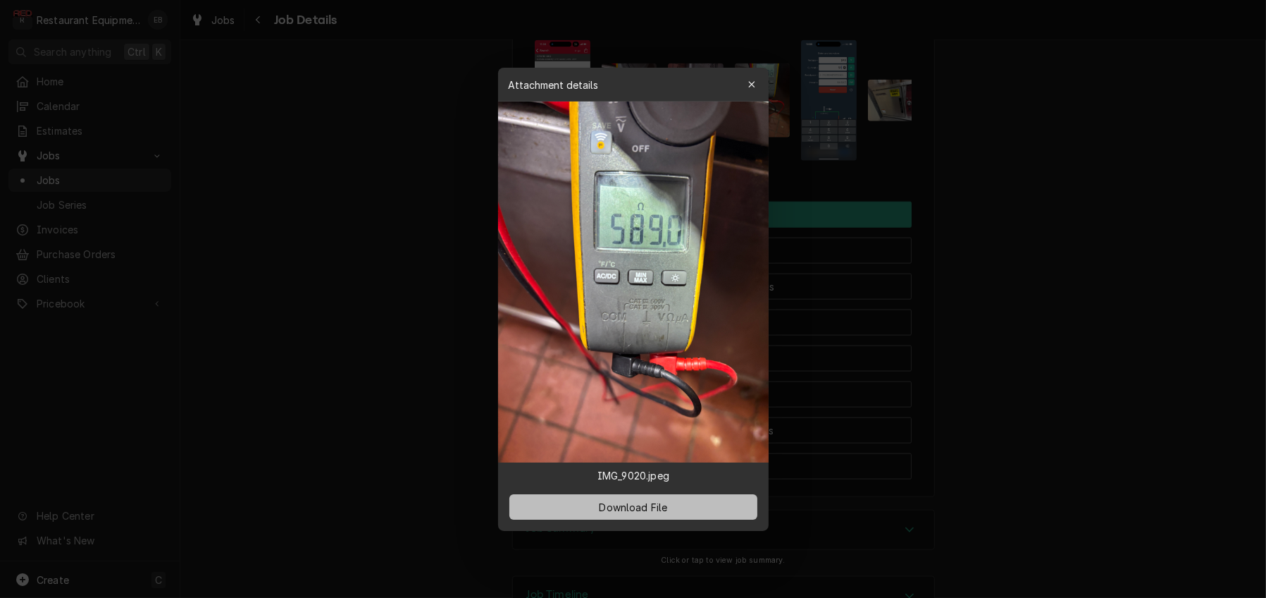
click at [663, 514] on span "Download File" at bounding box center [633, 506] width 74 height 15
click at [755, 73] on button "button" at bounding box center [752, 84] width 23 height 23
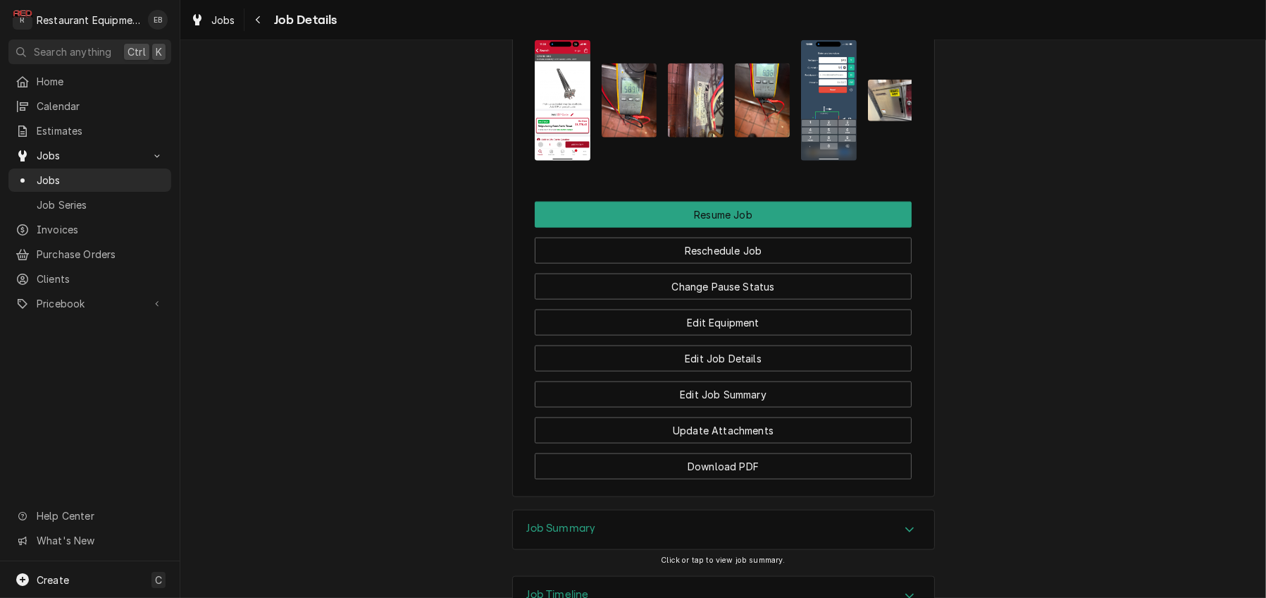
click at [704, 137] on img "Attachments" at bounding box center [696, 100] width 56 height 74
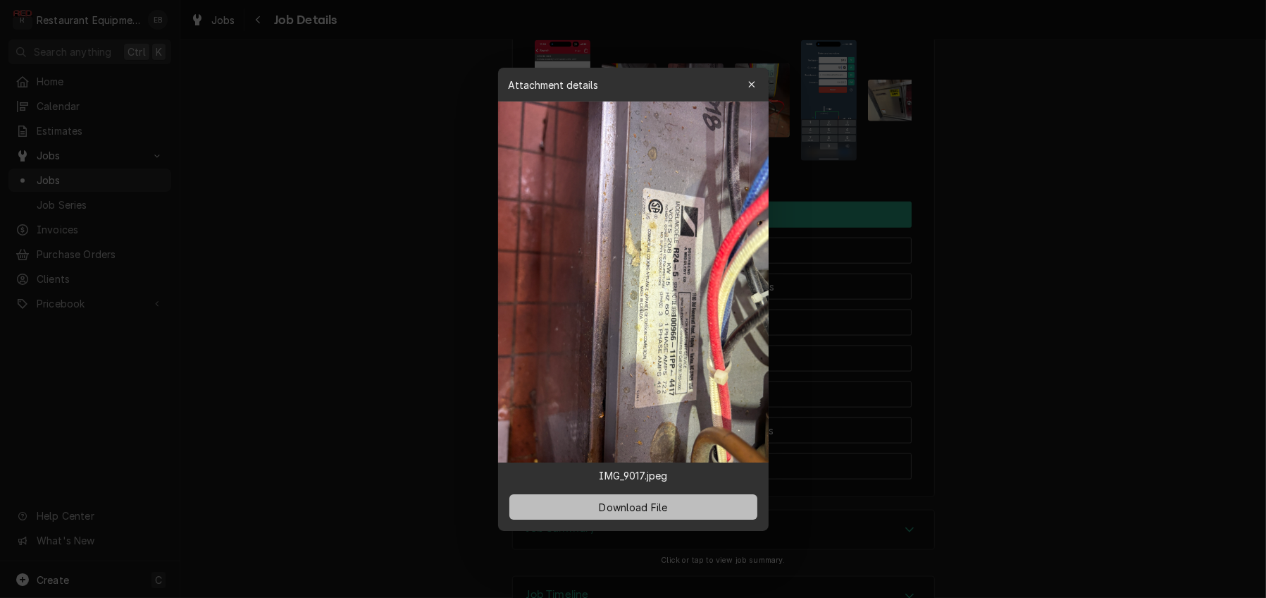
click at [680, 519] on button "Download File" at bounding box center [634, 506] width 248 height 25
click at [759, 78] on div "button" at bounding box center [752, 85] width 14 height 14
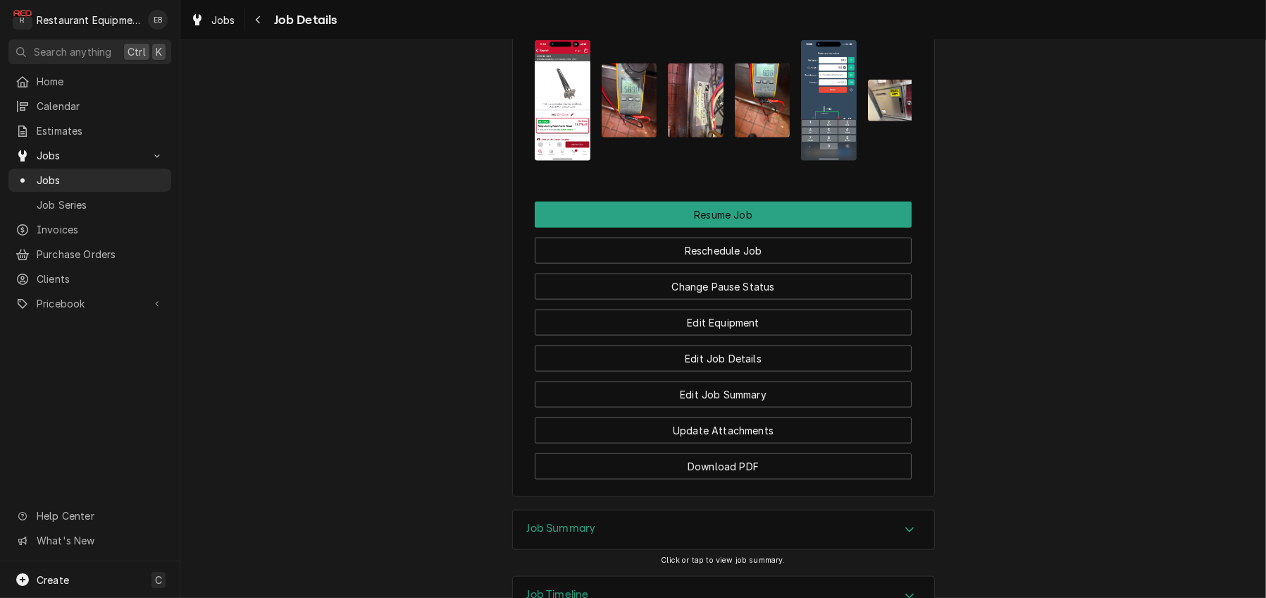
click at [766, 137] on img "Attachments" at bounding box center [763, 100] width 56 height 74
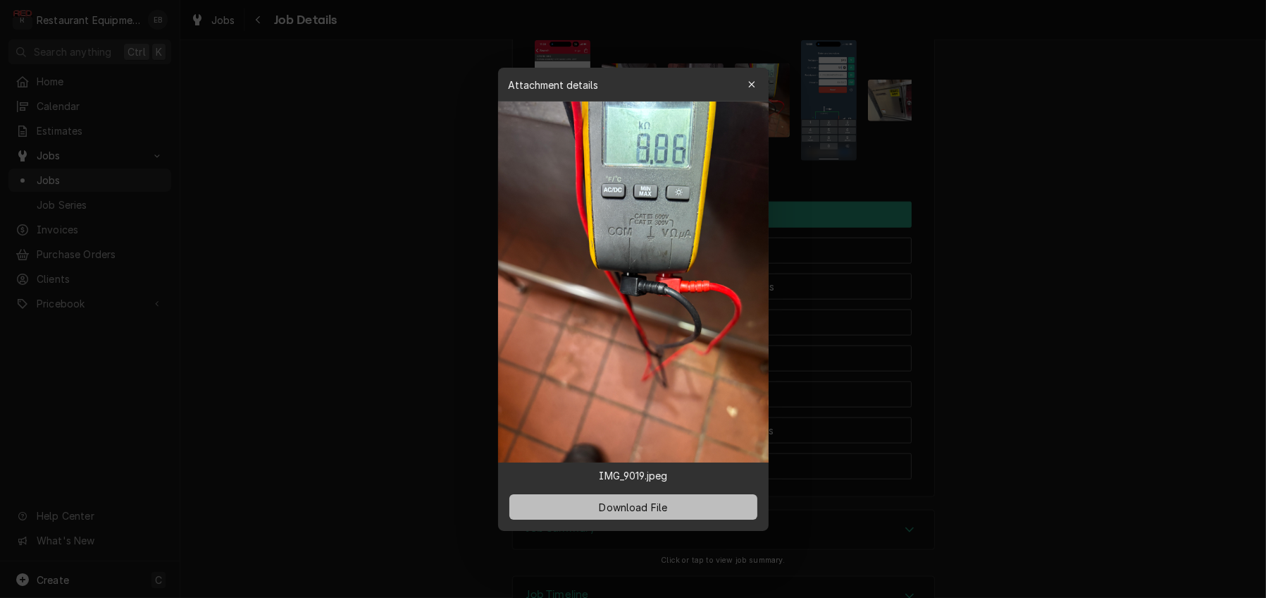
click at [695, 517] on button "Download File" at bounding box center [634, 506] width 248 height 25
click at [753, 78] on div "button" at bounding box center [752, 85] width 14 height 14
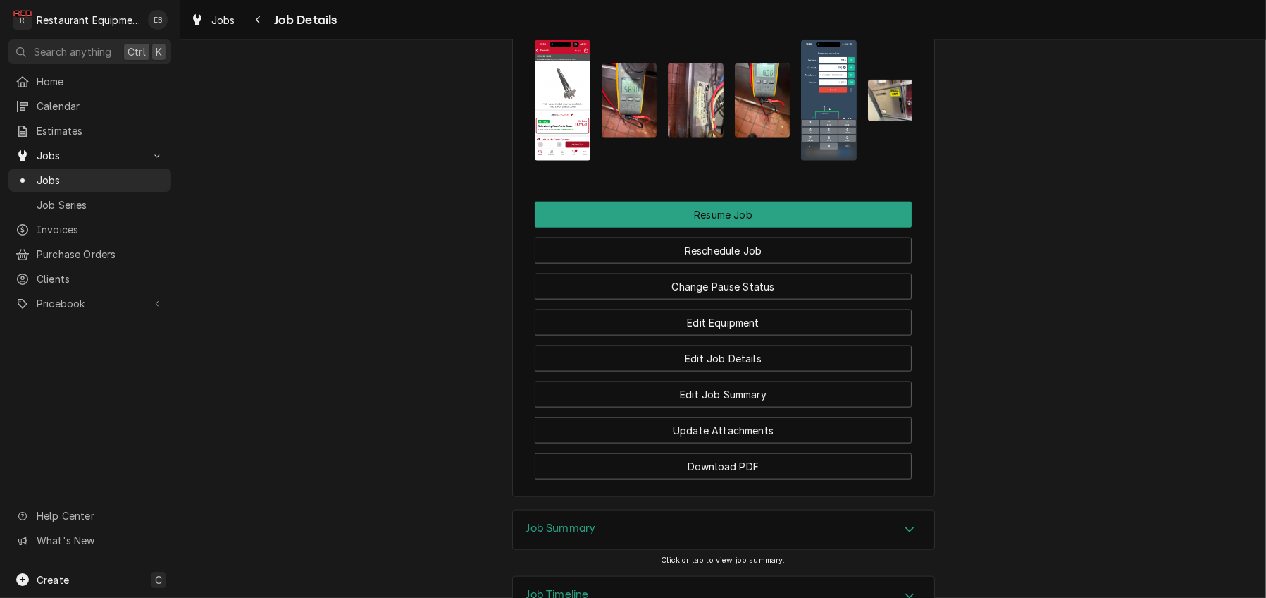
click at [900, 121] on img "Attachments" at bounding box center [896, 101] width 56 height 42
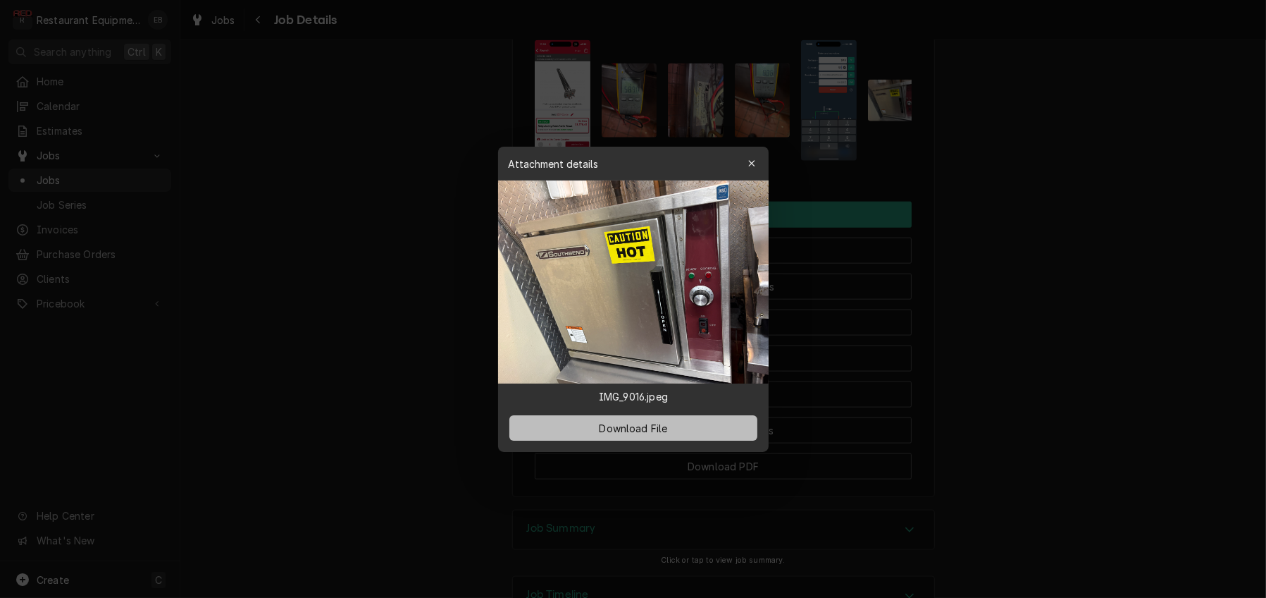
click at [703, 437] on button "Download File" at bounding box center [634, 427] width 248 height 25
drag, startPoint x: 762, startPoint y: 157, endPoint x: 764, endPoint y: 165, distance: 7.9
click at [755, 159] on icon "button" at bounding box center [752, 164] width 8 height 10
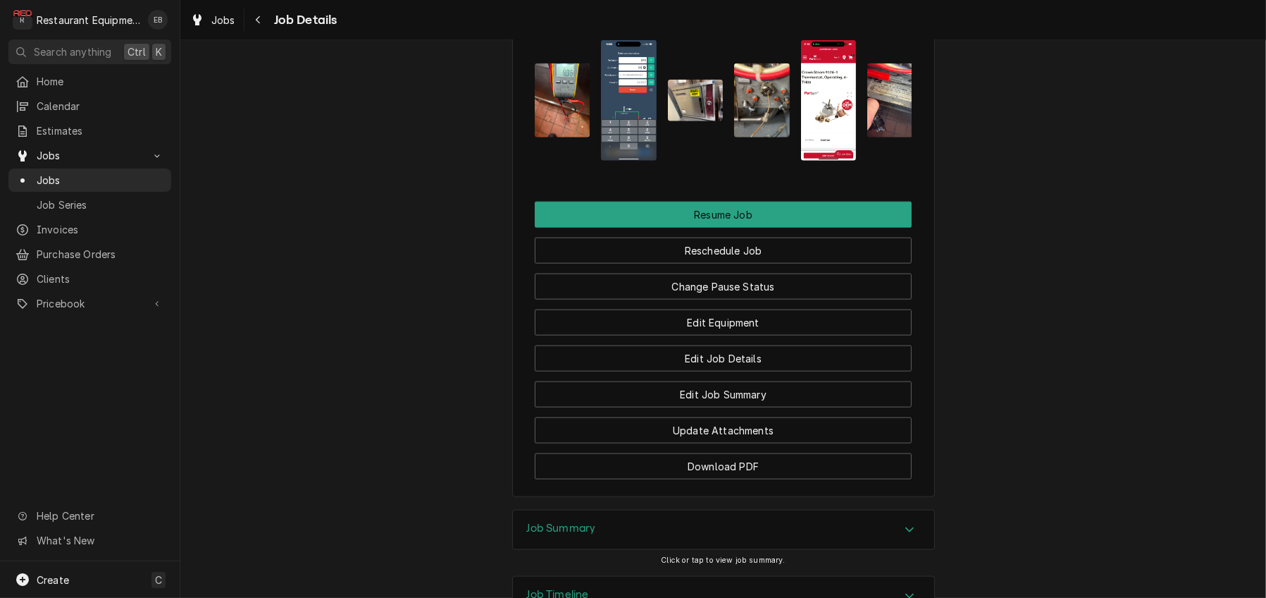
scroll to position [0, 235]
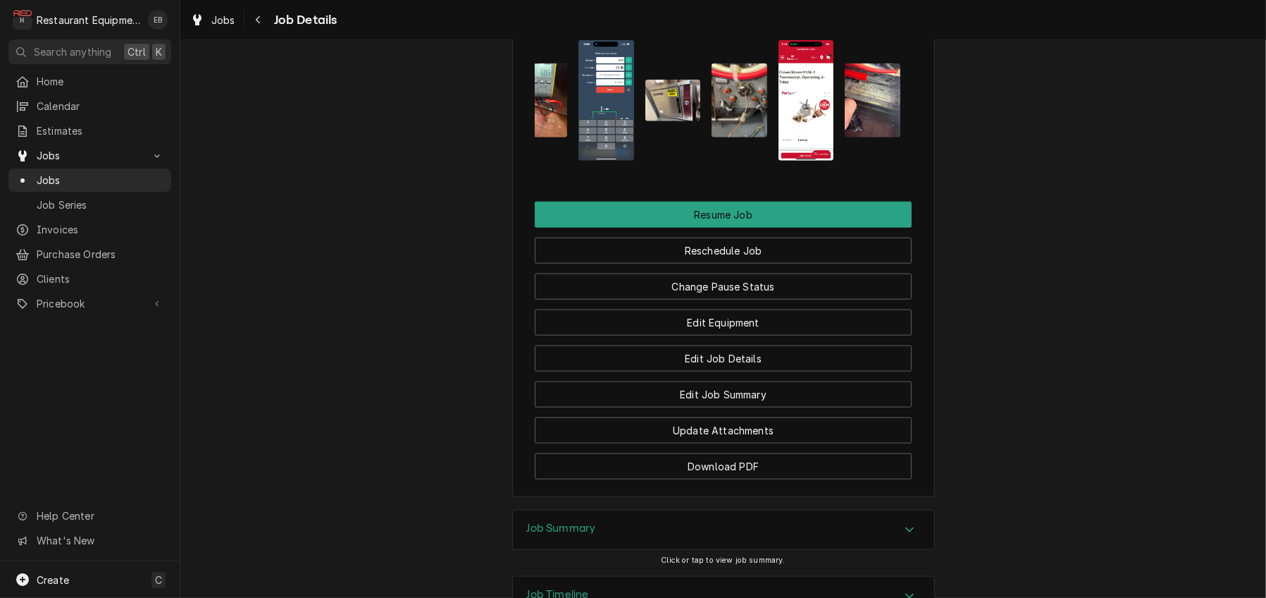
click at [731, 137] on img "Attachments" at bounding box center [740, 100] width 56 height 74
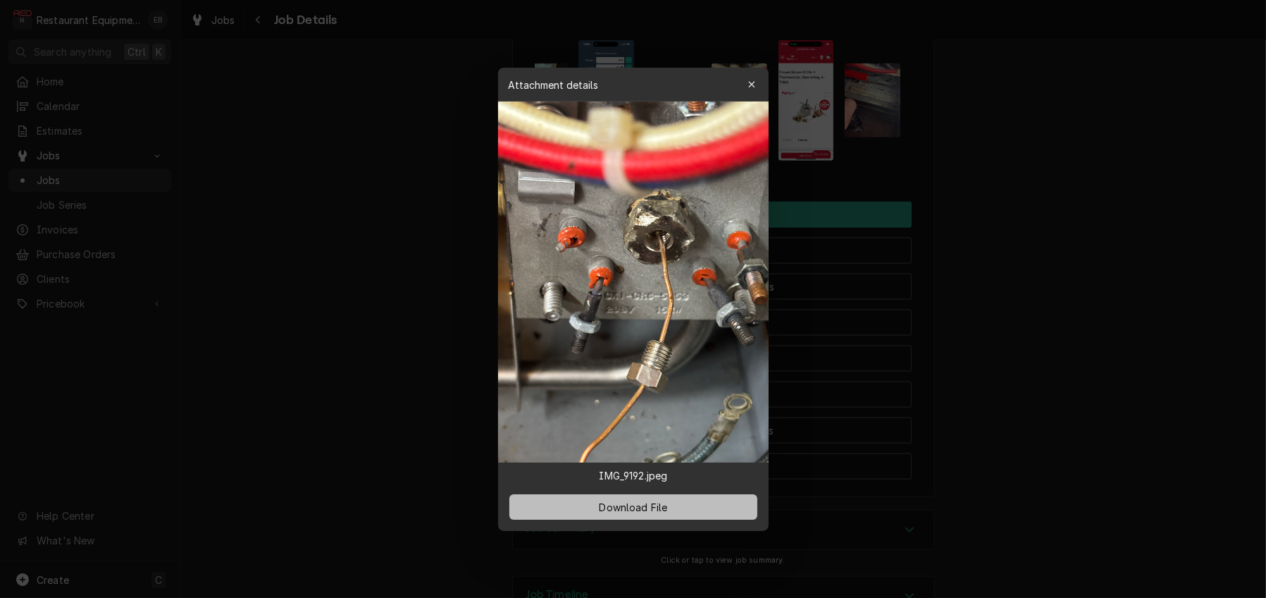
click at [658, 513] on span "Download File" at bounding box center [633, 506] width 74 height 15
click at [759, 78] on div "button" at bounding box center [752, 85] width 14 height 14
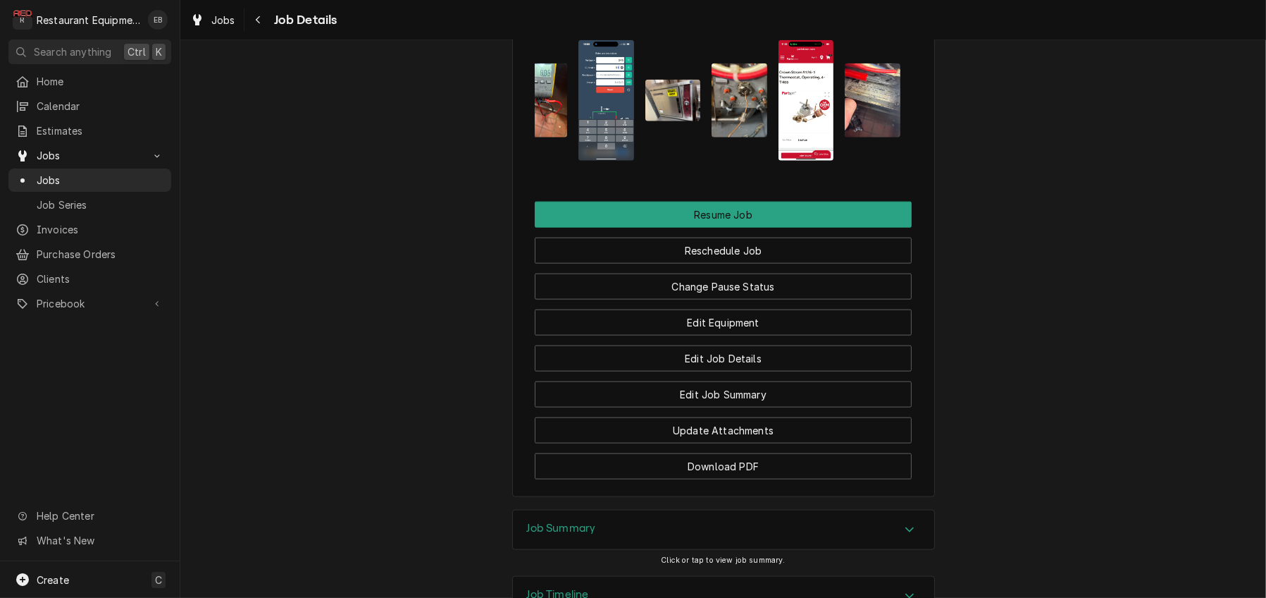
click at [877, 137] on img "Attachments" at bounding box center [873, 100] width 56 height 74
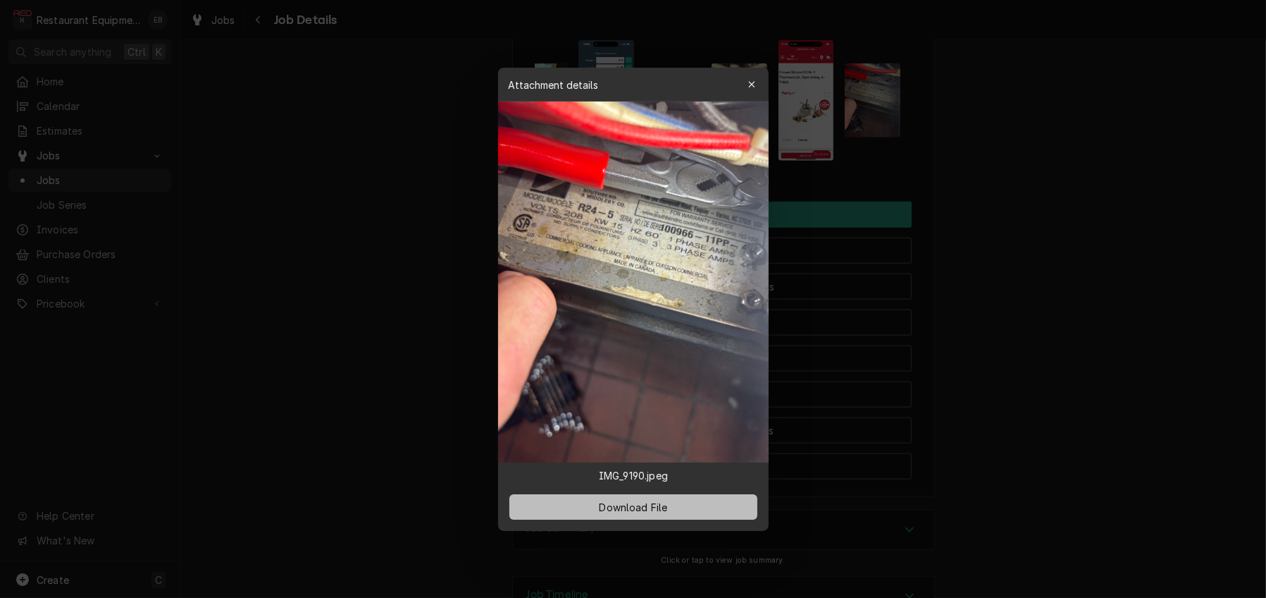
click at [666, 514] on span "Download File" at bounding box center [633, 506] width 74 height 15
click at [759, 78] on div "button" at bounding box center [752, 85] width 14 height 14
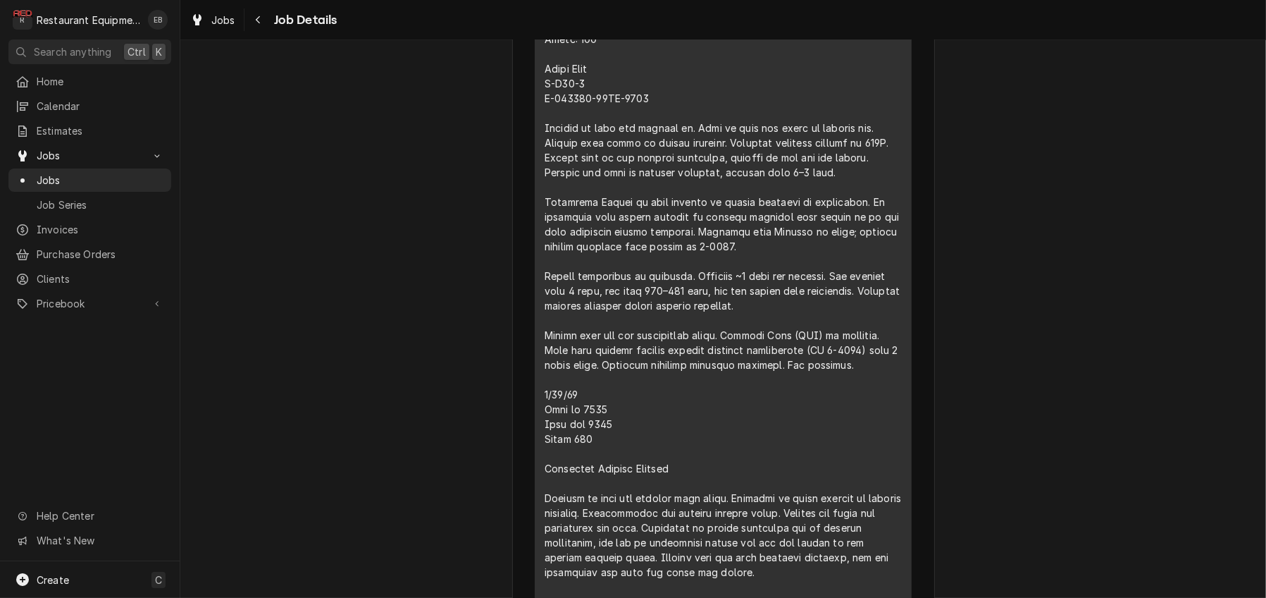
scroll to position [529, 0]
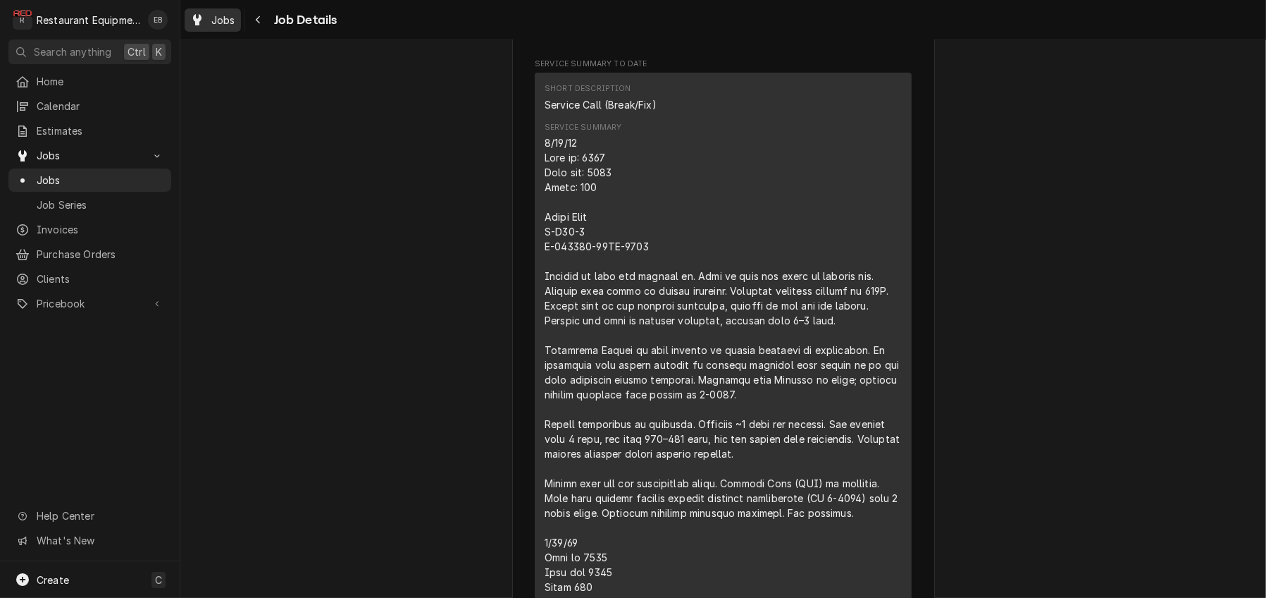
click at [235, 23] on span "Jobs" at bounding box center [223, 20] width 24 height 15
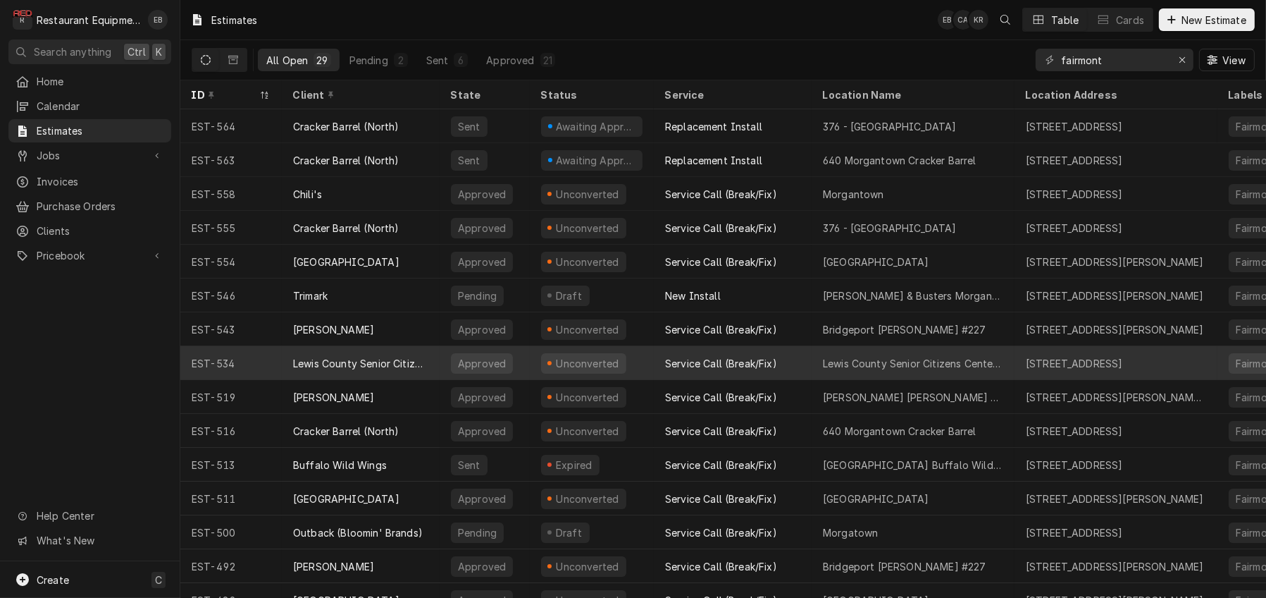
click at [777, 367] on div "Service Call (Break/Fix)" at bounding box center [721, 363] width 112 height 15
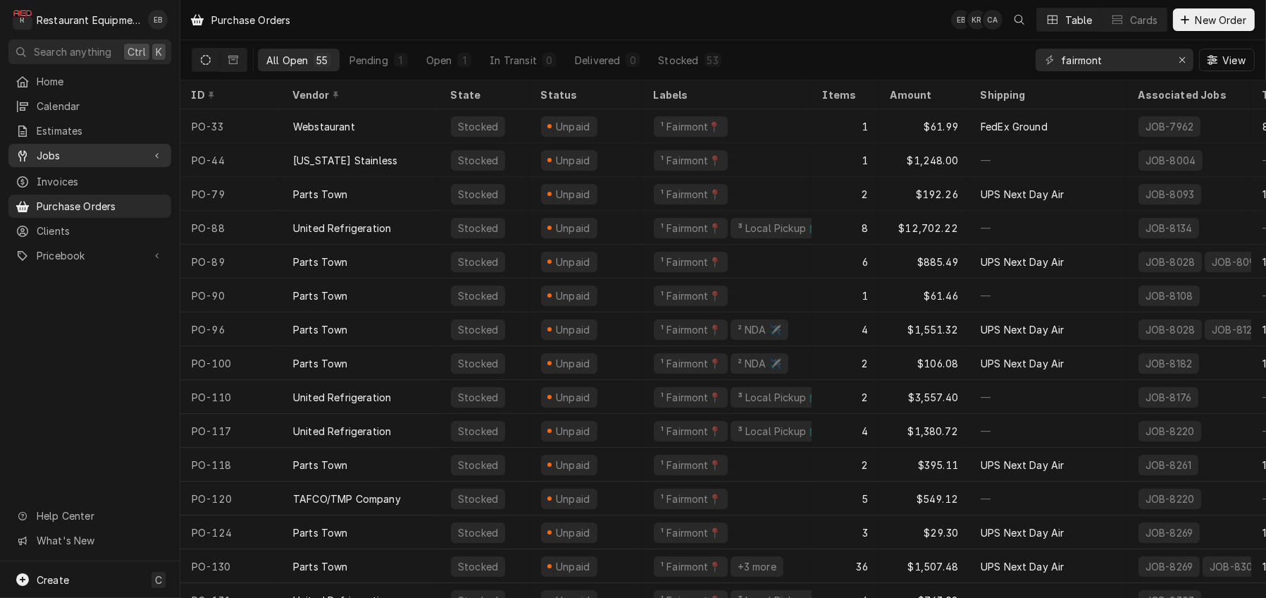
click at [76, 163] on span "Jobs" at bounding box center [90, 155] width 106 height 15
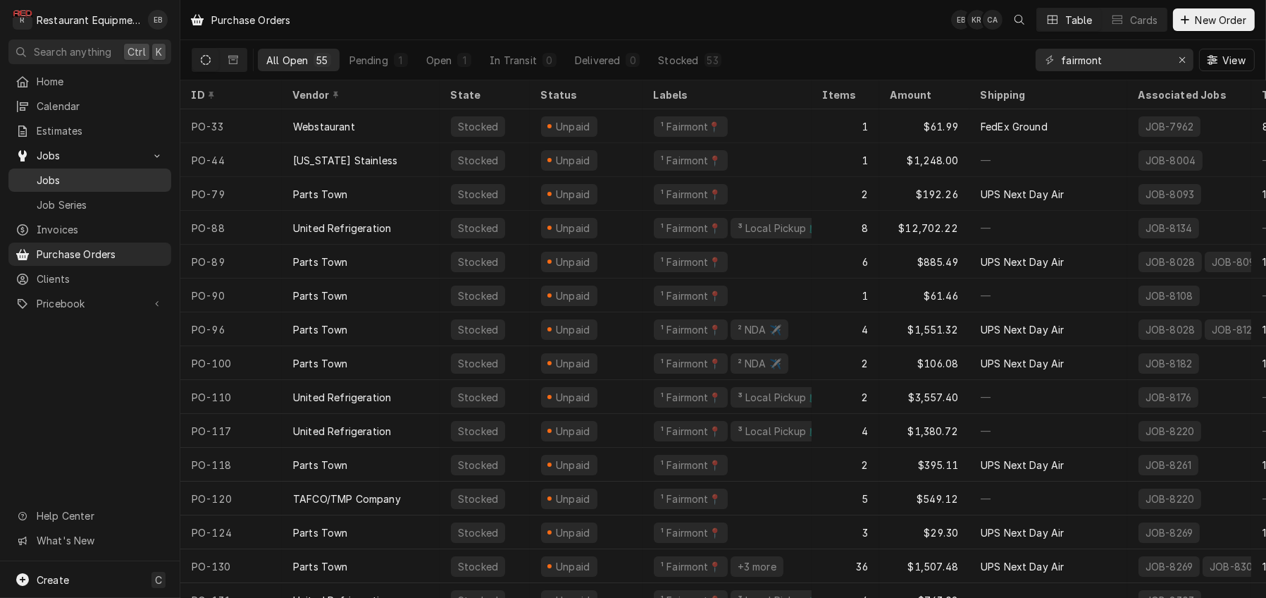
click at [86, 180] on span "Jobs" at bounding box center [101, 180] width 128 height 15
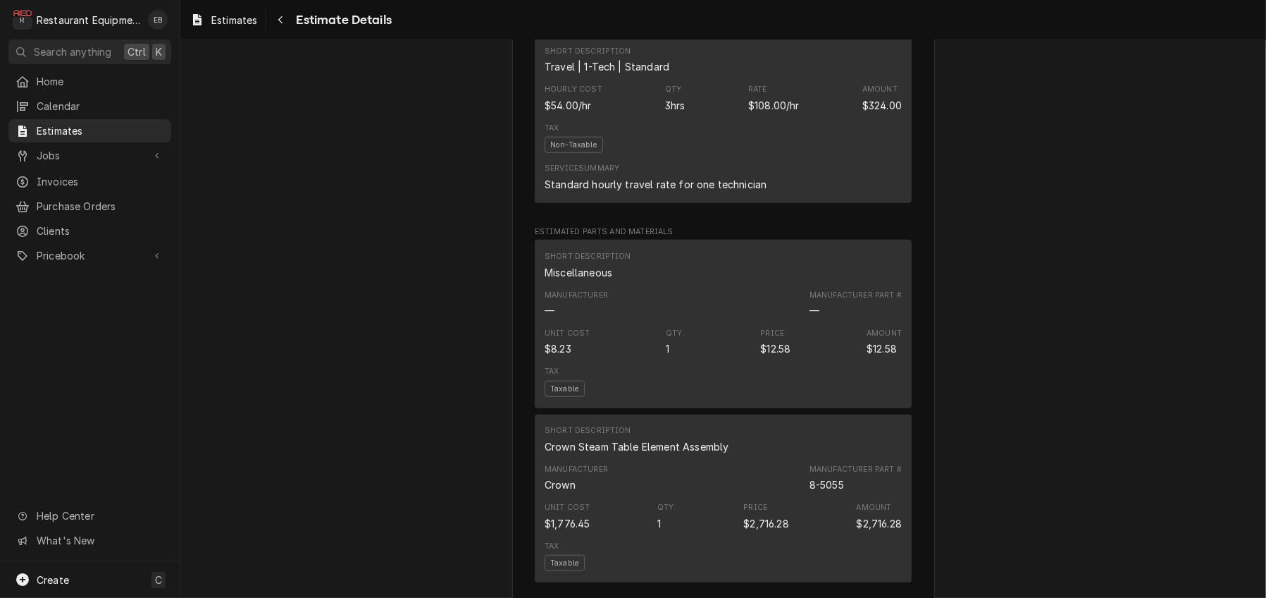
scroll to position [1575, 0]
click at [235, 18] on span "Estimates" at bounding box center [234, 20] width 46 height 15
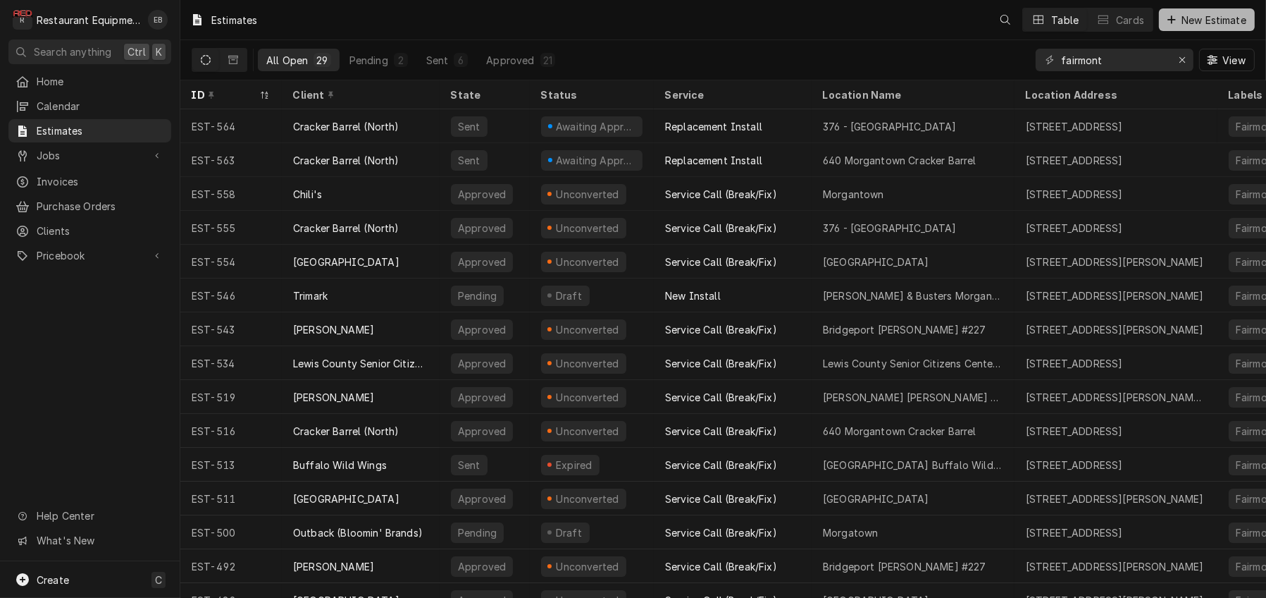
click at [1235, 22] on span "New Estimate" at bounding box center [1214, 20] width 70 height 15
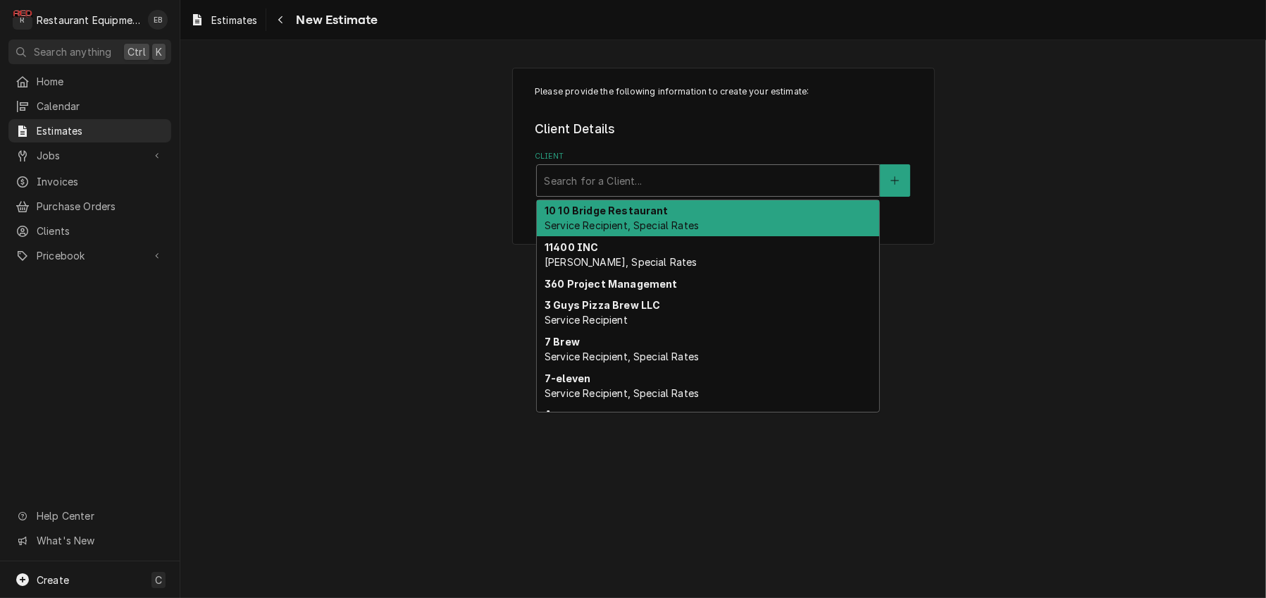
click at [615, 193] on div "Client" at bounding box center [708, 180] width 328 height 25
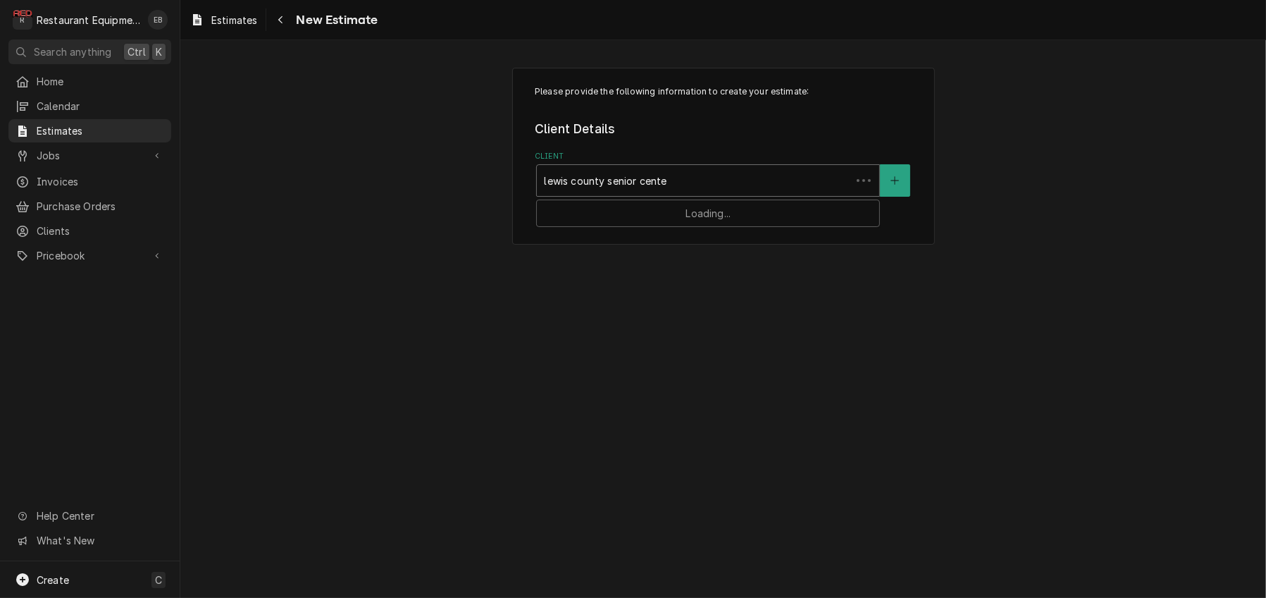
type input "[GEOGRAPHIC_DATA]"
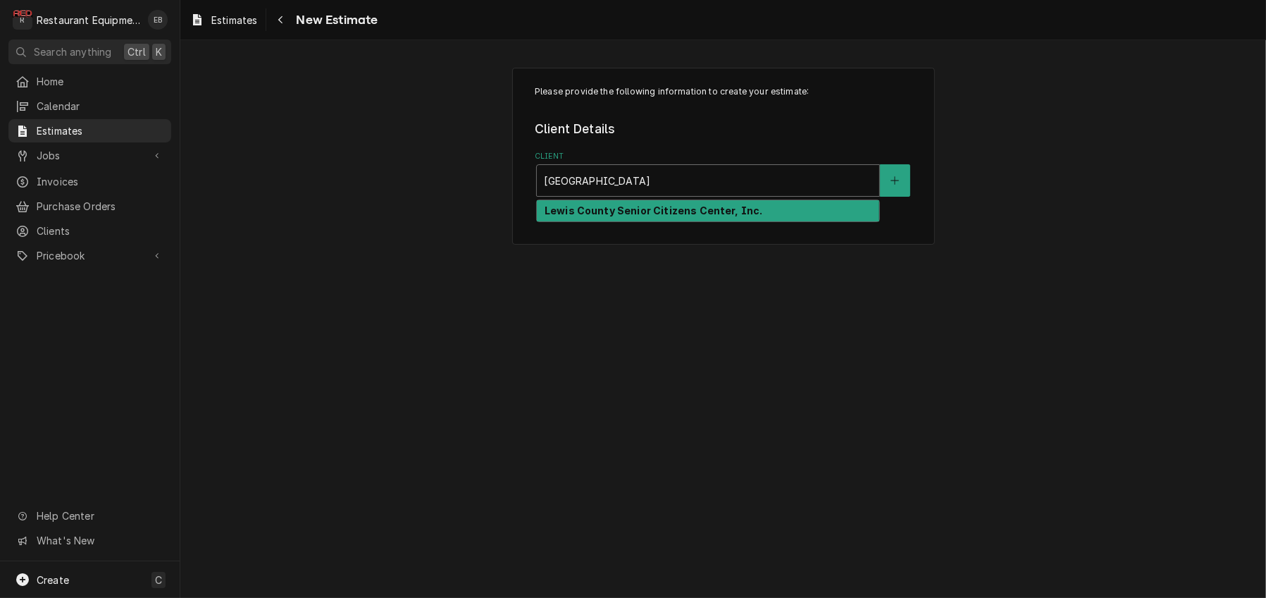
click at [667, 216] on strong "Lewis County Senior Citizens Center, Inc." at bounding box center [654, 210] width 218 height 12
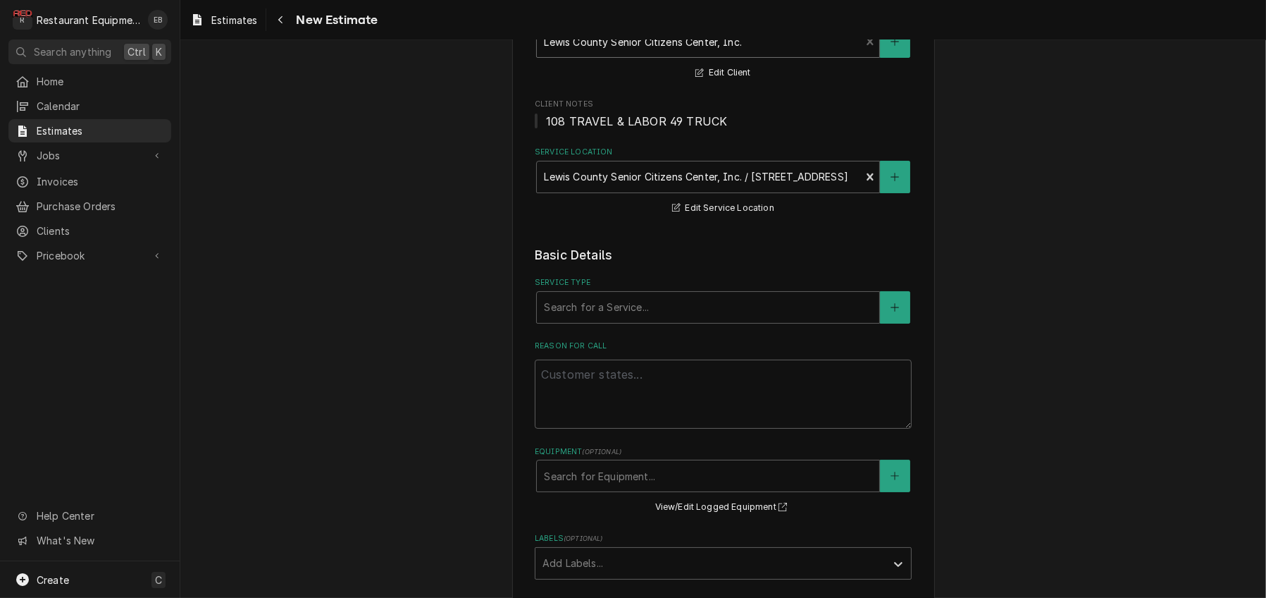
scroll to position [187, 0]
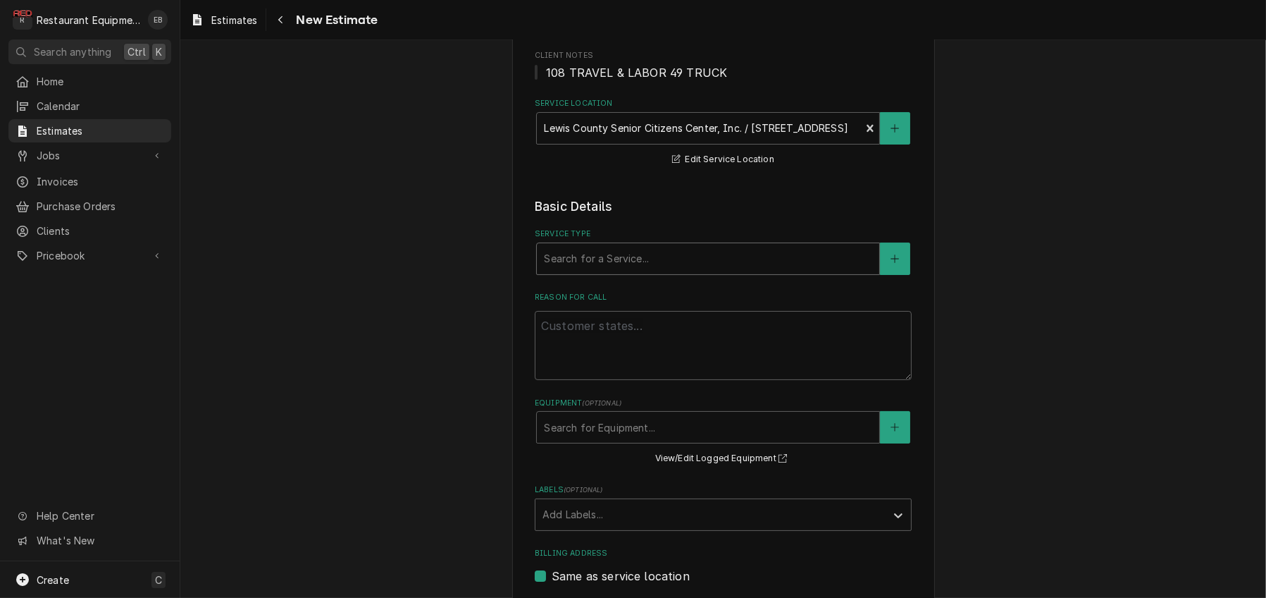
click at [645, 271] on div "Service Type" at bounding box center [708, 258] width 328 height 25
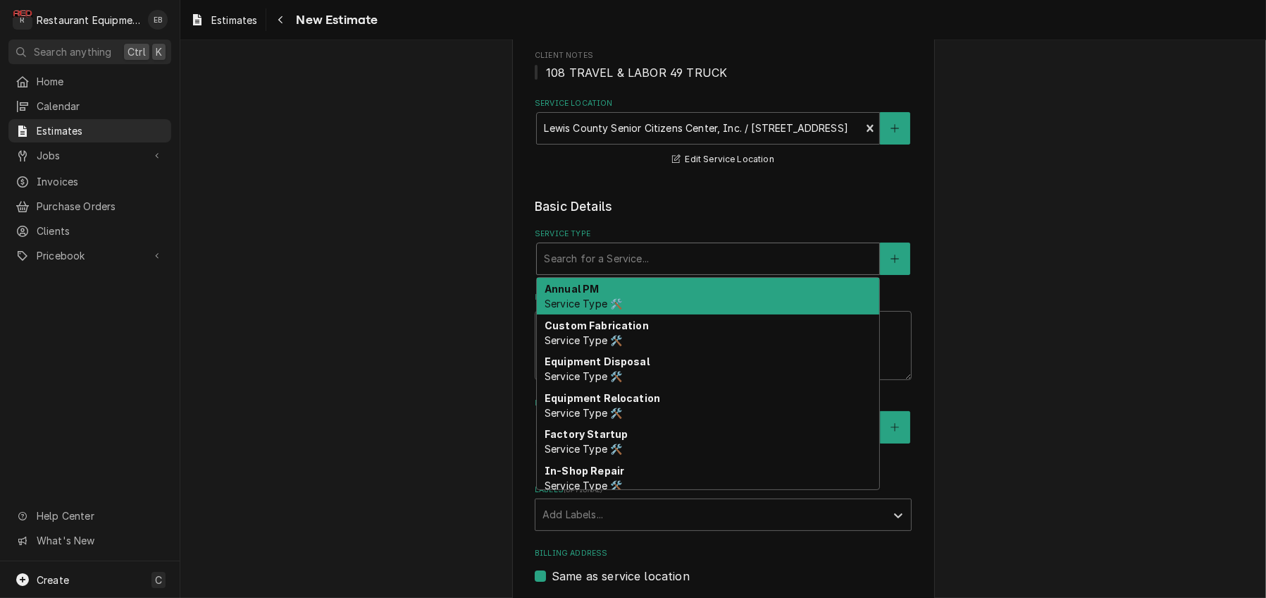
type textarea "x"
type input "b"
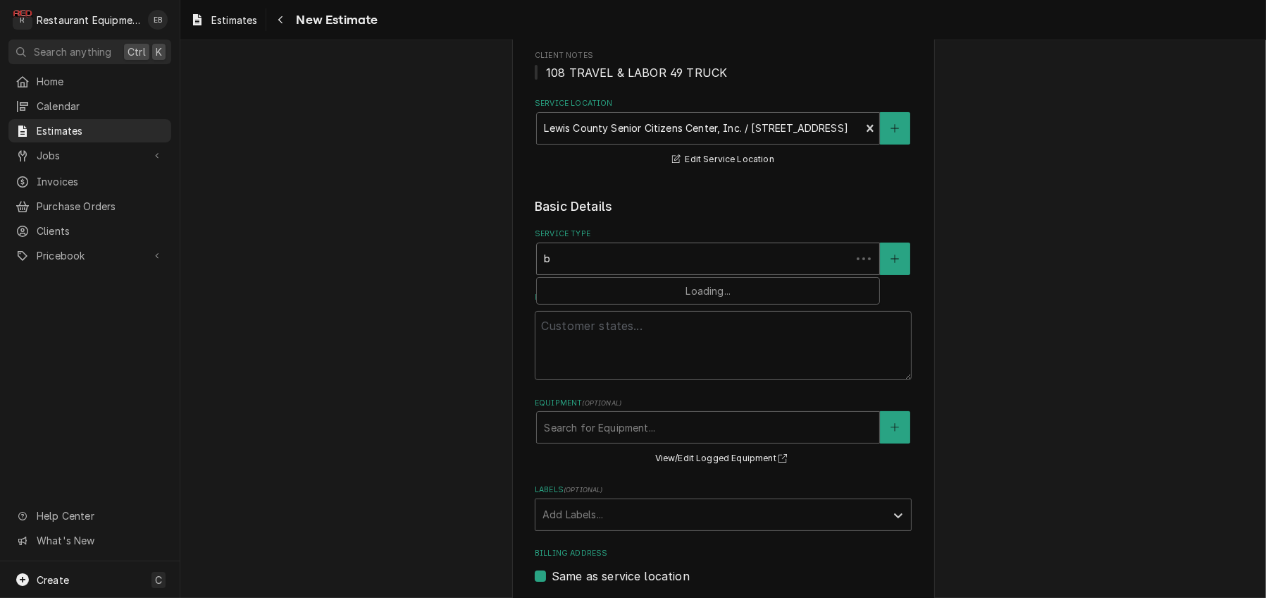
type textarea "x"
type input "br"
type textarea "x"
type input "bre"
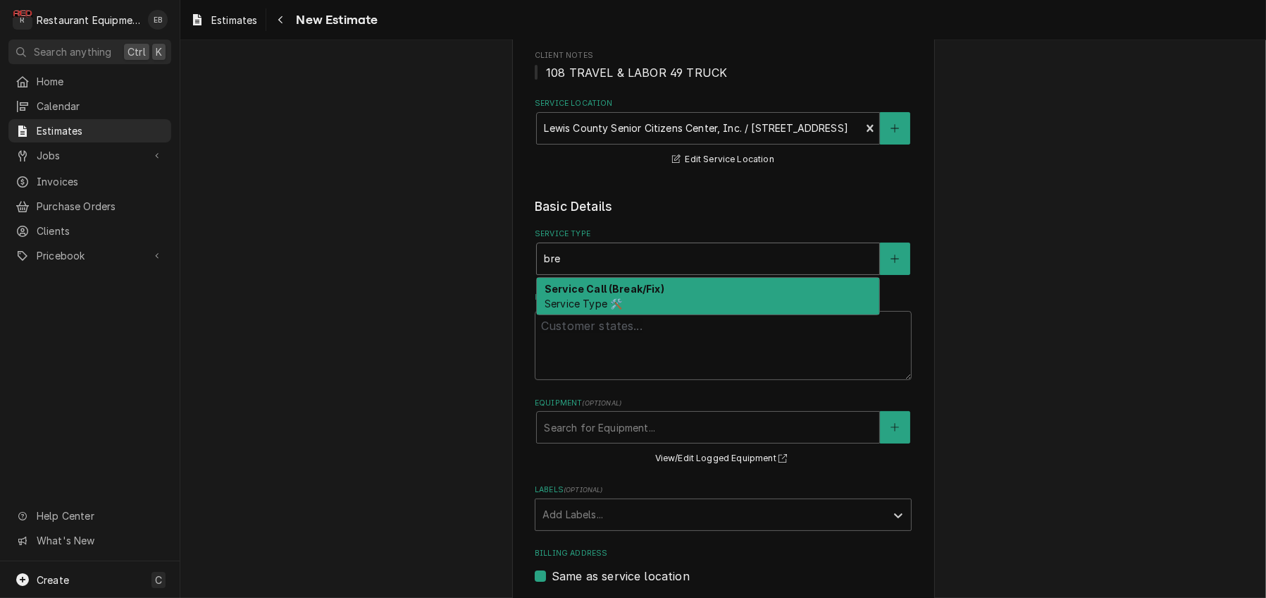
drag, startPoint x: 629, startPoint y: 327, endPoint x: 617, endPoint y: 374, distance: 48.5
click at [615, 295] on strong "Service Call (Break/Fix)" at bounding box center [605, 289] width 120 height 12
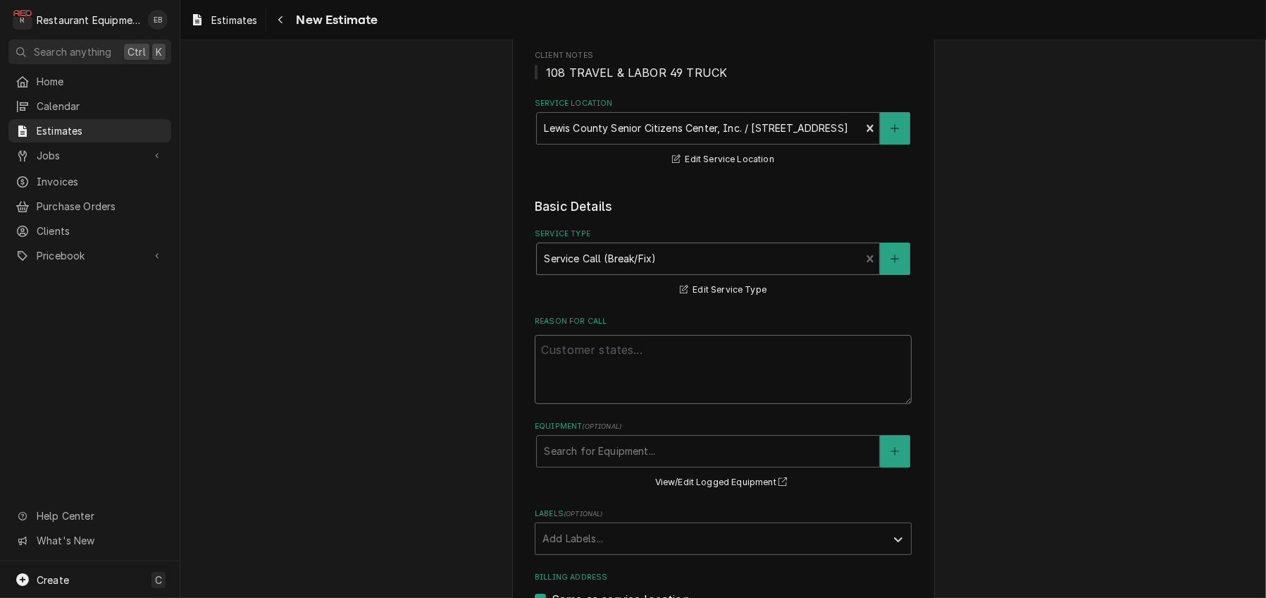
click at [603, 404] on textarea "Reason For Call" at bounding box center [723, 369] width 377 height 69
paste textarea "Table top steamer not working. Think the heating element is going out. Southben…"
type textarea "x"
type textarea "Table top steamer not working. Think the heating element is going out. Southben…"
type textarea "x"
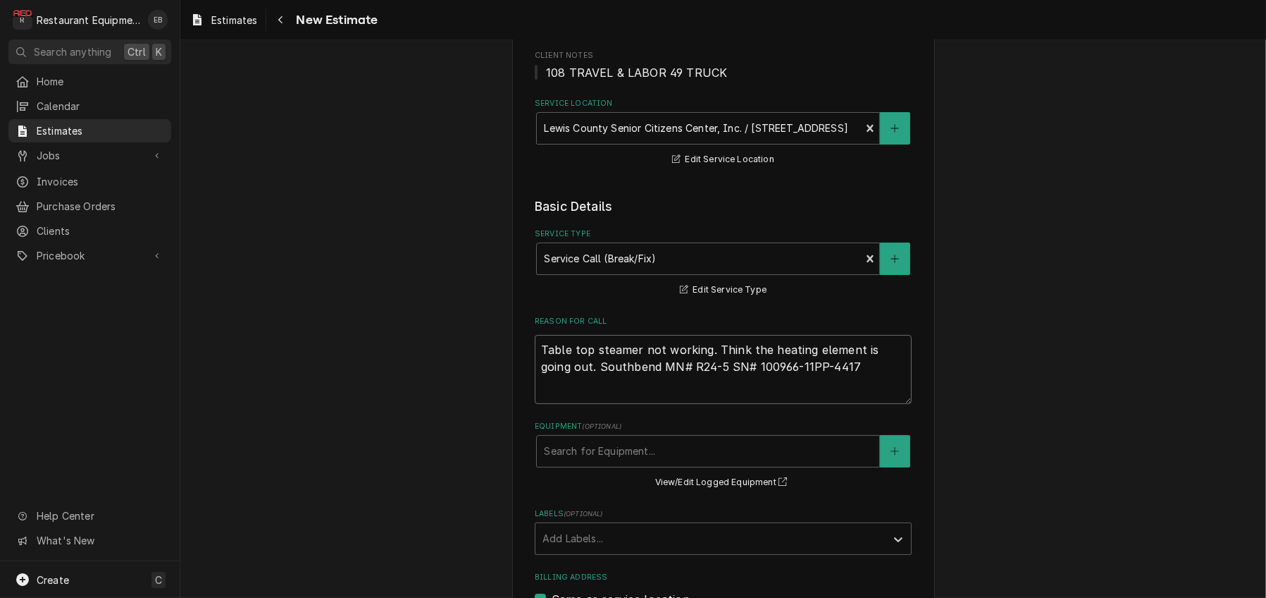
type textarea "Table top steamer not working. Think the heating element is going out. Southben…"
type textarea "x"
type textarea "Table top steamer not working. Think the heating element is going out. Southben…"
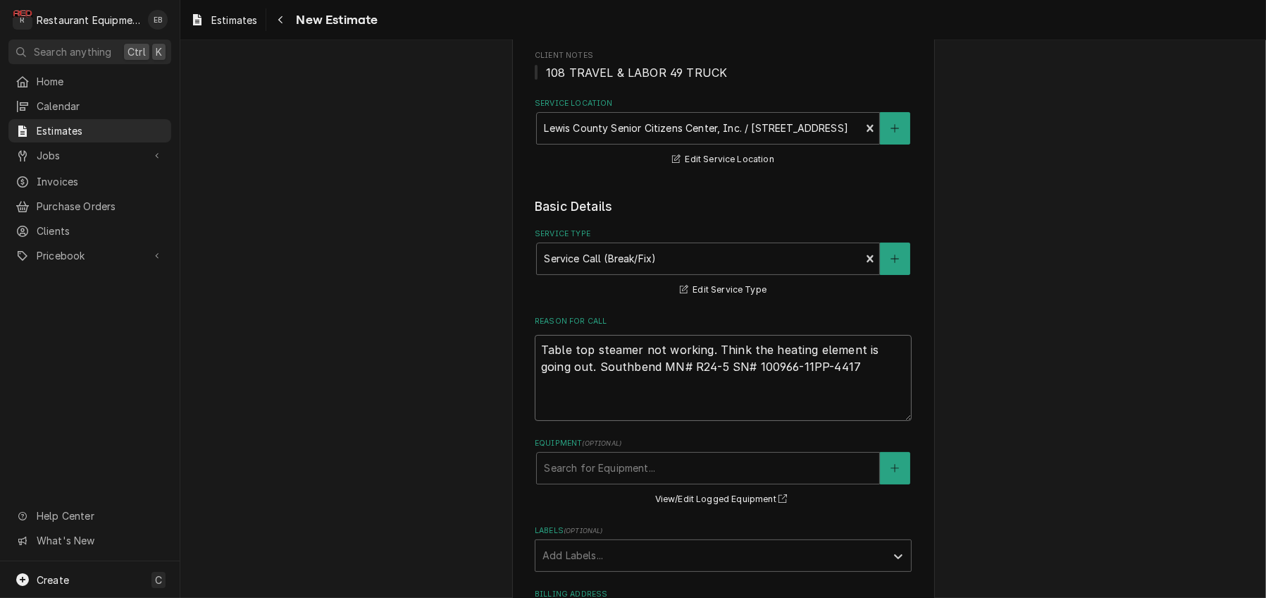
click at [622, 421] on textarea "Table top steamer not working. Think the heating element is going out. Southben…" at bounding box center [723, 378] width 377 height 86
type textarea "x"
type textarea "Table top steamer not working. Think the heating element is going out. Southben…"
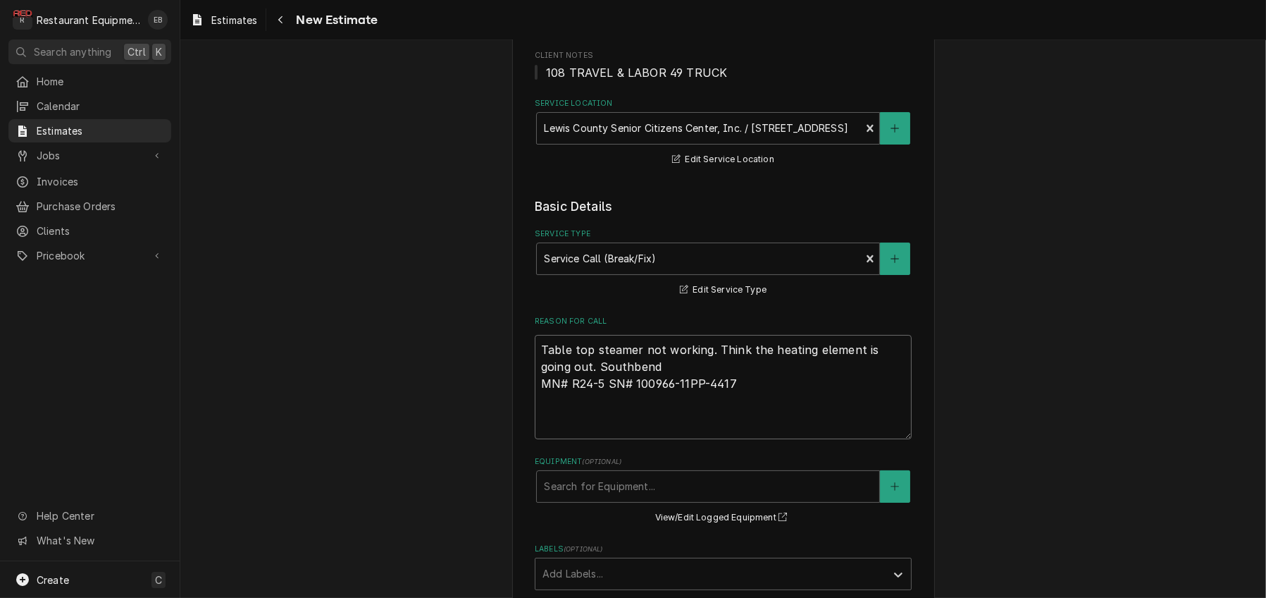
click at [630, 439] on textarea "Table top steamer not working. Think the heating element is going out. Southben…" at bounding box center [723, 387] width 377 height 104
type textarea "x"
type textarea "Table top steamer not working. Think the heating element is going out. Southben…"
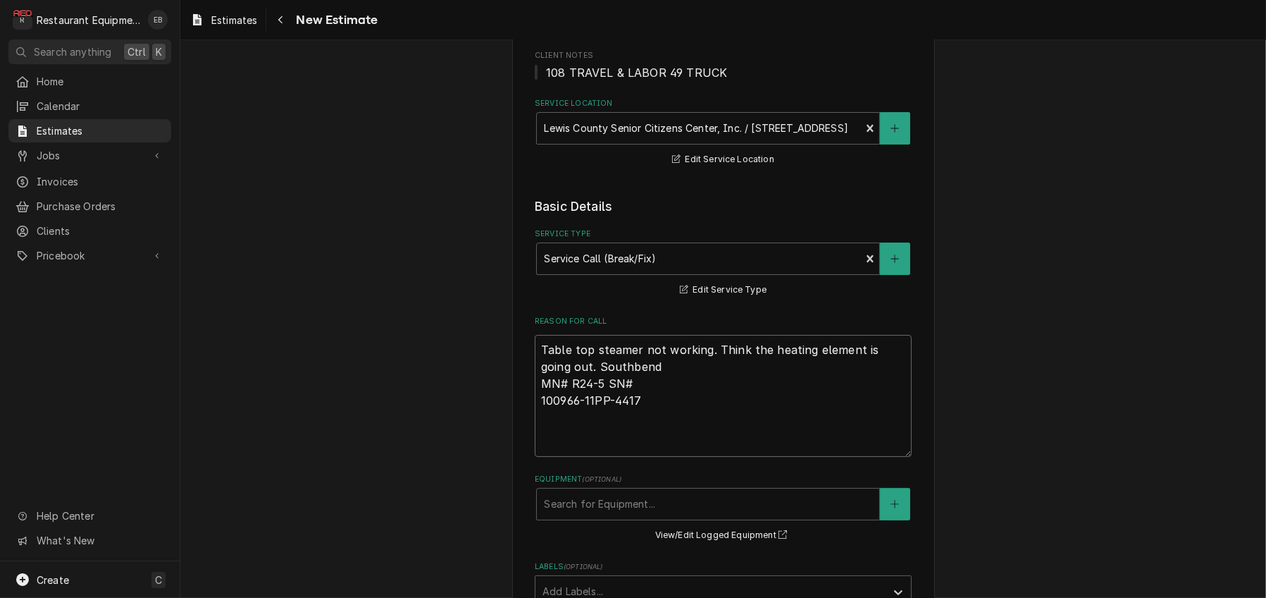
type textarea "x"
type textarea "Table top steamer not working. Think the heating element is going out. Southben…"
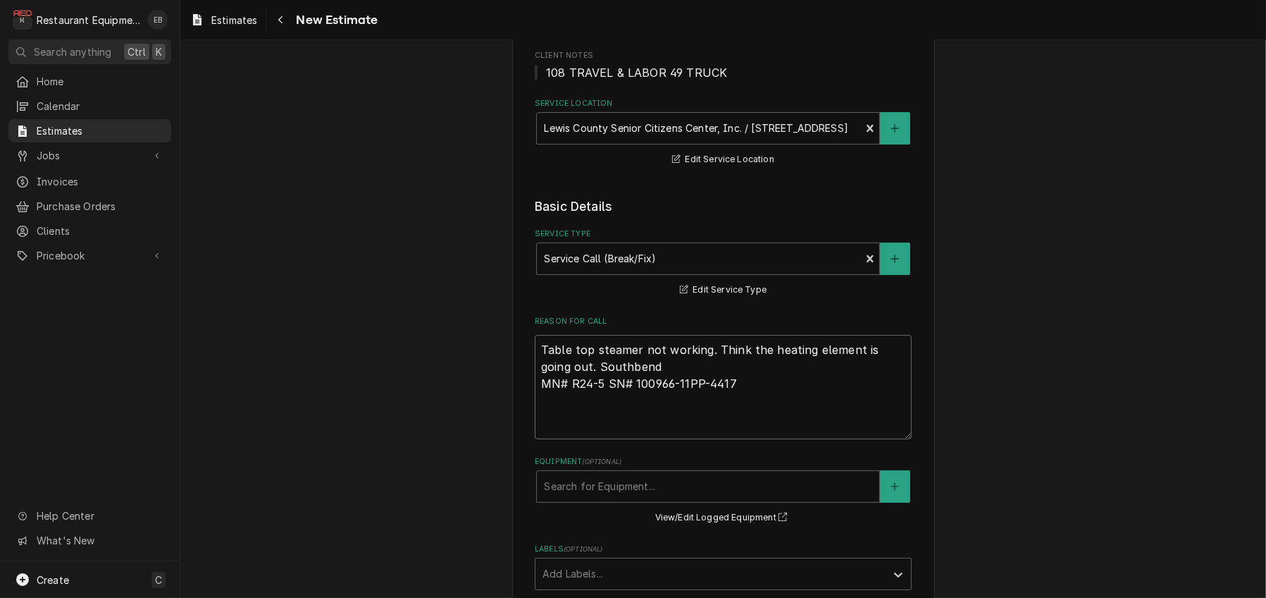
click at [600, 439] on textarea "Table top steamer not working. Think the heating element is going out. Southben…" at bounding box center [723, 387] width 377 height 104
type textarea "x"
type textarea "Table top steamer not working. Think the heating element is going out. Southben…"
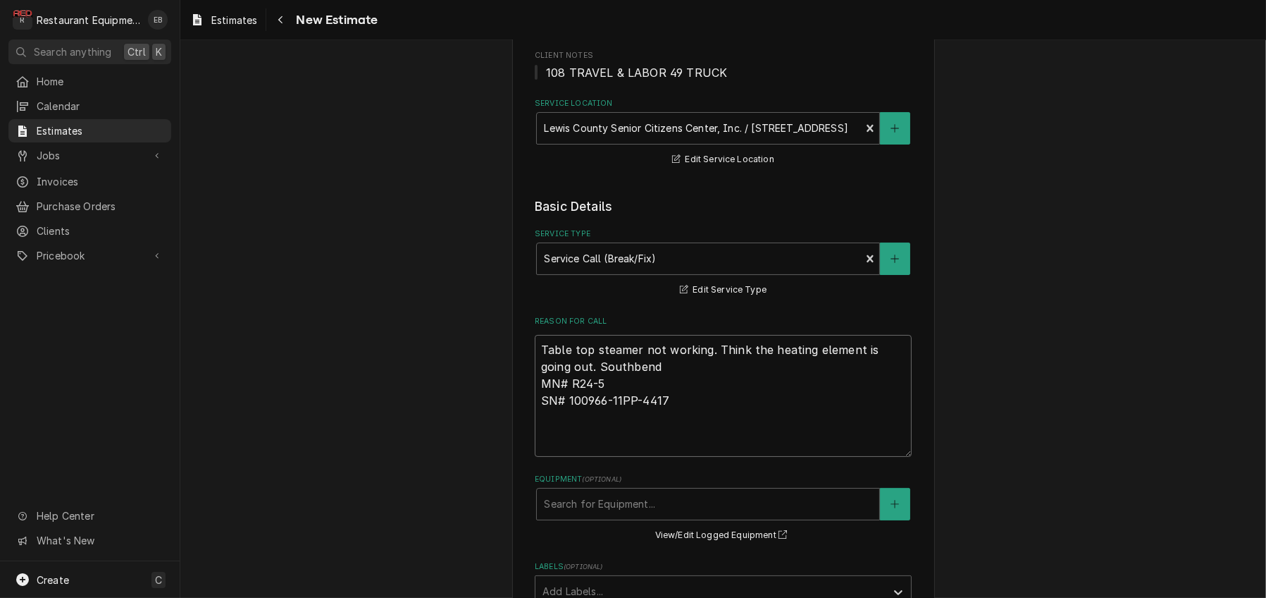
type textarea "x"
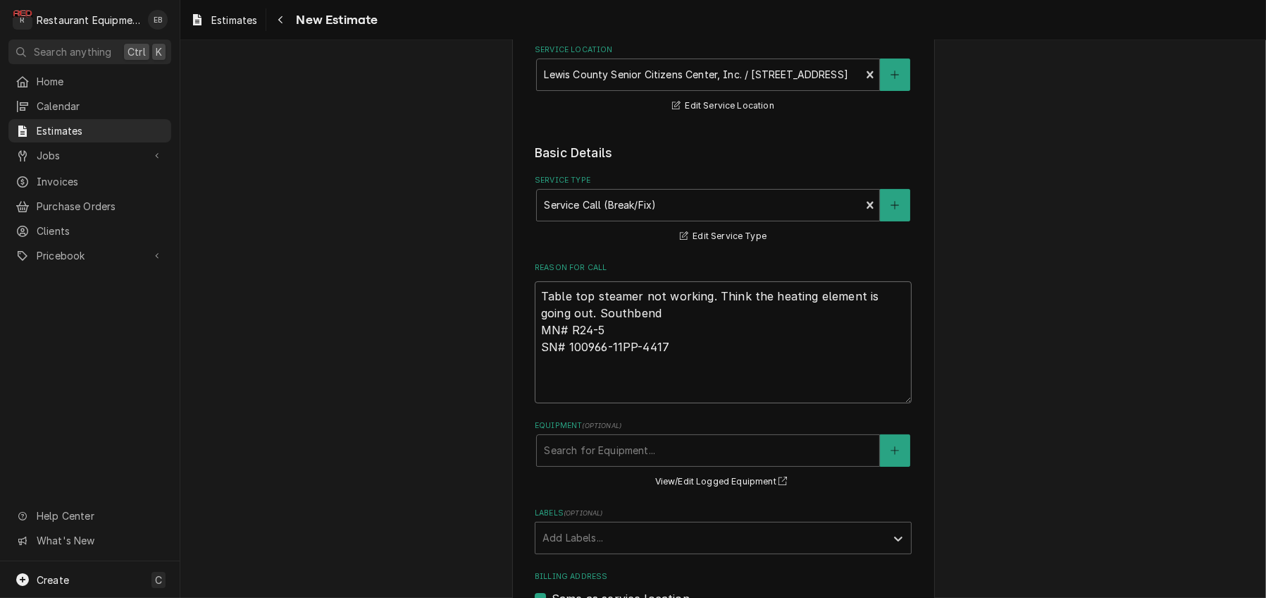
scroll to position [282, 0]
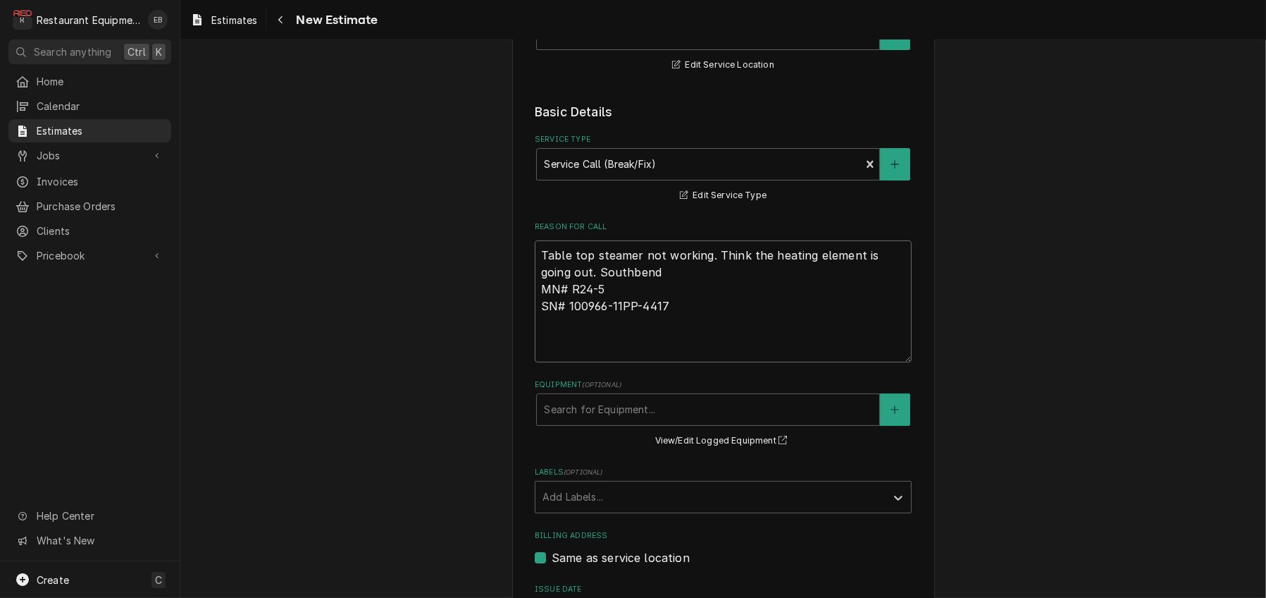
click at [681, 362] on textarea "Table top steamer not working. Think the heating element is going out. Southben…" at bounding box center [723, 301] width 377 height 122
click at [622, 332] on textarea "Table top steamer not working. Think the heating element is going out. Southben…" at bounding box center [723, 301] width 377 height 122
type textarea "Table top steamer not working. Think the heating element is going out. Southben…"
type textarea "x"
type textarea "Table top steamer not working. Think the heating element is going out. Southben…"
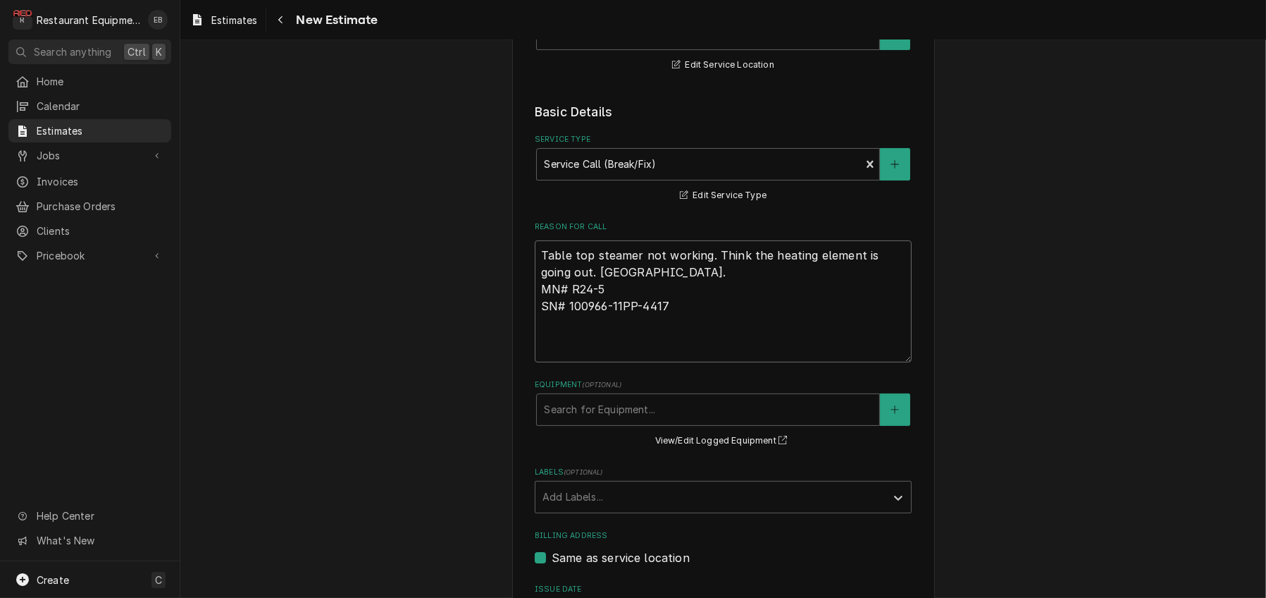
click at [674, 362] on textarea "Table top steamer not working. Think the heating element is going out. Southben…" at bounding box center [723, 301] width 377 height 122
type textarea "x"
type textarea "Table top steamer not working. Think the heating element is going out. Southben…"
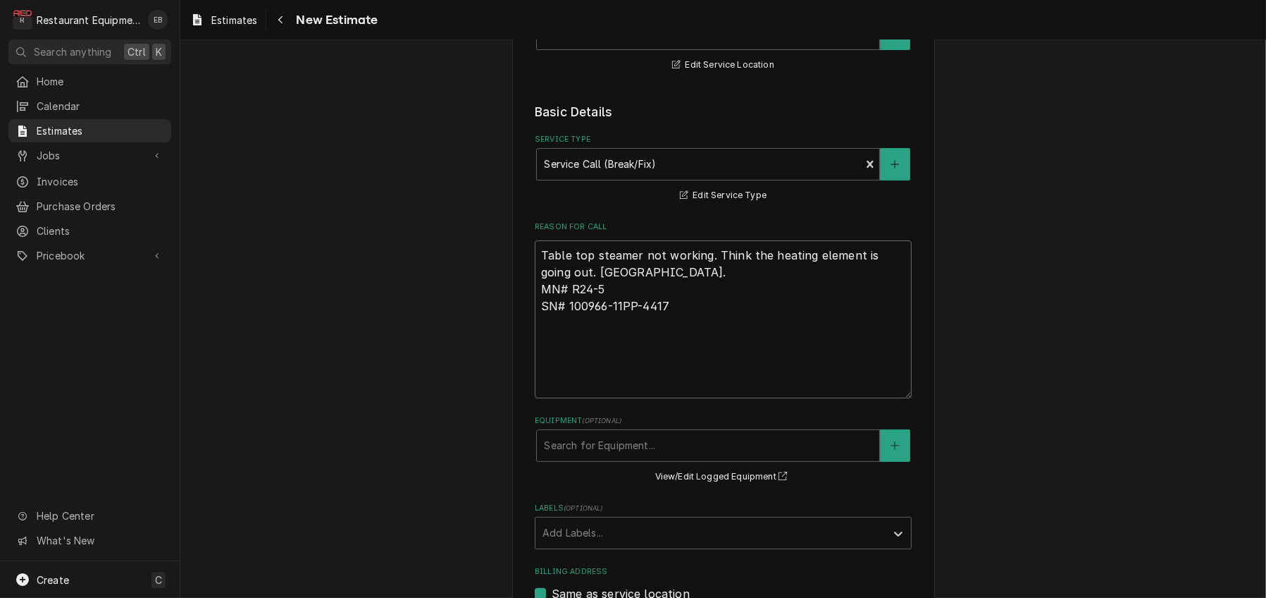
type textarea "x"
type textarea "Table top steamer not working. Think the heating element is going out. Southben…"
type textarea "x"
type textarea "Table top steamer not working. Think the heating element is going out. Southben…"
type textarea "x"
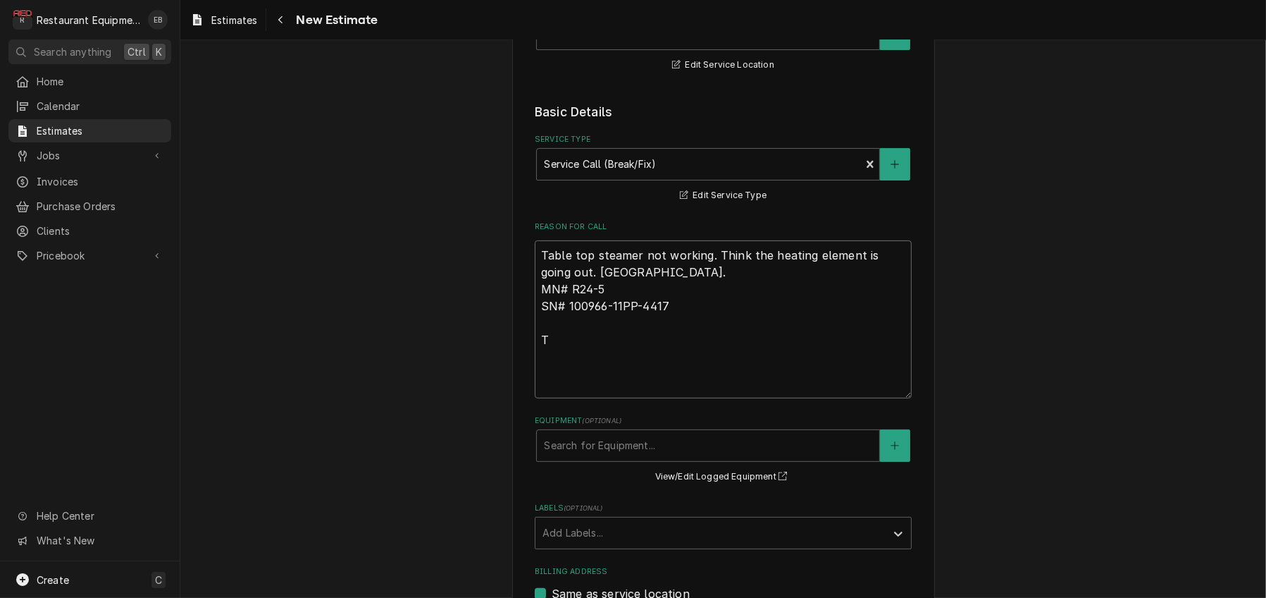
type textarea "Table top steamer not working. Think the heating element is going out. Southben…"
type textarea "x"
type textarea "Table top steamer not working. Think the heating element is going out. Southben…"
type textarea "x"
type textarea "Table top steamer not working. Think the heating element is going out. Southben…"
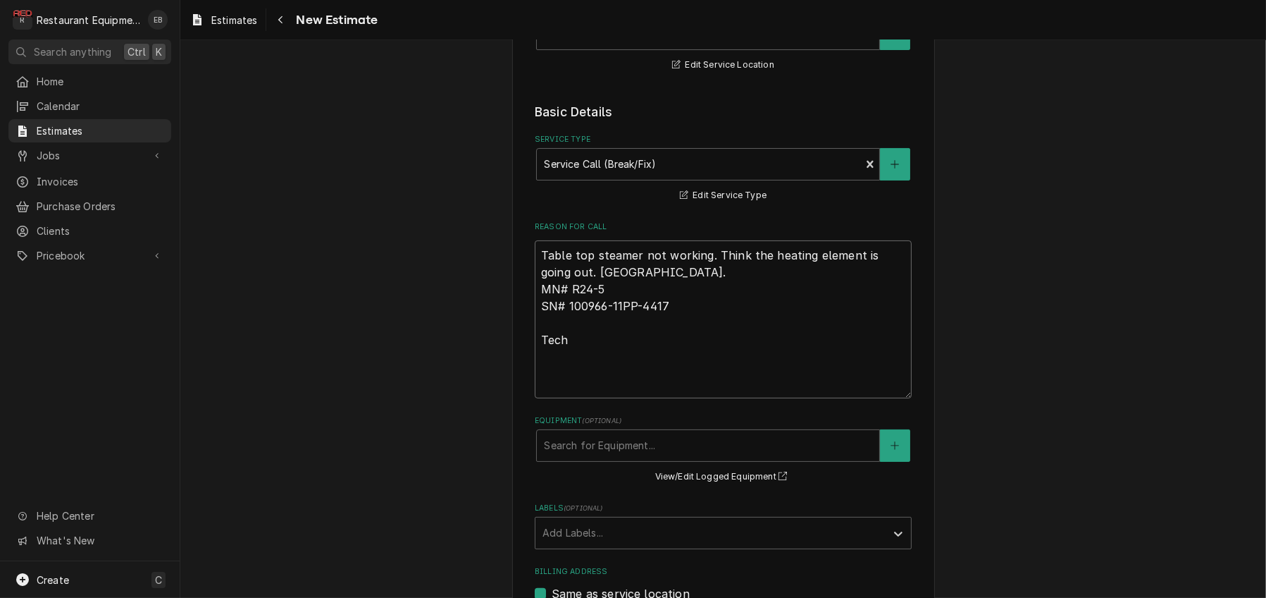
type textarea "x"
type textarea "Table top steamer not working. Think the heating element is going out. Southben…"
type textarea "x"
type textarea "Table top steamer not working. Think the heating element is going out. Southben…"
type textarea "x"
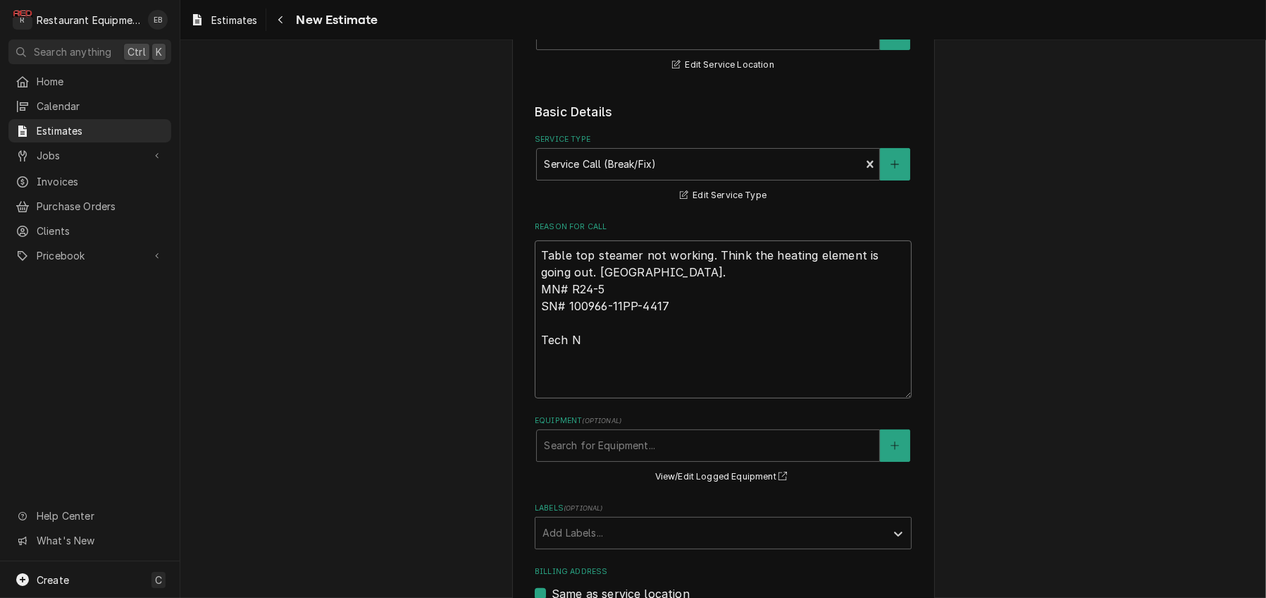
type textarea "Table top steamer not working. Think the heating element is going out. Southben…"
type textarea "x"
type textarea "Table top steamer not working. Think the heating element is going out. Southben…"
type textarea "x"
type textarea "Table top steamer not working. Think the heating element is going out. Southben…"
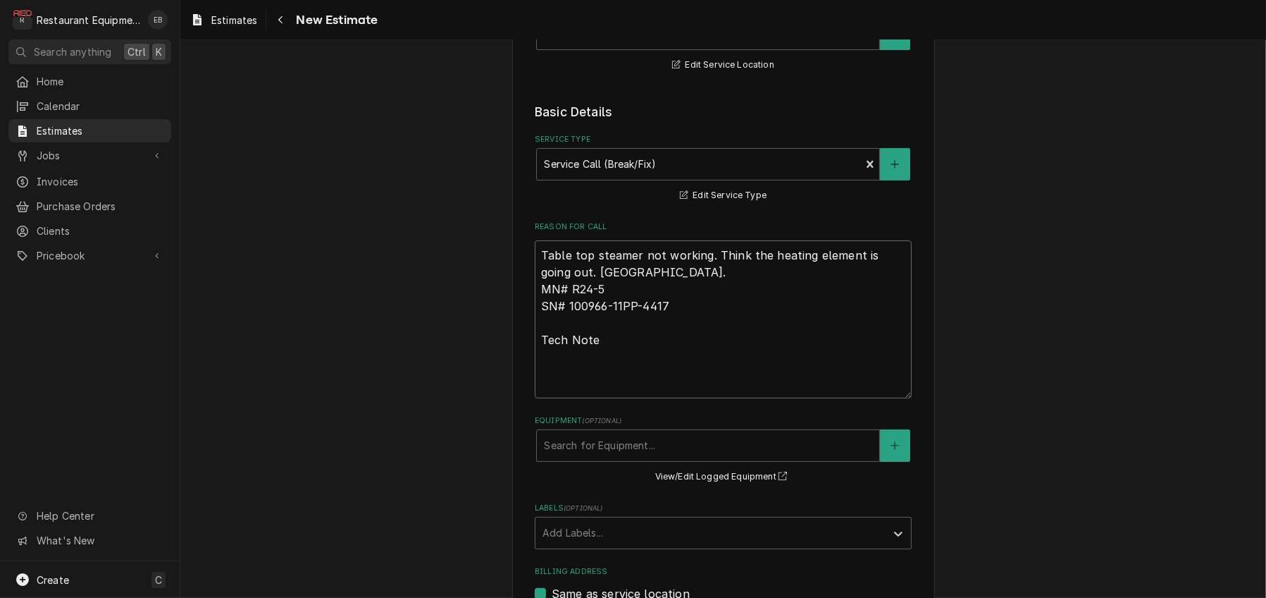
type textarea "x"
type textarea "Table top steamer not working. Think the heating element is going out. Southben…"
type textarea "x"
type textarea "Table top steamer not working. Think the heating element is going out. Southben…"
type textarea "x"
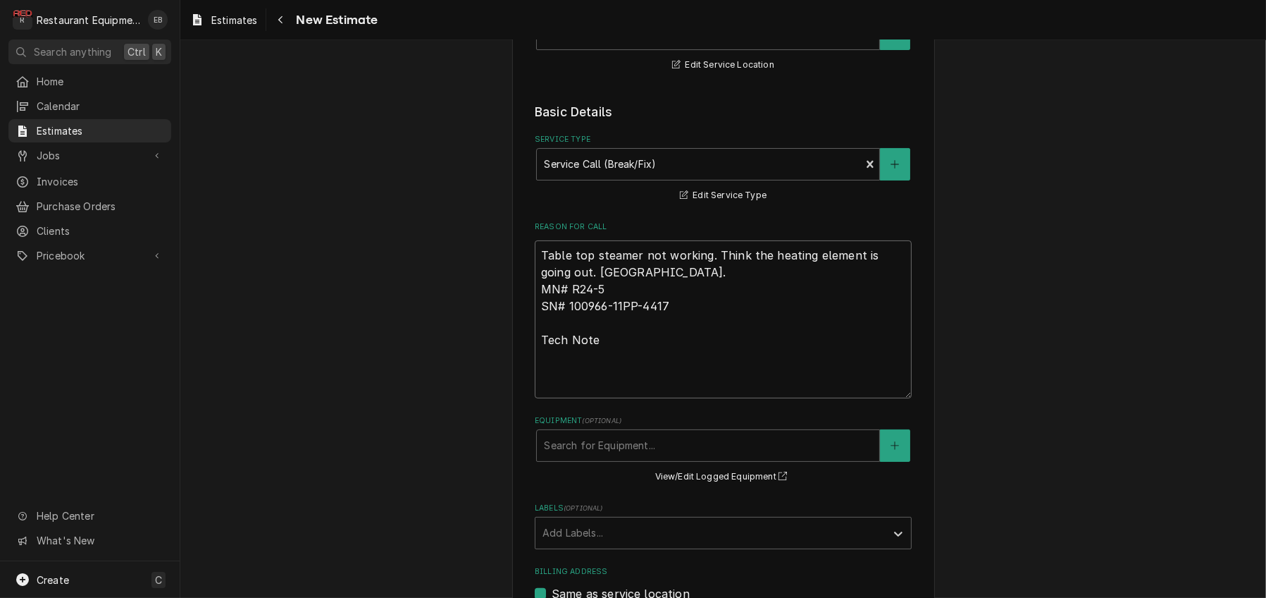
type textarea "Table top steamer not working. Think the heating element is going out. Southben…"
type textarea "x"
type textarea "Table top steamer not working. Think the heating element is going out. Southben…"
type textarea "x"
type textarea "Table top steamer not working. Think the heating element is going out. Southben…"
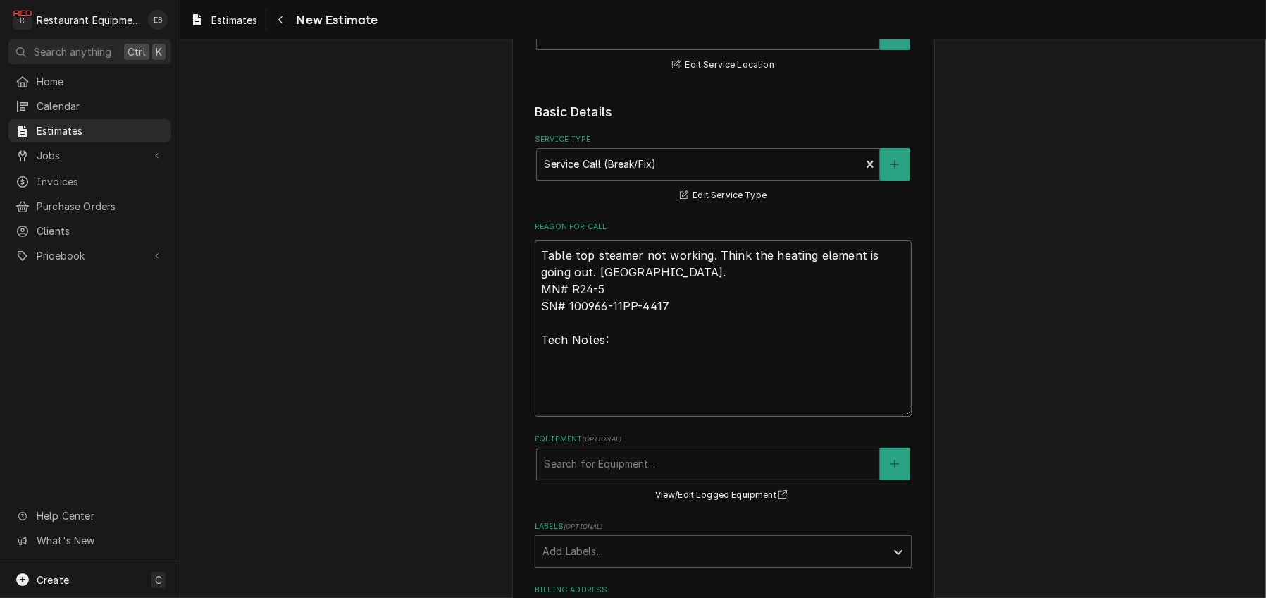
type textarea "x"
type textarea "Table top steamer not working. Think the heating element is going out. Southben…"
paste textarea "8/27/25 Time in: 0900 Time out: 1130 Truck: 302 Steam Oven M-R24-5 A-100966-11P…"
type textarea "x"
type textarea "Table top steamer not working. Think the heating element is going out. Southben…"
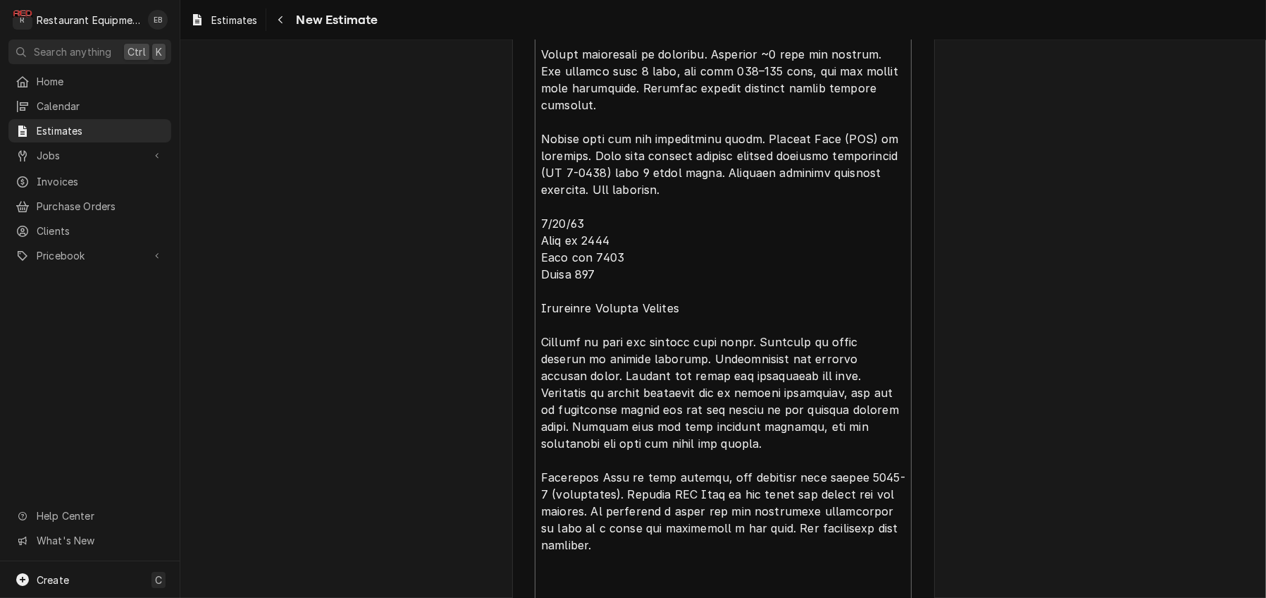
scroll to position [920, 0]
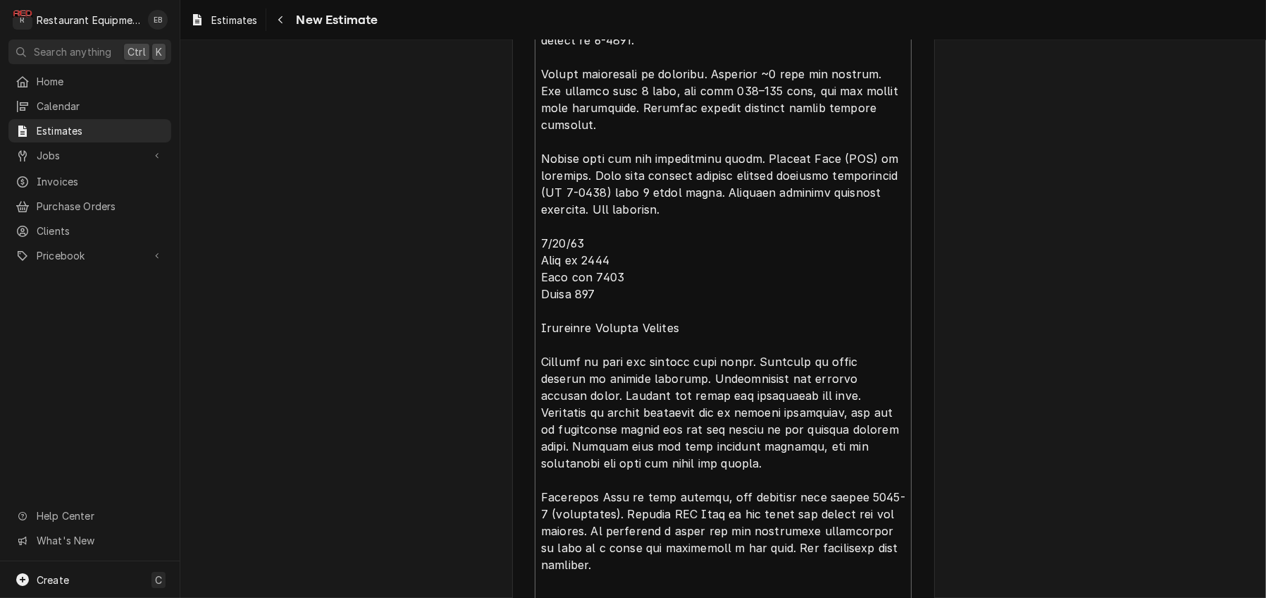
drag, startPoint x: 605, startPoint y: 289, endPoint x: 531, endPoint y: 294, distance: 74.2
click at [535, 294] on textarea "Reason For Call" at bounding box center [723, 140] width 377 height 1075
type textarea "x"
type textarea "Table top steamer not working. Think the heating element is going out. Southben…"
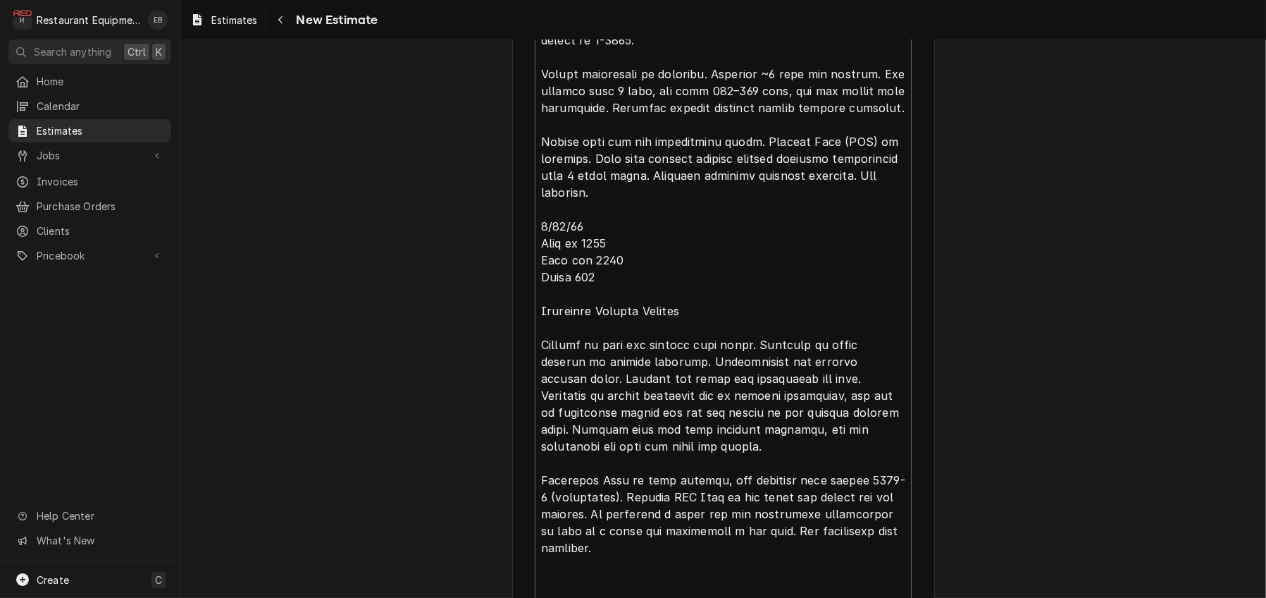
type textarea "x"
type textarea "Table top steamer not working. Think the heating element is going out. Southben…"
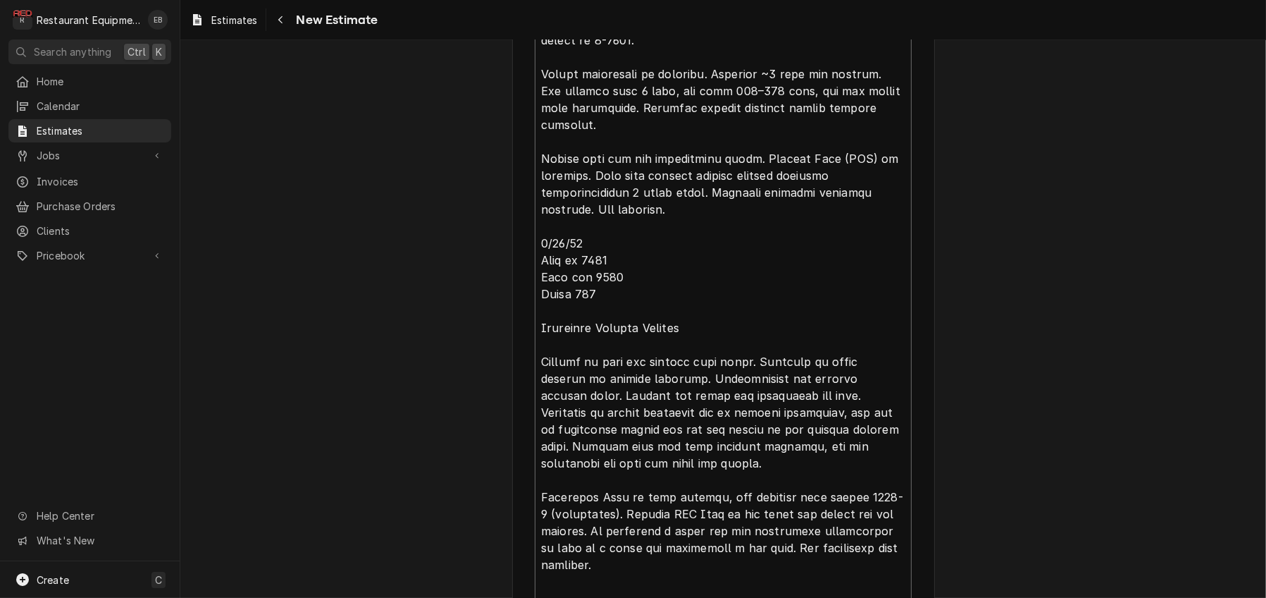
type textarea "x"
type textarea "Table top steamer not working. Think the heating element is going out. Southben…"
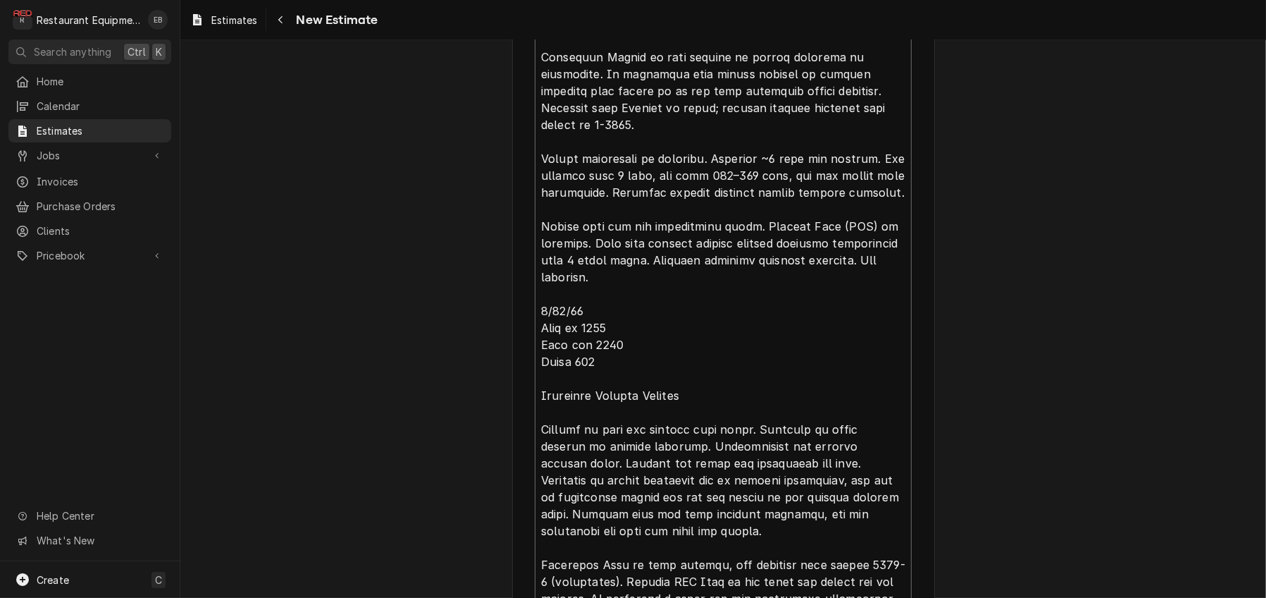
scroll to position [826, 0]
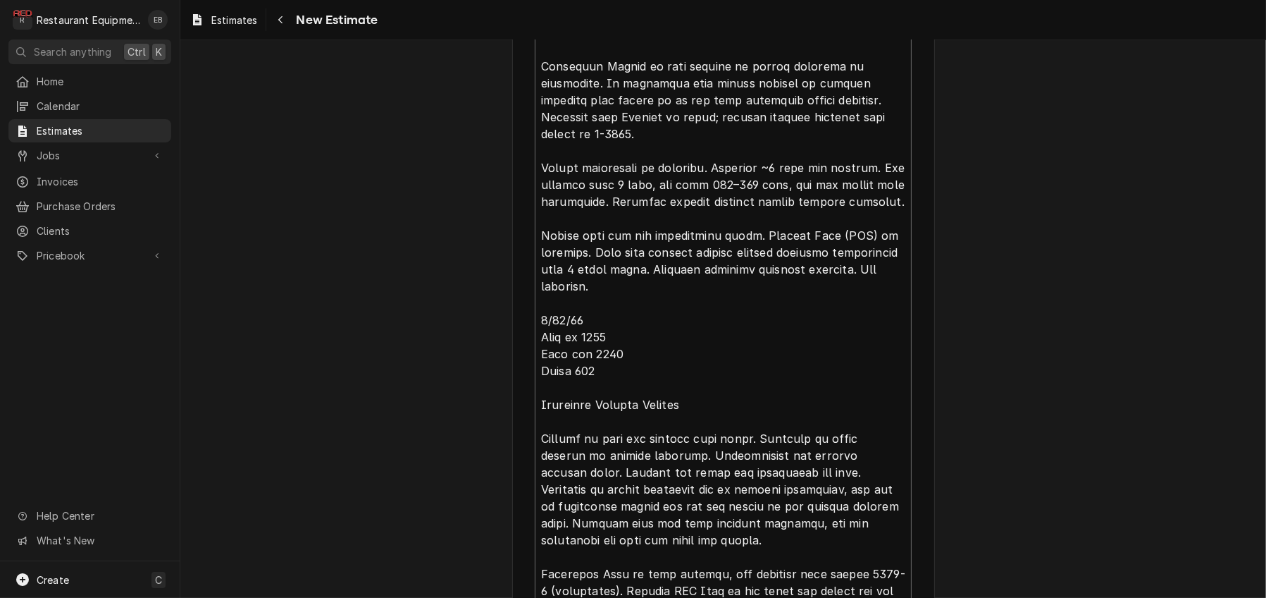
drag, startPoint x: 875, startPoint y: 206, endPoint x: 575, endPoint y: 222, distance: 300.6
click at [575, 222] on textarea "Reason For Call" at bounding box center [723, 233] width 377 height 1075
type textarea "x"
type textarea "Table top steamer not working. Think the heating element is going out. Southben…"
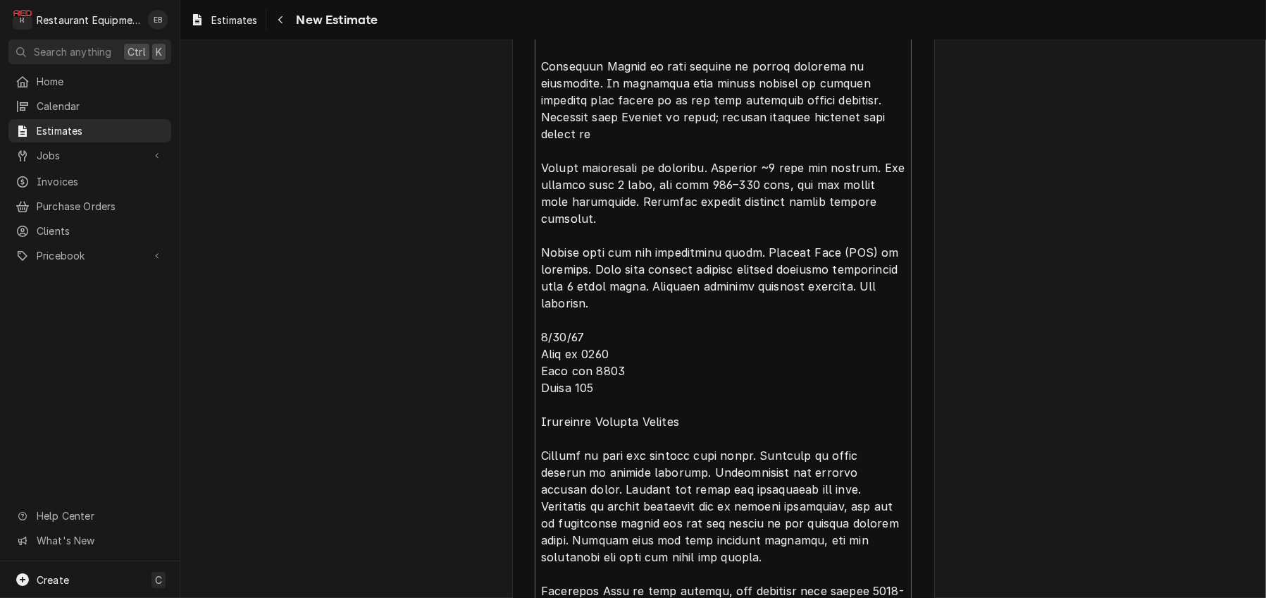
type textarea "x"
type textarea "Table top steamer not working. Think the heating element is going out. Southben…"
type textarea "x"
type textarea "Table top steamer not working. Think the heating element is going out. Southben…"
type textarea "x"
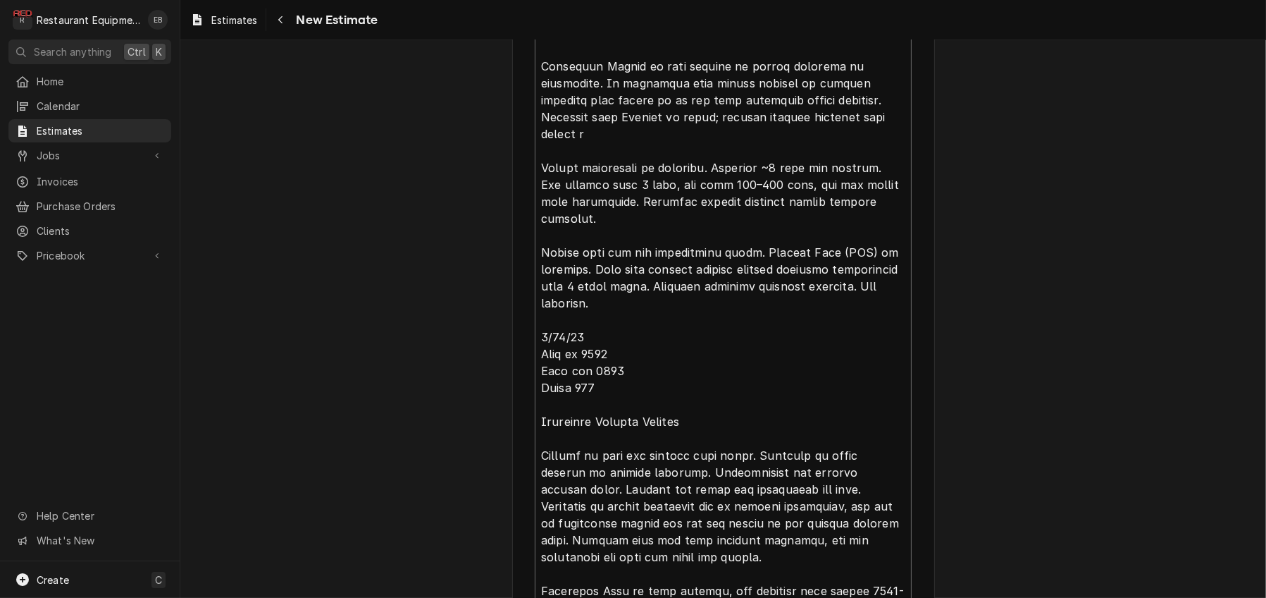
type textarea "Table top steamer not working. Think the heating element is going out. Southben…"
type textarea "x"
type textarea "Table top steamer not working. Think the heating element is going out. Southben…"
type textarea "x"
type textarea "Table top steamer not working. Think the heating element is going out. Southben…"
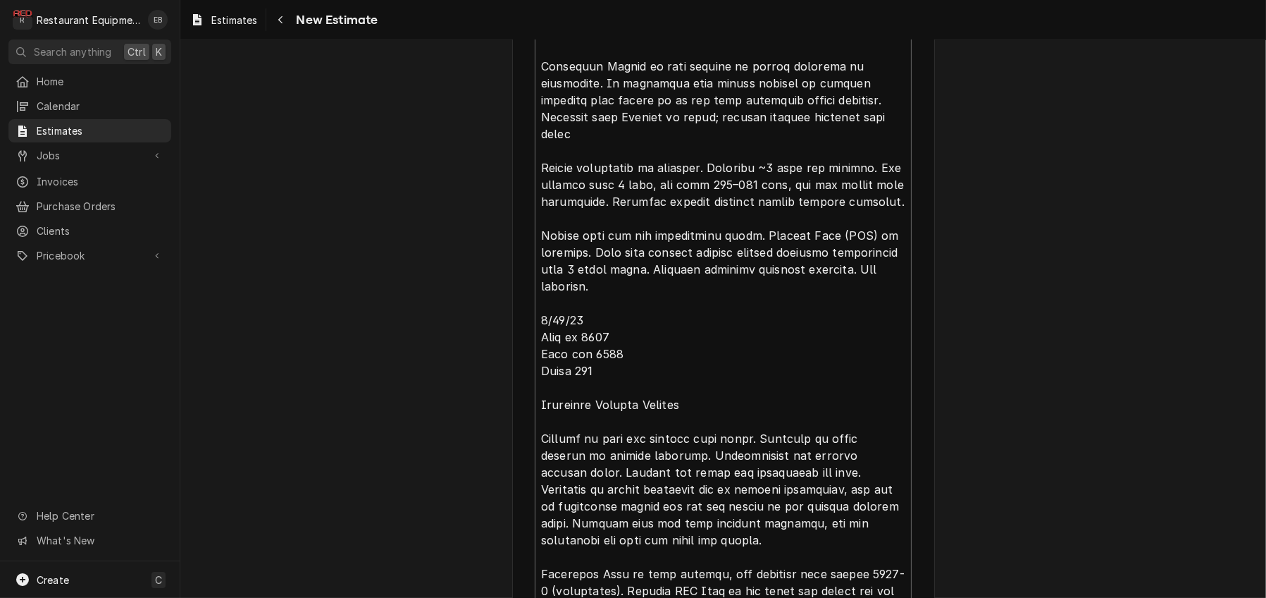
type textarea "x"
type textarea "Table top steamer not working. Think the heating element is going out. Southben…"
type textarea "x"
type textarea "Table top steamer not working. Think the heating element is going out. Southben…"
type textarea "x"
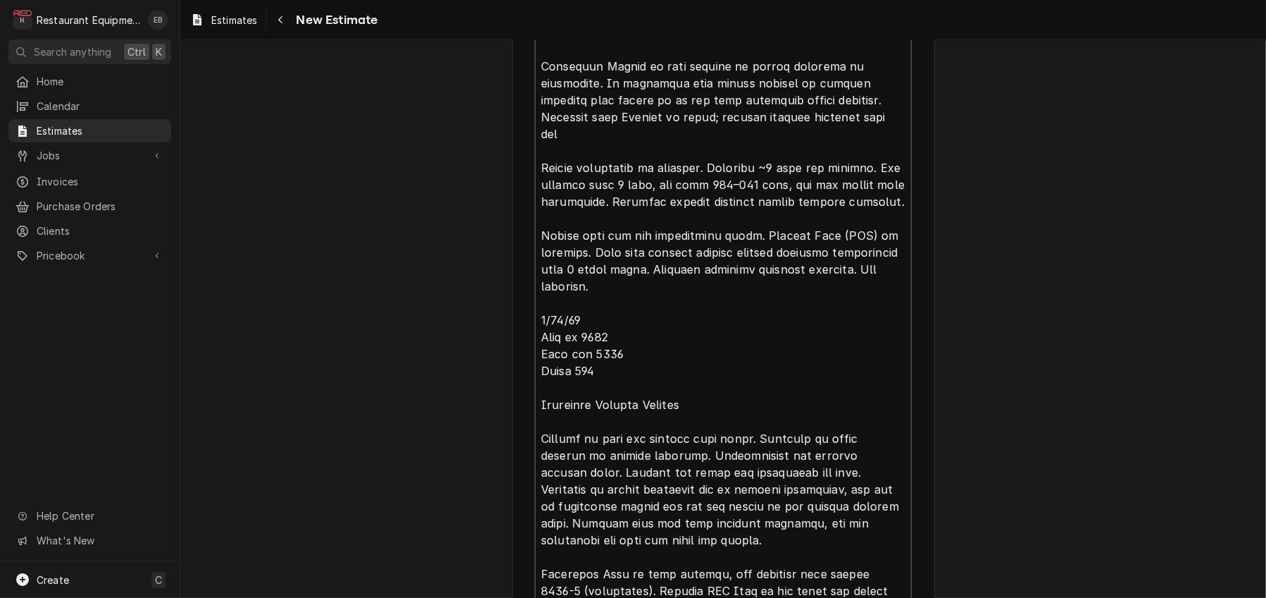
type textarea "Table top steamer not working. Think the heating element is going out. Southben…"
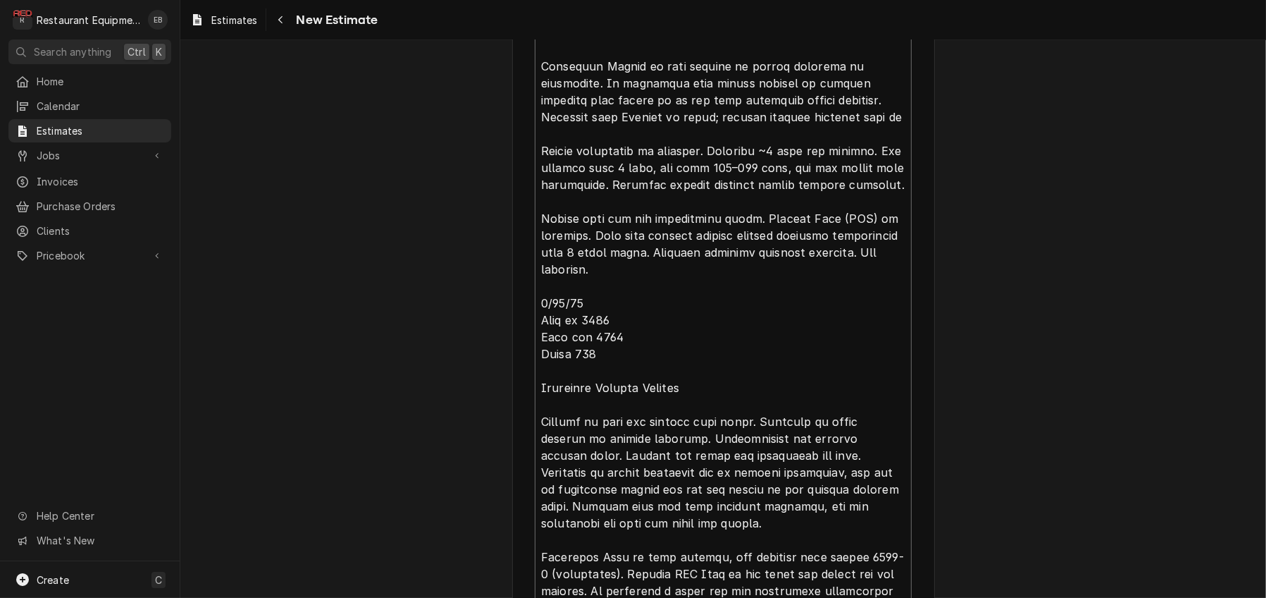
type textarea "x"
type textarea "Table top steamer not working. Think the heating element is going out. Southben…"
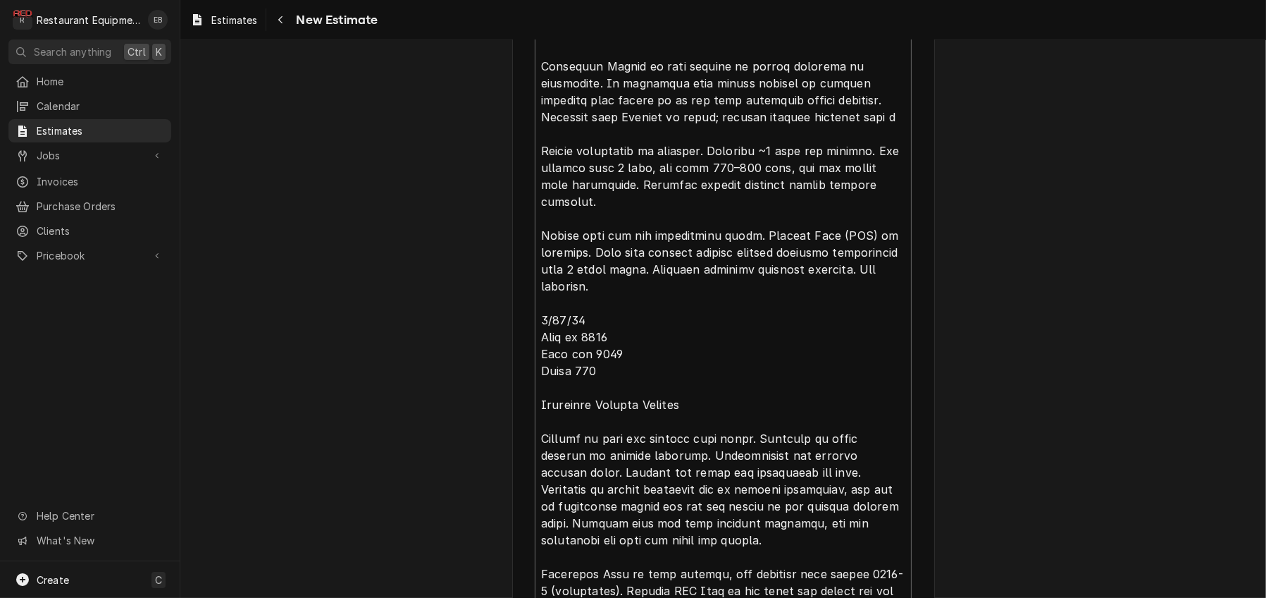
type textarea "x"
type textarea "Table top steamer not working. Think the heating element is going out. Southben…"
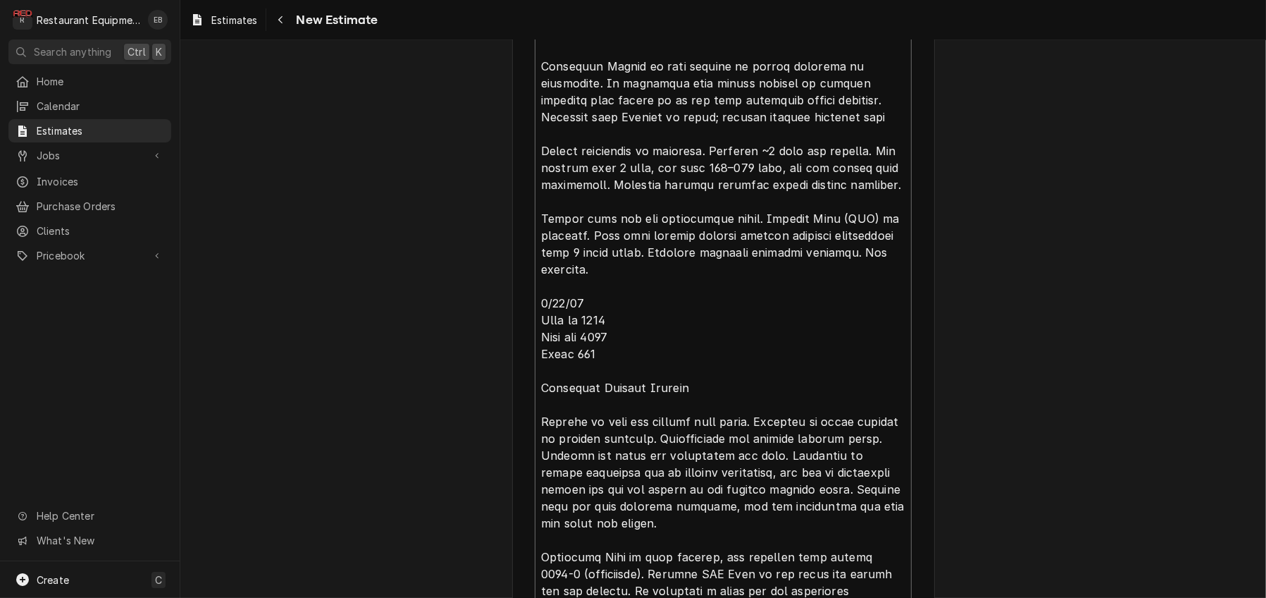
type textarea "x"
type textarea "Table top steamer not working. Think the heating element is going out. Southben…"
type textarea "x"
type textarea "Table top steamer not working. Think the heating element is going out. Southben…"
type textarea "x"
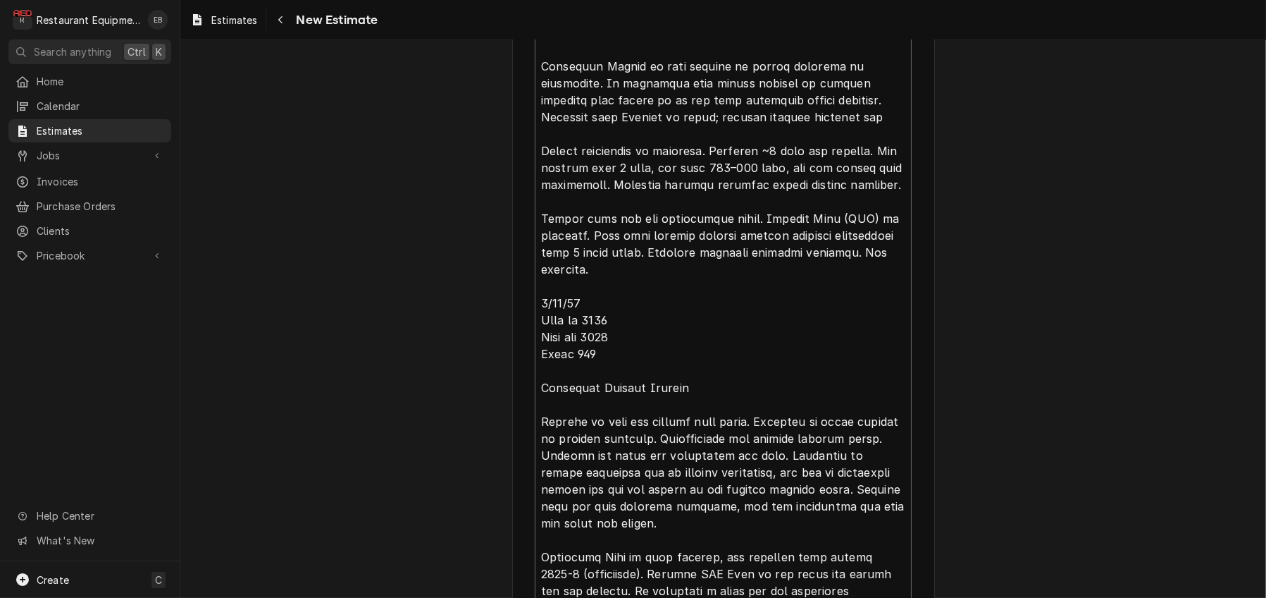
type textarea "Table top steamer not working. Think the heating element is going out. Southben…"
type textarea "x"
type textarea "Table top steamer not working. Think the heating element is going out. Southben…"
type textarea "x"
type textarea "Table top steamer not working. Think the heating element is going out. Southben…"
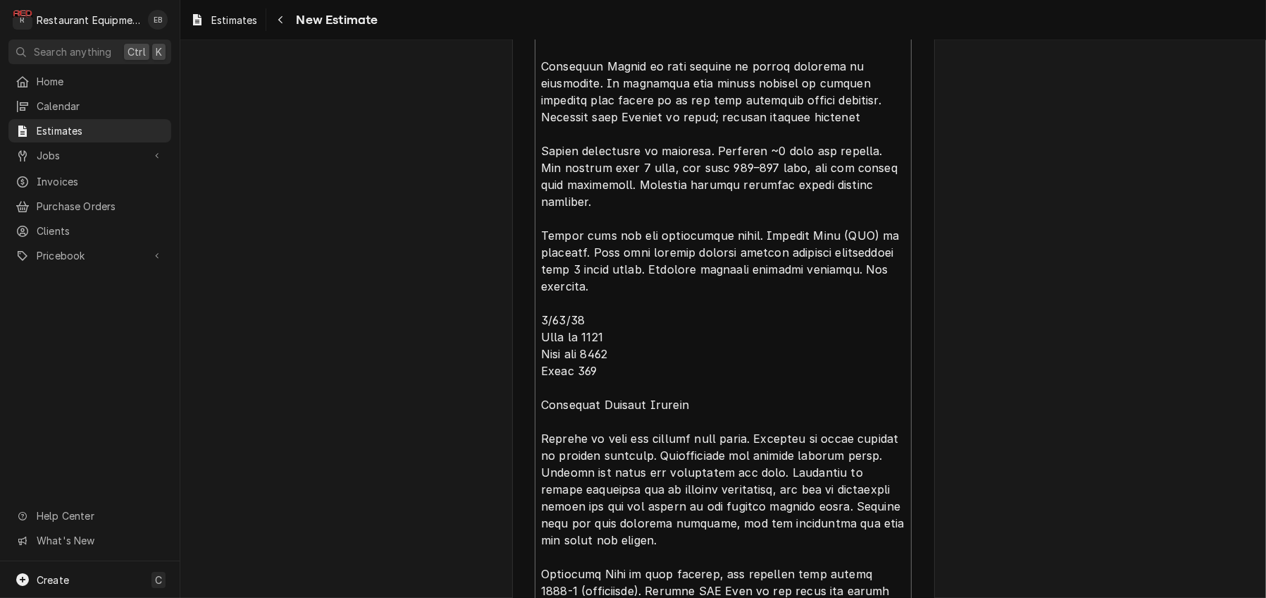
type textarea "x"
type textarea "Table top steamer not working. Think the heating element is going out. Southben…"
type textarea "x"
type textarea "Table top steamer not working. Think the heating element is going out. Southben…"
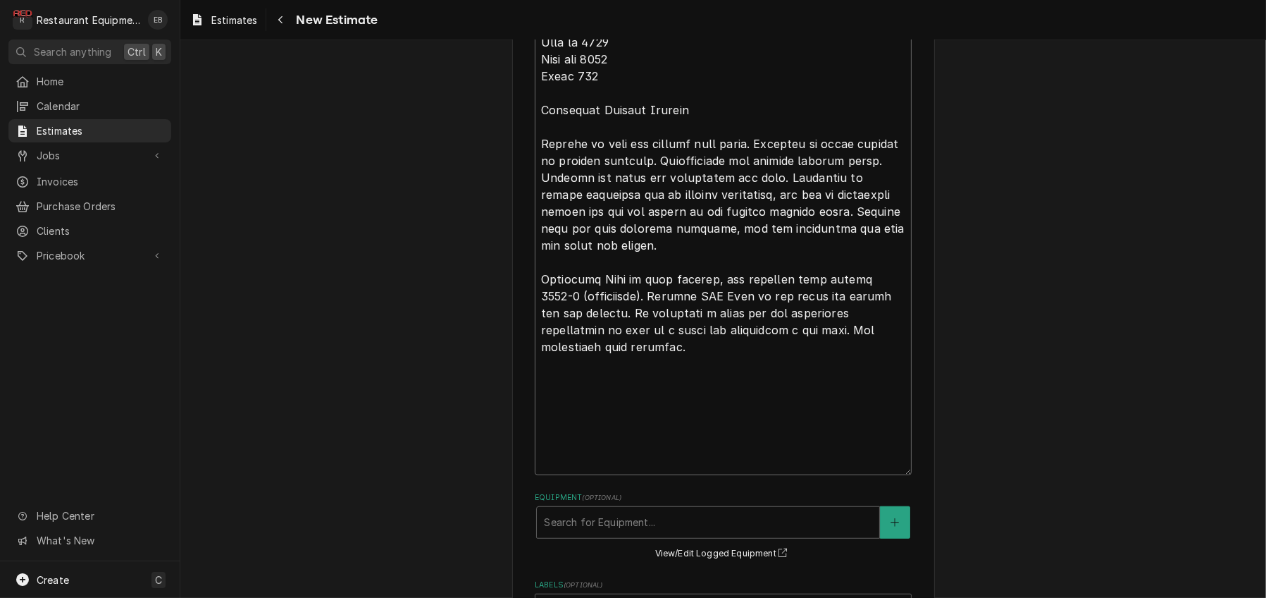
scroll to position [1108, 0]
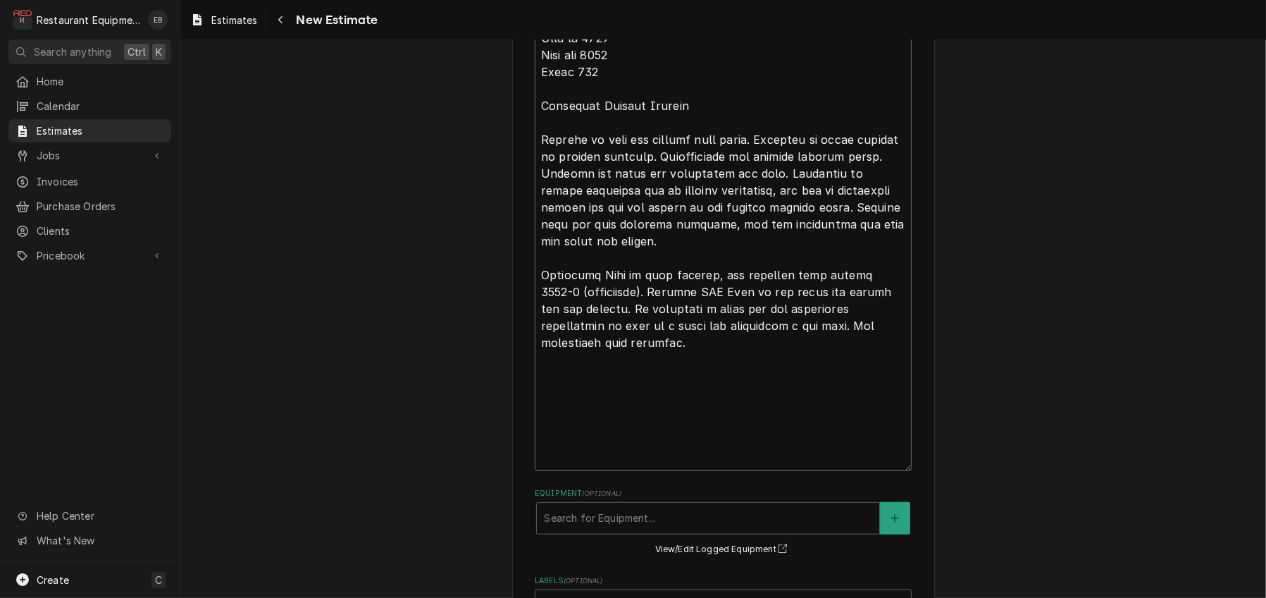
drag, startPoint x: 872, startPoint y: 404, endPoint x: 913, endPoint y: 405, distance: 40.9
type textarea "x"
type textarea "Table top steamer not working. Think the heating element is going out. Southben…"
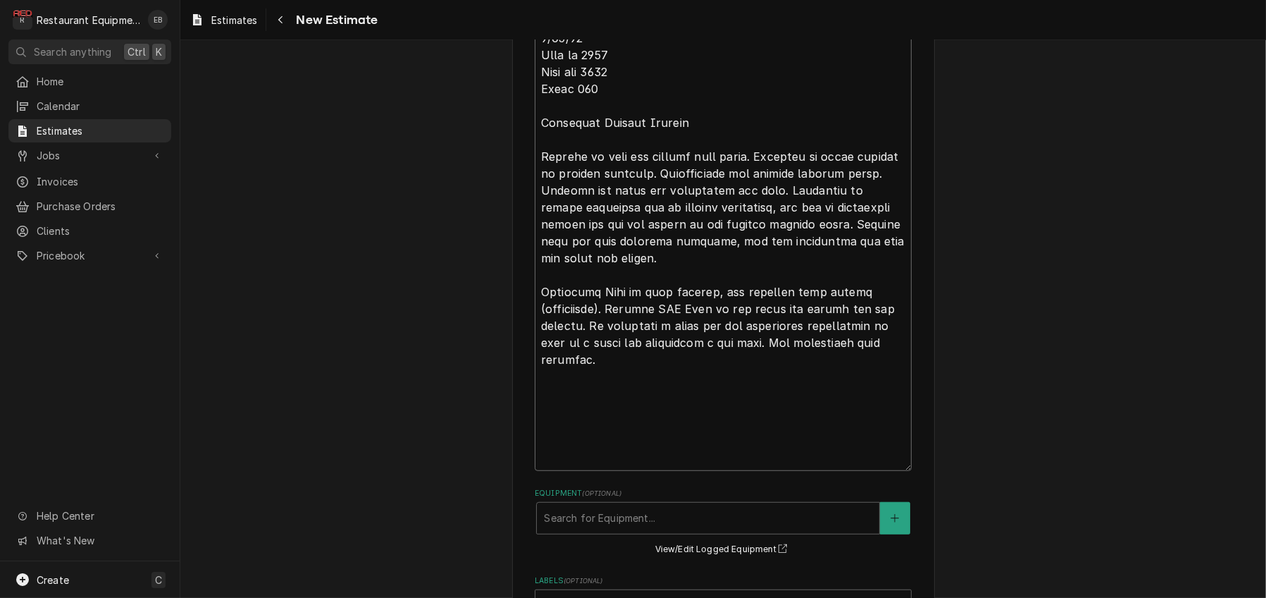
type textarea "x"
type textarea "Table top steamer not working. Think the heating element is going out. Southben…"
type textarea "x"
type textarea "Table top steamer not working. Think the heating element is going out. Southben…"
type textarea "x"
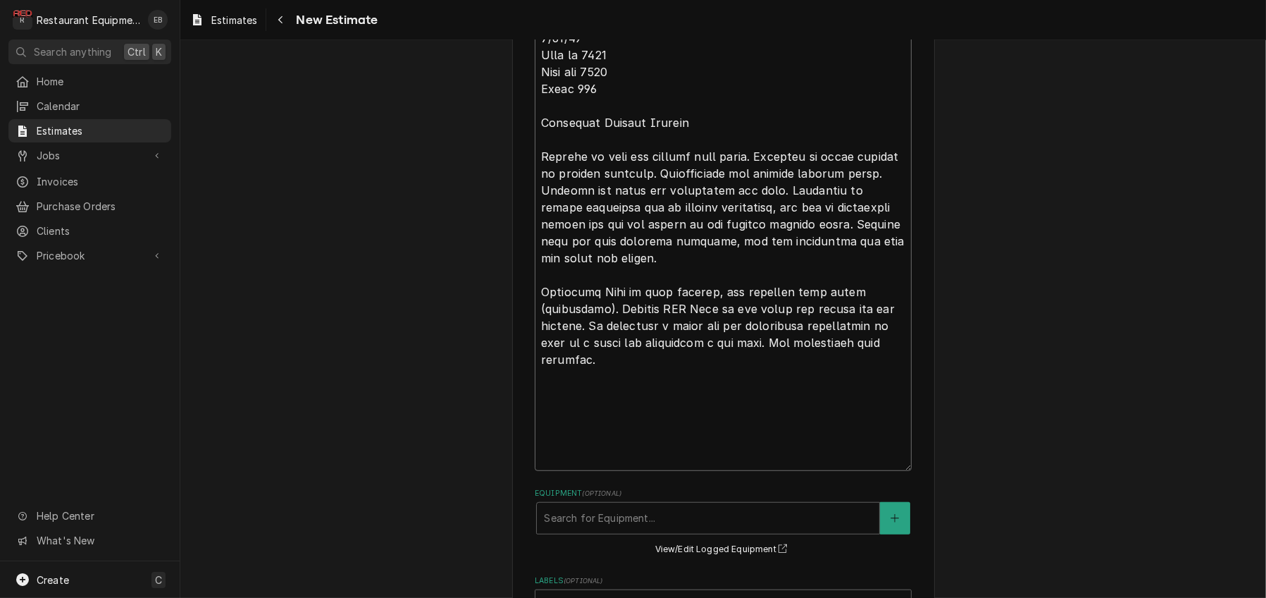
type textarea "Table top steamer not working. Think the heating element is going out. Southben…"
type textarea "x"
type textarea "Table top steamer not working. Think the heating element is going out. Southben…"
type textarea "x"
type textarea "Table top steamer not working. Think the heating element is going out. Southben…"
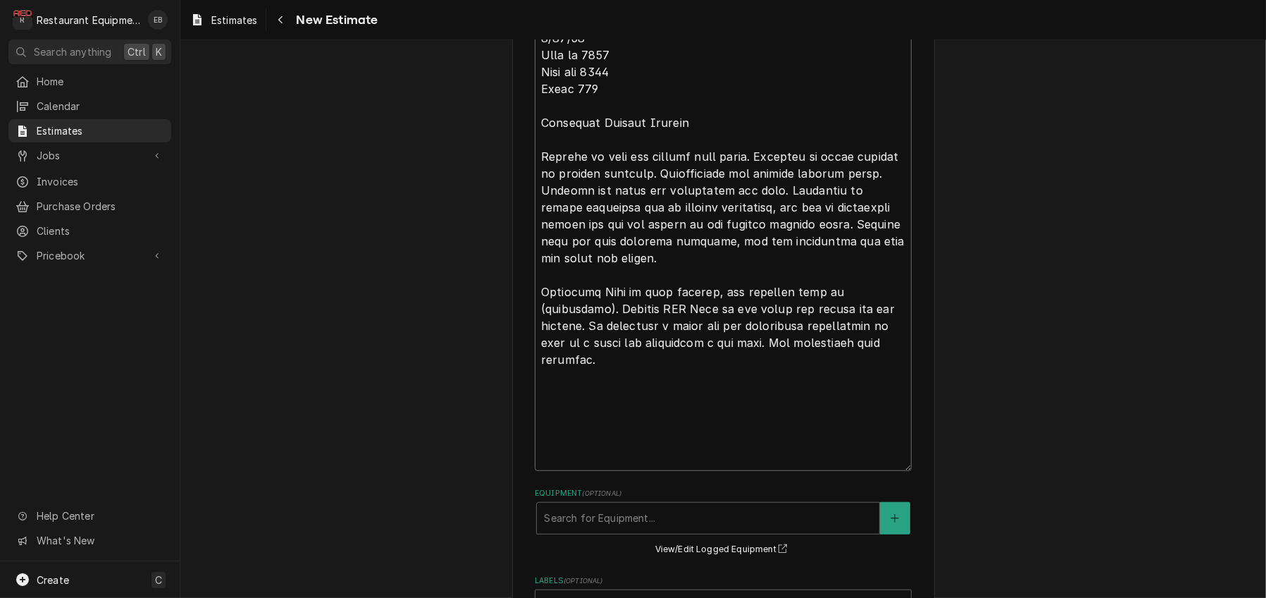
type textarea "x"
type textarea "Table top steamer not working. Think the heating element is going out. Southben…"
type textarea "x"
type textarea "Table top steamer not working. Think the heating element is going out. Southben…"
type textarea "x"
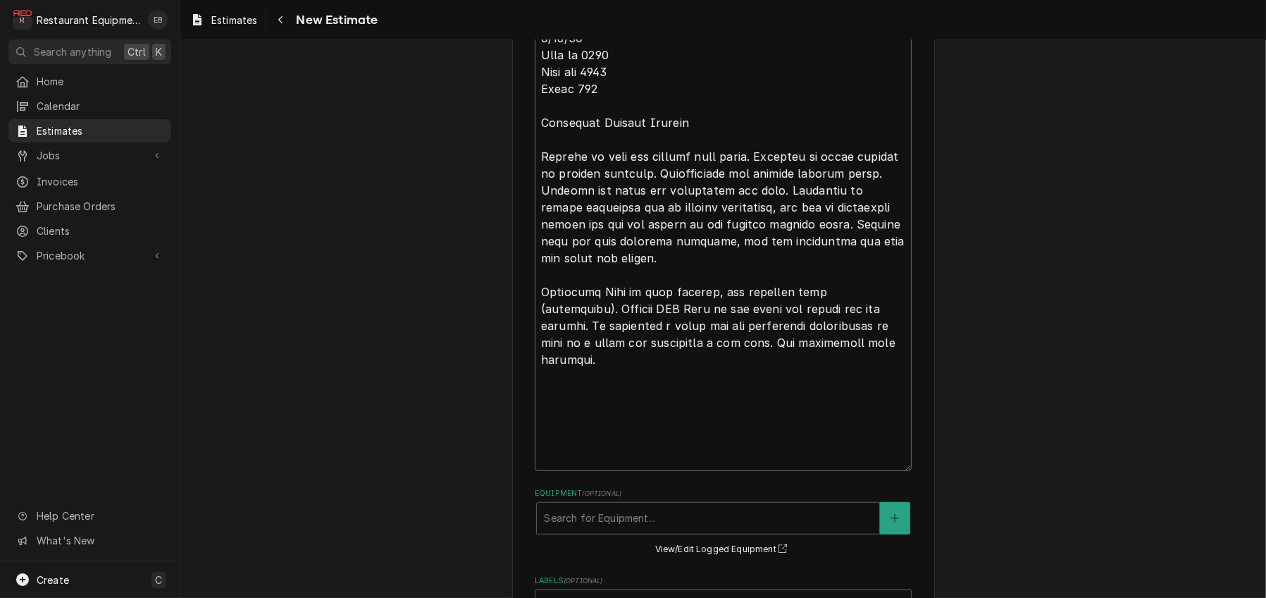
type textarea "Table top steamer not working. Think the heating element is going out. Southben…"
type textarea "x"
type textarea "Table top steamer not working. Think the heating element is going out. Southben…"
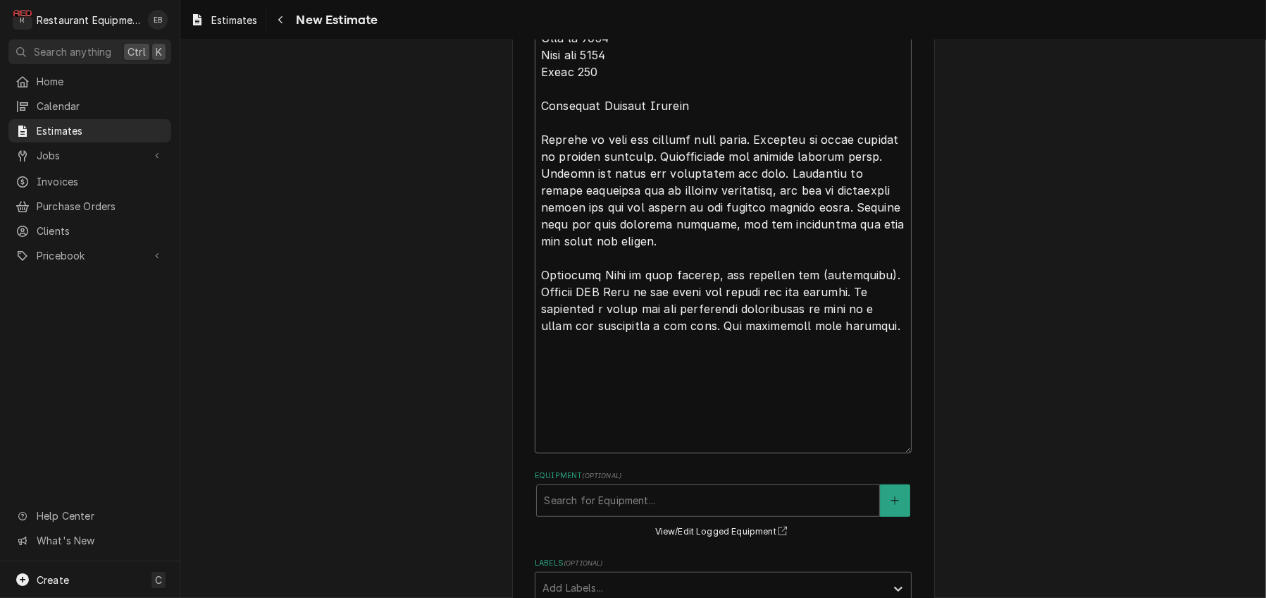
type textarea "x"
type textarea "Table top steamer not working. Think the heating element is going out. Southben…"
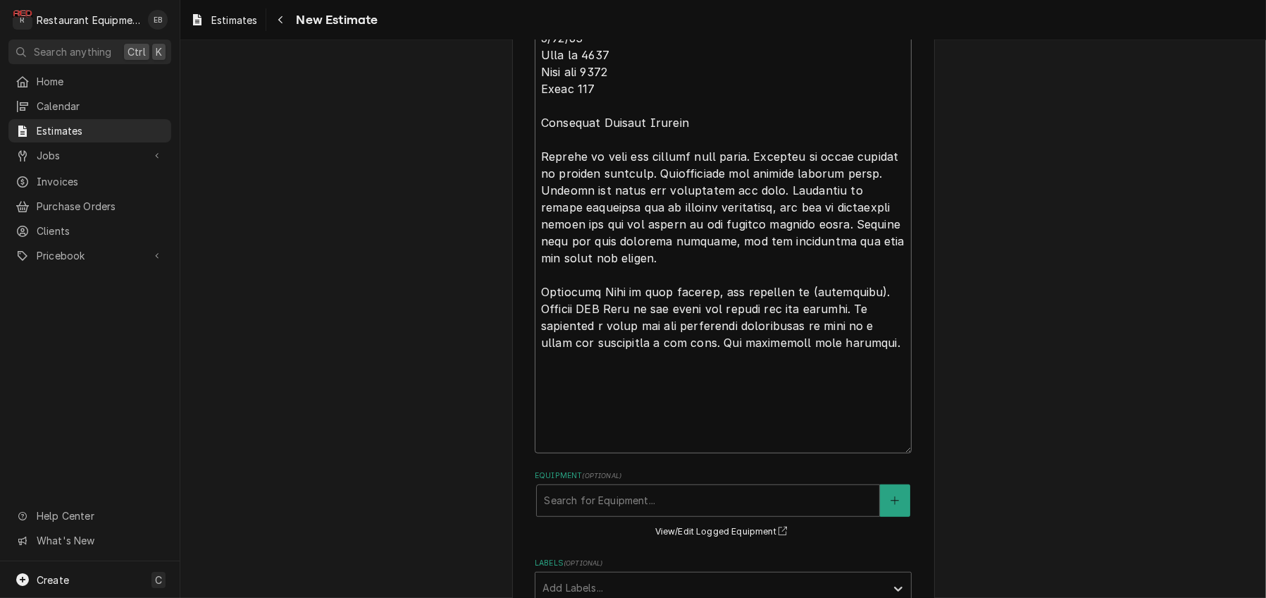
type textarea "x"
type textarea "Table top steamer not working. Think the heating element is going out. Southben…"
type textarea "x"
type textarea "Table top steamer not working. Think the heating element is going out. Southben…"
type textarea "x"
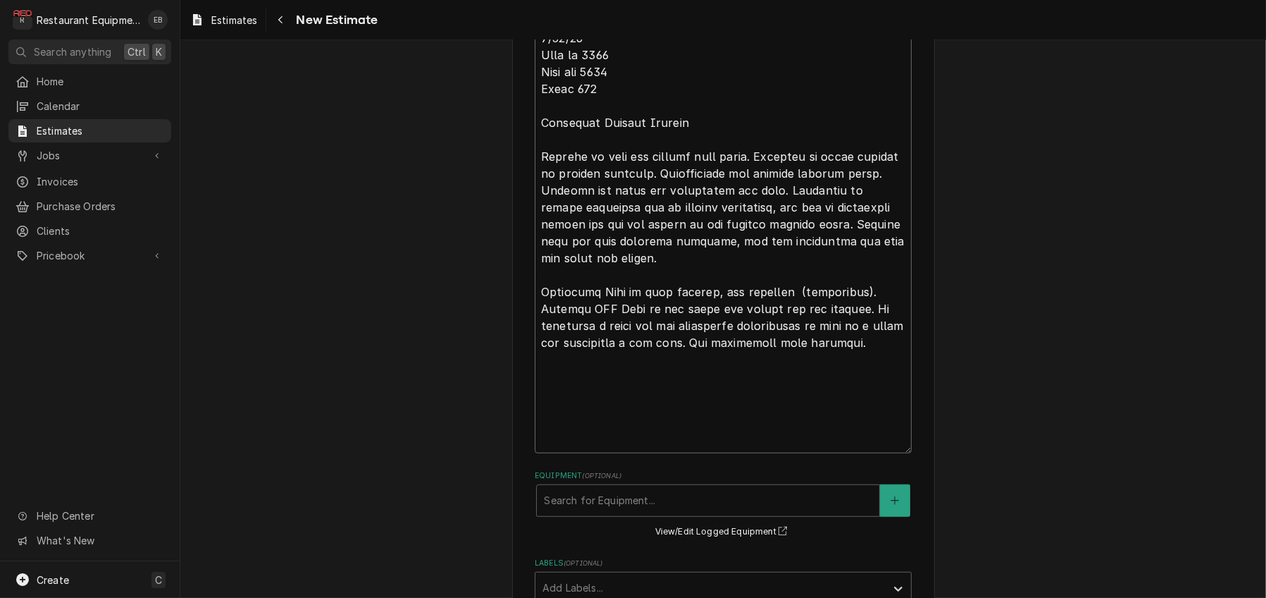
type textarea "Table top steamer not working. Think the heating element is going out. Southben…"
type textarea "x"
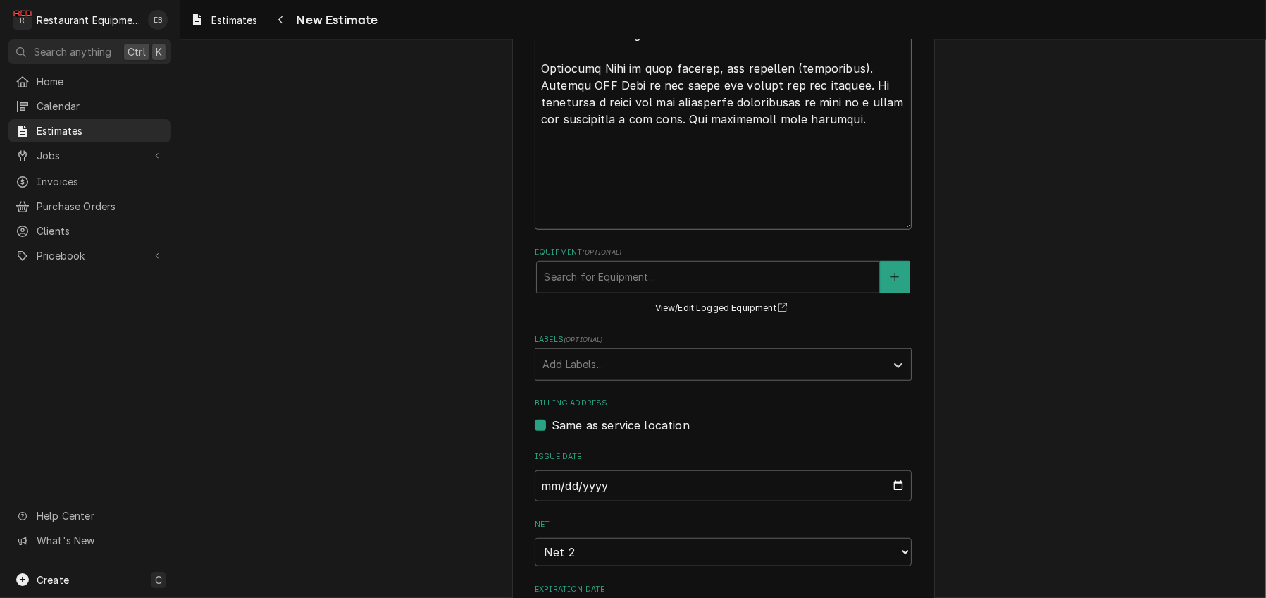
scroll to position [1342, 0]
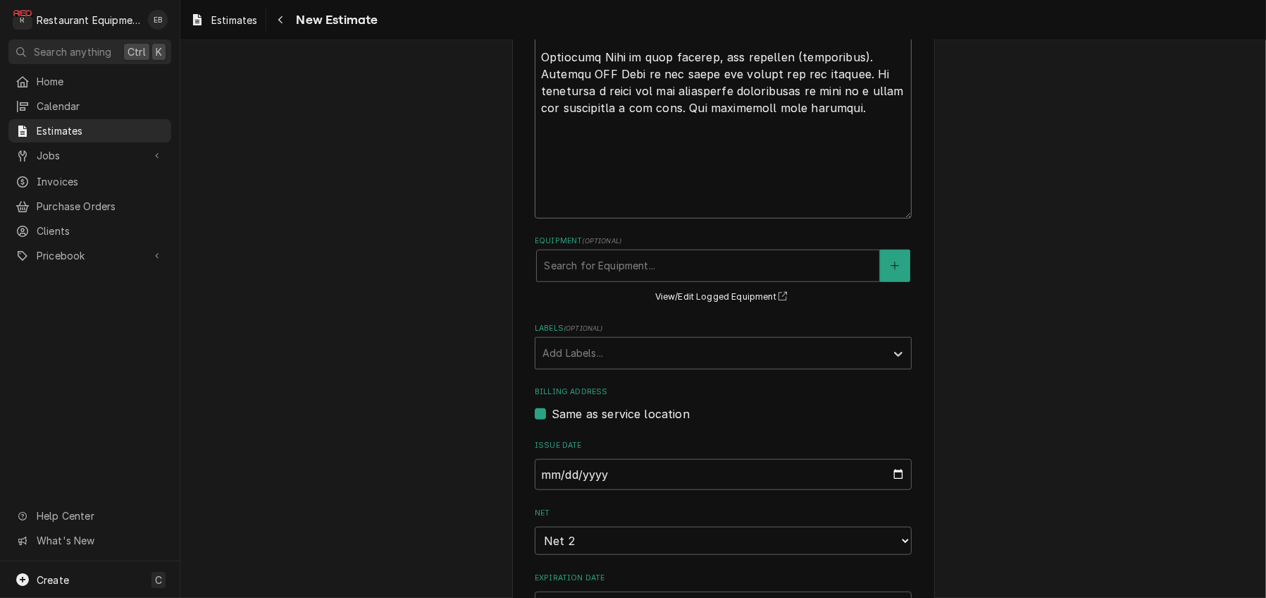
type textarea "Table top steamer not working. Think the heating element is going out. Southben…"
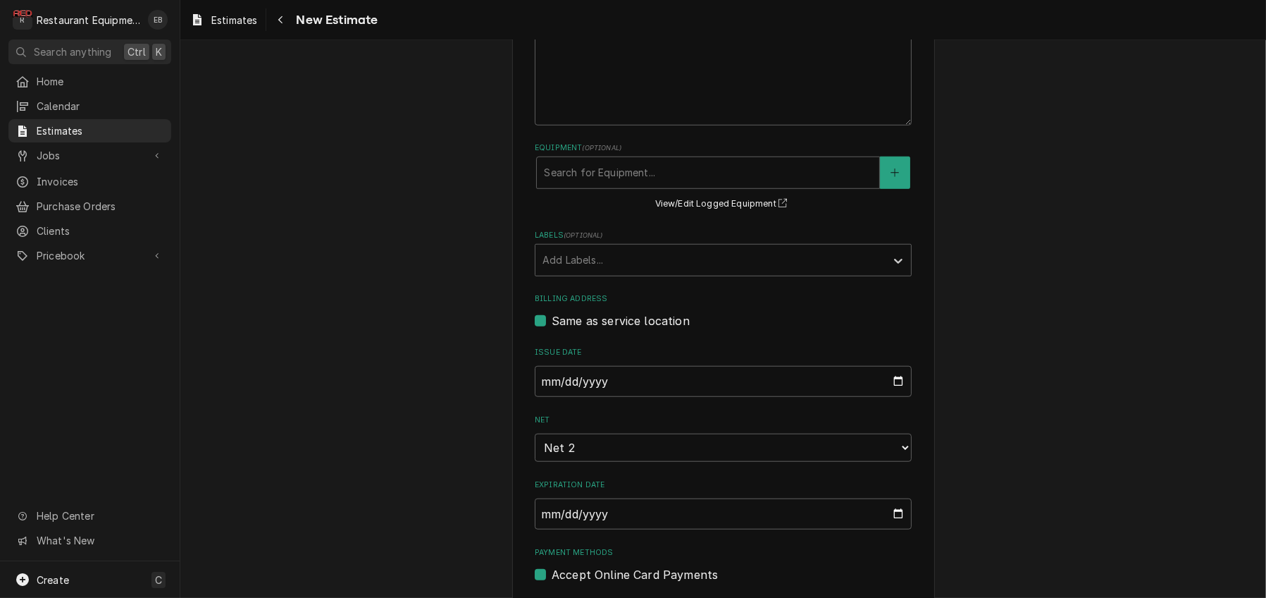
scroll to position [1437, 0]
click at [720, 271] on div "Labels" at bounding box center [711, 258] width 336 height 25
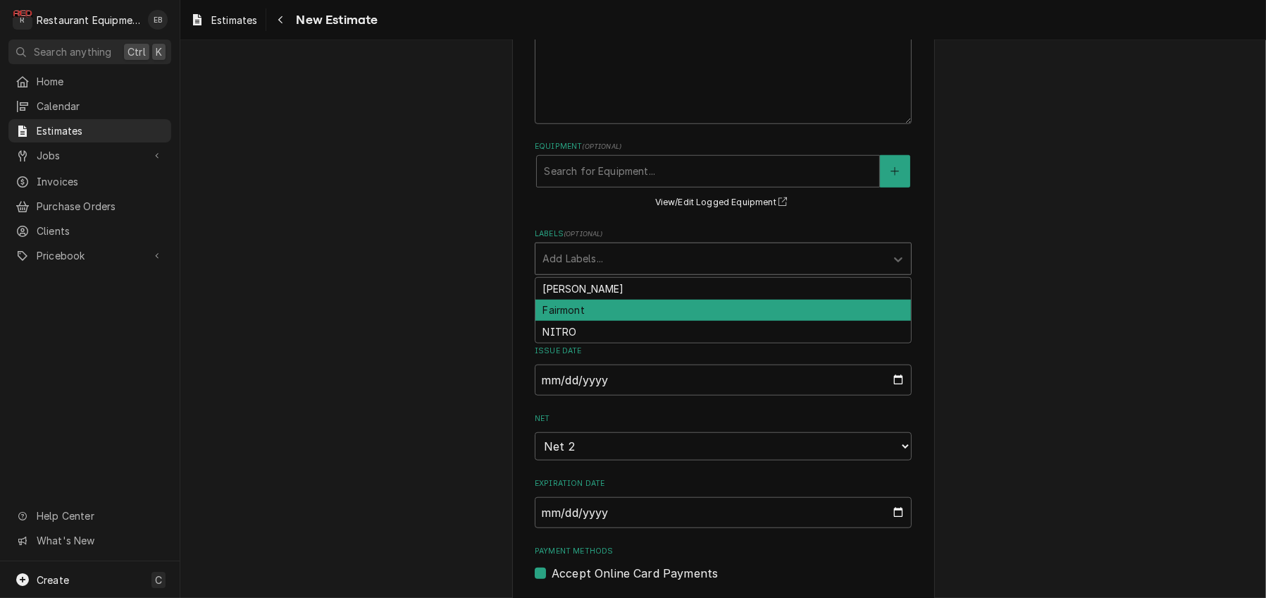
click at [635, 321] on div "Fairmont" at bounding box center [724, 310] width 376 height 22
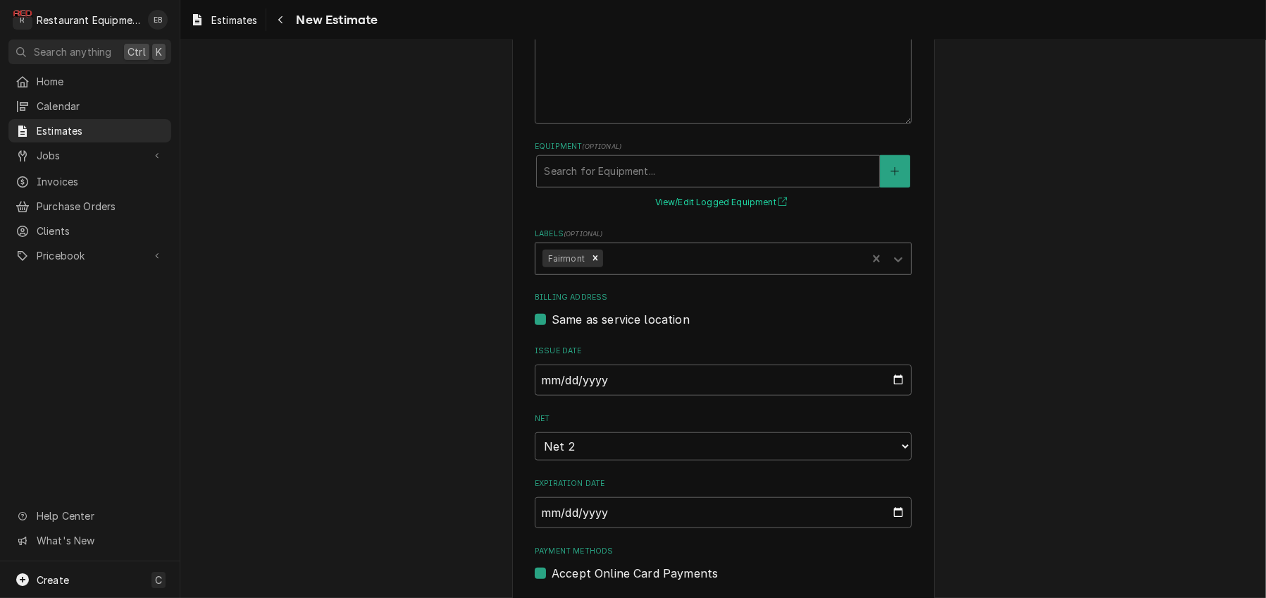
type textarea "x"
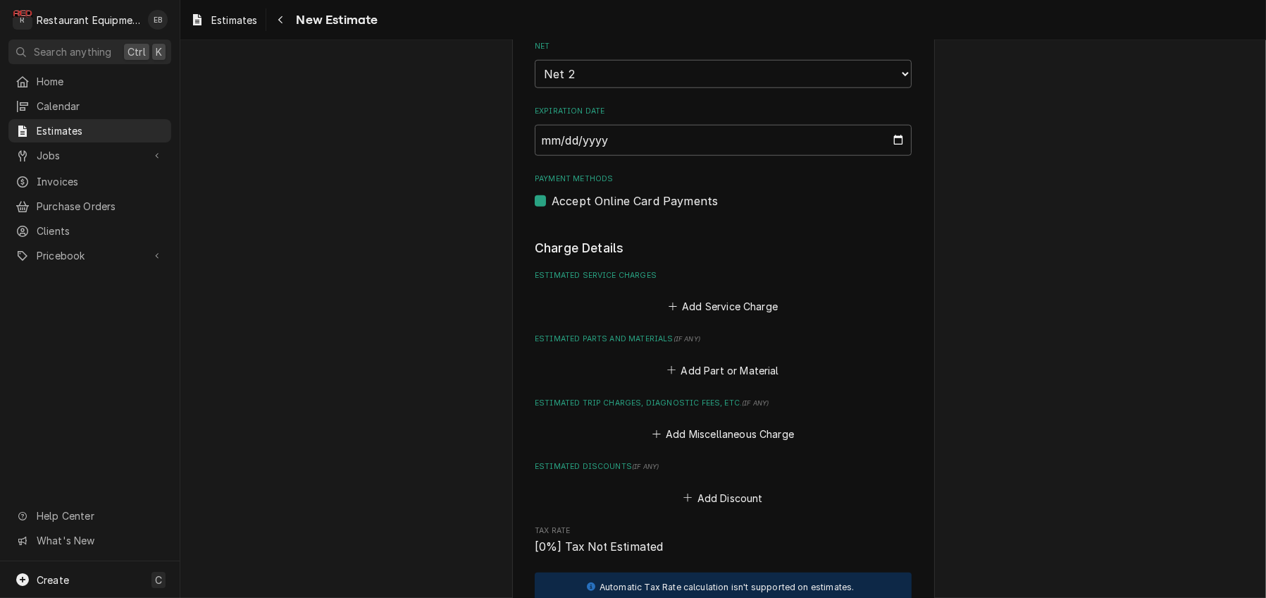
scroll to position [1812, 0]
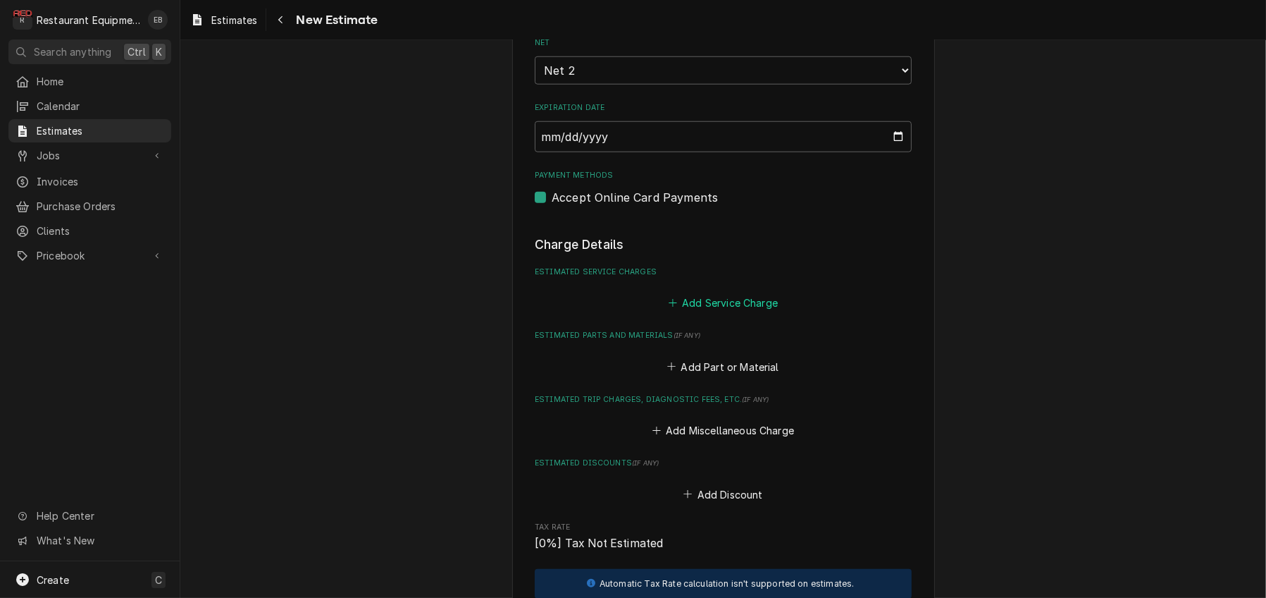
click at [725, 313] on button "Add Service Charge" at bounding box center [723, 303] width 114 height 20
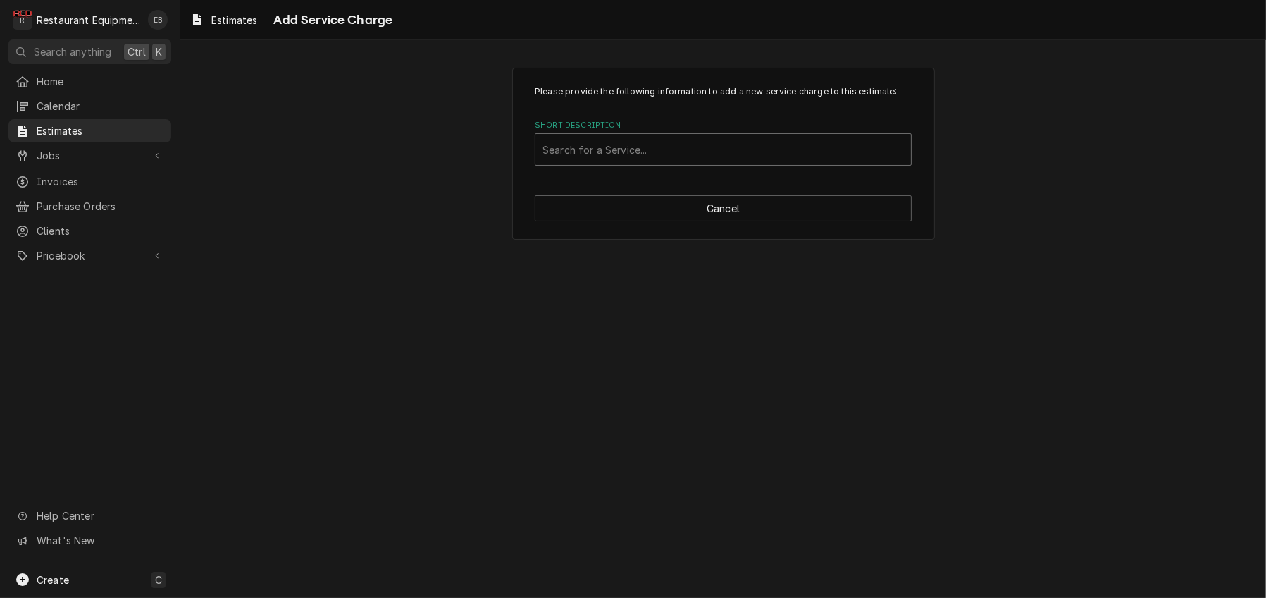
click at [710, 162] on div "Short Description" at bounding box center [724, 149] width 362 height 25
type input "labor"
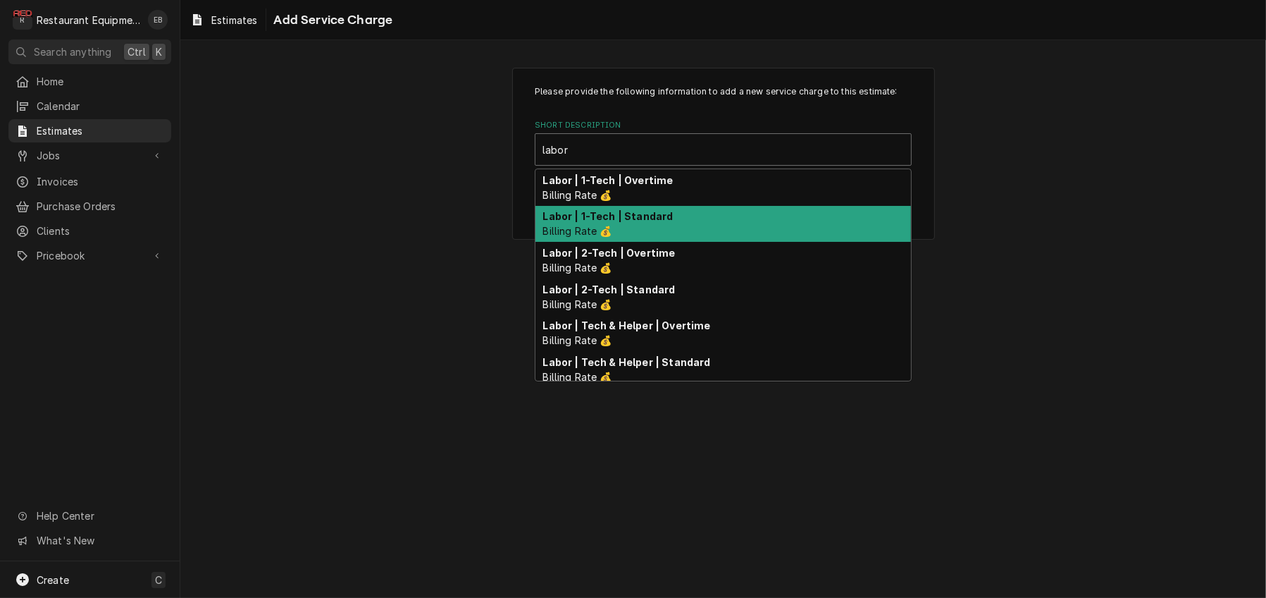
click at [681, 242] on div "Labor | 1-Tech | Standard Billing Rate 💰" at bounding box center [724, 224] width 376 height 37
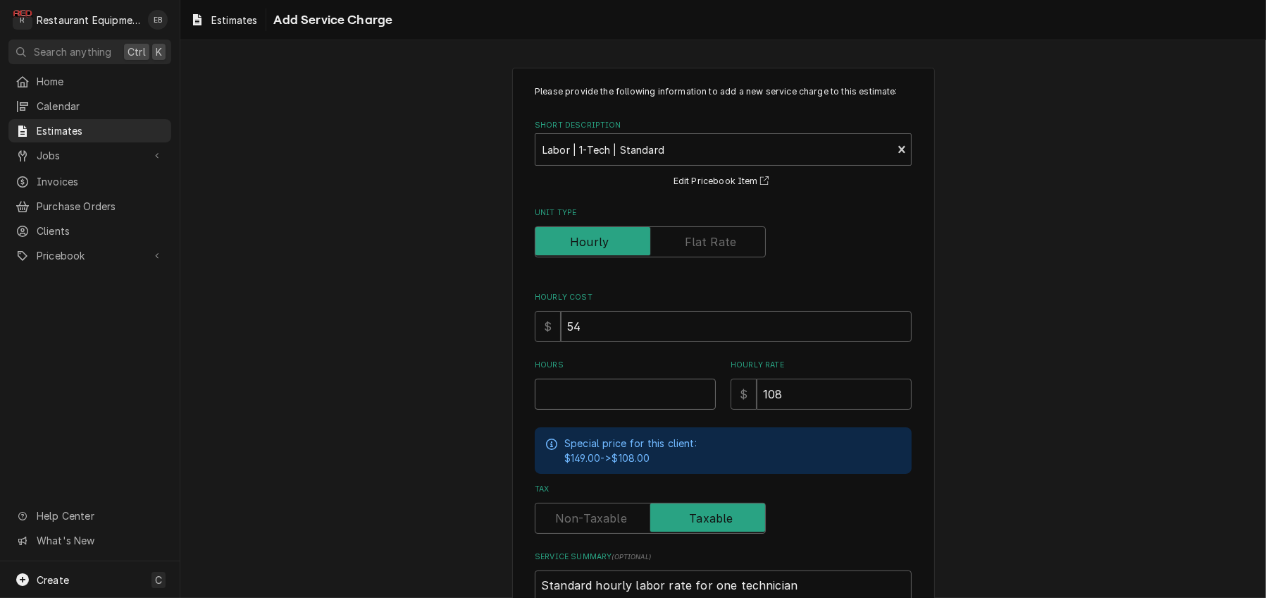
click at [595, 409] on input "Hours" at bounding box center [625, 393] width 181 height 31
type textarea "x"
type input "6"
type textarea "x"
type input "6.7"
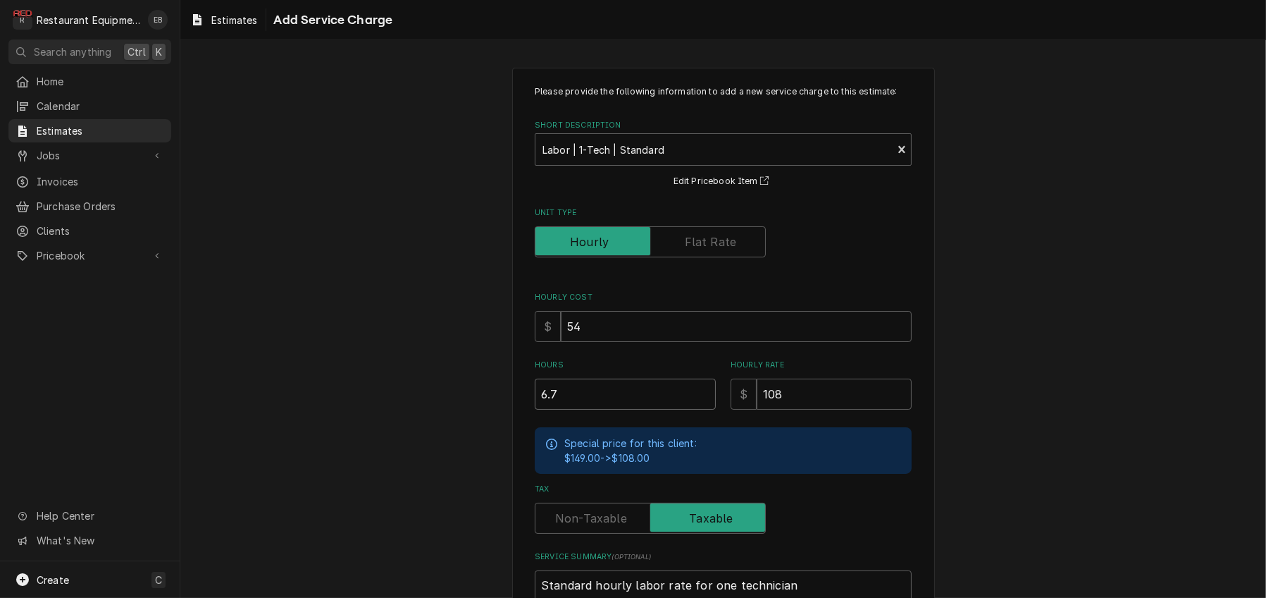
type textarea "x"
type input "6.75"
type textarea "x"
type input "6.75"
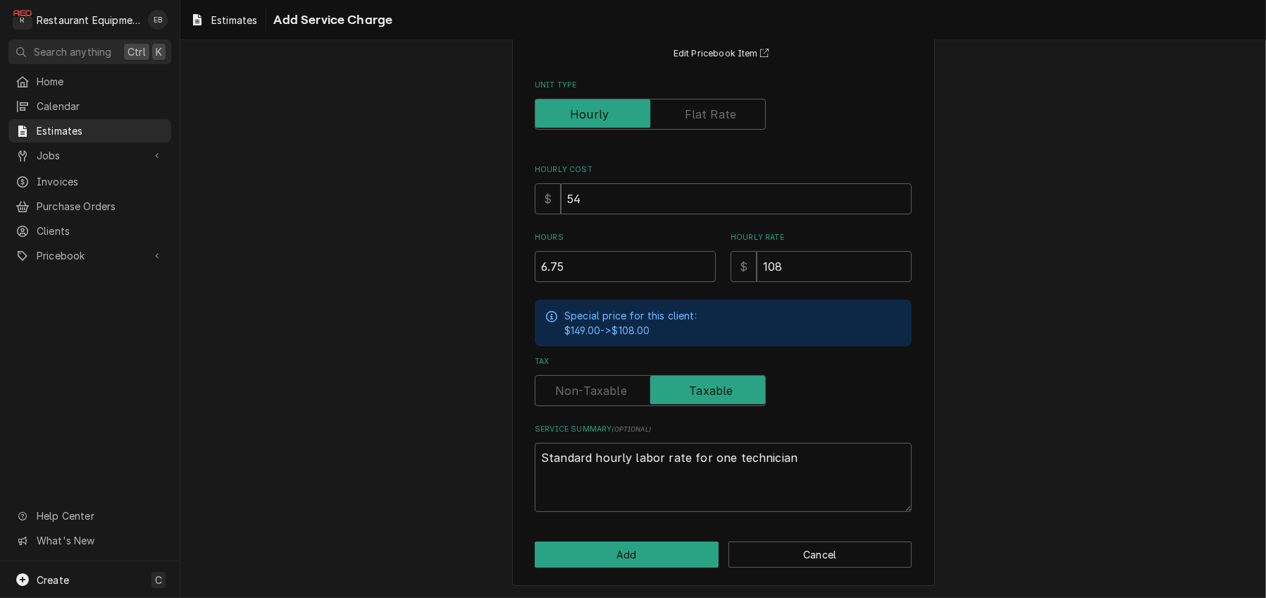
scroll to position [210, 0]
click at [685, 558] on button "Add" at bounding box center [627, 554] width 184 height 26
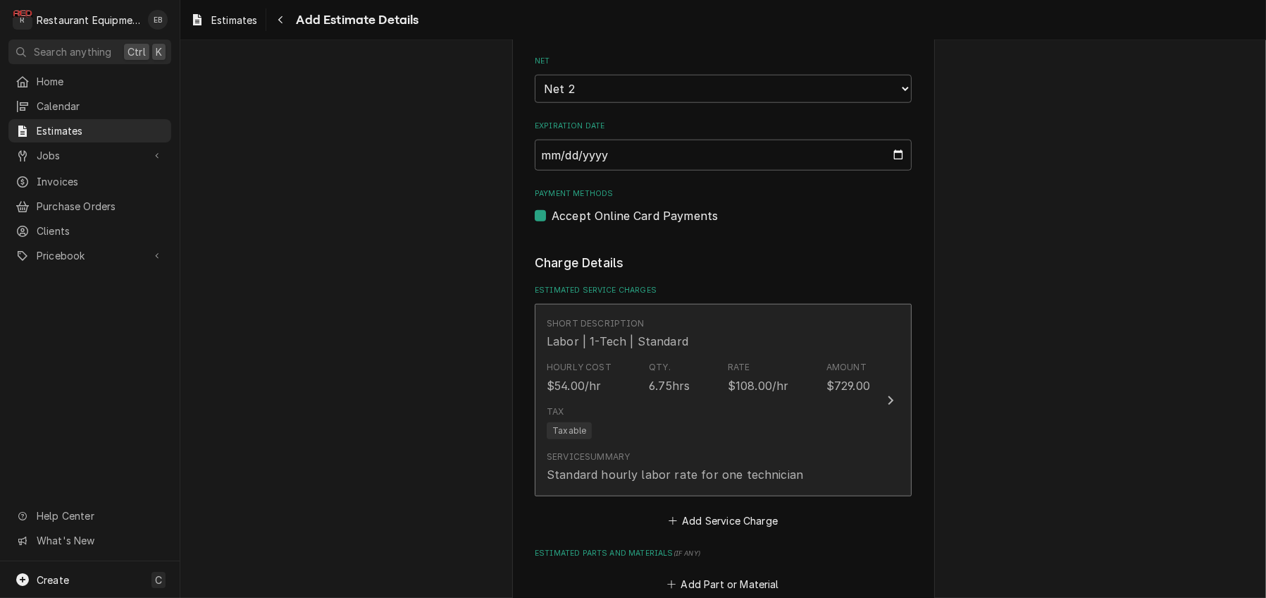
type textarea "x"
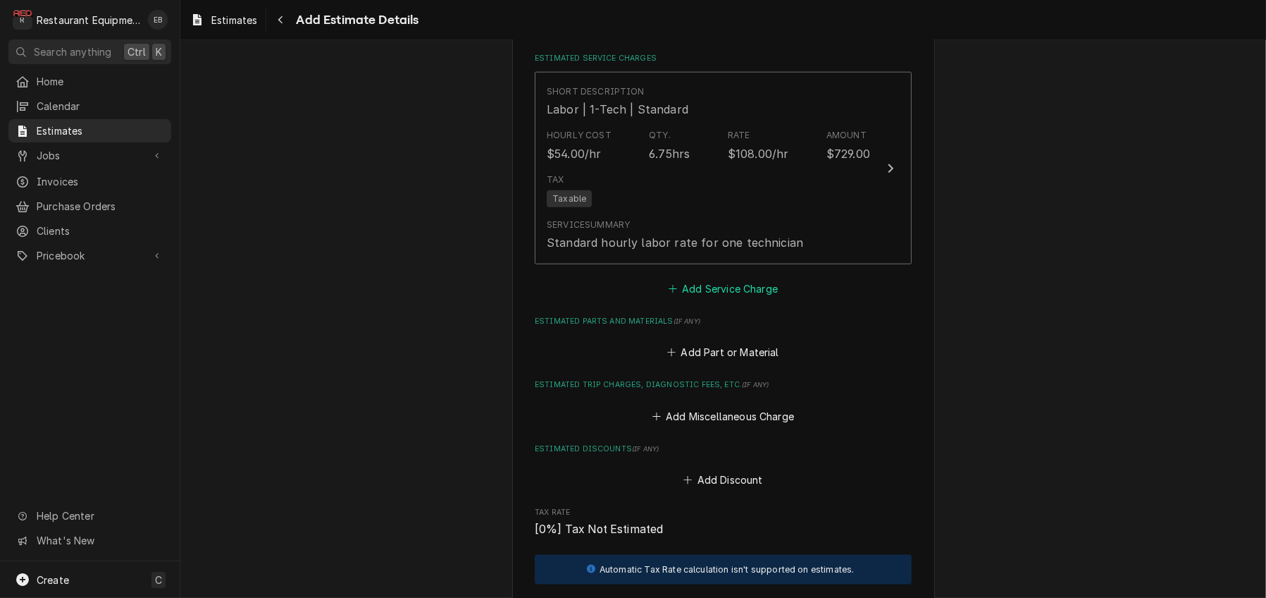
scroll to position [2030, 0]
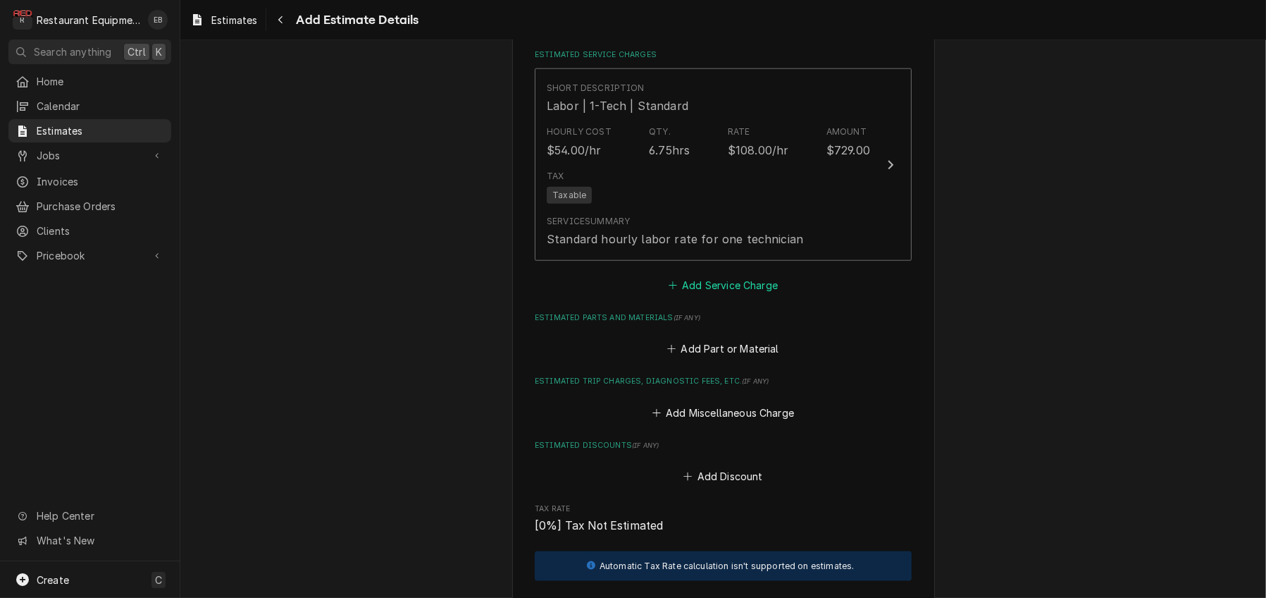
click at [679, 295] on button "Add Service Charge" at bounding box center [723, 286] width 114 height 20
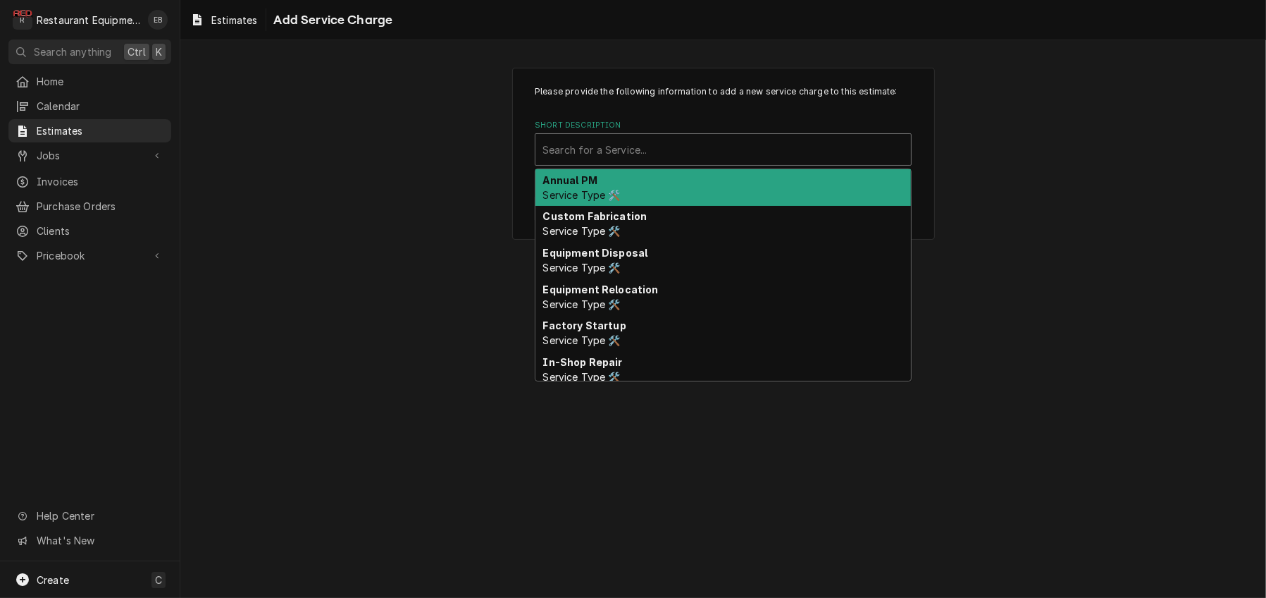
click at [607, 162] on div "Short Description" at bounding box center [724, 149] width 362 height 25
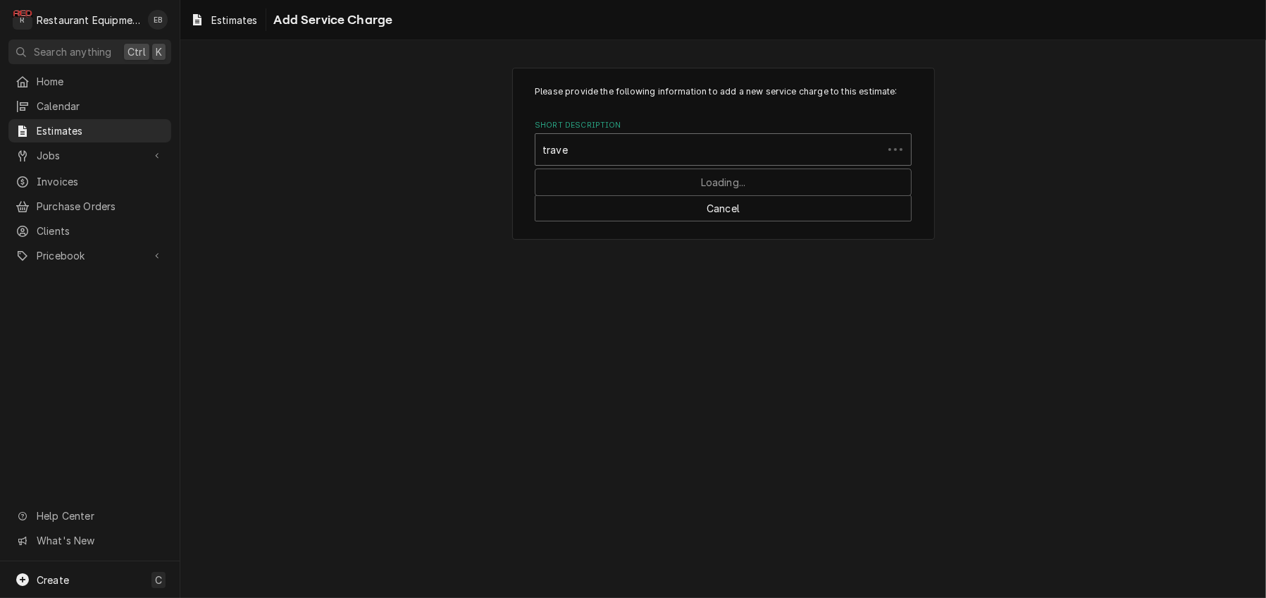
type input "travel"
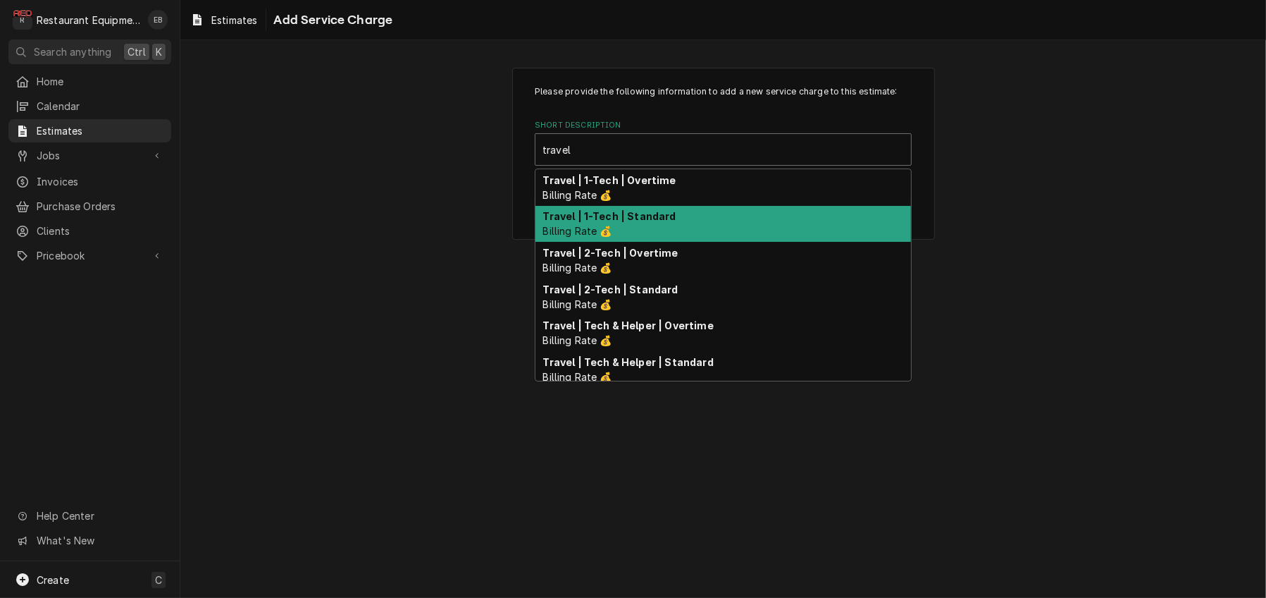
click at [651, 242] on div "Travel | 1-Tech | Standard Billing Rate 💰" at bounding box center [724, 224] width 376 height 37
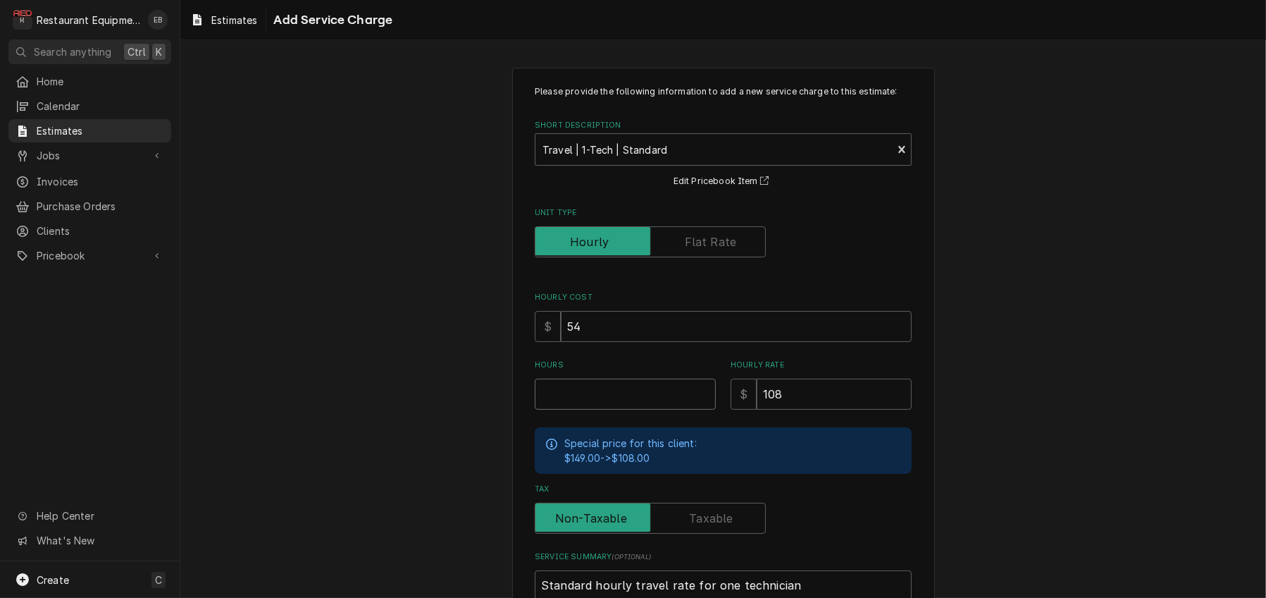
click at [618, 409] on input "Hours" at bounding box center [625, 393] width 181 height 31
type textarea "x"
type input "4"
type textarea "x"
type input "4.5"
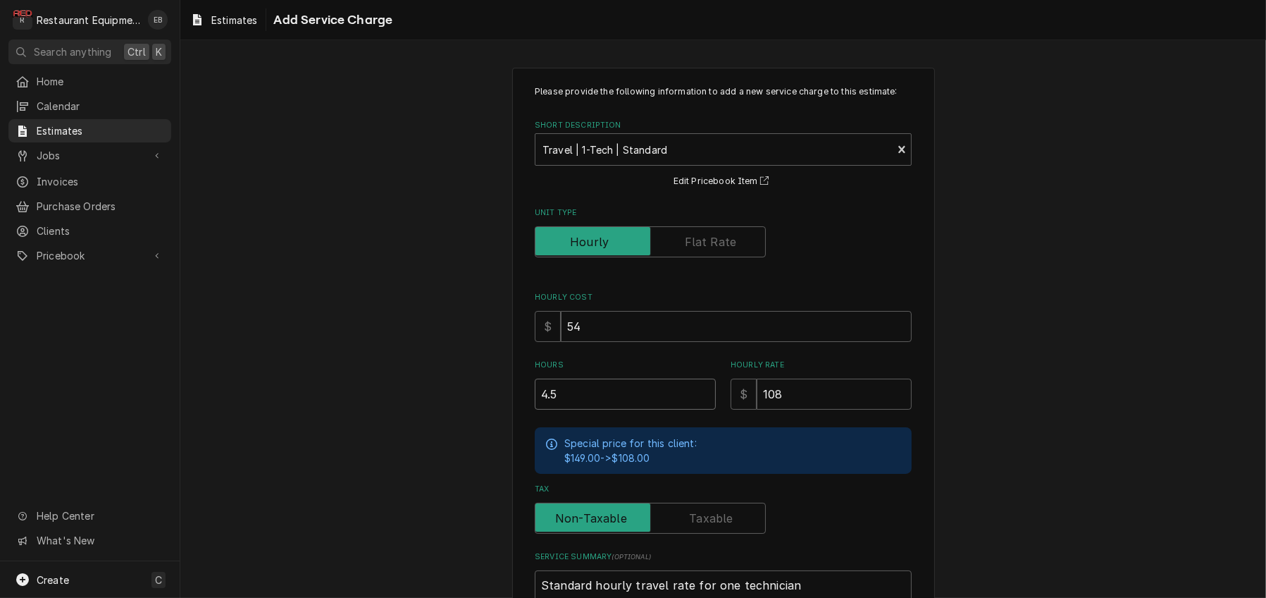
type textarea "x"
type input "4.5"
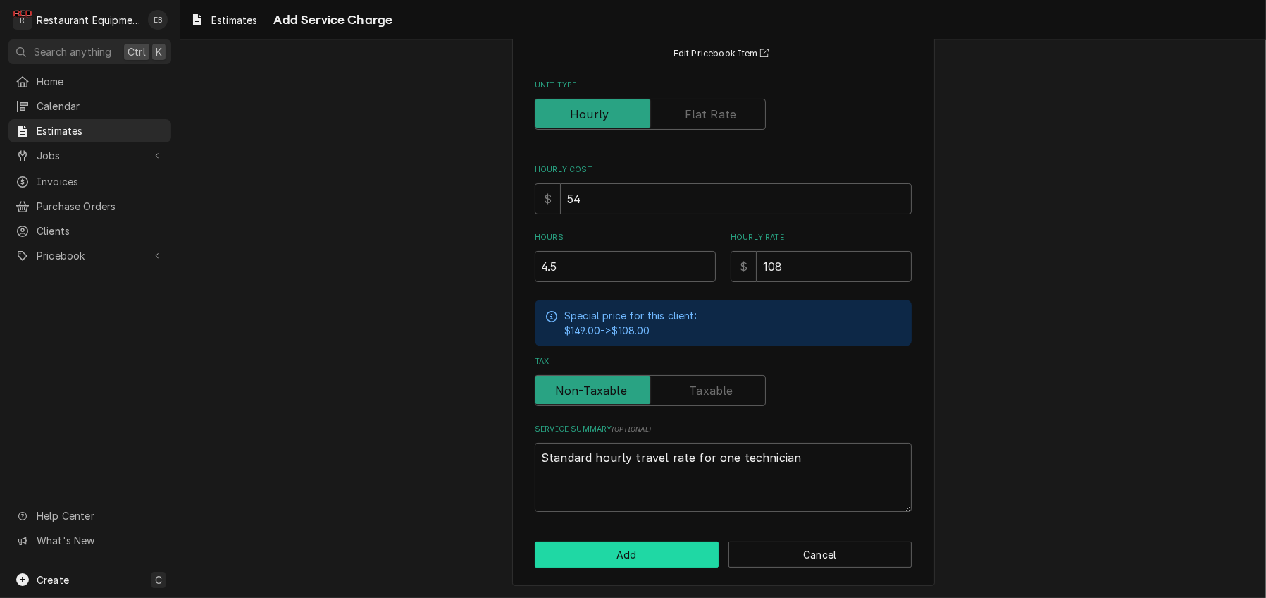
click at [686, 555] on button "Add" at bounding box center [627, 554] width 184 height 26
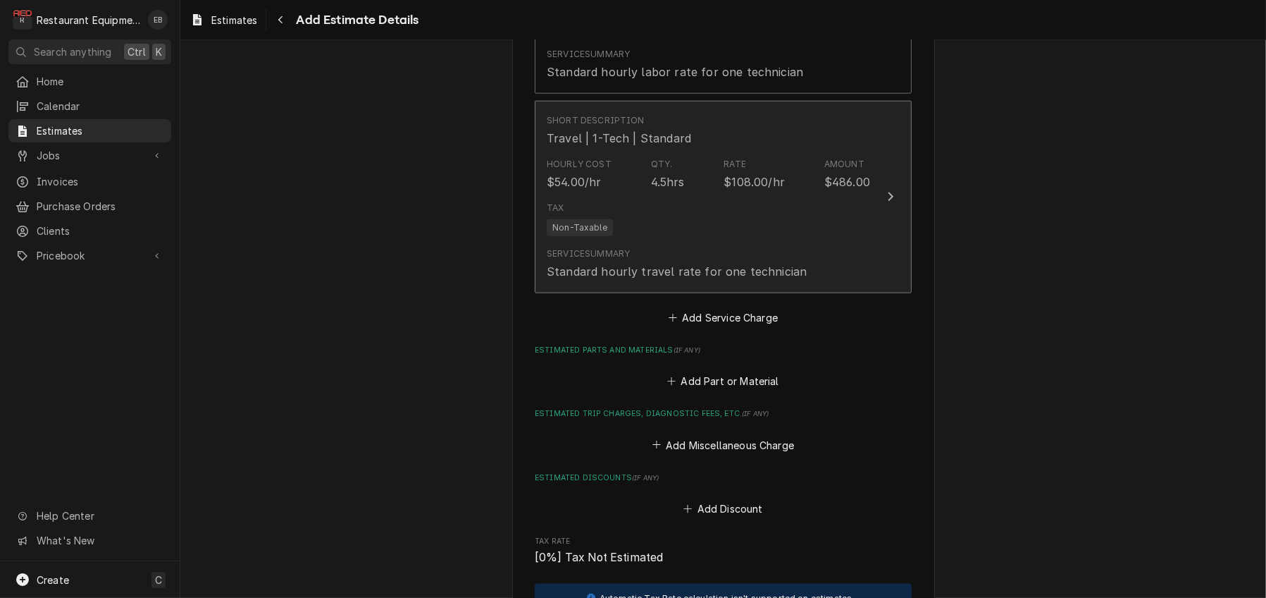
scroll to position [2199, 0]
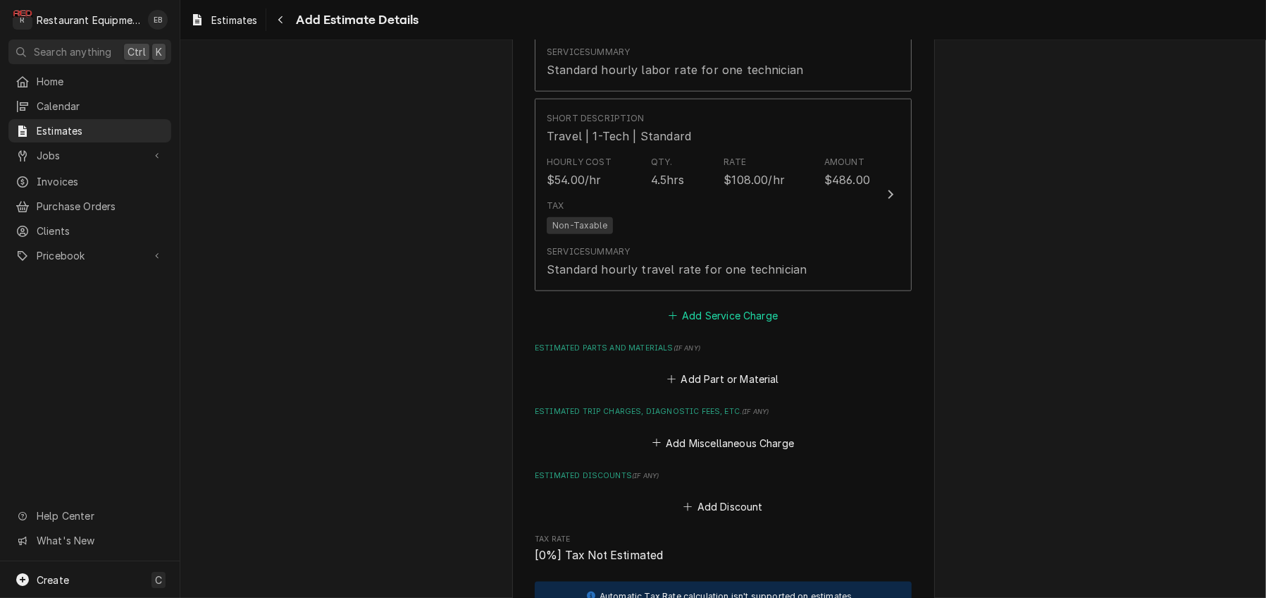
click at [726, 325] on button "Add Service Charge" at bounding box center [723, 315] width 114 height 20
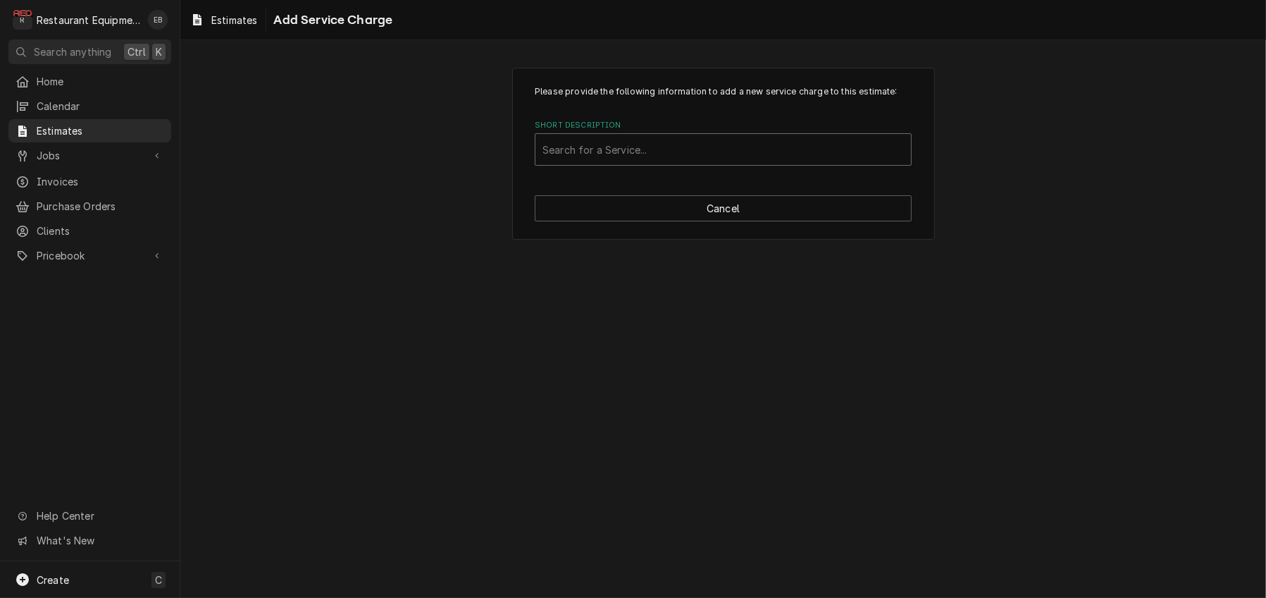
click at [699, 162] on div "Short Description" at bounding box center [724, 149] width 362 height 25
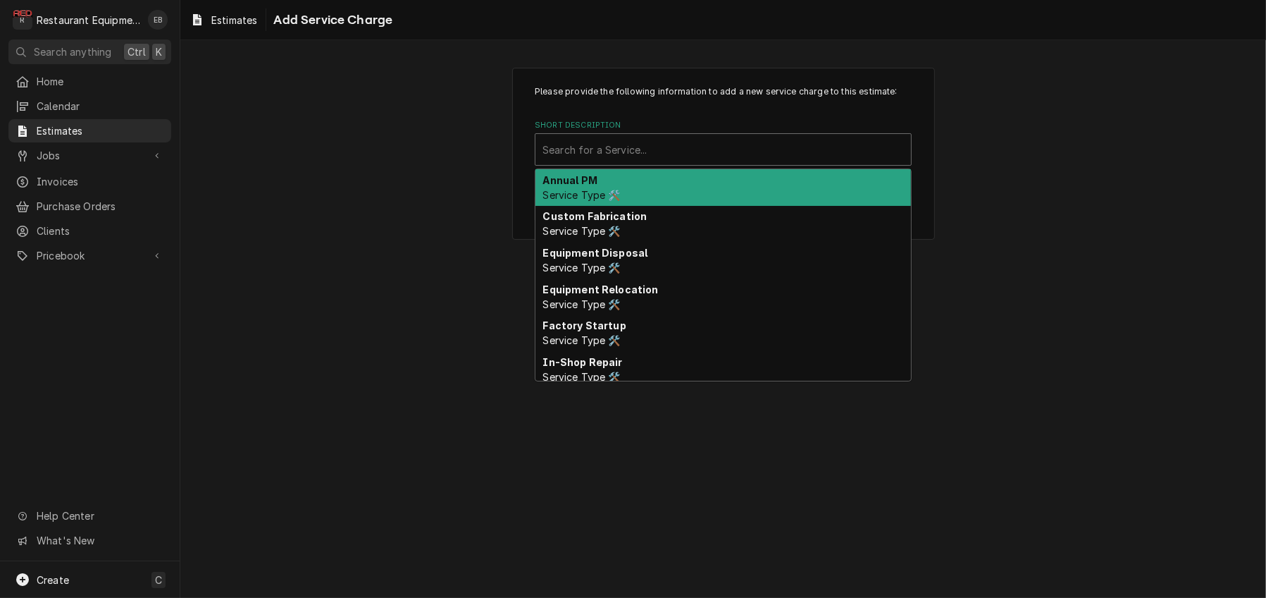
click at [789, 98] on p "Please provide the following information to add a new service charge to this es…" at bounding box center [723, 91] width 377 height 13
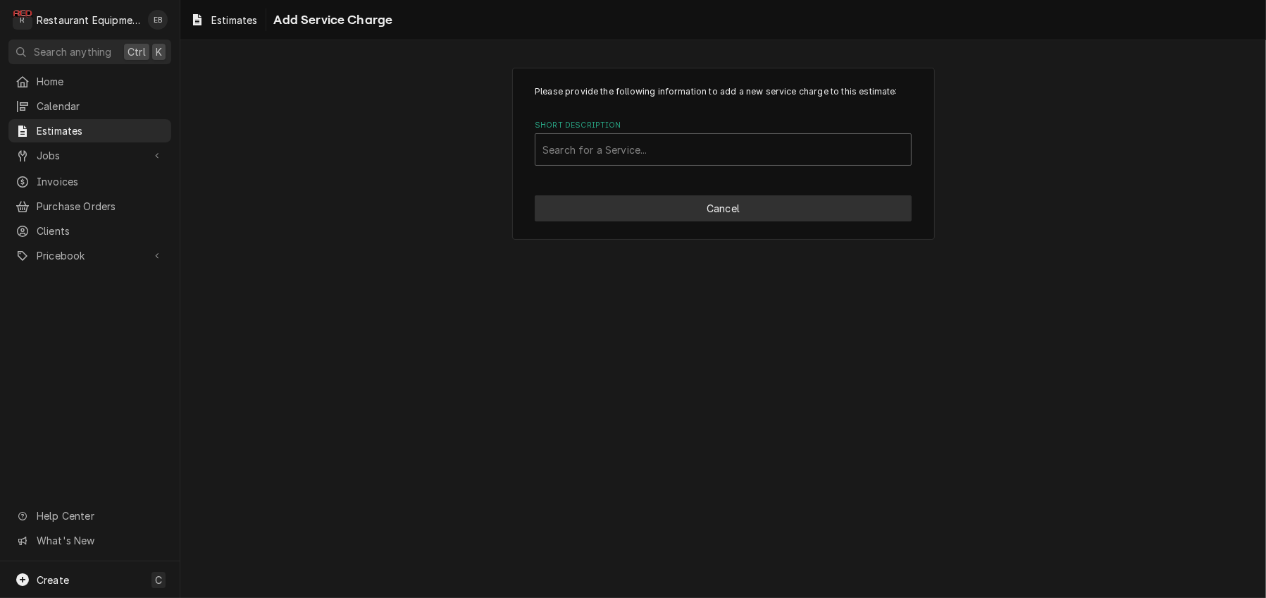
click at [715, 221] on button "Cancel" at bounding box center [723, 208] width 377 height 26
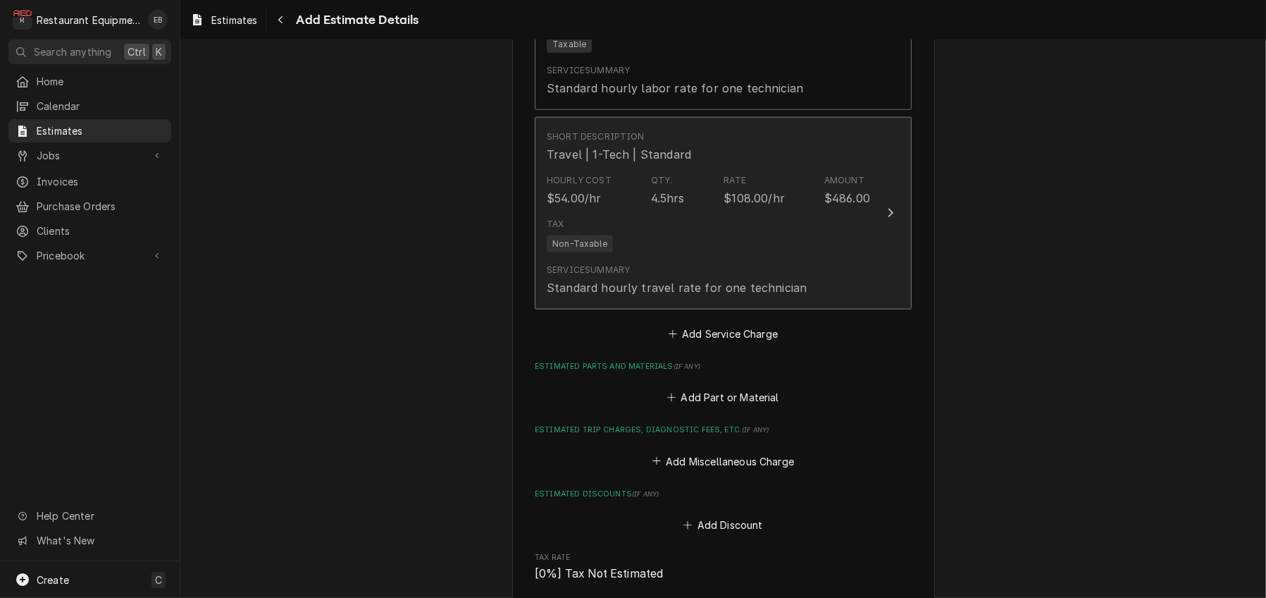
type textarea "x"
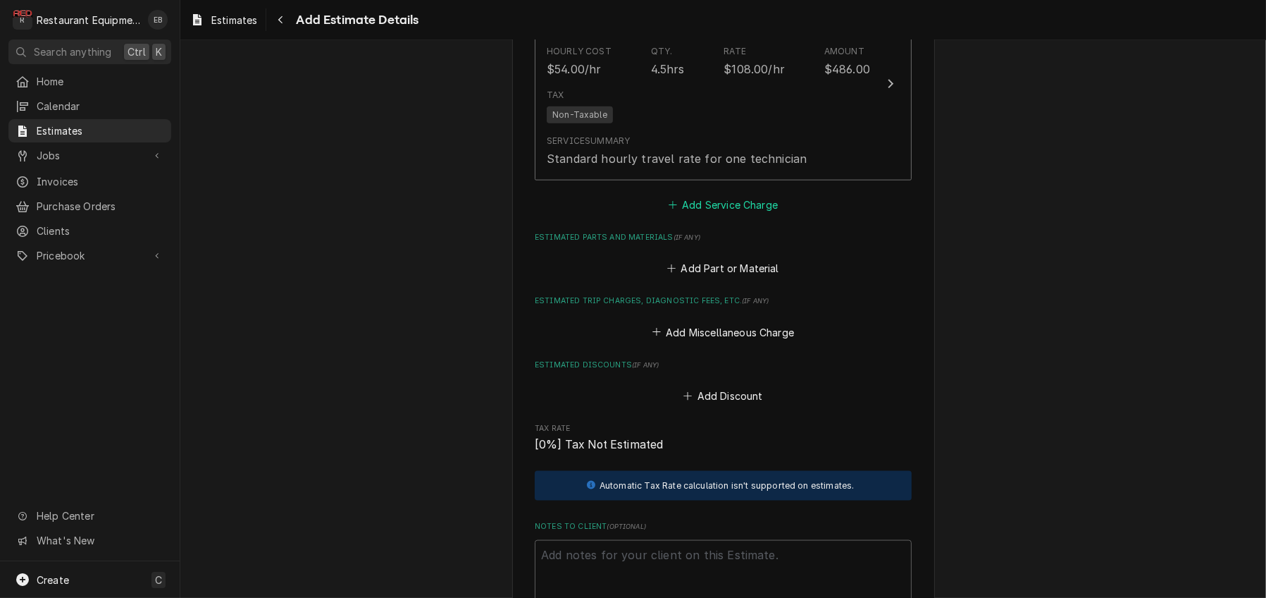
scroll to position [2321, 0]
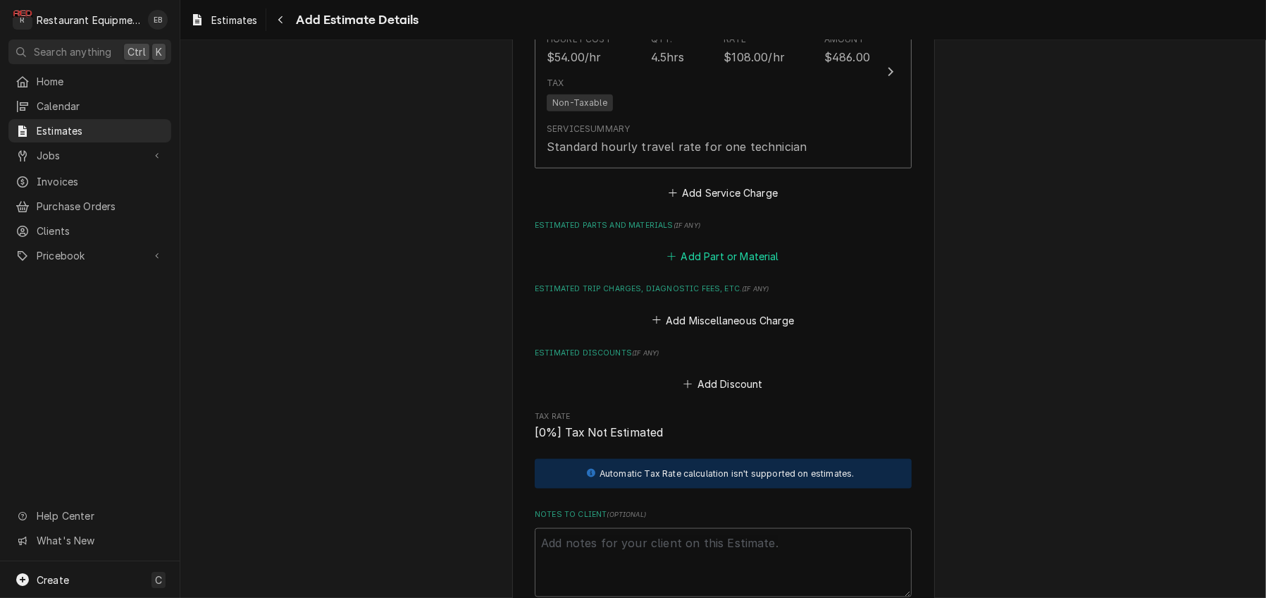
click at [710, 266] on button "Add Part or Material" at bounding box center [723, 257] width 116 height 20
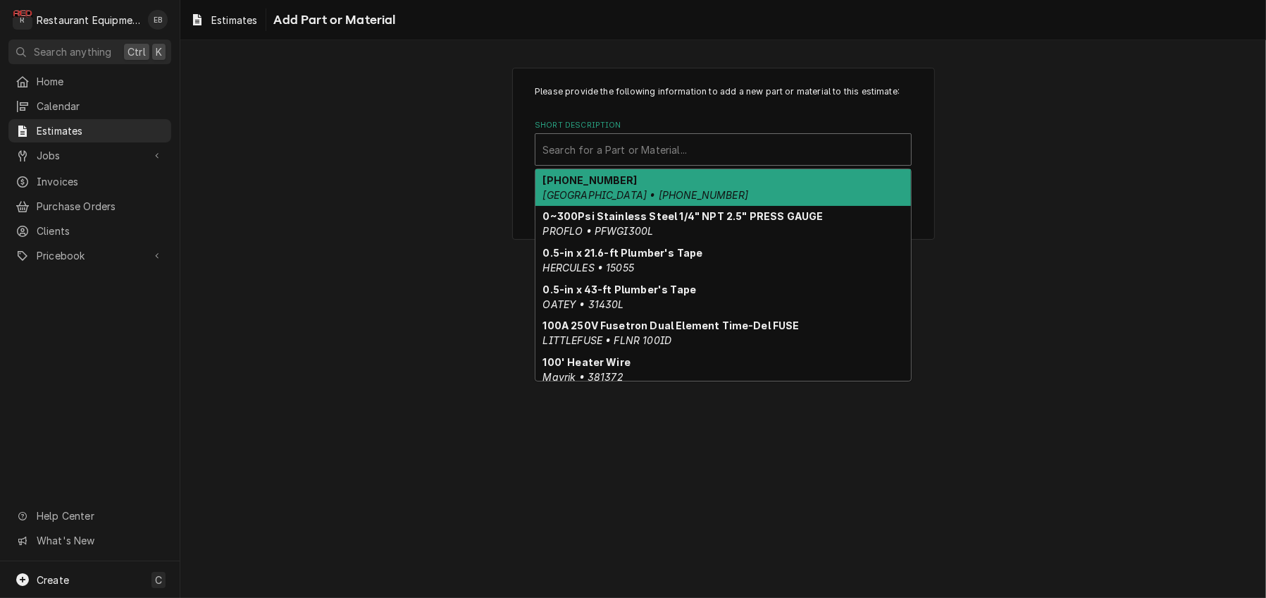
click at [689, 162] on div "Short Description" at bounding box center [724, 149] width 362 height 25
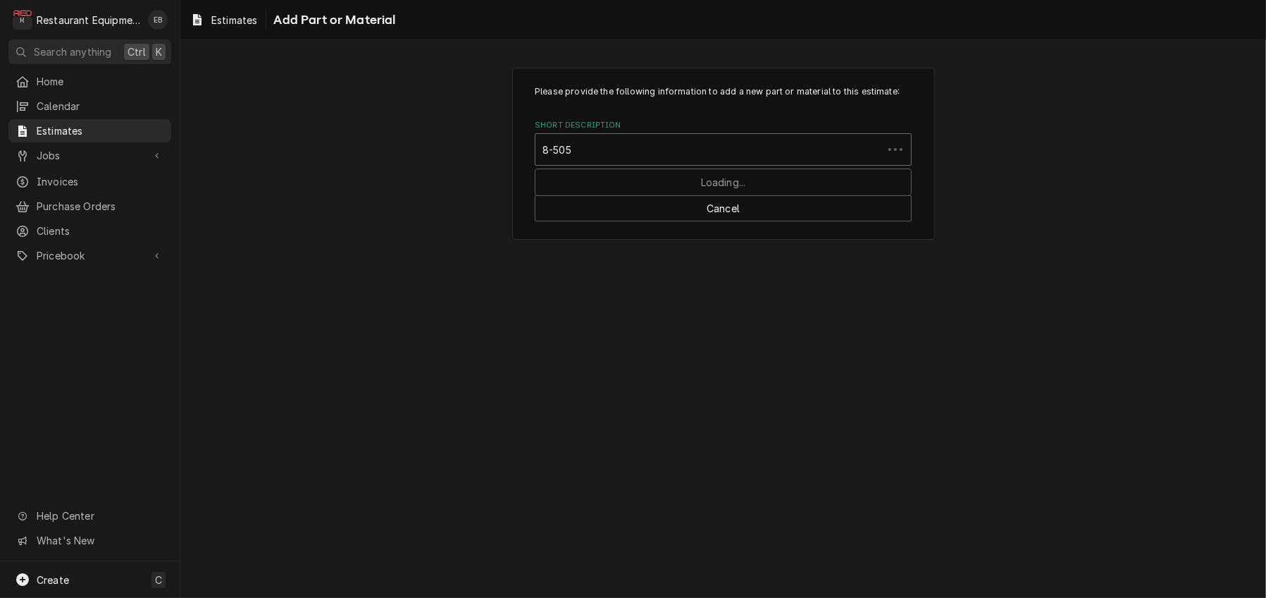
type input "8-5055"
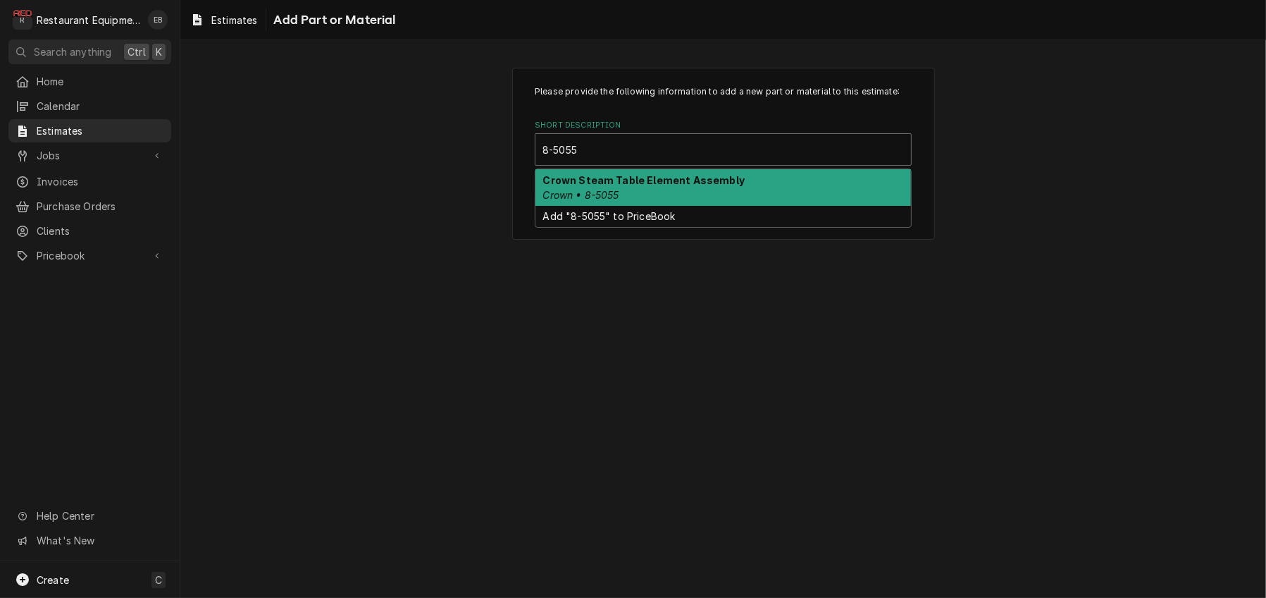
click at [669, 186] on strong "Crown Steam Table Element Assembly" at bounding box center [644, 180] width 202 height 12
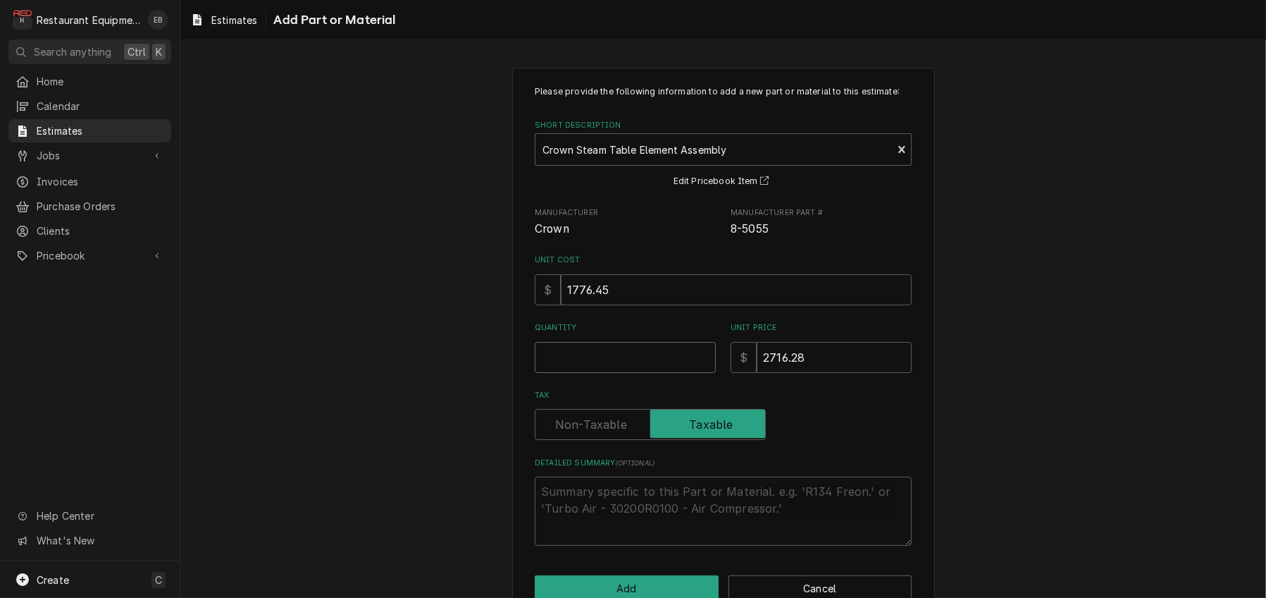
click at [609, 373] on input "Quantity" at bounding box center [625, 357] width 181 height 31
type textarea "x"
type input "1"
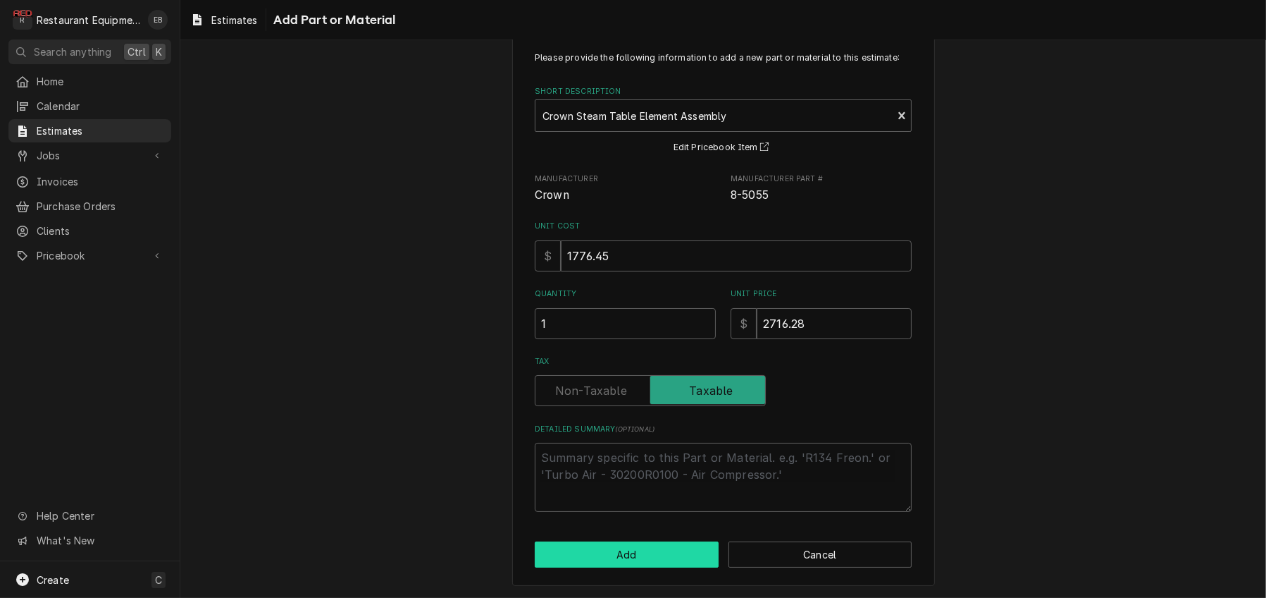
click at [668, 541] on button "Add" at bounding box center [627, 554] width 184 height 26
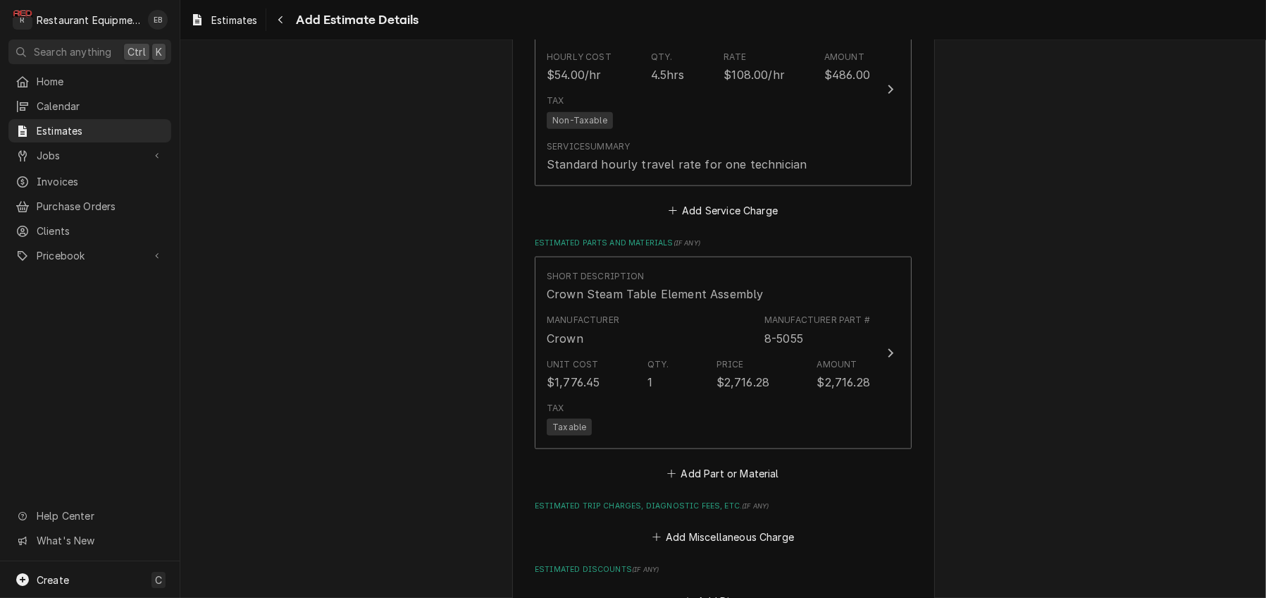
type textarea "x"
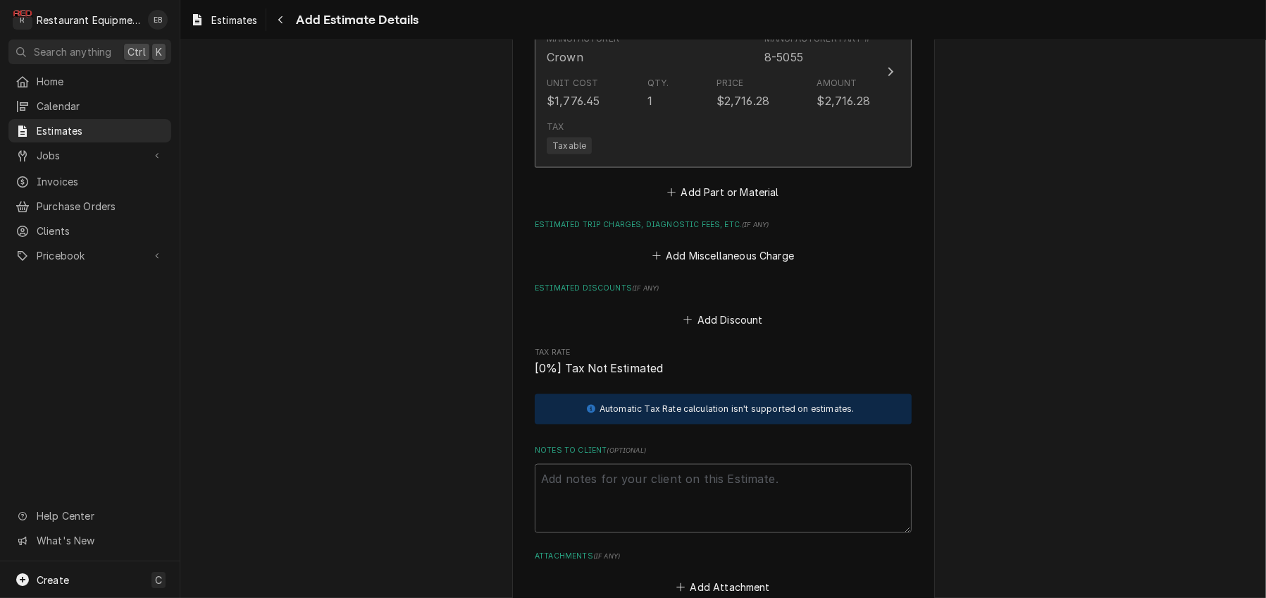
scroll to position [2586, 0]
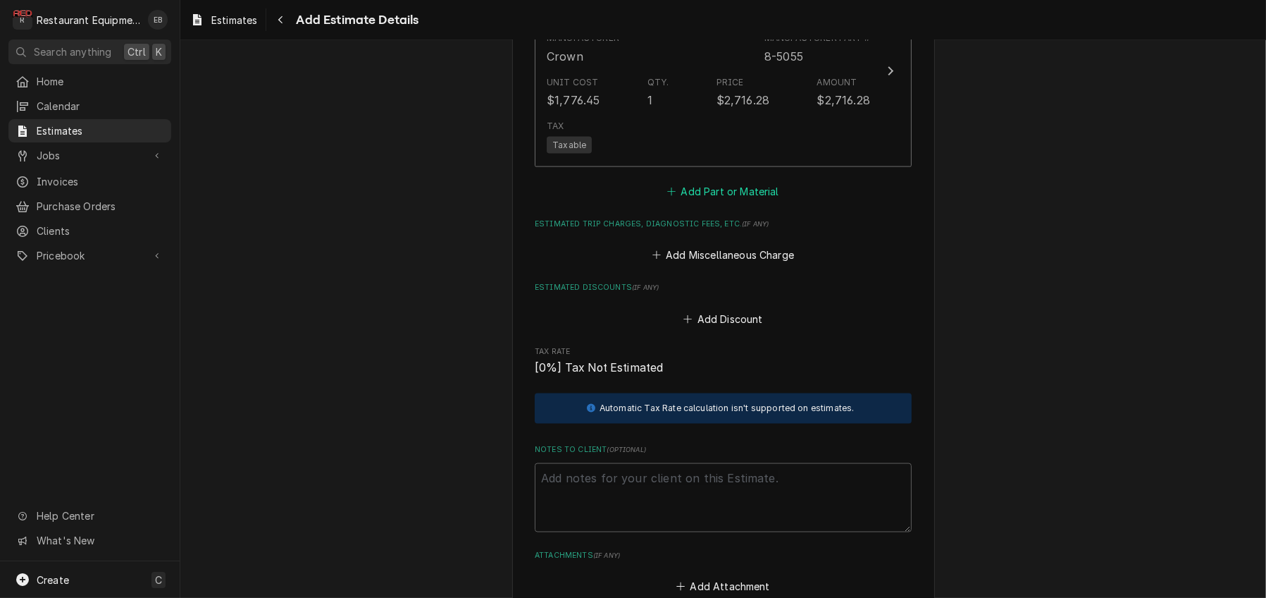
click at [745, 201] on button "Add Part or Material" at bounding box center [723, 191] width 116 height 20
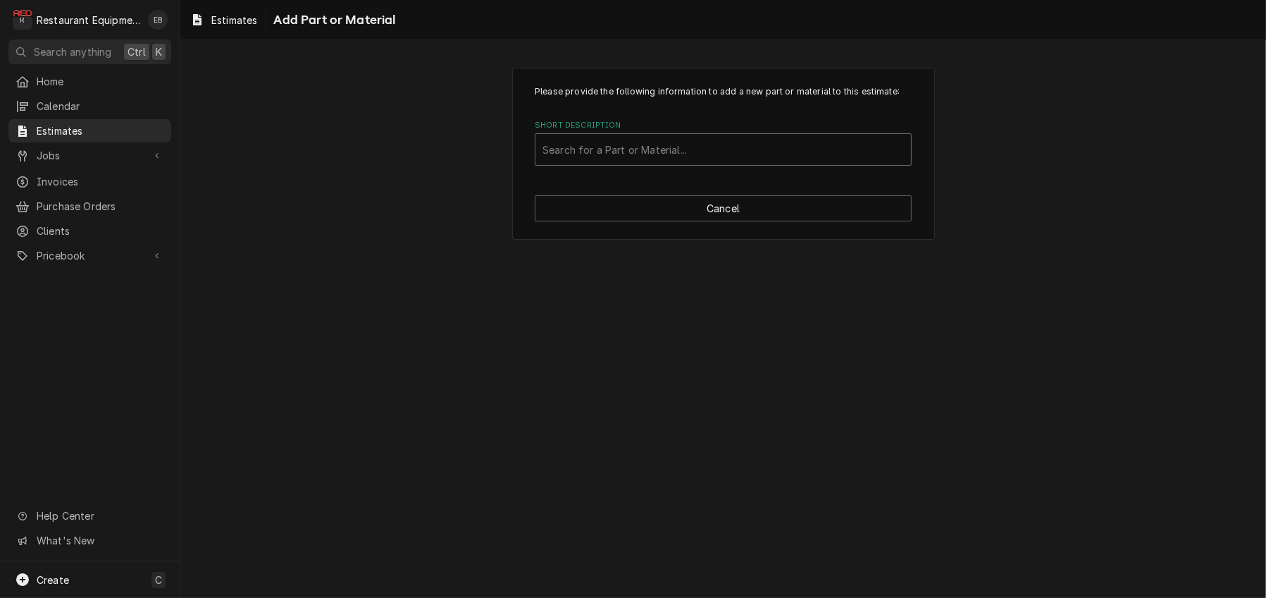
click at [641, 162] on div "Short Description" at bounding box center [724, 149] width 362 height 25
click at [1006, 161] on div "Please provide the following information to add a new part or material to this …" at bounding box center [723, 153] width 1086 height 197
click at [673, 162] on div "Short Description" at bounding box center [724, 149] width 362 height 25
type input "9126-1"
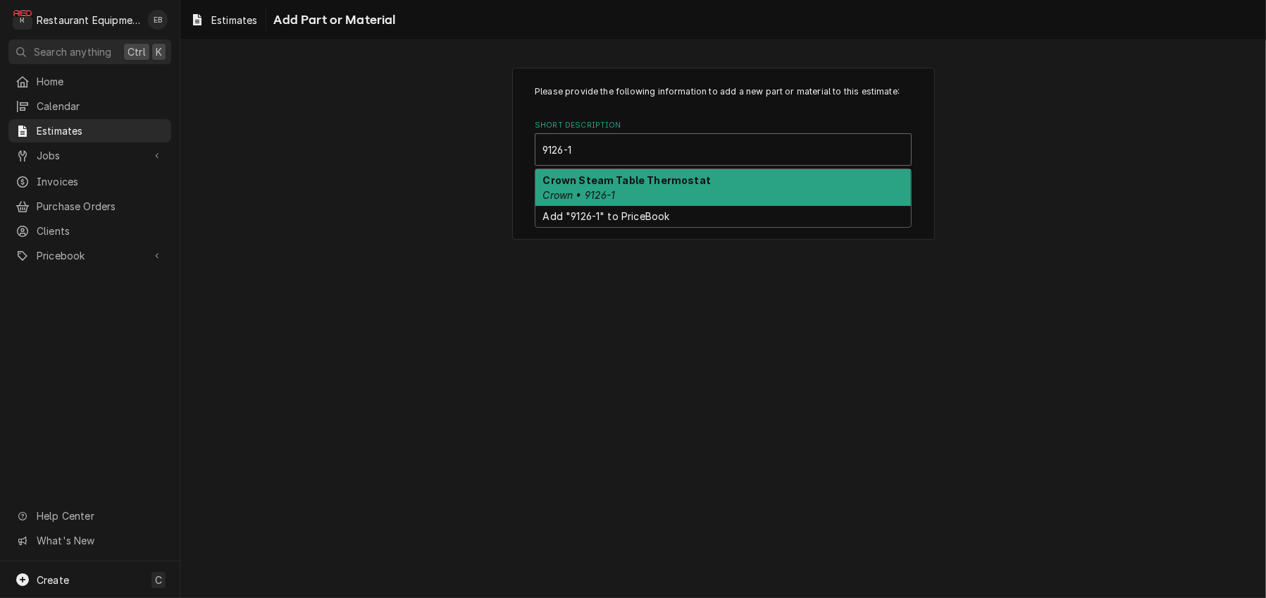
click at [615, 186] on strong "Crown Steam Table Thermostat" at bounding box center [627, 180] width 168 height 12
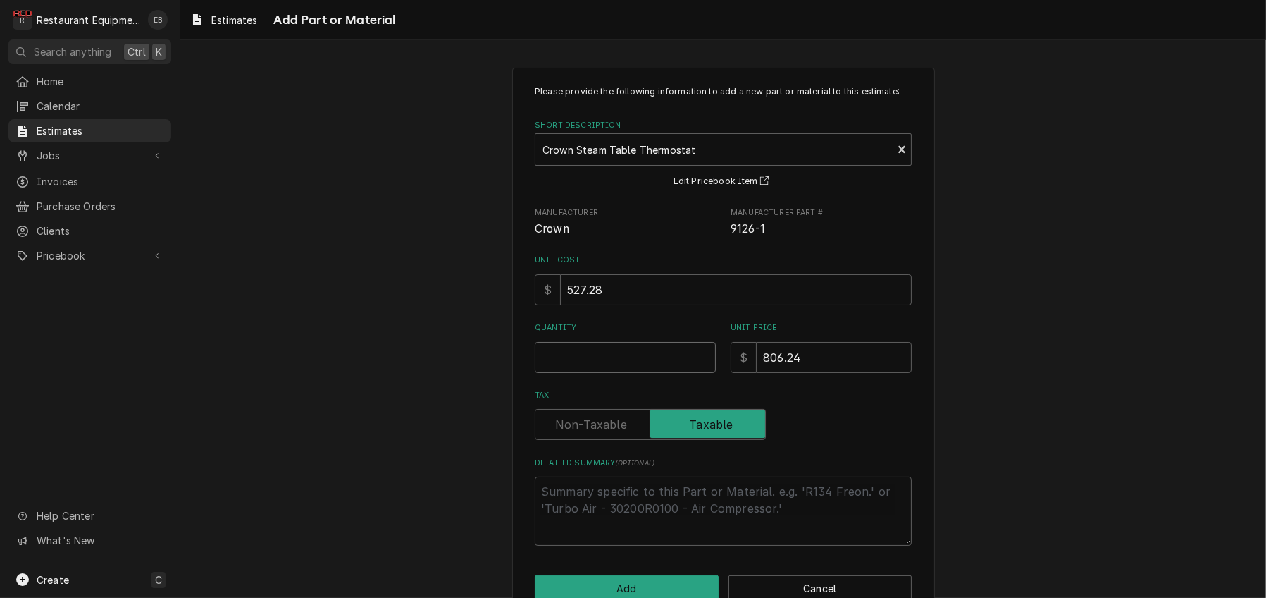
click at [613, 373] on input "Quantity" at bounding box center [625, 357] width 181 height 31
type textarea "x"
type input "1"
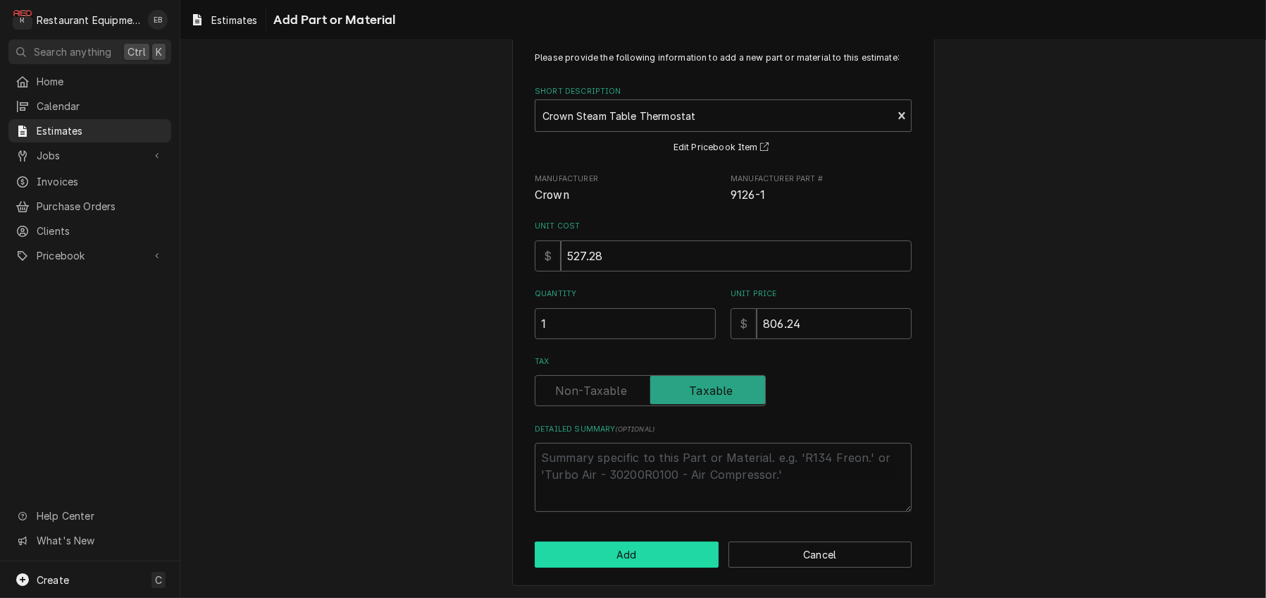
click at [641, 545] on button "Add" at bounding box center [627, 554] width 184 height 26
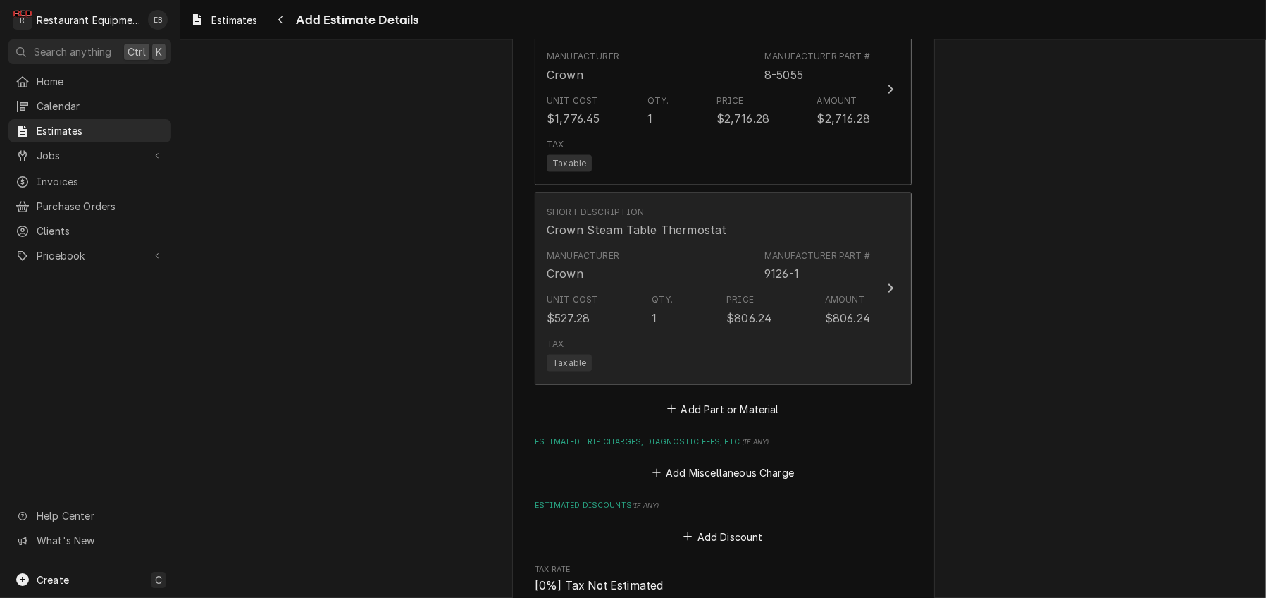
type textarea "x"
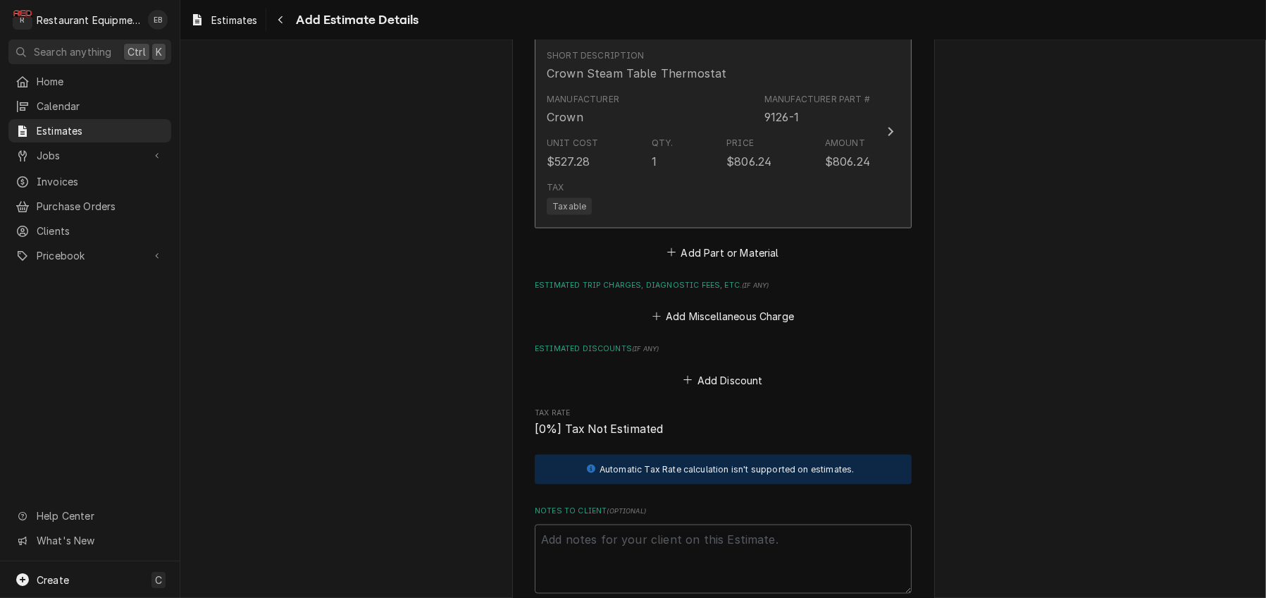
scroll to position [2755, 0]
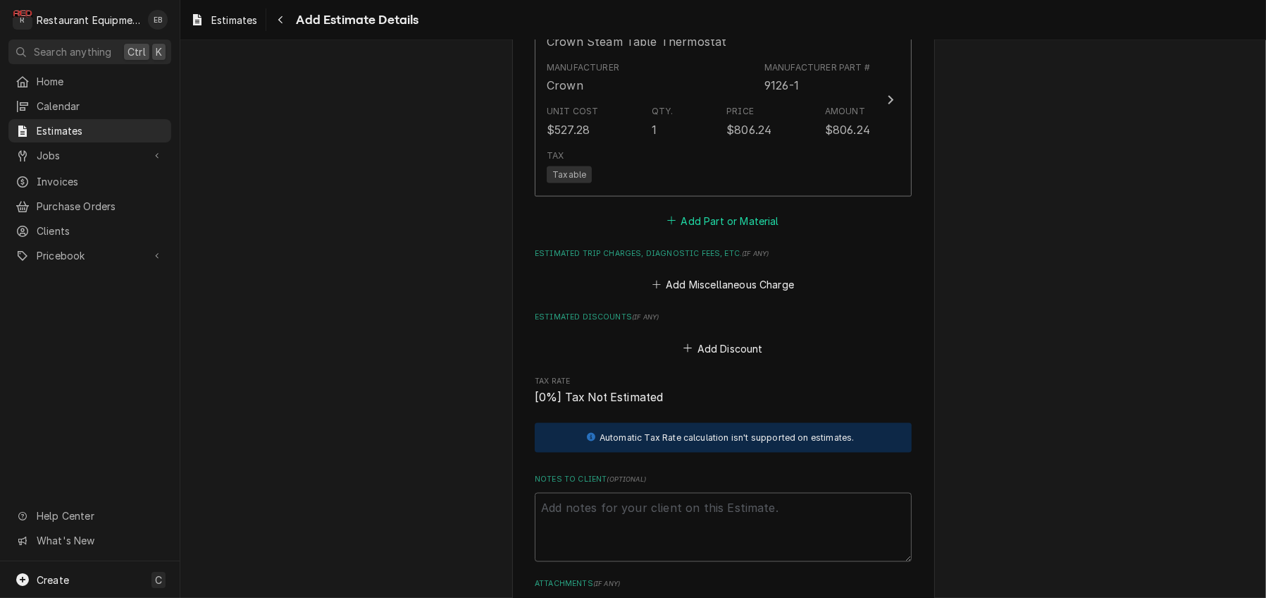
click at [733, 230] on button "Add Part or Material" at bounding box center [723, 221] width 116 height 20
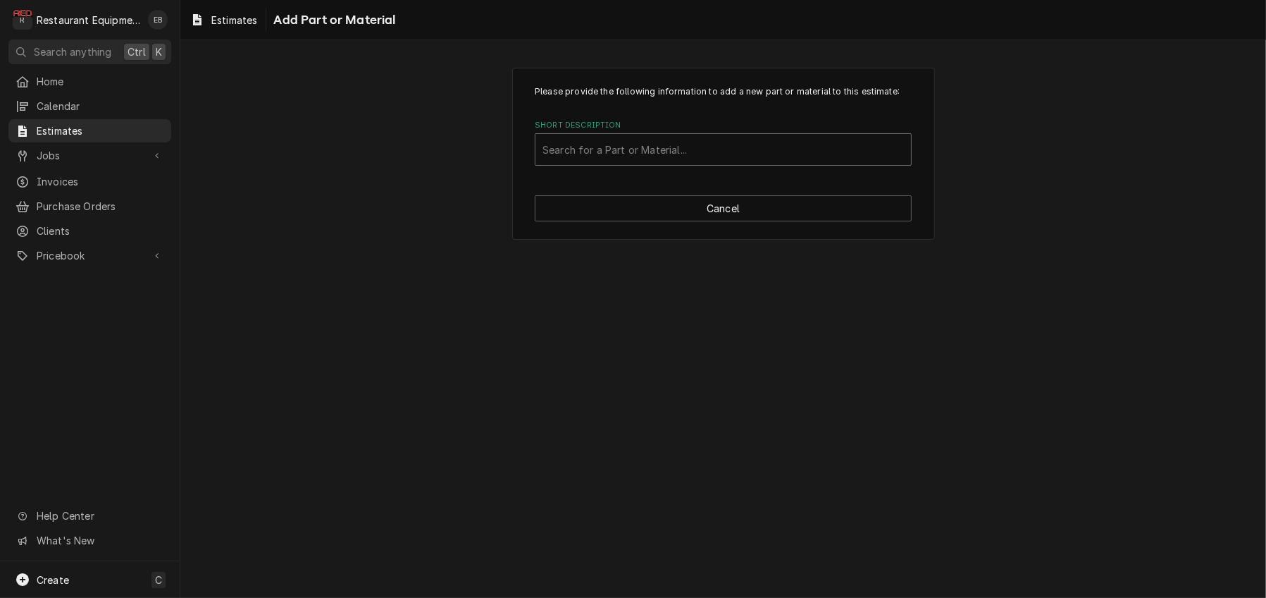
click at [669, 162] on div "Short Description" at bounding box center [724, 149] width 362 height 25
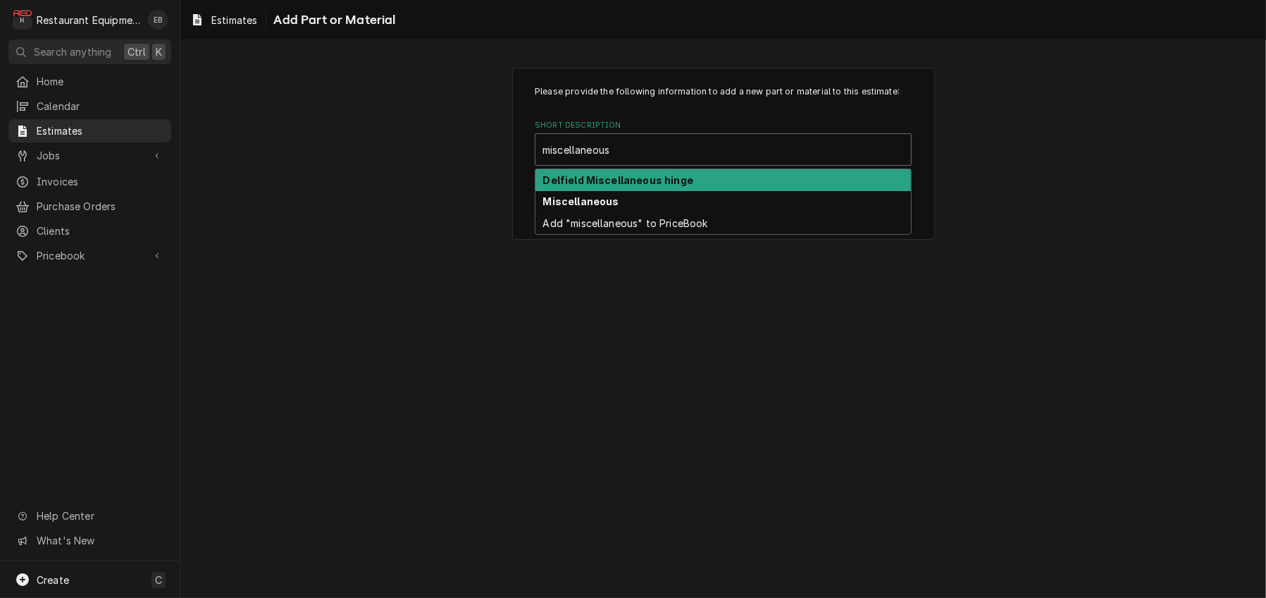
type input "miscellaneous"
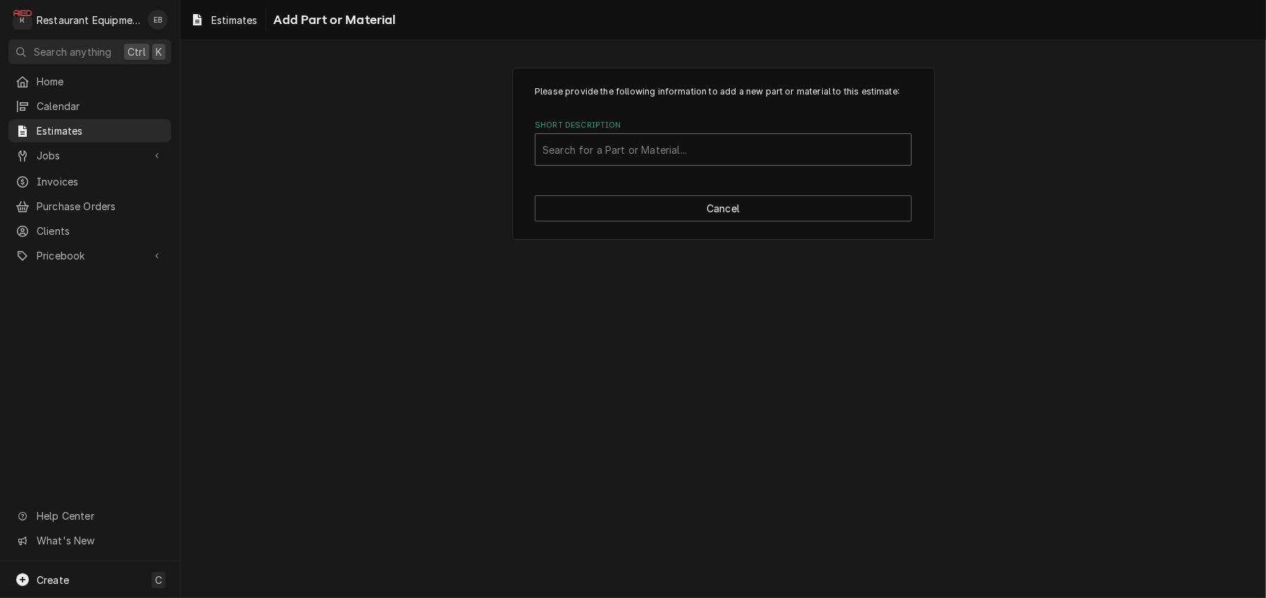
click at [598, 162] on div "Short Description" at bounding box center [724, 149] width 362 height 25
type input "1"
type input "miscellaneous"
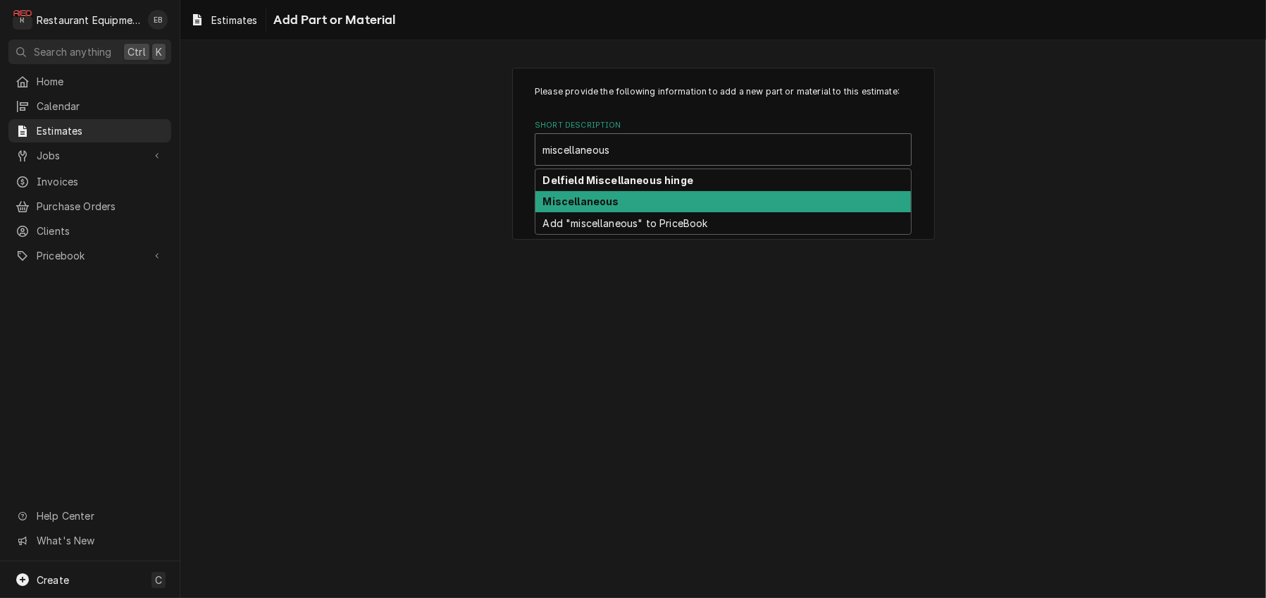
click at [608, 207] on strong "Miscellaneous" at bounding box center [581, 201] width 76 height 12
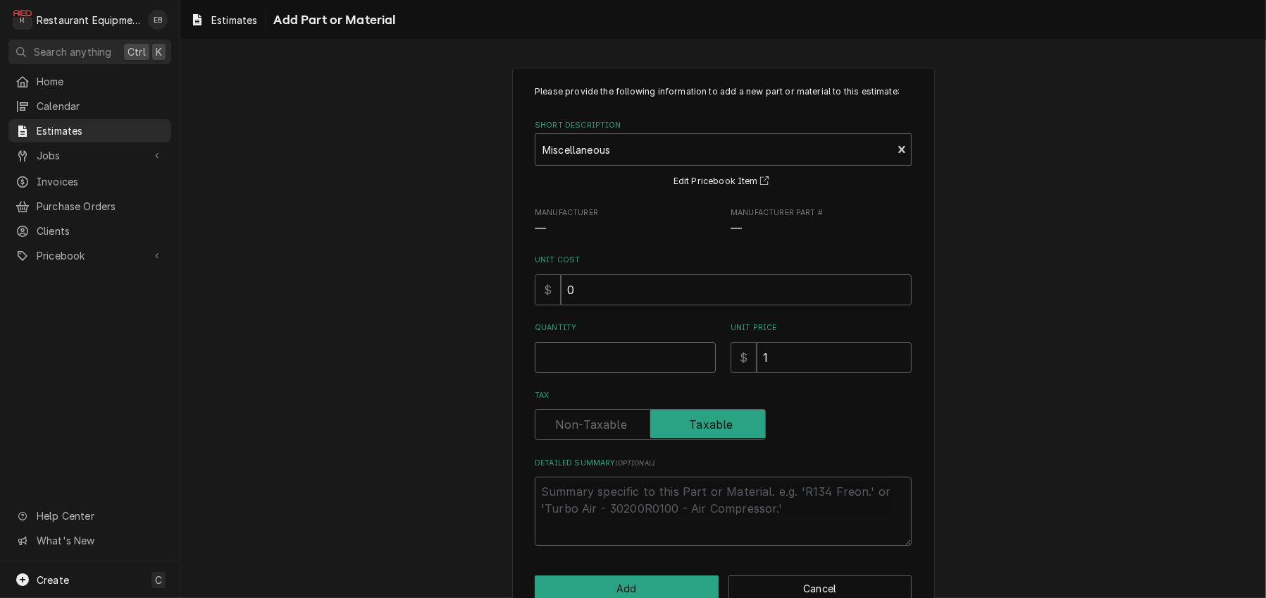
click at [586, 373] on input "Quantity" at bounding box center [625, 357] width 181 height 31
type textarea "x"
type input "1"
type textarea "x"
type input "14"
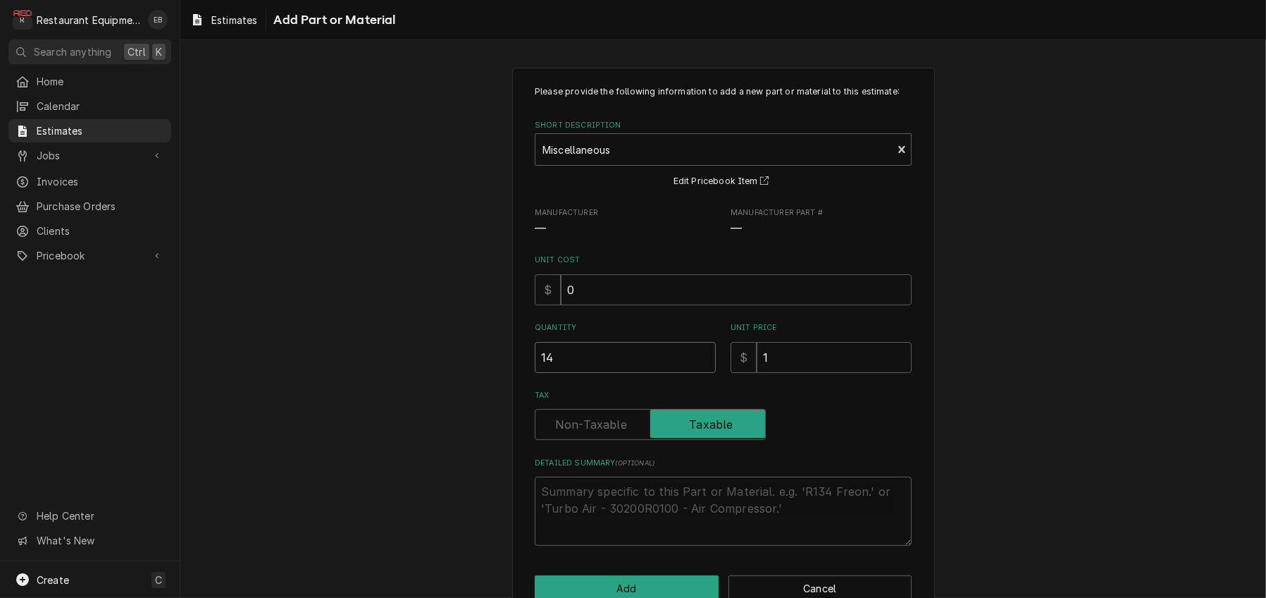
type textarea "x"
type input "14.2"
type textarea "x"
type input "14.28"
type textarea "x"
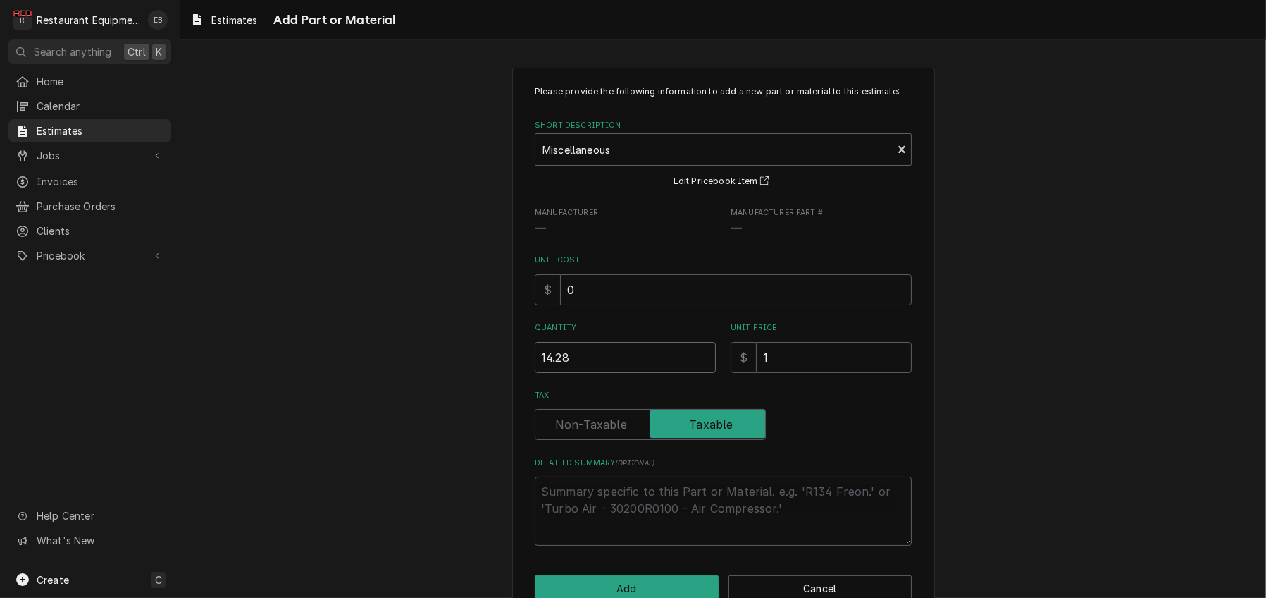
type input "14.28"
click at [848, 373] on input "1" at bounding box center [834, 357] width 155 height 31
drag, startPoint x: 492, startPoint y: 432, endPoint x: 469, endPoint y: 435, distance: 22.7
click at [469, 435] on div "Please provide the following information to add a new part or material to this …" at bounding box center [723, 343] width 1086 height 576
type textarea "x"
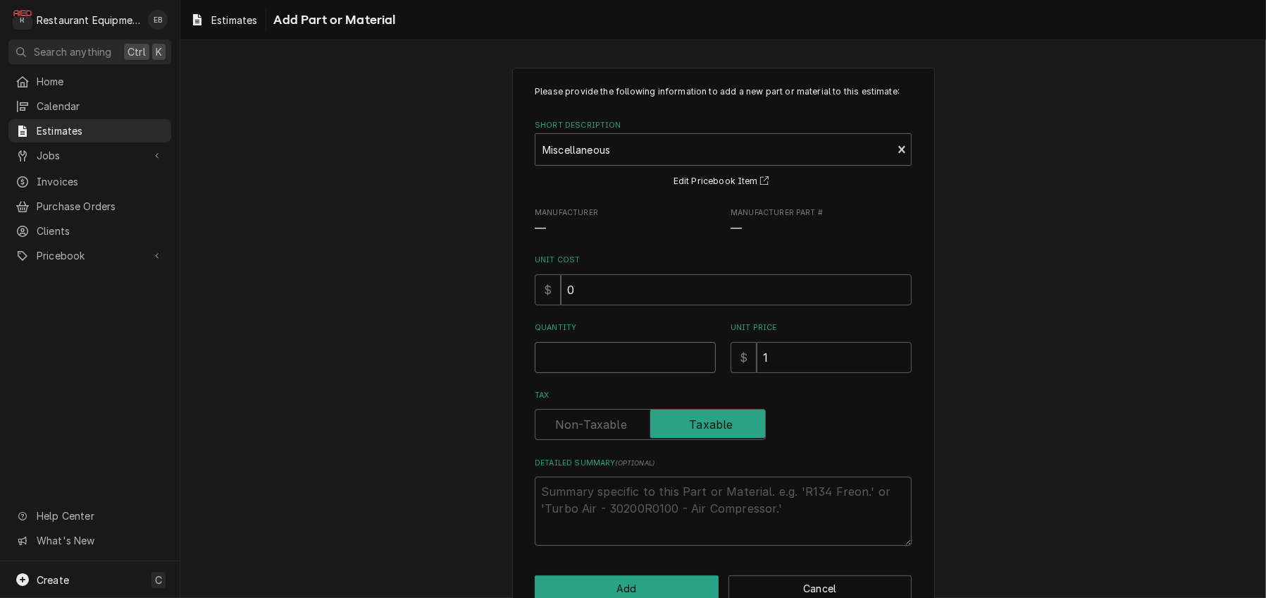
type textarea "x"
type input "1"
click at [639, 305] on input "0" at bounding box center [736, 289] width 351 height 31
type textarea "x"
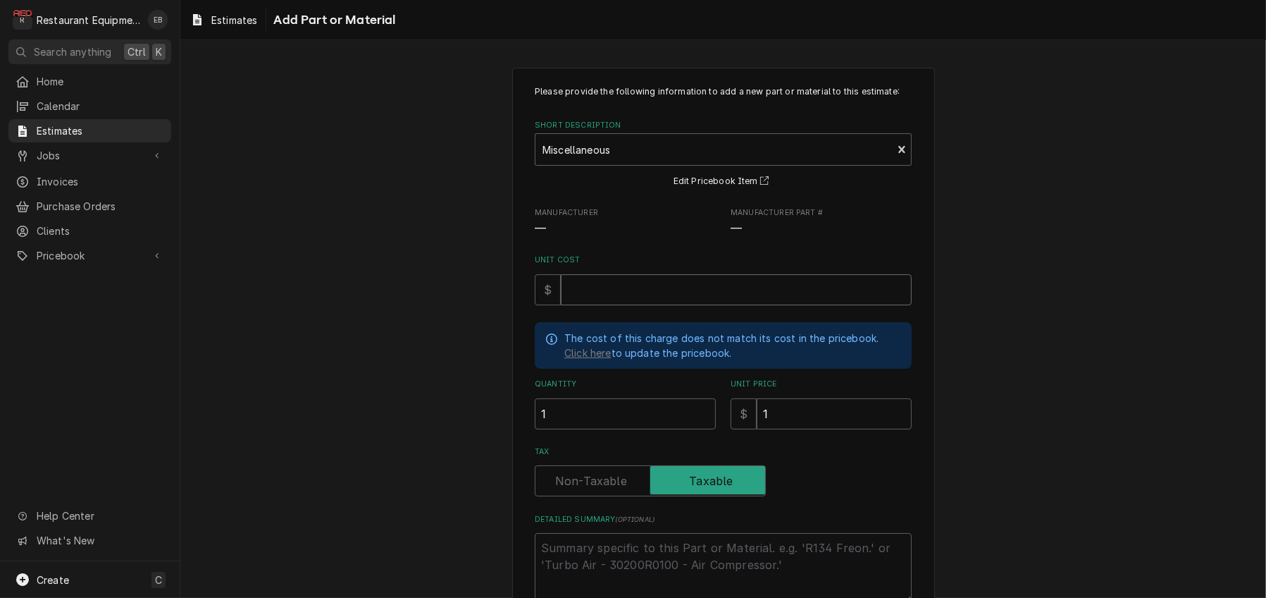
type textarea "x"
type input "1"
type textarea "x"
type input "14"
type textarea "x"
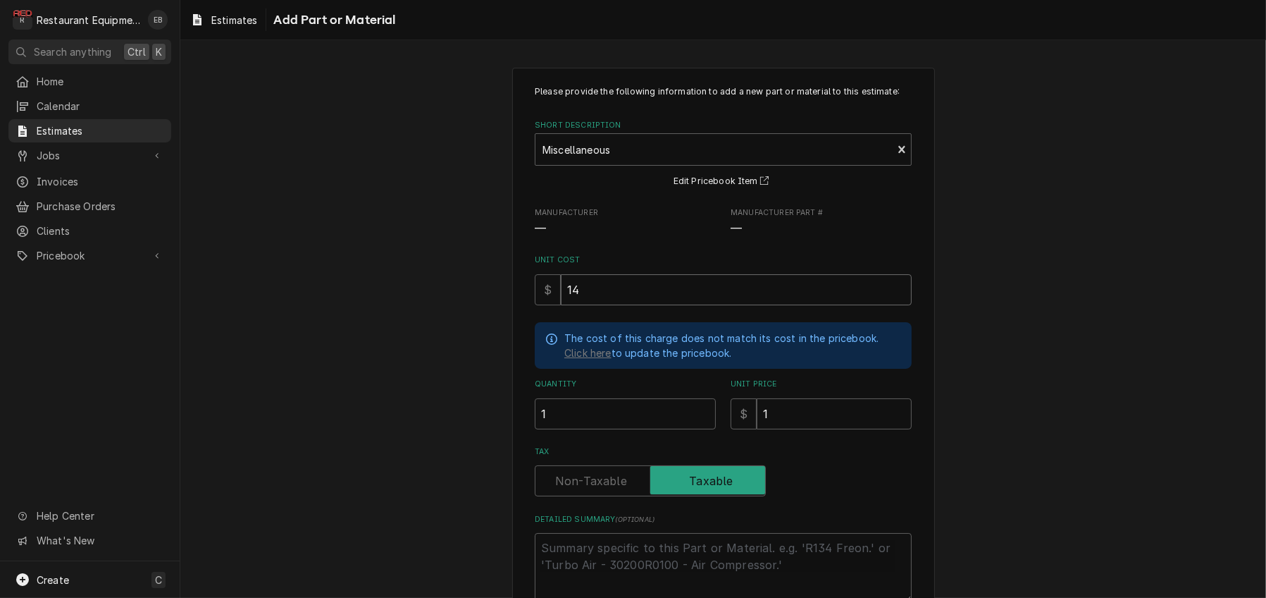
type input "14.2"
type textarea "x"
type input "14.28"
type textarea "x"
type input "14.28"
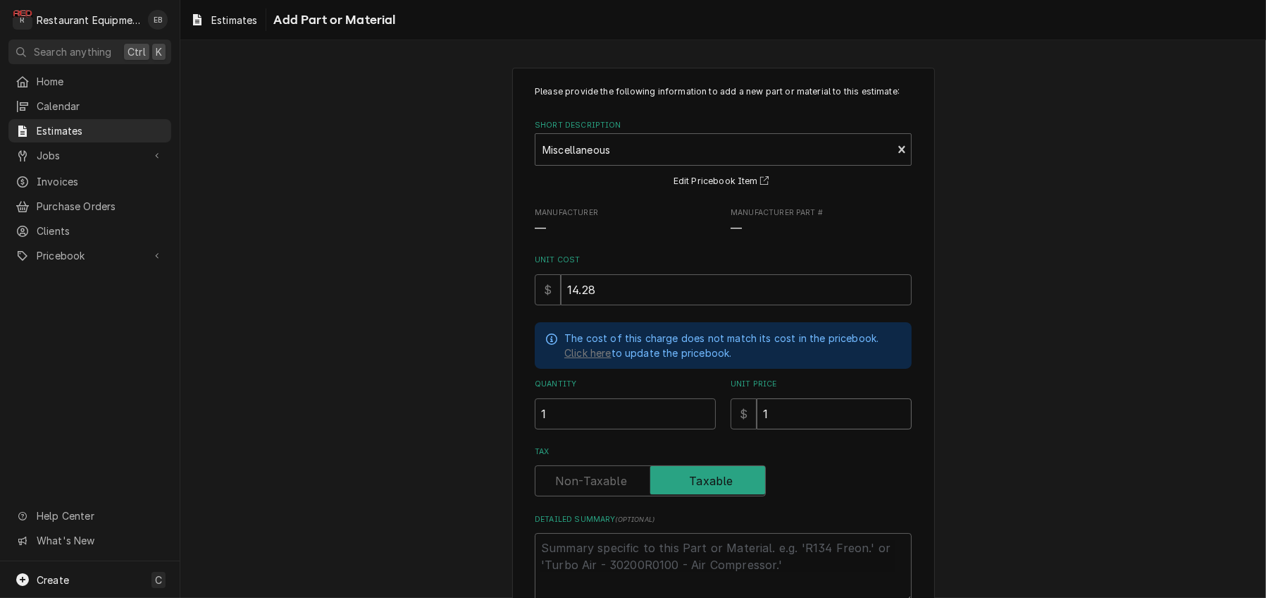
click at [829, 429] on input "1" at bounding box center [834, 413] width 155 height 31
type textarea "x"
type input "2"
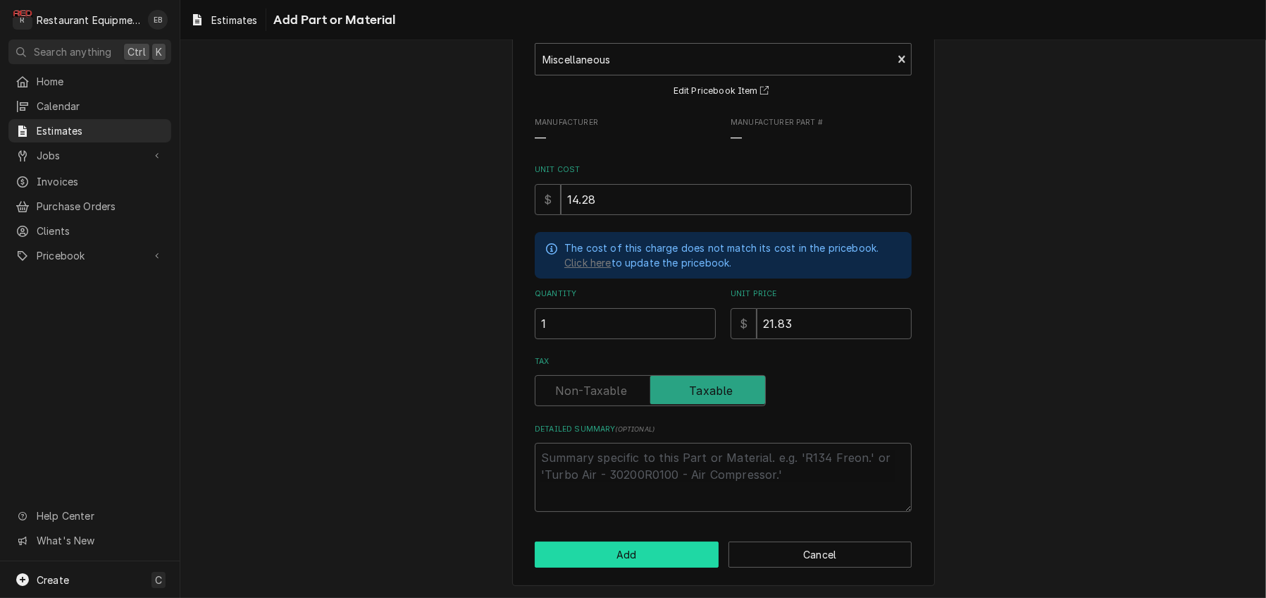
click at [654, 557] on button "Add" at bounding box center [627, 554] width 184 height 26
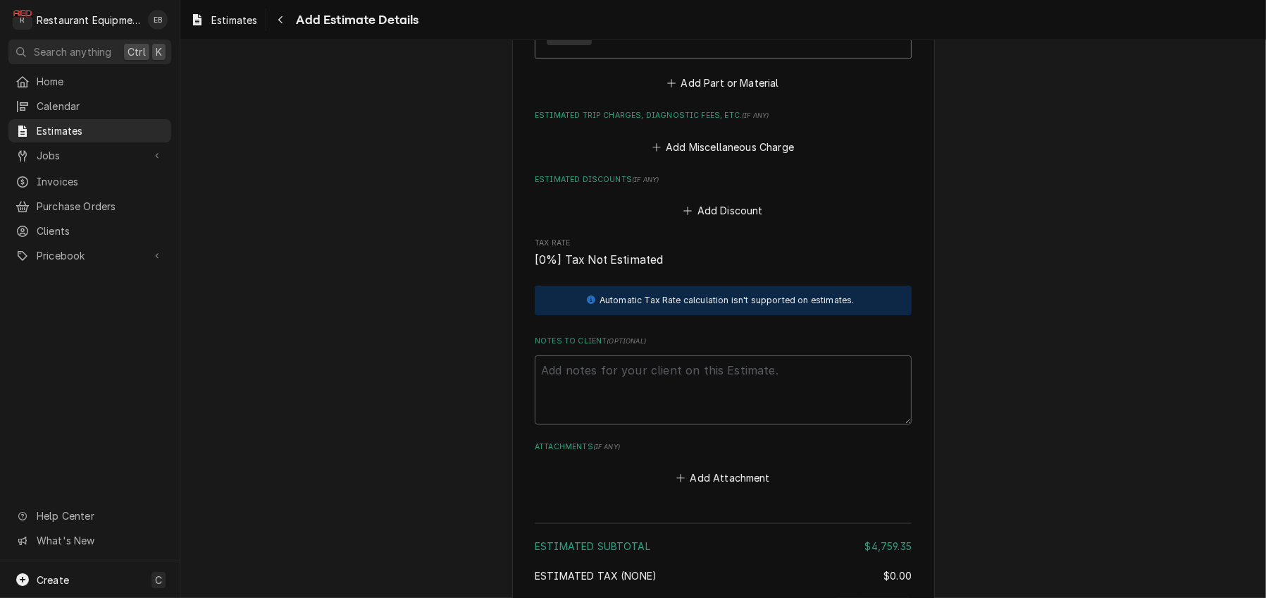
scroll to position [3113, 0]
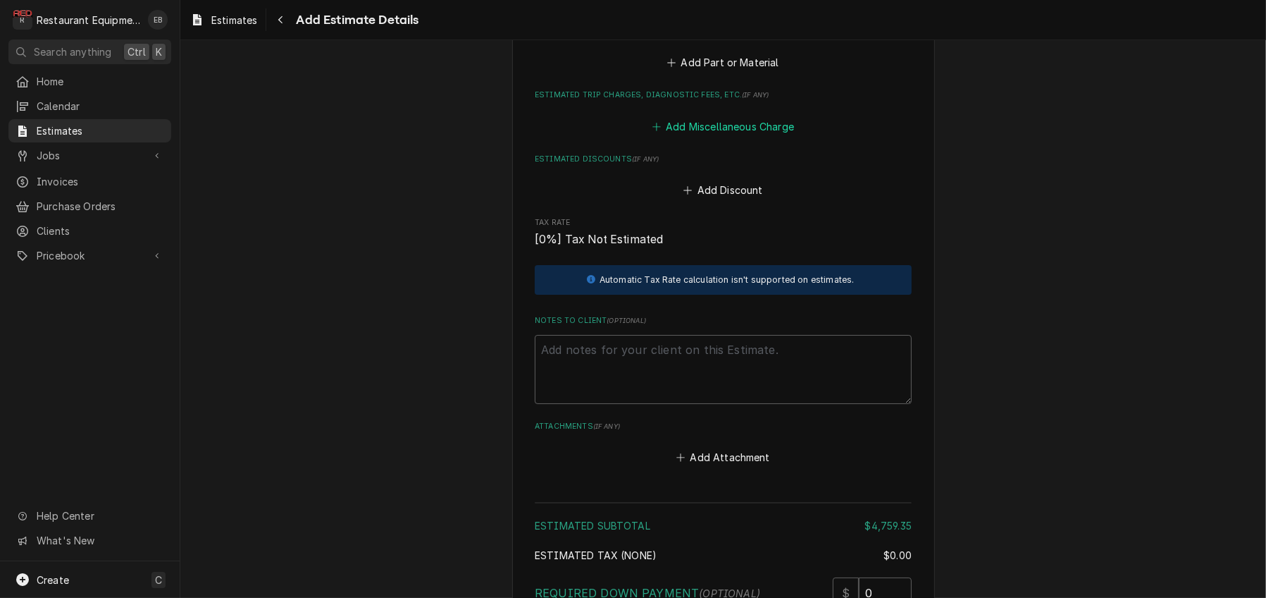
click at [728, 136] on button "Add Miscellaneous Charge" at bounding box center [723, 126] width 147 height 20
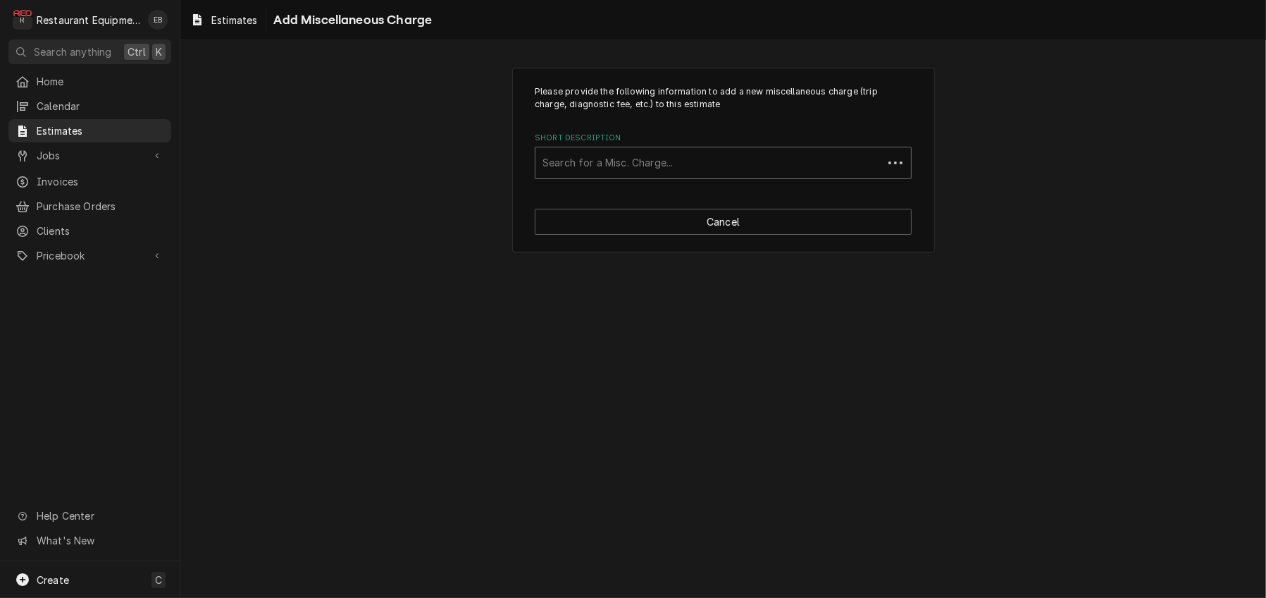
click at [715, 173] on div "Short Description" at bounding box center [709, 162] width 333 height 25
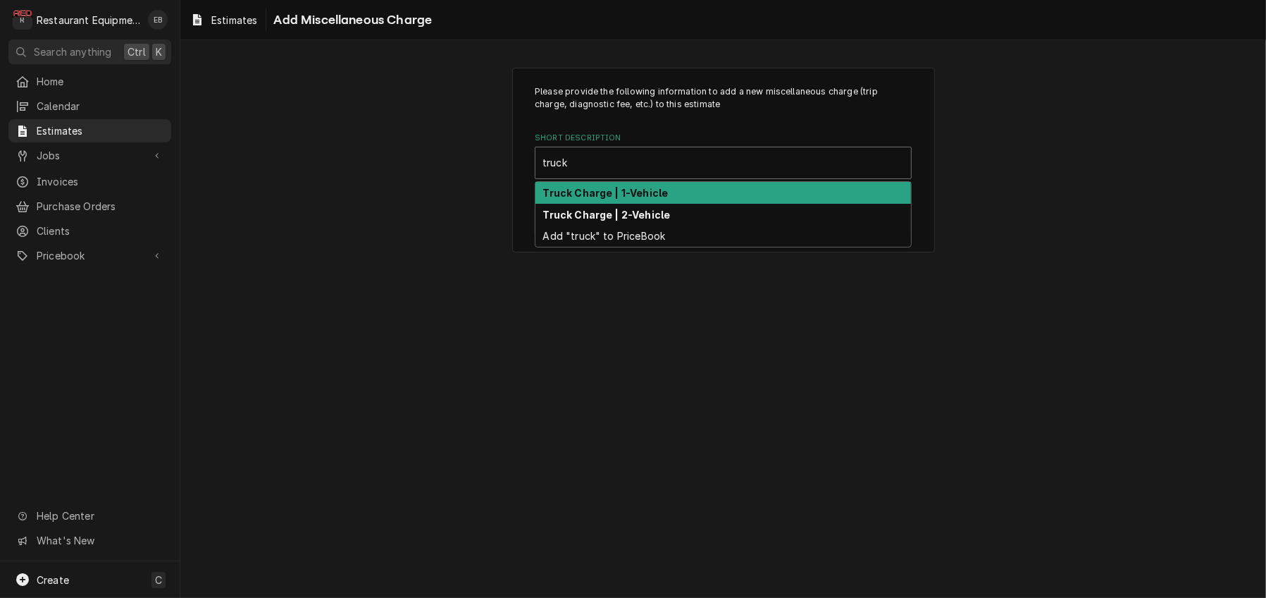
click at [603, 199] on strong "Truck Charge | 1-Vehicle" at bounding box center [605, 193] width 125 height 12
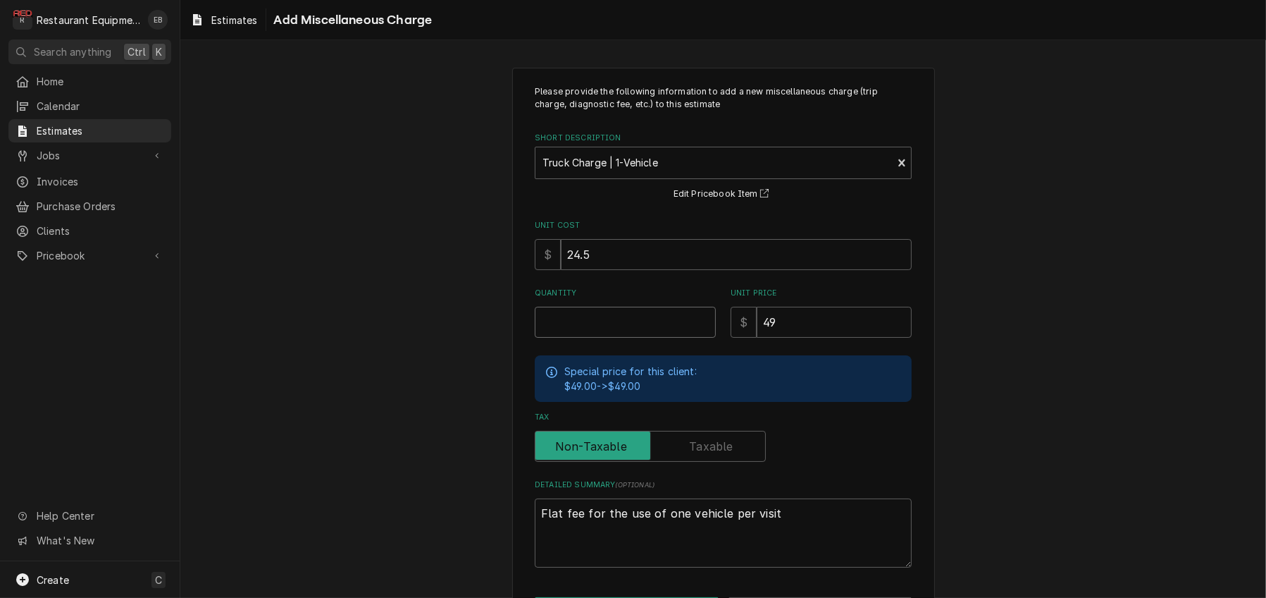
click at [617, 338] on input "Quantity" at bounding box center [625, 322] width 181 height 31
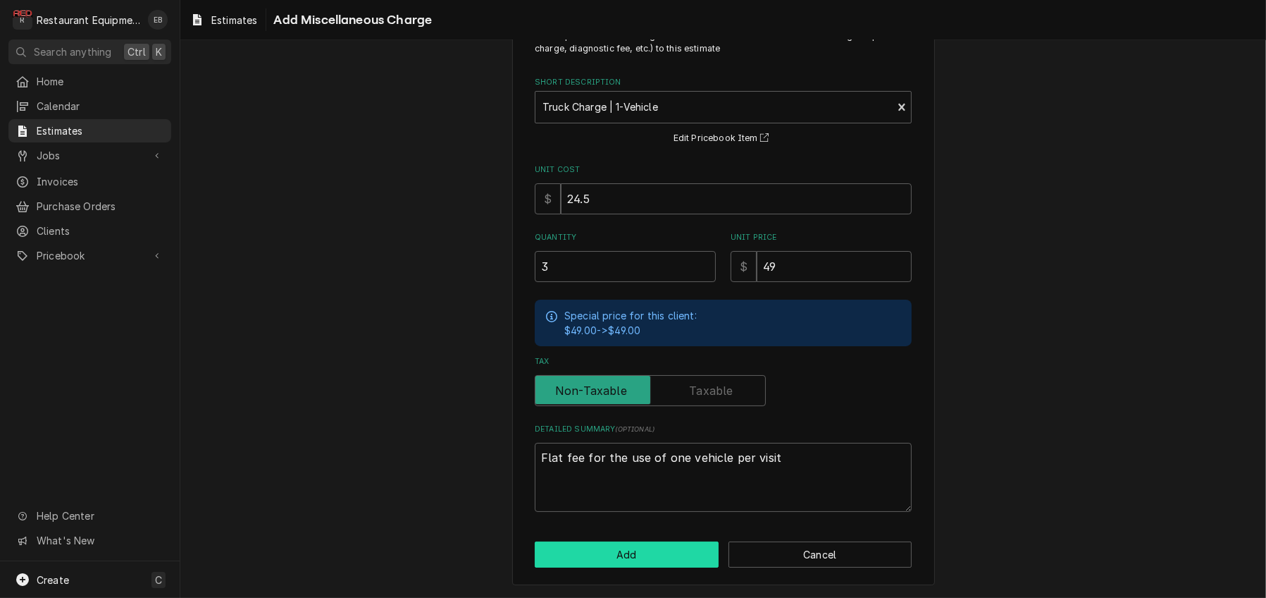
click at [668, 546] on button "Add" at bounding box center [627, 554] width 184 height 26
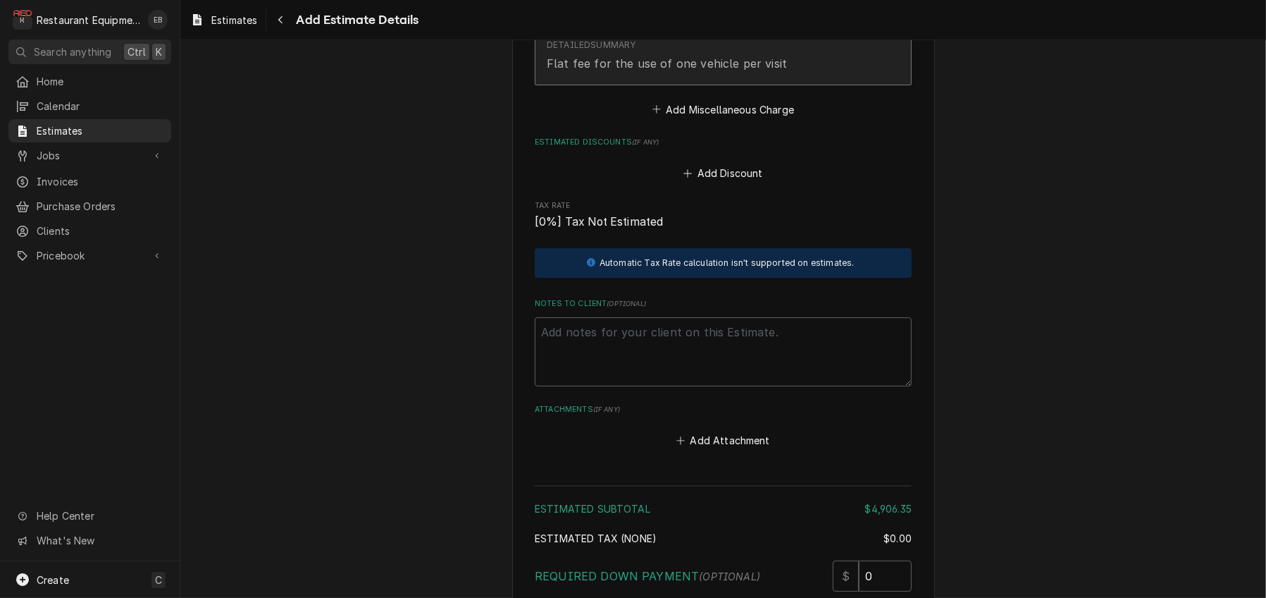
scroll to position [3330, 0]
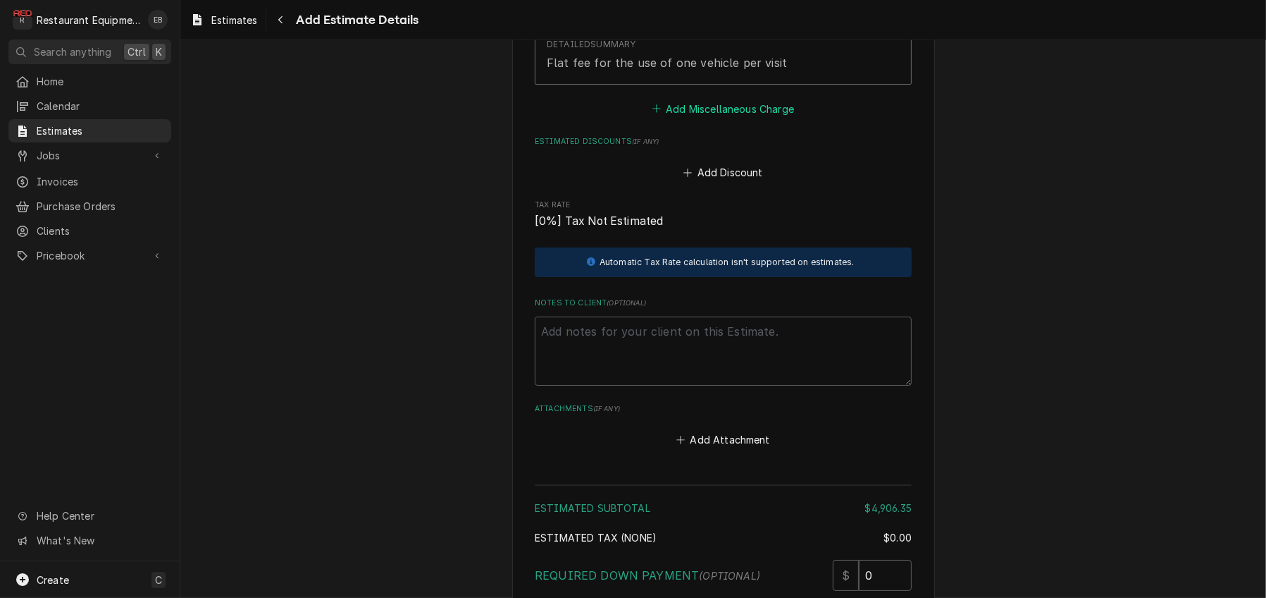
click at [730, 118] on button "Add Miscellaneous Charge" at bounding box center [723, 109] width 147 height 20
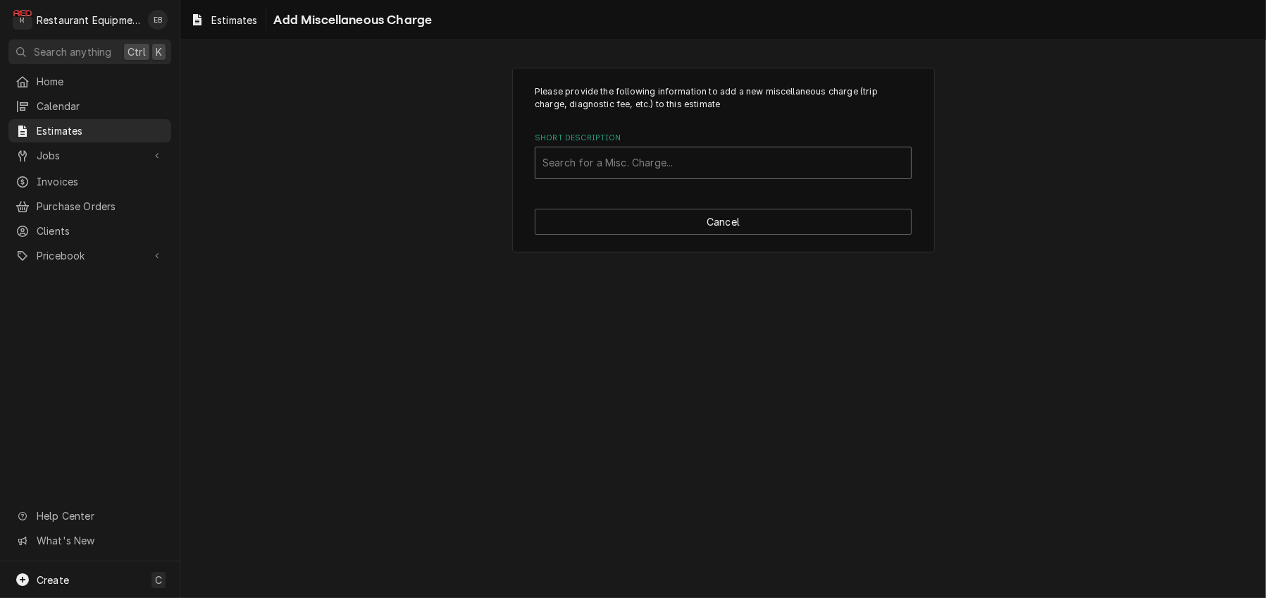
click at [695, 175] on div "Short Description" at bounding box center [724, 162] width 362 height 25
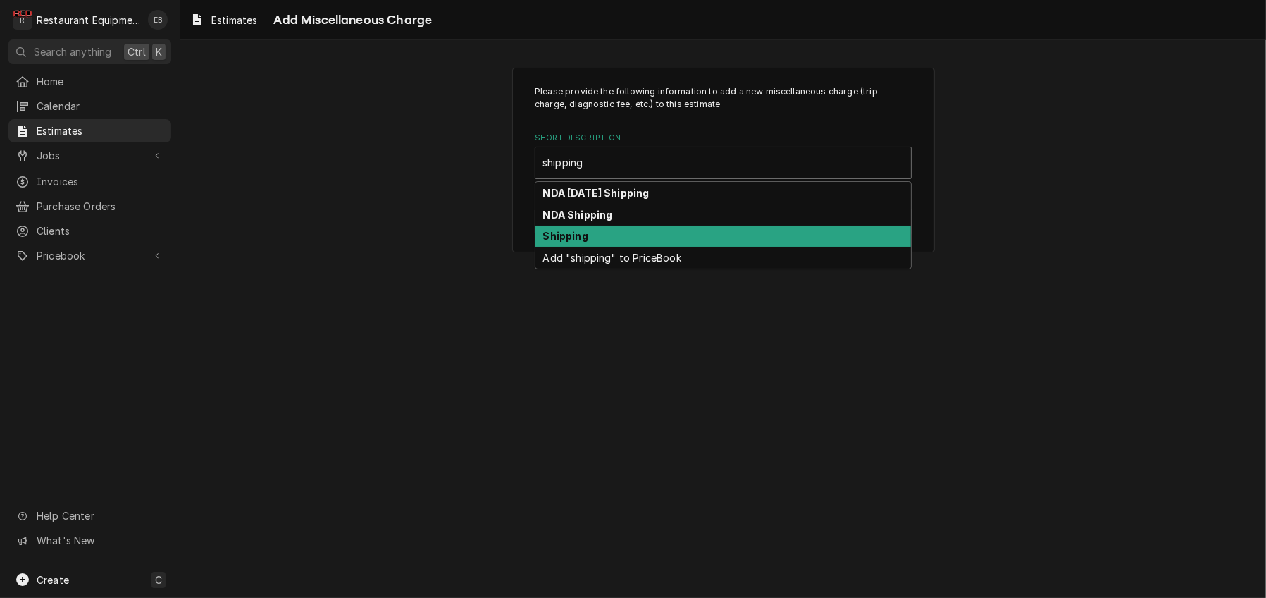
click at [581, 242] on strong "Shipping" at bounding box center [565, 236] width 45 height 12
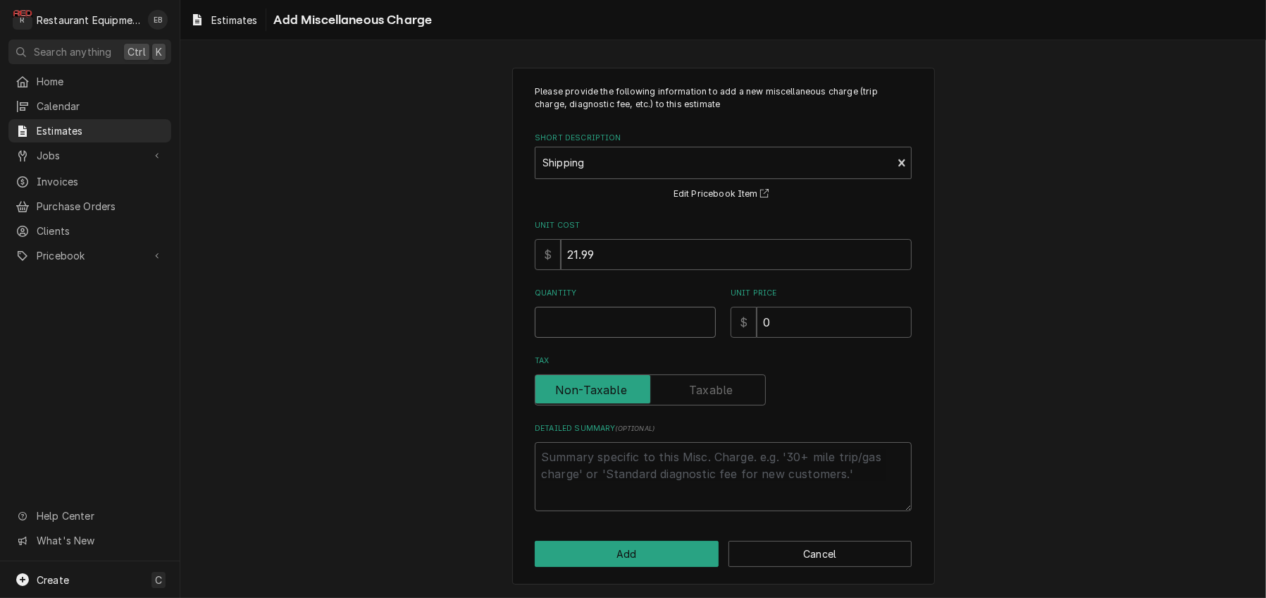
click at [609, 338] on input "Quantity" at bounding box center [625, 322] width 181 height 31
drag, startPoint x: 595, startPoint y: 286, endPoint x: 551, endPoint y: 279, distance: 44.3
click at [561, 270] on input "21.99" at bounding box center [736, 254] width 351 height 31
click at [608, 338] on input "Quantity" at bounding box center [625, 322] width 181 height 31
click at [791, 338] on input "0" at bounding box center [834, 322] width 155 height 31
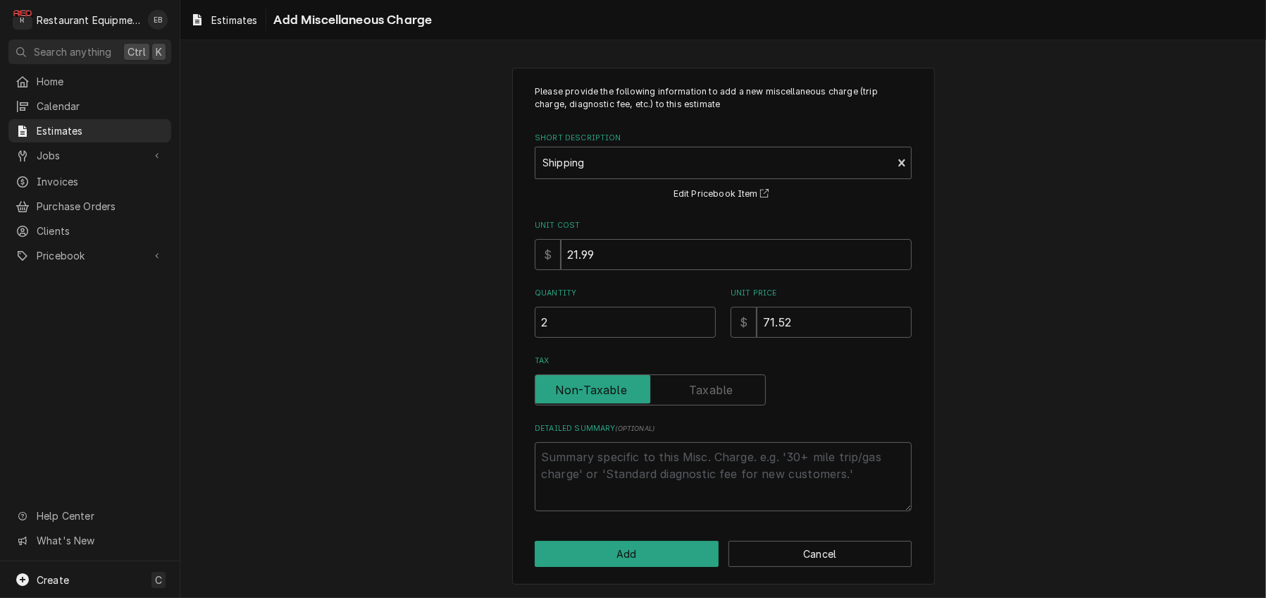
scroll to position [58, 0]
click at [663, 551] on button "Add" at bounding box center [627, 554] width 184 height 26
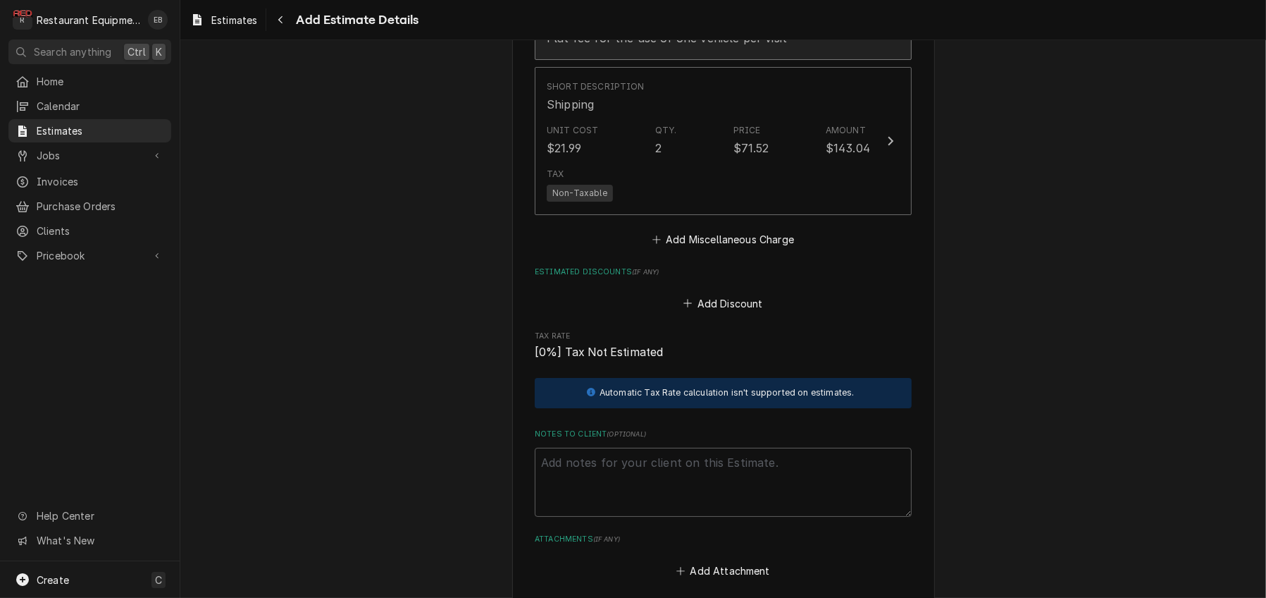
scroll to position [3359, 0]
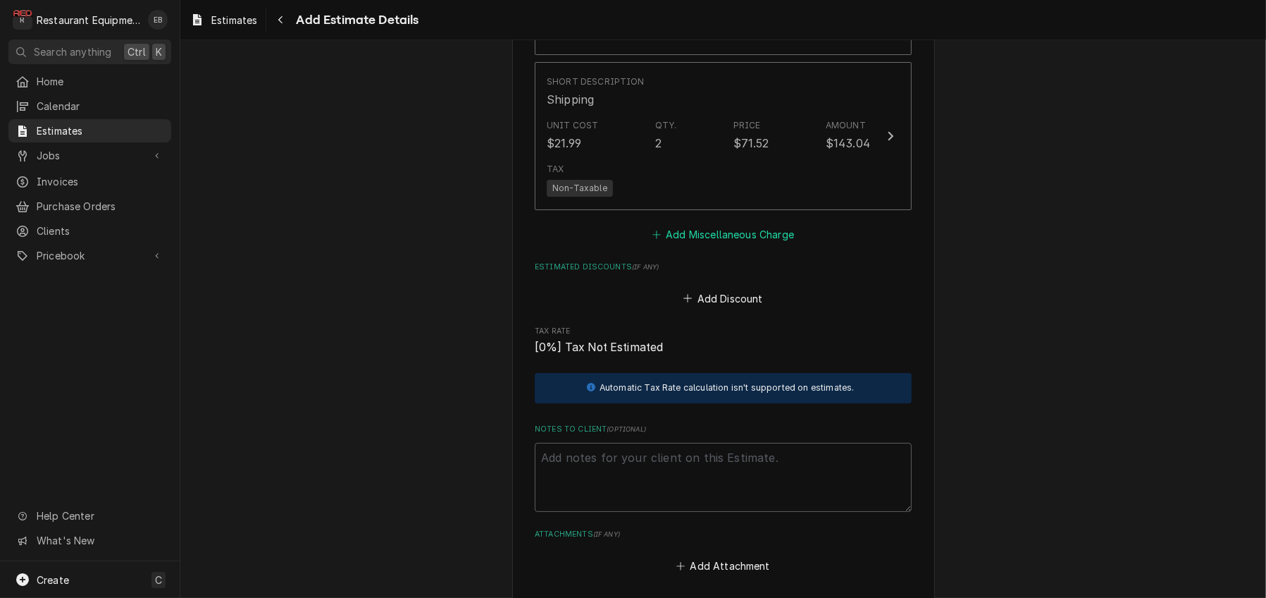
click at [765, 245] on button "Add Miscellaneous Charge" at bounding box center [723, 235] width 147 height 20
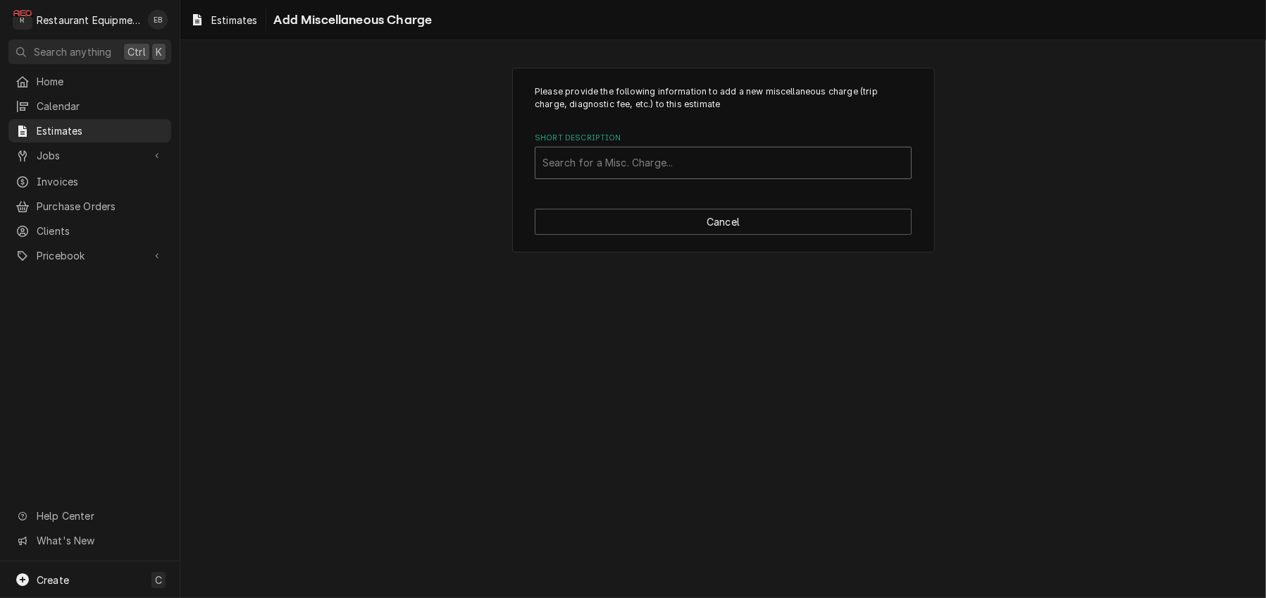
click at [660, 175] on div "Short Description" at bounding box center [724, 162] width 362 height 25
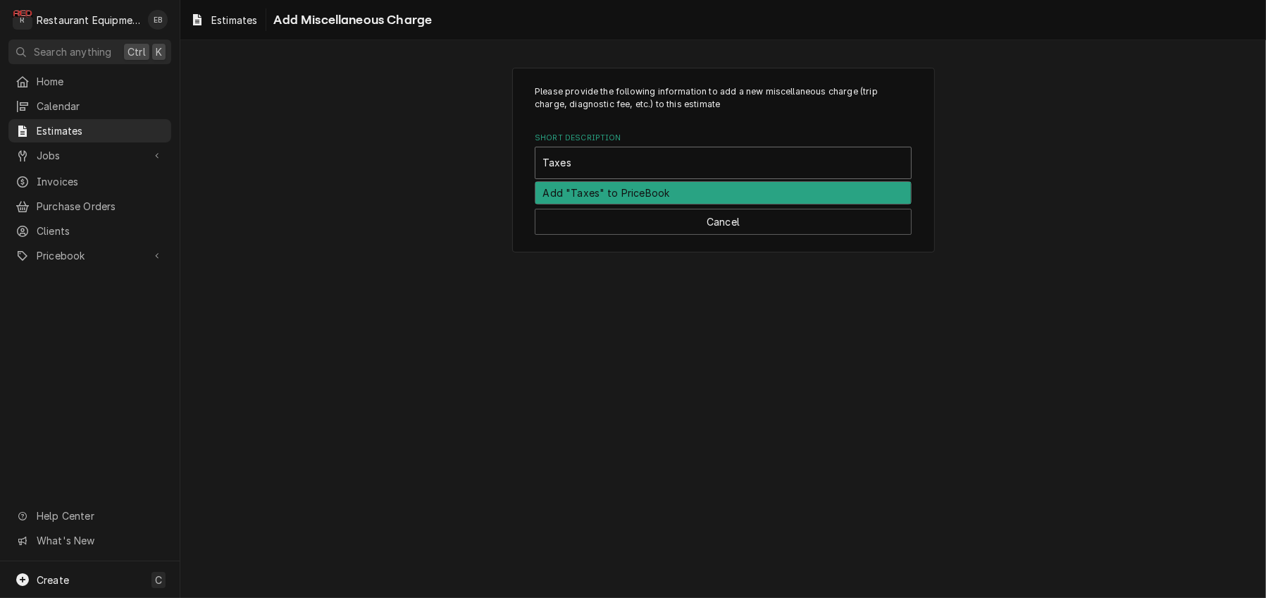
click at [638, 204] on div "Add "Taxes" to PriceBook" at bounding box center [724, 193] width 376 height 22
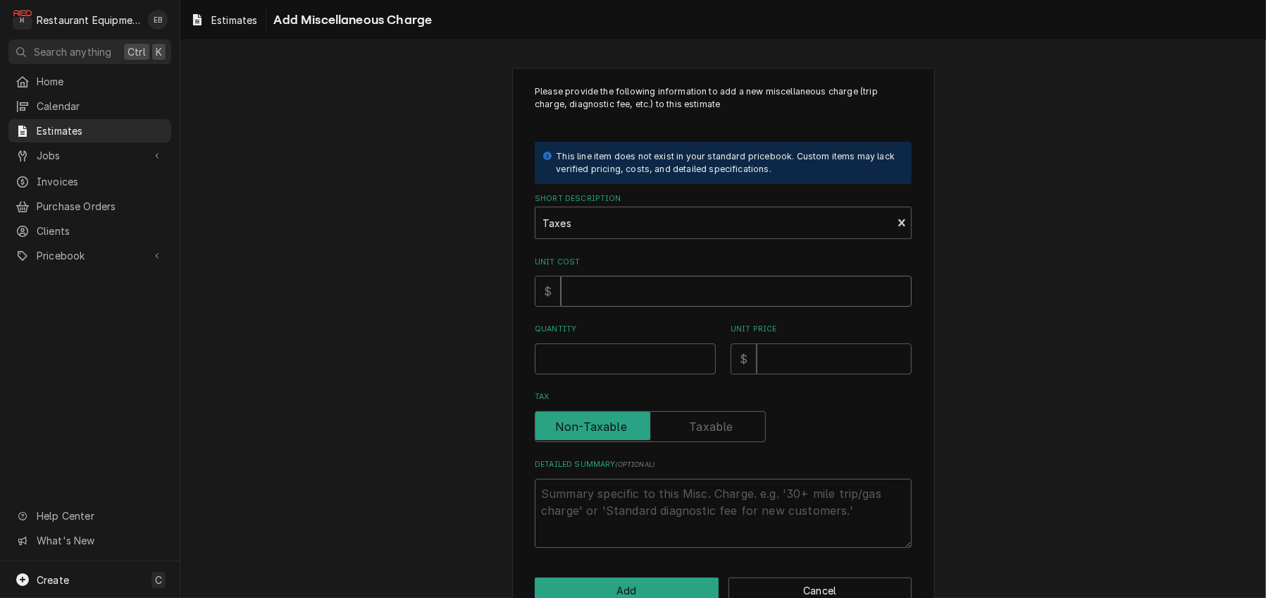
click at [623, 307] on input "Unit Cost" at bounding box center [736, 291] width 351 height 31
click at [607, 374] on input "Quantity" at bounding box center [625, 358] width 181 height 31
click at [812, 374] on input "Unit Price" at bounding box center [834, 358] width 155 height 31
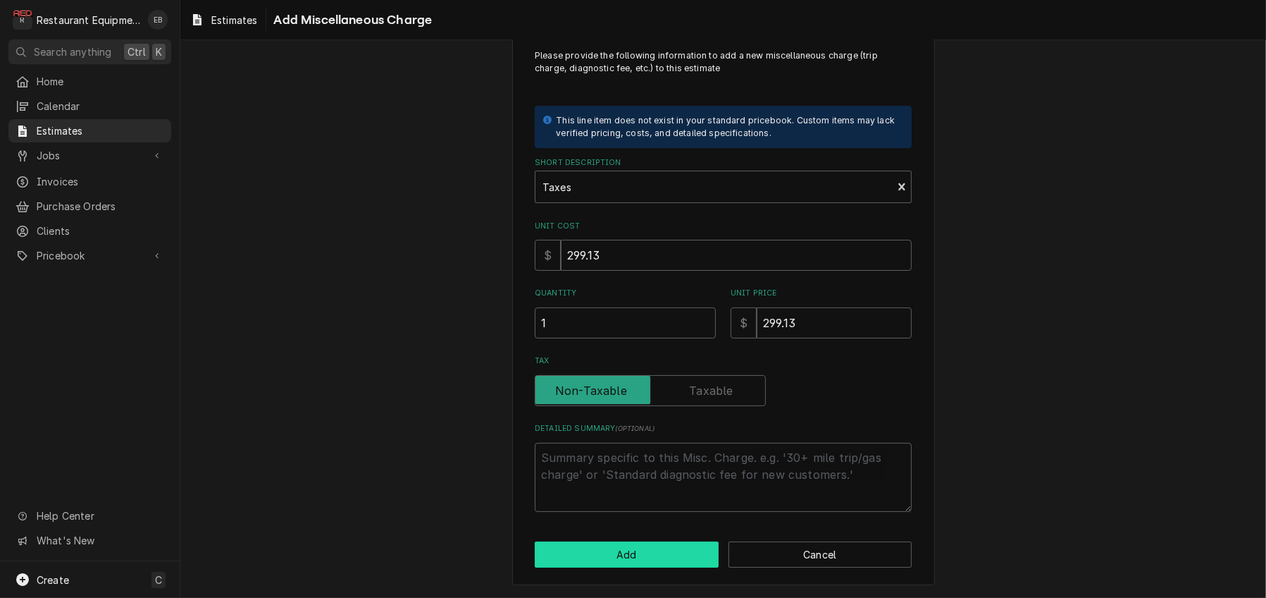
click at [679, 557] on button "Add" at bounding box center [627, 554] width 184 height 26
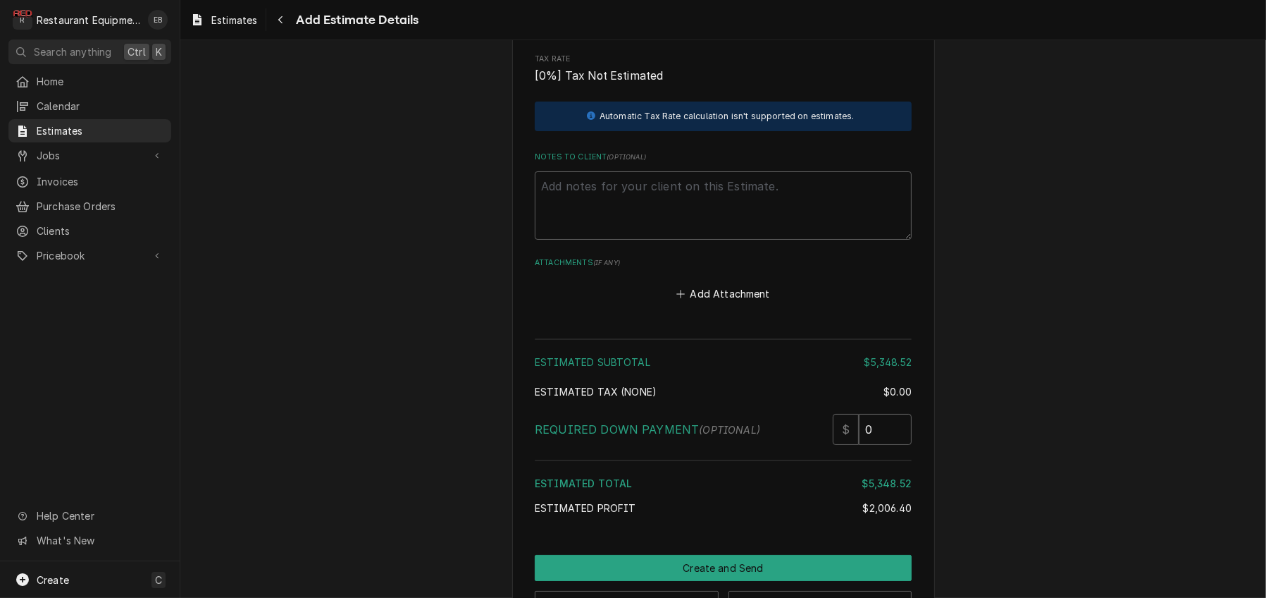
scroll to position [3858, 0]
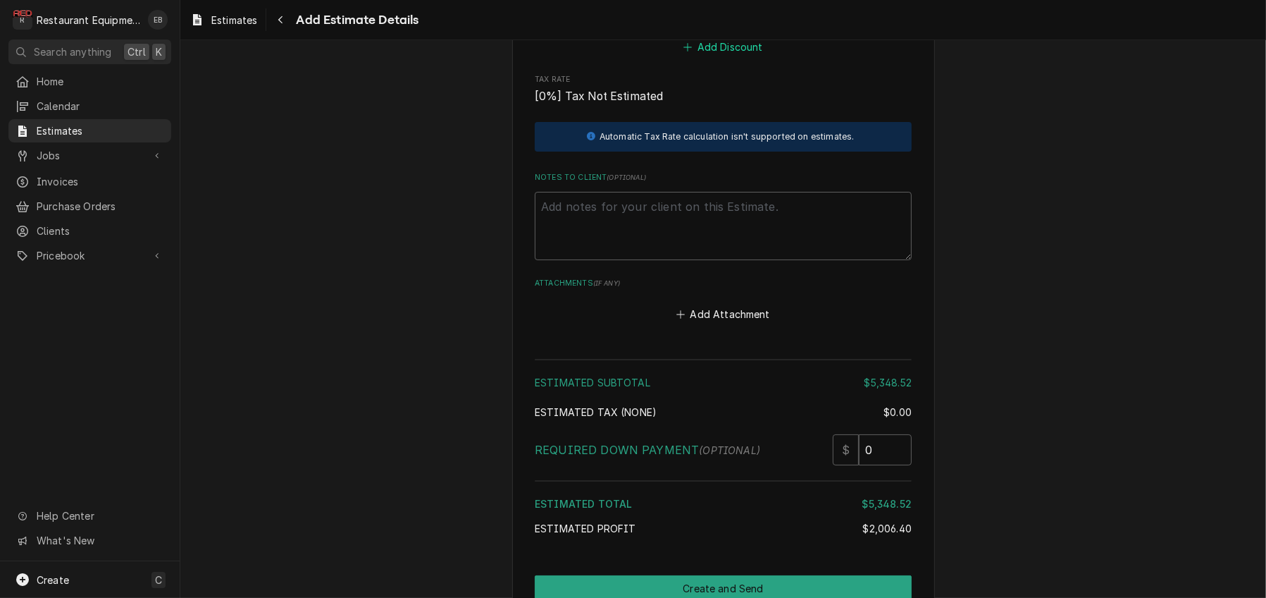
click at [722, 57] on button "Add Discount" at bounding box center [723, 47] width 84 height 20
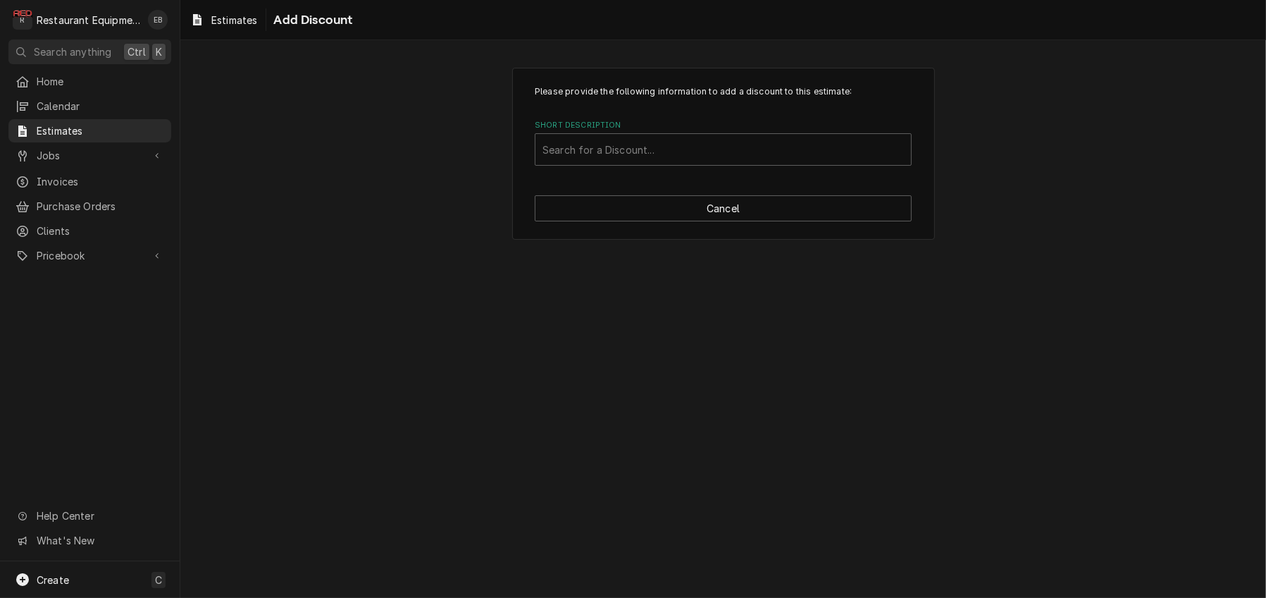
click at [686, 211] on div "Please provide the following information to add a discount to this estimate: Sh…" at bounding box center [723, 154] width 423 height 172
click at [688, 221] on button "Cancel" at bounding box center [723, 208] width 377 height 26
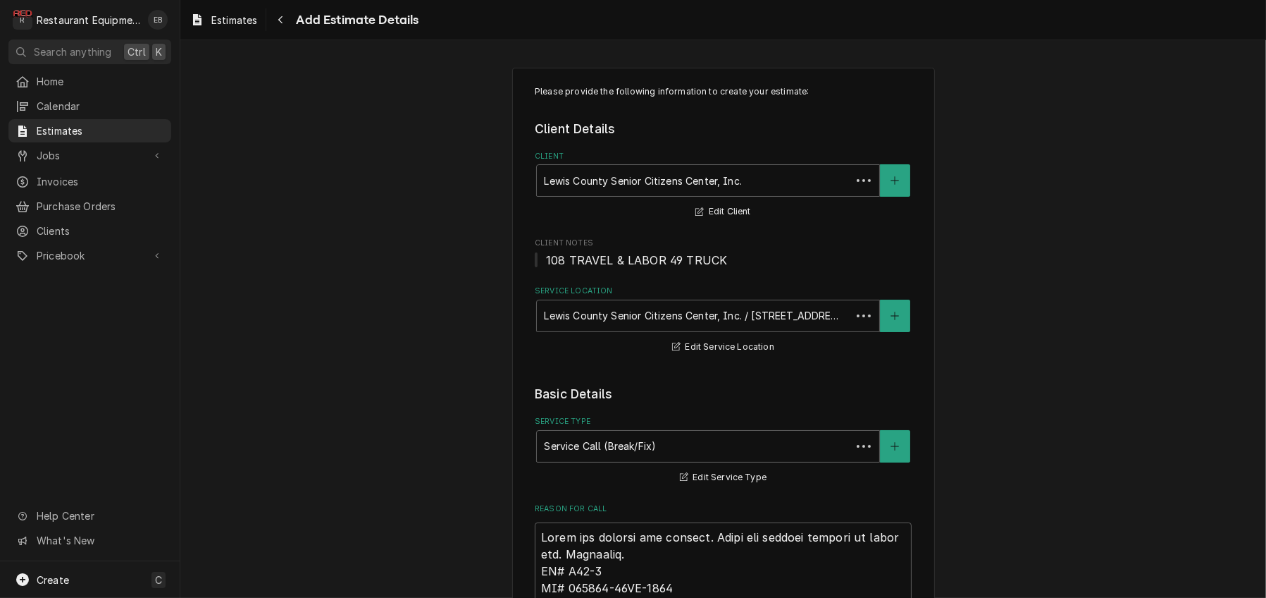
scroll to position [3840, 0]
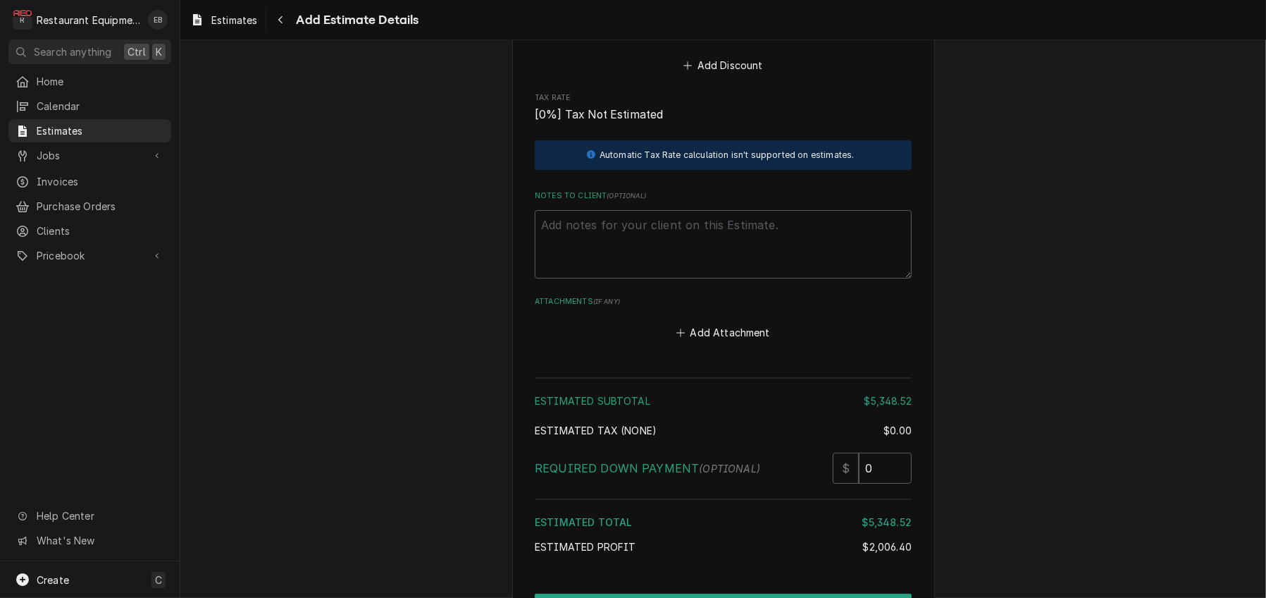
click at [722, 11] on button "Add Miscellaneous Charge" at bounding box center [723, 2] width 147 height 20
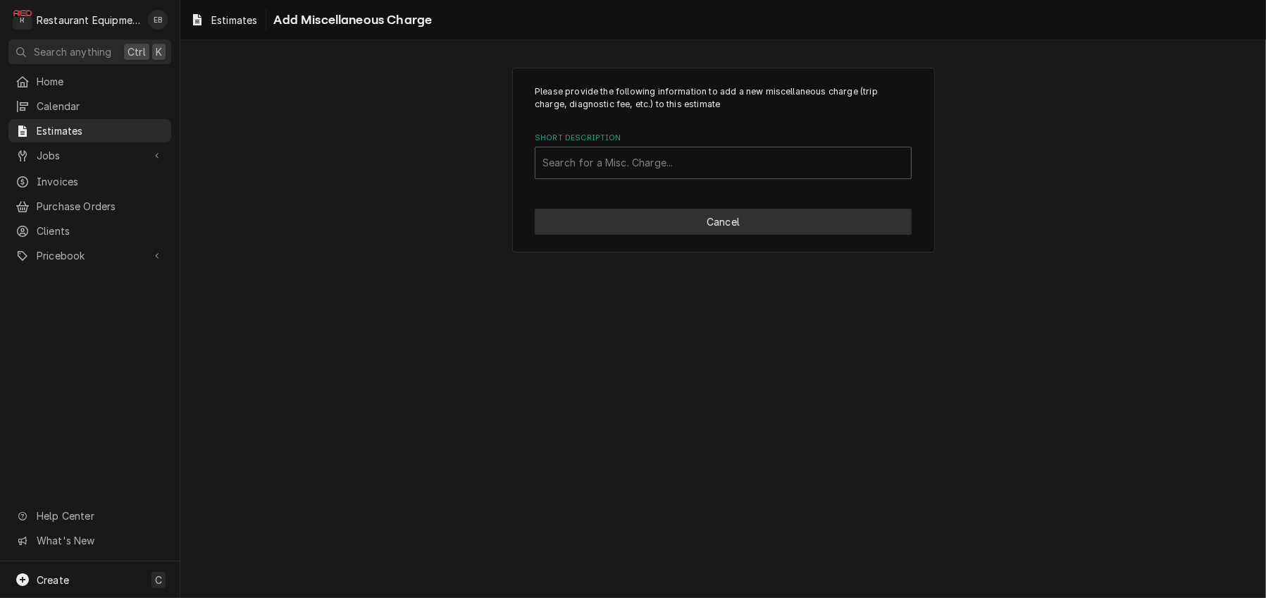
click at [727, 235] on button "Cancel" at bounding box center [723, 222] width 377 height 26
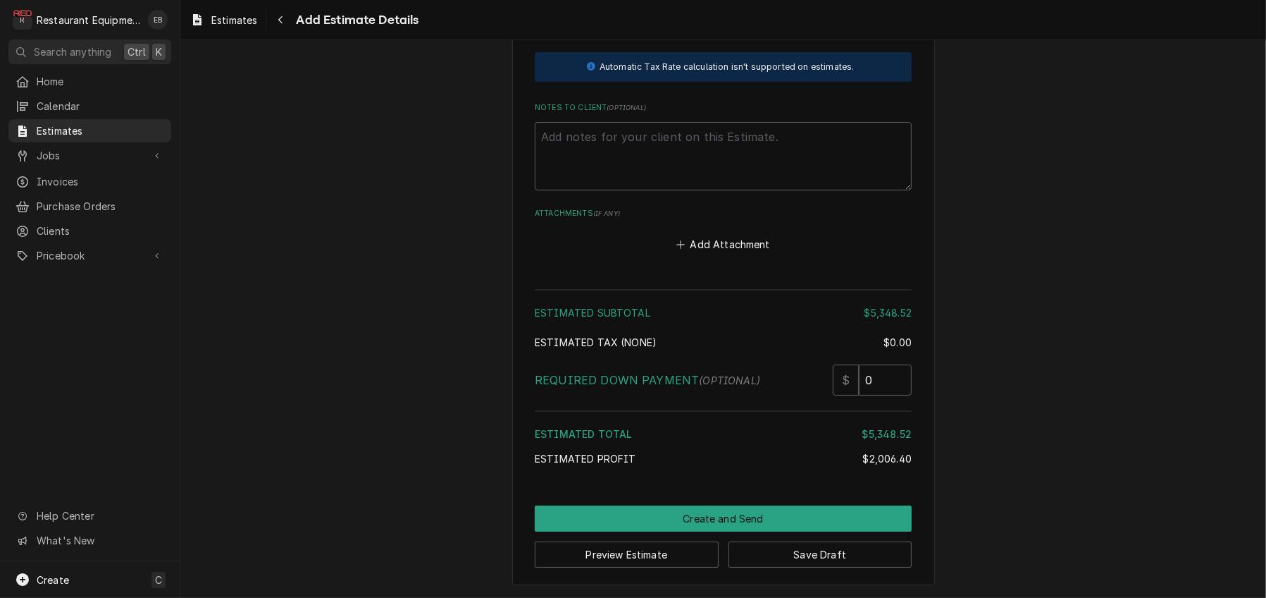
scroll to position [4103, 0]
click at [731, 254] on button "Add Attachment" at bounding box center [723, 245] width 99 height 20
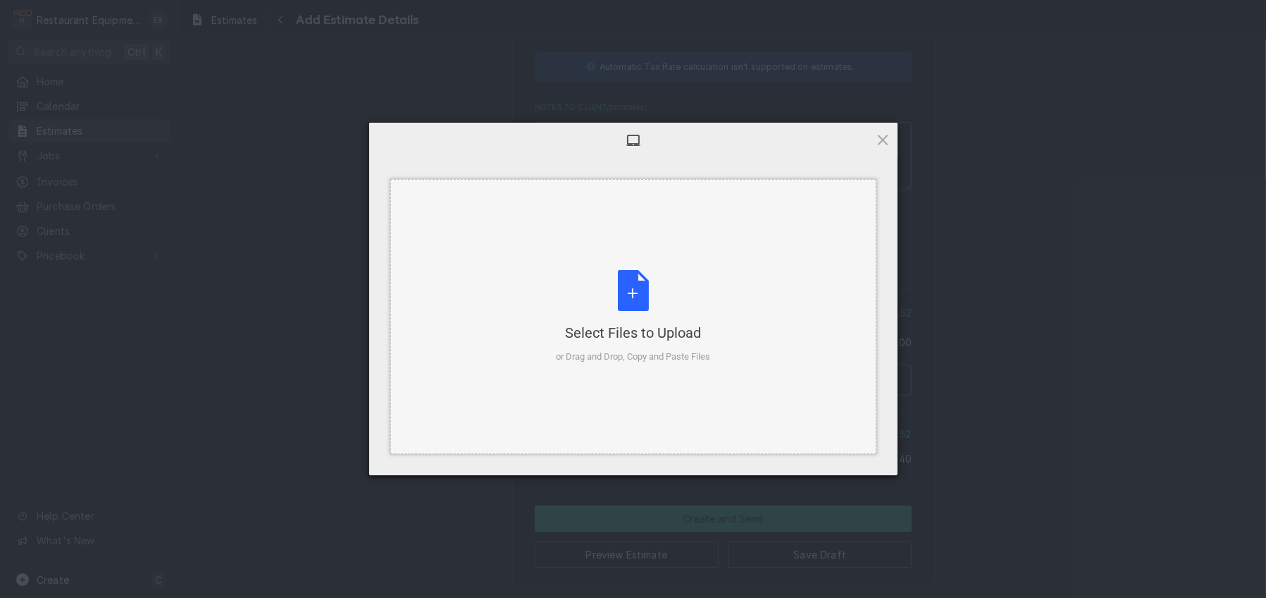
click at [615, 307] on div "Select Files to Upload or Drag and Drop, Copy and Paste Files" at bounding box center [633, 317] width 154 height 94
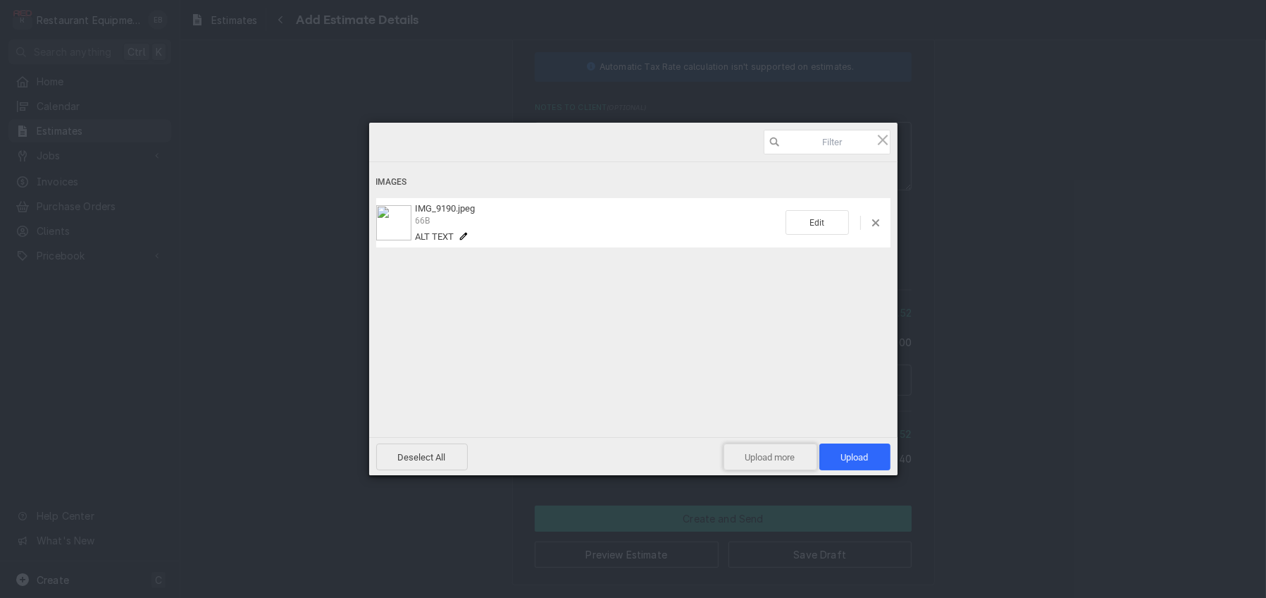
click at [776, 455] on span "Upload more" at bounding box center [771, 456] width 94 height 27
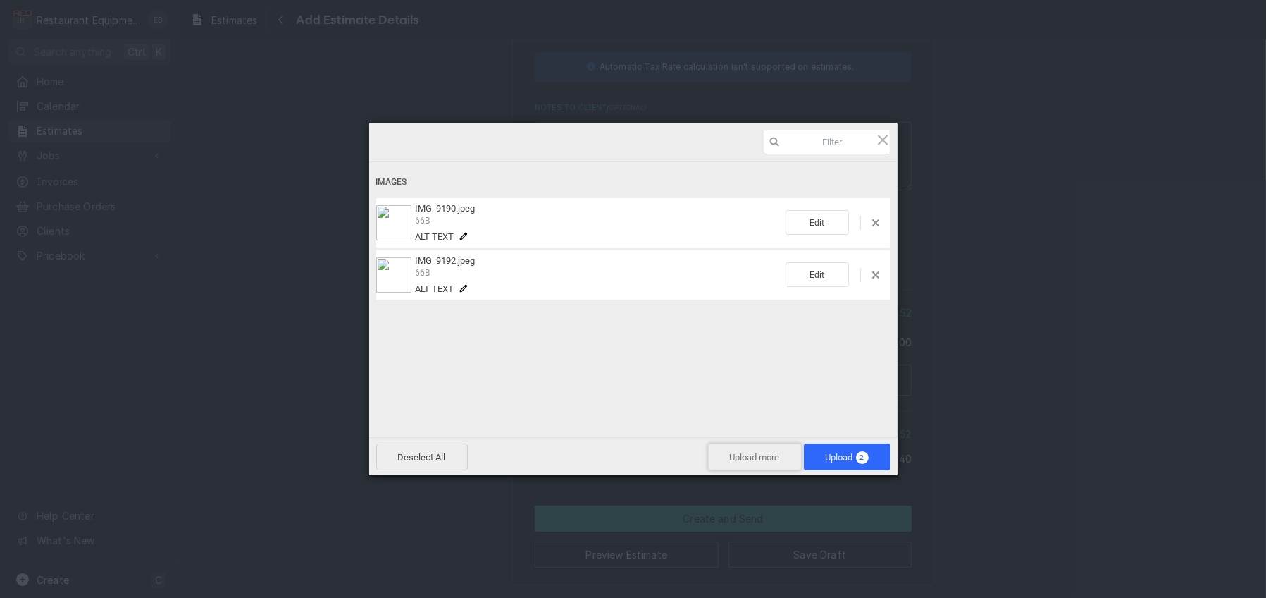
click at [735, 458] on span "Upload more" at bounding box center [755, 456] width 94 height 27
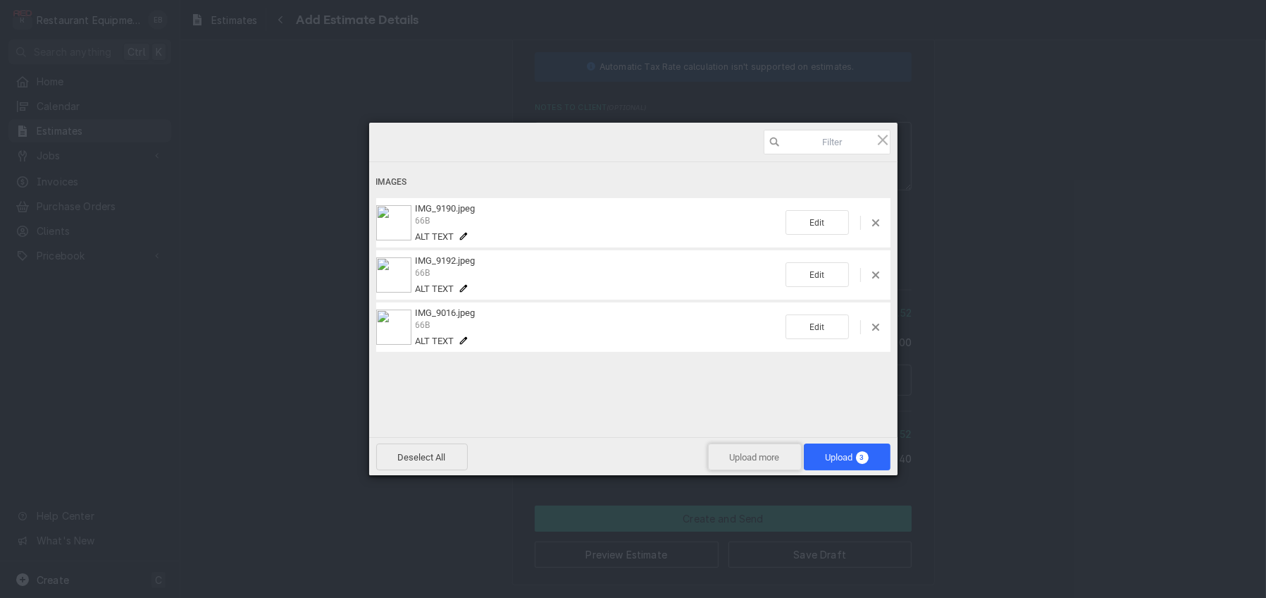
click at [750, 456] on span "Upload more" at bounding box center [755, 456] width 94 height 27
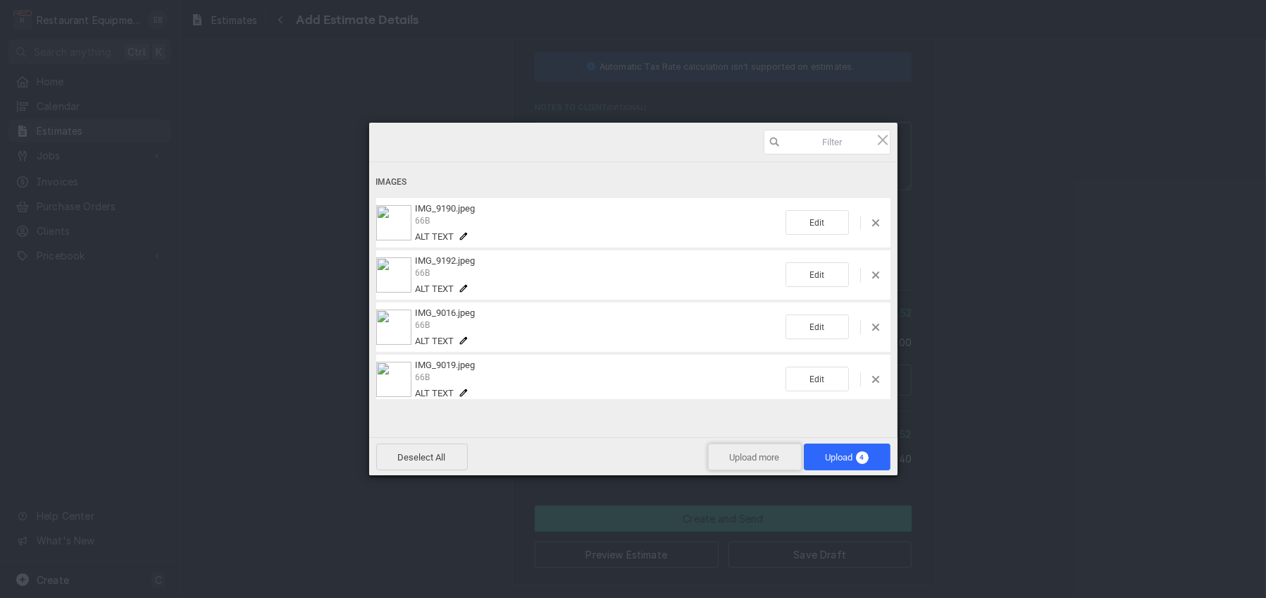
click at [759, 459] on span "Upload more" at bounding box center [755, 456] width 94 height 27
click at [749, 457] on span "Upload more" at bounding box center [755, 456] width 94 height 27
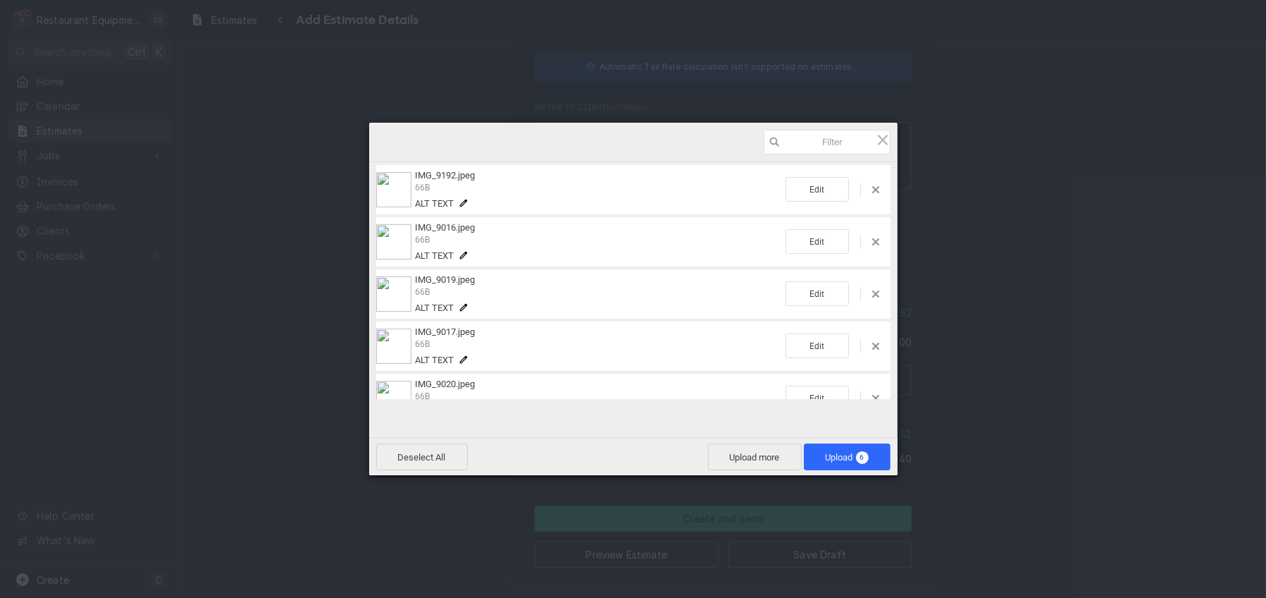
scroll to position [121, 0]
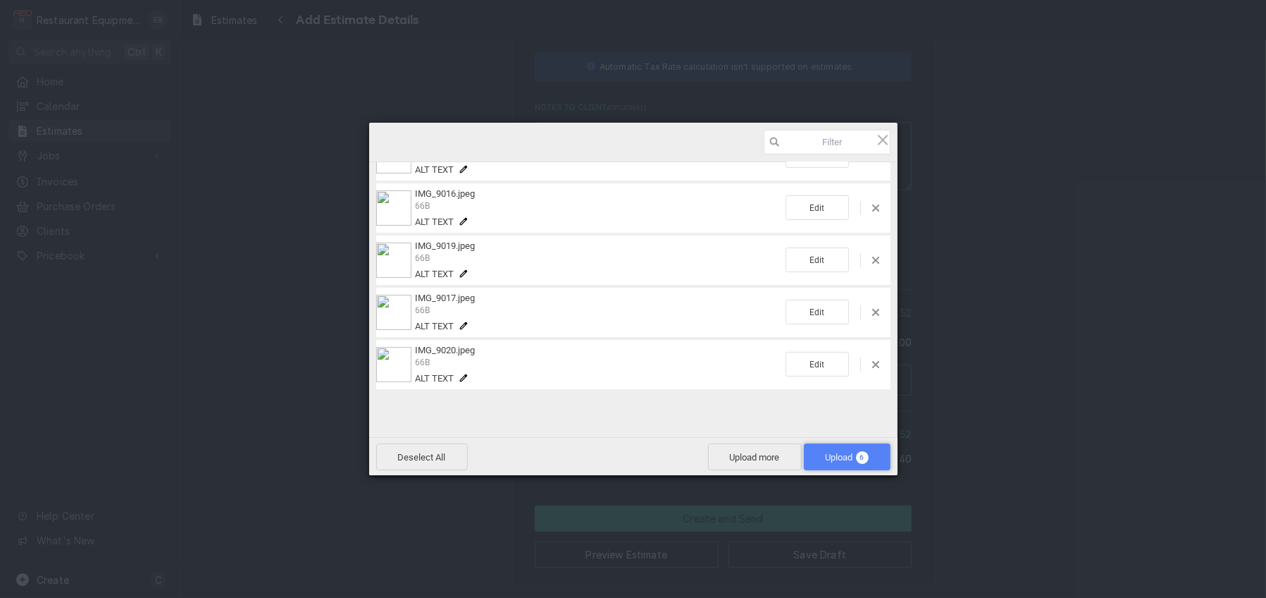
click at [826, 457] on span "Upload 6" at bounding box center [847, 457] width 43 height 11
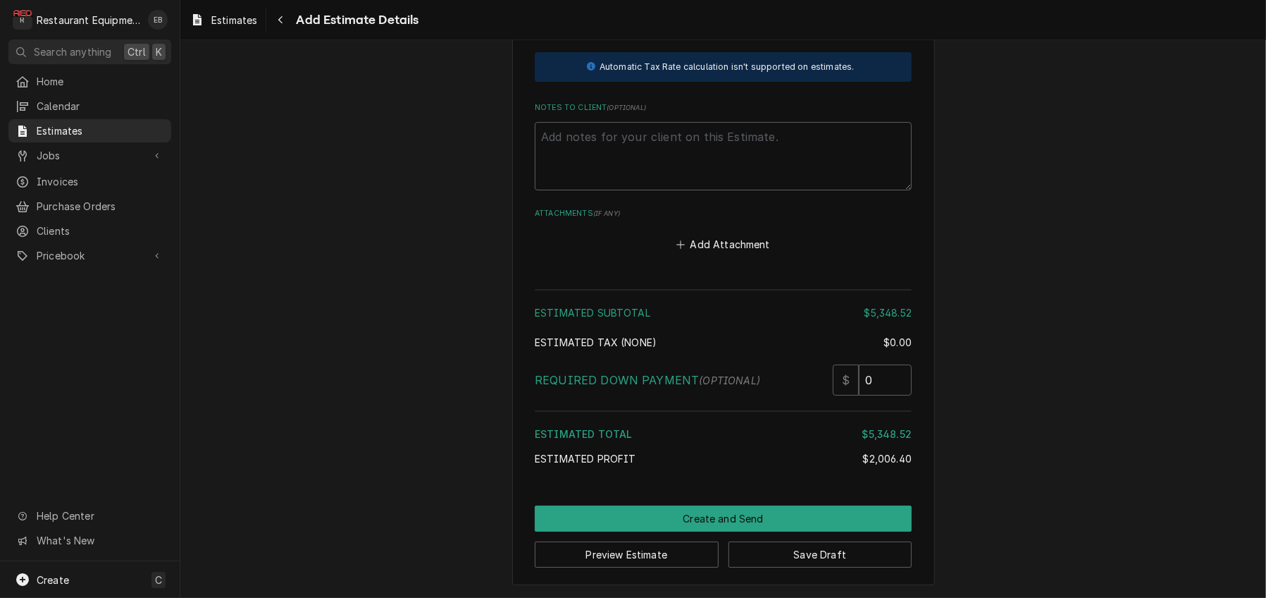
scroll to position [4172, 0]
click at [824, 254] on div "Add Attachment" at bounding box center [723, 240] width 377 height 27
click at [710, 408] on div "Estimated Subtotal $5,348.52 Estimated Tax ( none ) $0.00 Required Down Payment…" at bounding box center [723, 380] width 377 height 192
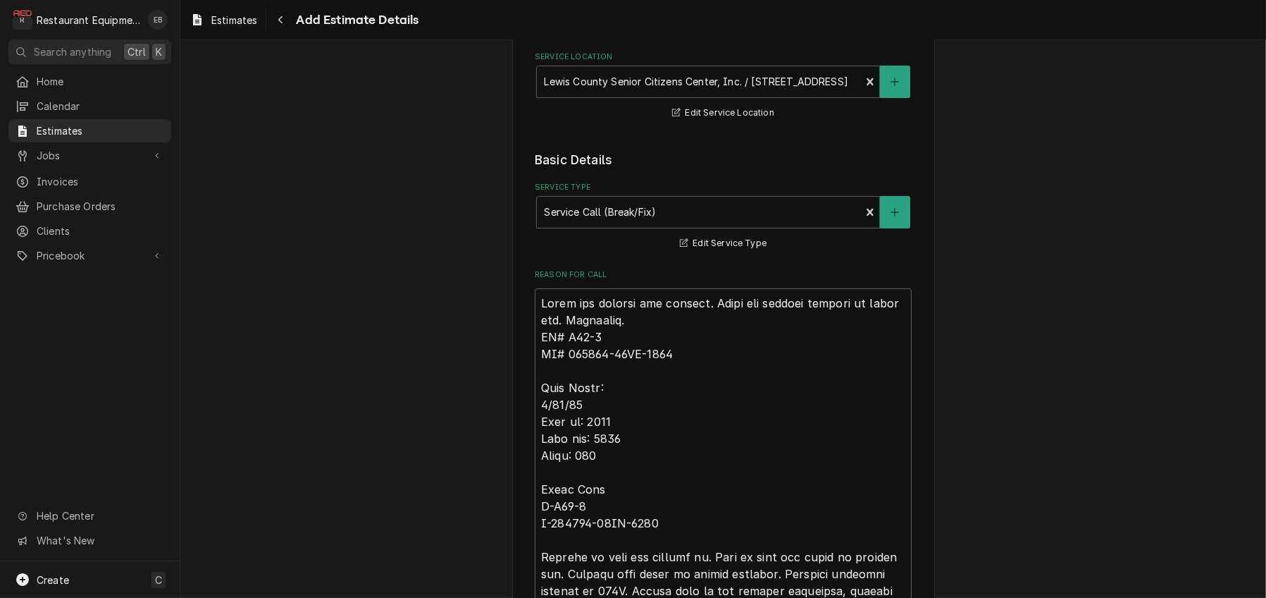
scroll to position [226, 0]
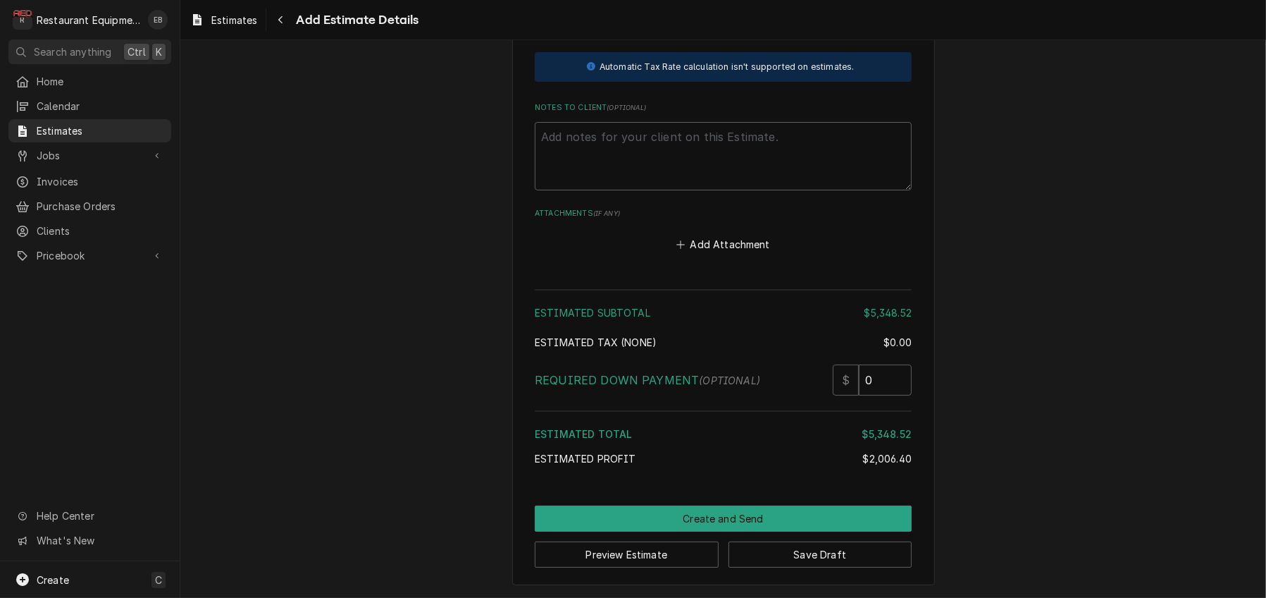
scroll to position [4330, 0]
click at [807, 550] on button "Save Draft" at bounding box center [821, 554] width 184 height 26
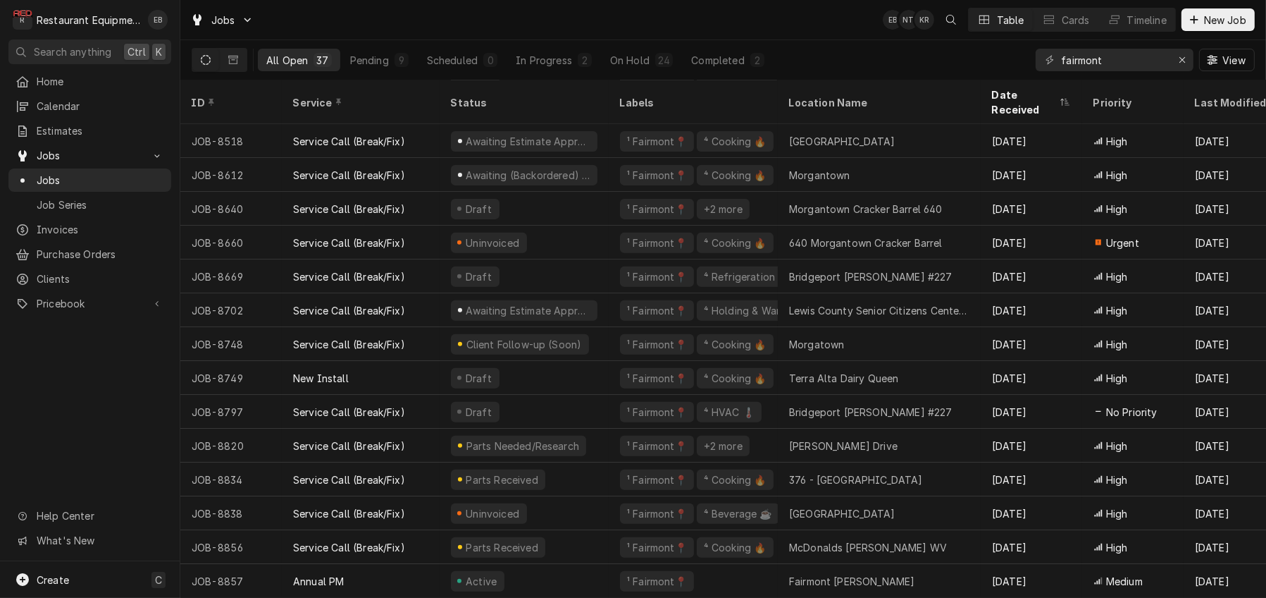
scroll to position [557, 0]
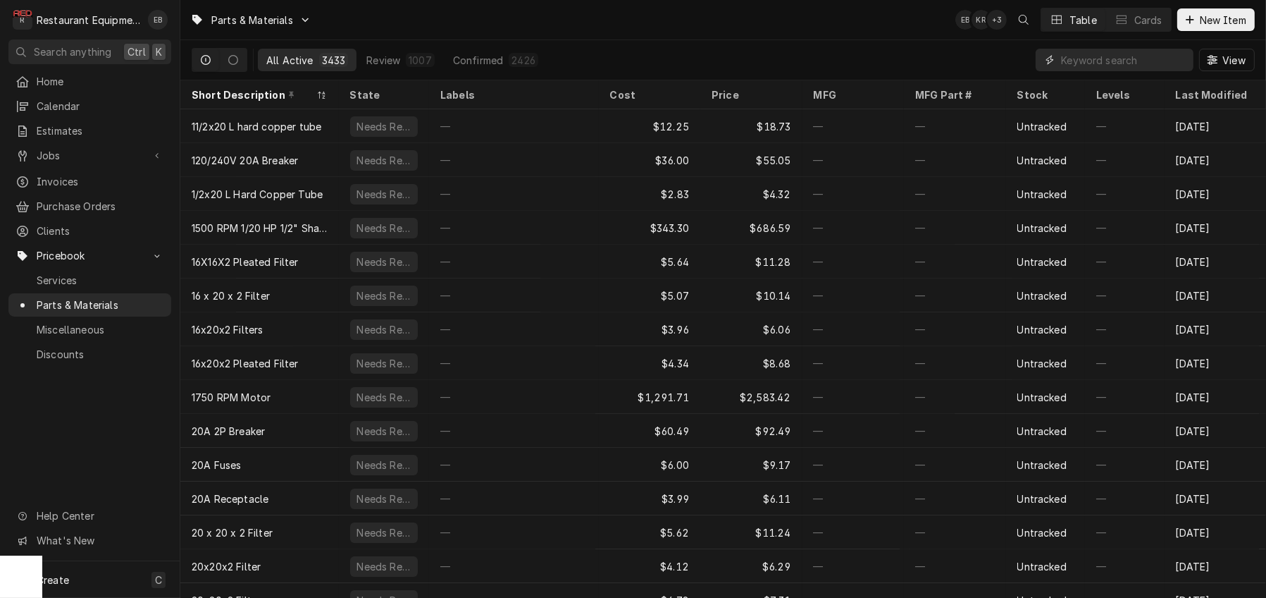
click at [1109, 70] on input "Dynamic Content Wrapper" at bounding box center [1123, 60] width 125 height 23
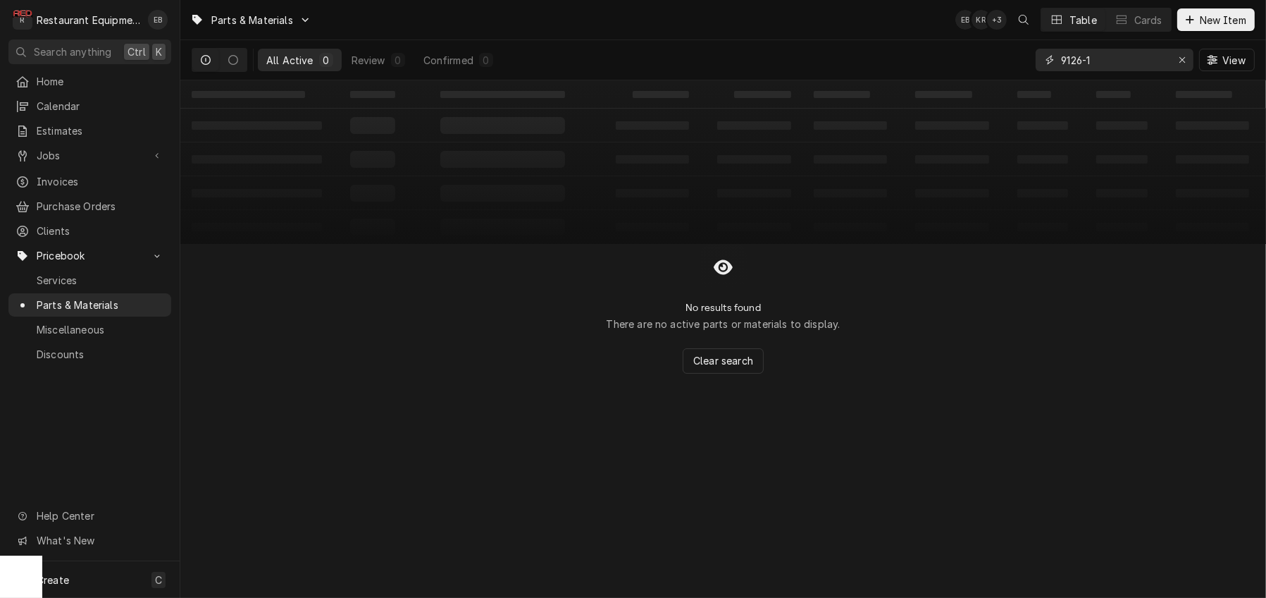
drag, startPoint x: 1061, startPoint y: 66, endPoint x: 1036, endPoint y: 68, distance: 24.8
click at [1036, 68] on div "9126-1" at bounding box center [1115, 60] width 158 height 23
type input "9126-1"
click at [1202, 17] on span "New Item" at bounding box center [1223, 20] width 52 height 15
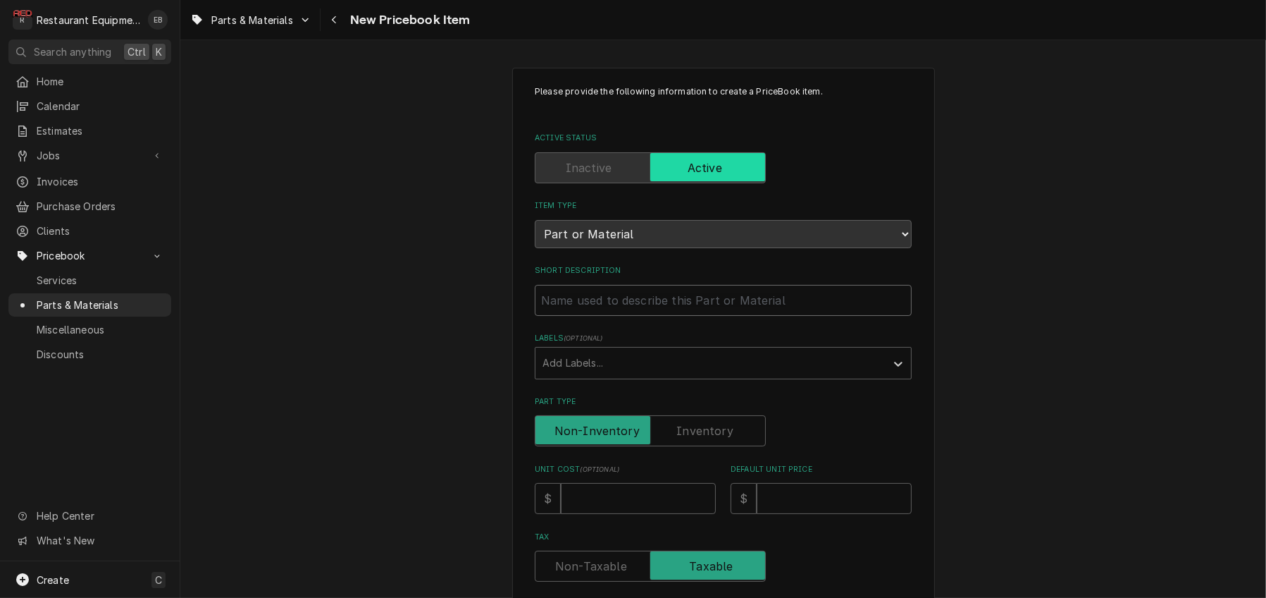
click at [635, 316] on input "Short Description" at bounding box center [723, 300] width 377 height 31
type textarea "x"
type input "T"
type textarea "x"
type input "Th"
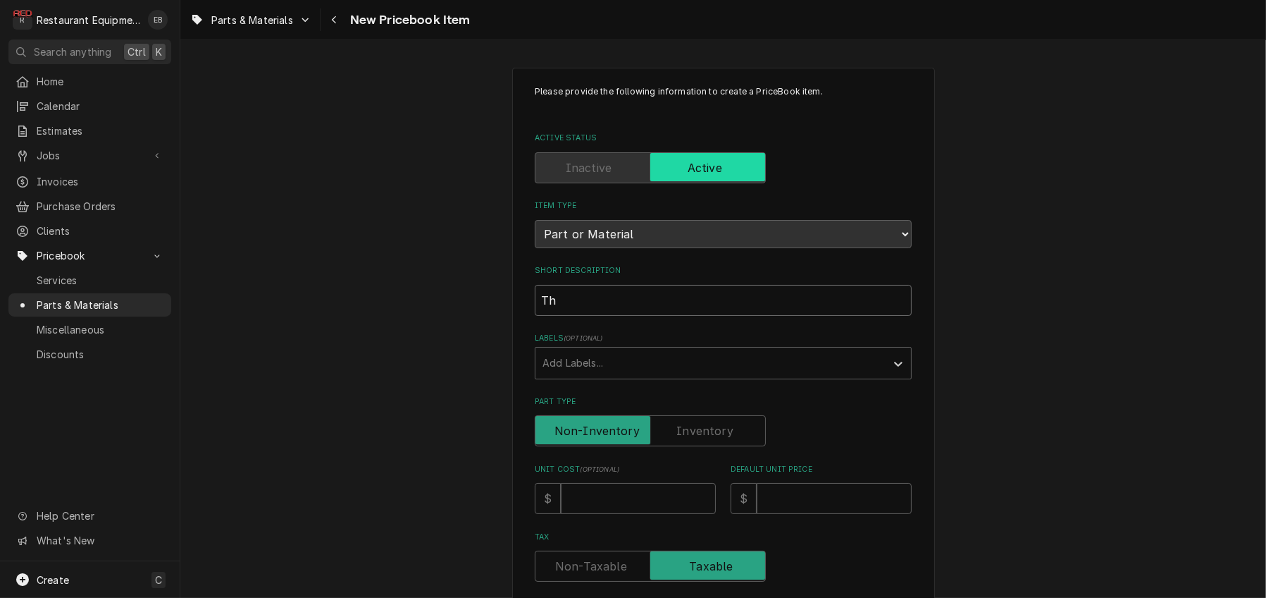
type textarea "x"
type input "The"
type textarea "x"
type input "Ther"
type textarea "x"
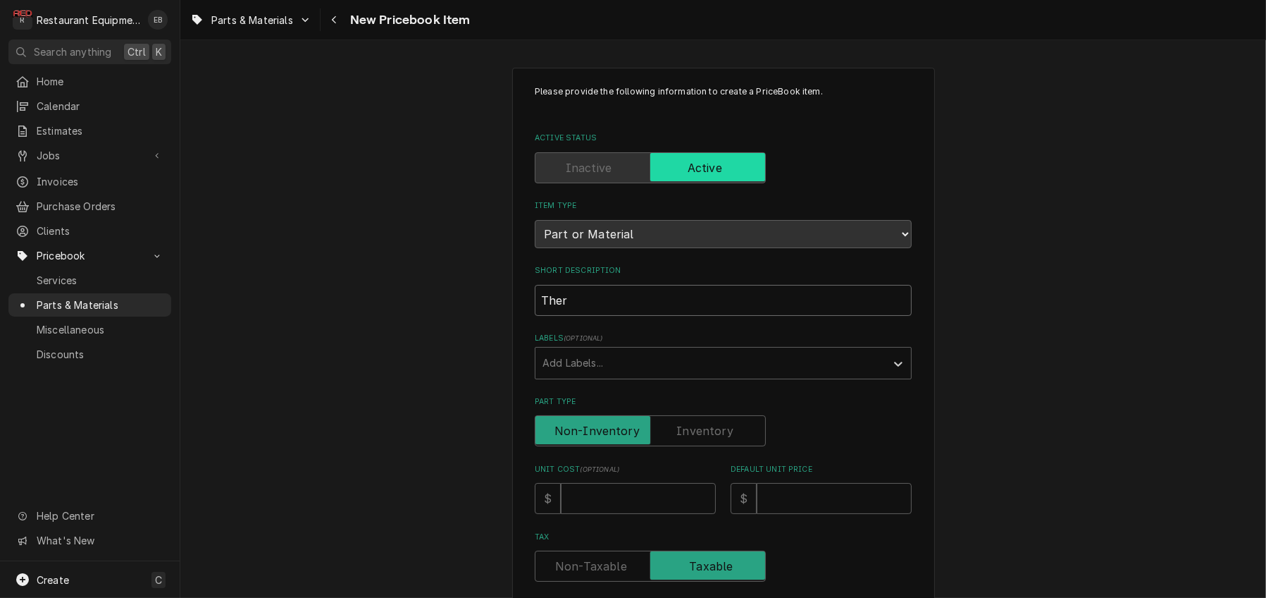
type input "Therm"
type textarea "x"
type input "Thermo"
type textarea "x"
type input "Thermos"
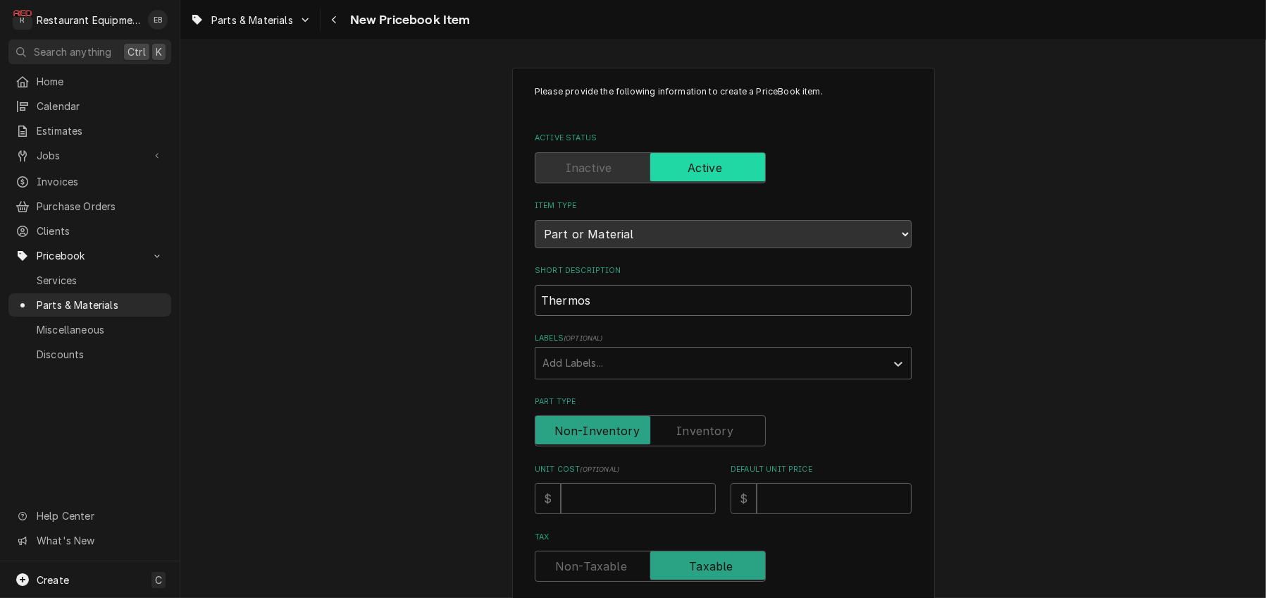
type textarea "x"
type input "Thermost"
type textarea "x"
type input "Thermosta"
type textarea "x"
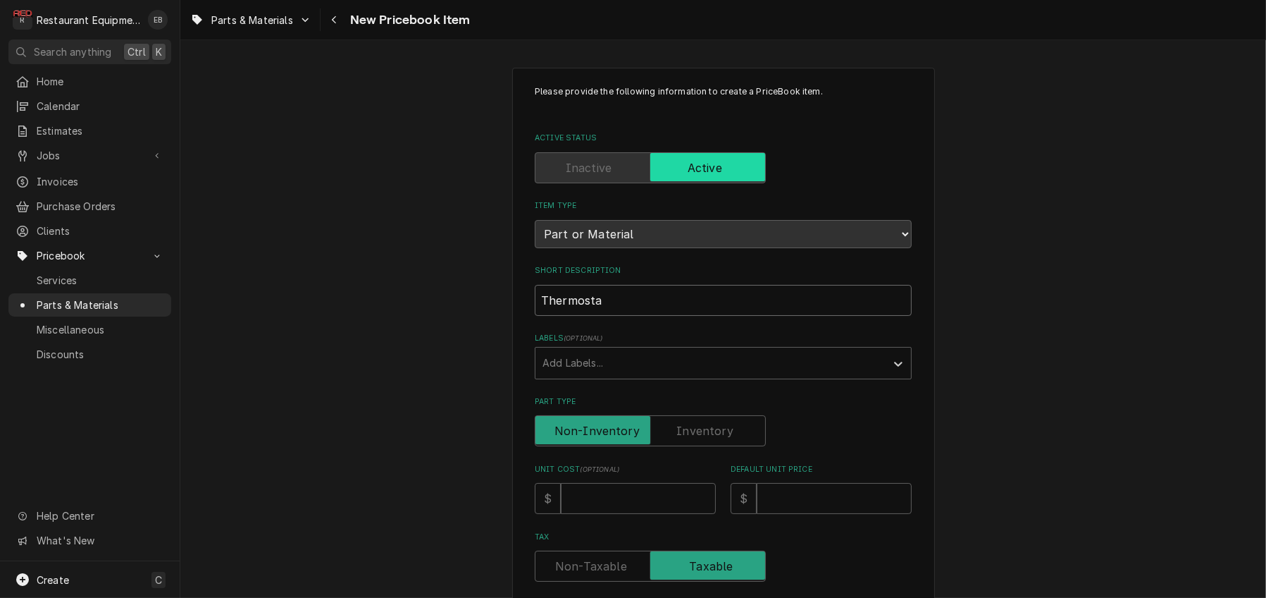
type input "Thermostat"
click at [535, 316] on input "Thermostat" at bounding box center [723, 300] width 377 height 31
type textarea "x"
type input "CThermostat"
type textarea "x"
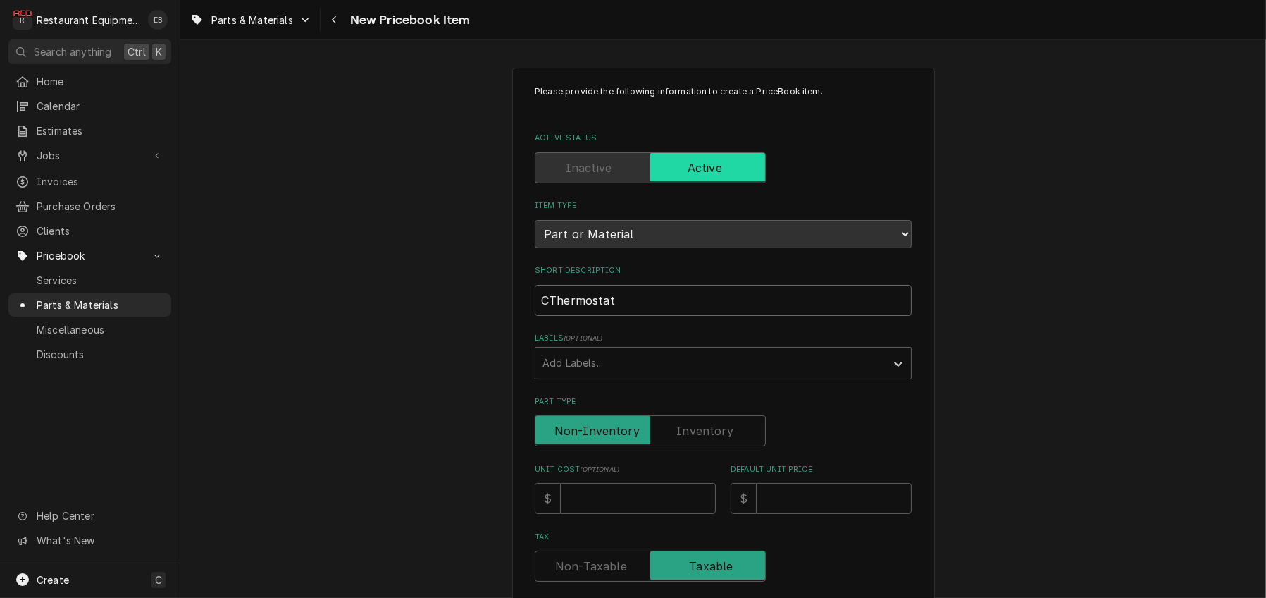
type input "CrThermostat"
type textarea "x"
type input "CroThermostat"
type textarea "x"
type input "CrowThermostat"
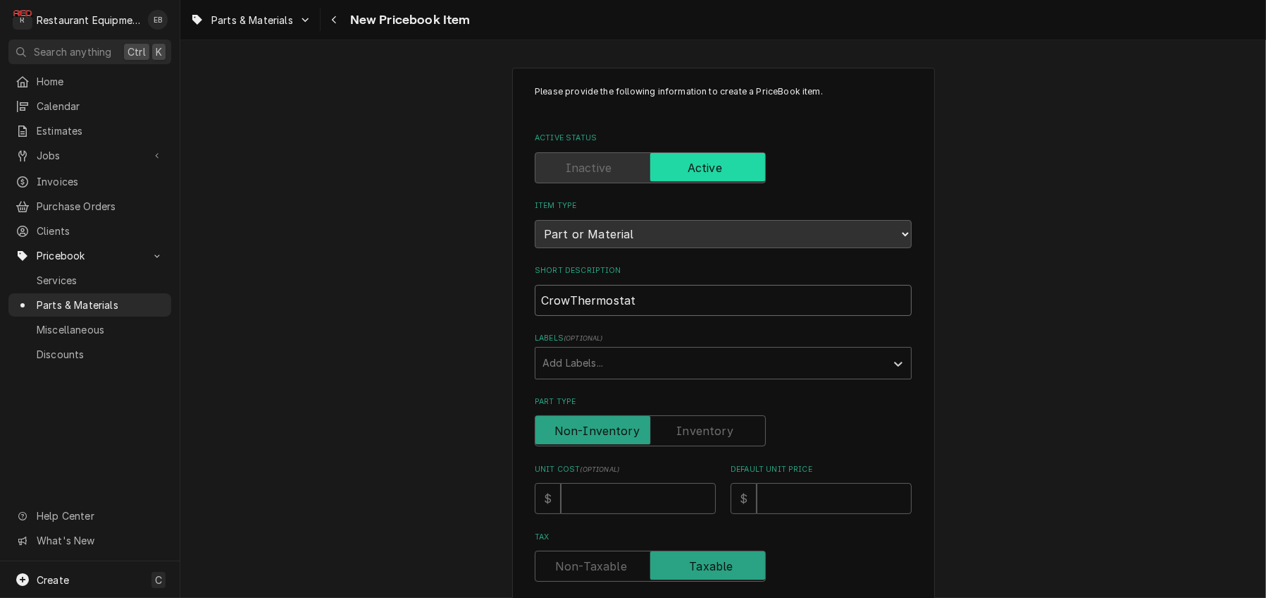
type textarea "x"
type input "CrownThermostat"
type textarea "x"
type input "Crown Thermostat"
type textarea "x"
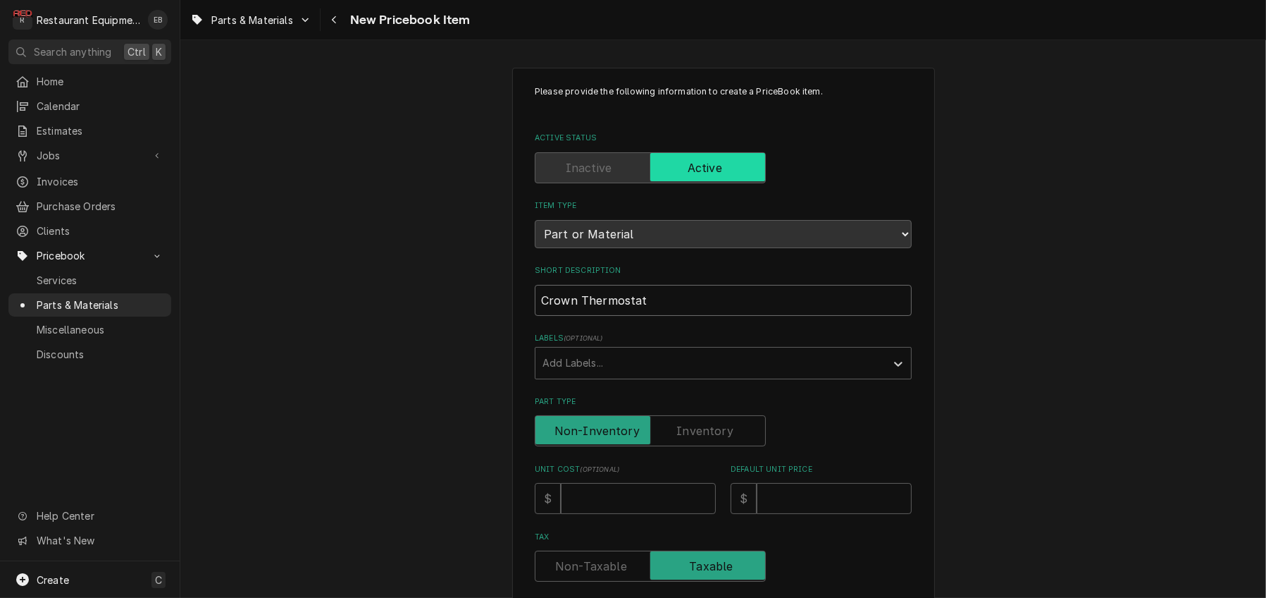
type input "Crown SThermostat"
type textarea "x"
type input "Crown StThermostat"
type textarea "x"
type input "Crown SteThermostat"
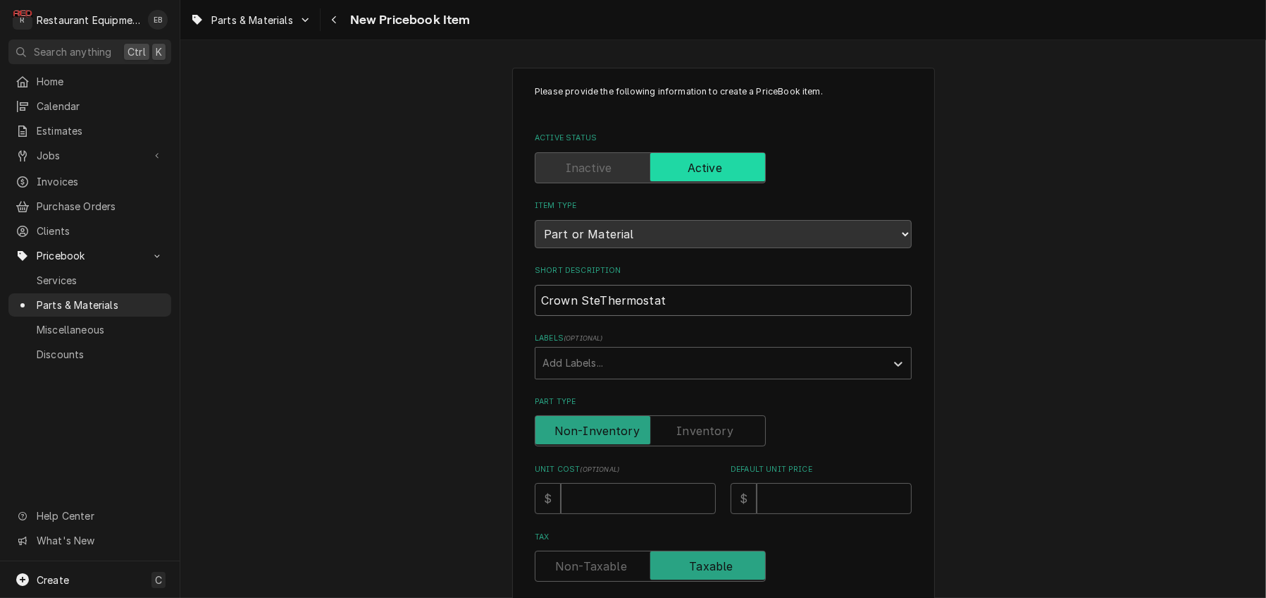
type textarea "x"
type input "Crown SteaThermostat"
type textarea "x"
type input "Crown SteamThermostat"
type textarea "x"
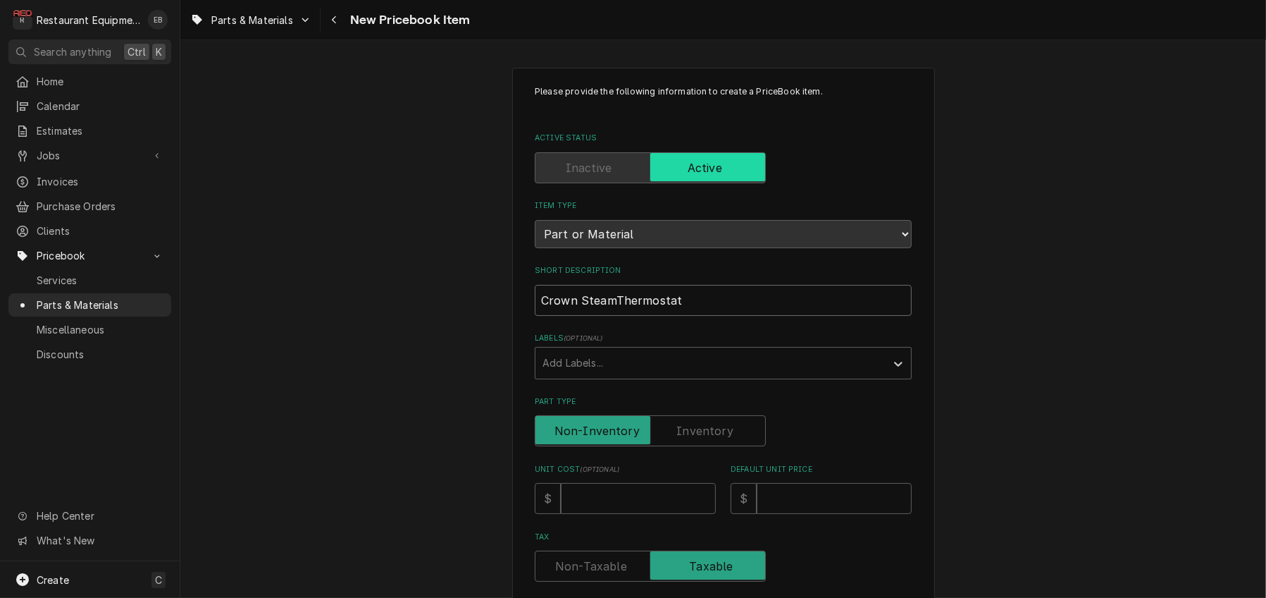
type input "Crown Steam Thermostat"
type textarea "x"
type input "Crown Steam TThermostat"
type textarea "x"
type input "Crown Steam TaThermostat"
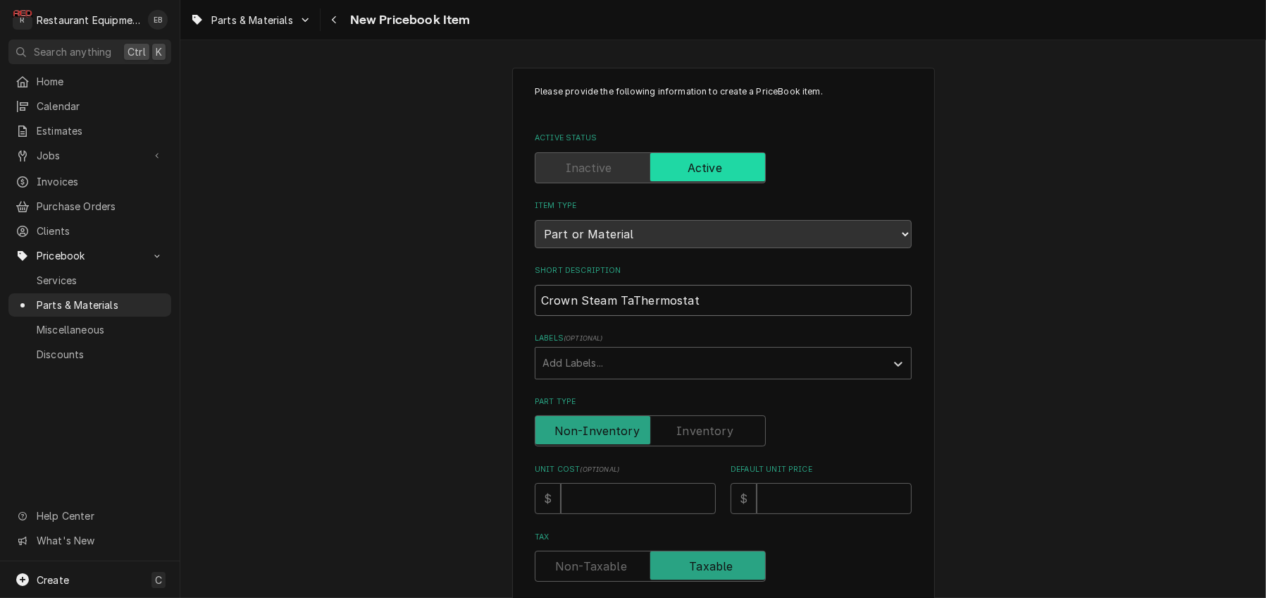
type textarea "x"
type input "Crown Steam TabThermostat"
type textarea "x"
type input "Crown Steam TablThermostat"
type textarea "x"
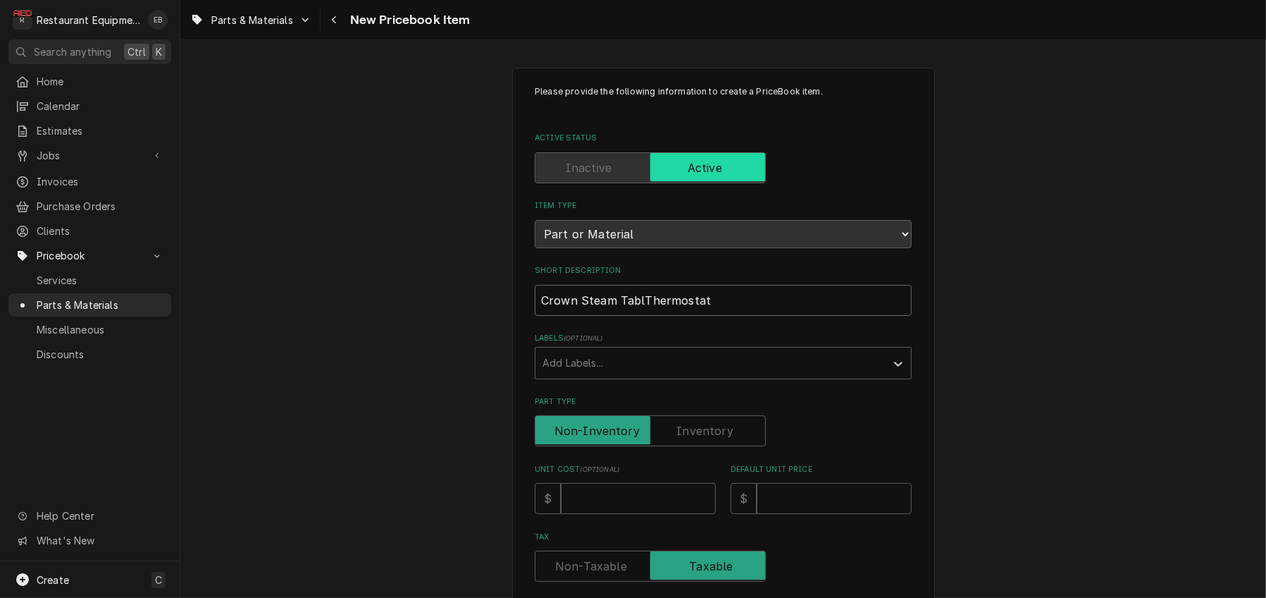
type input "Crown Steam TableThermostat"
type textarea "x"
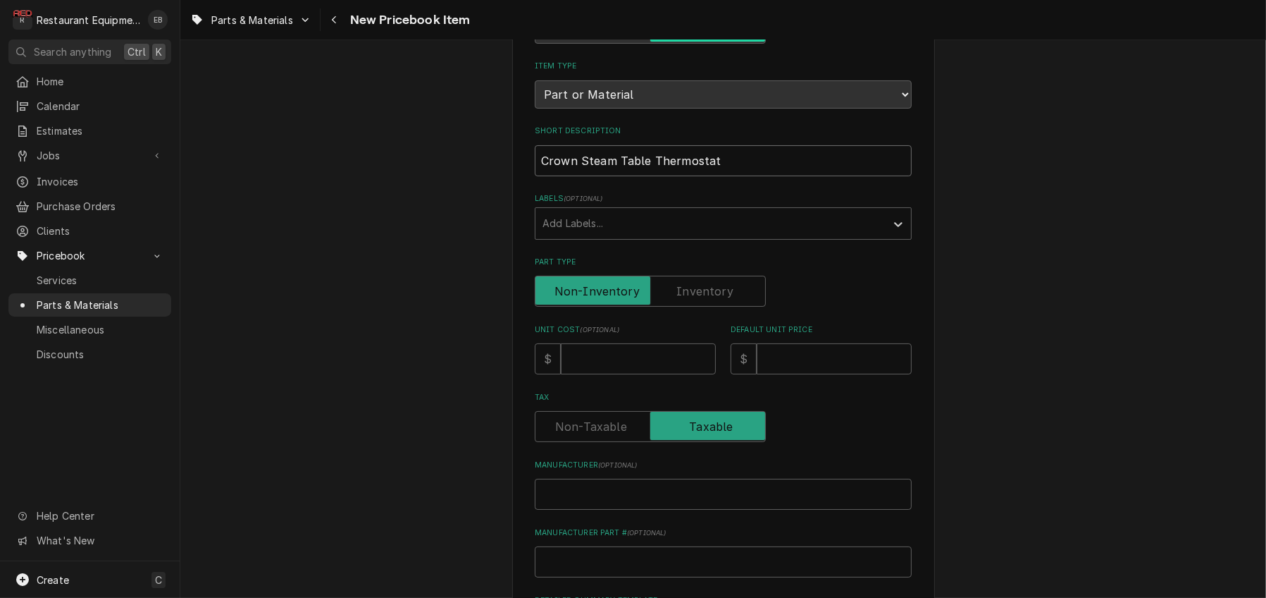
scroll to position [141, 0]
type input "Crown Steam Table Thermostat"
click at [842, 266] on label "Part Type" at bounding box center [723, 260] width 377 height 11
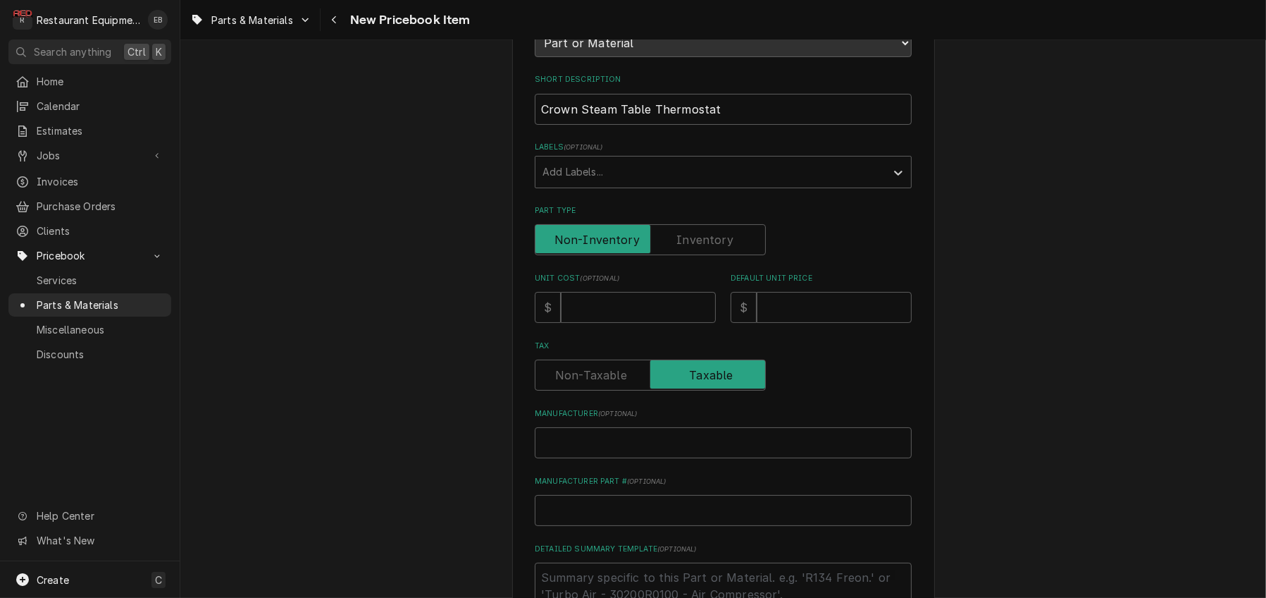
scroll to position [235, 0]
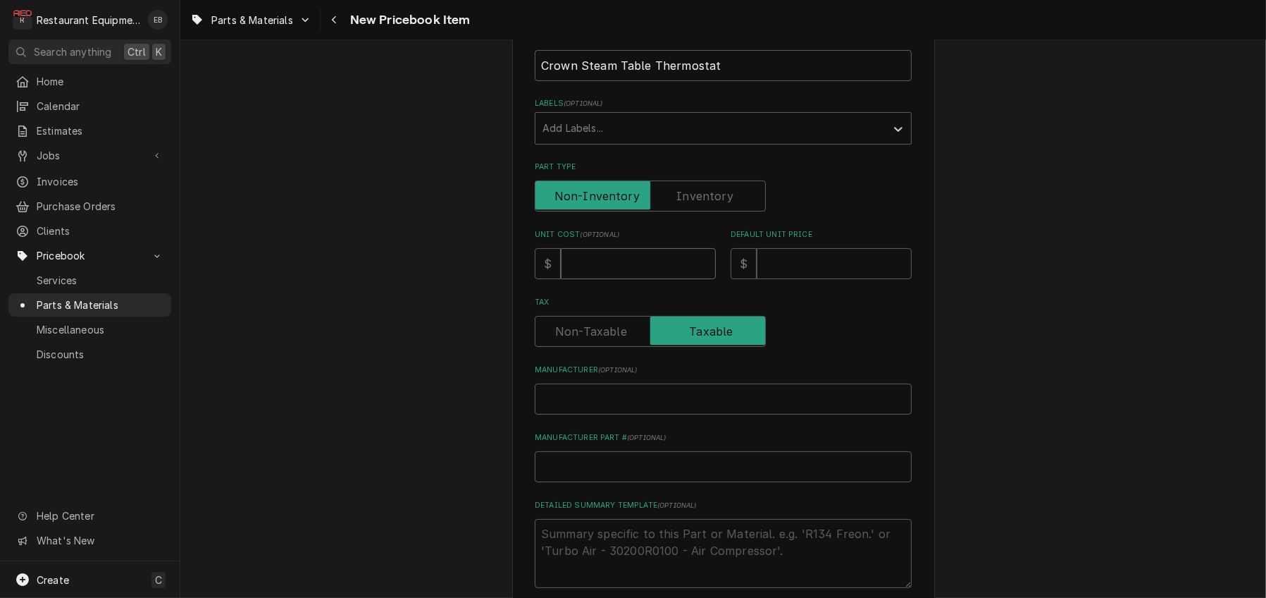
click at [638, 279] on input "Unit Cost ( optional )" at bounding box center [638, 263] width 155 height 31
type textarea "x"
type input "5"
type textarea "x"
type input "52"
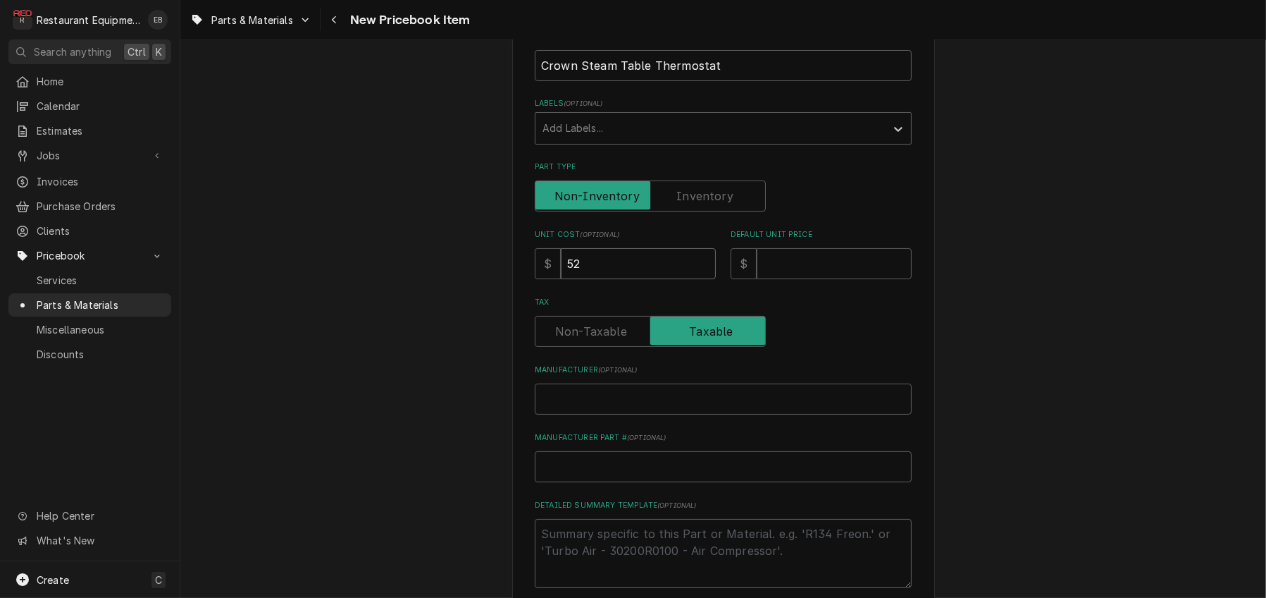
type textarea "x"
type input "527"
type textarea "x"
type input "527.2"
type textarea "x"
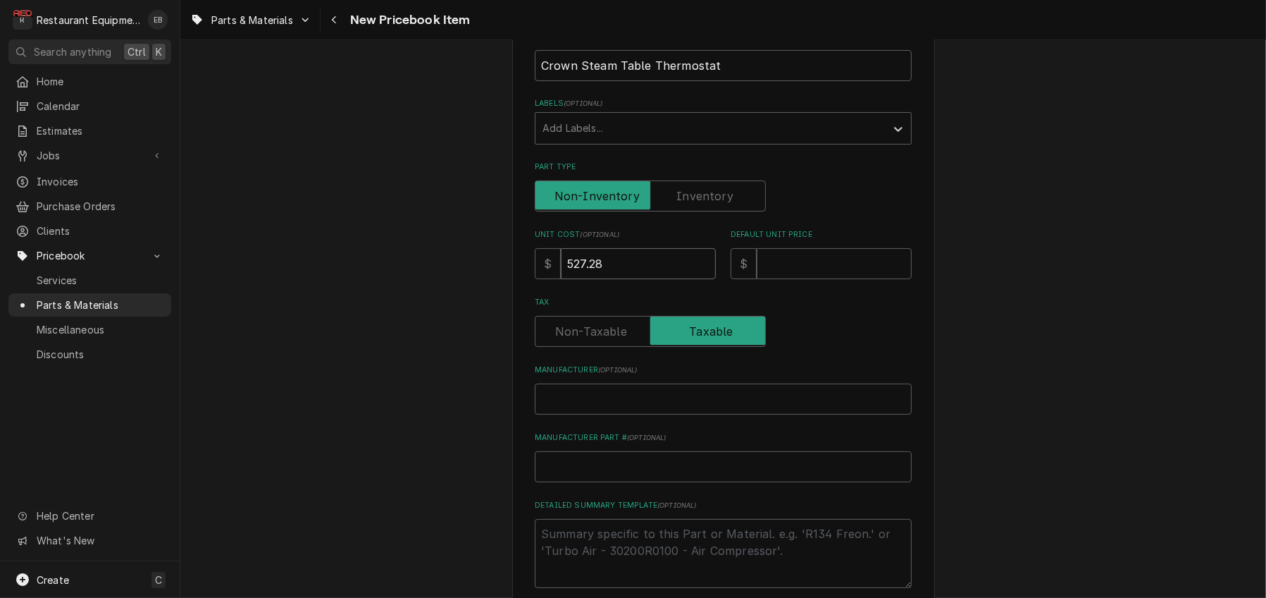
type input "527.28"
click at [840, 279] on input "Default Unit Price" at bounding box center [834, 263] width 155 height 31
type textarea "x"
type input "8"
type textarea "x"
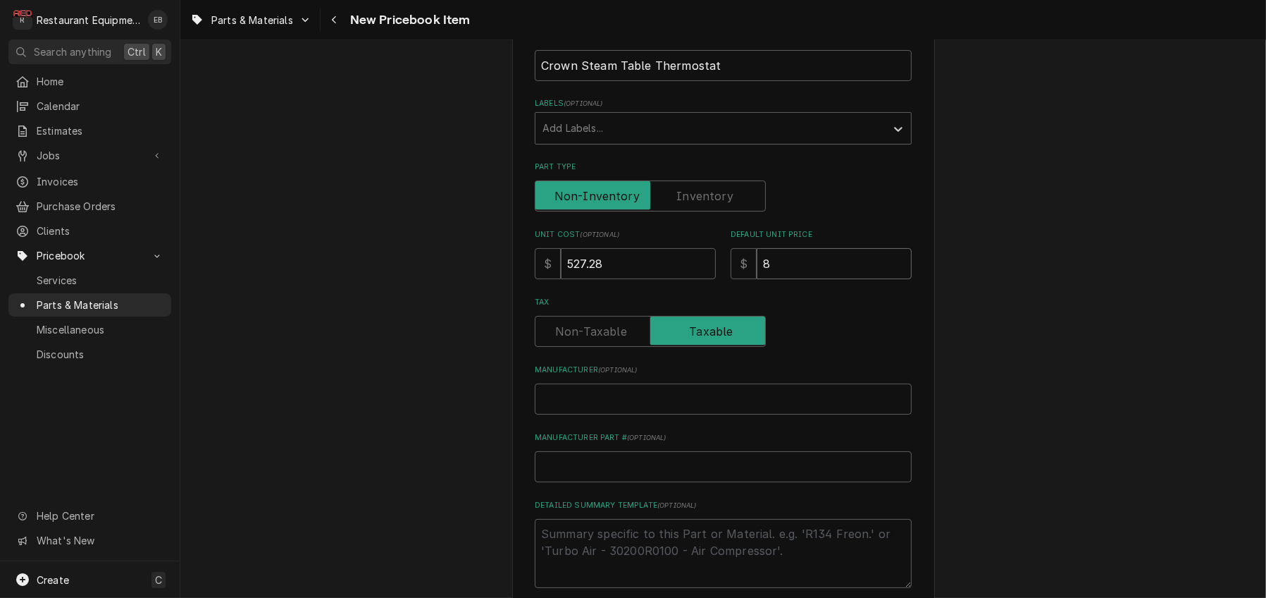
type input "80"
type textarea "x"
type input "806"
type textarea "x"
type input "806.2"
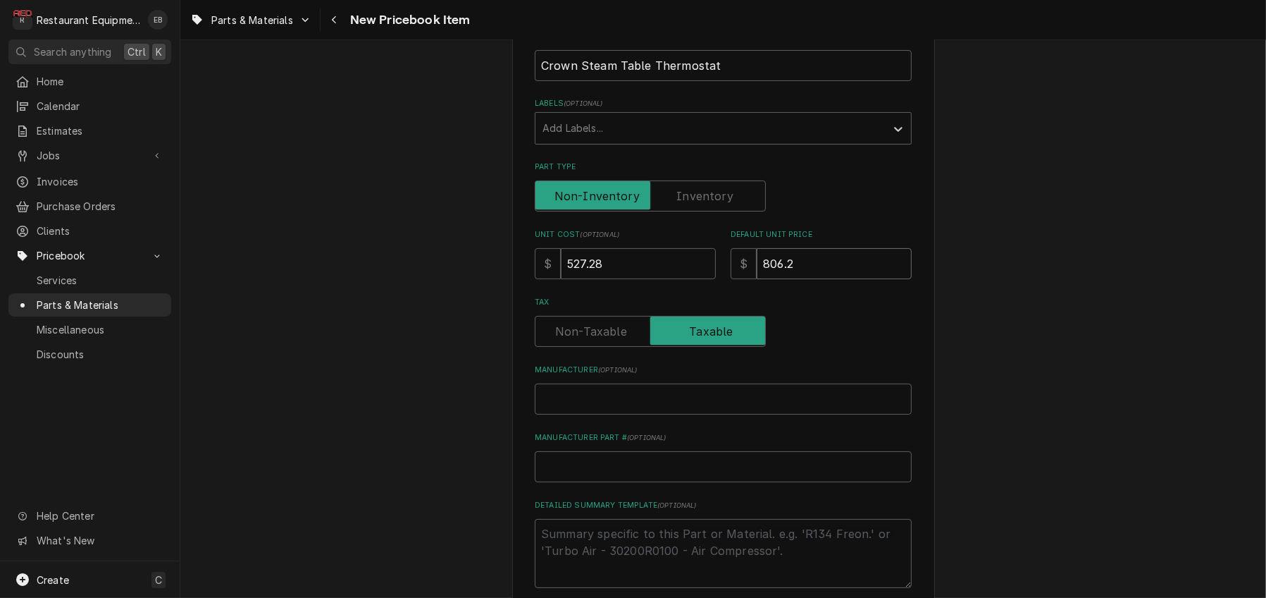
type textarea "x"
type input "806.24"
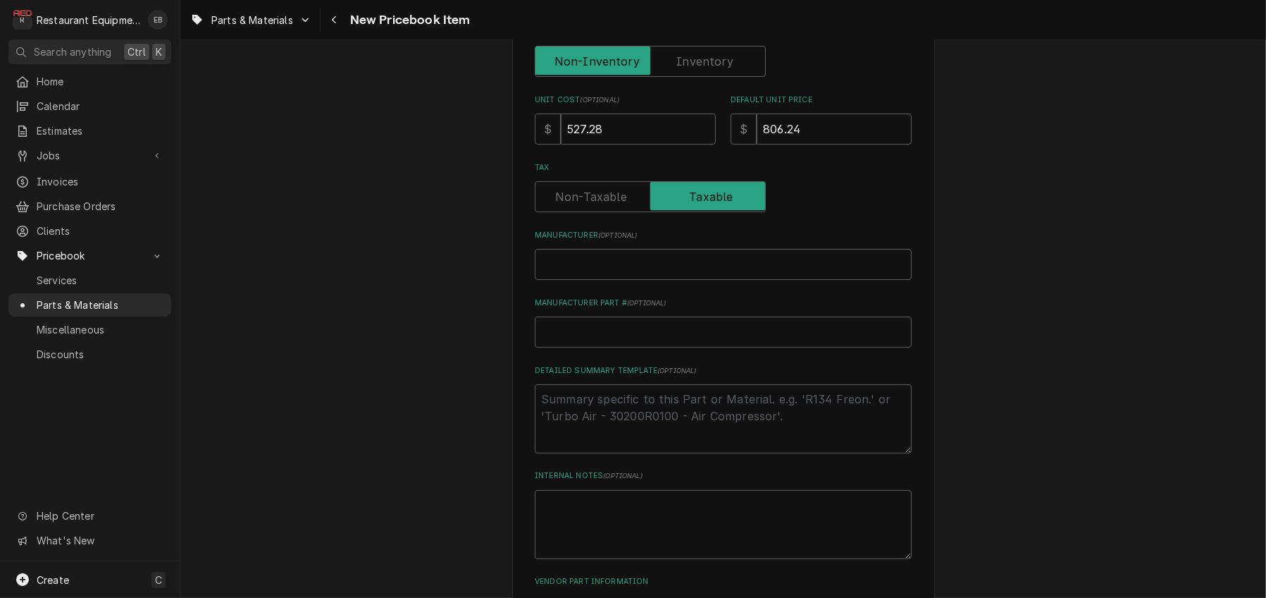
scroll to position [376, 0]
click at [605, 273] on input "Manufacturer ( optional )" at bounding box center [723, 257] width 377 height 31
type textarea "x"
type input "C"
type textarea "x"
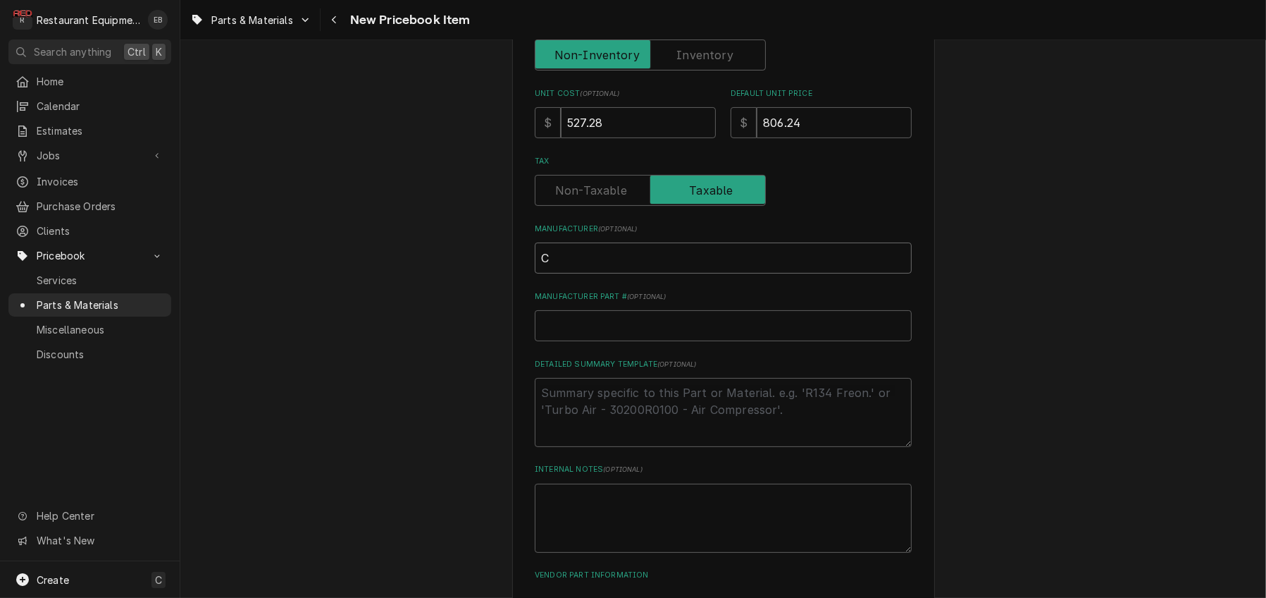
type input "Cr"
type textarea "x"
type input "Cro"
type textarea "x"
type input "Crow"
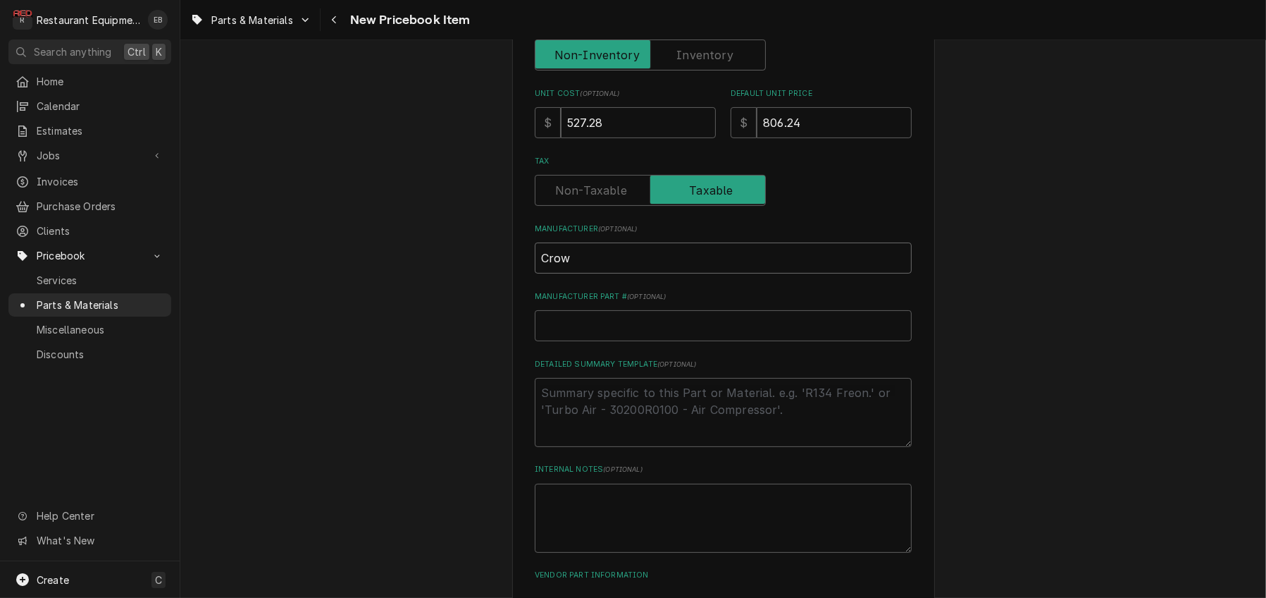
type textarea "x"
type input "Crown"
click at [737, 341] on input "Manufacturer Part # ( optional )" at bounding box center [723, 325] width 377 height 31
paste input "9126-1"
type textarea "x"
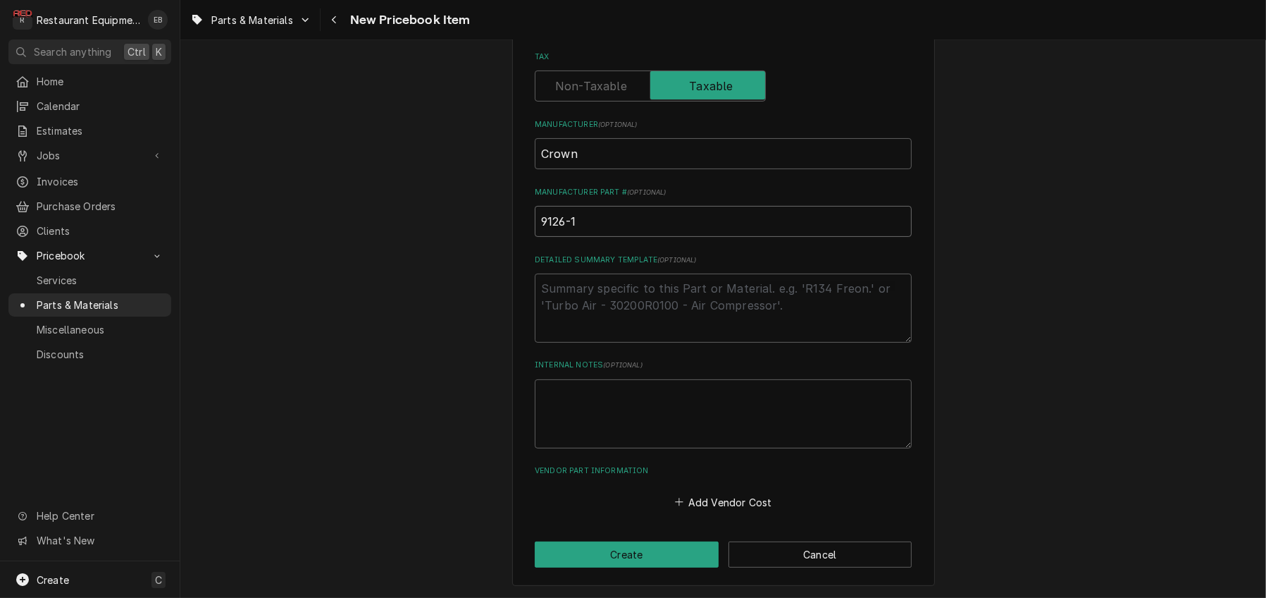
scroll to position [590, 0]
type input "9126-1"
click at [708, 496] on button "Add Vendor Cost" at bounding box center [723, 502] width 102 height 20
type textarea "x"
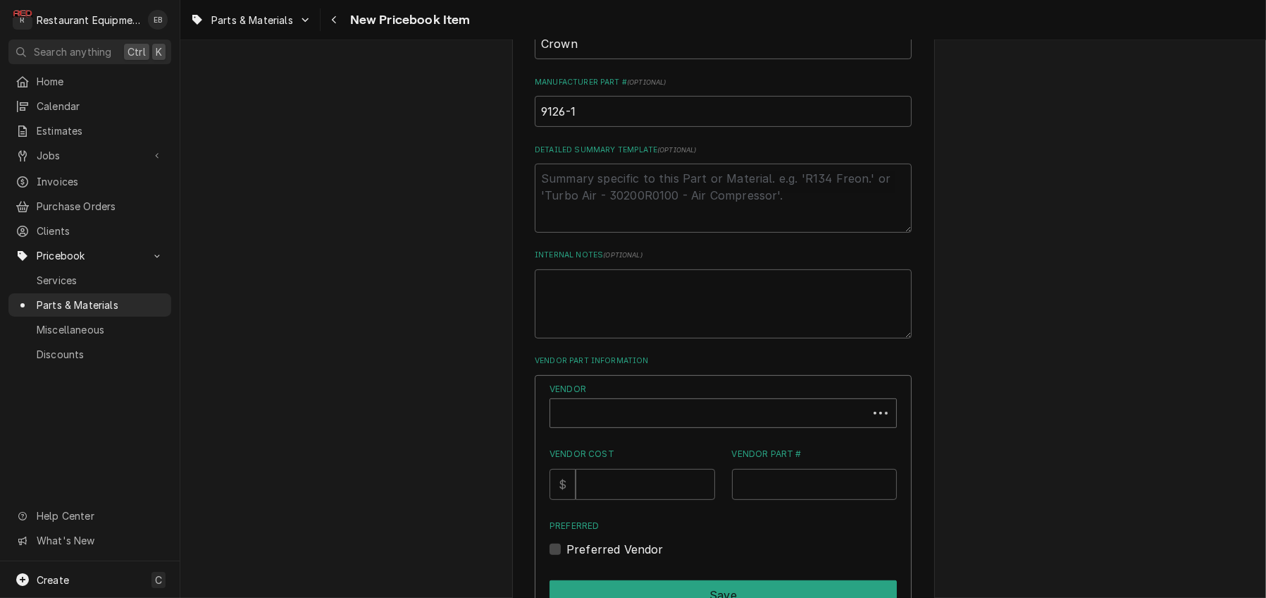
scroll to position [4, 0]
click at [702, 431] on div "Vendor" at bounding box center [709, 414] width 304 height 34
type input "parts town"
type textarea "x"
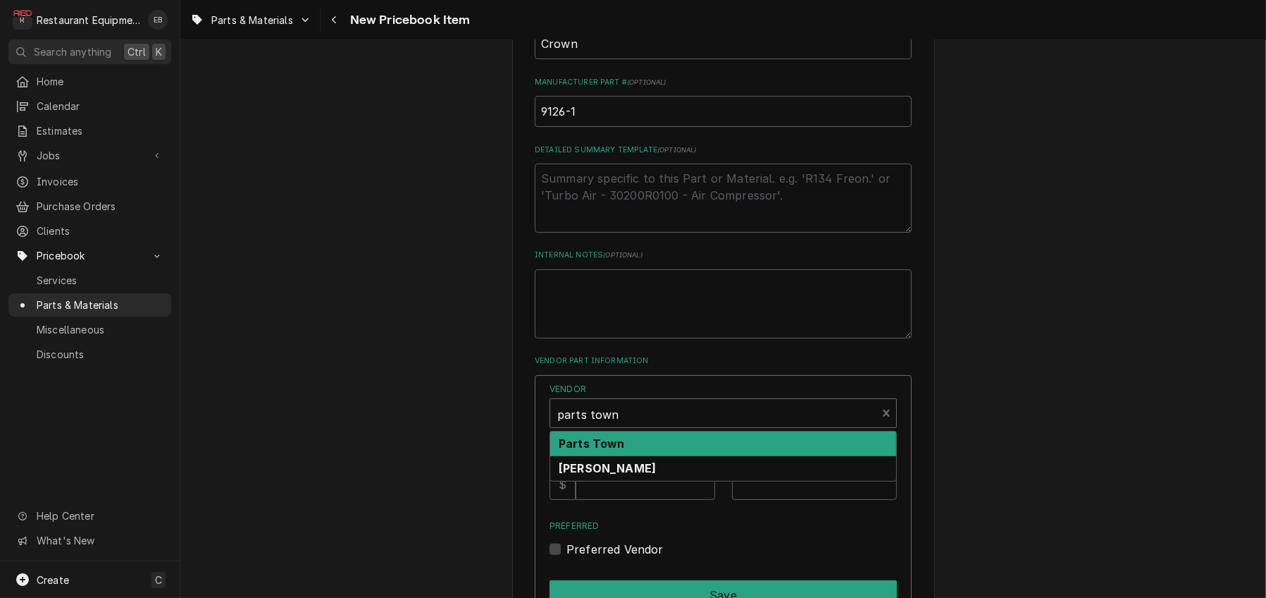
click at [681, 456] on div "Parts Town" at bounding box center [723, 443] width 346 height 25
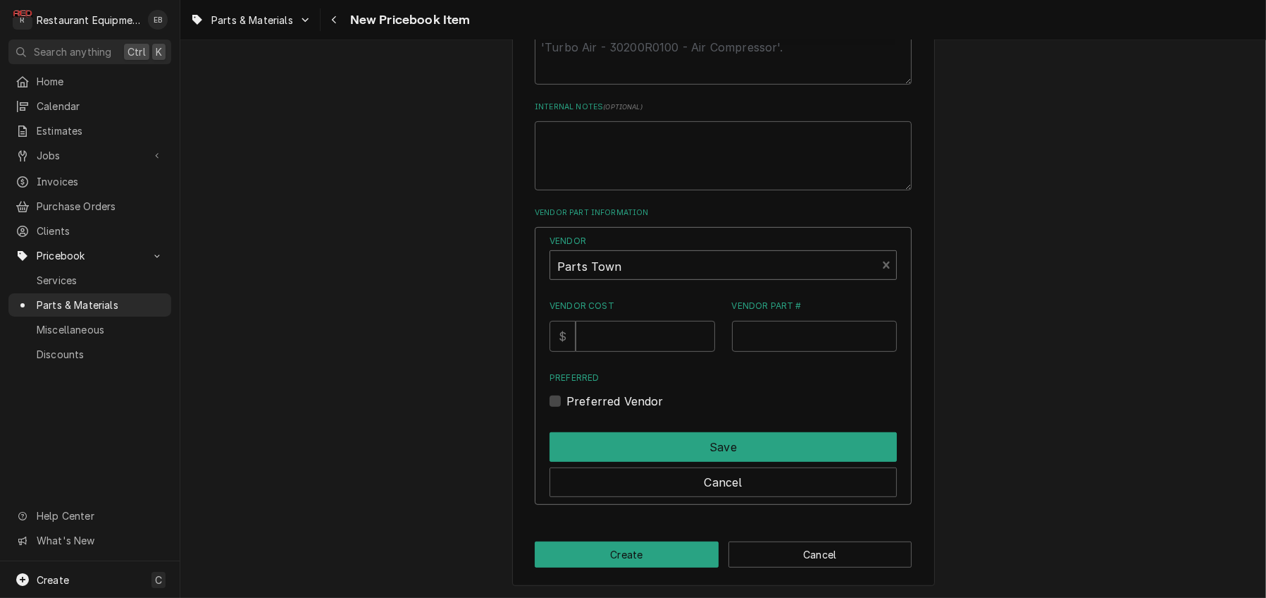
scroll to position [825, 0]
click at [646, 352] on input "Vendor Cost" at bounding box center [645, 336] width 139 height 31
type input "527.28"
click at [775, 352] on input "Vendor Part #" at bounding box center [815, 336] width 166 height 31
paste input "CRWN9126-1"
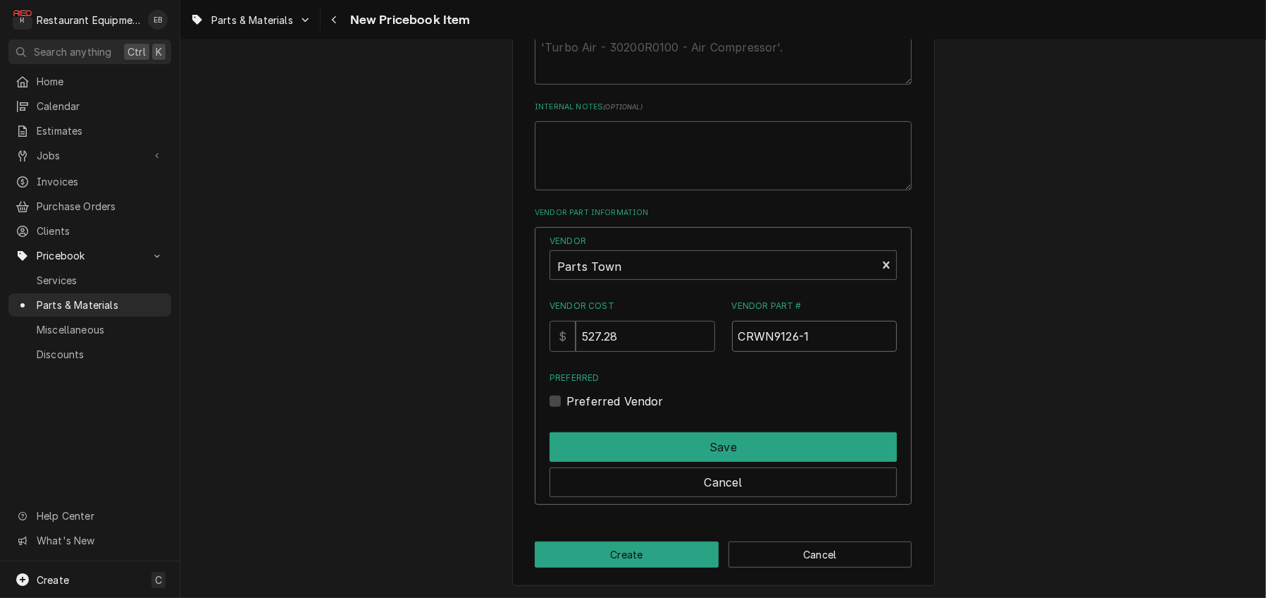
type input "CRWN9126-1"
click at [567, 409] on label "Preferred Vendor" at bounding box center [615, 401] width 97 height 17
click at [567, 424] on input "Preferred" at bounding box center [740, 408] width 347 height 31
checkbox input "true"
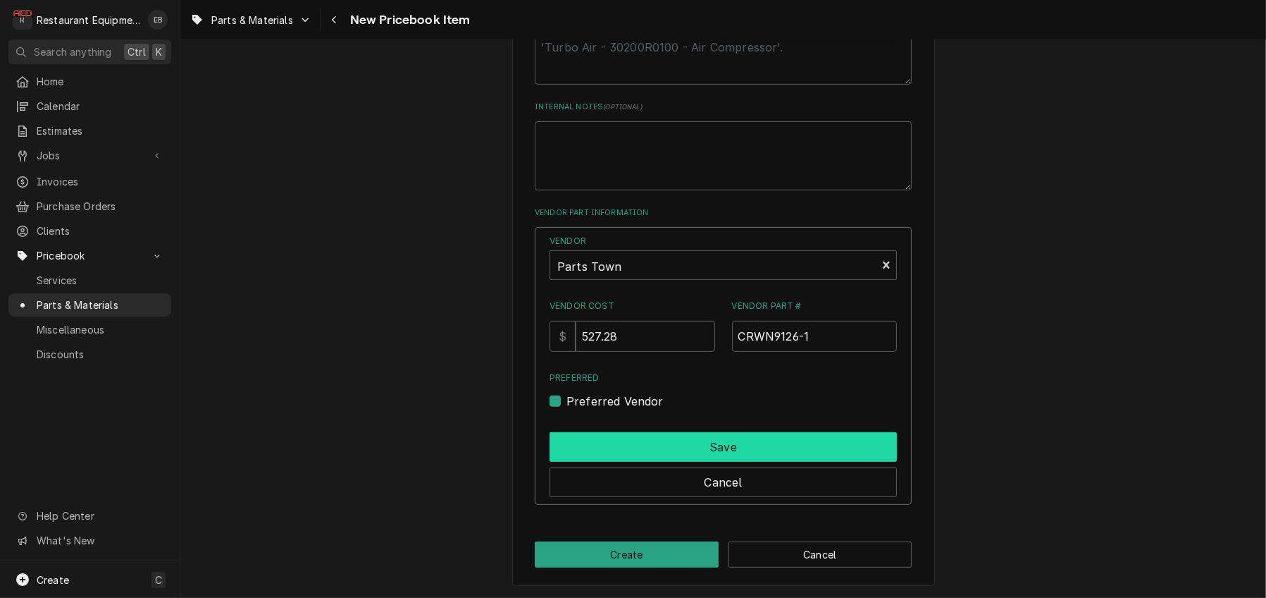
click at [634, 462] on button "Save" at bounding box center [723, 447] width 347 height 30
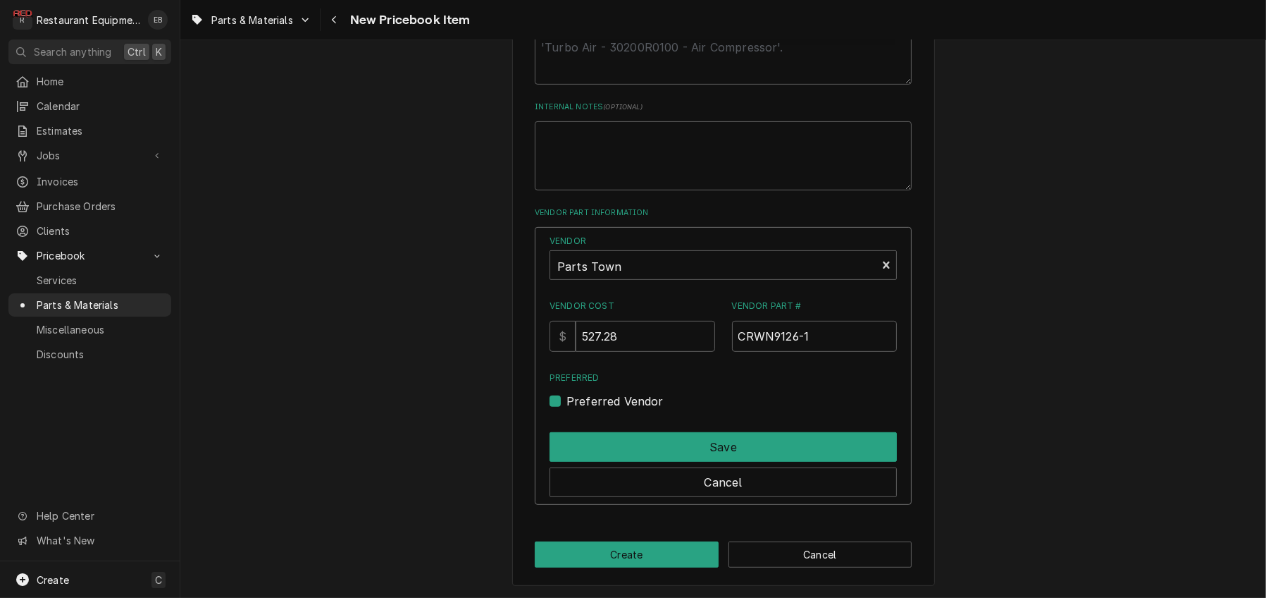
scroll to position [751, 0]
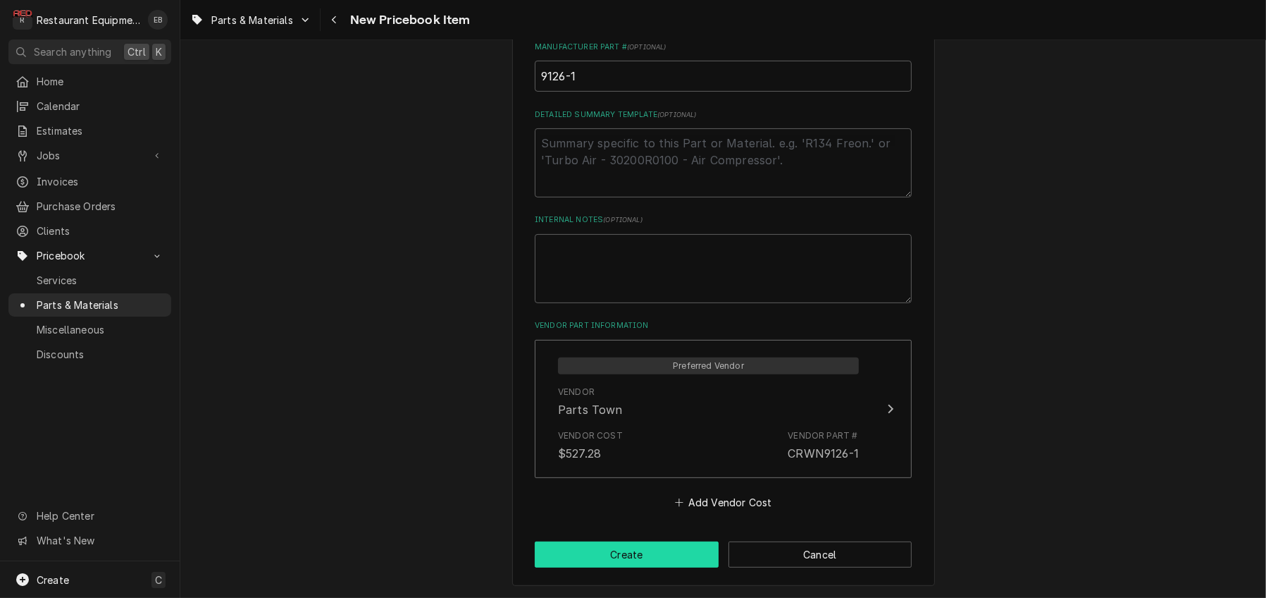
click at [656, 541] on button "Create" at bounding box center [627, 554] width 184 height 26
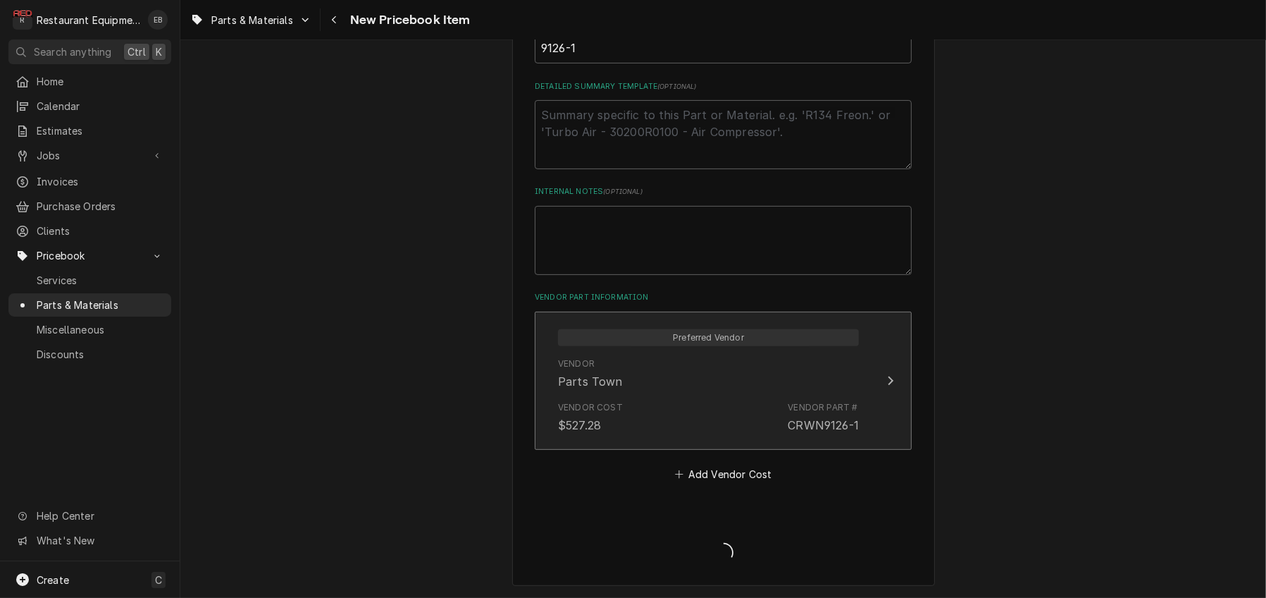
type textarea "x"
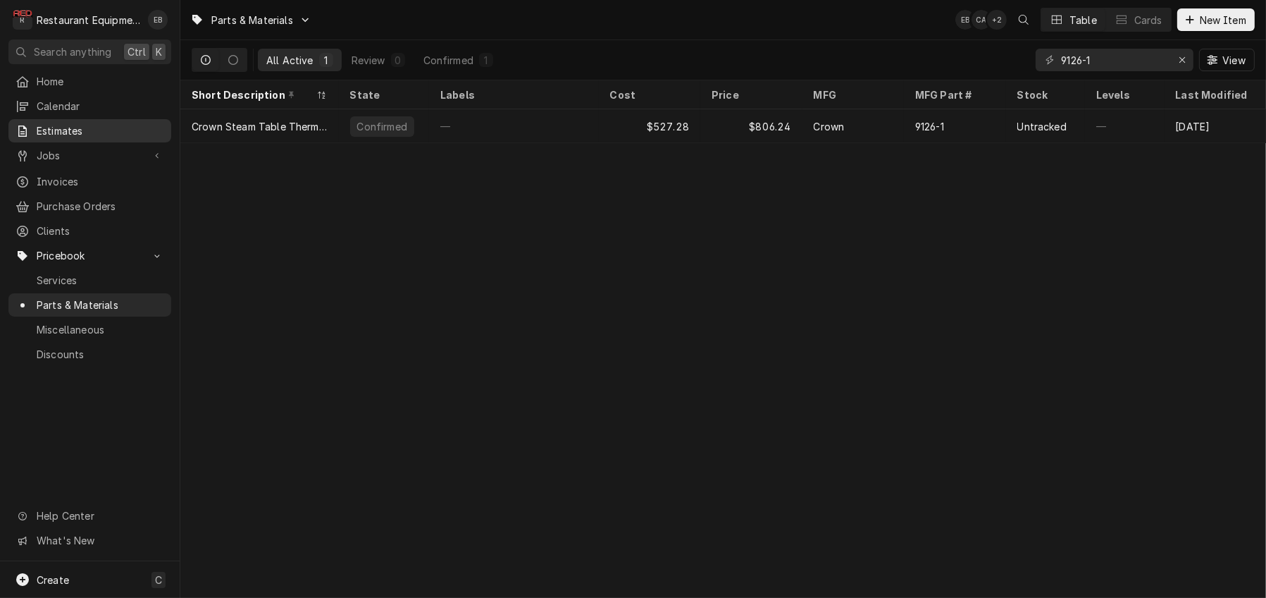
click at [73, 132] on span "Estimates" at bounding box center [101, 130] width 128 height 15
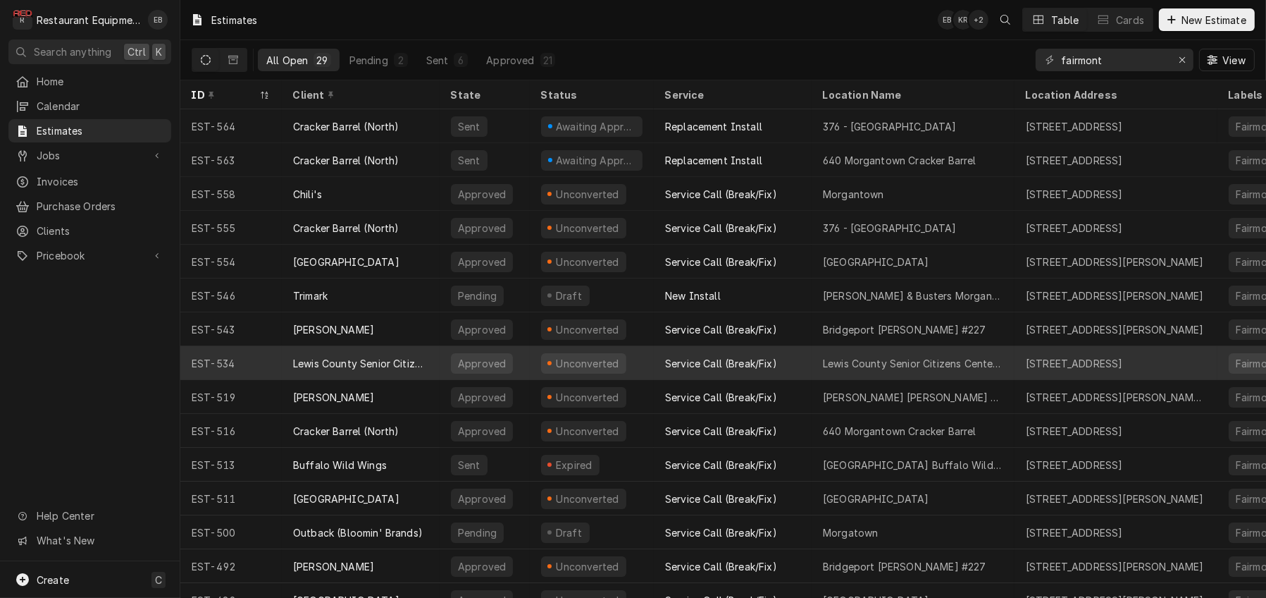
click at [453, 362] on div "Approved" at bounding box center [485, 363] width 90 height 34
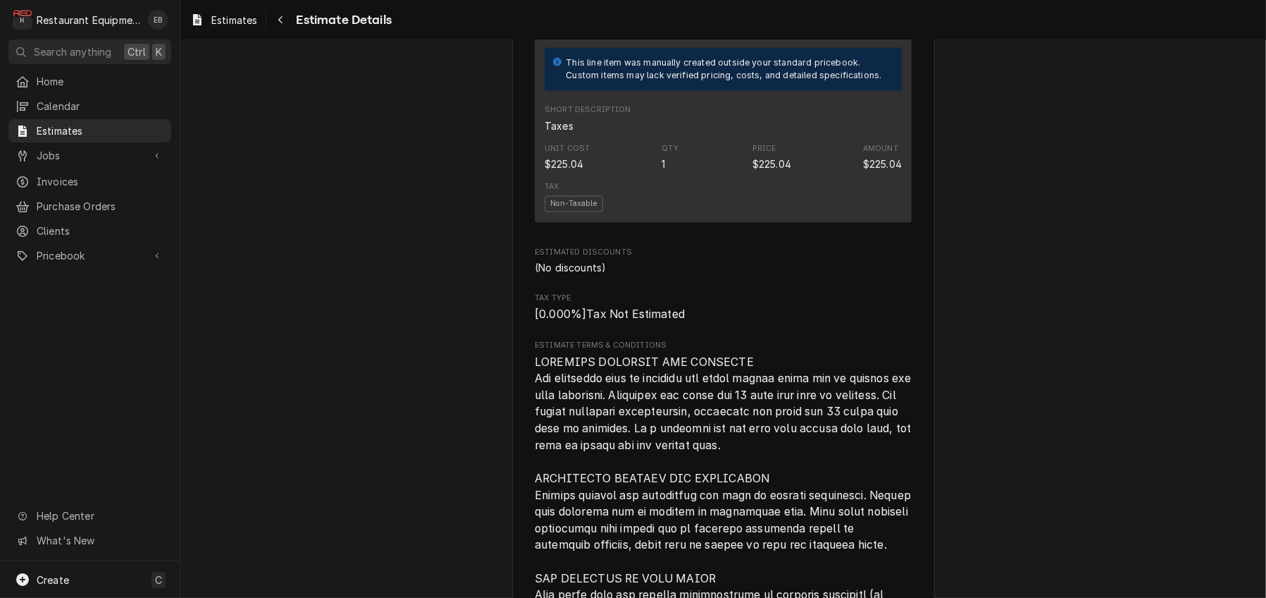
scroll to position [2490, 0]
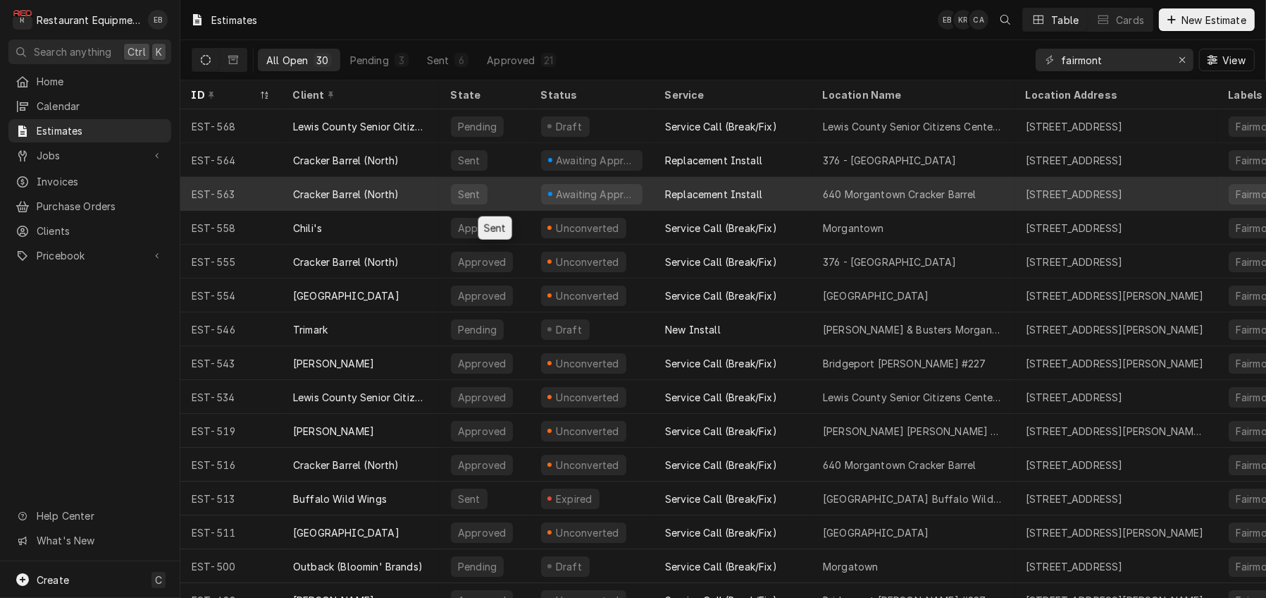
click at [530, 192] on div "Sent" at bounding box center [485, 194] width 90 height 34
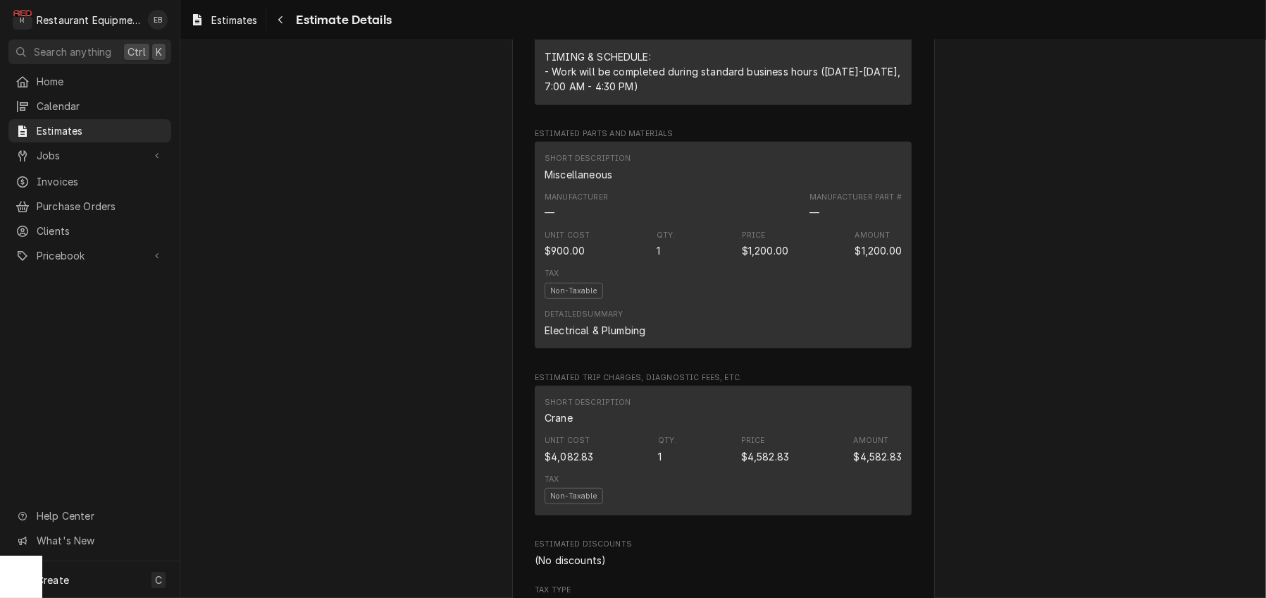
scroll to position [1174, 0]
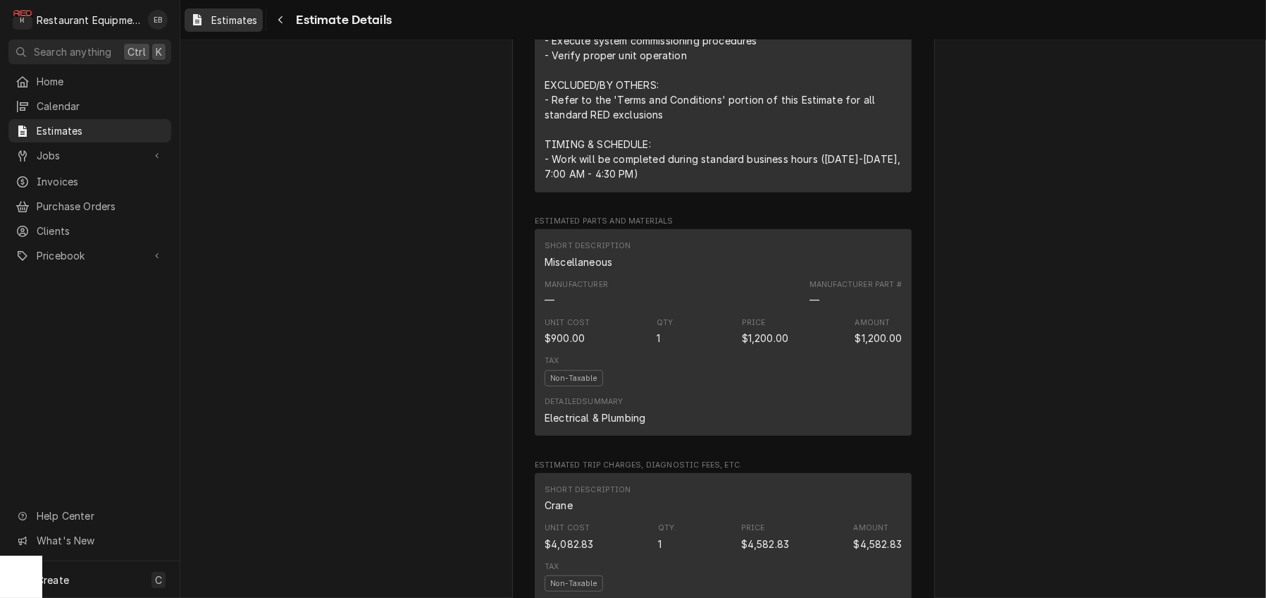
click at [257, 25] on span "Estimates" at bounding box center [234, 20] width 46 height 15
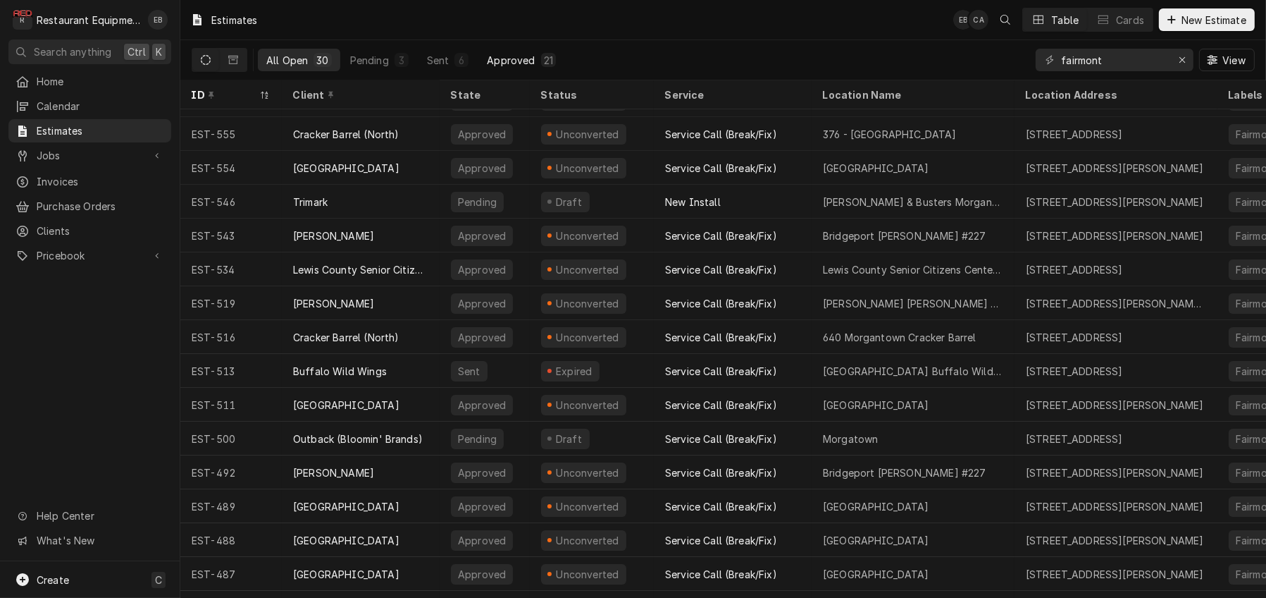
scroll to position [70, 0]
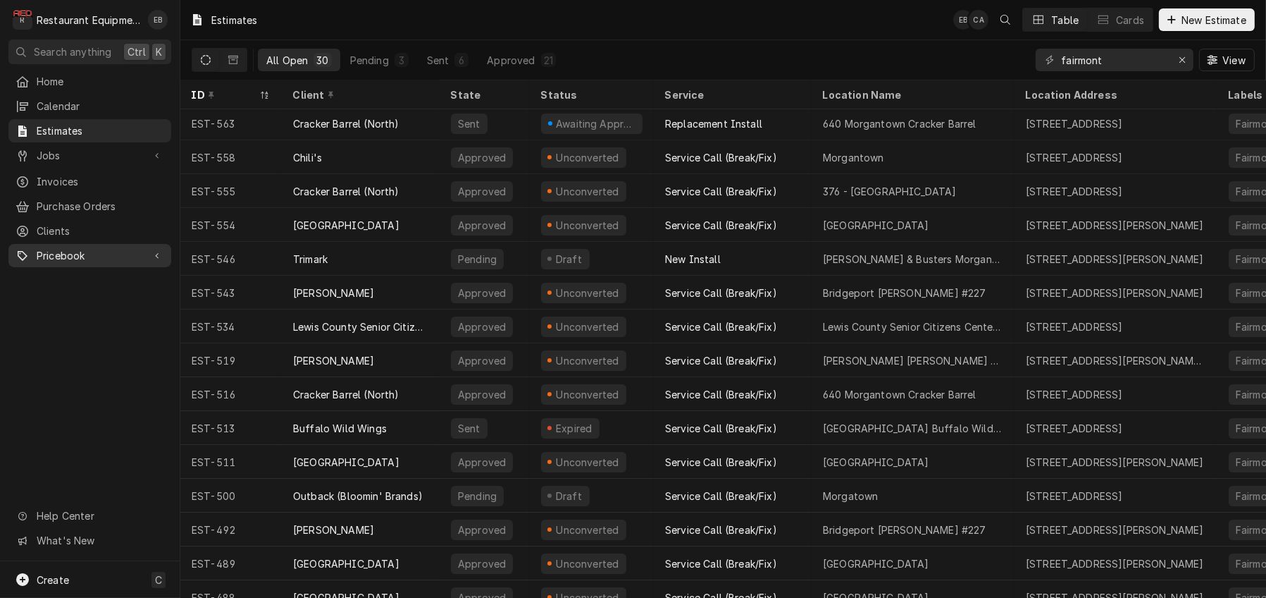
click at [111, 267] on link "Pricebook" at bounding box center [89, 255] width 163 height 23
click at [92, 238] on span "Clients" at bounding box center [101, 230] width 128 height 15
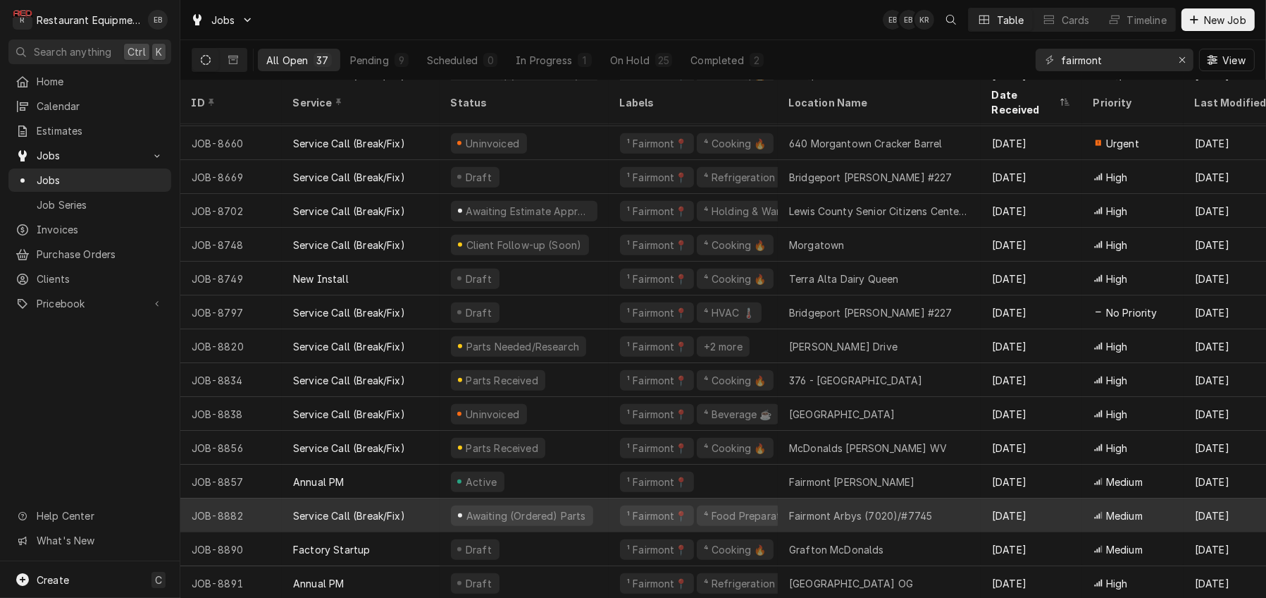
scroll to position [787, 0]
click at [327, 506] on div "Service Call (Break/Fix)" at bounding box center [349, 513] width 112 height 15
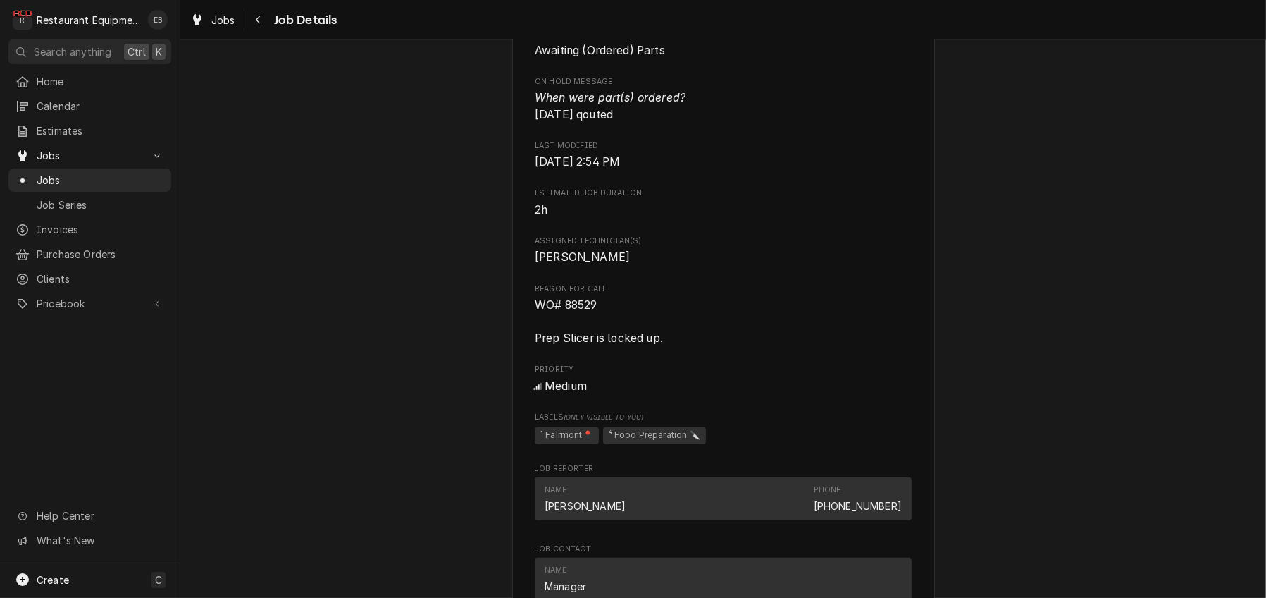
scroll to position [846, 0]
click at [228, 21] on span "Jobs" at bounding box center [223, 20] width 24 height 15
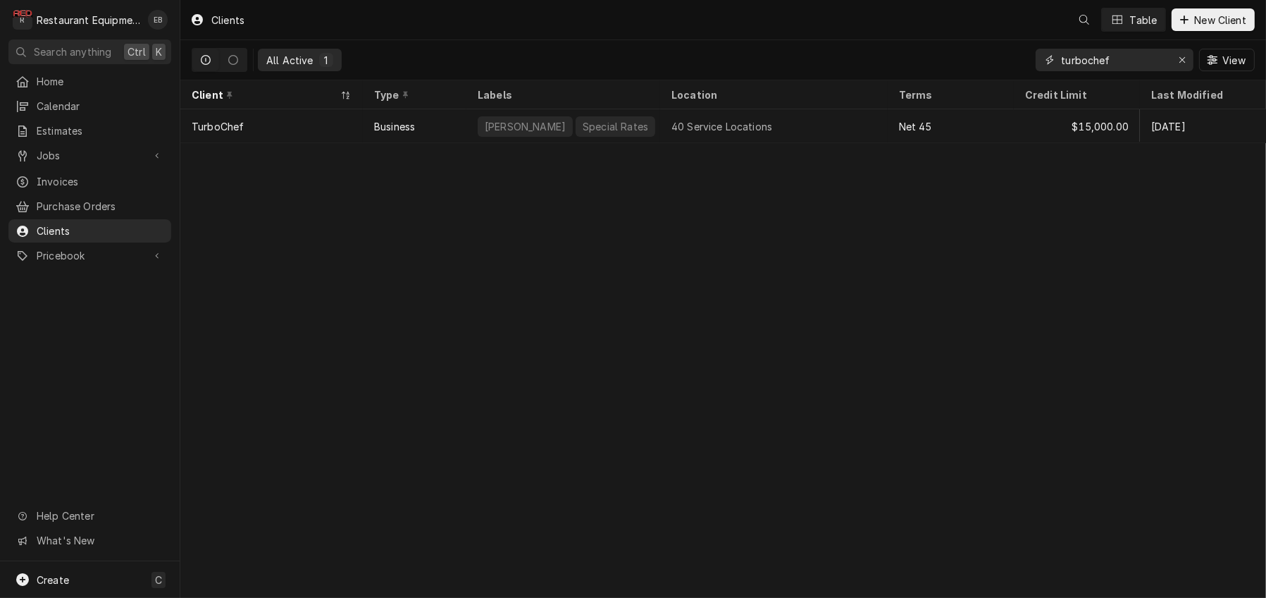
click at [1179, 65] on icon "Erase input" at bounding box center [1183, 60] width 8 height 10
click at [1135, 67] on input "Dynamic Content Wrapper" at bounding box center [1127, 60] width 132 height 23
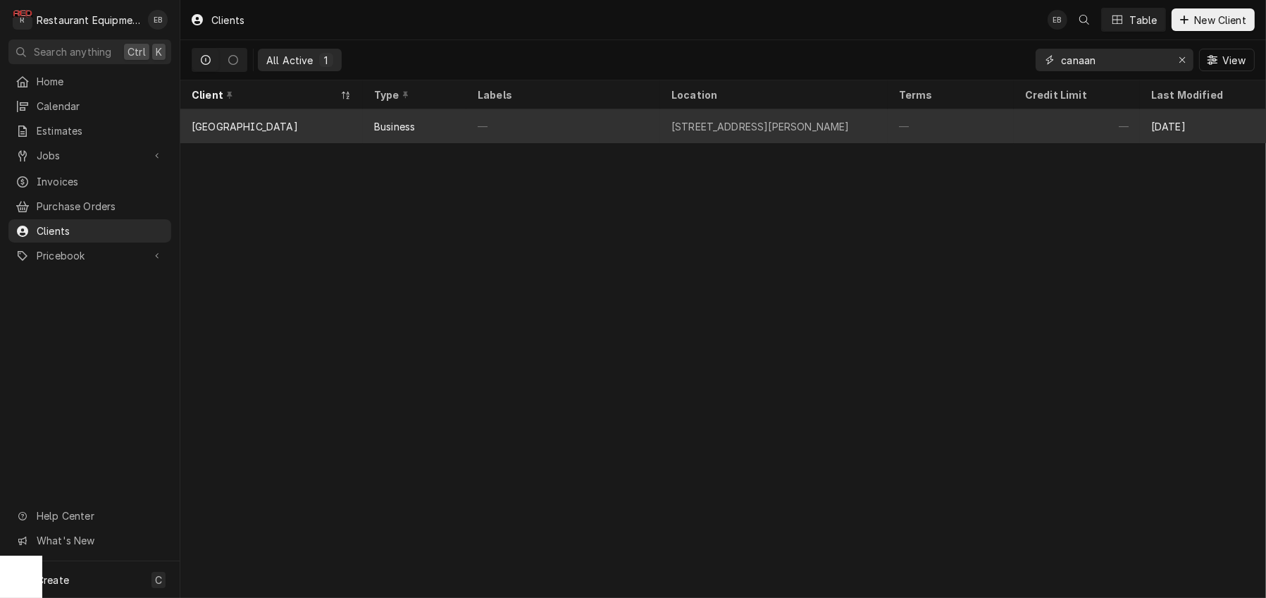
type input "canaan"
click at [564, 125] on div "—" at bounding box center [564, 126] width 194 height 34
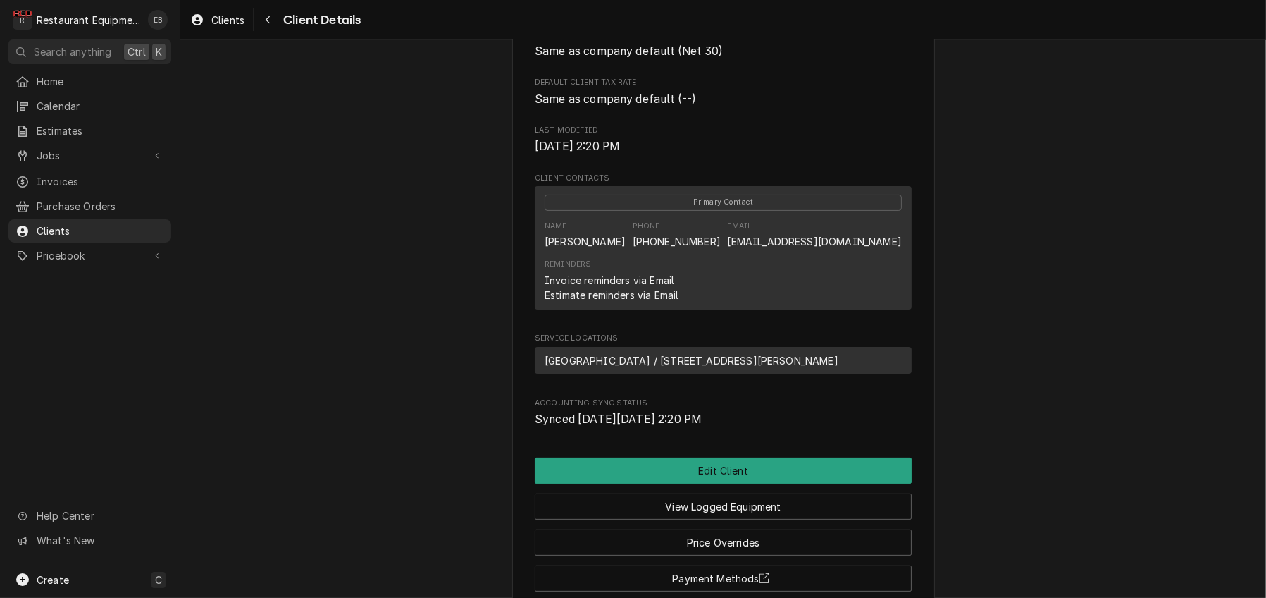
scroll to position [376, 0]
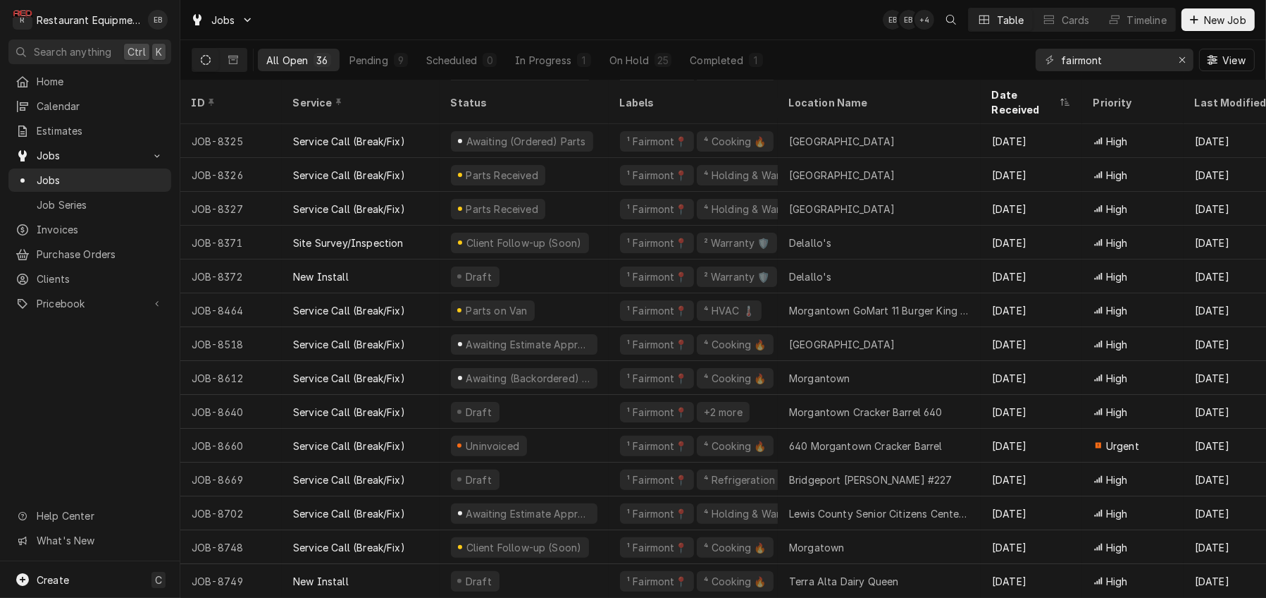
scroll to position [382, 0]
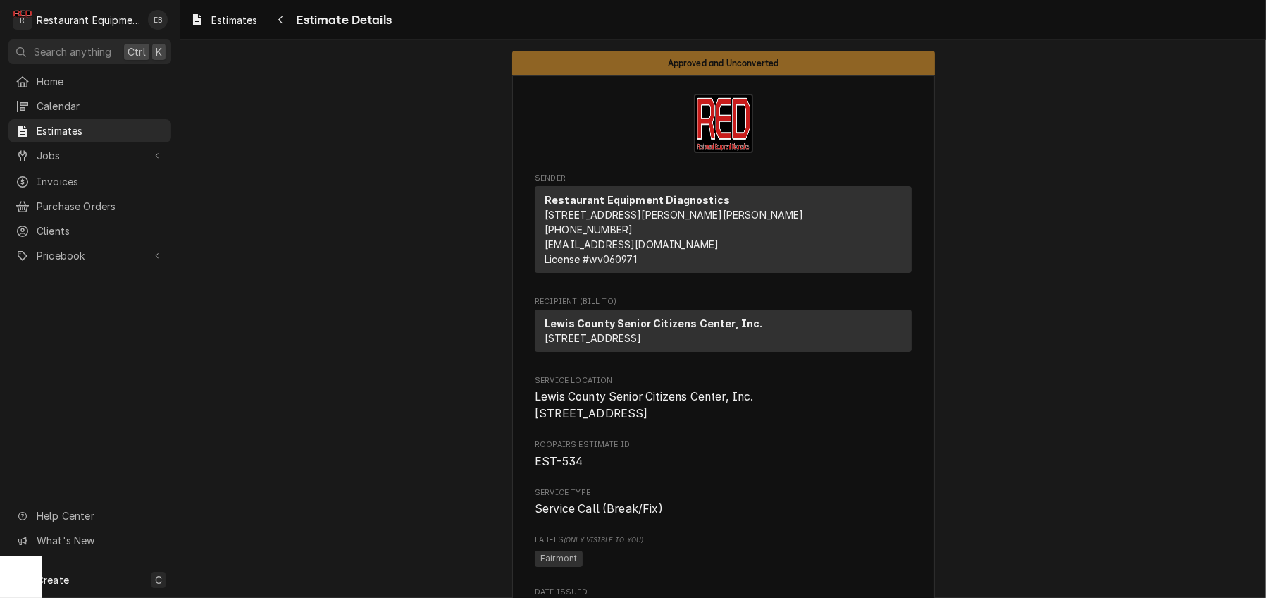
scroll to position [2490, 0]
